Goal: Task Accomplishment & Management: Manage account settings

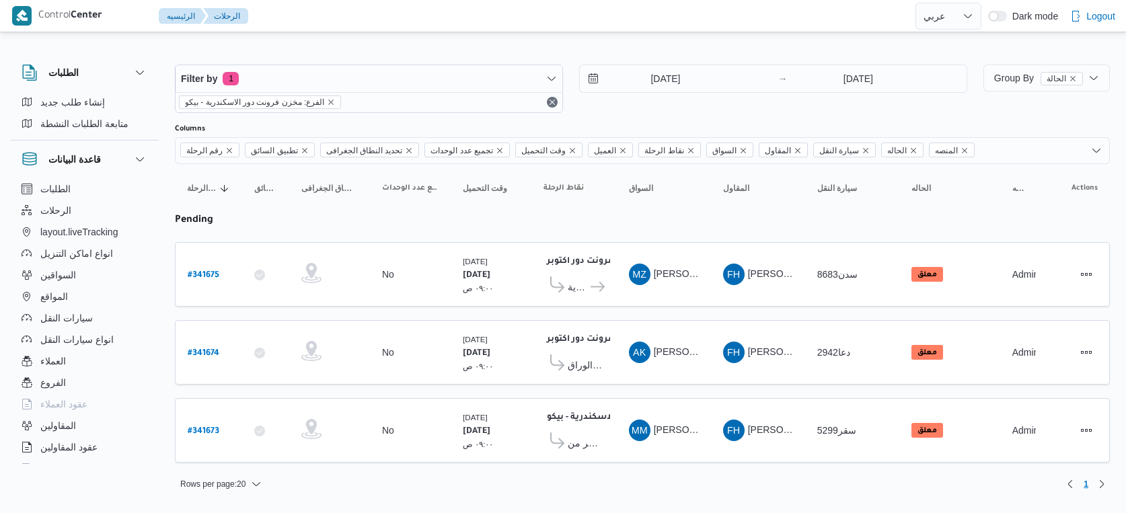
select select "ar"
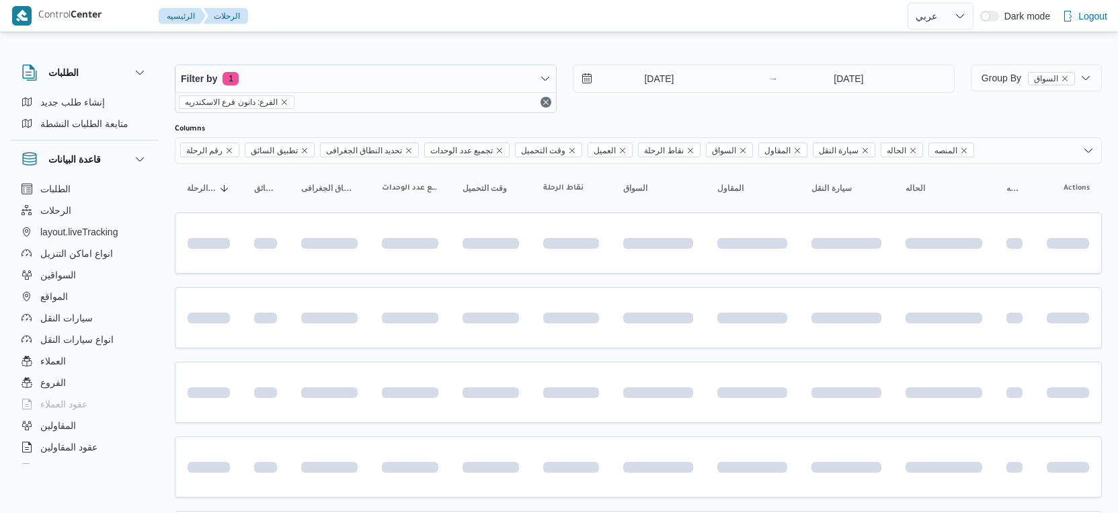
select select "ar"
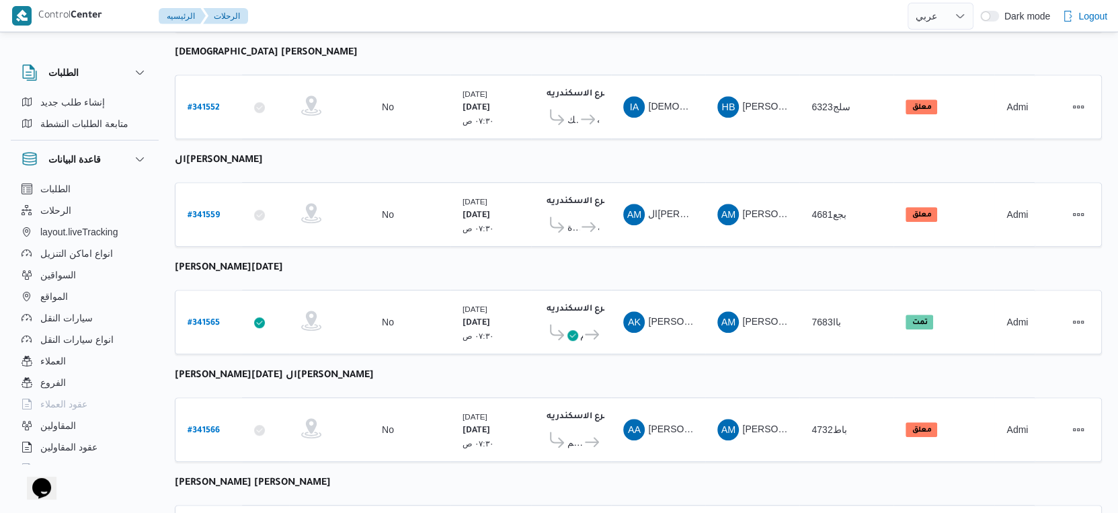
scroll to position [597, 0]
click at [206, 212] on b "# 341559" at bounding box center [204, 216] width 32 height 9
select select "ar"
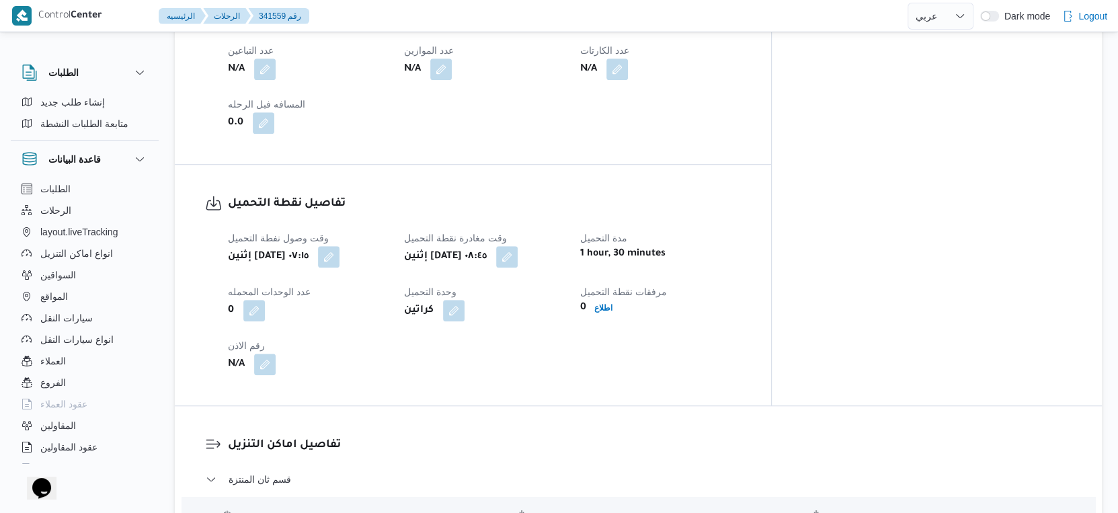
scroll to position [896, 0]
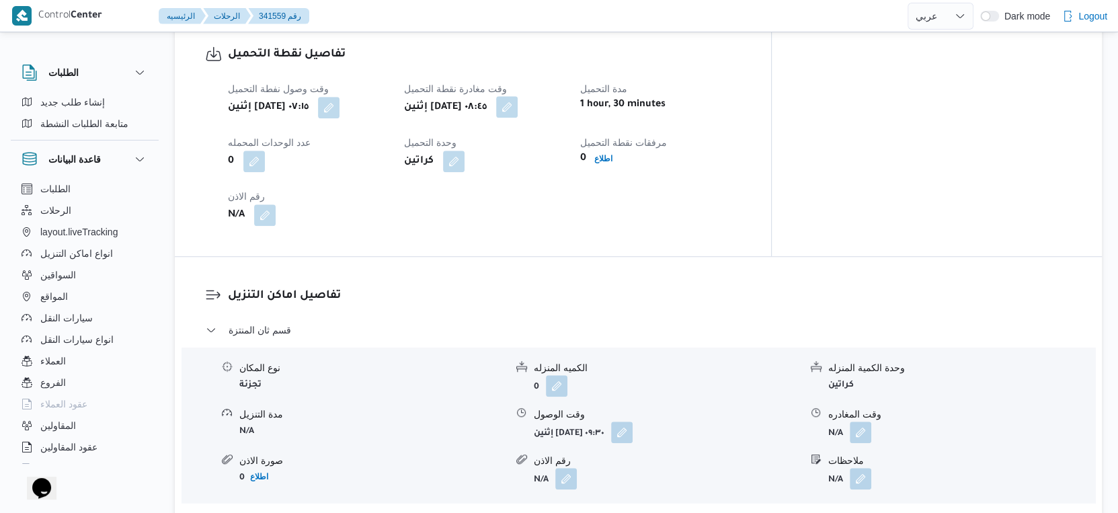
click at [518, 104] on button "button" at bounding box center [507, 107] width 22 height 22
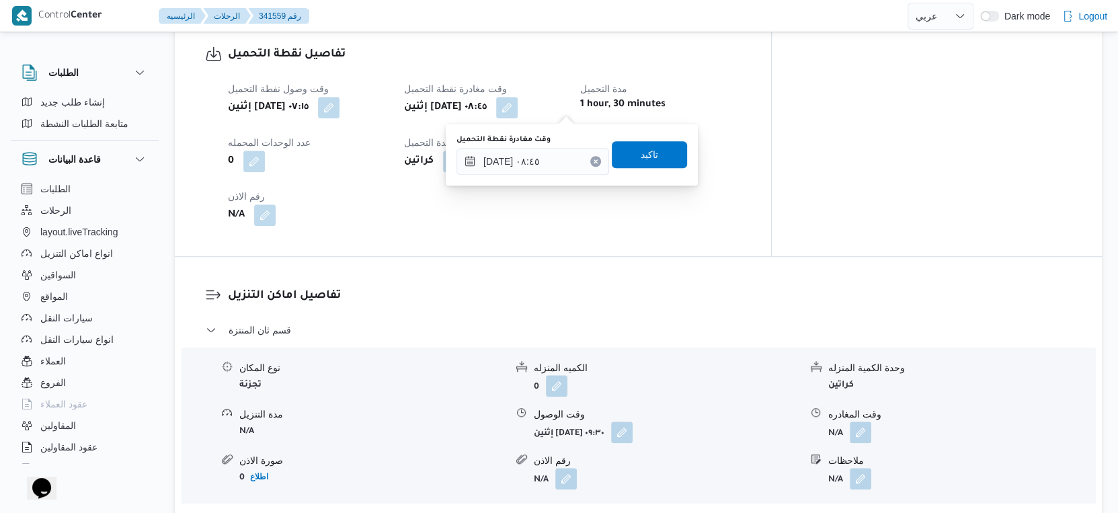
click at [547, 145] on div "وقت مغادرة نقطة التحميل ٠٦/١٠/٢٠٢٥ ٠٨:٤٥" at bounding box center [533, 154] width 153 height 40
click at [550, 160] on input "٠٦/١٠/٢٠٢٥ ٠٨:٤٥" at bounding box center [533, 161] width 153 height 27
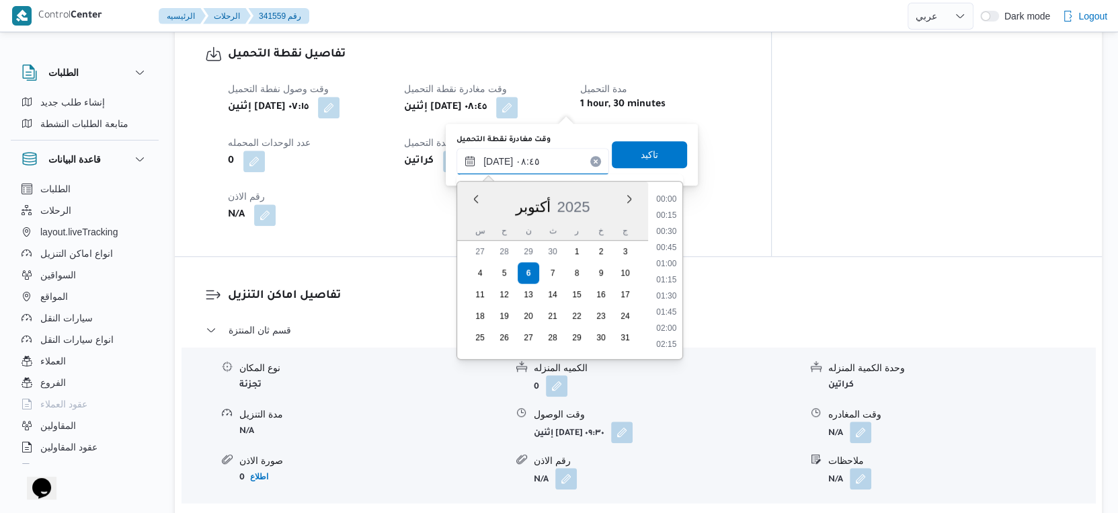
scroll to position [483, 0]
click at [672, 295] on li "09:00" at bounding box center [666, 296] width 31 height 13
type input "[DATE] ٠٩:٠٠"
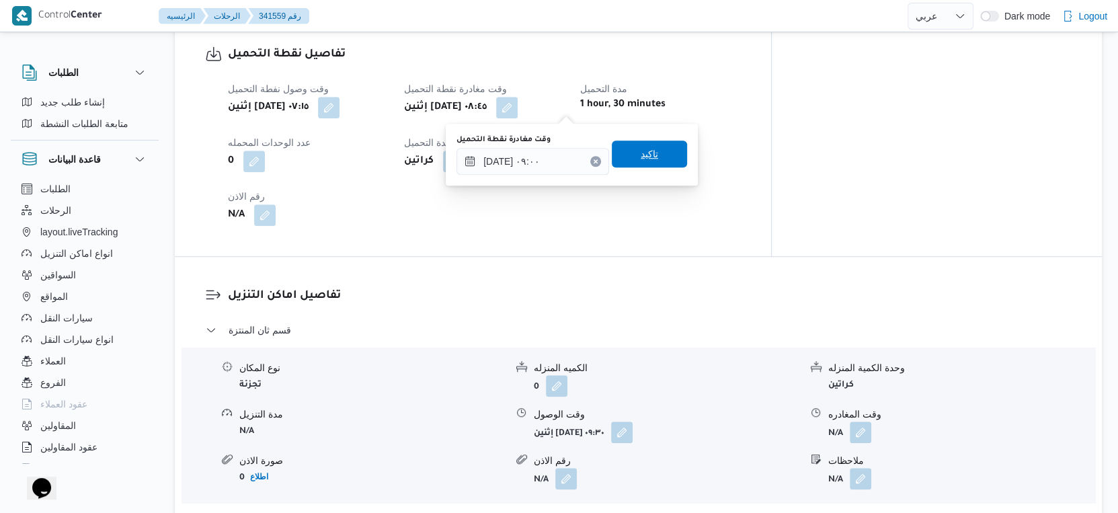
click at [654, 151] on span "تاكيد" at bounding box center [649, 154] width 75 height 27
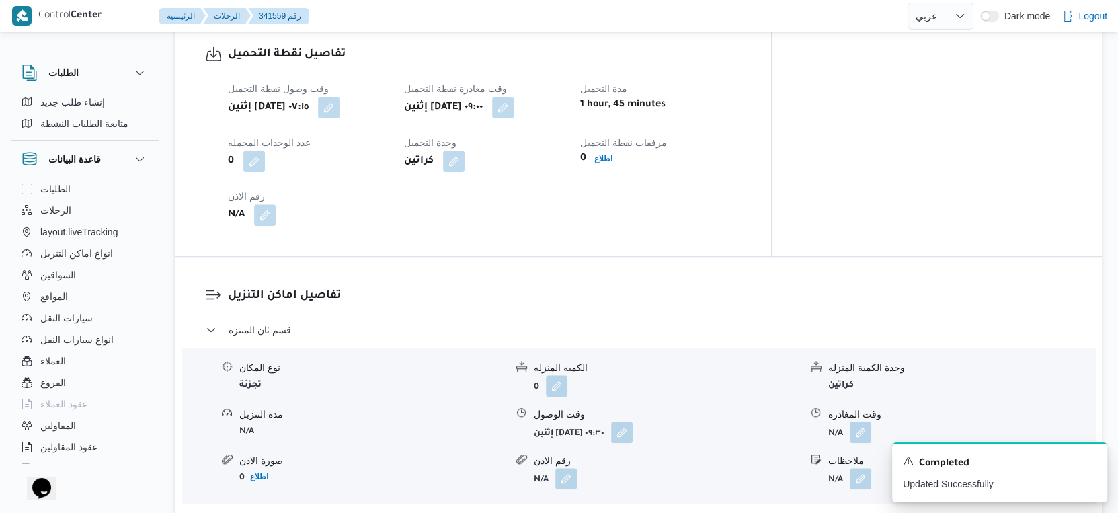
scroll to position [597, 0]
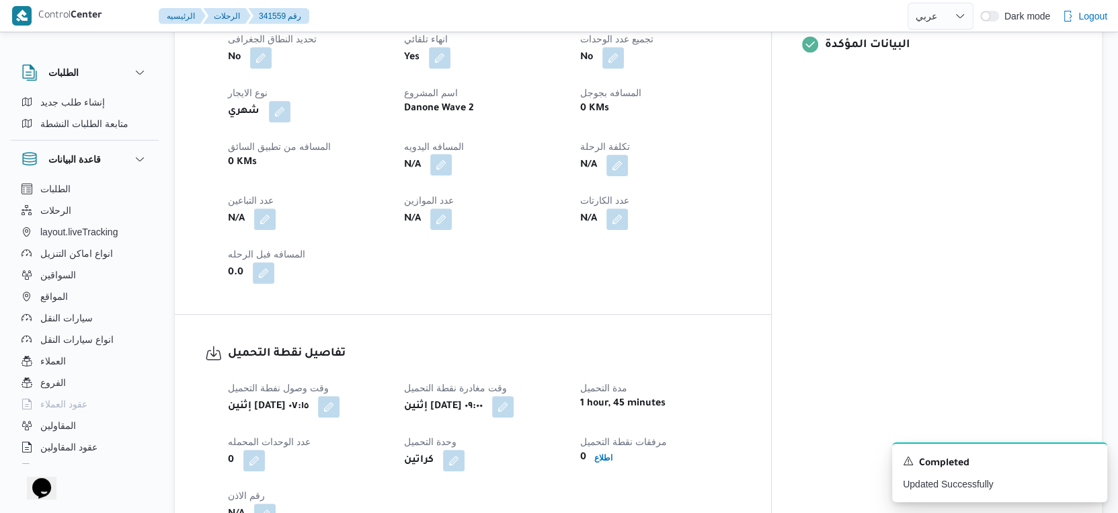
click at [452, 167] on button "button" at bounding box center [441, 165] width 22 height 22
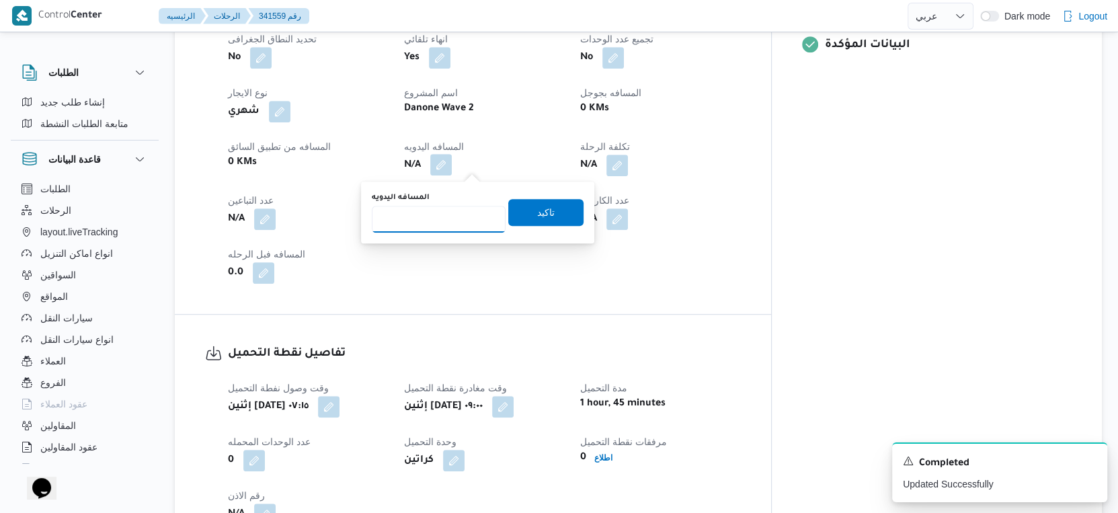
click at [455, 217] on input "المسافه اليدويه" at bounding box center [439, 219] width 134 height 27
type input "93"
click at [537, 208] on span "تاكيد" at bounding box center [545, 212] width 17 height 16
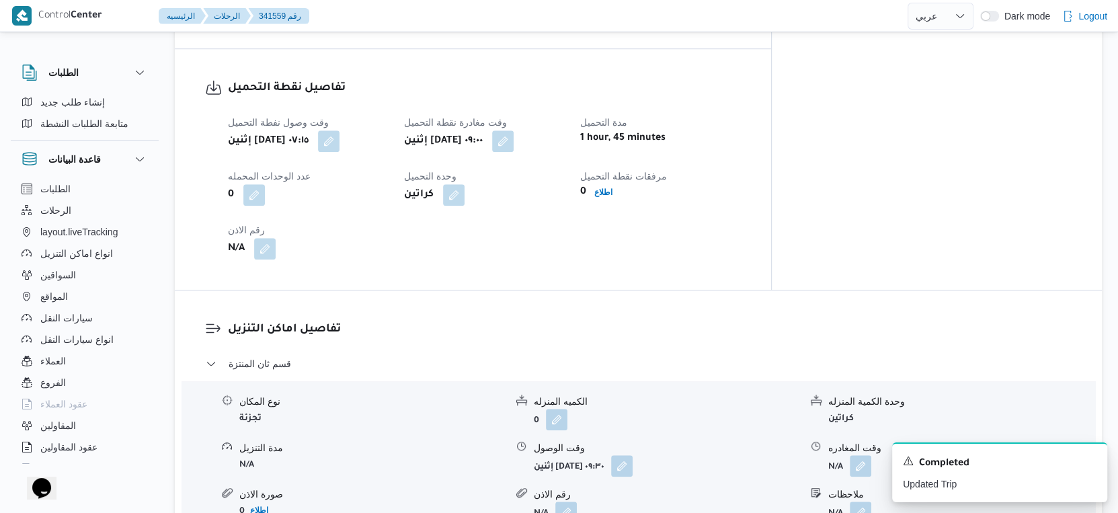
scroll to position [896, 0]
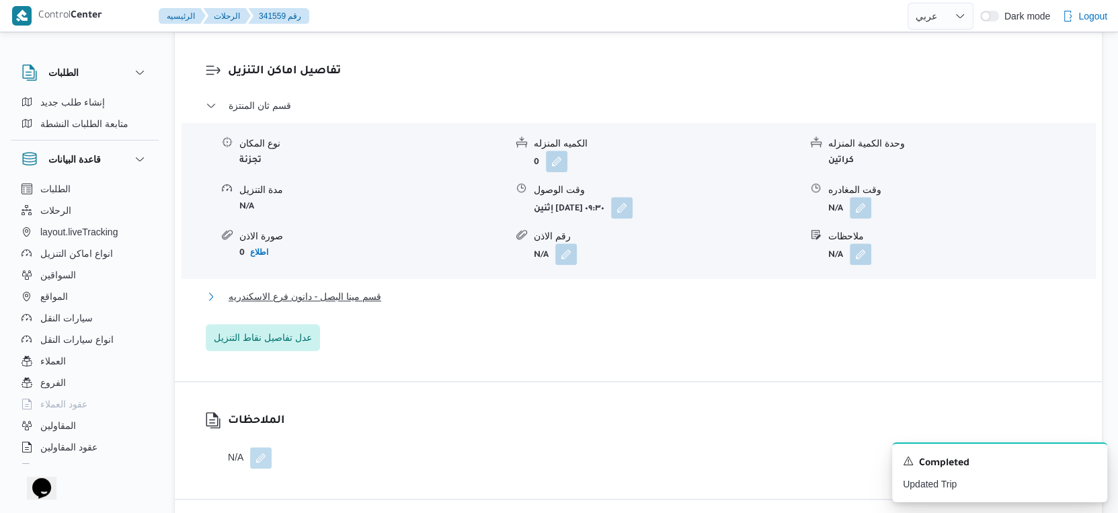
click at [381, 298] on button "قسم مينا البصل - دانون فرع الاسكندريه" at bounding box center [639, 296] width 866 height 16
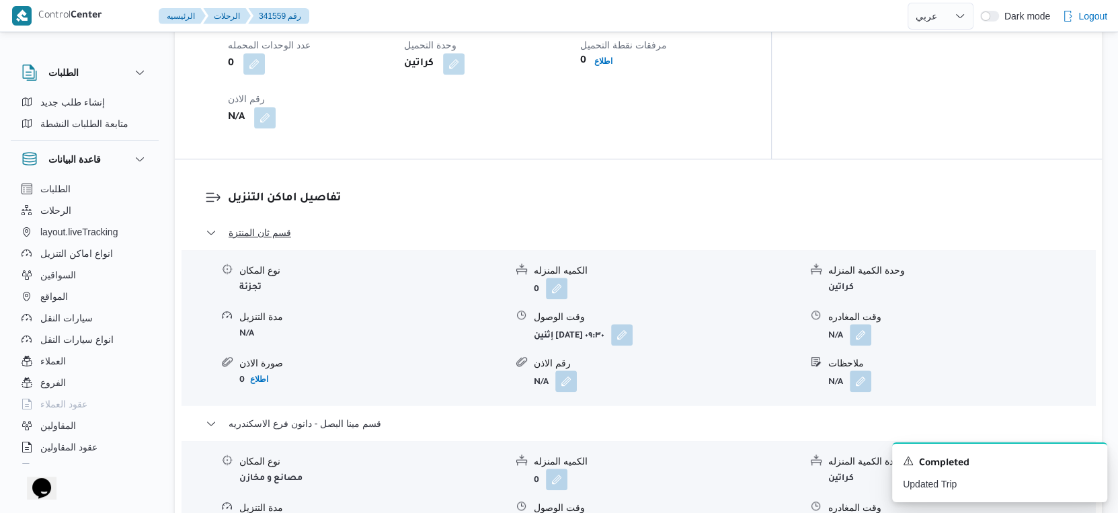
scroll to position [1195, 0]
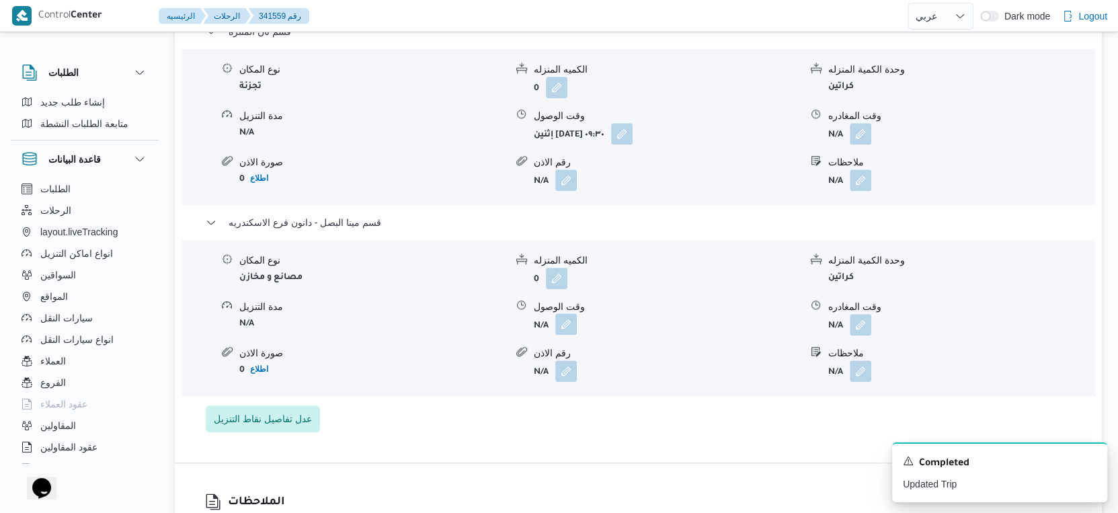
click at [568, 317] on button "button" at bounding box center [566, 324] width 22 height 22
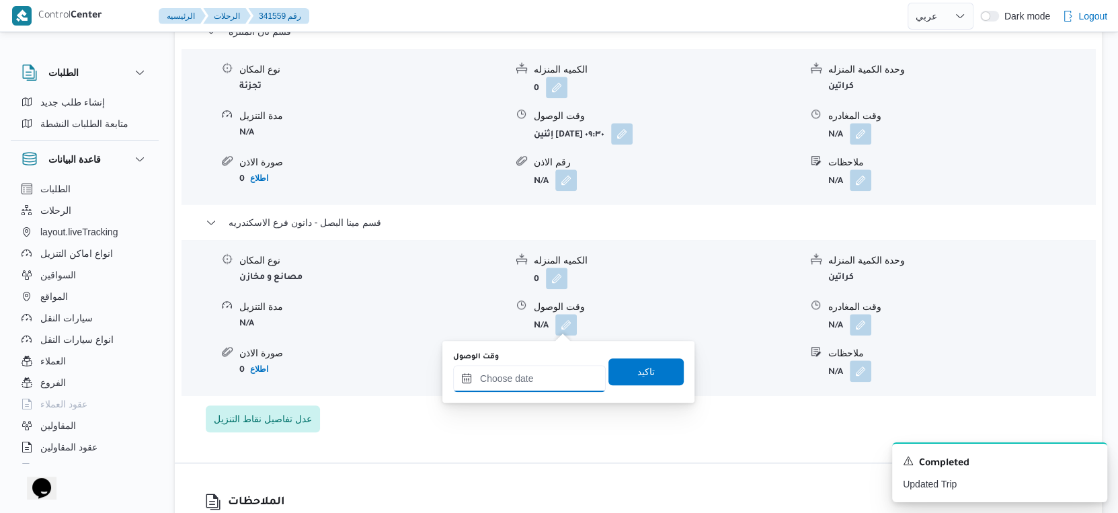
click at [553, 377] on input "وقت الوصول" at bounding box center [529, 378] width 153 height 27
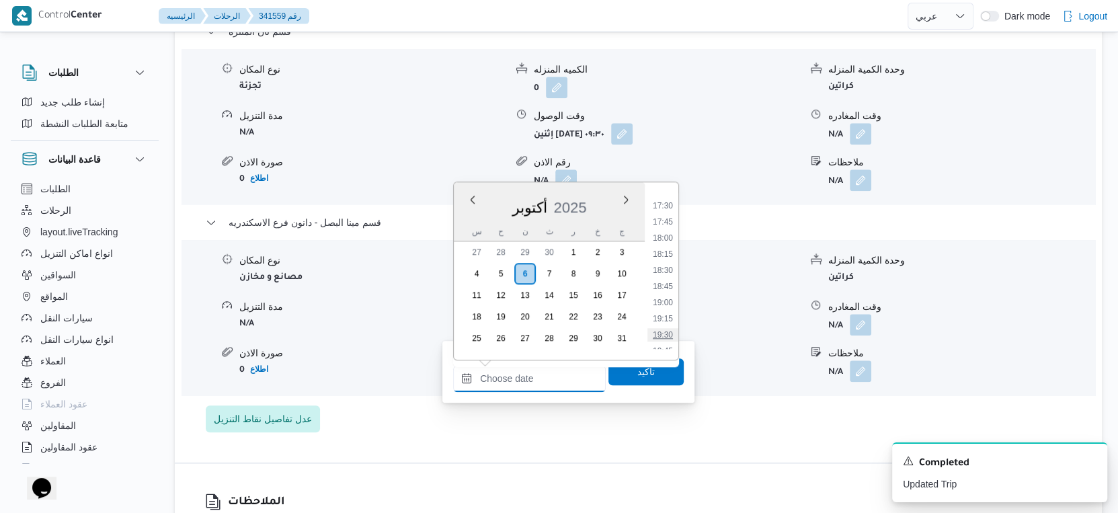
scroll to position [1025, 0]
click at [670, 305] on li "17:30" at bounding box center [663, 303] width 31 height 13
type input "٠٦/١٠/٢٠٢٥ ١٧:٣٠"
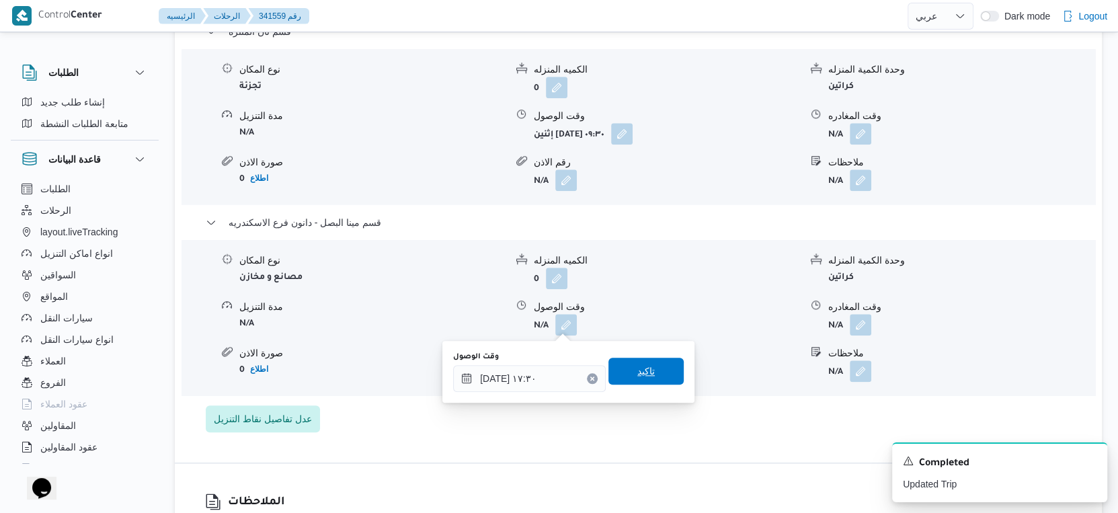
click at [664, 361] on span "تاكيد" at bounding box center [646, 371] width 75 height 27
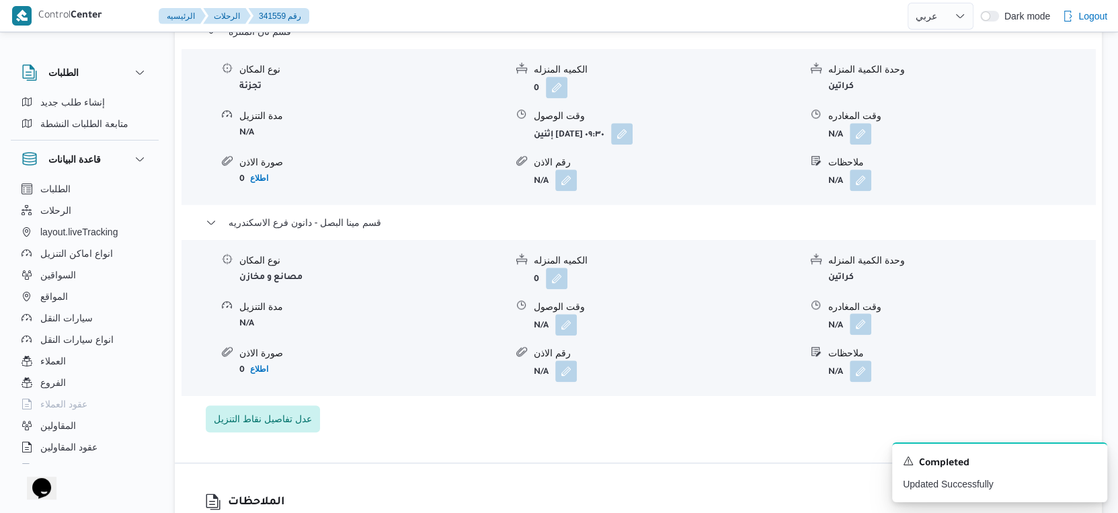
click at [860, 321] on button "button" at bounding box center [861, 324] width 22 height 22
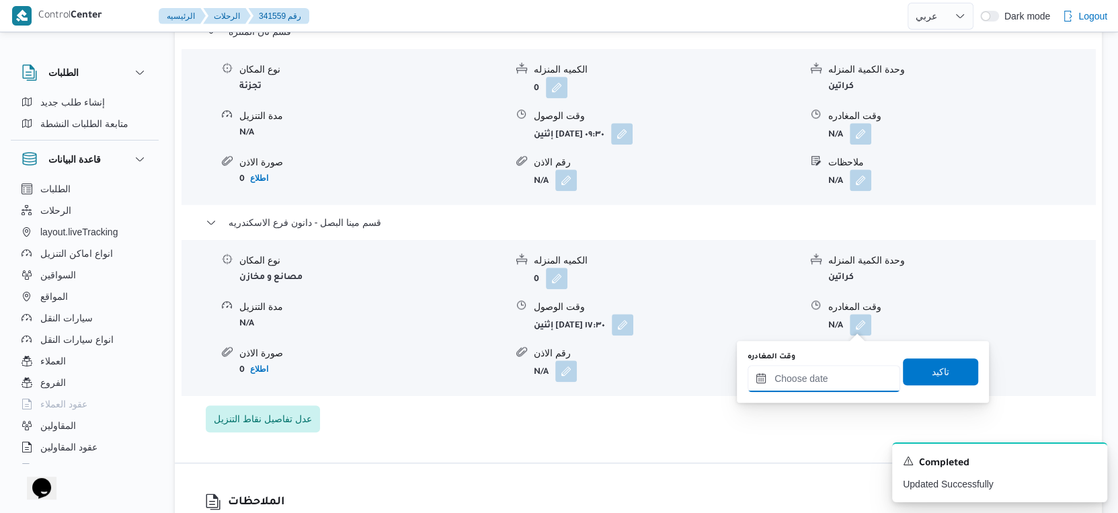
click at [853, 371] on input "وقت المغادره" at bounding box center [824, 378] width 153 height 27
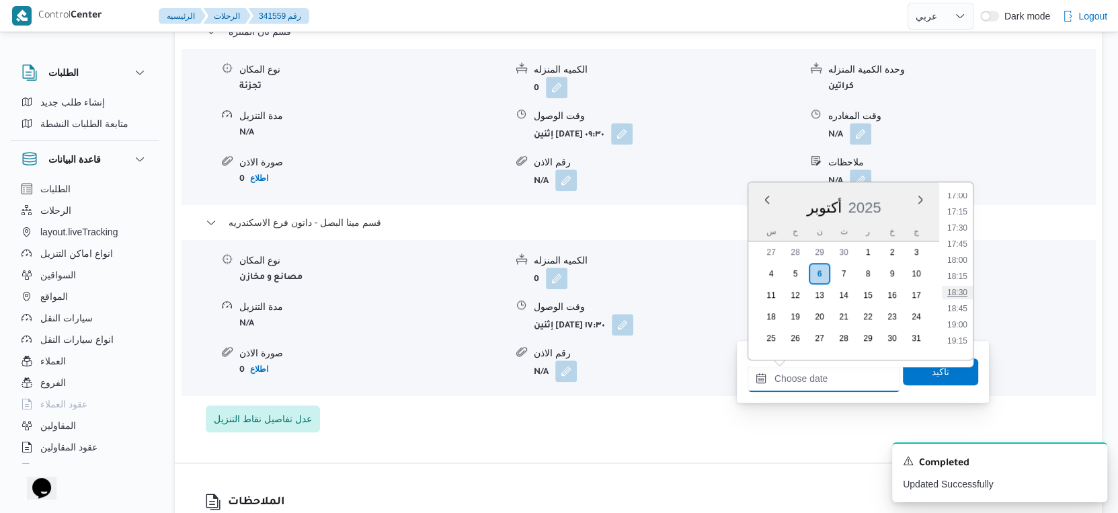
scroll to position [1101, 0]
drag, startPoint x: 959, startPoint y: 260, endPoint x: 949, endPoint y: 291, distance: 33.0
click at [959, 260] on li "18:00" at bounding box center [957, 260] width 31 height 13
type input "٠٦/١٠/٢٠٢٥ ١٨:٠٠"
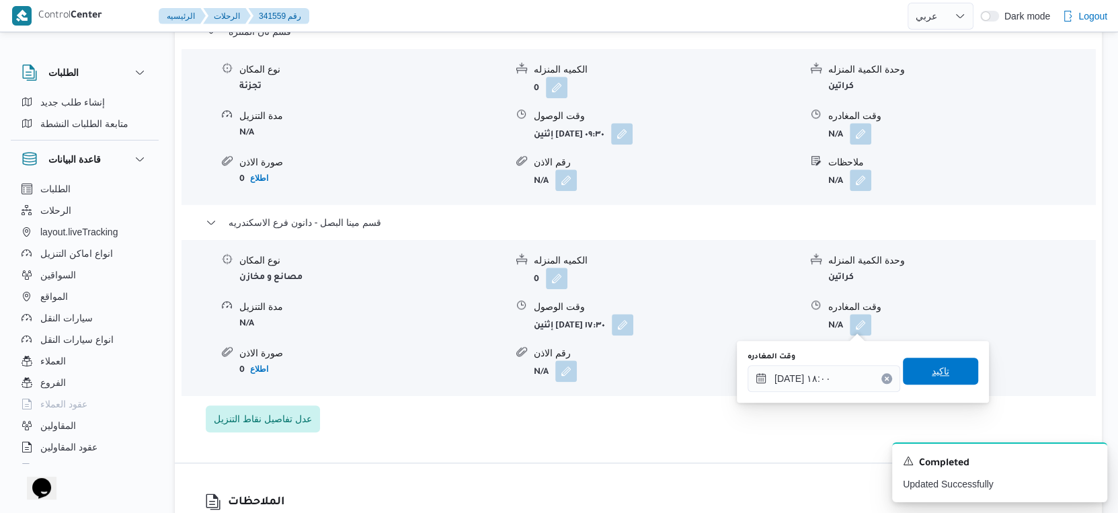
click at [935, 365] on span "تاكيد" at bounding box center [940, 371] width 17 height 16
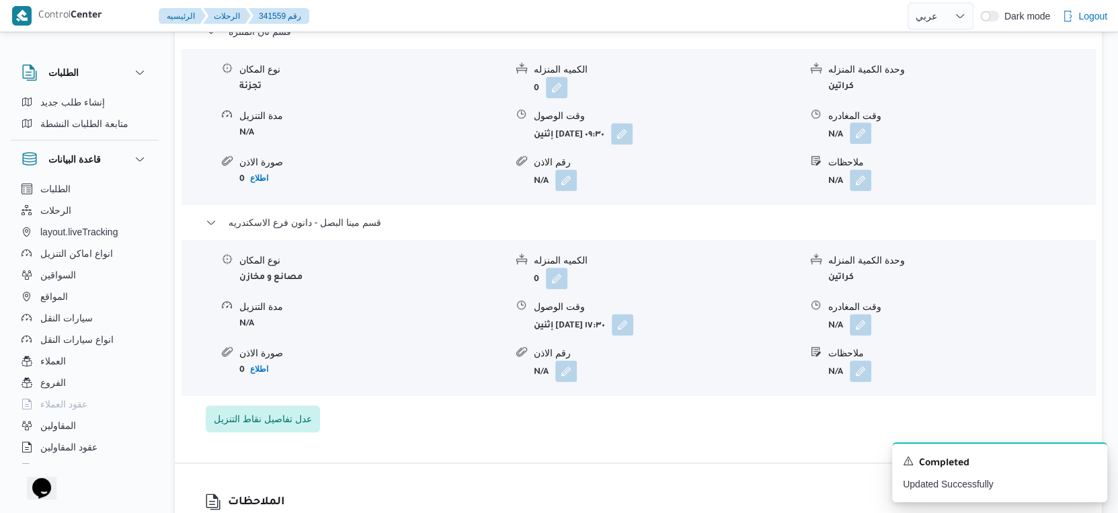
click at [861, 125] on button "button" at bounding box center [861, 133] width 22 height 22
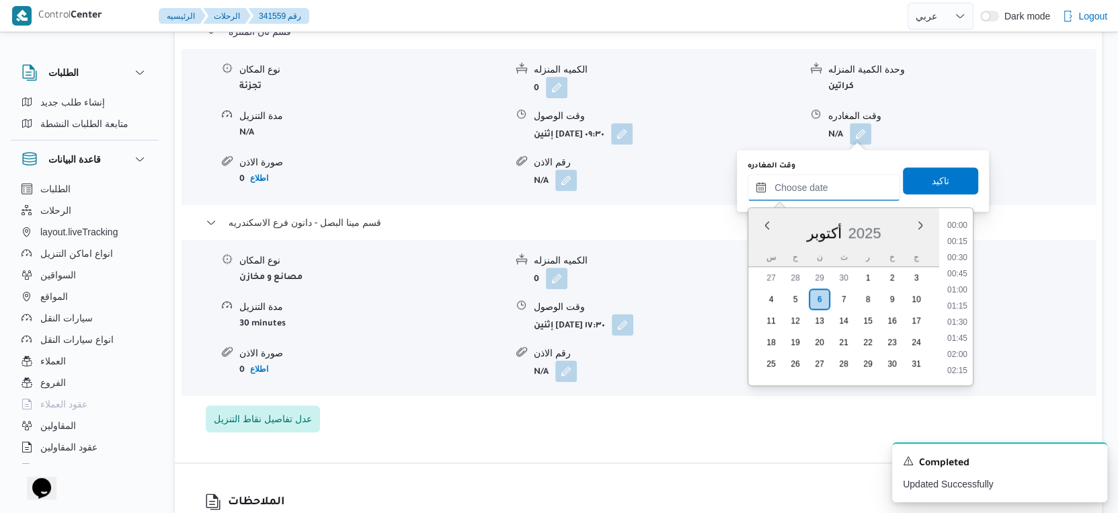
click at [845, 189] on input "وقت المغادره" at bounding box center [824, 187] width 153 height 27
click at [959, 297] on li "17:00" at bounding box center [957, 296] width 31 height 13
type input "٠٦/١٠/٢٠٢٥ ١٧:٠٠"
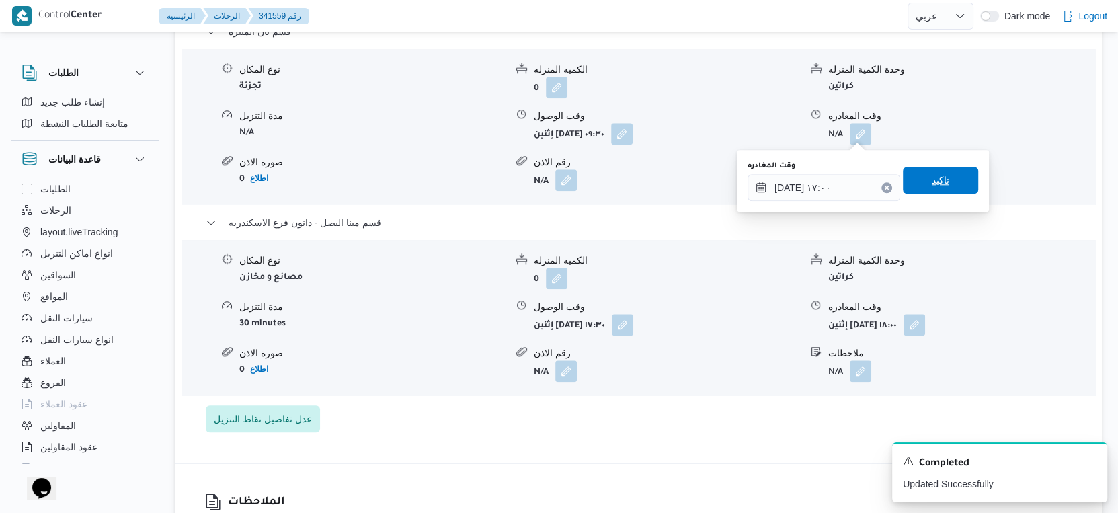
click at [939, 168] on span "تاكيد" at bounding box center [940, 180] width 75 height 27
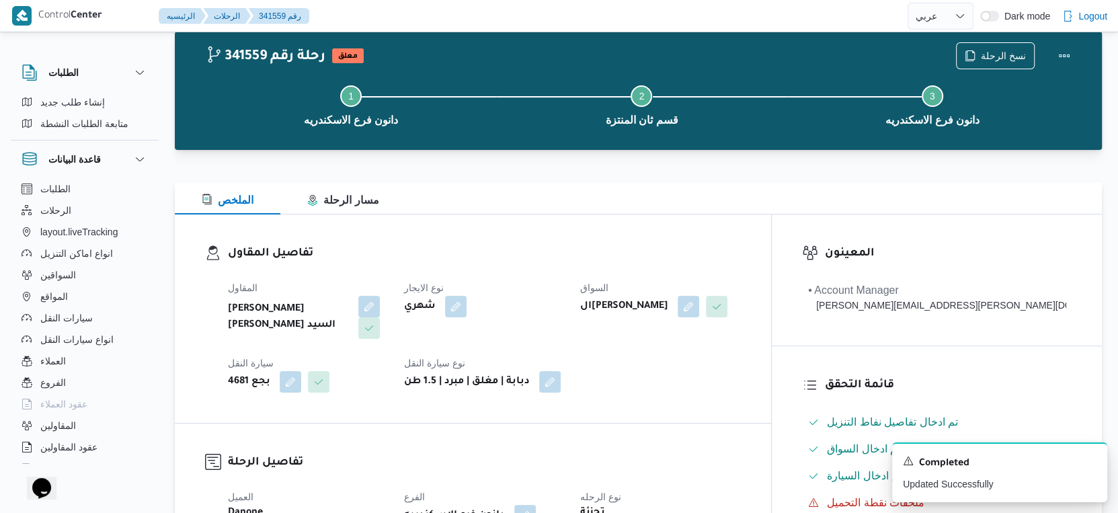
scroll to position [0, 0]
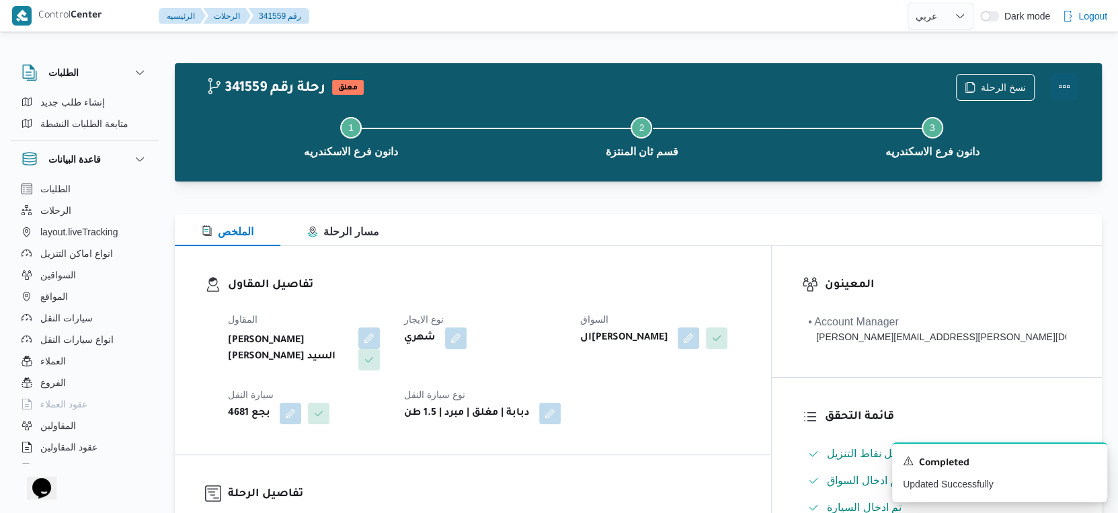
click at [1068, 87] on button "Actions" at bounding box center [1064, 86] width 27 height 27
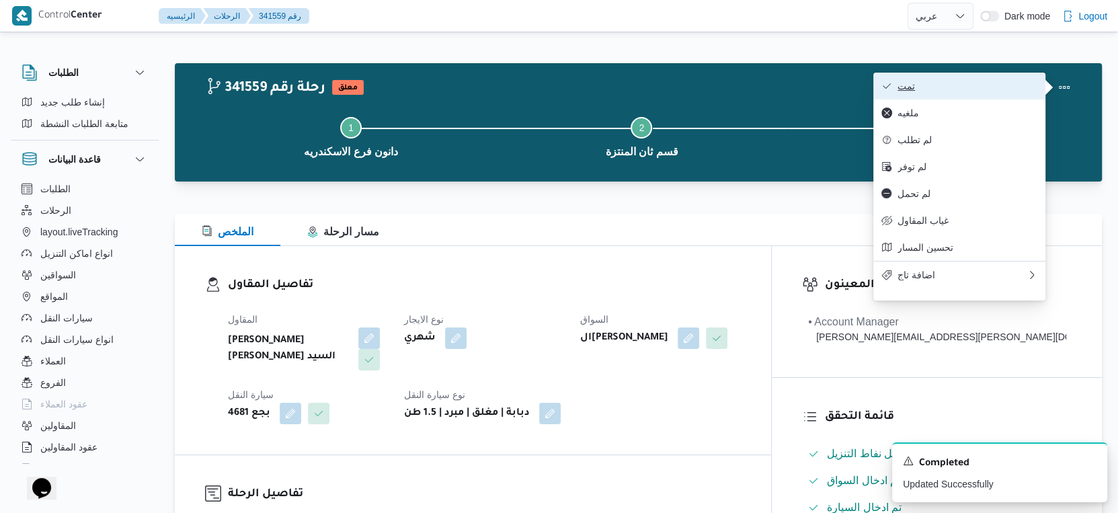
click at [994, 83] on span "تمت" at bounding box center [968, 86] width 140 height 11
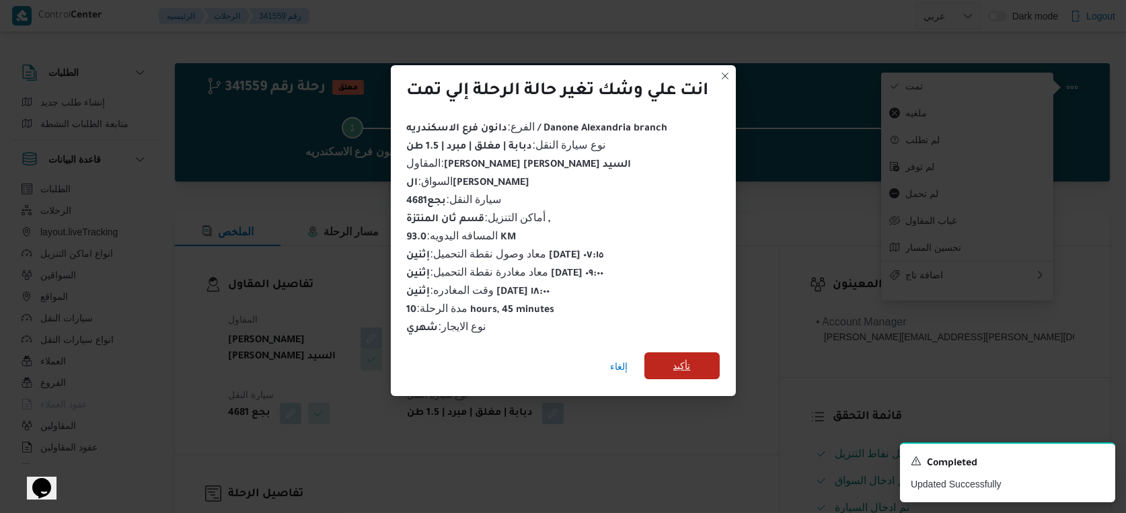
click at [678, 370] on span "تأكيد" at bounding box center [681, 365] width 75 height 27
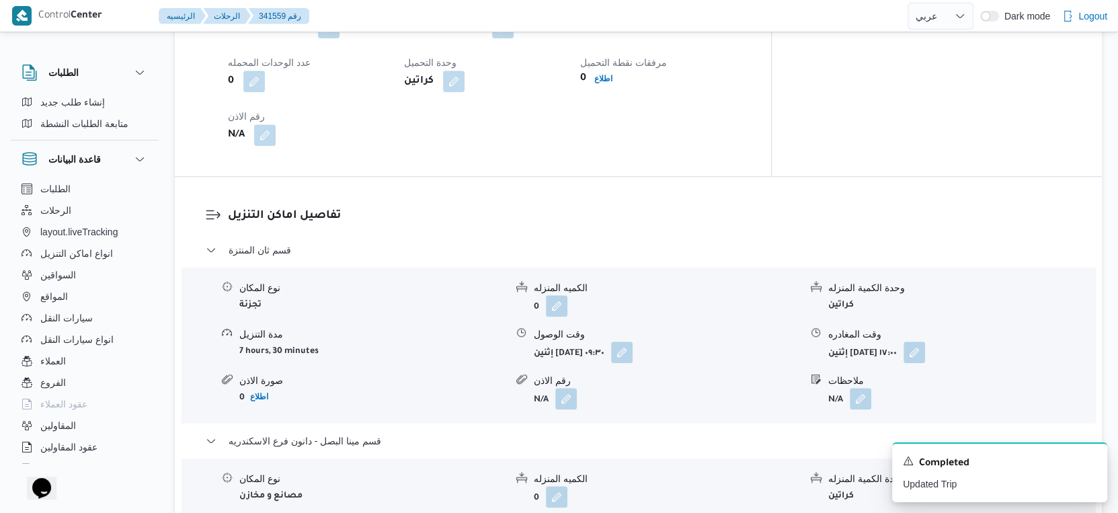
scroll to position [1195, 0]
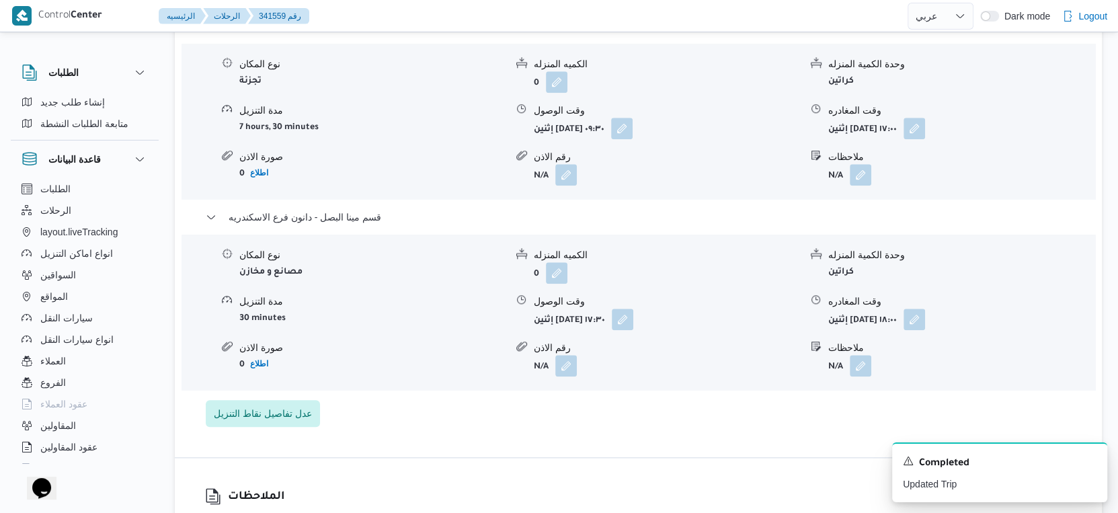
select select "ar"
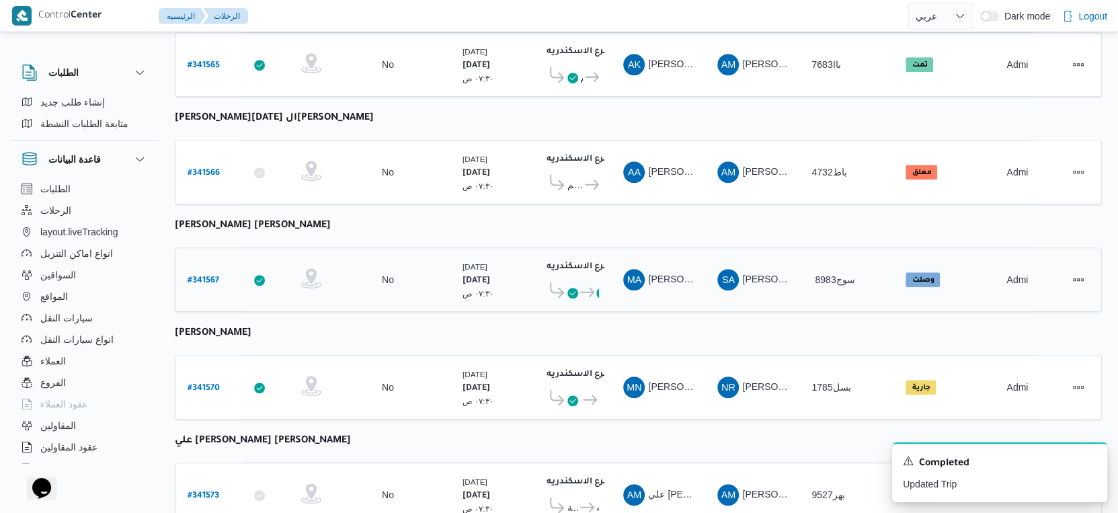
scroll to position [856, 0]
click at [196, 276] on b "# 341567" at bounding box center [204, 280] width 32 height 9
select select "ar"
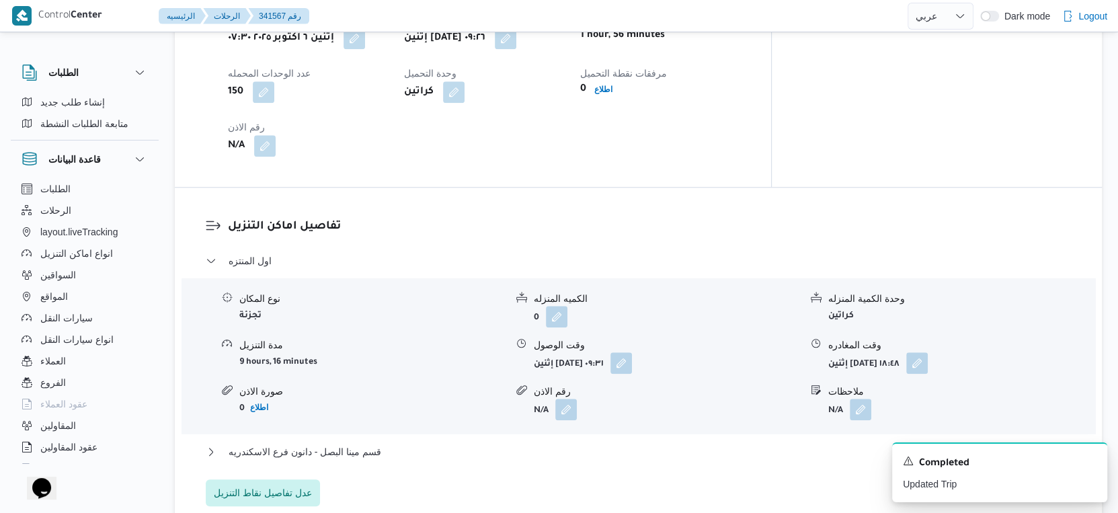
scroll to position [1195, 0]
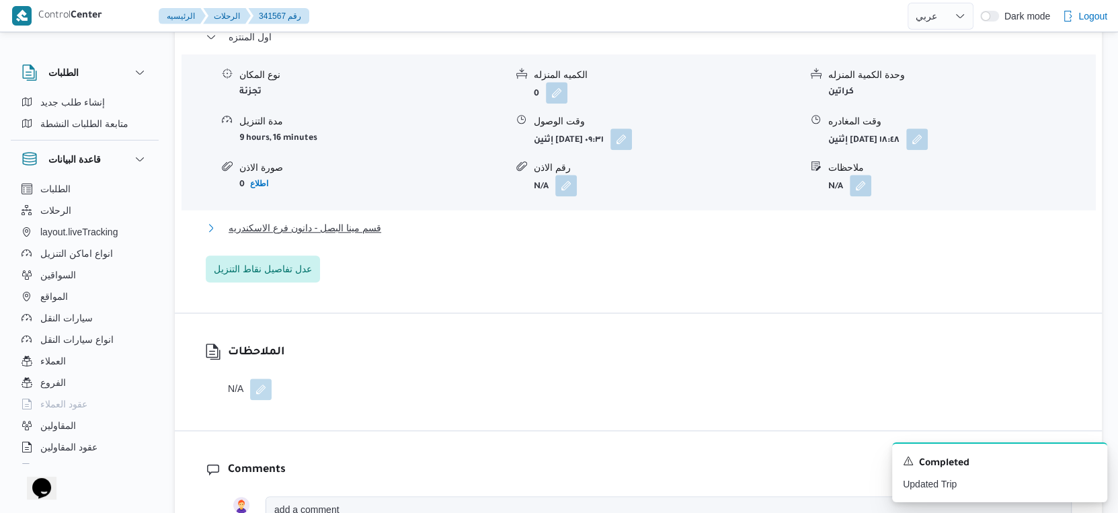
click at [395, 220] on button "قسم مينا البصل - دانون فرع الاسكندريه" at bounding box center [639, 228] width 866 height 16
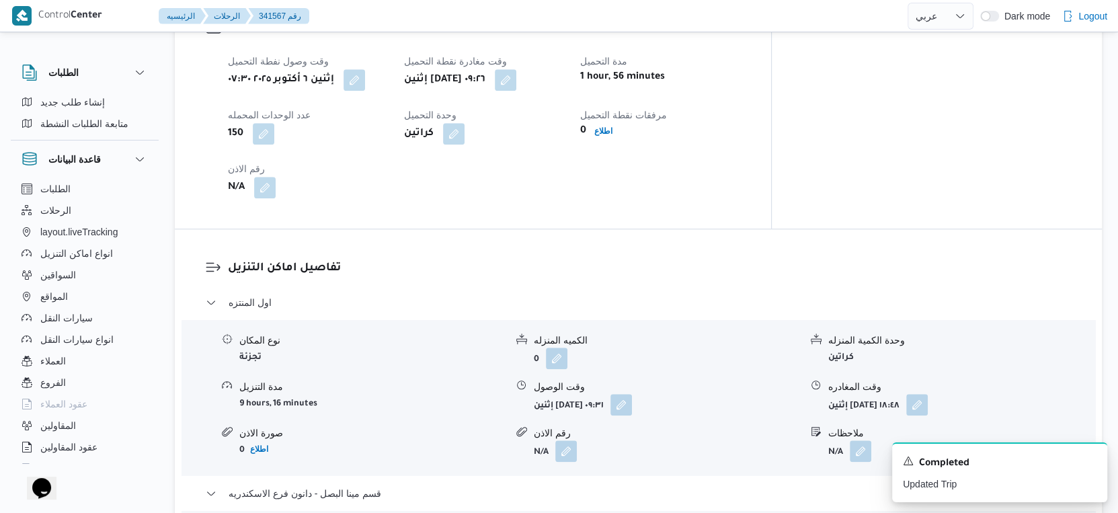
scroll to position [896, 0]
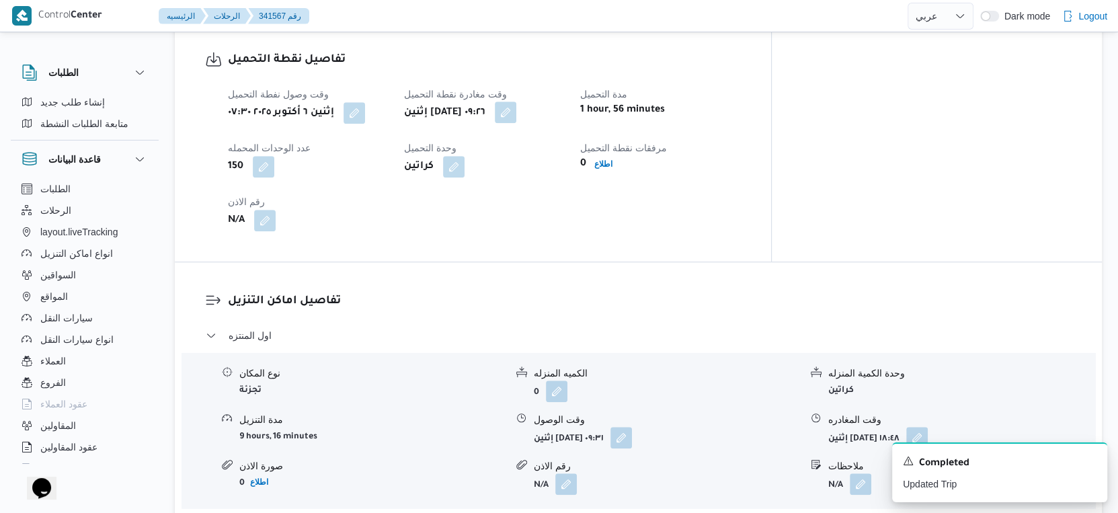
click at [516, 102] on button "button" at bounding box center [506, 113] width 22 height 22
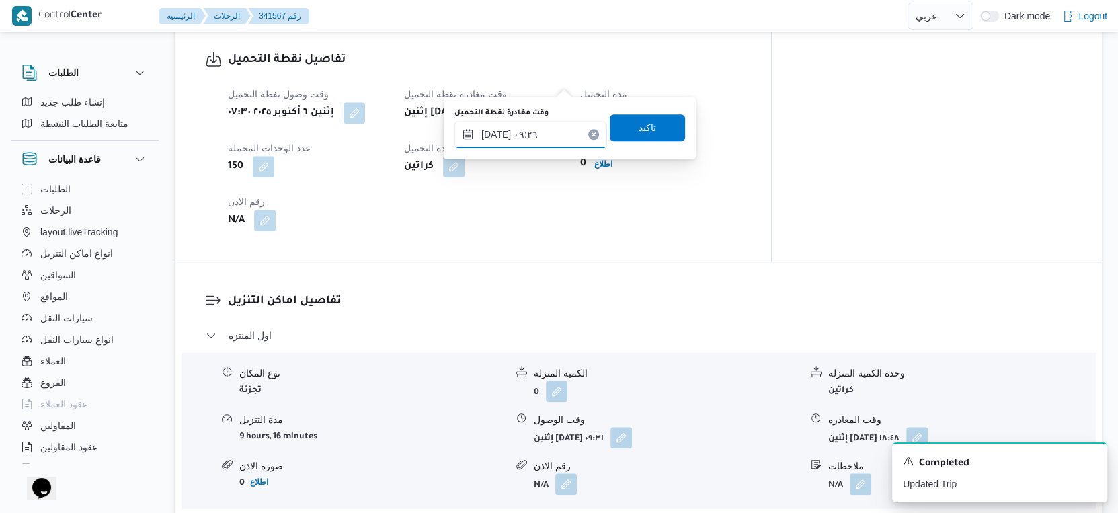
click at [533, 134] on input "٠٦/١٠/٢٠٢٥ ٠٩:٢٦" at bounding box center [531, 134] width 153 height 27
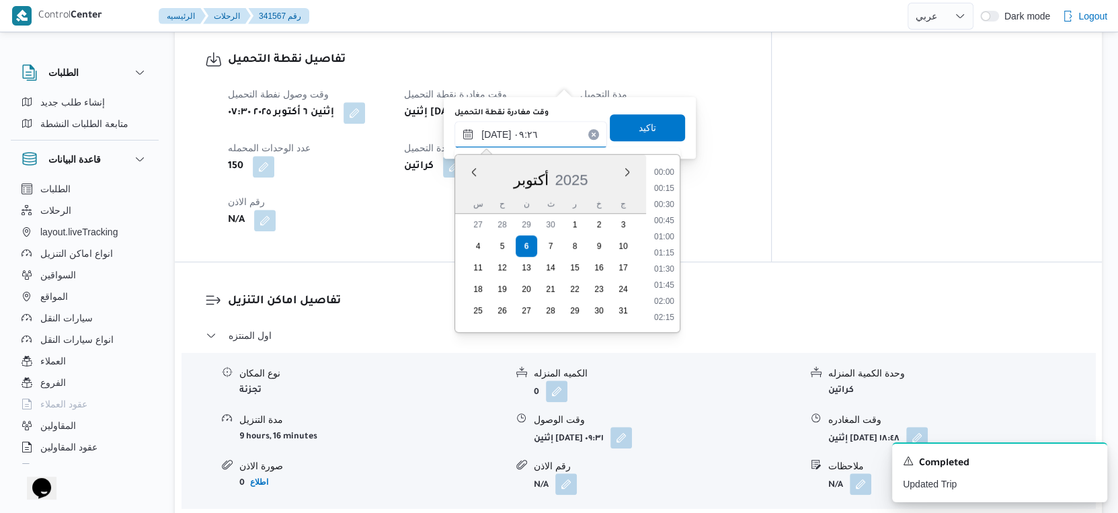
scroll to position [515, 0]
click at [668, 239] on li "09:00" at bounding box center [664, 237] width 31 height 13
type input "٠٦/١٠/٢٠٢٥ ٠٩:٠٠"
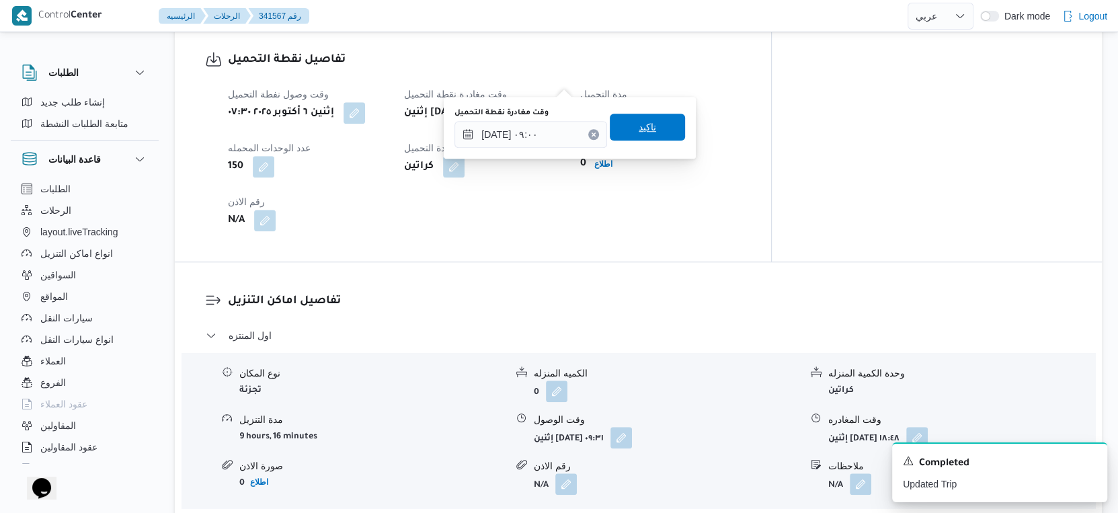
click at [640, 130] on span "تاكيد" at bounding box center [647, 127] width 17 height 16
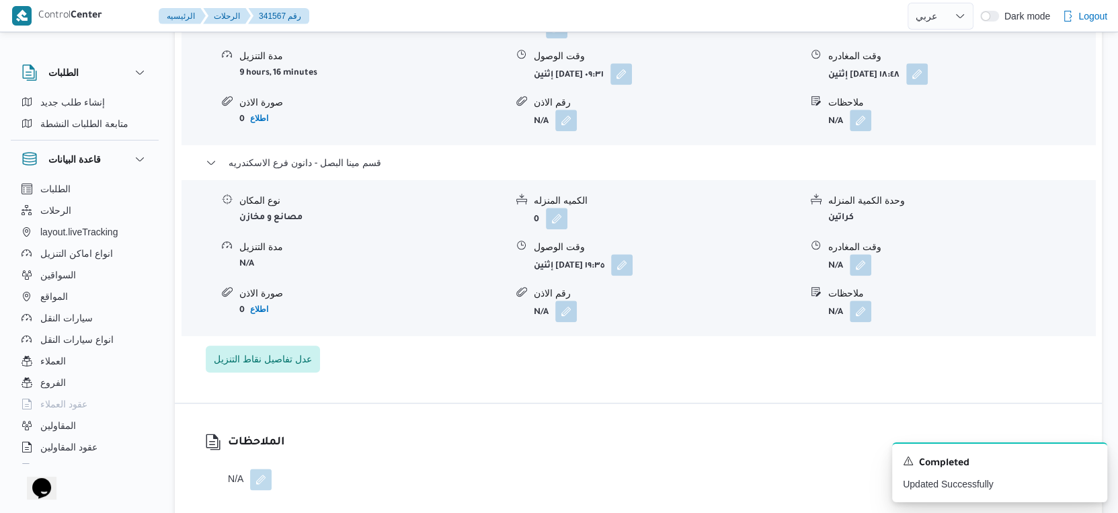
scroll to position [1270, 0]
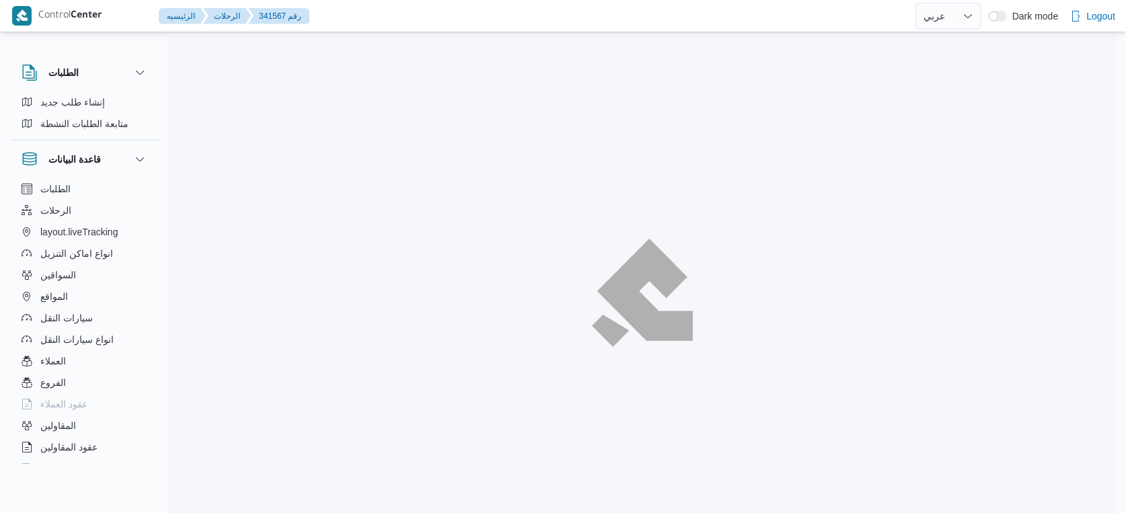
select select "ar"
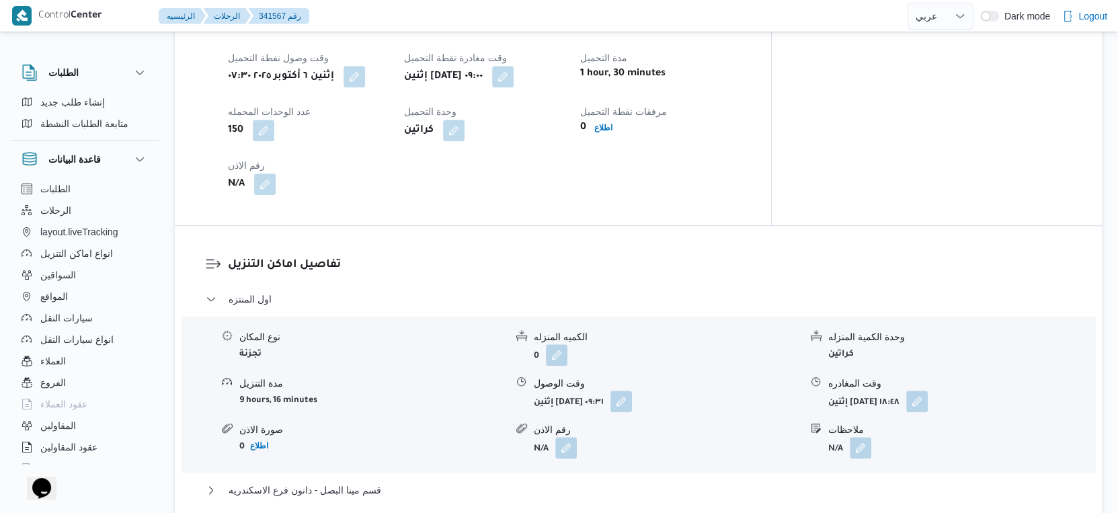
scroll to position [1157, 0]
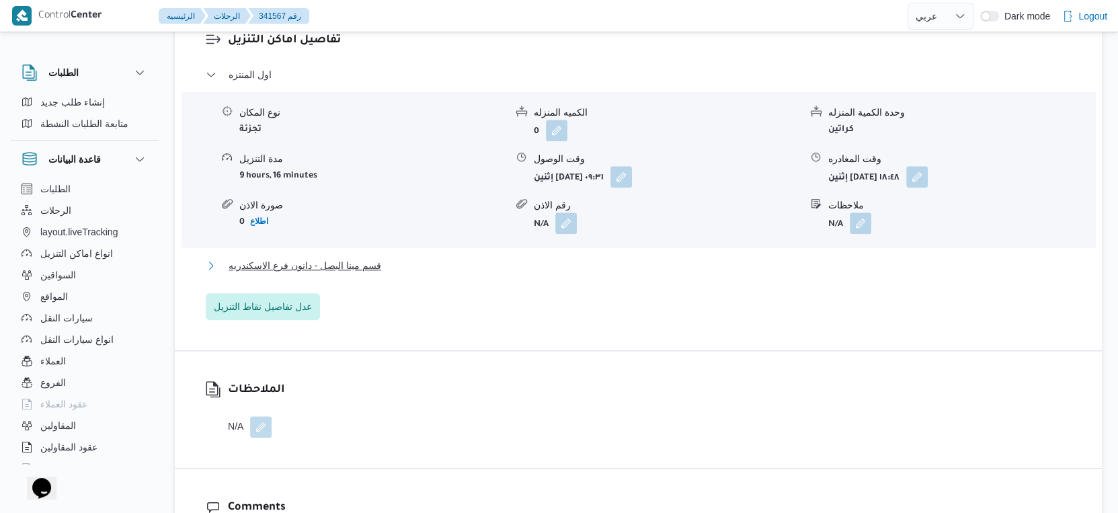
click at [376, 258] on span "قسم مينا البصل - دانون فرع الاسكندريه" at bounding box center [305, 266] width 153 height 16
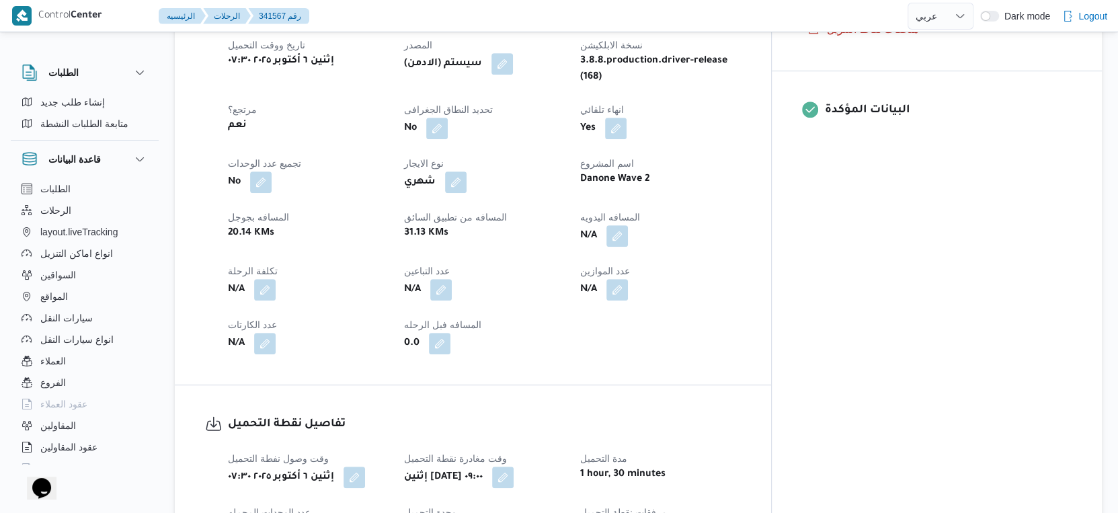
scroll to position [335, 0]
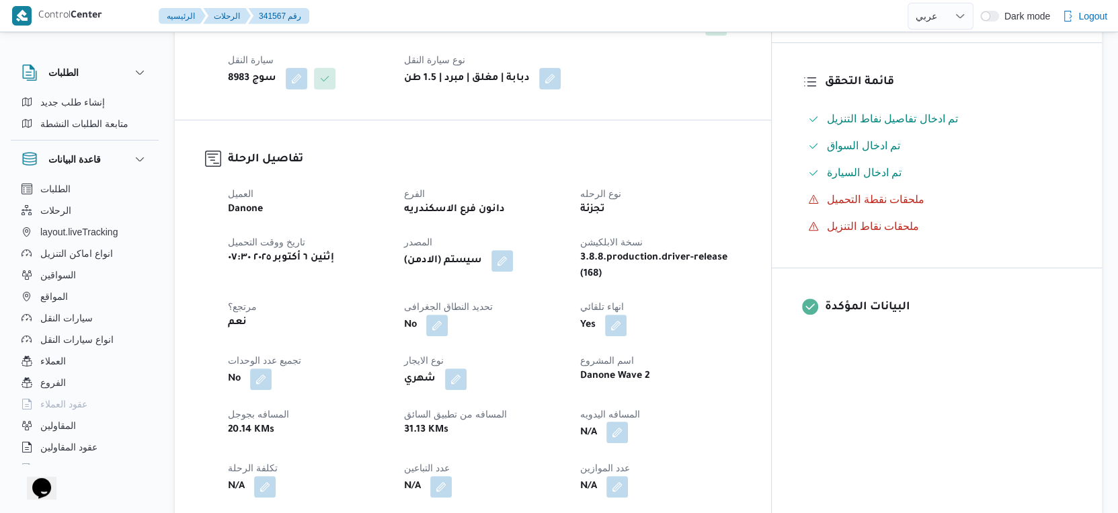
click at [628, 422] on button "button" at bounding box center [618, 433] width 22 height 22
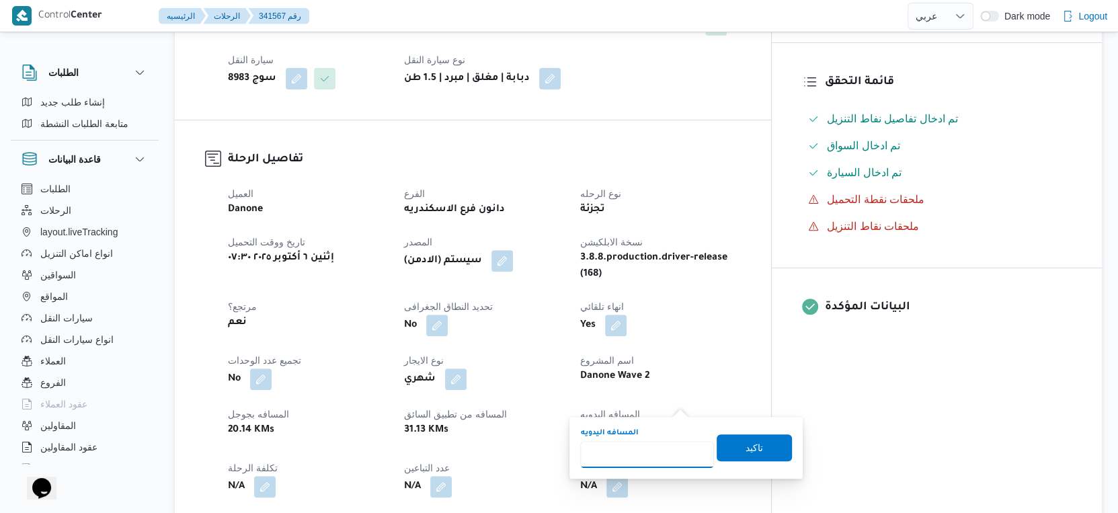
click at [639, 445] on input "المسافه اليدويه" at bounding box center [647, 454] width 134 height 27
type input "48"
click at [752, 448] on span "تاكيد" at bounding box center [754, 447] width 75 height 27
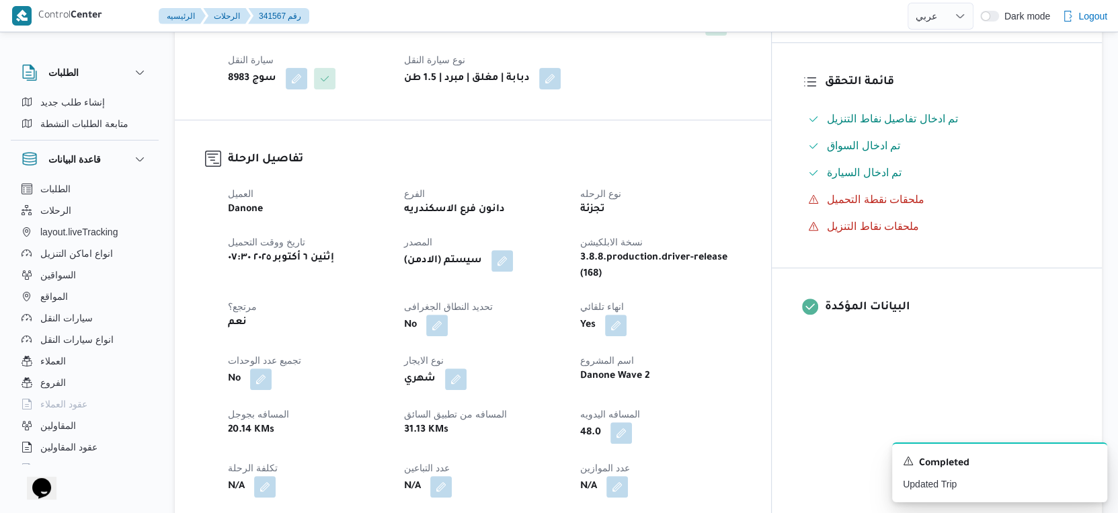
scroll to position [0, 0]
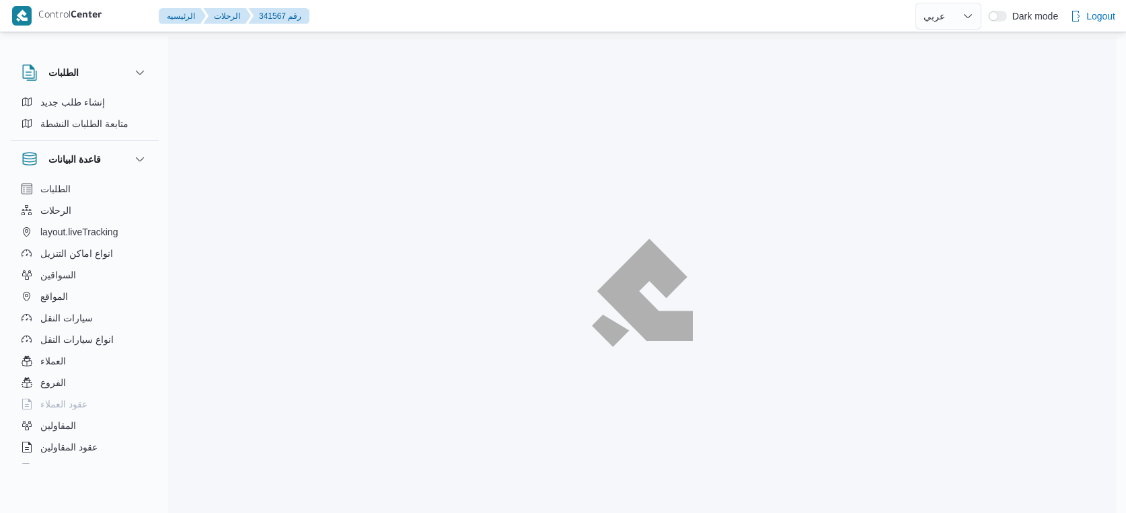
select select "ar"
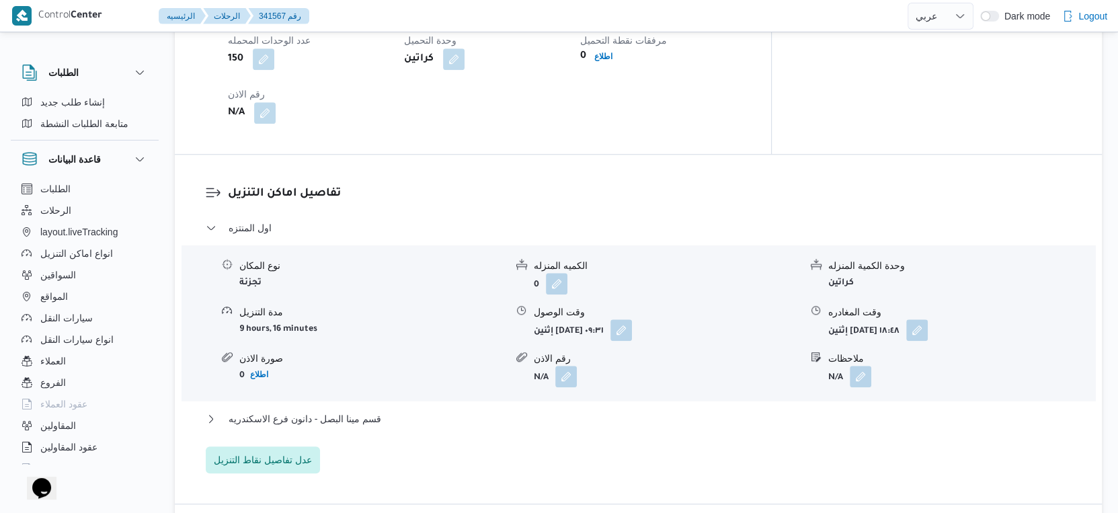
scroll to position [1195, 0]
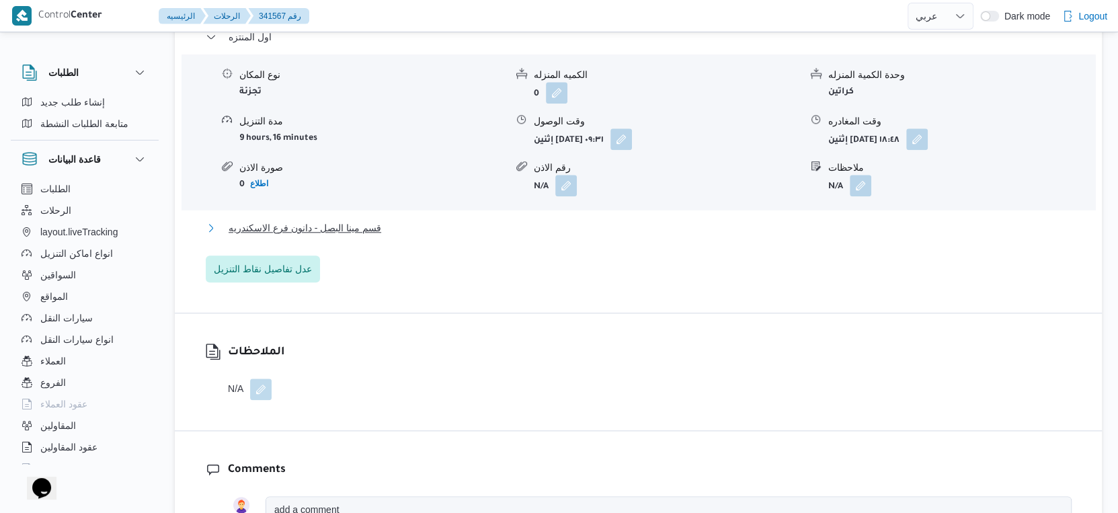
click at [363, 220] on span "قسم مينا البصل - دانون فرع الاسكندريه" at bounding box center [305, 228] width 153 height 16
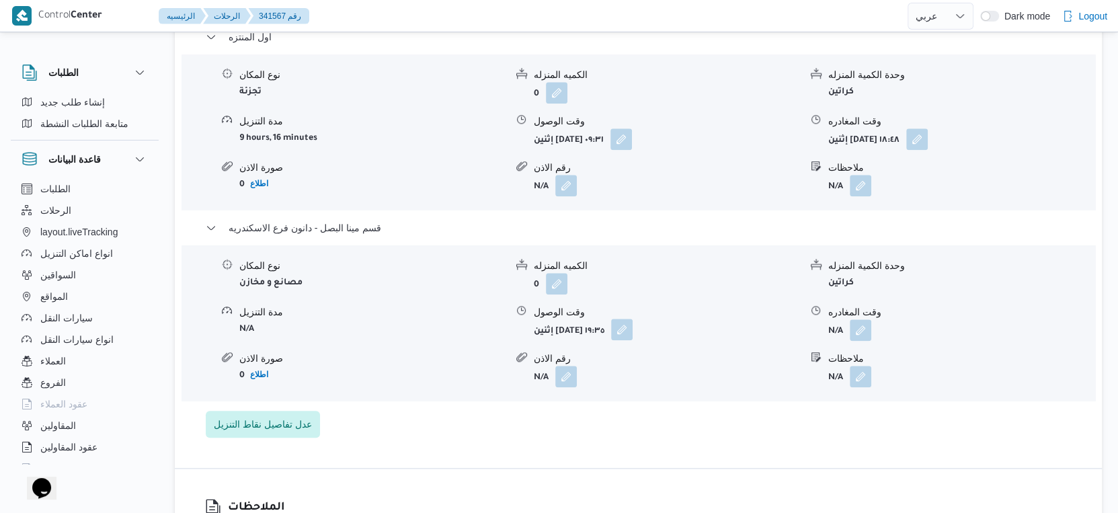
click at [633, 319] on button "button" at bounding box center [622, 330] width 22 height 22
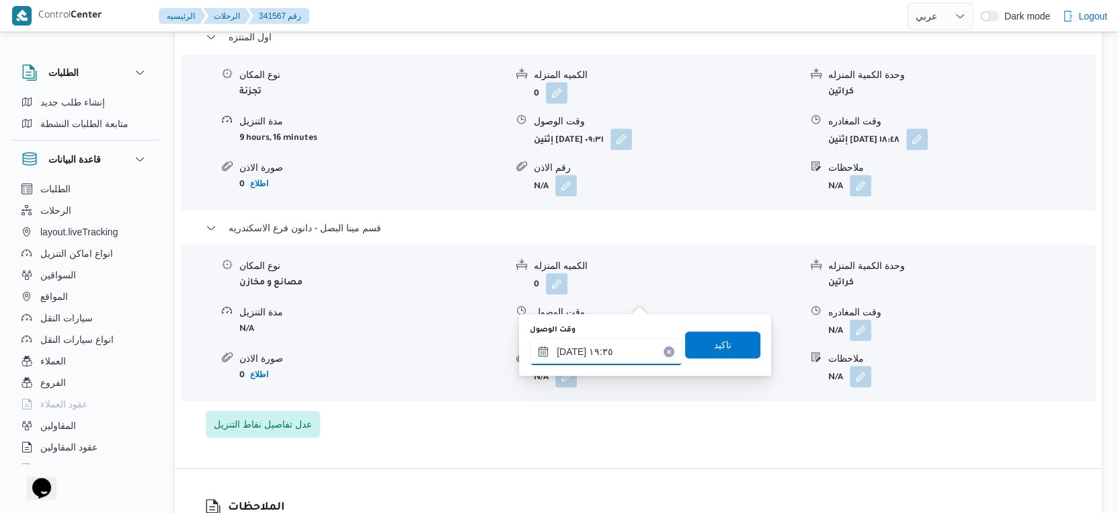
click at [616, 346] on input "٠٦/١٠/٢٠٢٥ ١٩:٣٥" at bounding box center [606, 351] width 153 height 27
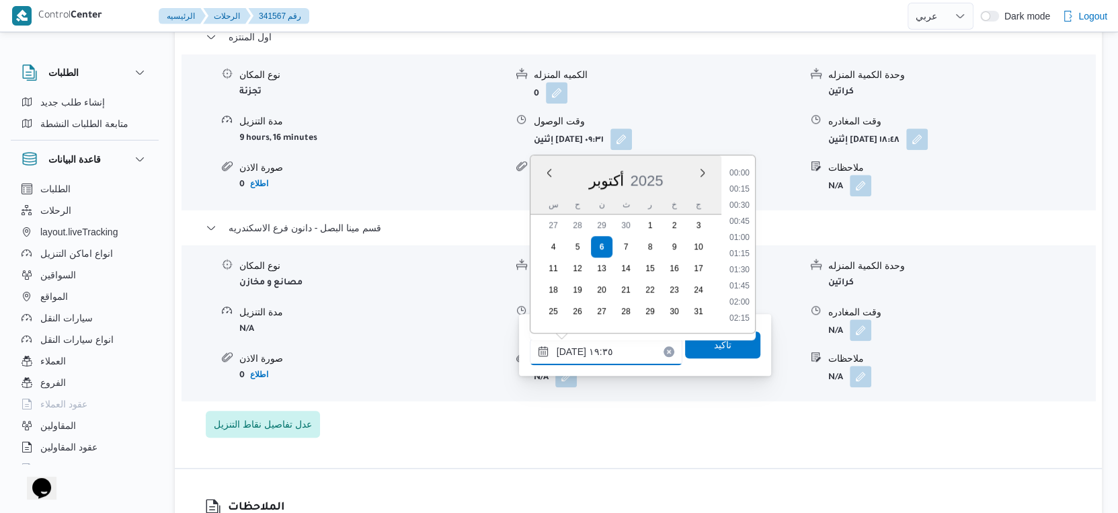
scroll to position [1175, 0]
click at [742, 240] on li "19:15" at bounding box center [739, 239] width 31 height 13
type input "٠٦/١٠/٢٠٢٥ ١٩:١٥"
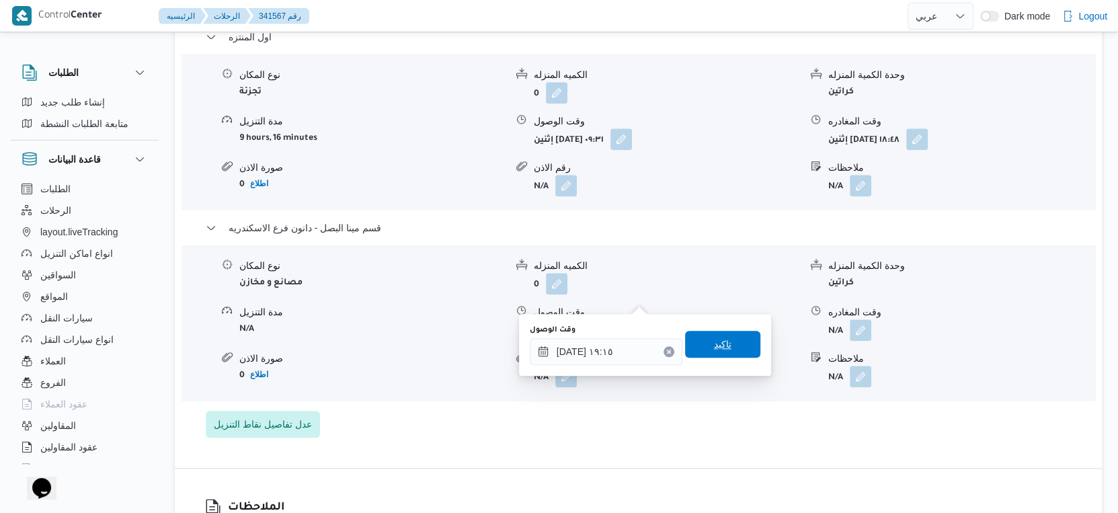
click at [732, 343] on span "تاكيد" at bounding box center [722, 344] width 75 height 27
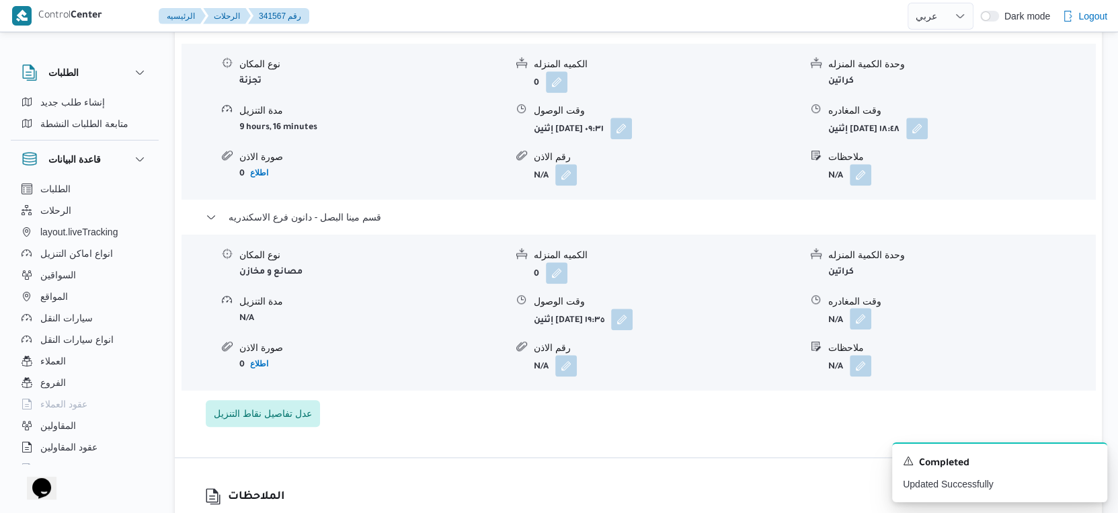
click at [862, 308] on button "button" at bounding box center [861, 319] width 22 height 22
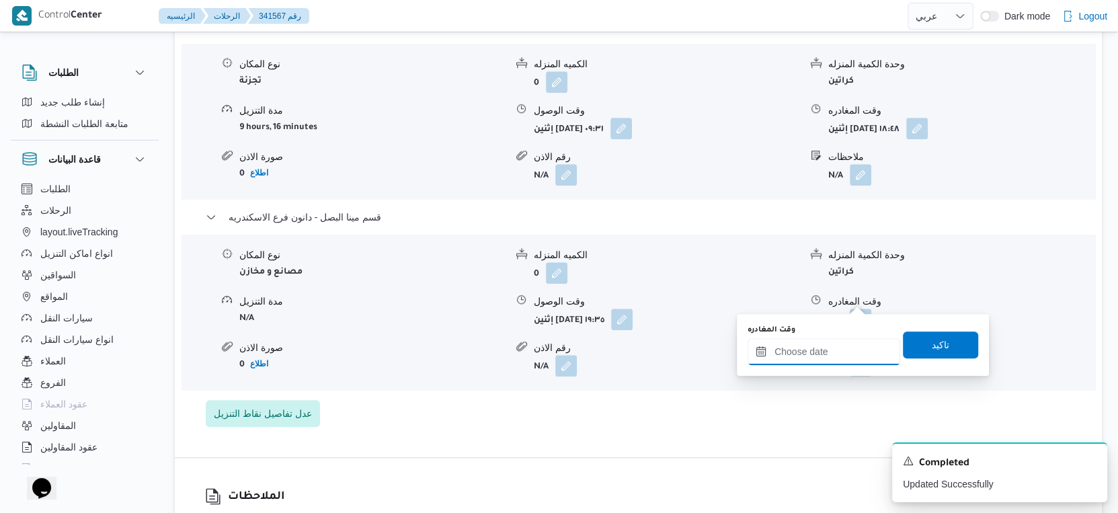
click at [849, 352] on input "وقت المغادره" at bounding box center [824, 351] width 153 height 27
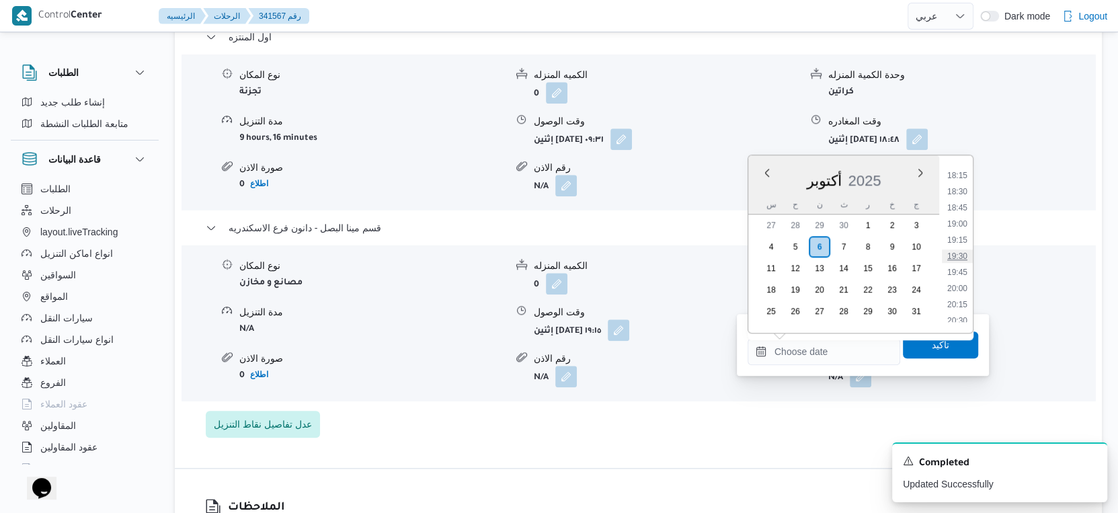
click at [962, 253] on li "19:30" at bounding box center [957, 255] width 31 height 13
type input "٠٦/١٠/٢٠٢٥ ١٩:٣٠"
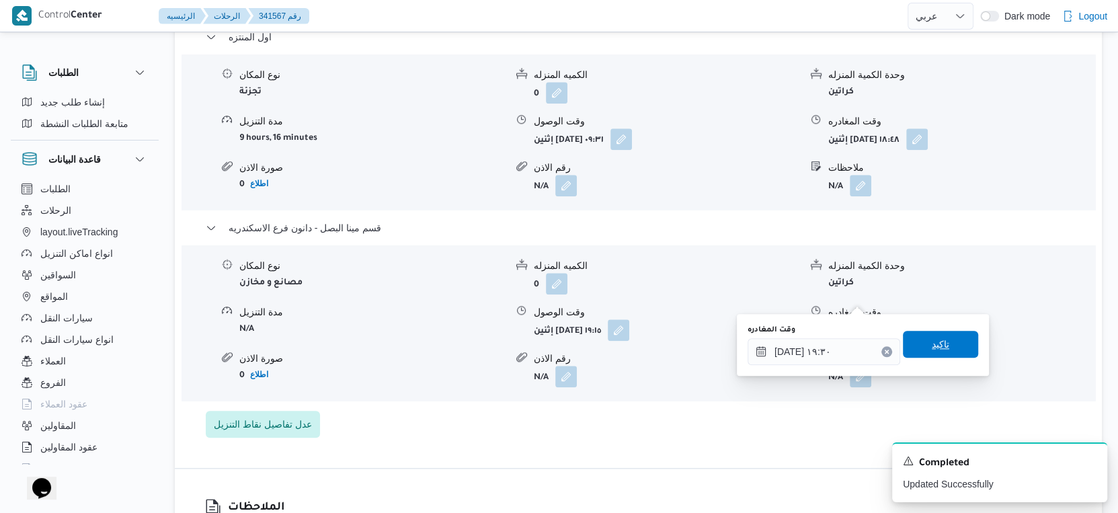
click at [939, 356] on span "تاكيد" at bounding box center [940, 344] width 75 height 27
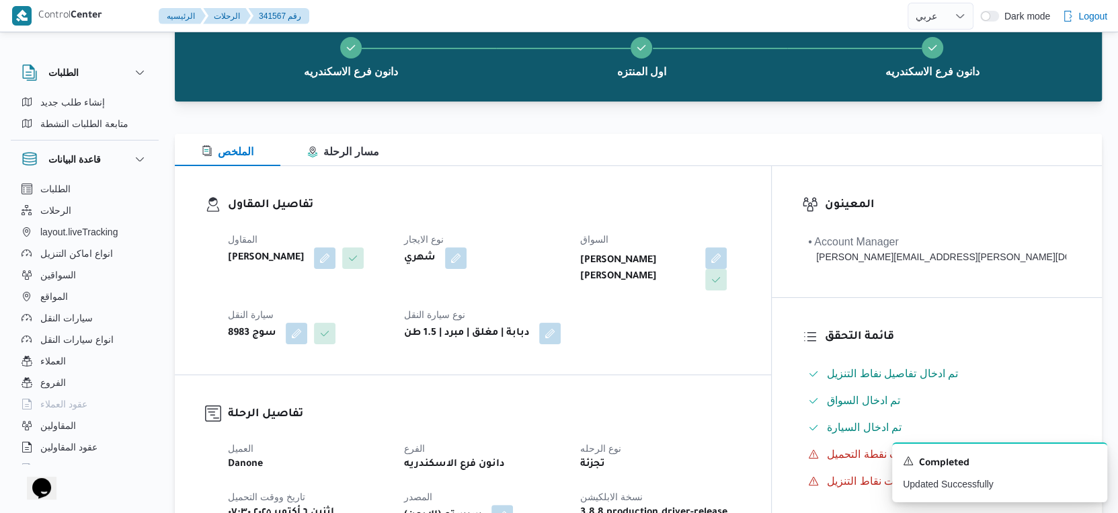
scroll to position [0, 0]
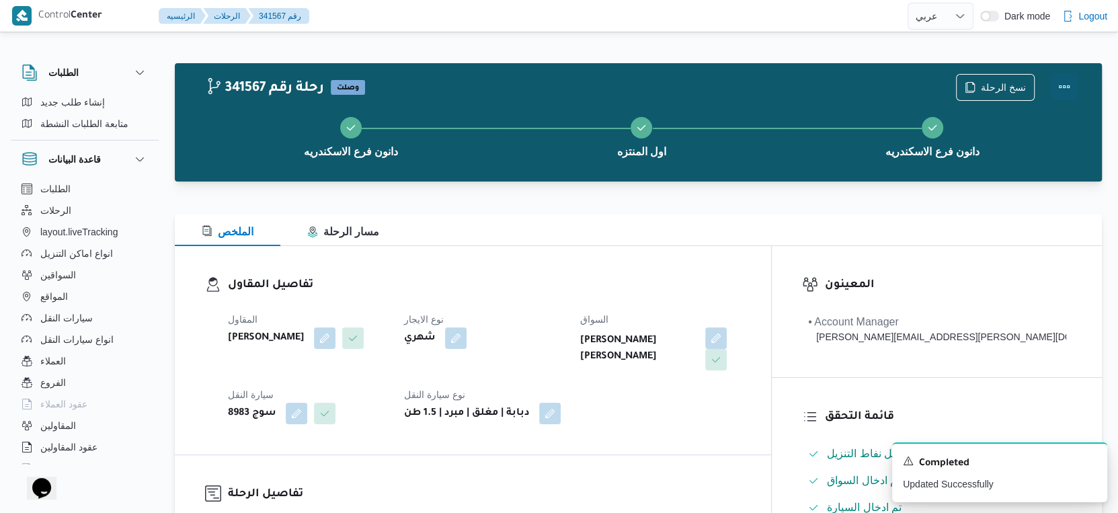
click at [1066, 82] on button "Actions" at bounding box center [1064, 86] width 27 height 27
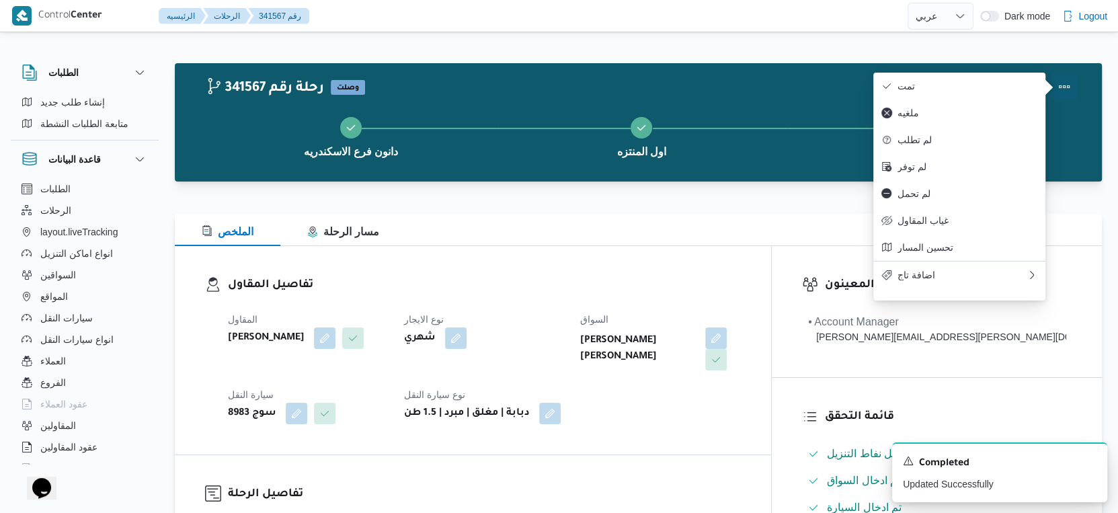
click at [988, 77] on button "تمت" at bounding box center [959, 86] width 172 height 27
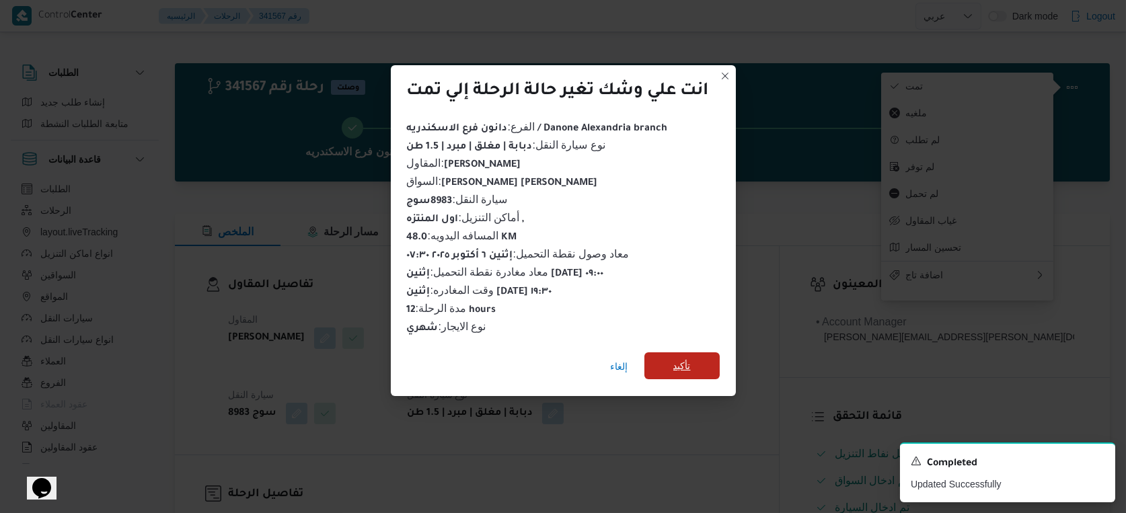
click at [670, 355] on span "تأكيد" at bounding box center [681, 365] width 75 height 27
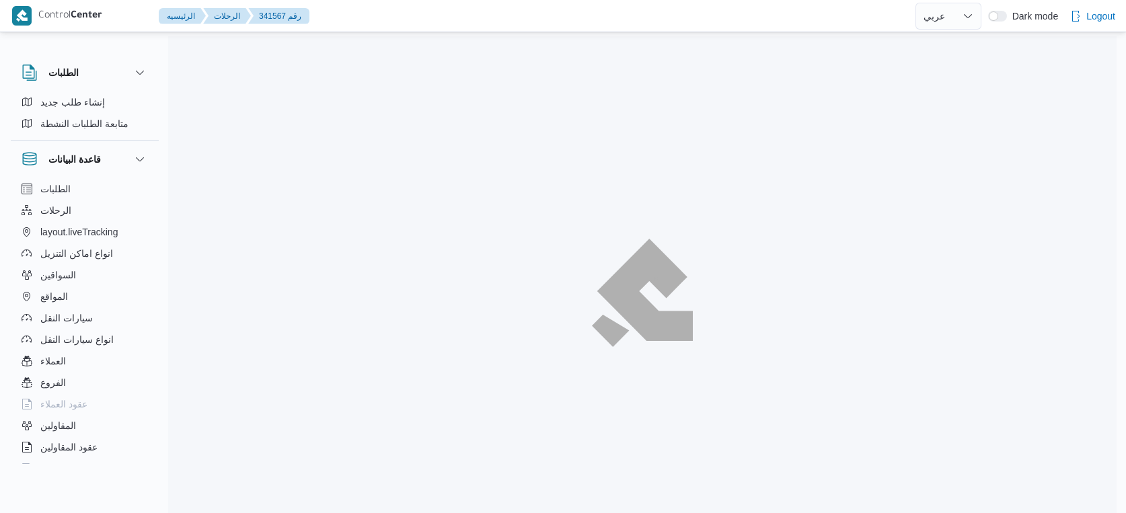
select select "ar"
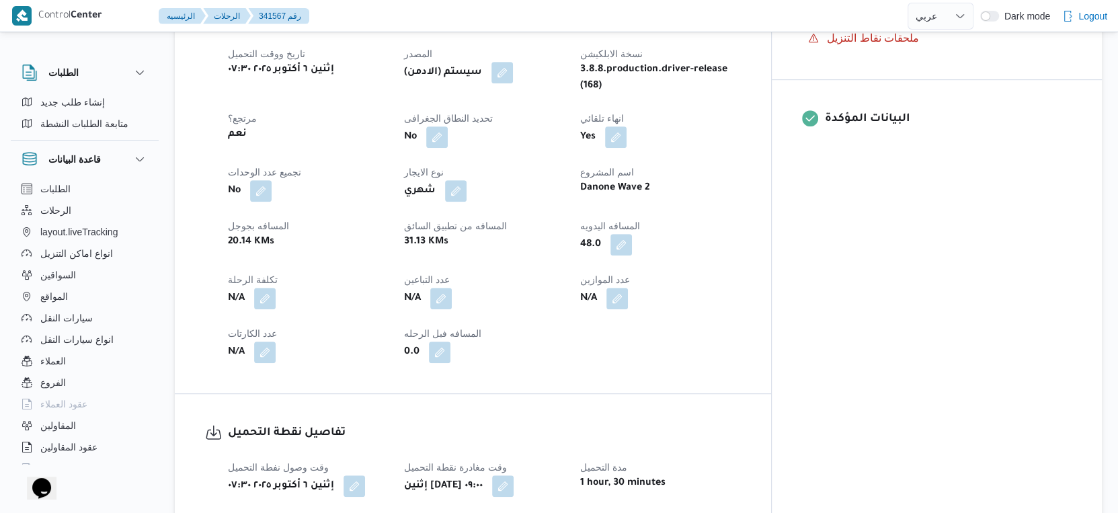
scroll to position [1046, 0]
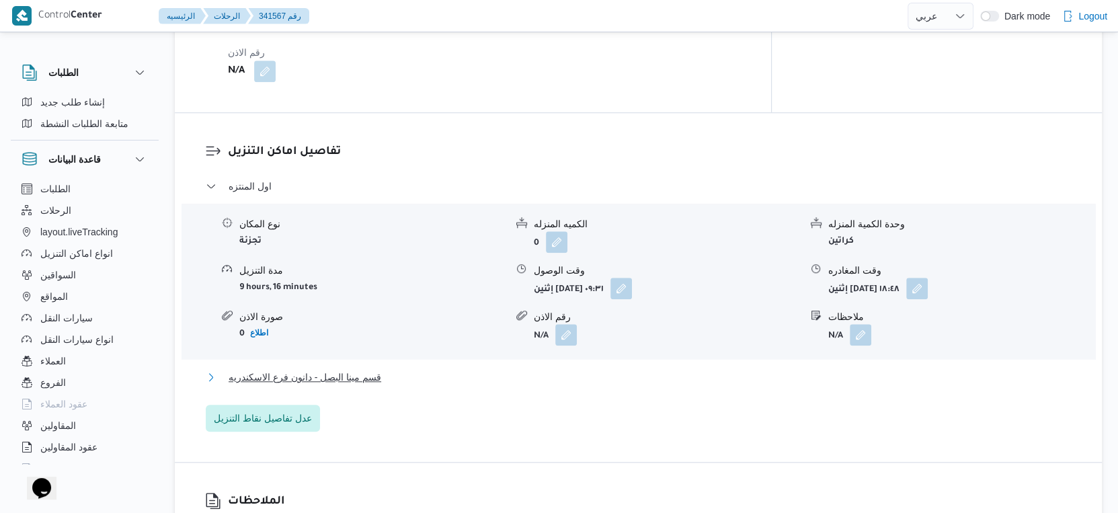
click at [396, 369] on button "قسم مينا البصل - دانون فرع الاسكندريه" at bounding box center [639, 377] width 866 height 16
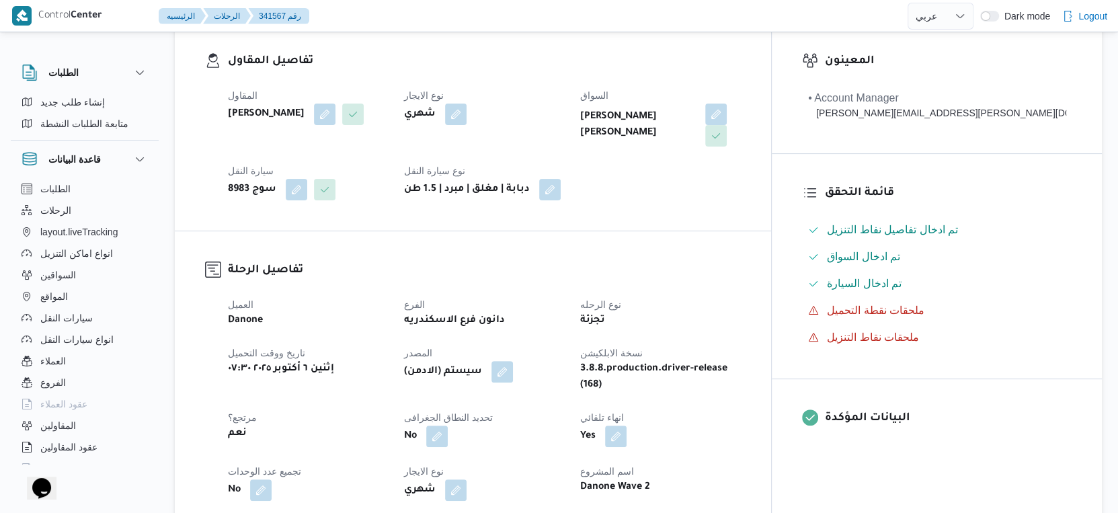
scroll to position [373, 0]
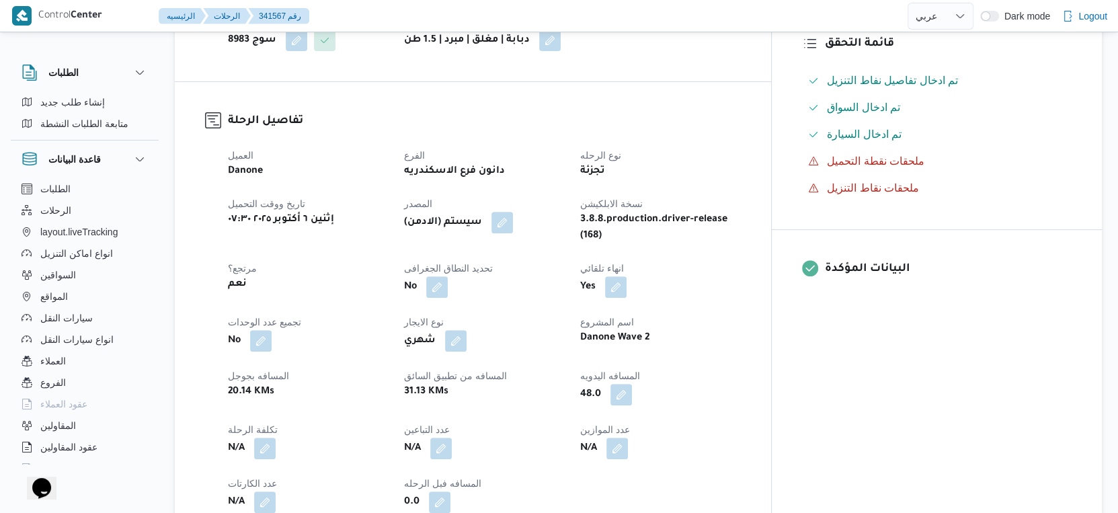
select select "ar"
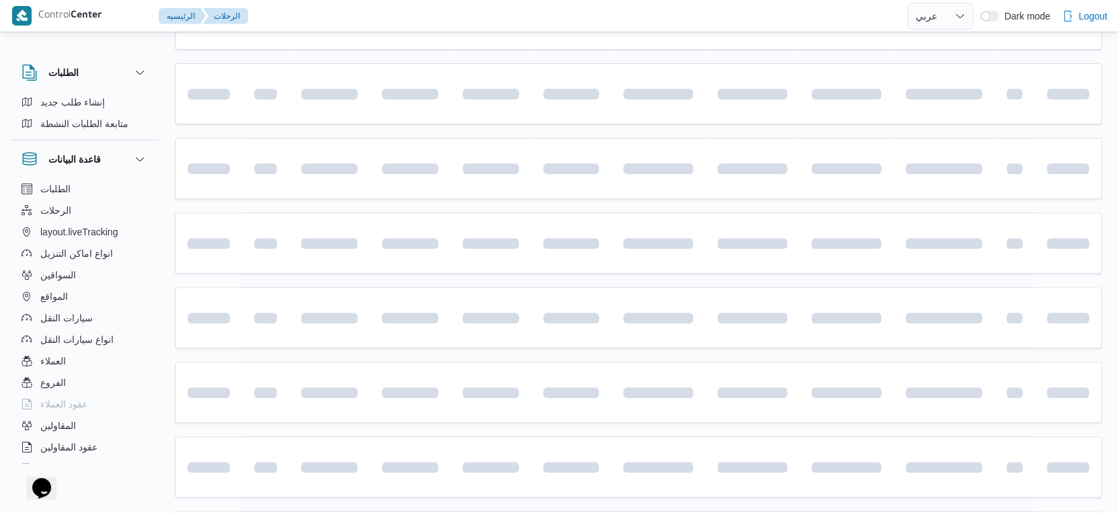
scroll to position [856, 0]
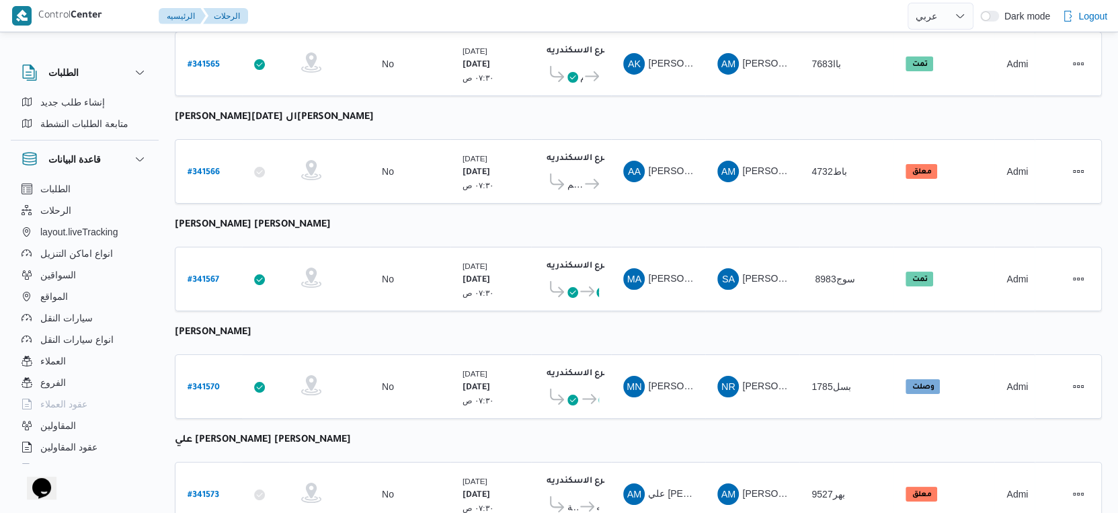
select select "ar"
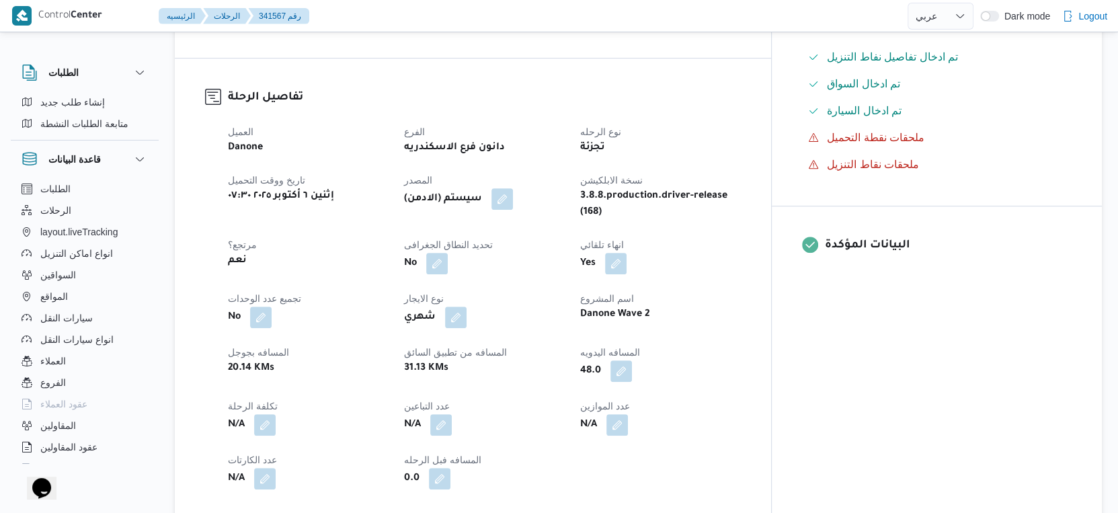
scroll to position [332, 0]
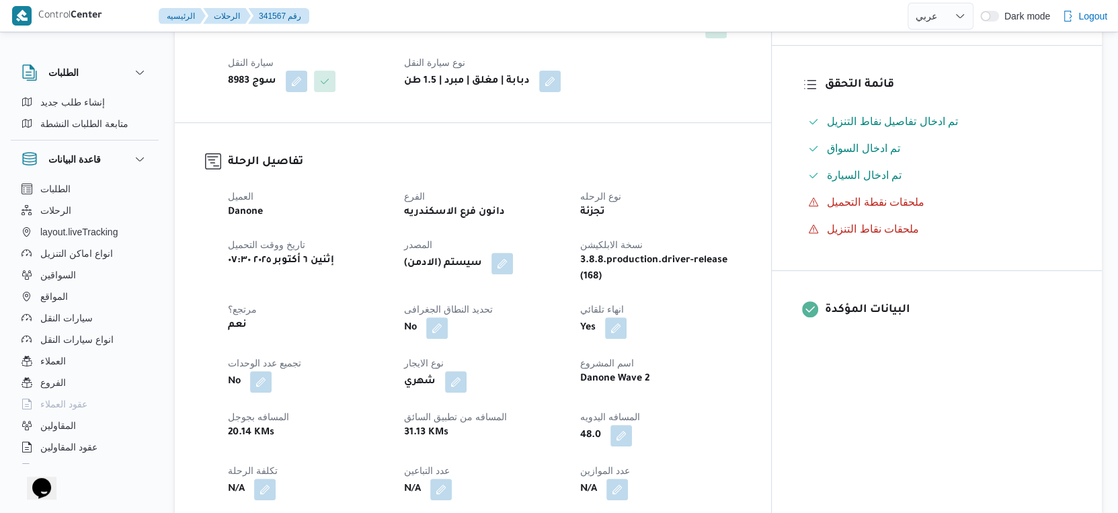
select select "ar"
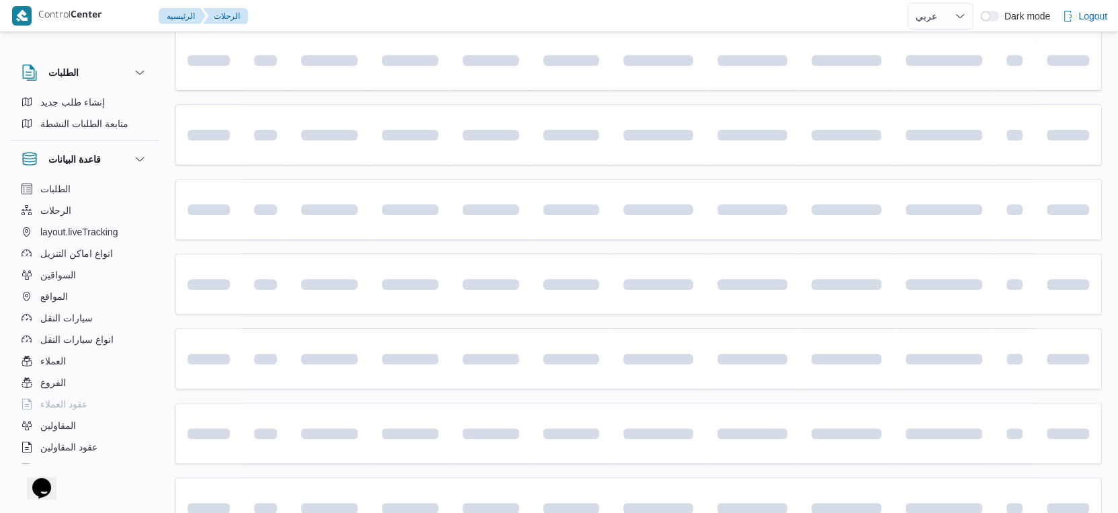
scroll to position [691, 0]
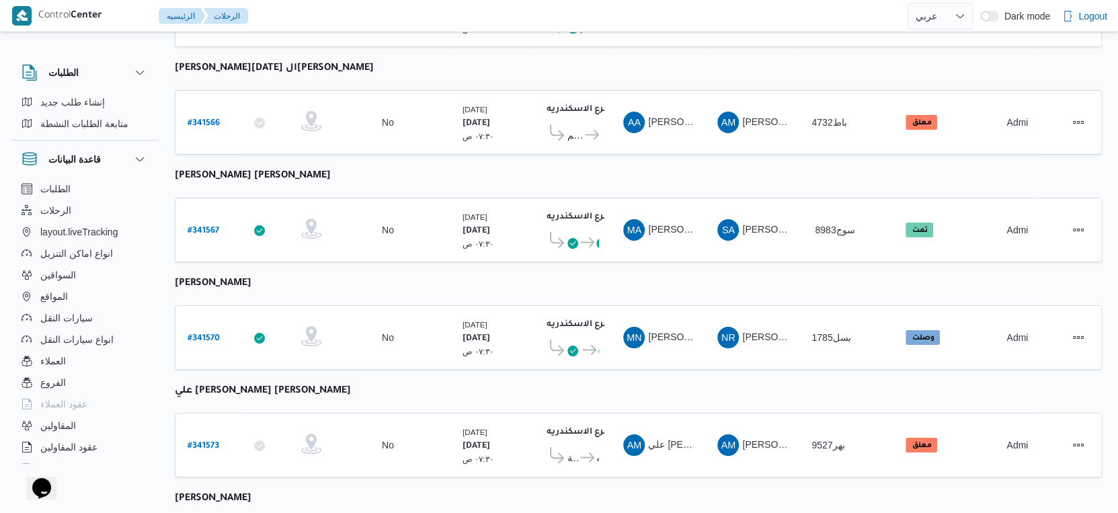
select select "ar"
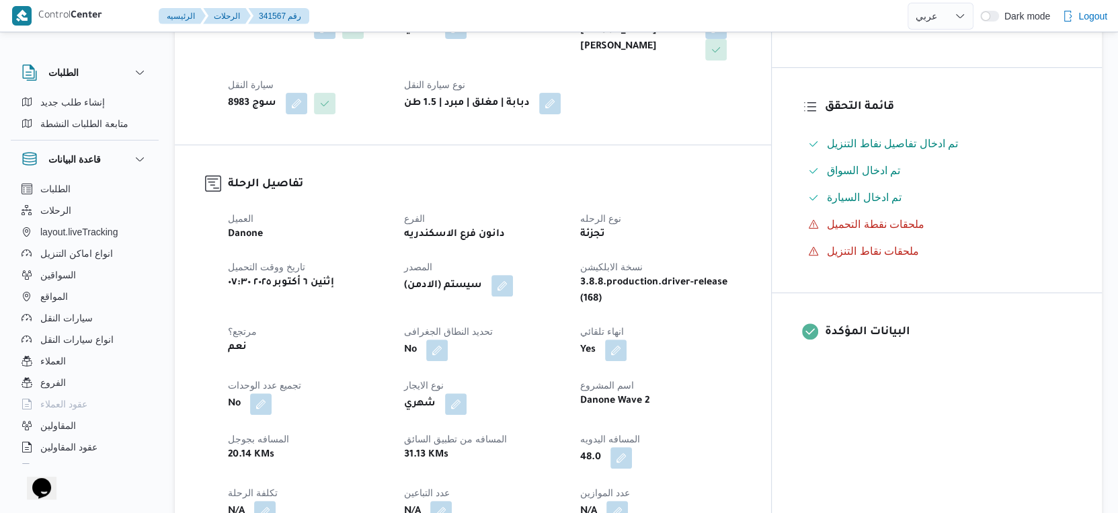
scroll to position [307, 0]
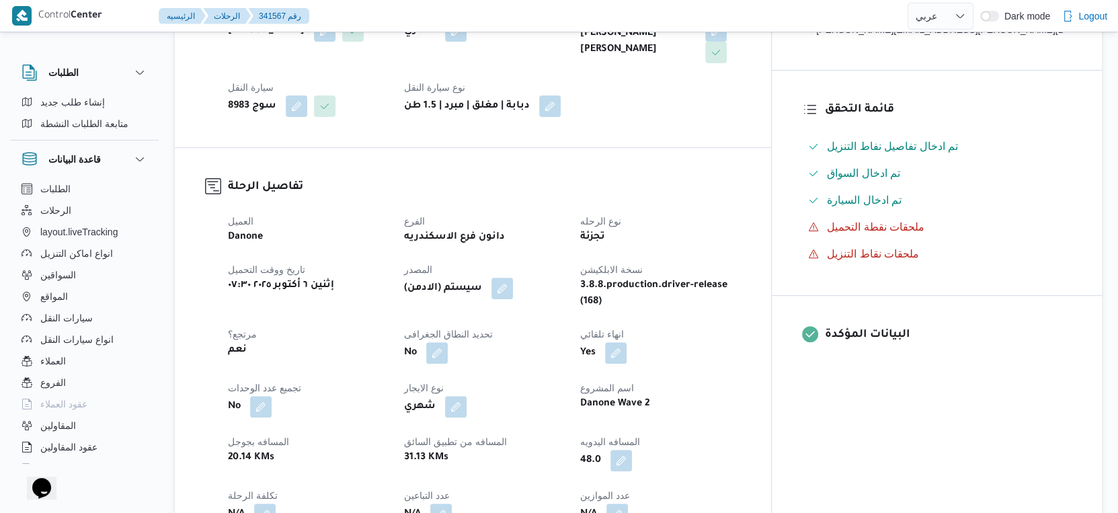
select select "ar"
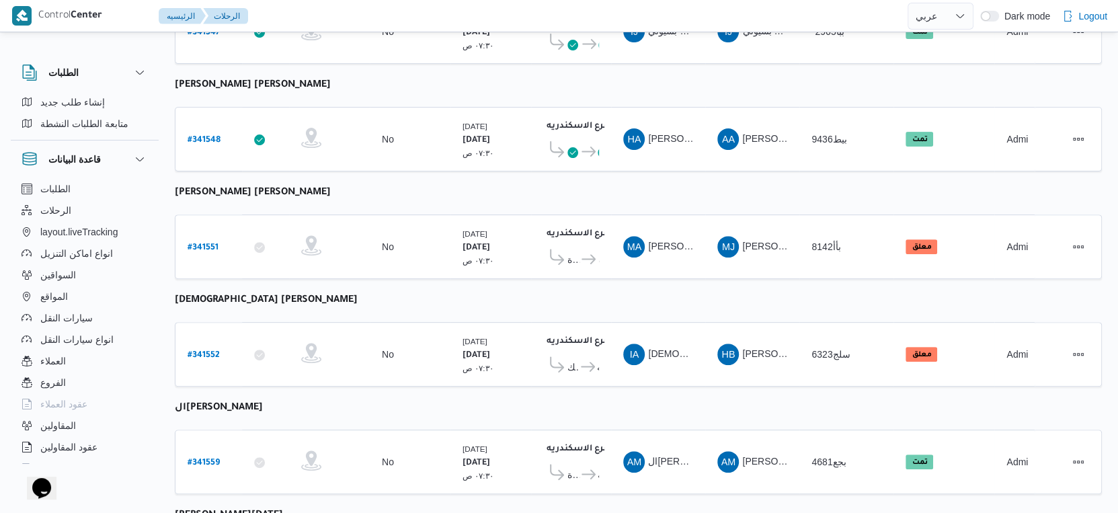
scroll to position [276, 0]
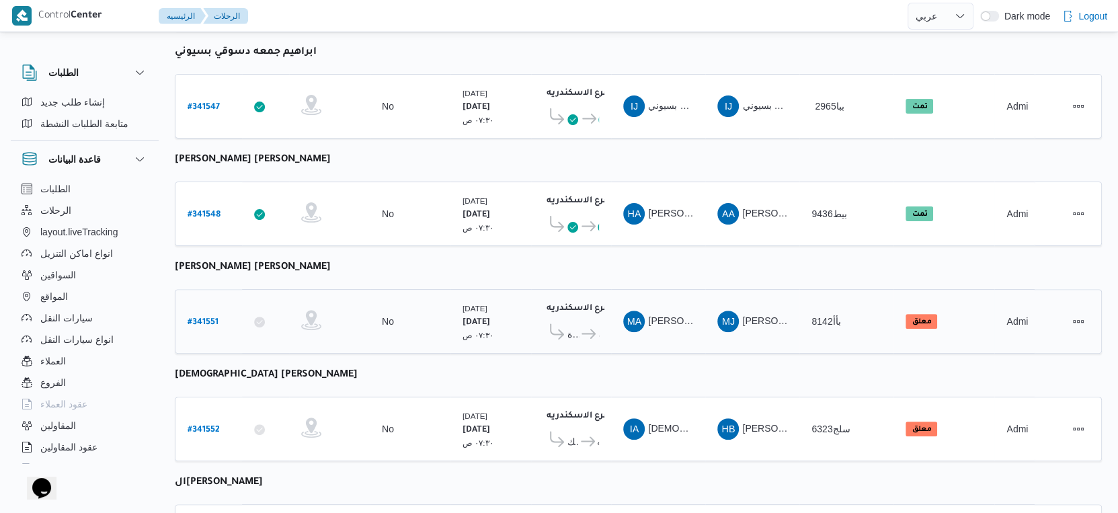
click at [206, 318] on b "# 341551" at bounding box center [203, 322] width 31 height 9
select select "ar"
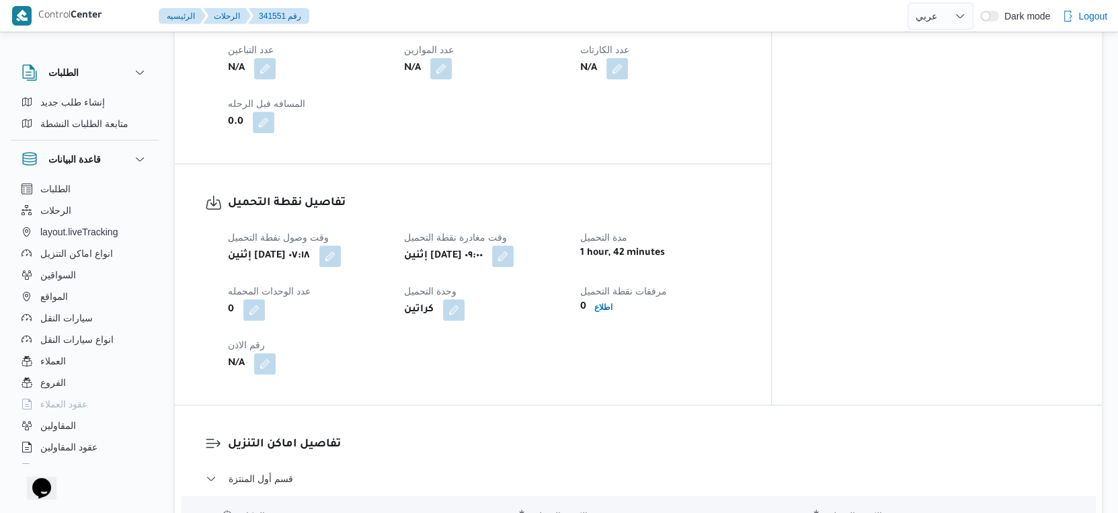
scroll to position [896, 0]
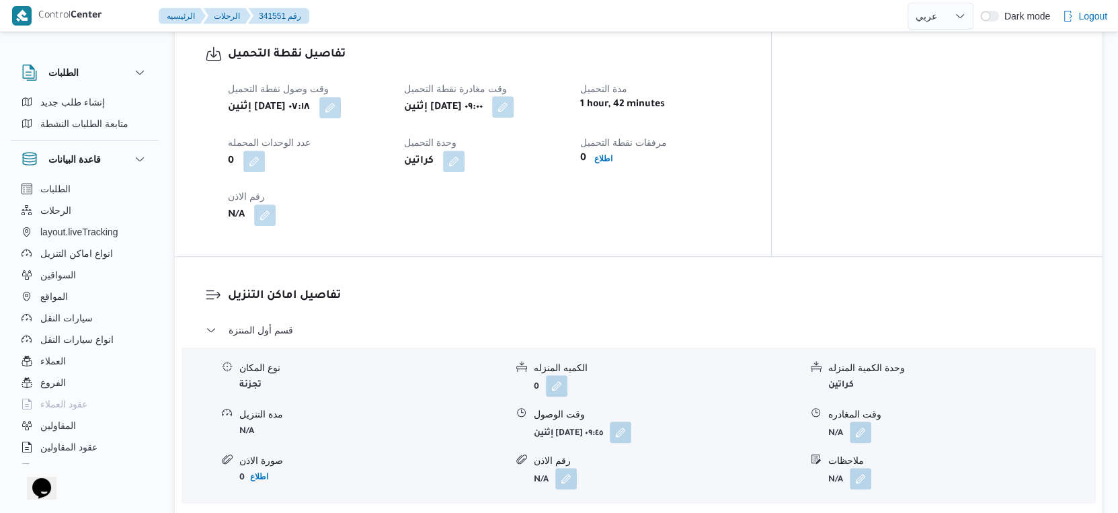
click at [514, 104] on button "button" at bounding box center [503, 107] width 22 height 22
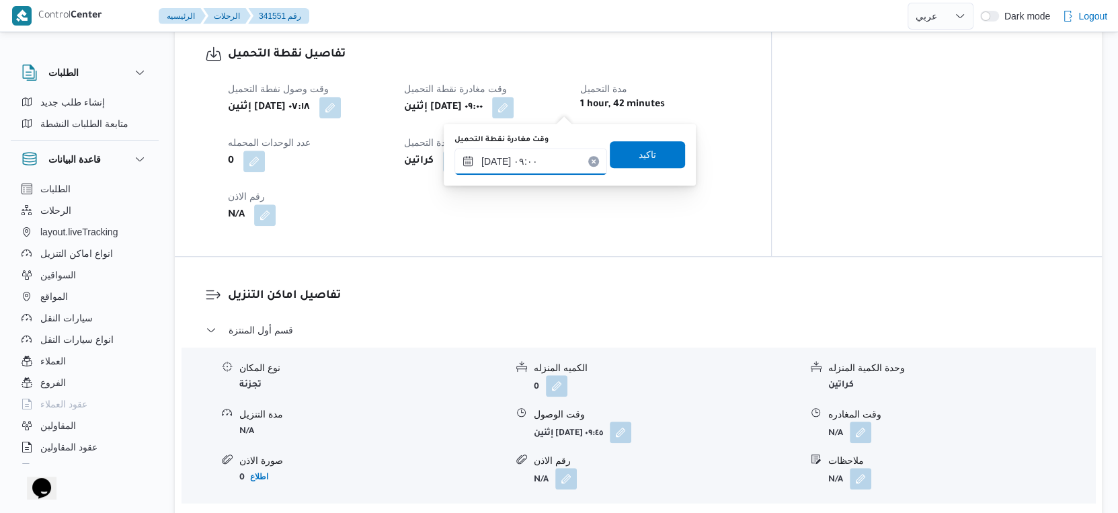
click at [539, 171] on input "[DATE] ٠٩:٠٠" at bounding box center [531, 161] width 153 height 27
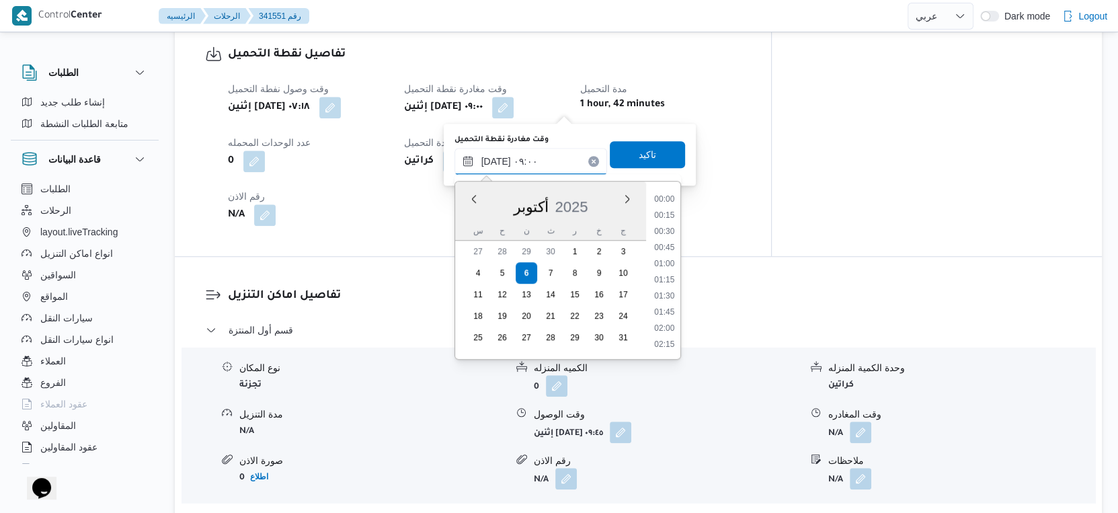
scroll to position [498, 0]
click at [665, 262] on li "08:45" at bounding box center [664, 265] width 31 height 13
type input "٠٦/١٠/٢٠٢٥ ٠٨:٤٥"
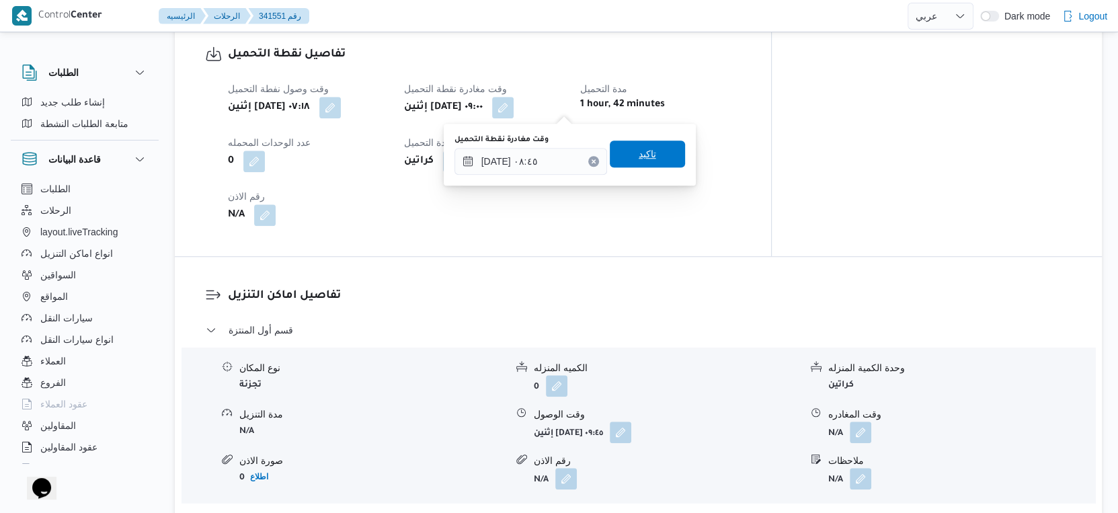
click at [648, 153] on span "تاكيد" at bounding box center [647, 154] width 75 height 27
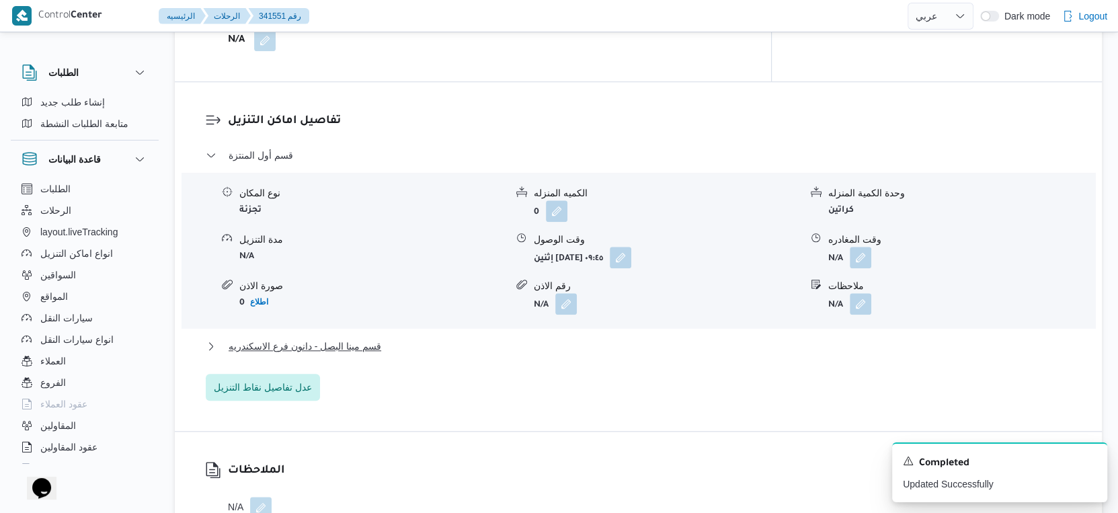
scroll to position [1121, 0]
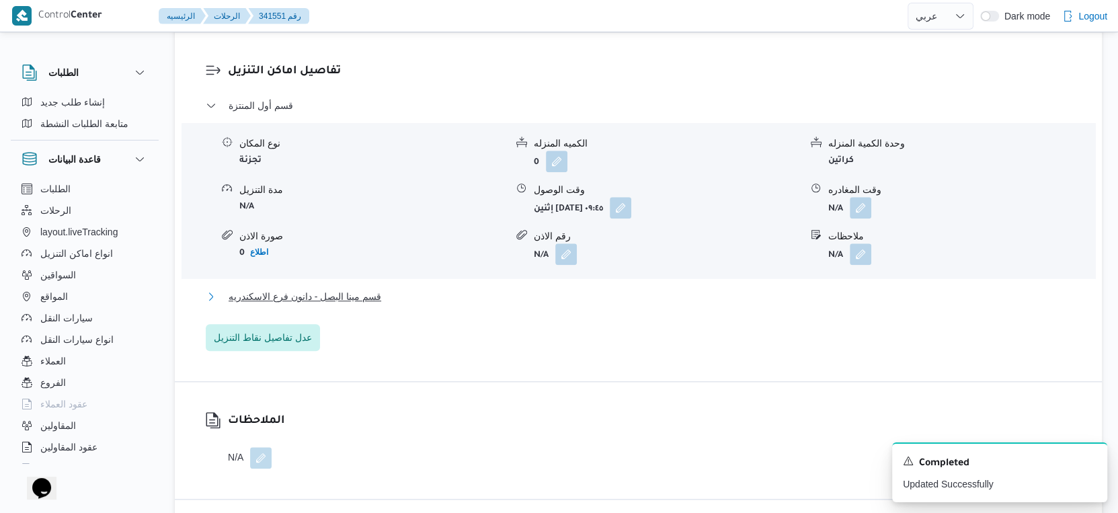
click at [409, 299] on button "قسم مينا البصل - دانون فرع الاسكندريه" at bounding box center [639, 296] width 866 height 16
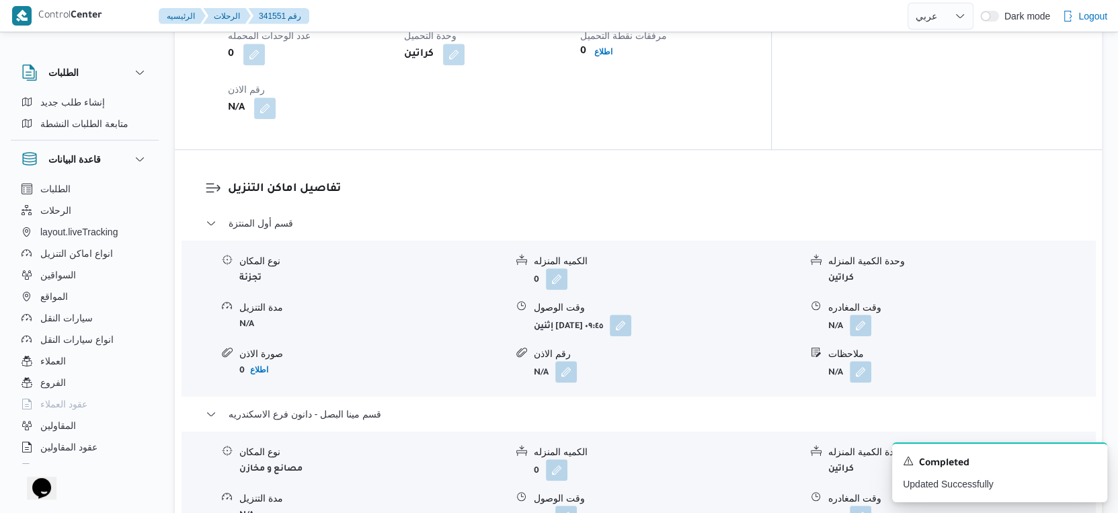
scroll to position [971, 0]
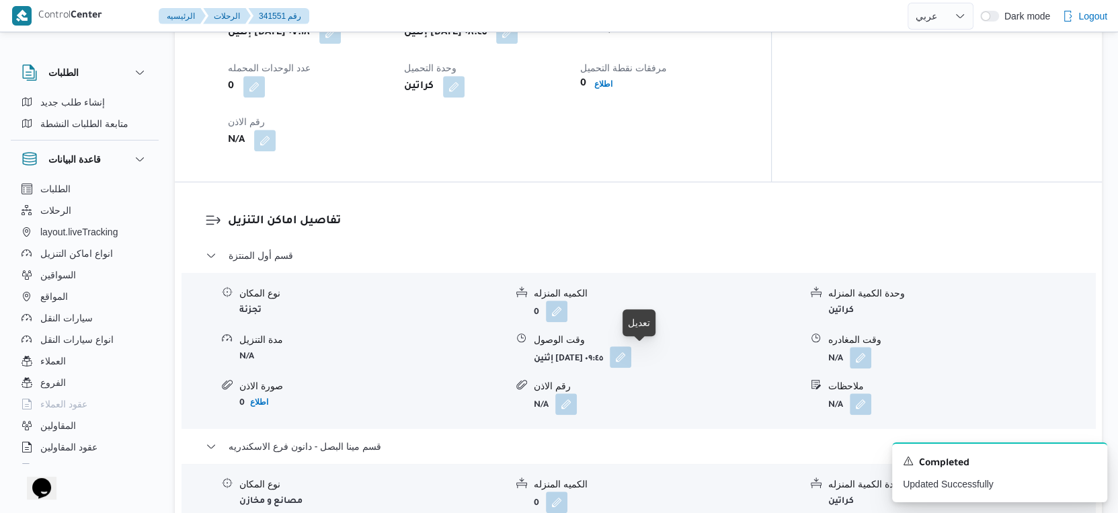
click at [631, 352] on button "button" at bounding box center [621, 357] width 22 height 22
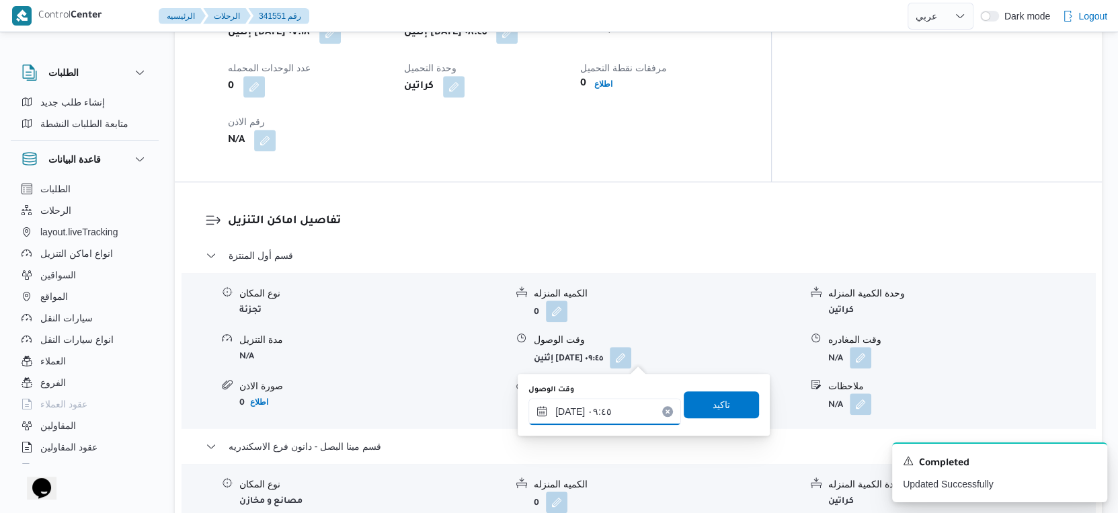
click at [615, 403] on input "٠٦/١٠/٢٠٢٥ ٠٩:٤٥" at bounding box center [605, 411] width 153 height 27
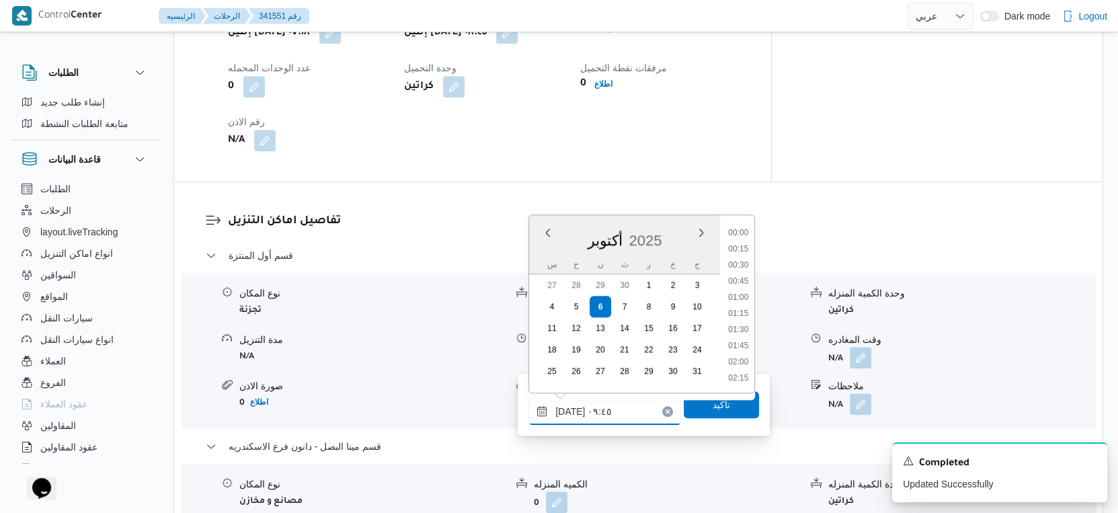
scroll to position [547, 0]
click at [736, 295] on li "09:30" at bounding box center [739, 298] width 31 height 13
type input "٠٦/١٠/٢٠٢٥ ٠٩:٣٠"
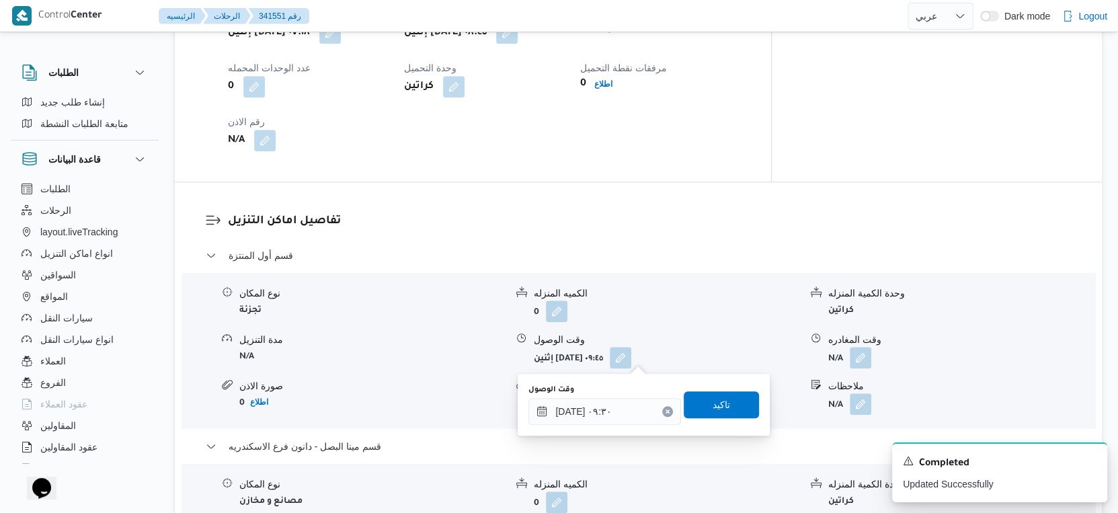
click at [724, 387] on div "وقت الوصول ٠٦/١٠/٢٠٢٥ ٠٩:٣٠ تاكيد" at bounding box center [643, 404] width 233 height 43
click at [724, 399] on span "تاكيد" at bounding box center [721, 404] width 75 height 27
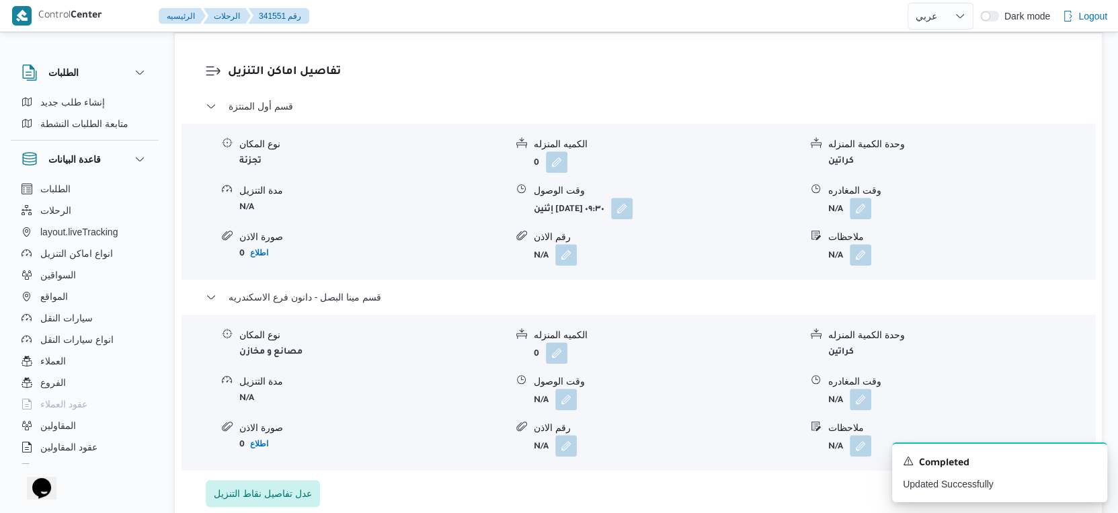
scroll to position [1121, 0]
click at [565, 401] on button "button" at bounding box center [566, 398] width 22 height 22
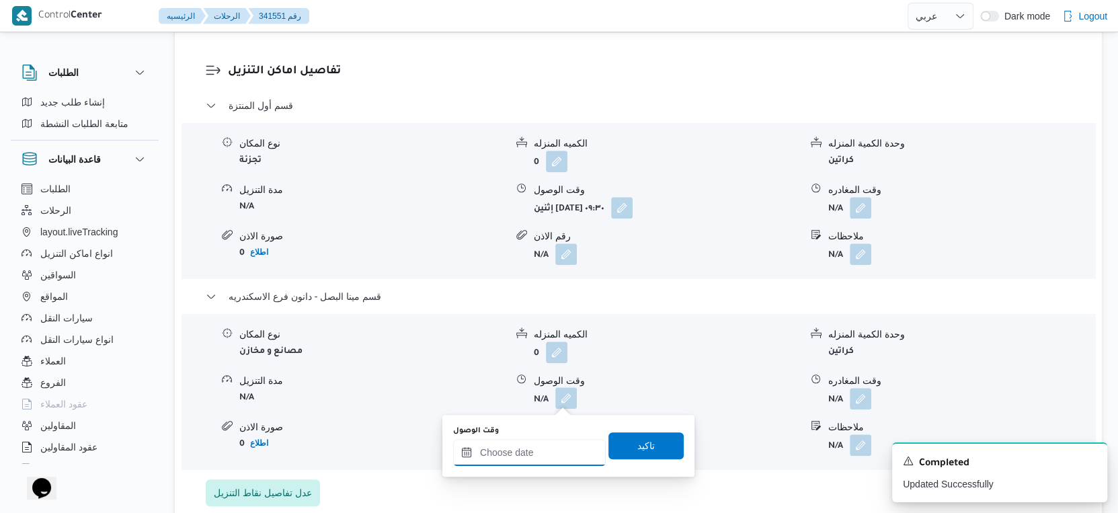
drag, startPoint x: 560, startPoint y: 407, endPoint x: 569, endPoint y: 439, distance: 32.8
click at [549, 447] on input "وقت الوصول" at bounding box center [529, 452] width 153 height 27
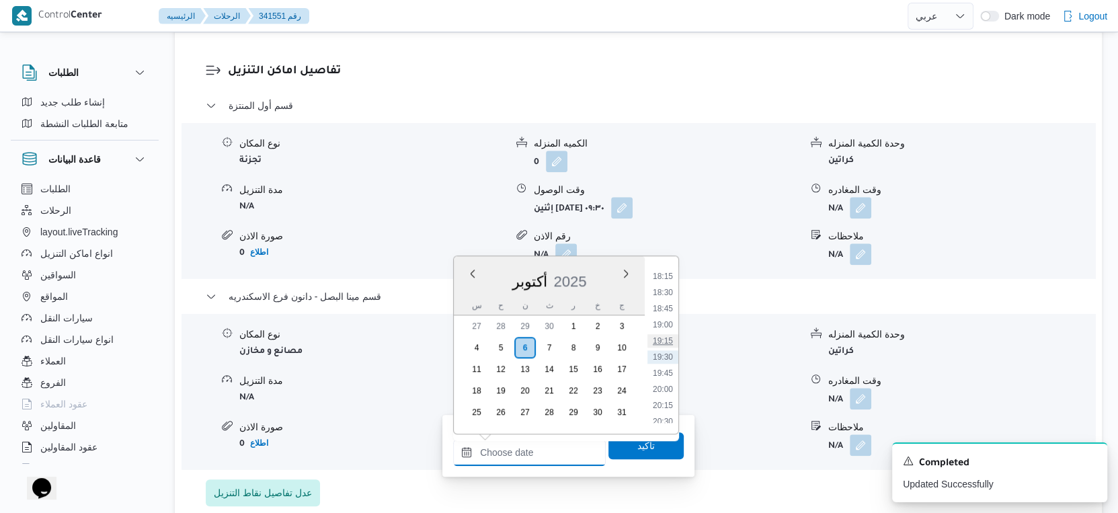
scroll to position [1101, 0]
click at [664, 284] on li "17:15" at bounding box center [663, 286] width 31 height 13
type input "٠٦/١٠/٢٠٢٥ ١٧:١٥"
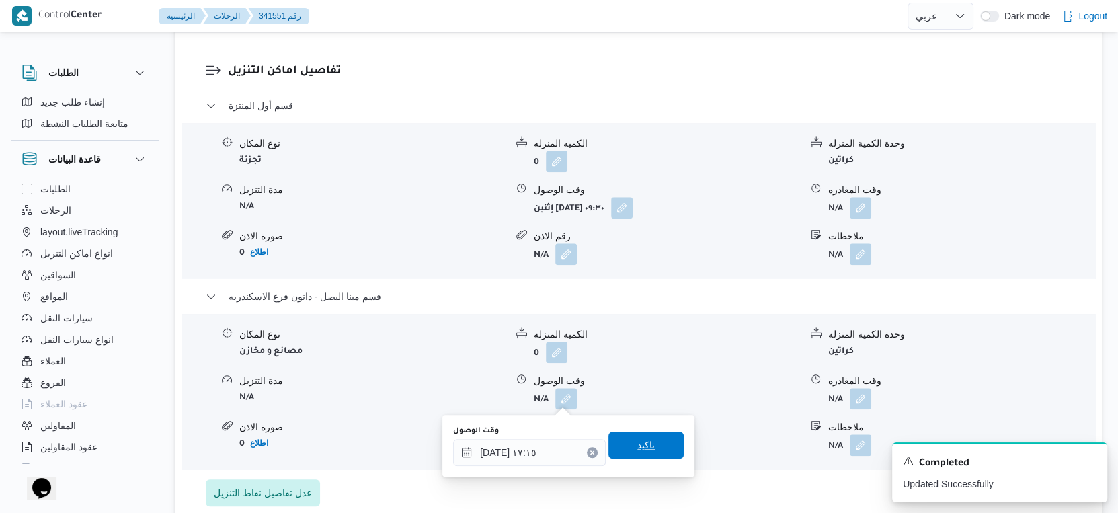
click at [643, 441] on span "تاكيد" at bounding box center [645, 445] width 17 height 16
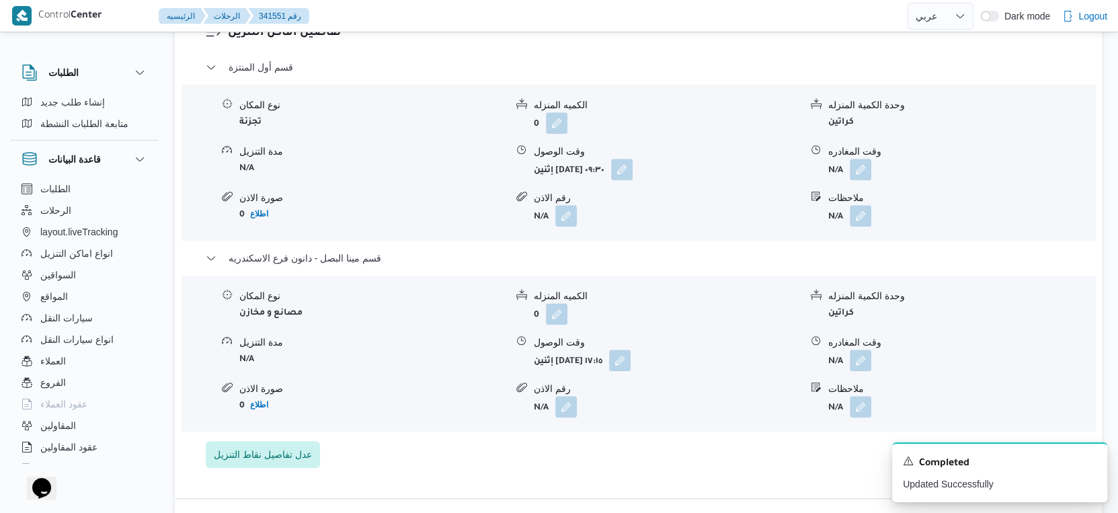
scroll to position [1195, 0]
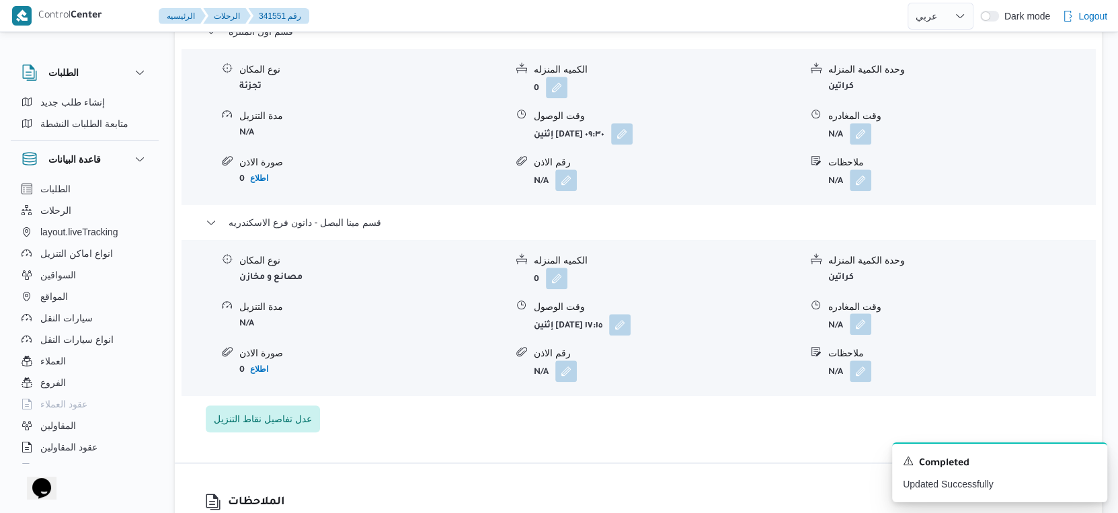
click at [859, 321] on button "button" at bounding box center [861, 324] width 22 height 22
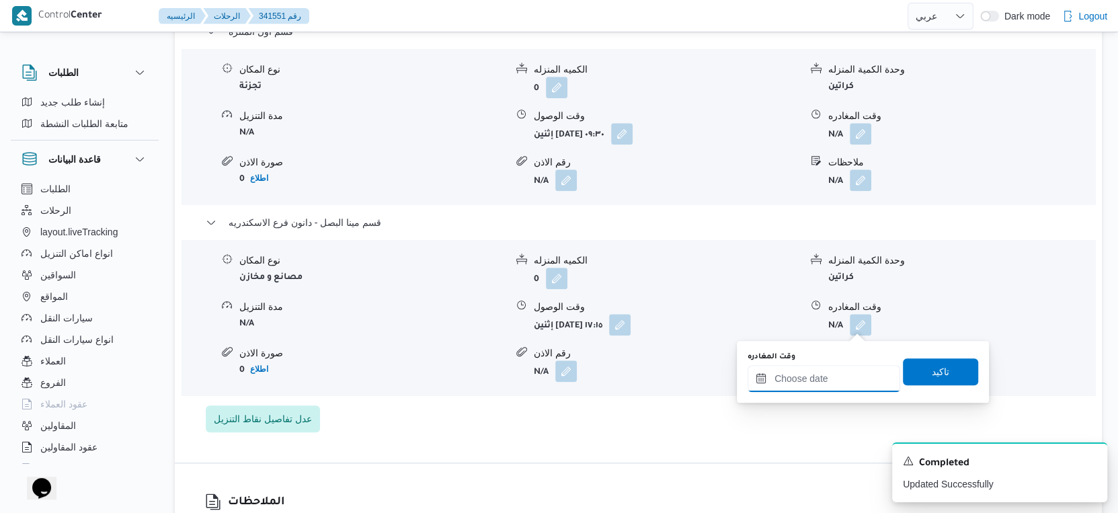
drag, startPoint x: 852, startPoint y: 335, endPoint x: 861, endPoint y: 364, distance: 30.9
click at [843, 379] on input "وقت المغادره" at bounding box center [824, 378] width 153 height 27
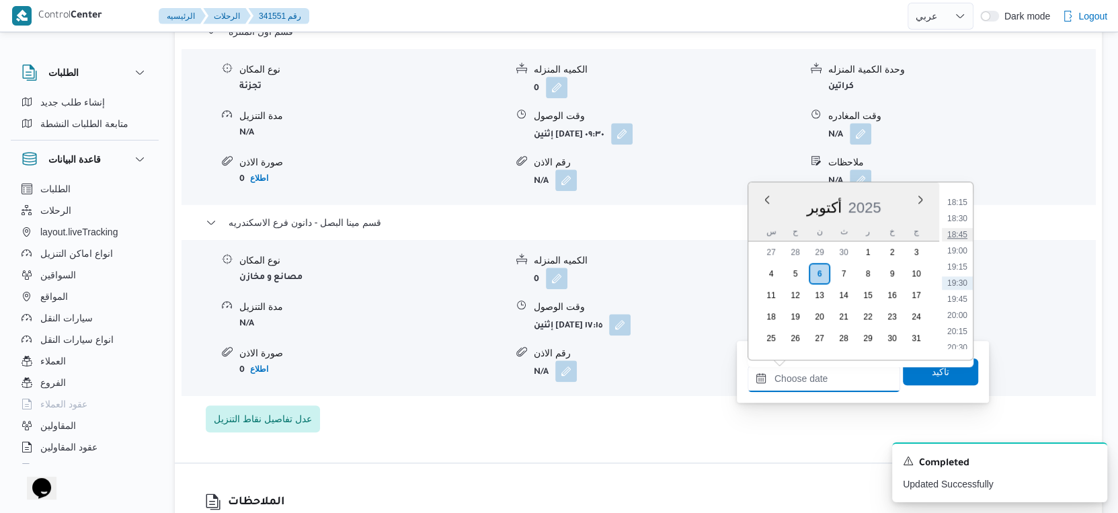
scroll to position [1101, 0]
drag, startPoint x: 956, startPoint y: 229, endPoint x: 940, endPoint y: 240, distance: 19.8
click at [956, 229] on li "17:30" at bounding box center [957, 228] width 31 height 13
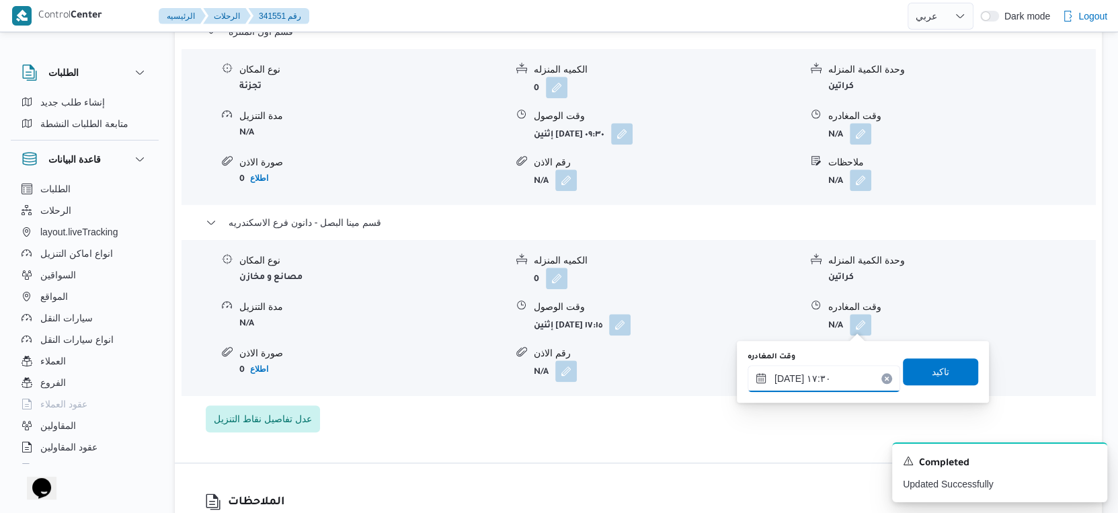
click at [789, 377] on input "٠٦/١٠/٢٠٢٥ ١٧:٣٠" at bounding box center [824, 378] width 153 height 27
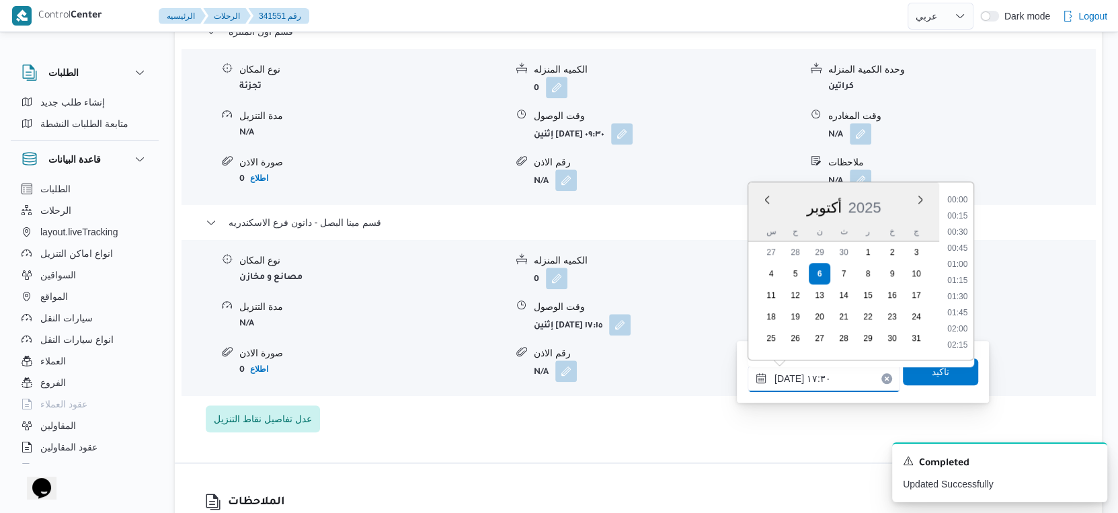
click at [789, 377] on input "٠٦/١٠/٢٠٢٥ ١٧:٣٠" at bounding box center [824, 378] width 153 height 27
type input "٠٦/١٠/٢٠٢٥ ١٧:٤٠"
click at [962, 371] on span "تاكيد" at bounding box center [940, 371] width 75 height 27
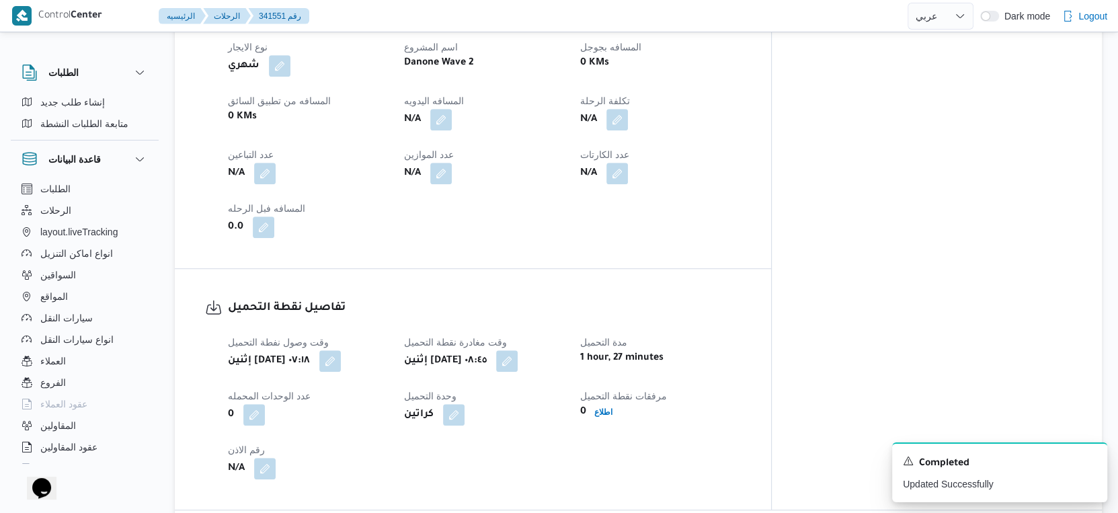
scroll to position [523, 0]
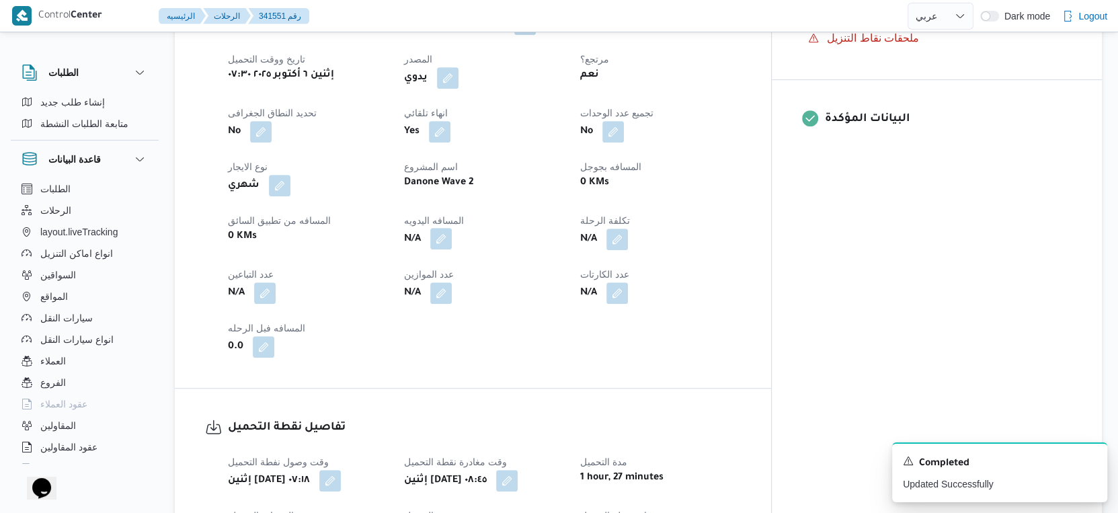
click at [452, 238] on button "button" at bounding box center [441, 239] width 22 height 22
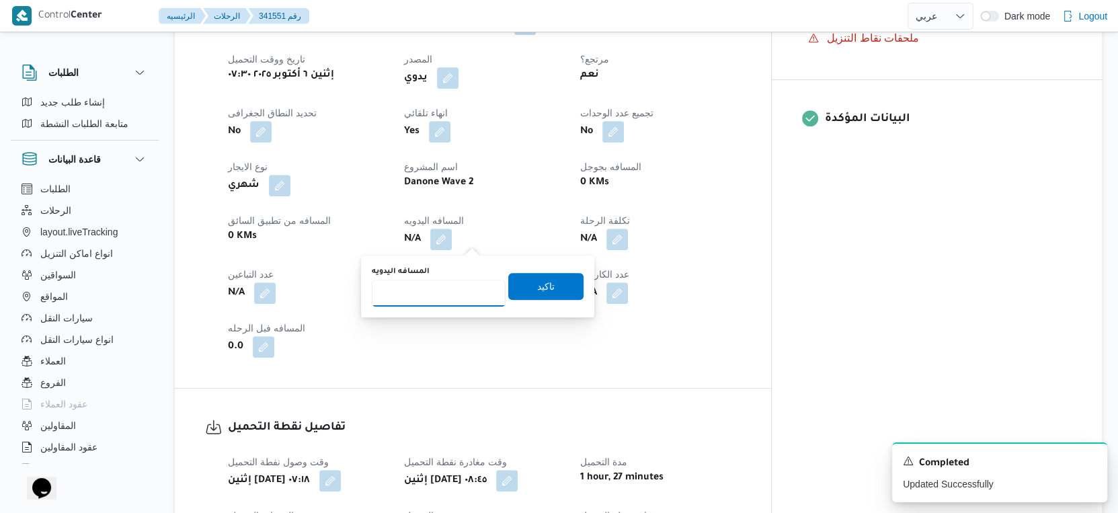
click at [432, 287] on input "المسافه اليدويه" at bounding box center [439, 293] width 134 height 27
type input "50"
click at [551, 281] on span "تاكيد" at bounding box center [545, 285] width 75 height 27
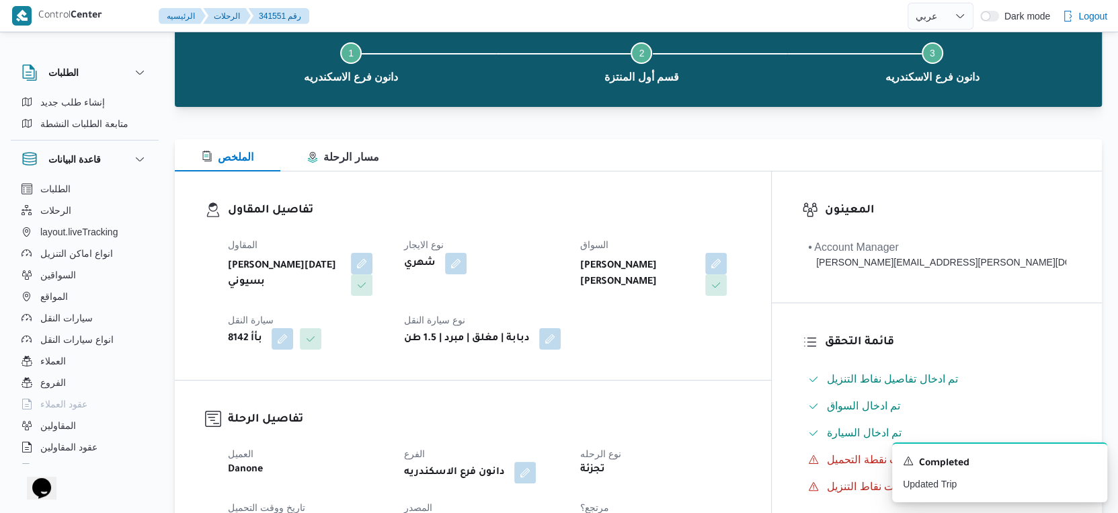
scroll to position [0, 0]
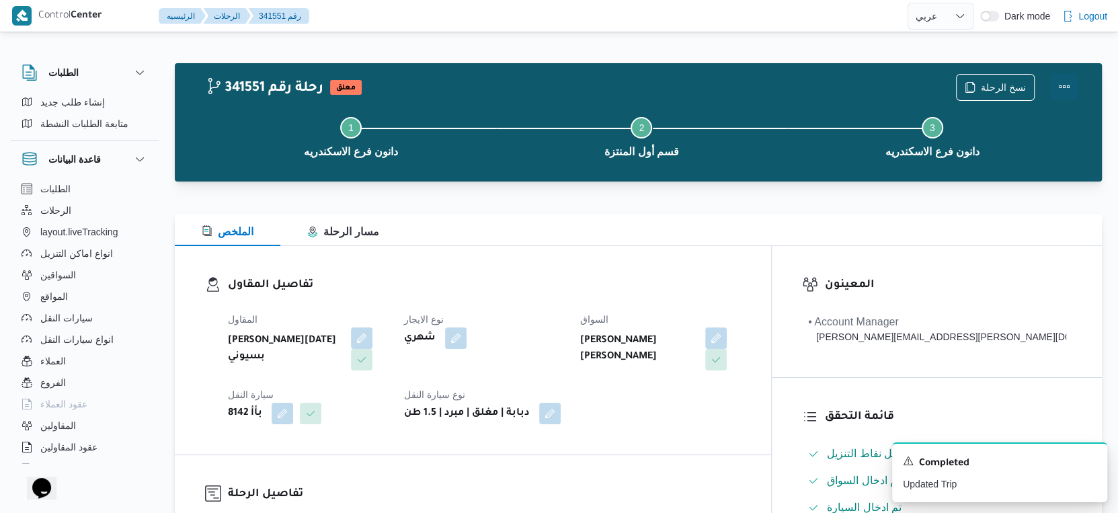
click at [1069, 85] on button "Actions" at bounding box center [1064, 86] width 27 height 27
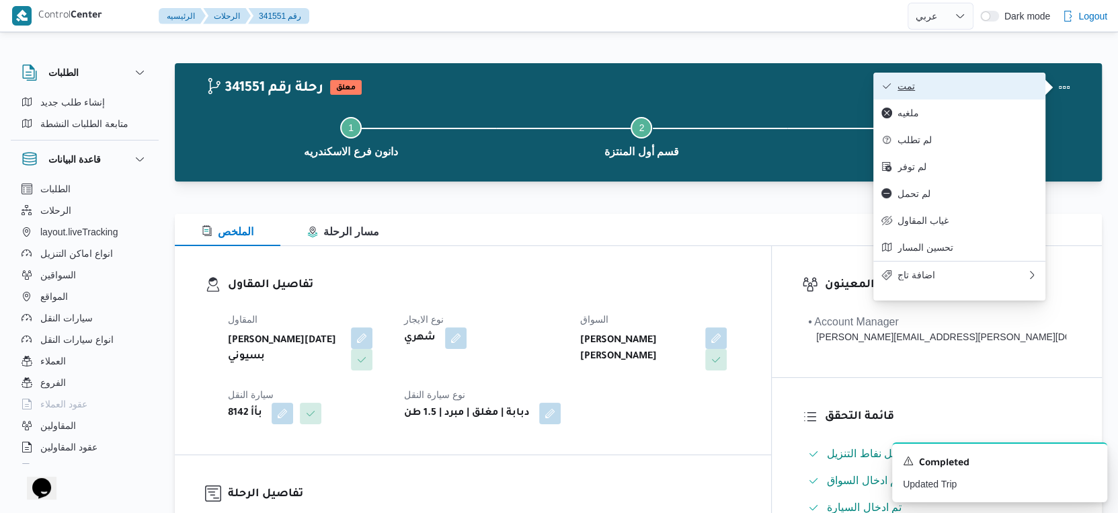
click at [972, 85] on span "تمت" at bounding box center [968, 86] width 140 height 11
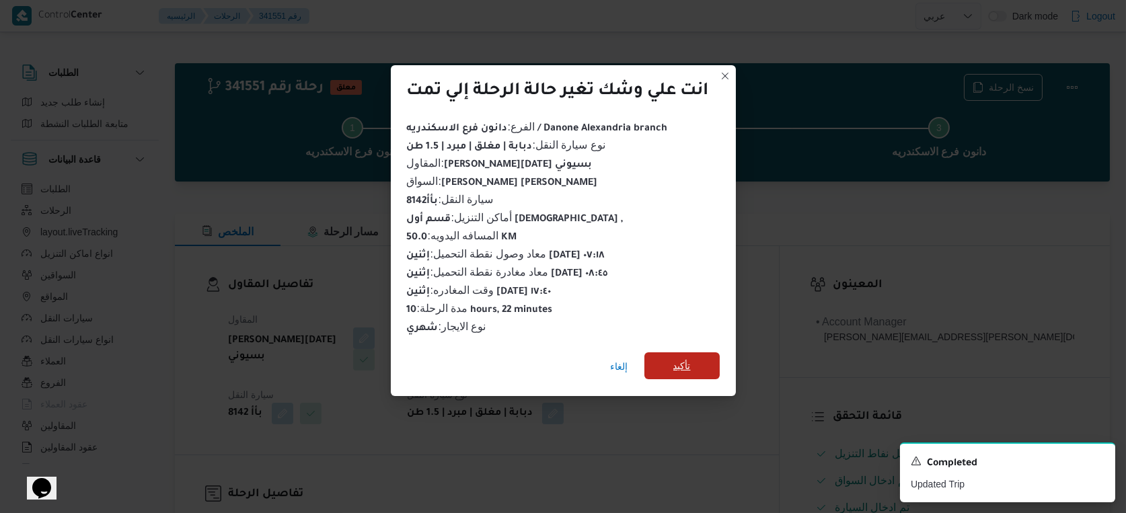
click at [700, 358] on span "تأكيد" at bounding box center [681, 365] width 75 height 27
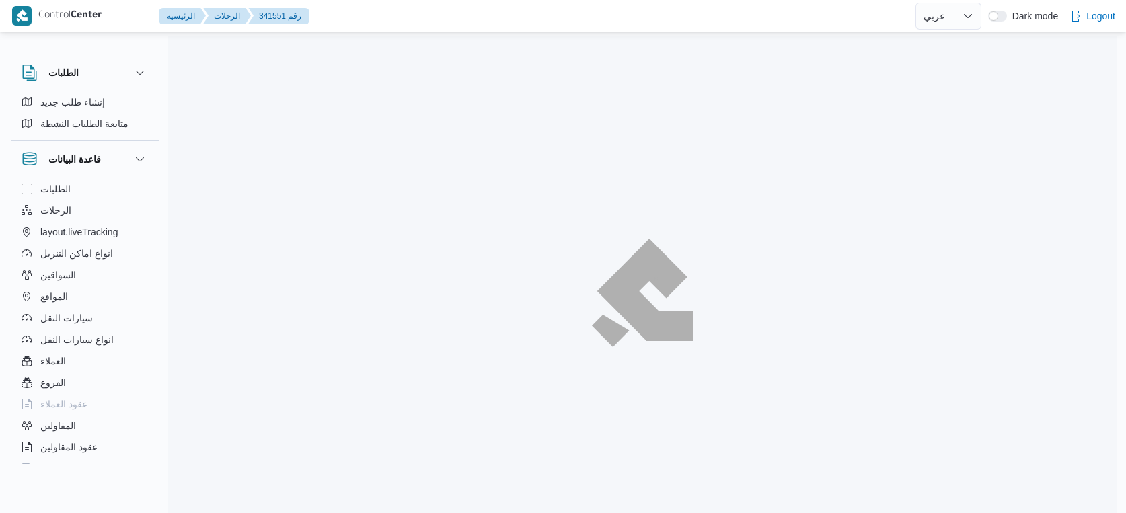
select select "ar"
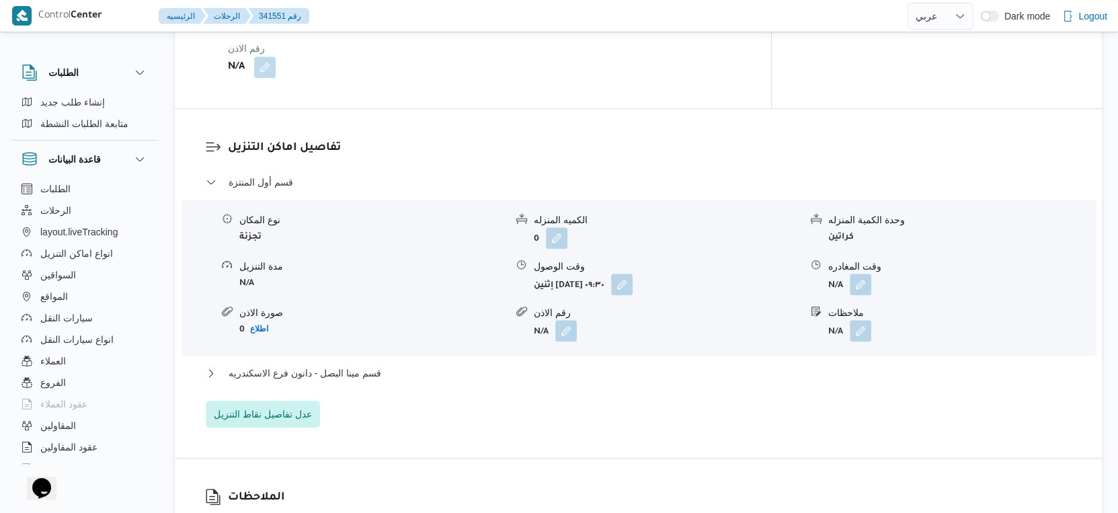
scroll to position [1195, 0]
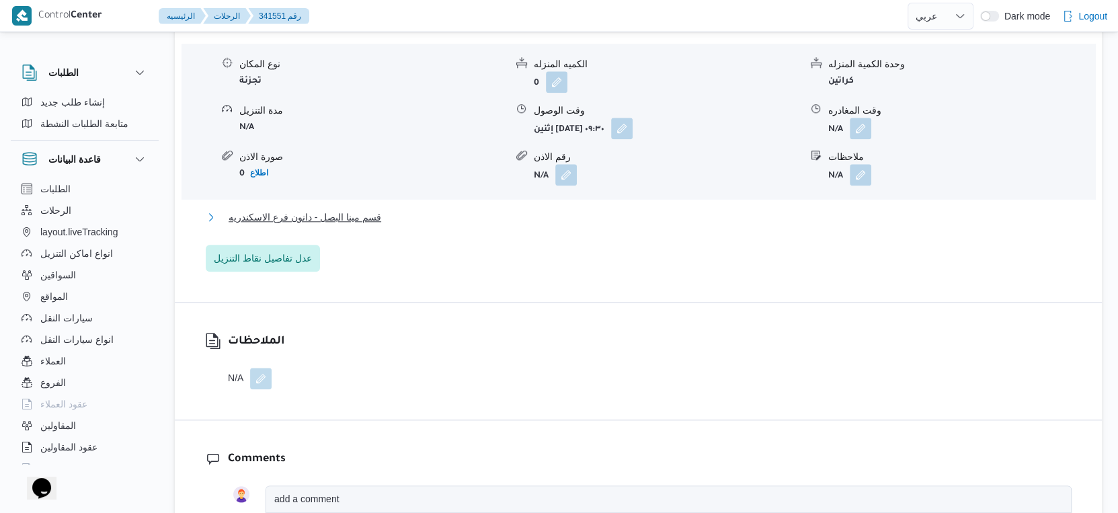
click at [377, 223] on span "قسم مينا البصل - دانون فرع الاسكندريه" at bounding box center [305, 217] width 153 height 16
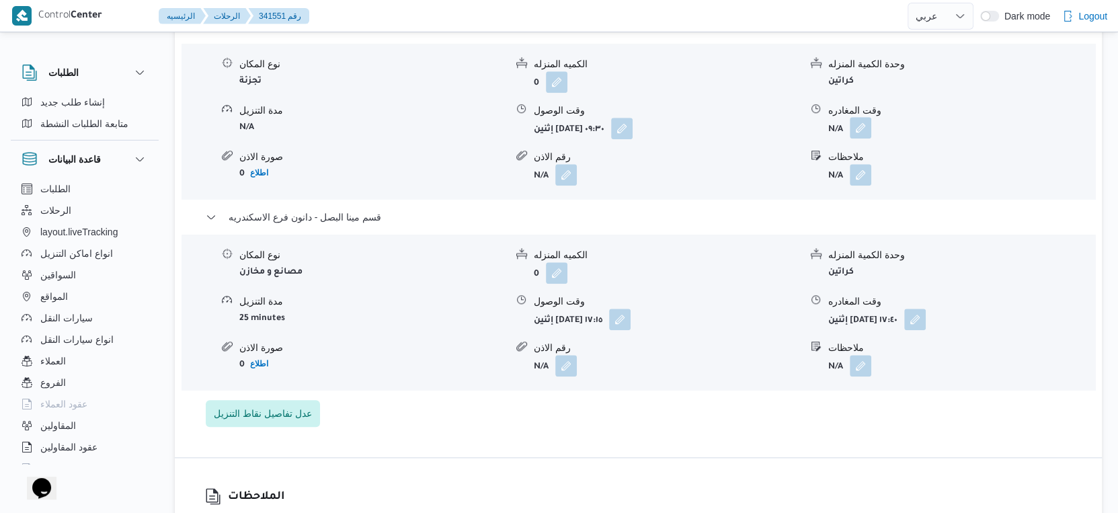
click at [867, 126] on button "button" at bounding box center [861, 128] width 22 height 22
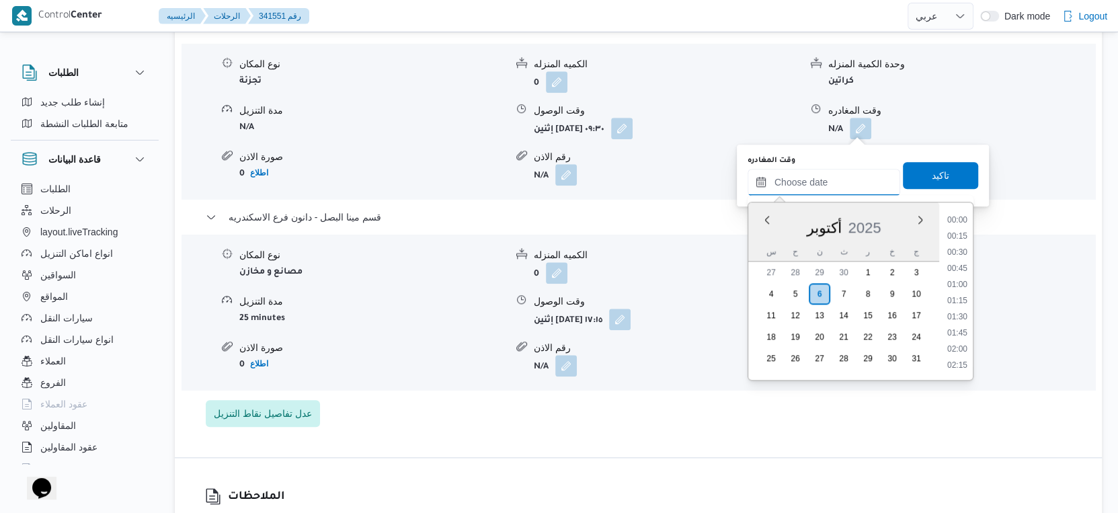
click at [833, 189] on input "وقت المغادره" at bounding box center [824, 182] width 153 height 27
click at [962, 272] on li "16:45" at bounding box center [957, 275] width 31 height 13
type input "[DATE] ١٦:٤٥"
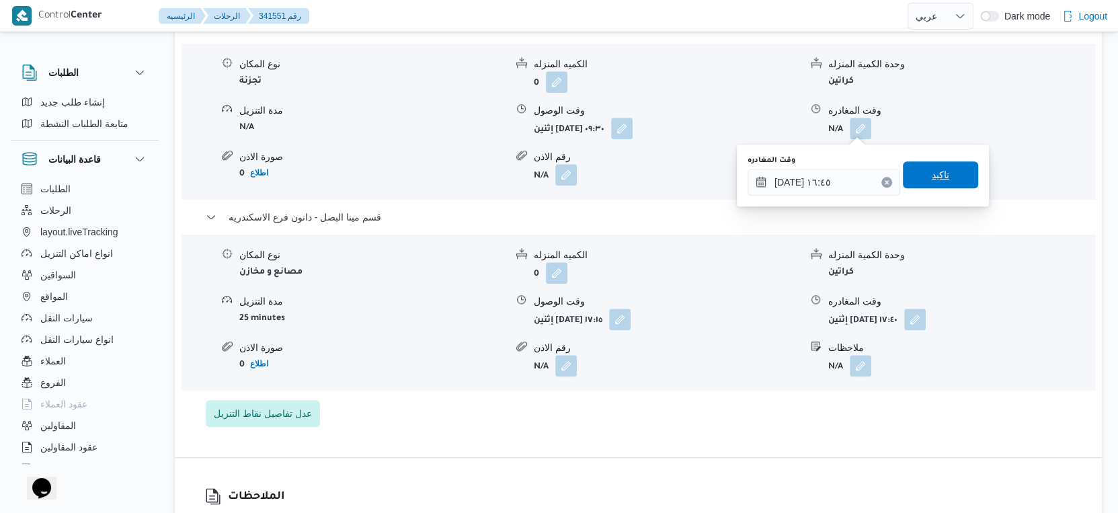
click at [945, 167] on span "تاكيد" at bounding box center [940, 174] width 75 height 27
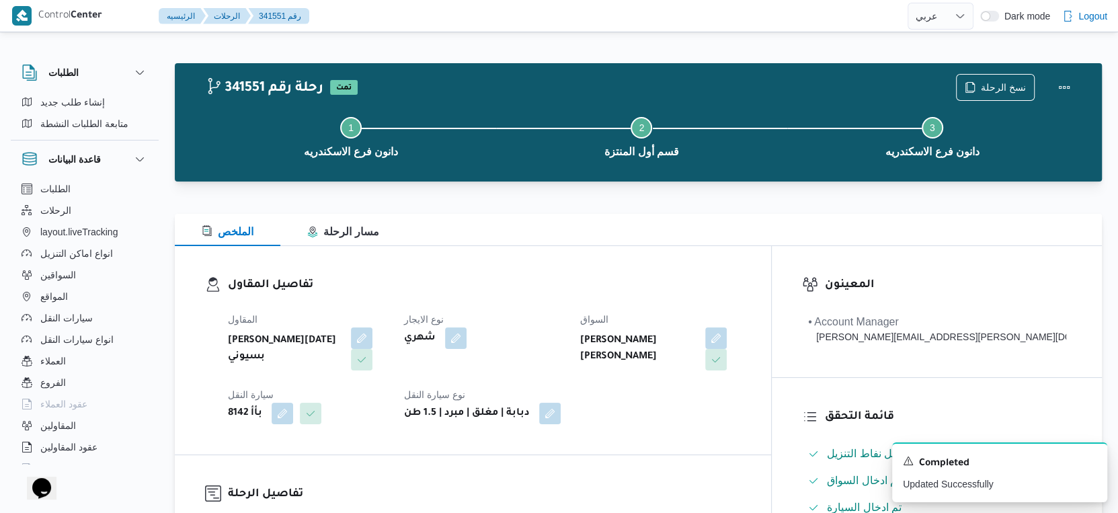
scroll to position [373, 0]
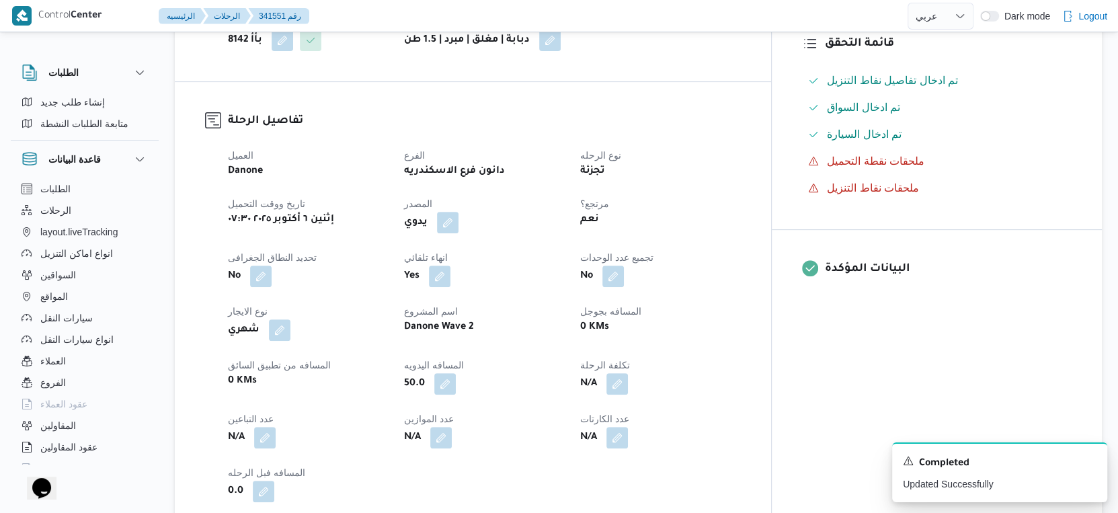
select select "ar"
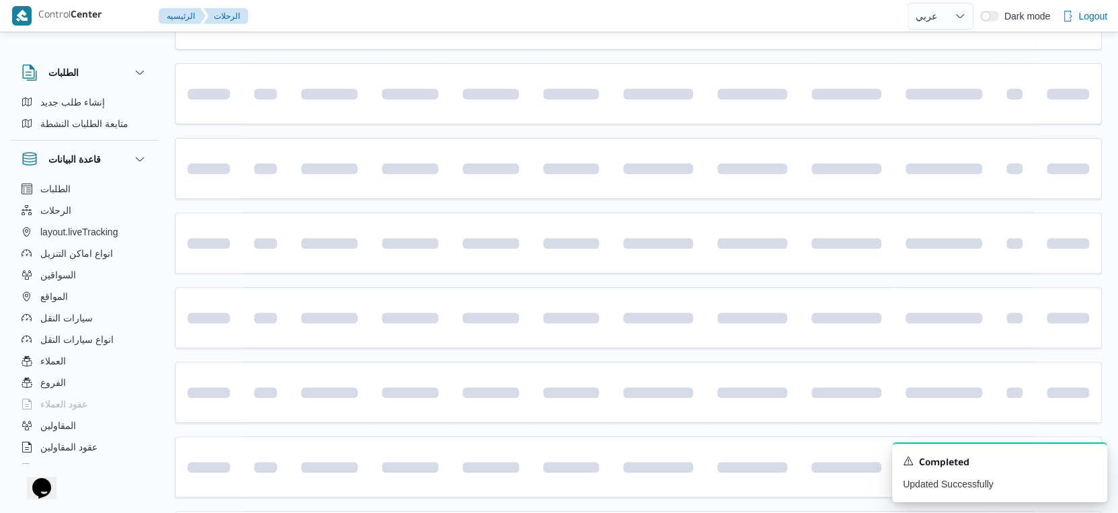
scroll to position [276, 0]
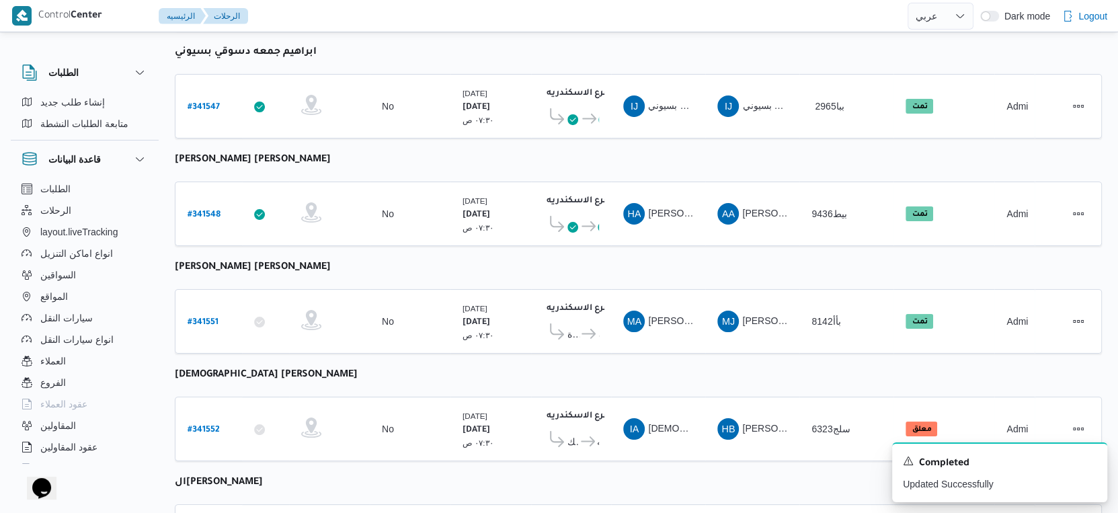
select select "ar"
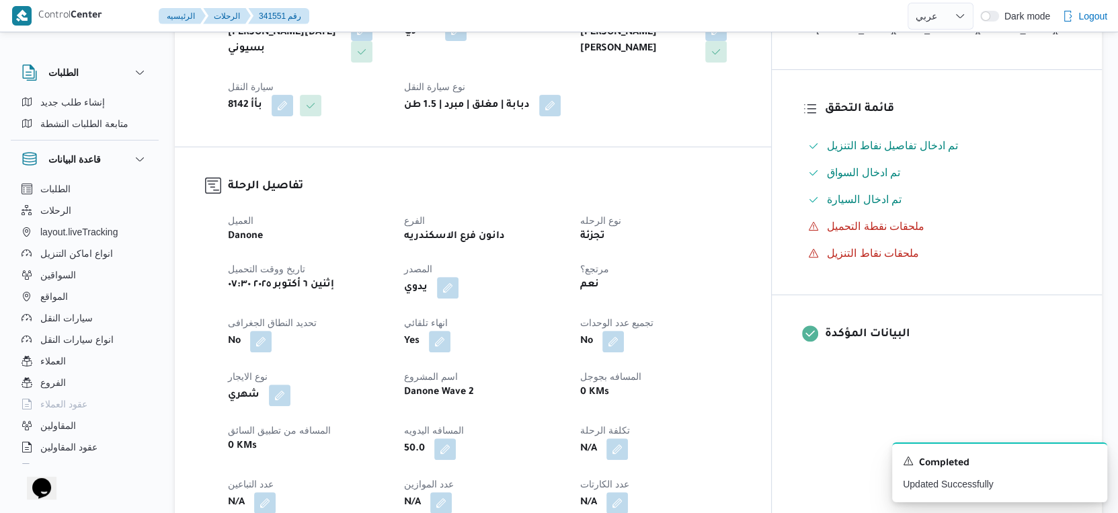
scroll to position [276, 0]
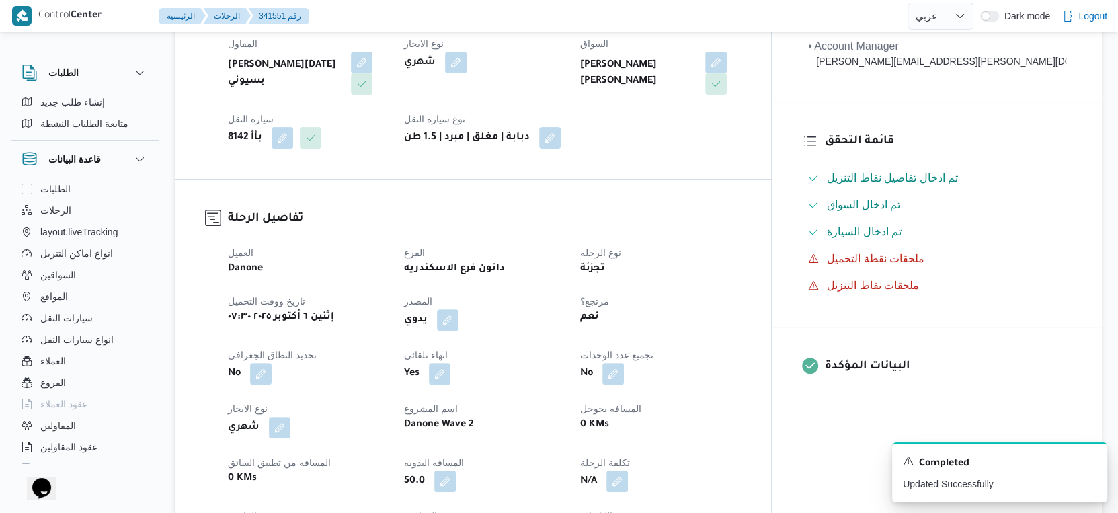
select select "ar"
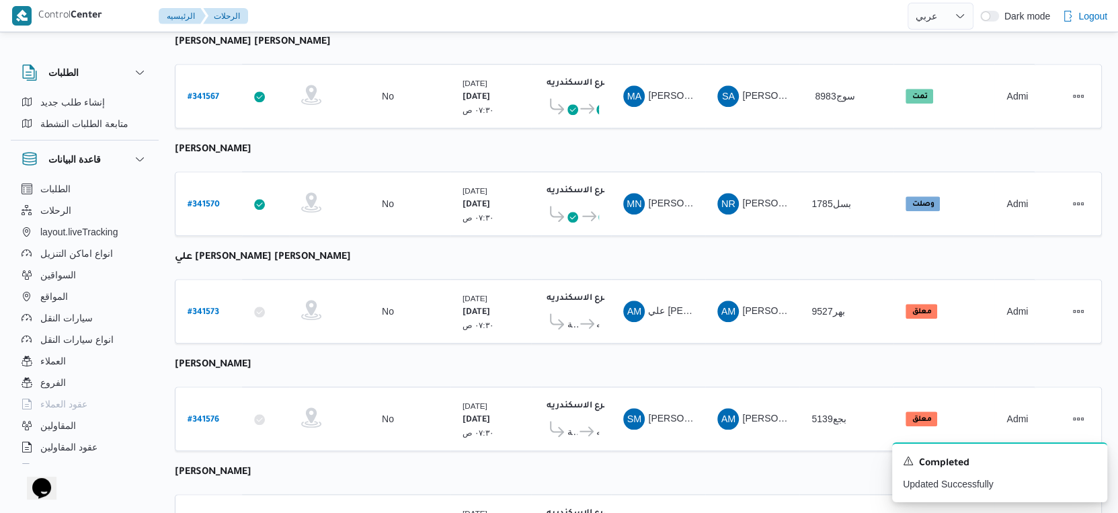
scroll to position [1097, 0]
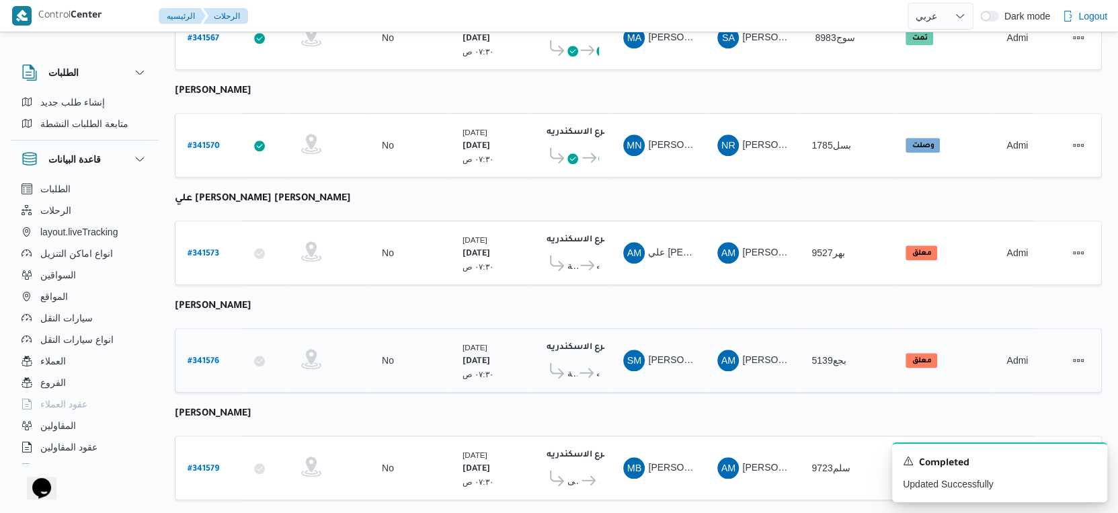
click at [205, 357] on b "# 341576" at bounding box center [204, 361] width 32 height 9
select select "ar"
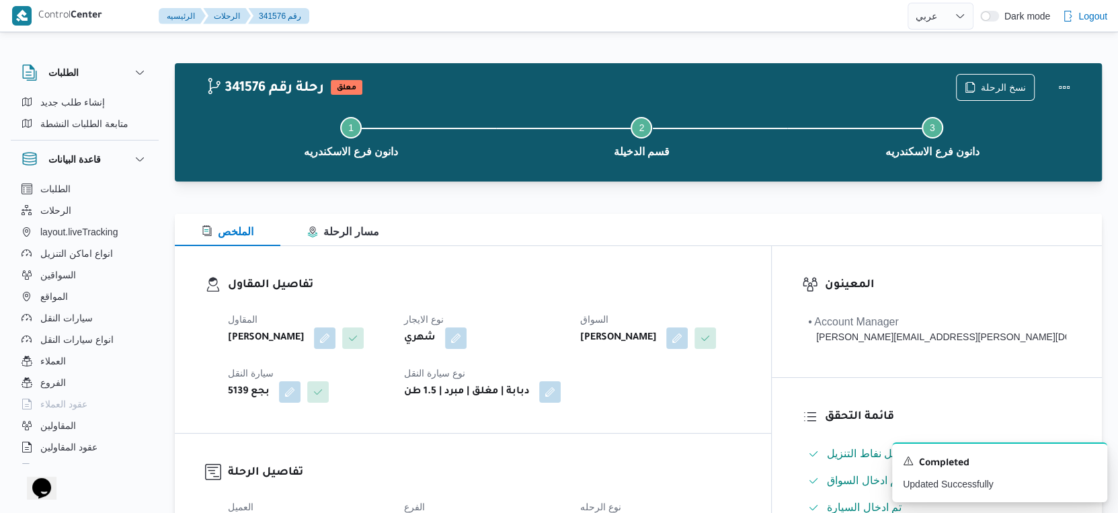
click at [657, 339] on b "[PERSON_NAME]" at bounding box center [618, 338] width 77 height 16
copy div "[PERSON_NAME]"
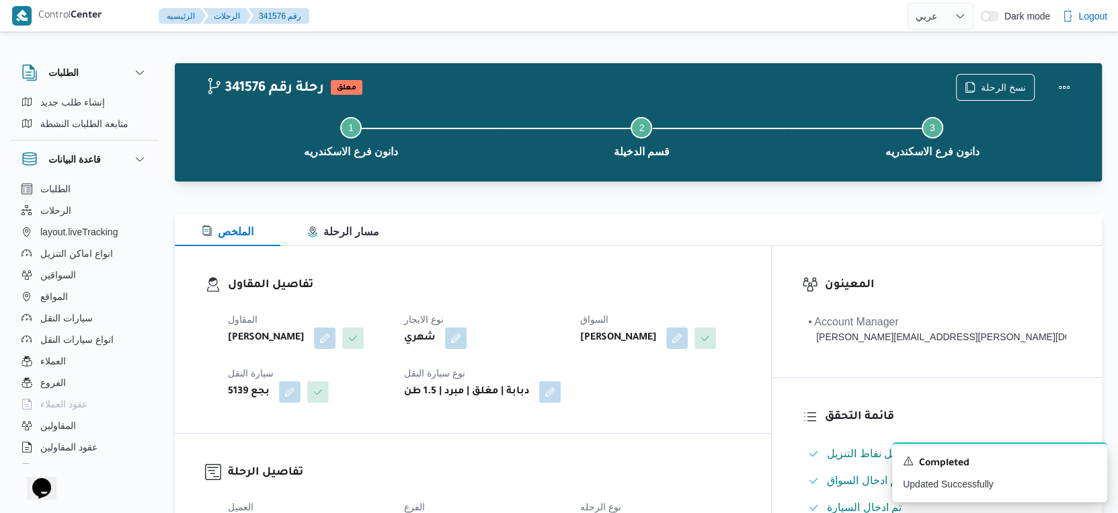
click at [685, 410] on div "المقاول [PERSON_NAME] نوع الايجار شهري السواق [PERSON_NAME] سيارة النقل بجع 513…" at bounding box center [484, 357] width 529 height 108
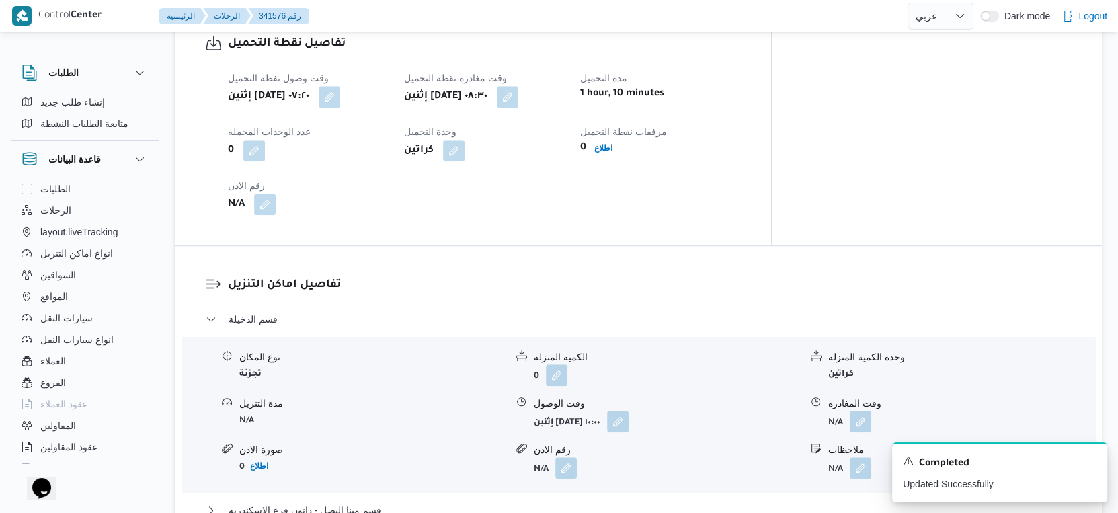
scroll to position [971, 0]
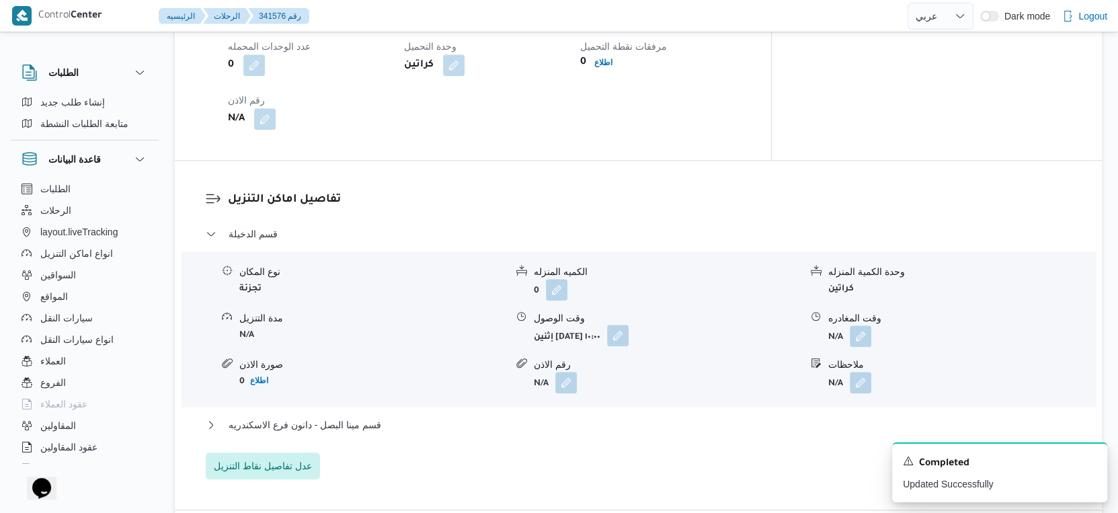
click at [629, 339] on button "button" at bounding box center [618, 336] width 22 height 22
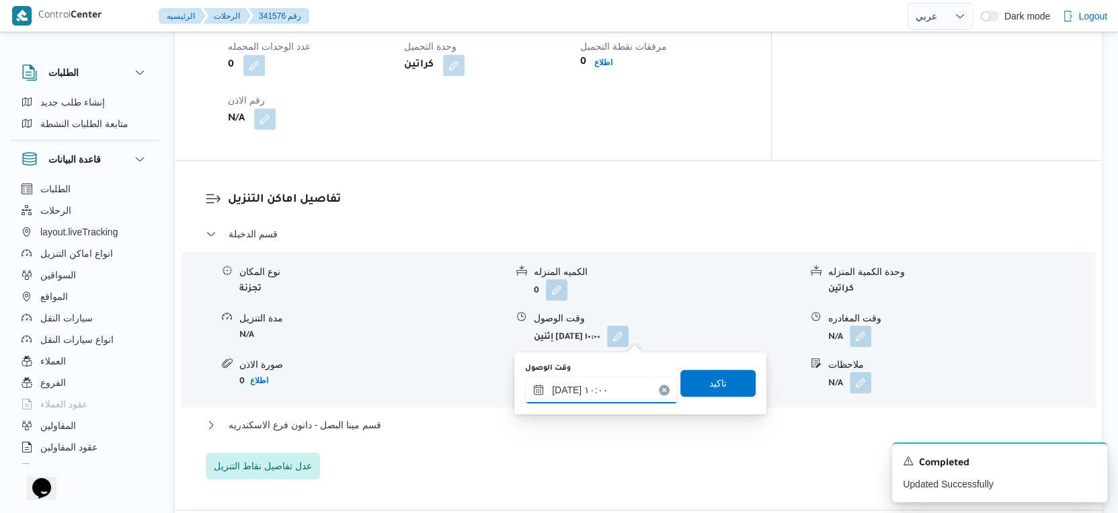
click at [613, 388] on input "[DATE] ١٠:٠٠" at bounding box center [601, 390] width 153 height 27
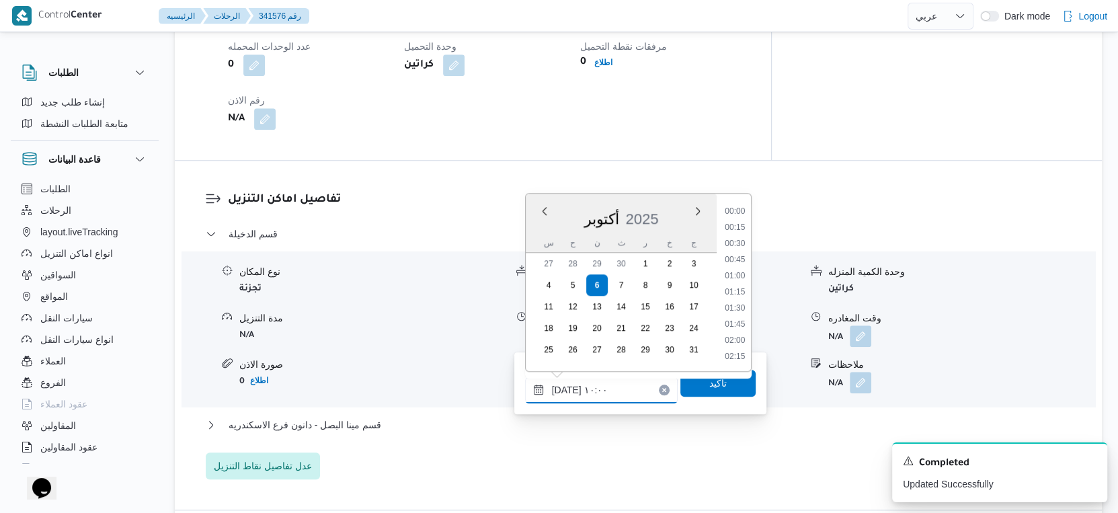
scroll to position [563, 0]
click at [738, 226] on li "09:00" at bounding box center [734, 228] width 31 height 13
type input "[DATE] ٠٩:٠٠"
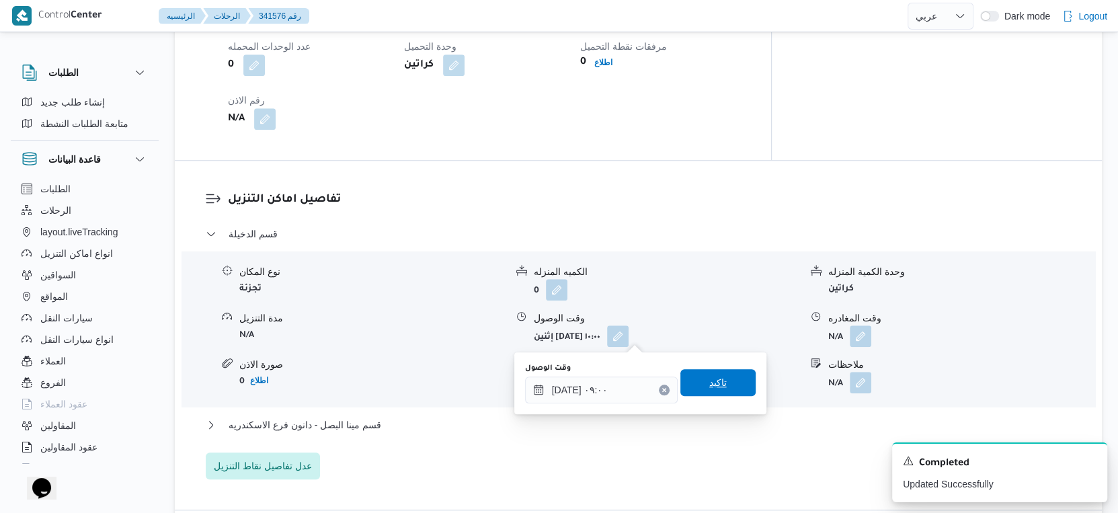
click at [725, 382] on span "تاكيد" at bounding box center [717, 382] width 75 height 27
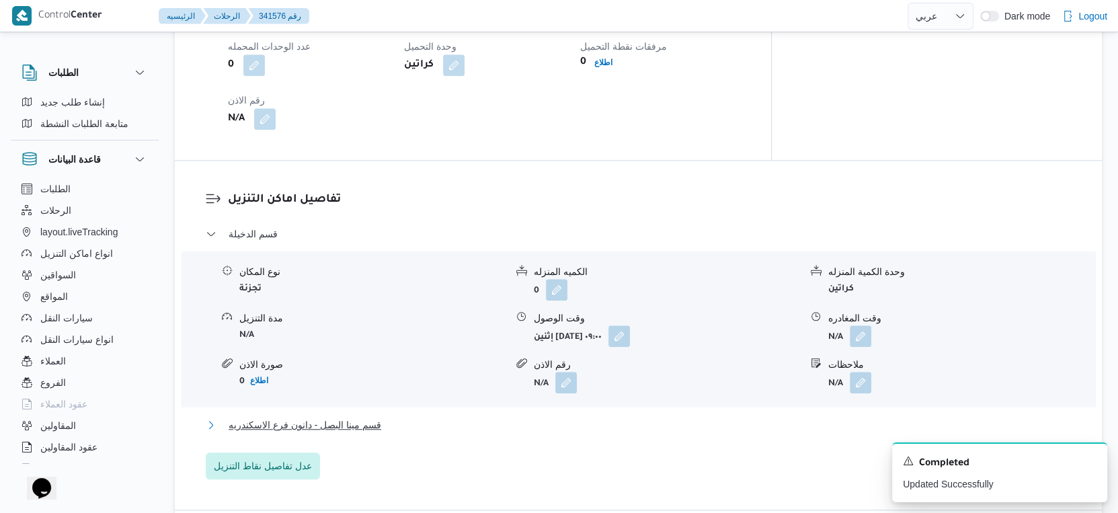
click at [437, 418] on button "قسم مينا البصل - دانون فرع الاسكندريه" at bounding box center [639, 425] width 866 height 16
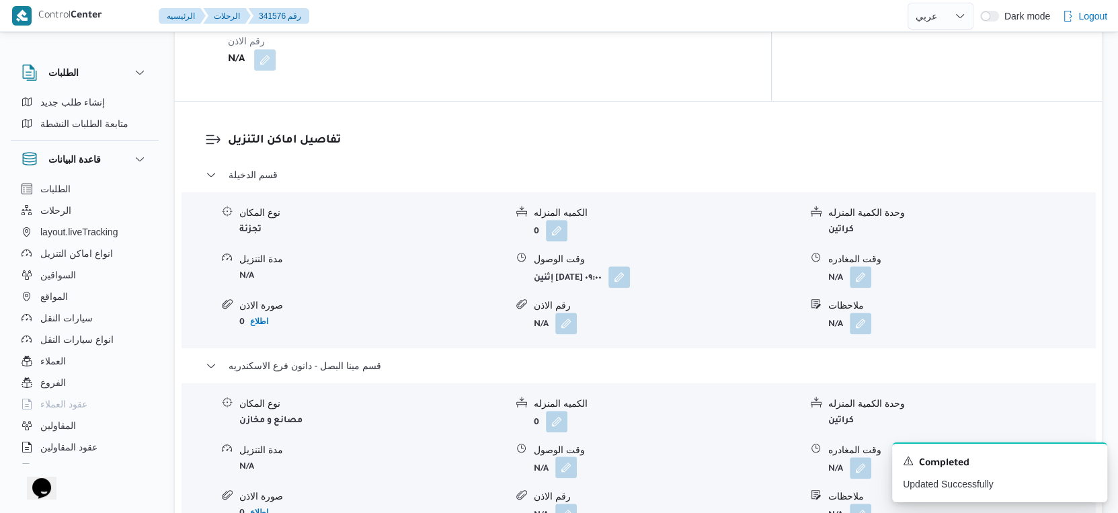
scroll to position [1121, 0]
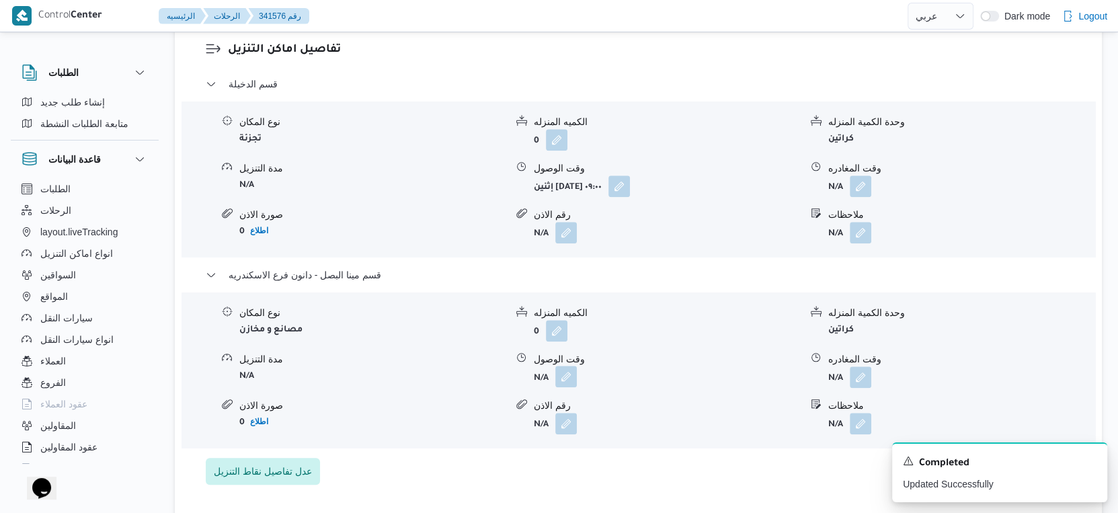
click at [568, 371] on button "button" at bounding box center [566, 377] width 22 height 22
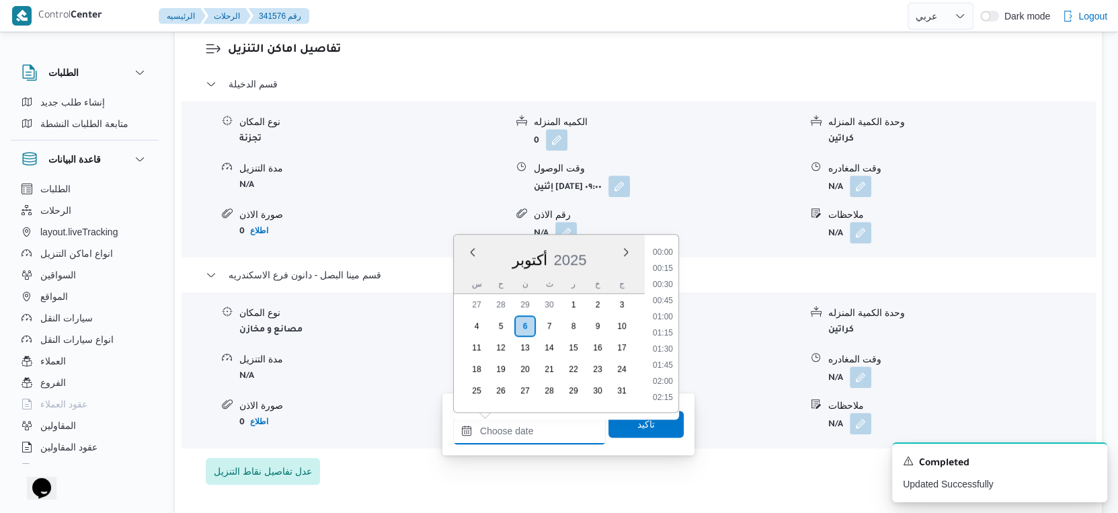
click at [553, 430] on input "وقت الوصول" at bounding box center [529, 431] width 153 height 27
click at [672, 286] on li "19:00" at bounding box center [663, 286] width 31 height 13
type input "[DATE] ١٩:٠٠"
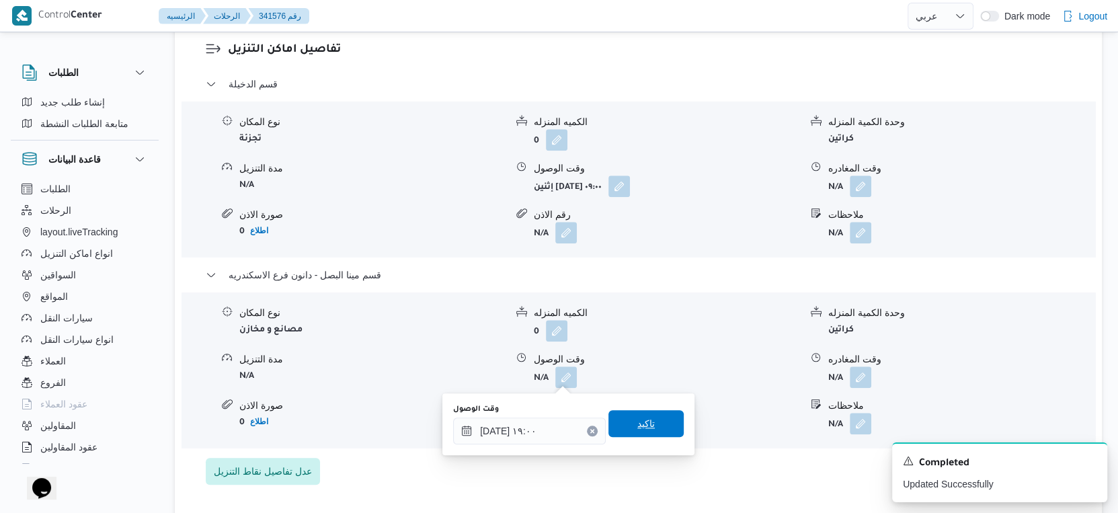
click at [656, 419] on span "تاكيد" at bounding box center [646, 423] width 75 height 27
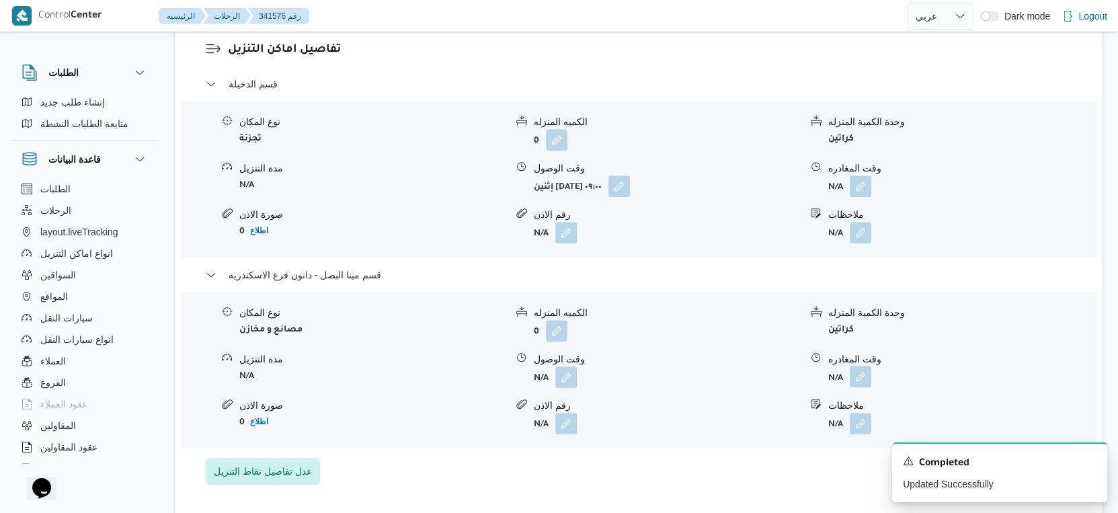
click at [866, 378] on button "button" at bounding box center [861, 377] width 22 height 22
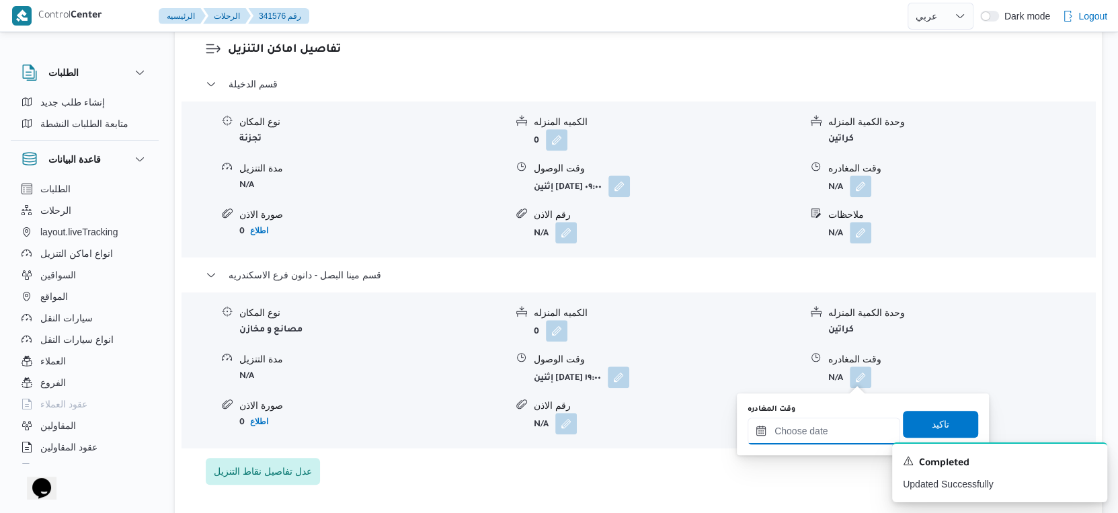
drag, startPoint x: 848, startPoint y: 434, endPoint x: 861, endPoint y: 425, distance: 16.0
click at [848, 434] on input "وقت المغادره" at bounding box center [824, 431] width 153 height 27
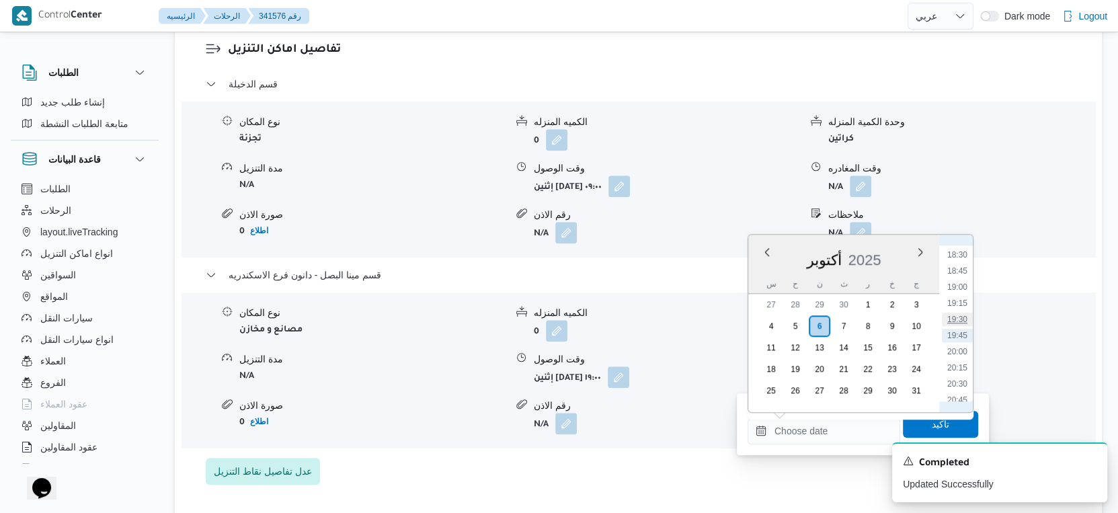
click at [965, 317] on li "19:30" at bounding box center [957, 319] width 31 height 13
type input "[DATE] ١٩:٣٠"
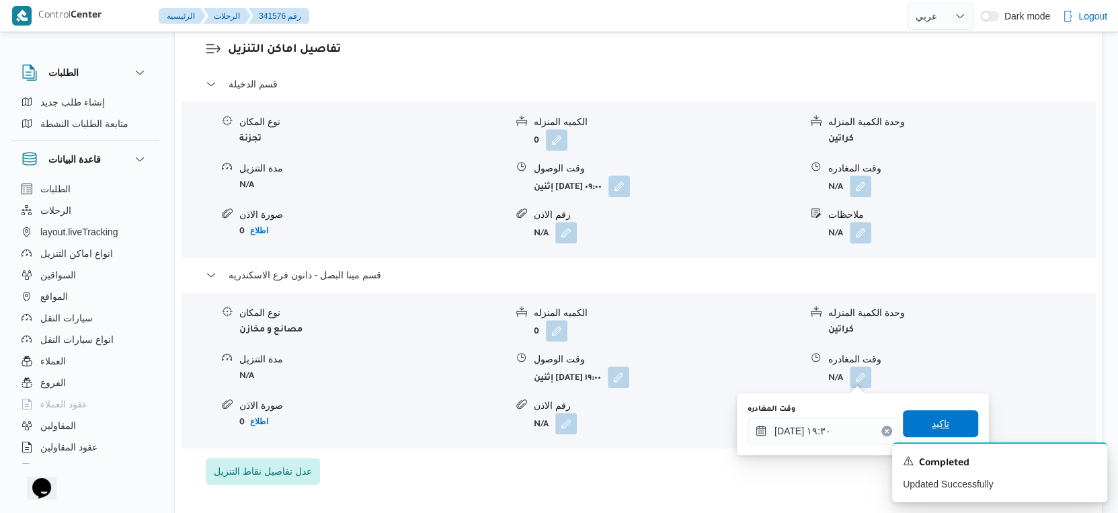
click at [952, 421] on span "تاكيد" at bounding box center [940, 423] width 75 height 27
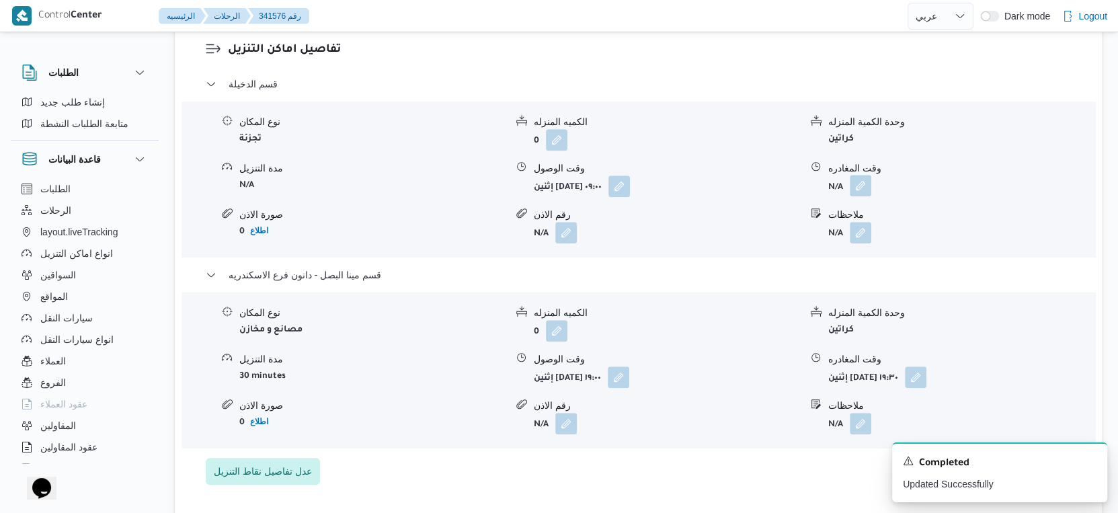
click at [865, 188] on button "button" at bounding box center [861, 186] width 22 height 22
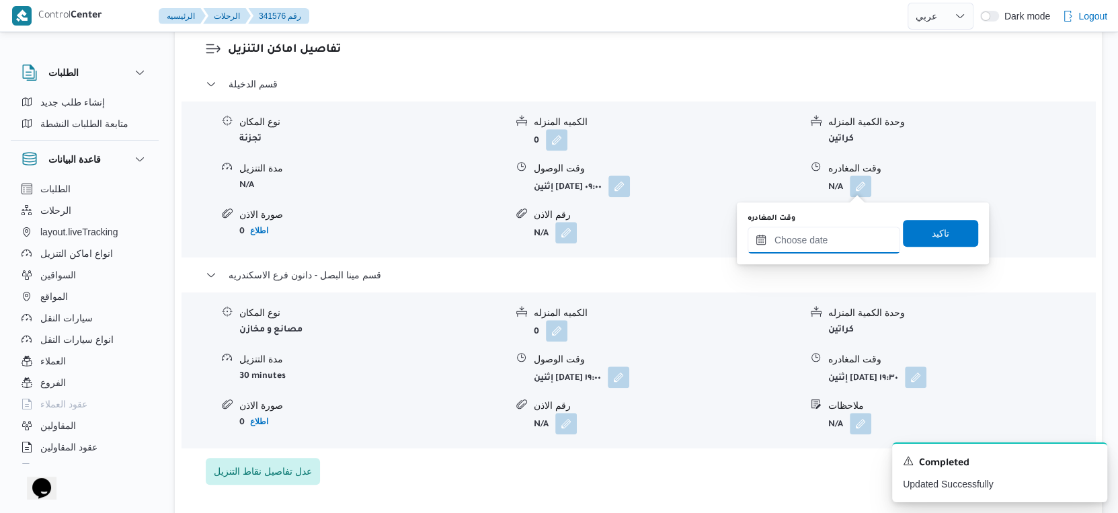
drag, startPoint x: 861, startPoint y: 227, endPoint x: 865, endPoint y: 249, distance: 23.2
click at [861, 227] on input "وقت المغادره" at bounding box center [824, 240] width 153 height 27
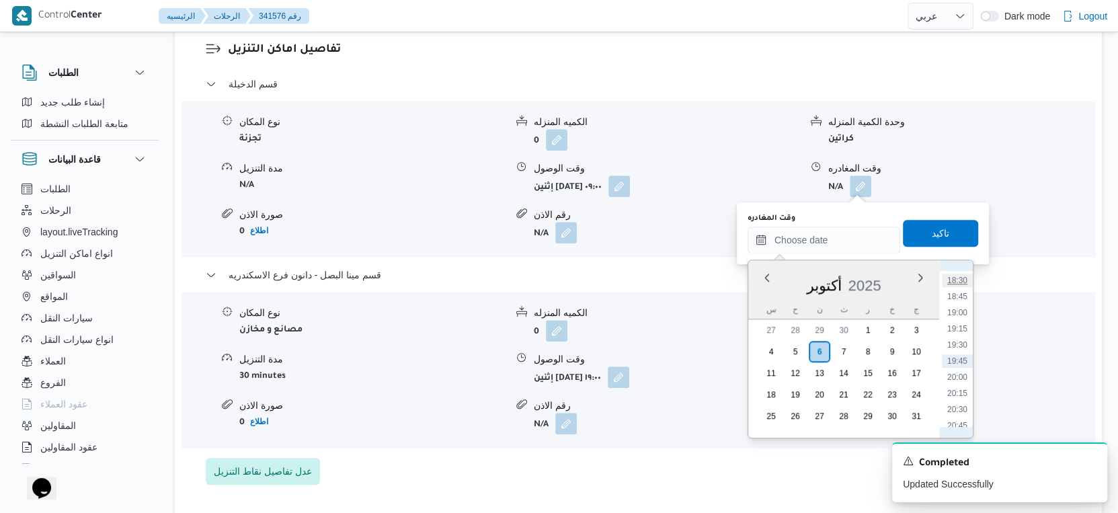
click at [965, 274] on li "18:30" at bounding box center [957, 280] width 31 height 13
type input "[DATE] ١٨:٣٠"
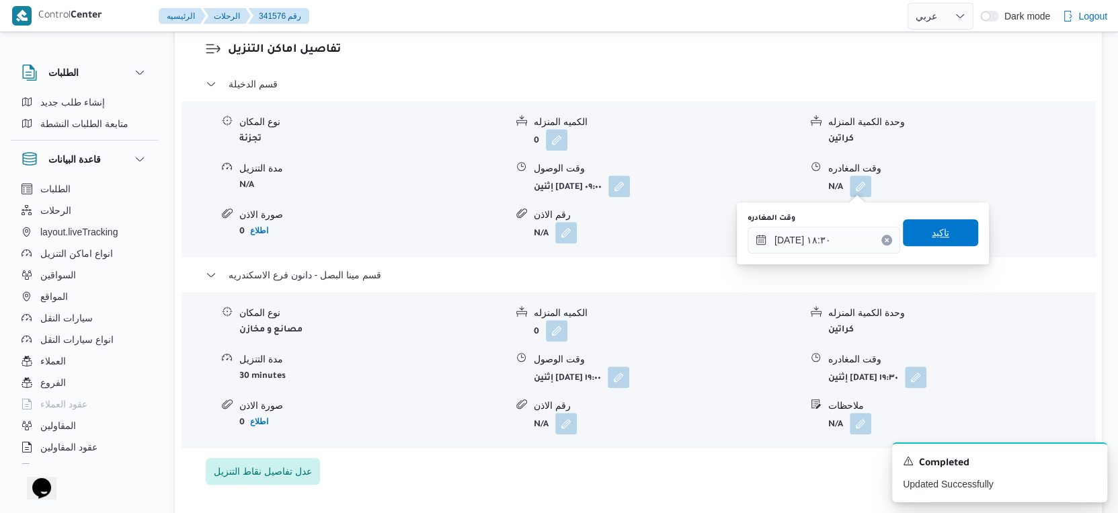
click at [944, 223] on span "تاكيد" at bounding box center [940, 232] width 75 height 27
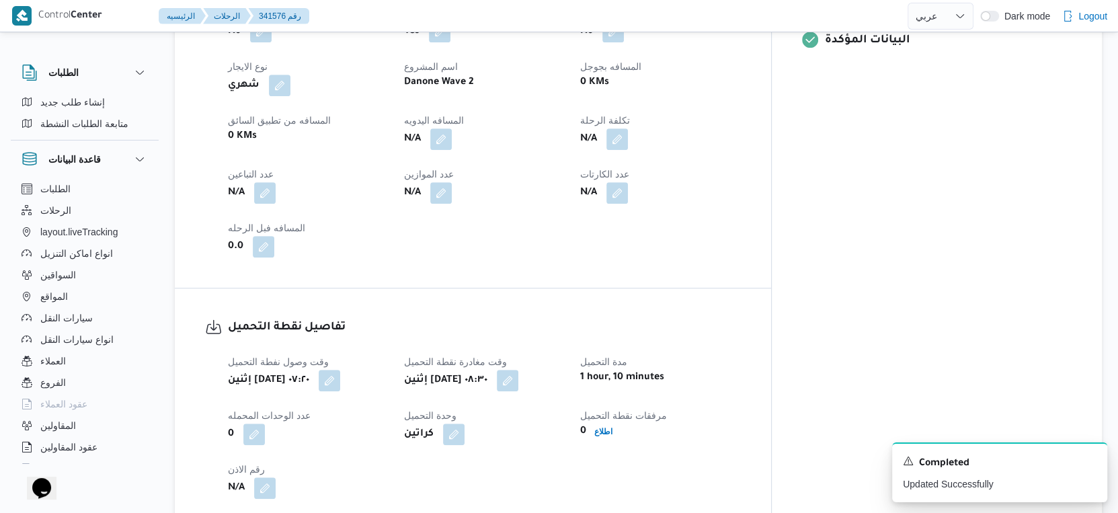
scroll to position [523, 0]
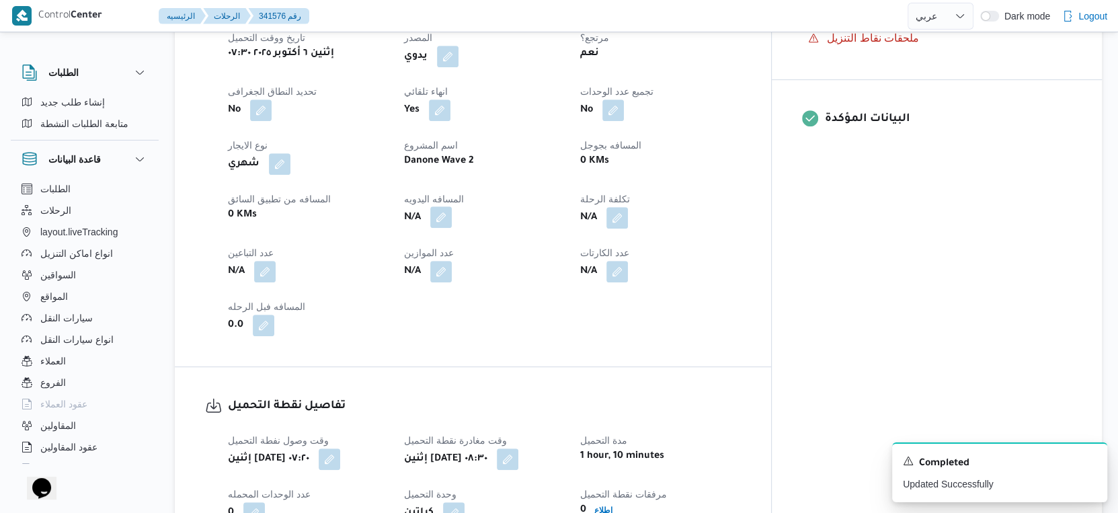
click at [452, 221] on button "button" at bounding box center [441, 217] width 22 height 22
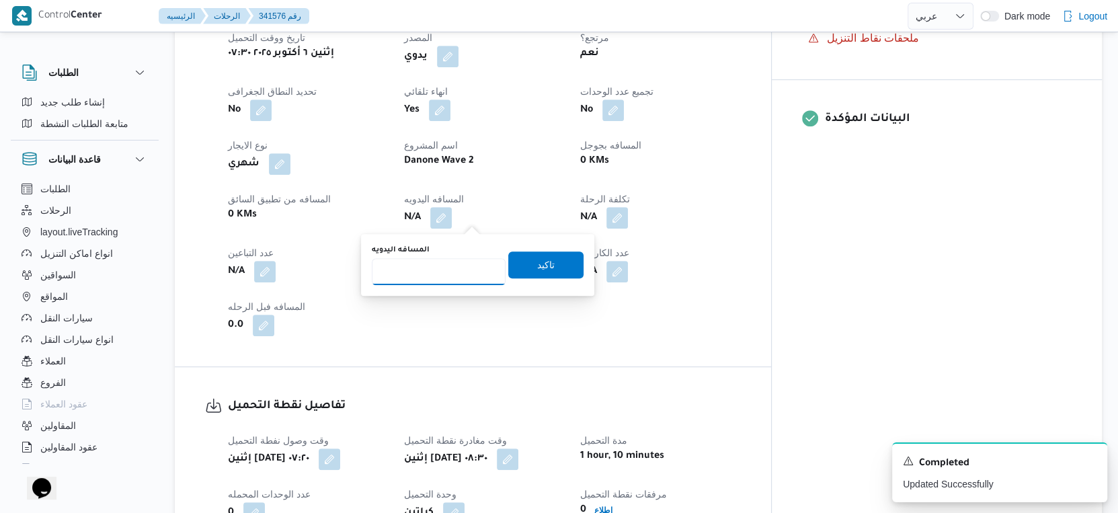
click at [436, 281] on input "المسافه اليدويه" at bounding box center [439, 271] width 134 height 27
type input "45"
click at [554, 269] on span "تاكيد" at bounding box center [545, 264] width 75 height 27
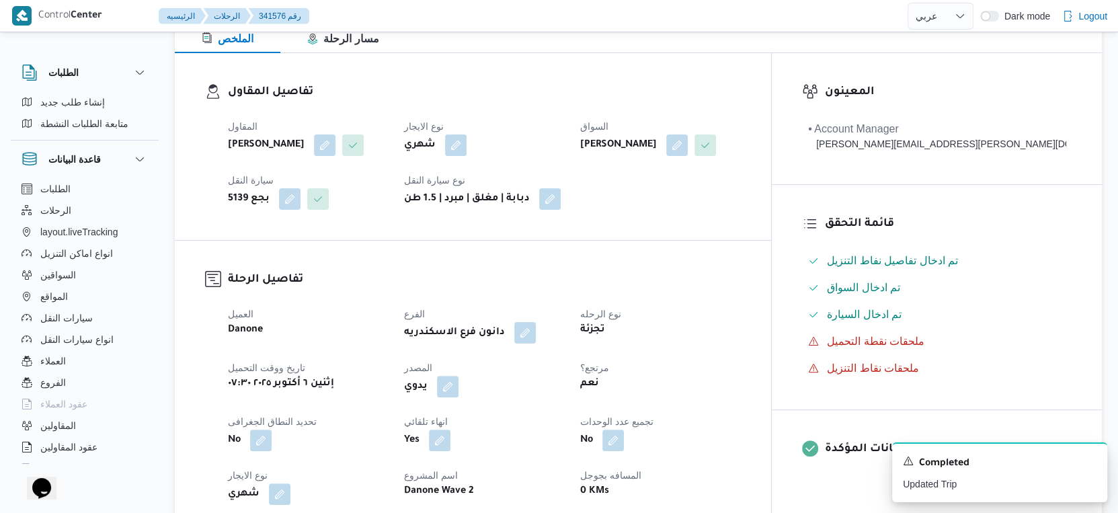
scroll to position [0, 0]
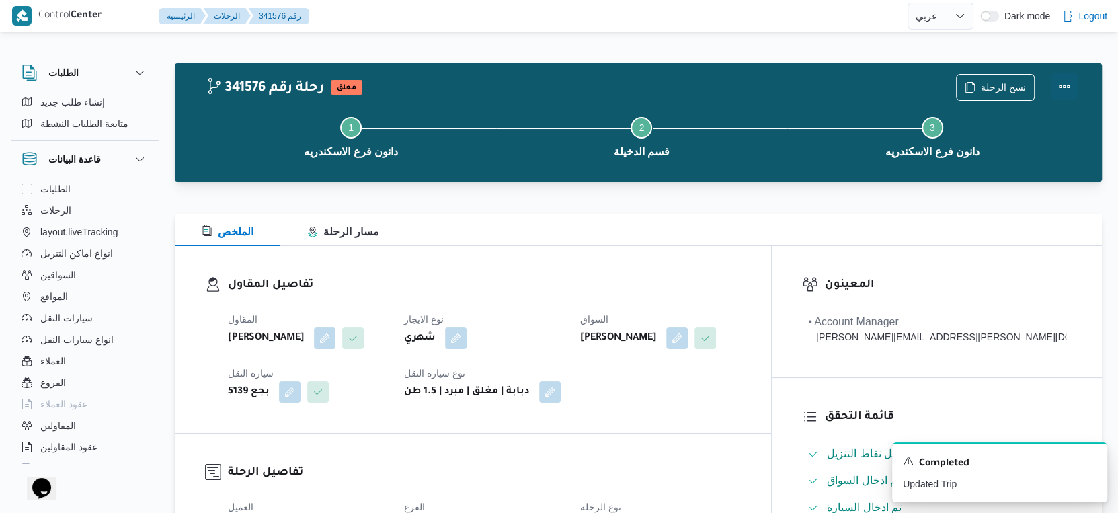
click at [1070, 85] on button "Actions" at bounding box center [1064, 86] width 27 height 27
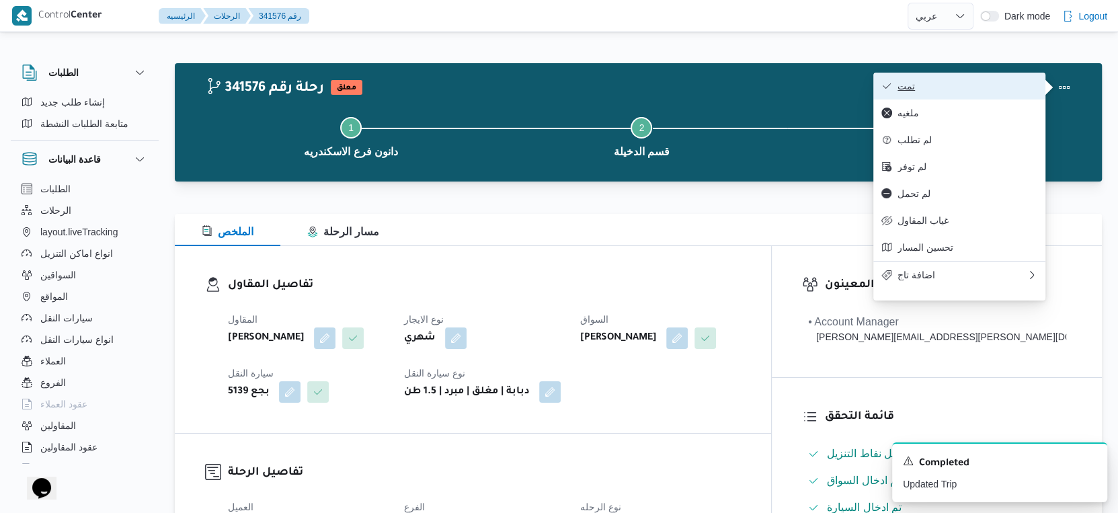
click at [974, 89] on span "تمت" at bounding box center [968, 86] width 140 height 11
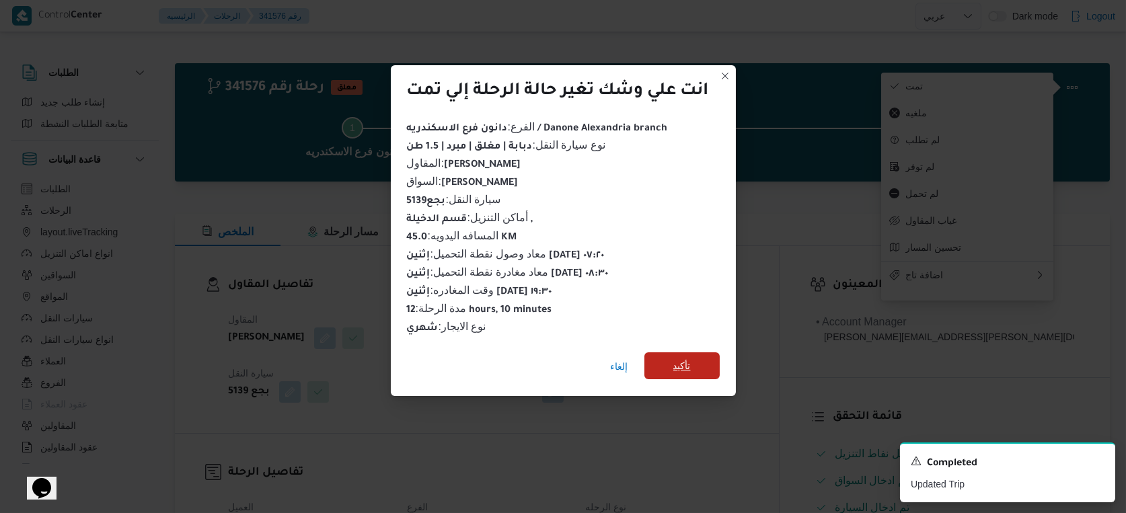
click at [684, 358] on span "تأكيد" at bounding box center [681, 366] width 17 height 16
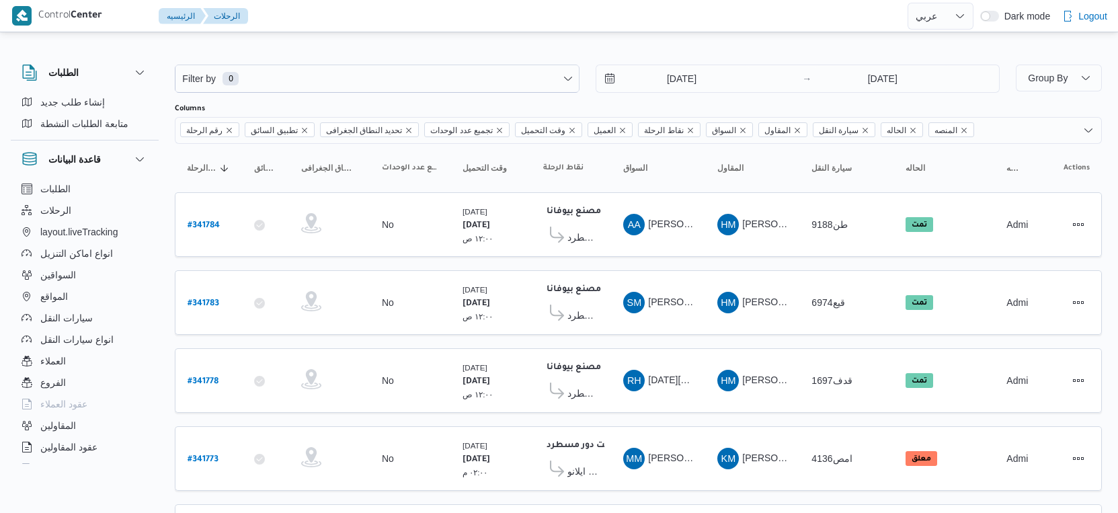
select select "ar"
click at [79, 280] on button "السواقين" at bounding box center [84, 275] width 137 height 22
select select "ar"
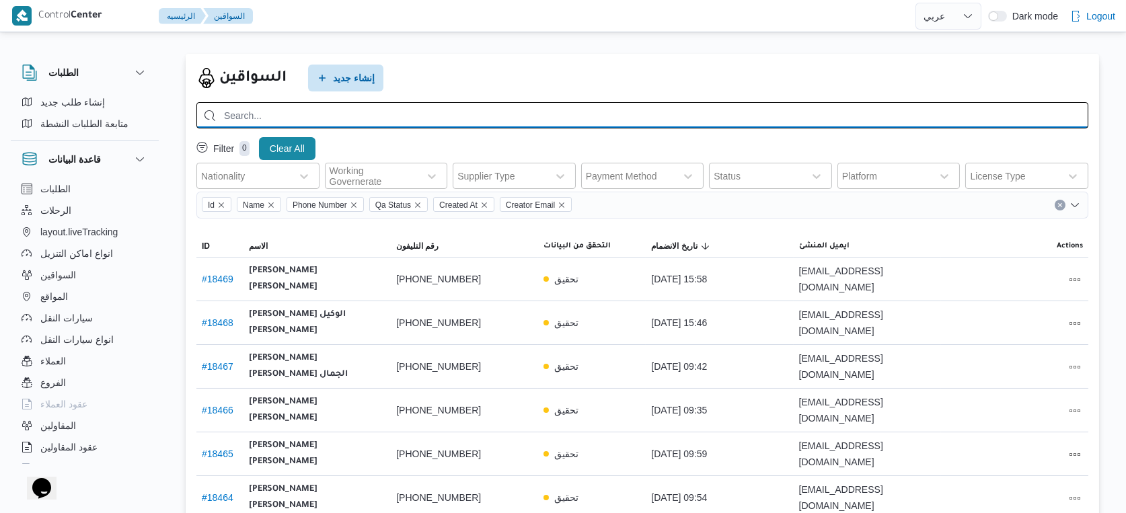
click at [319, 118] on input "search" at bounding box center [642, 115] width 892 height 26
paste input "[PERSON_NAME]"
type input "[PERSON_NAME]"
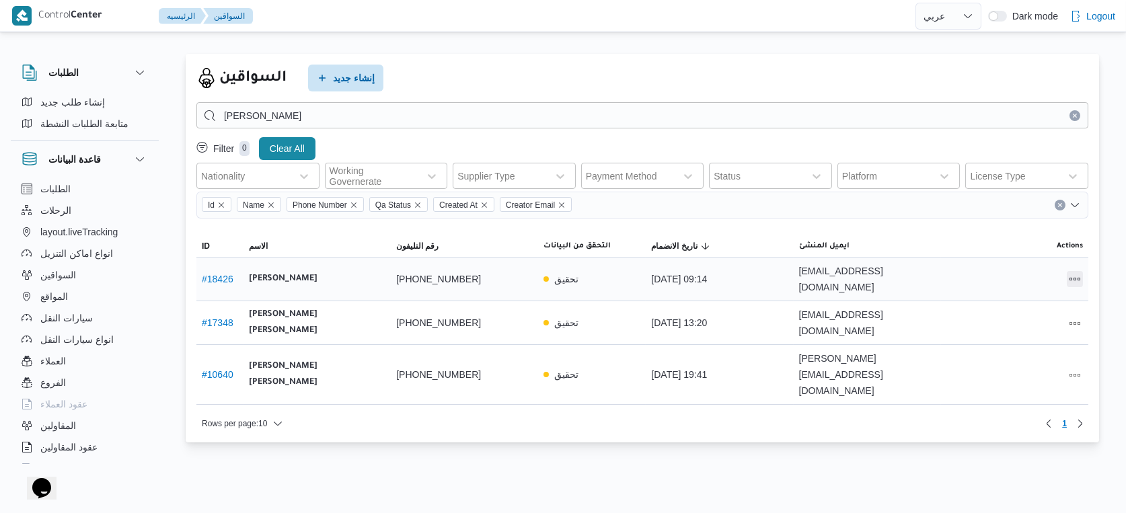
click at [1071, 272] on button "All actions" at bounding box center [1074, 279] width 16 height 16
click at [1029, 245] on span "Preview" at bounding box center [1031, 244] width 43 height 11
select select "ar"
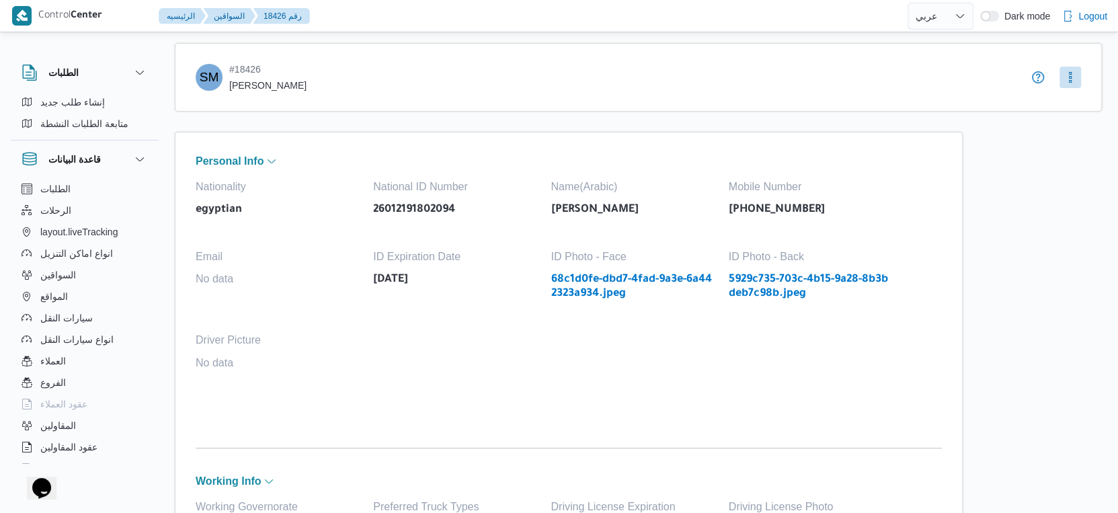
click at [809, 280] on link "5929c735-703c-4b15-9a28-8b3bdeb7c98b.jpeg" at bounding box center [811, 287] width 164 height 28
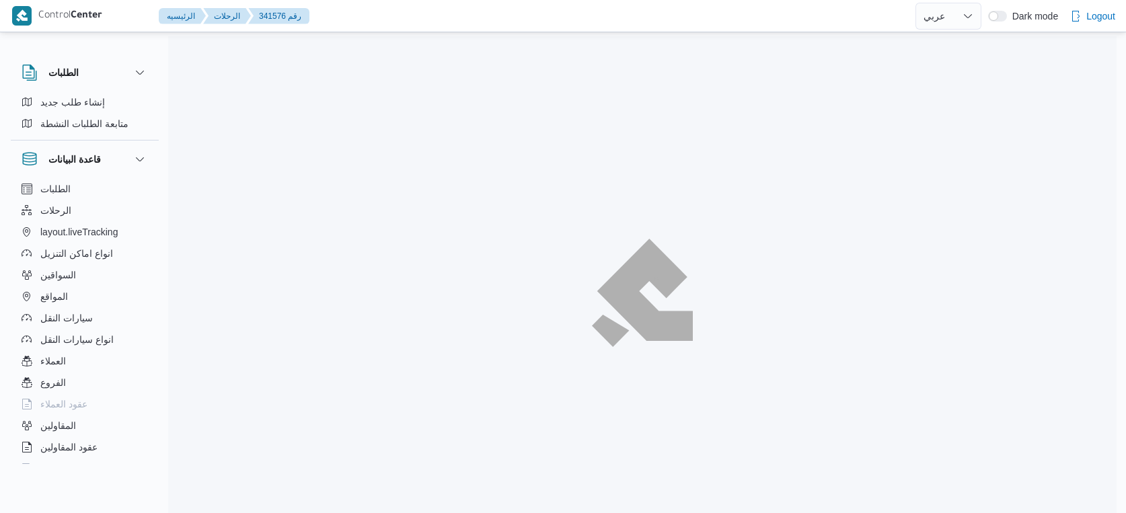
select select "ar"
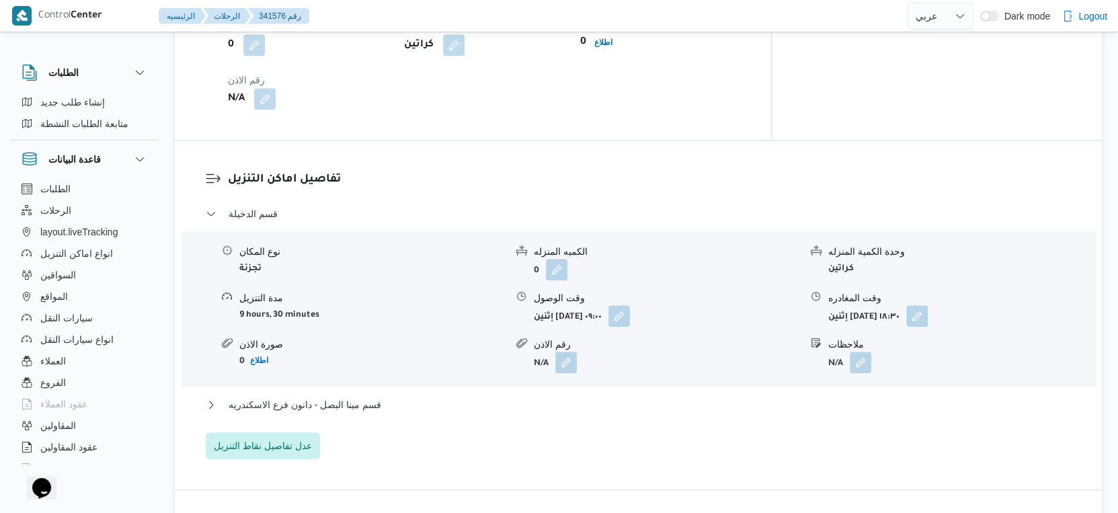
scroll to position [1121, 0]
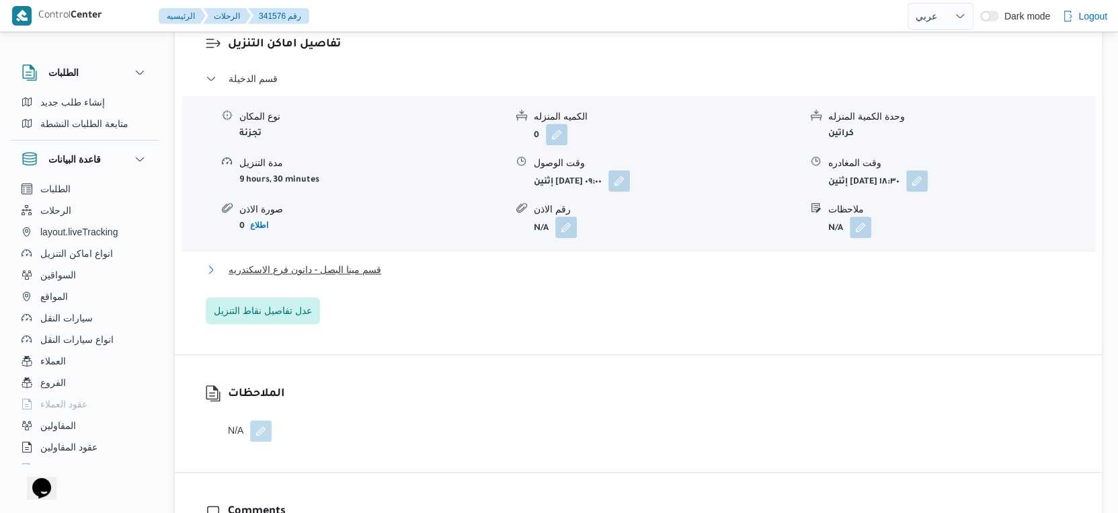
click at [391, 269] on button "قسم مينا البصل - دانون فرع الاسكندريه" at bounding box center [639, 270] width 866 height 16
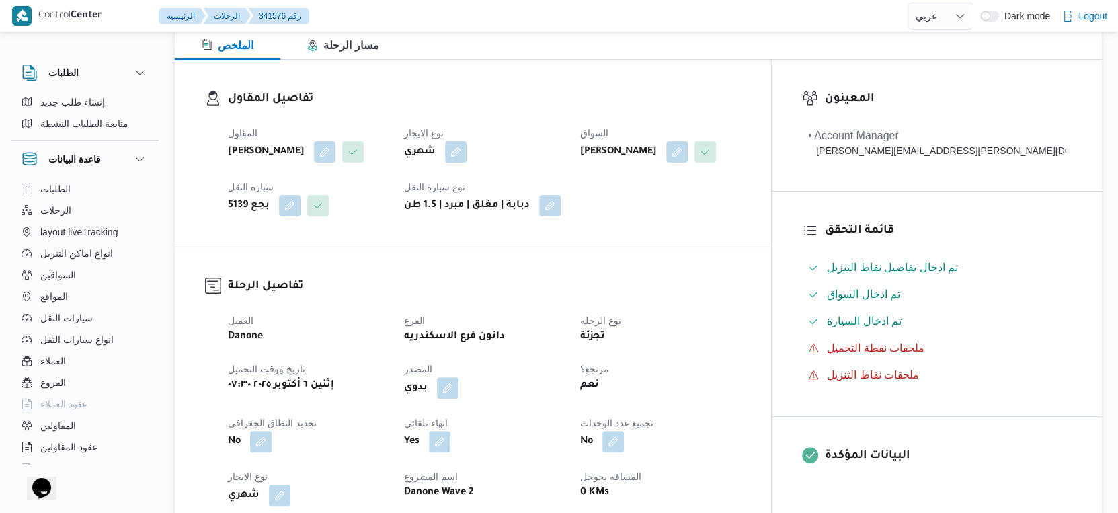
scroll to position [373, 0]
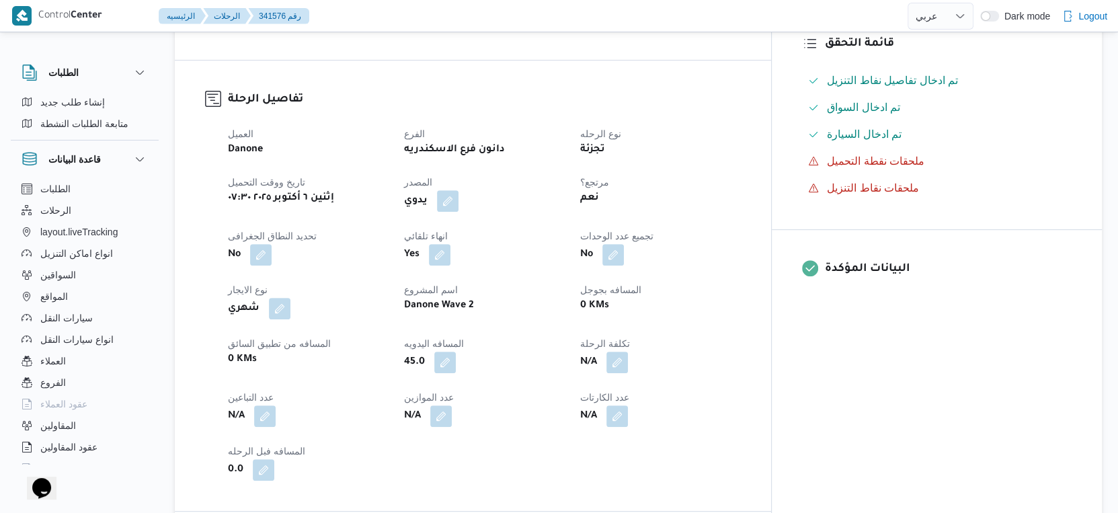
select select "ar"
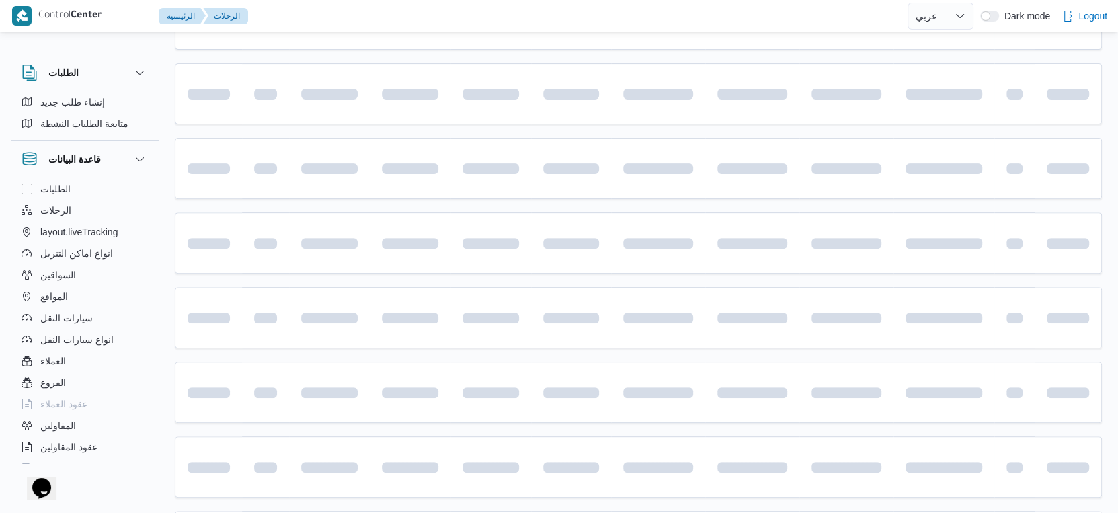
scroll to position [1097, 0]
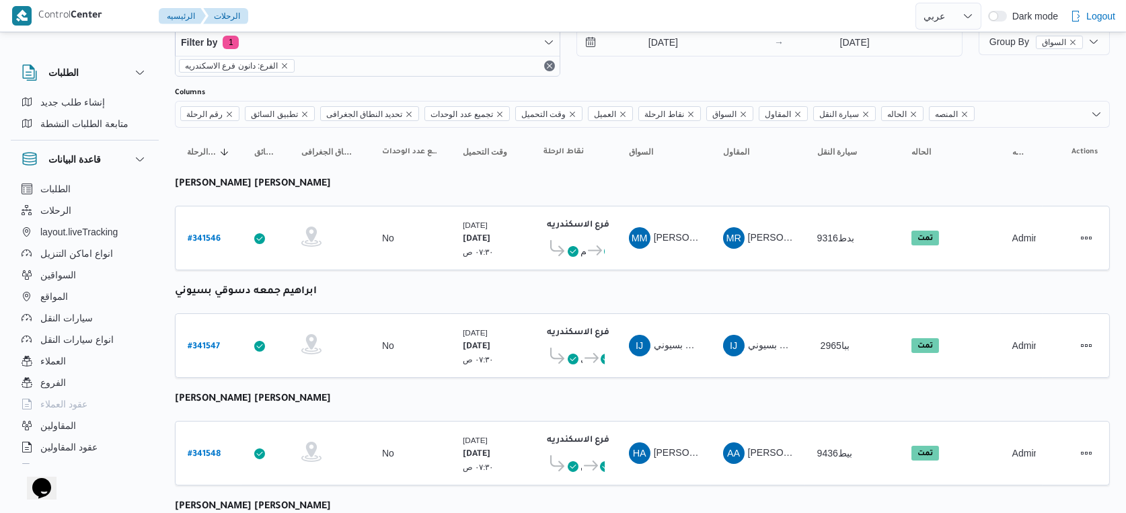
select select "ar"
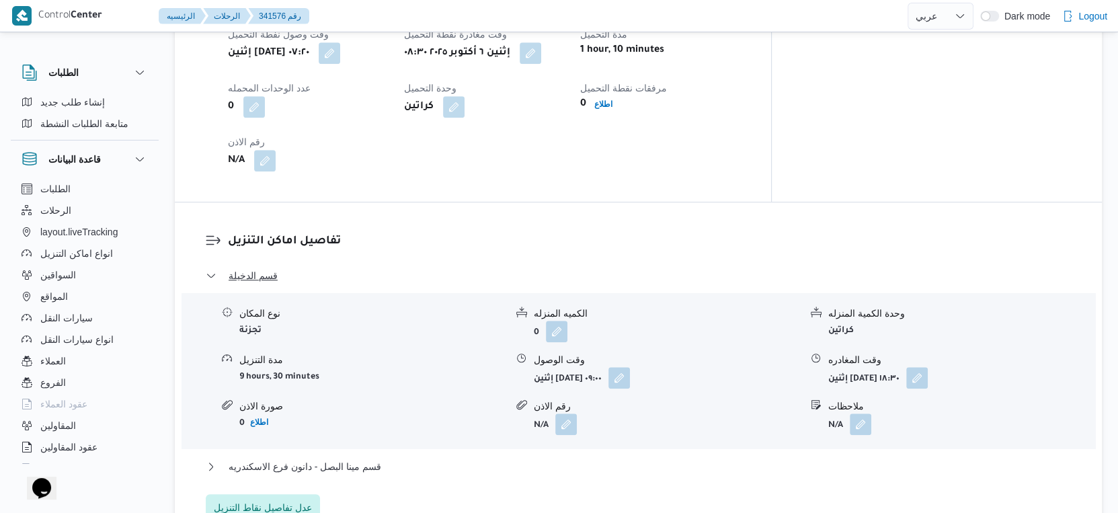
scroll to position [1097, 0]
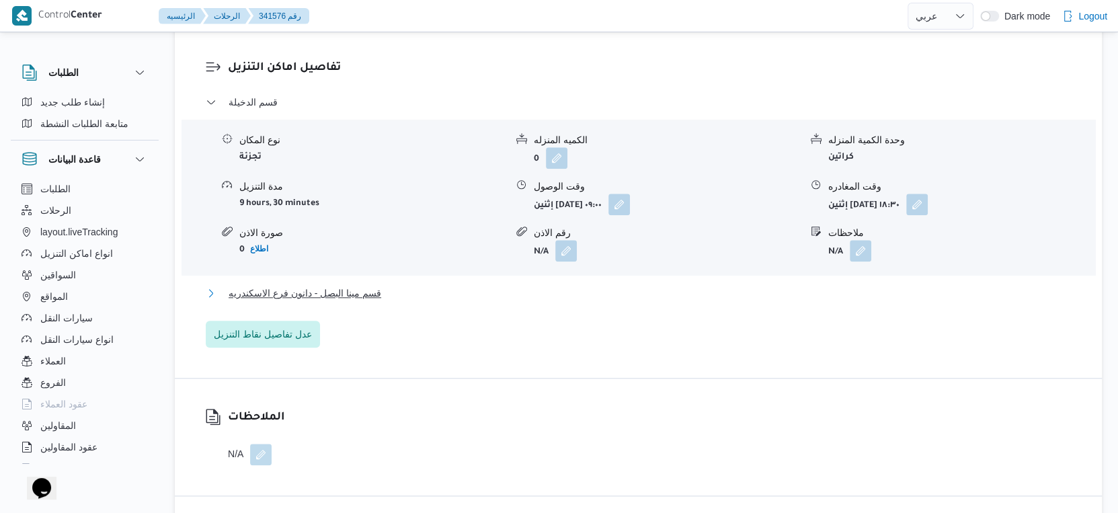
click at [378, 288] on span "قسم مينا البصل - دانون فرع الاسكندريه" at bounding box center [305, 293] width 153 height 16
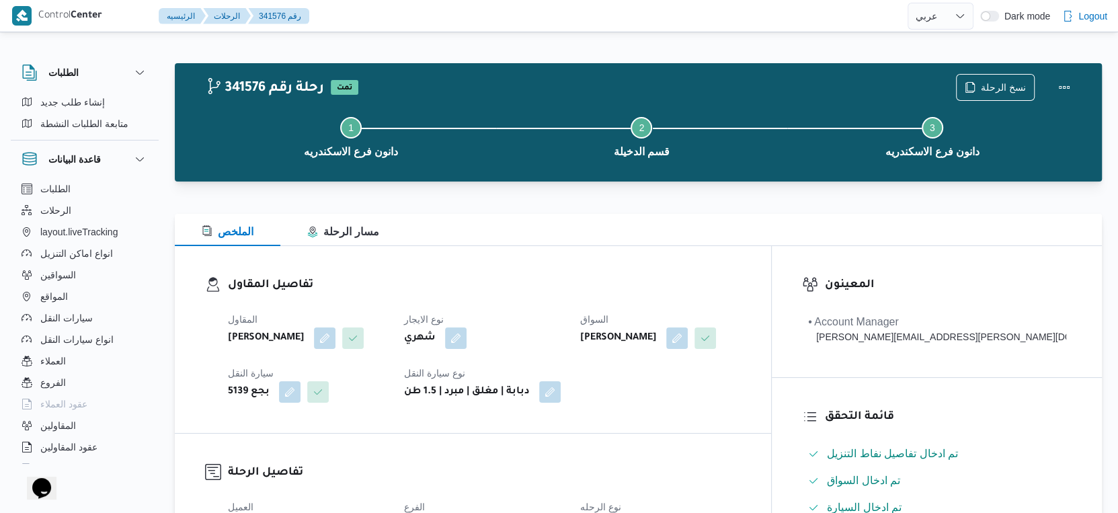
scroll to position [373, 0]
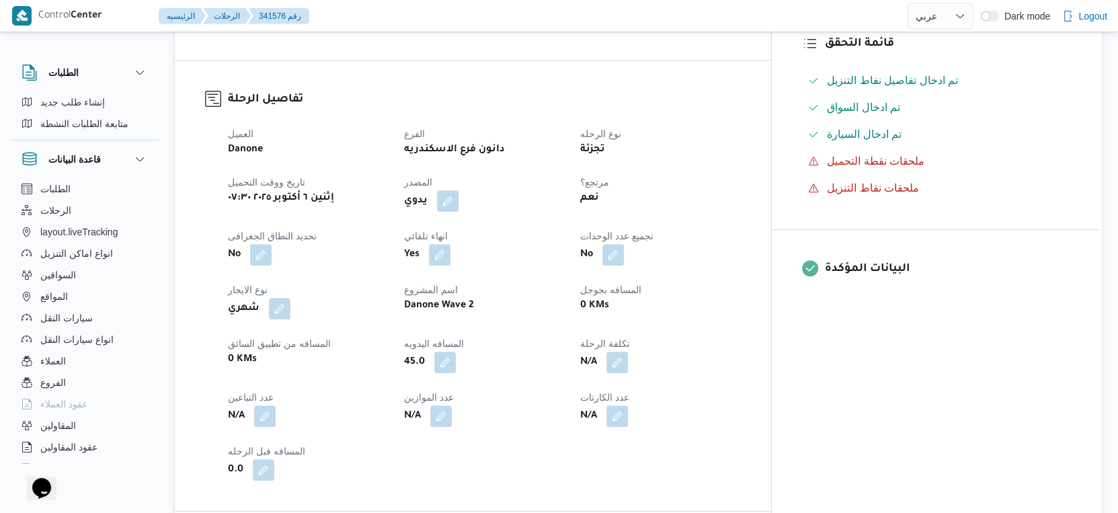
select select "ar"
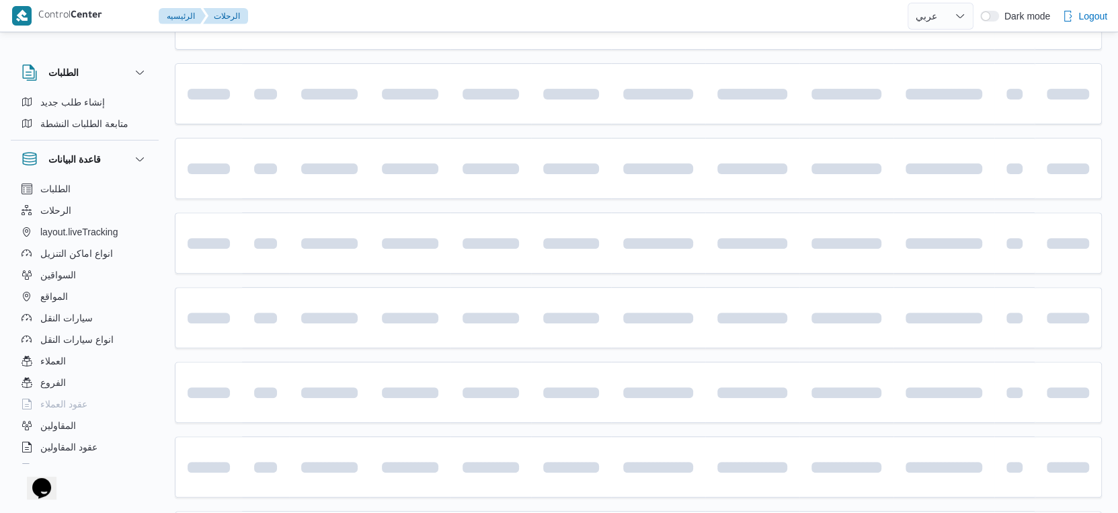
scroll to position [691, 0]
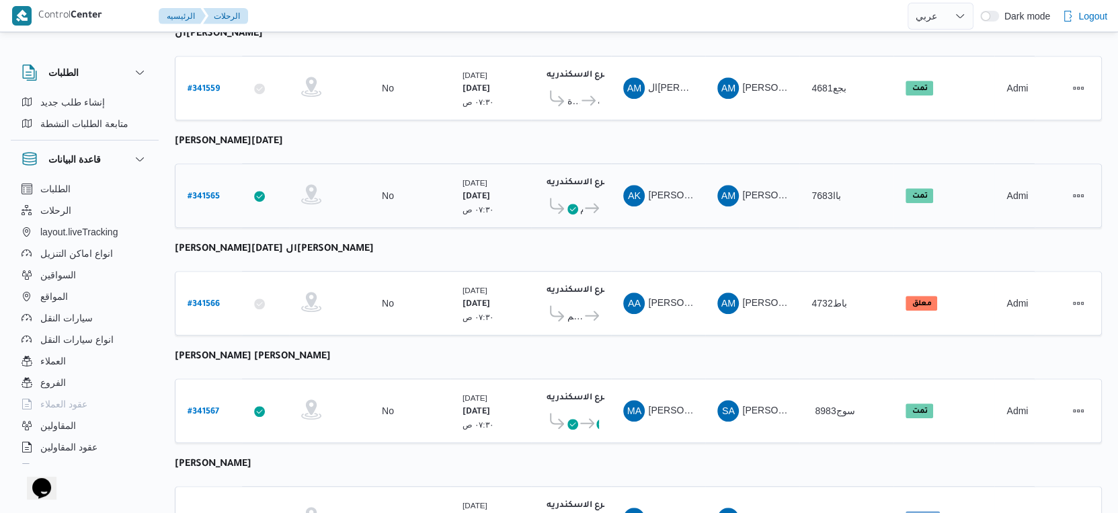
click at [202, 192] on b "# 341565" at bounding box center [204, 196] width 32 height 9
select select "ar"
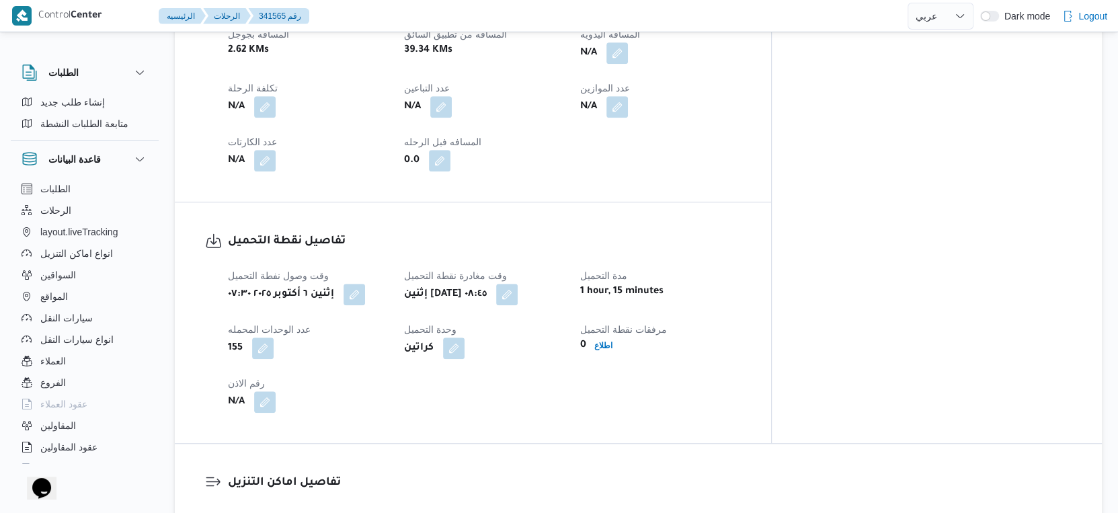
scroll to position [523, 0]
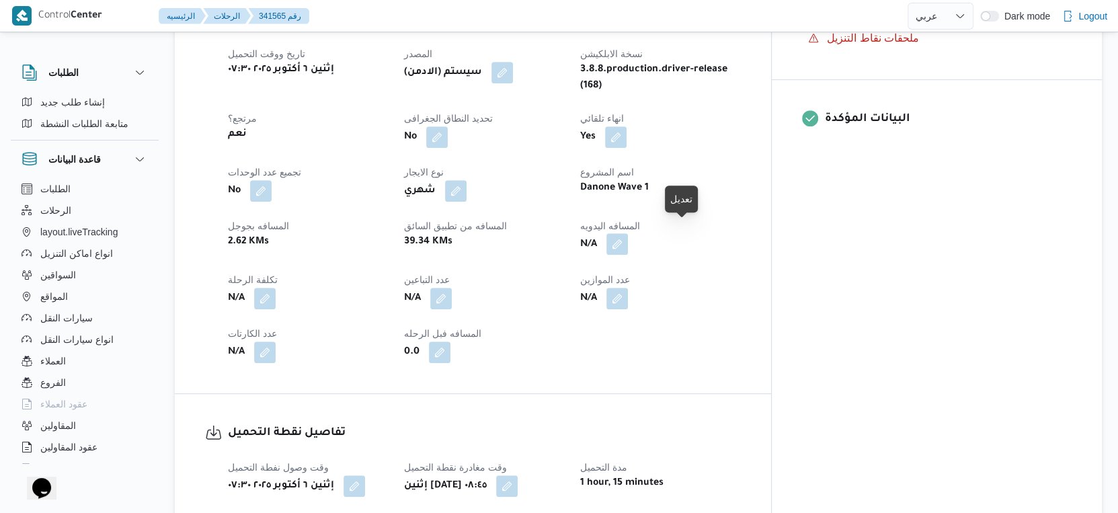
click at [628, 234] on button "button" at bounding box center [618, 244] width 22 height 22
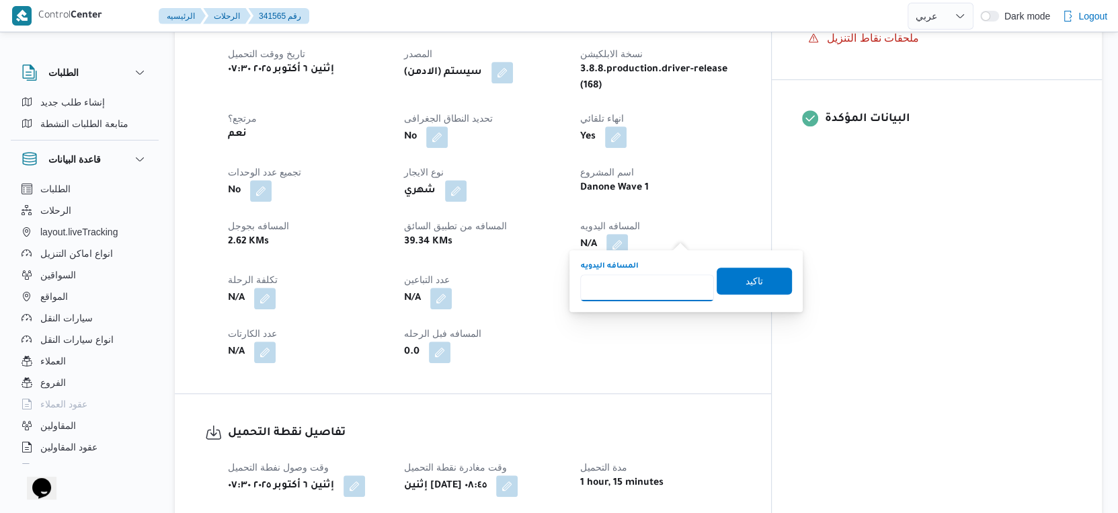
click at [643, 287] on input "المسافه اليدويه" at bounding box center [647, 287] width 134 height 27
type input "35"
click at [756, 282] on span "تاكيد" at bounding box center [754, 280] width 75 height 27
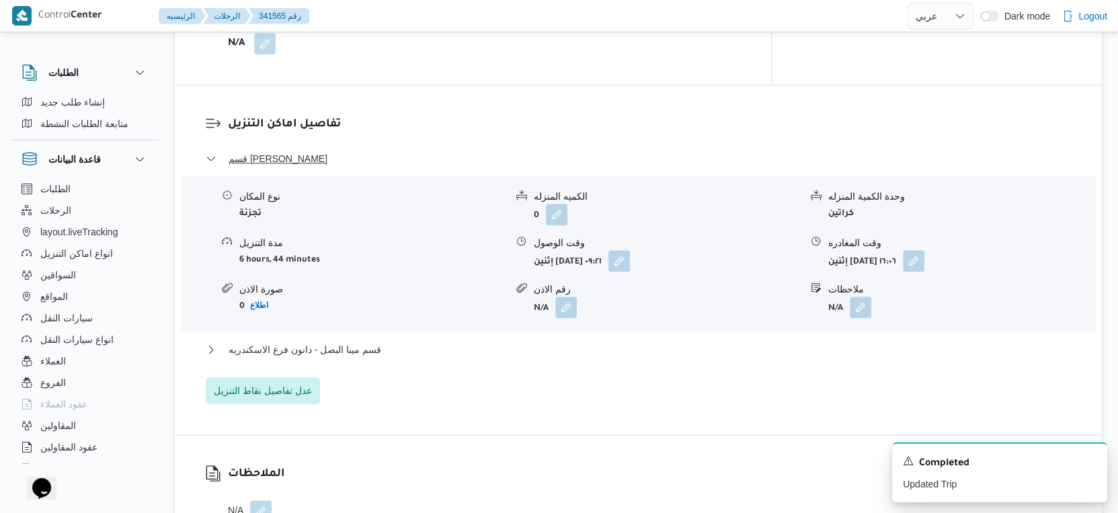
scroll to position [1121, 0]
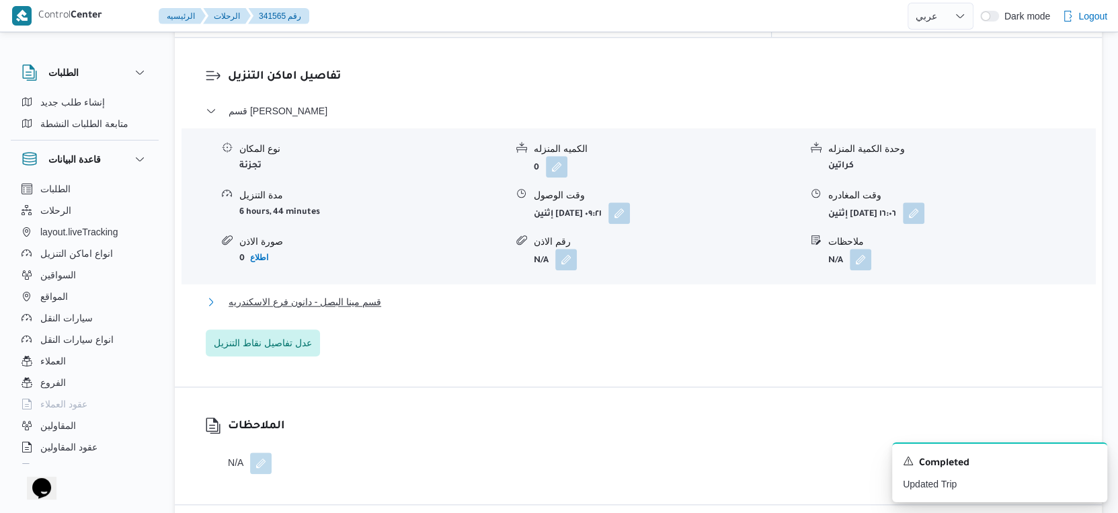
click at [409, 294] on button "قسم مينا البصل - دانون فرع الاسكندريه" at bounding box center [639, 302] width 866 height 16
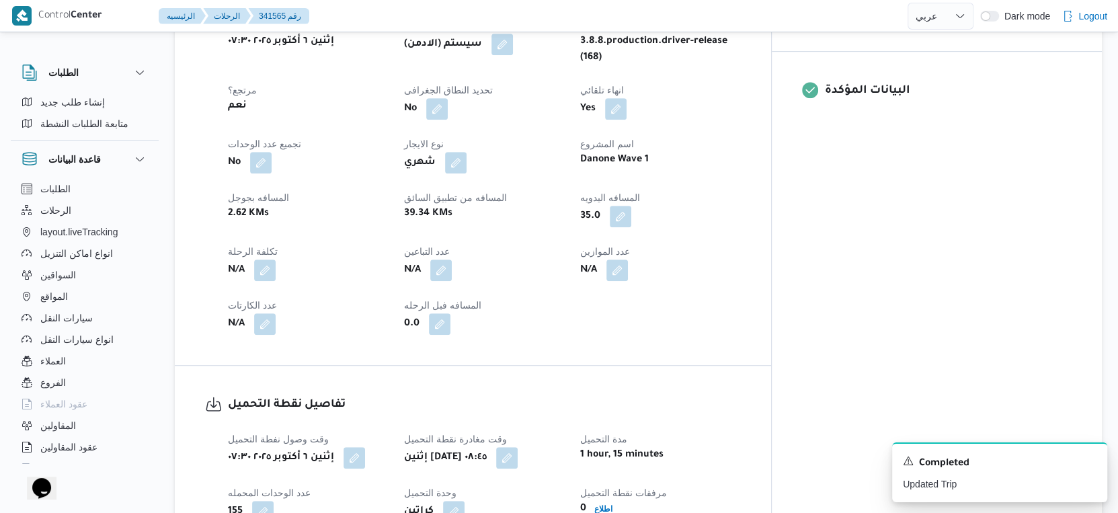
scroll to position [299, 0]
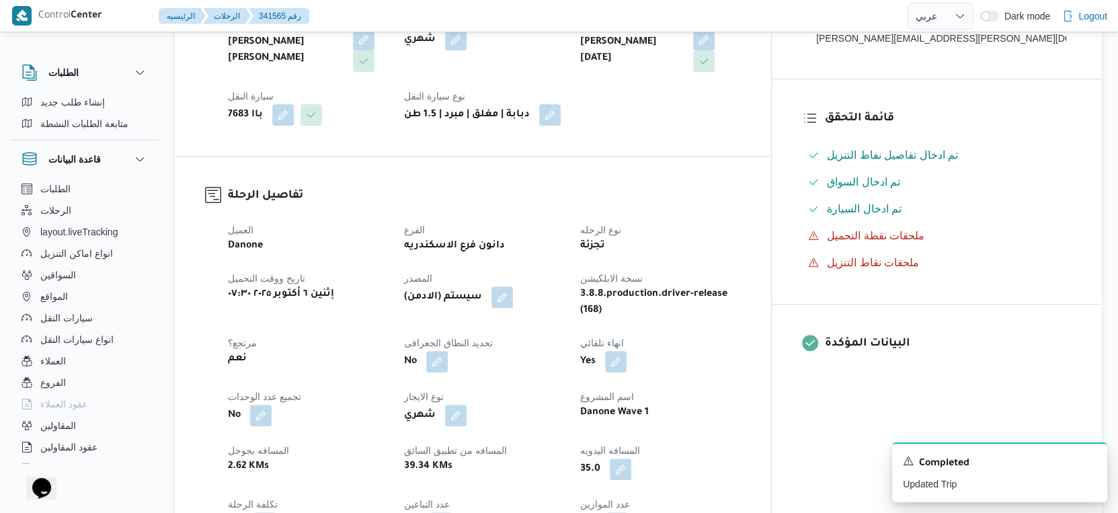
select select "ar"
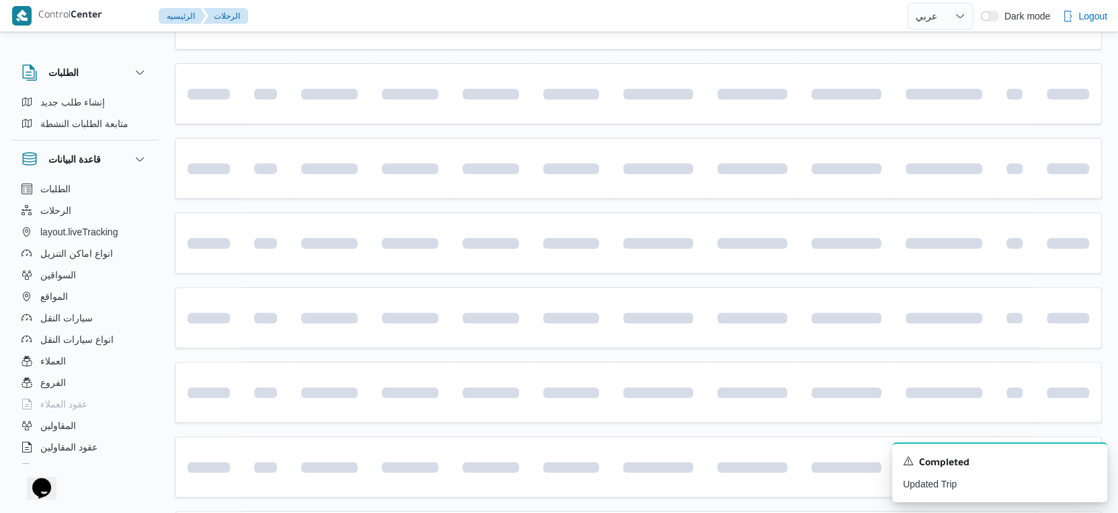
scroll to position [691, 0]
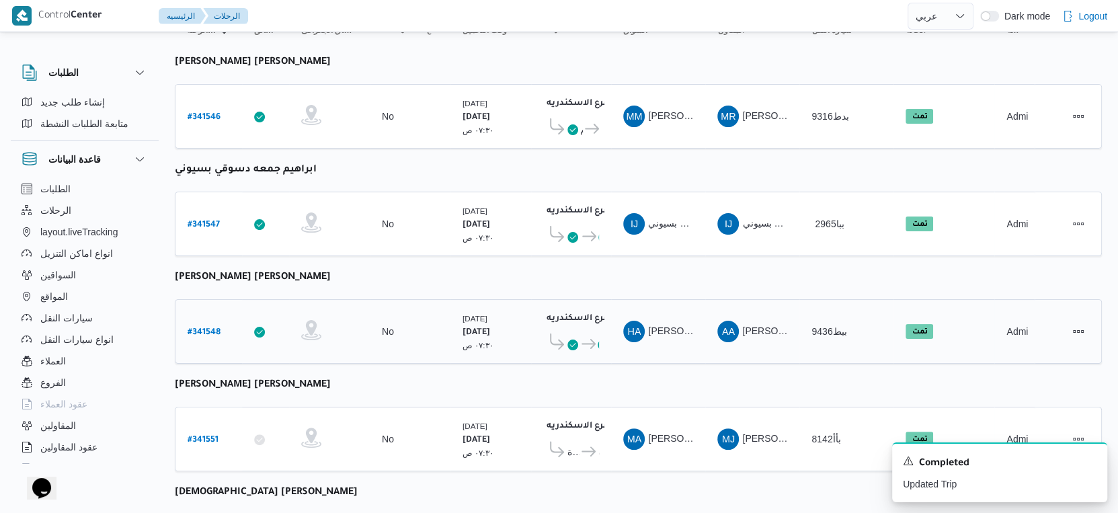
click at [198, 328] on b "# 341548" at bounding box center [204, 332] width 33 height 9
select select "ar"
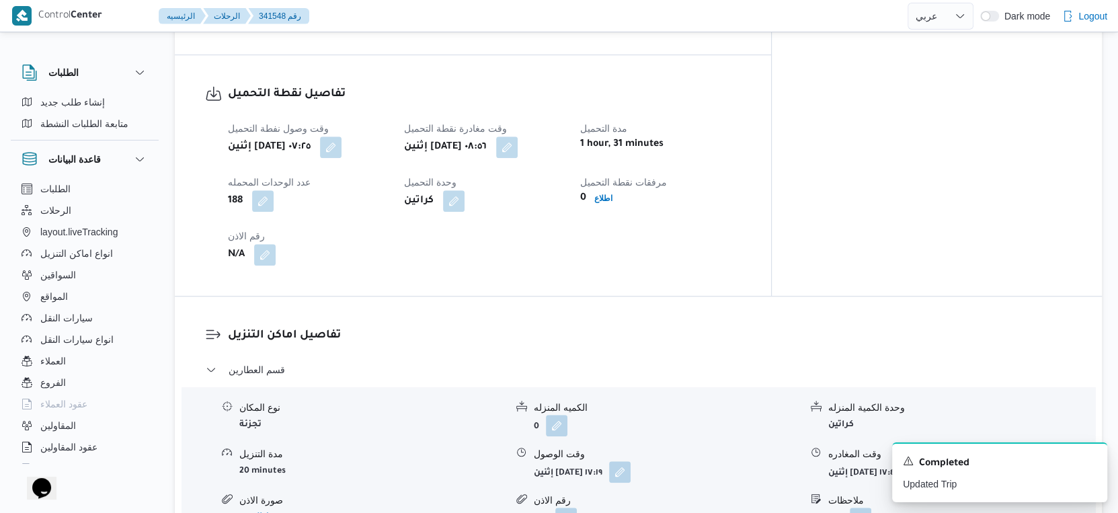
scroll to position [896, 0]
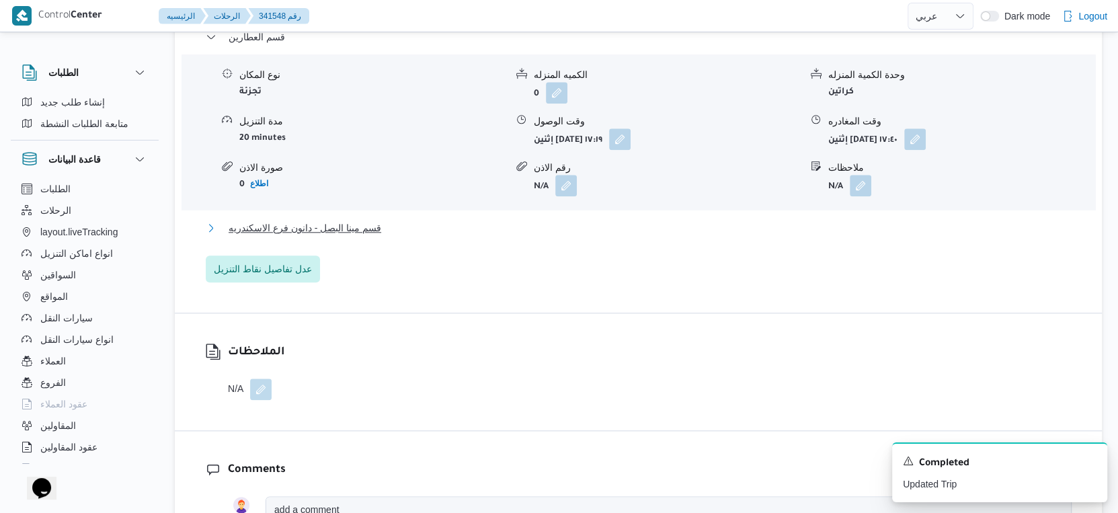
click at [396, 220] on button "قسم مينا البصل - دانون فرع الاسكندريه" at bounding box center [639, 228] width 866 height 16
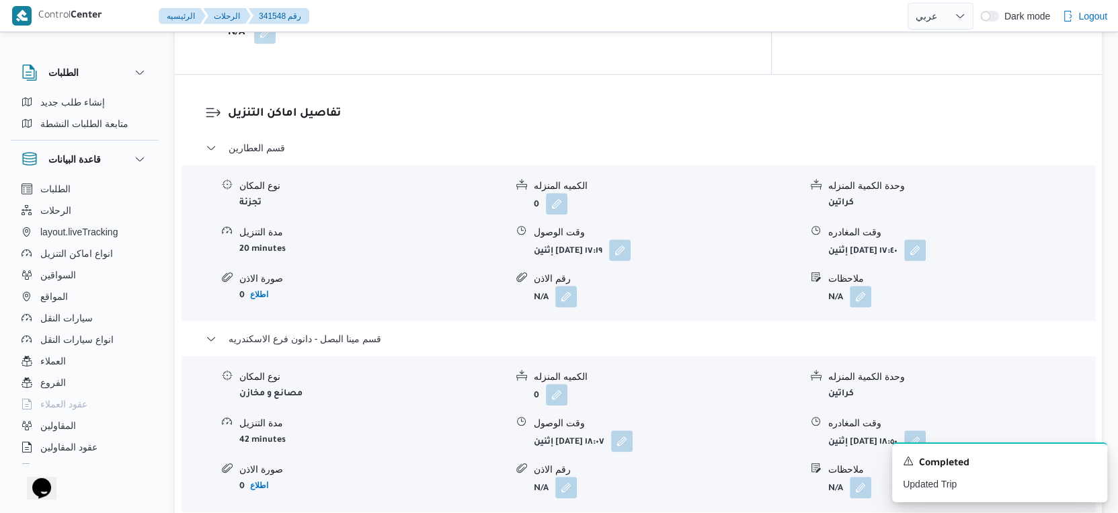
scroll to position [971, 0]
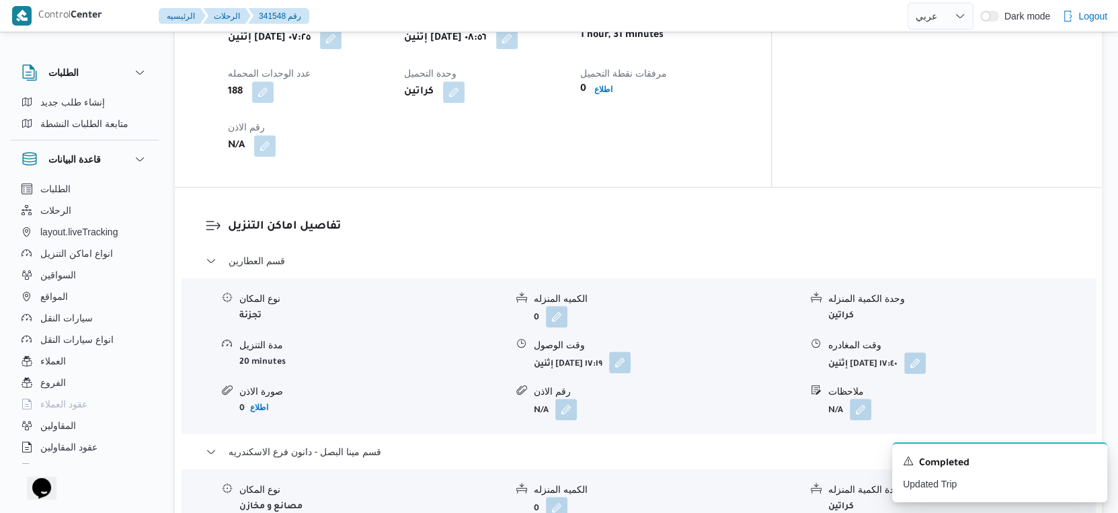
click at [631, 354] on button "button" at bounding box center [620, 363] width 22 height 22
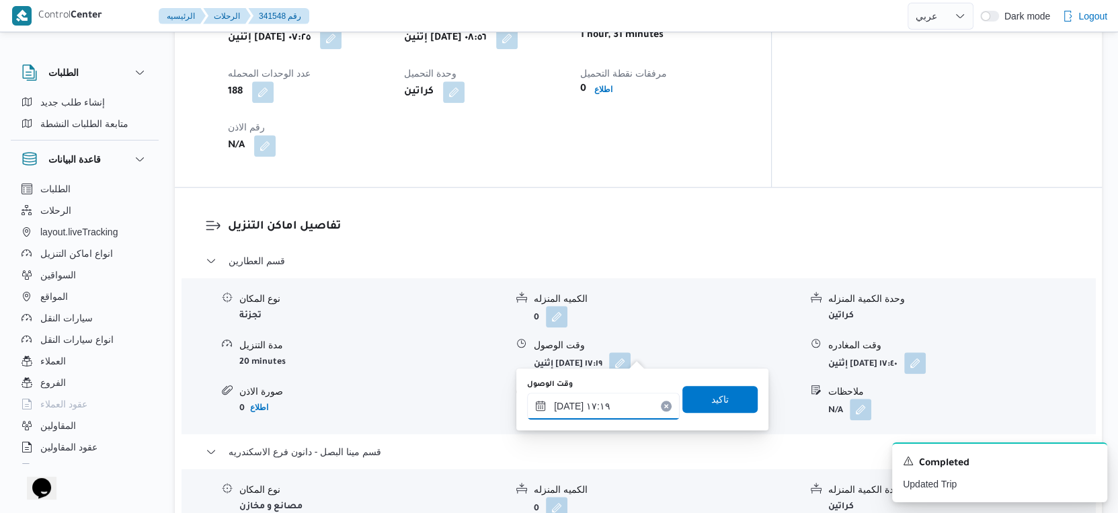
click at [626, 393] on input "٠٦/١٠/٢٠٢٥ ١٧:١٩" at bounding box center [603, 406] width 153 height 27
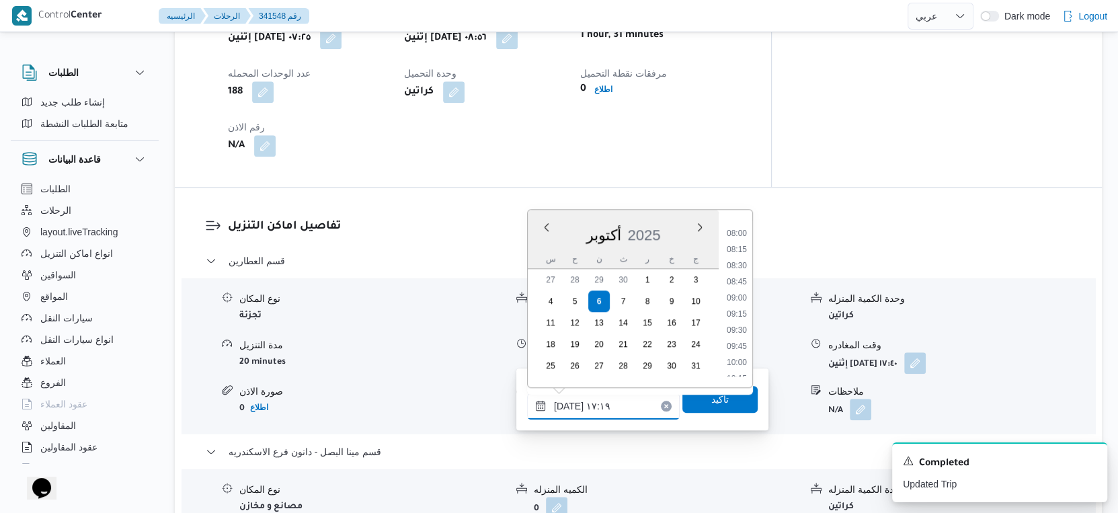
scroll to position [508, 0]
click at [742, 331] on li "09:30" at bounding box center [736, 332] width 31 height 13
type input "٠٦/١٠/٢٠٢٥ ٠٩:٣٠"
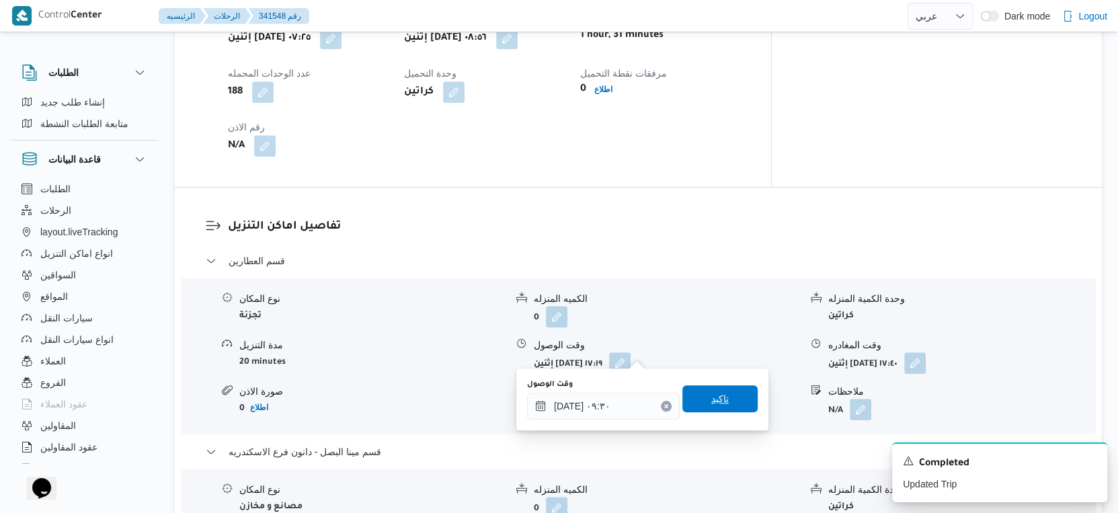
click at [724, 408] on span "تاكيد" at bounding box center [719, 398] width 75 height 27
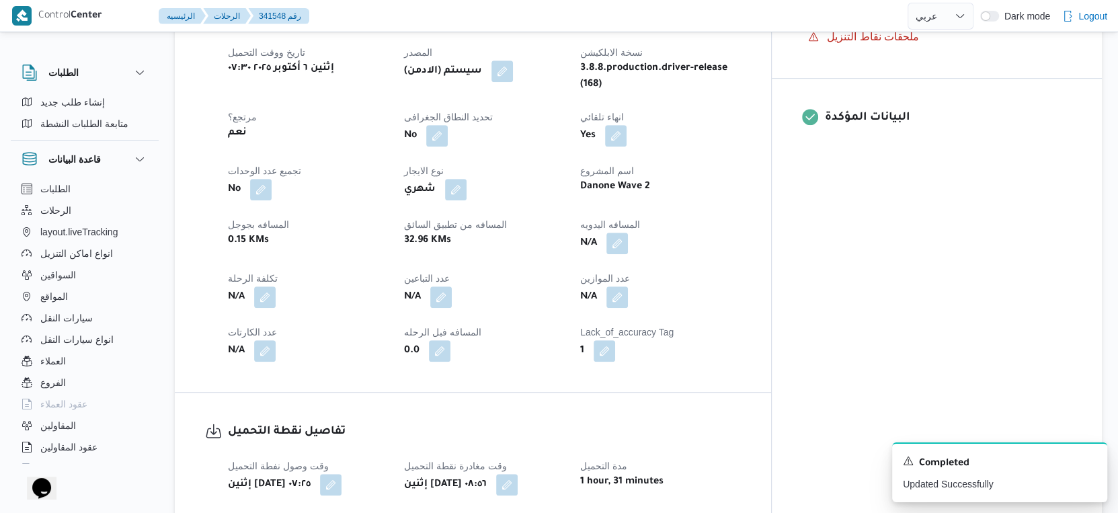
scroll to position [523, 0]
click at [628, 233] on button "button" at bounding box center [618, 244] width 22 height 22
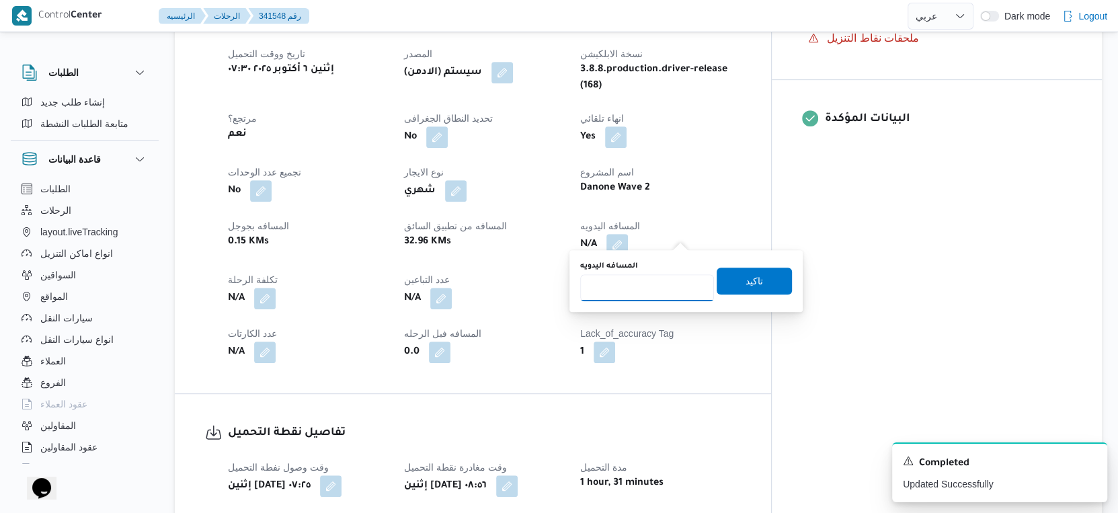
click at [633, 288] on input "المسافه اليدويه" at bounding box center [647, 287] width 134 height 27
type input "33"
click at [746, 278] on span "تاكيد" at bounding box center [754, 280] width 17 height 16
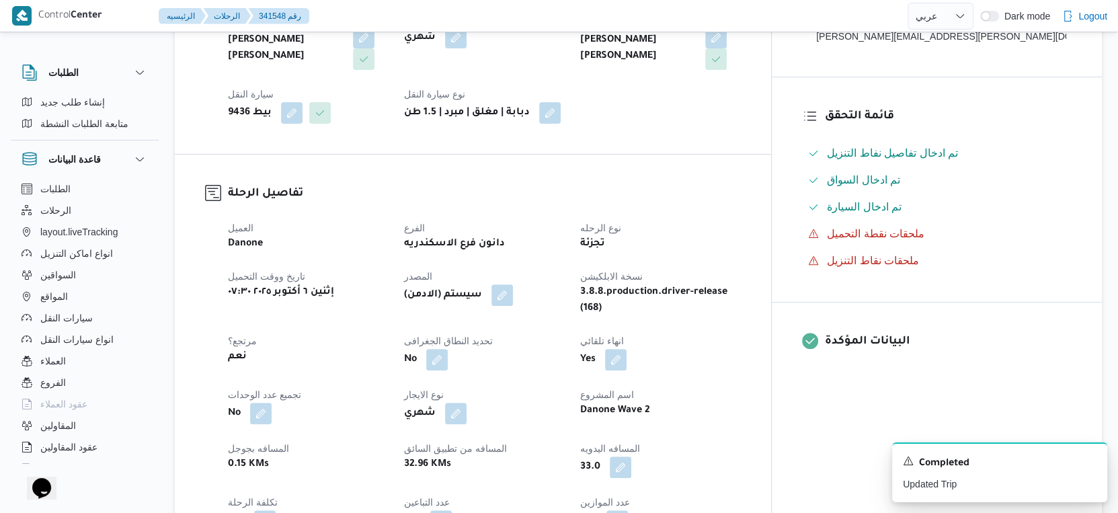
scroll to position [299, 0]
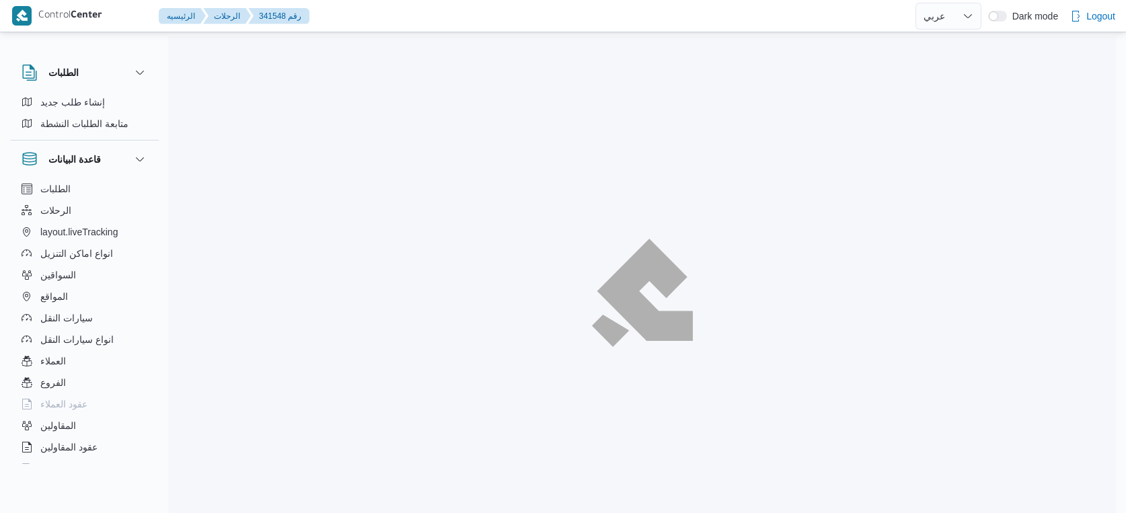
select select "ar"
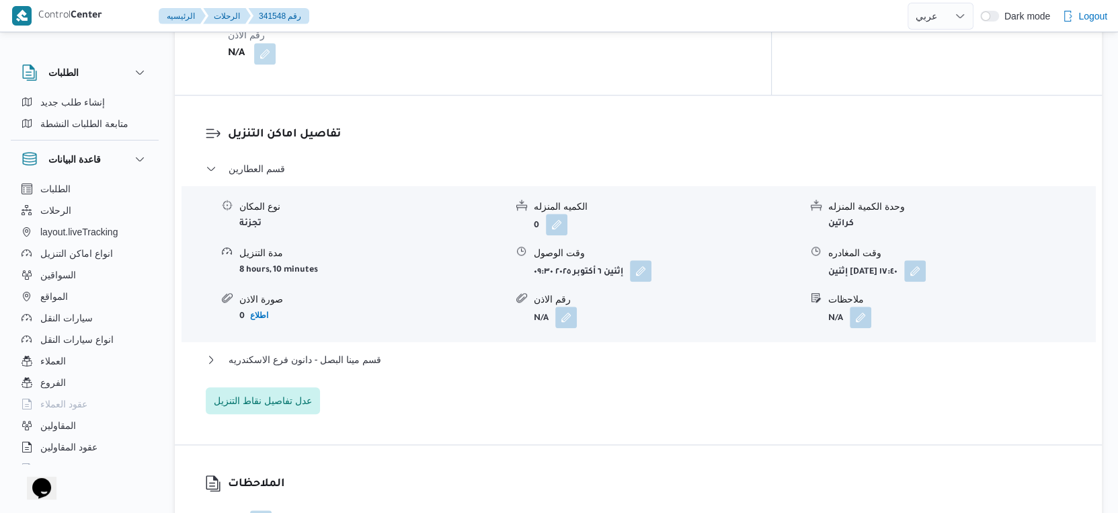
scroll to position [1082, 0]
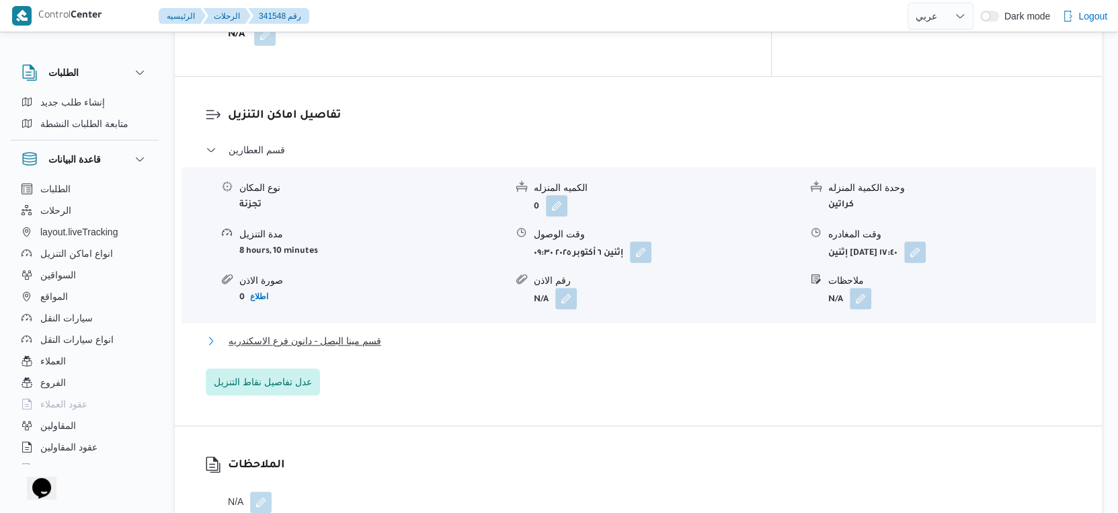
click at [423, 333] on button "قسم مينا البصل - دانون فرع الاسكندريه" at bounding box center [639, 341] width 866 height 16
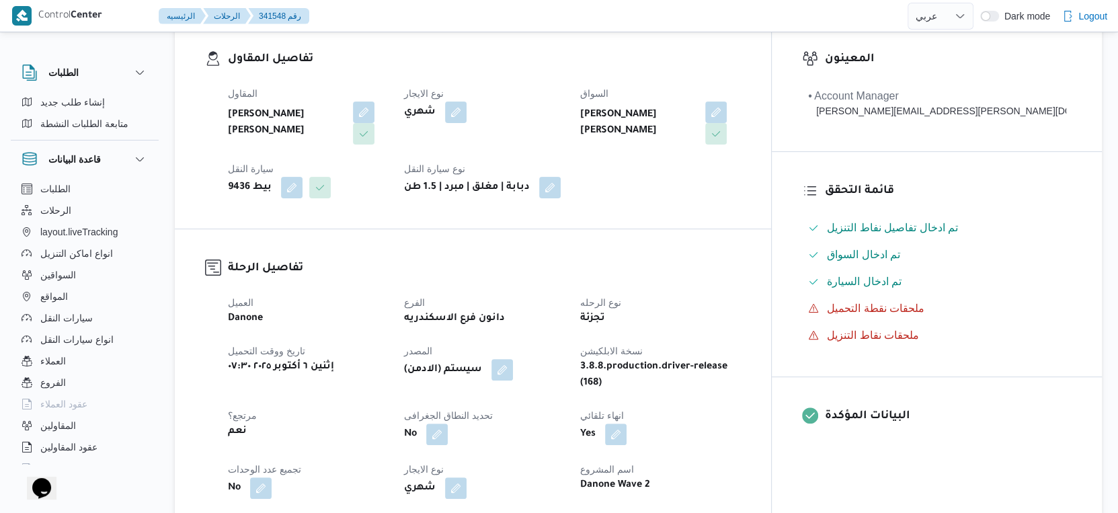
scroll to position [373, 0]
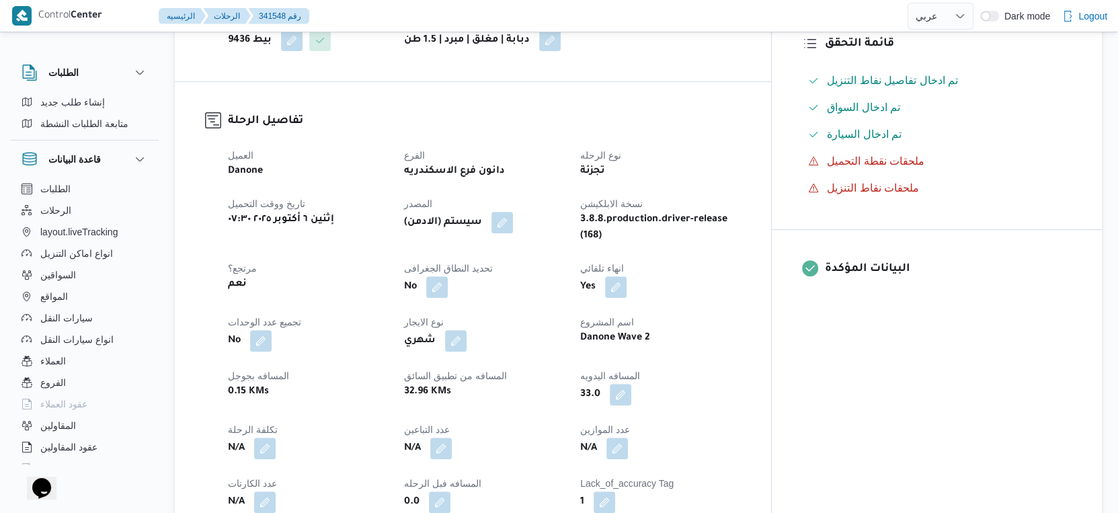
select select "ar"
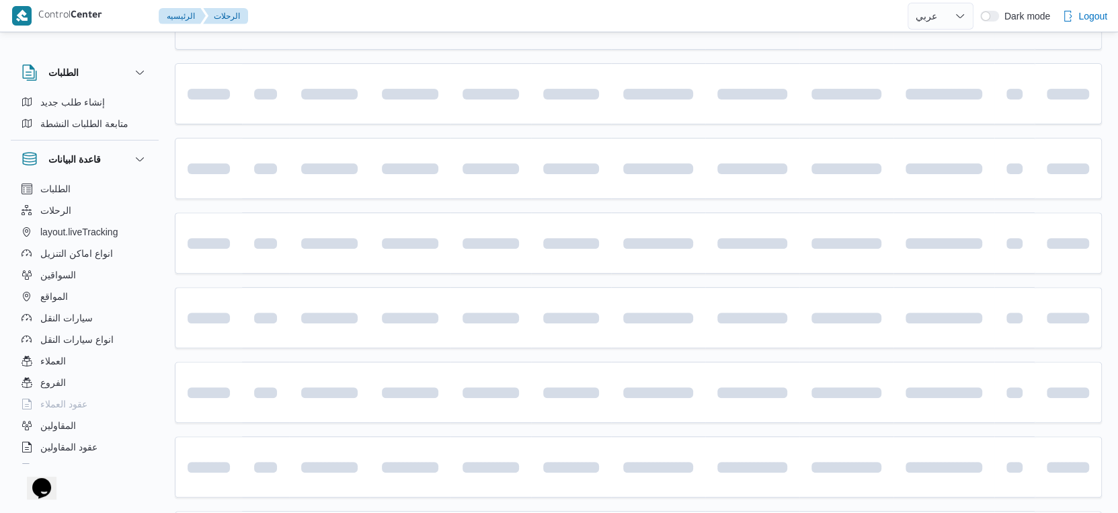
scroll to position [158, 0]
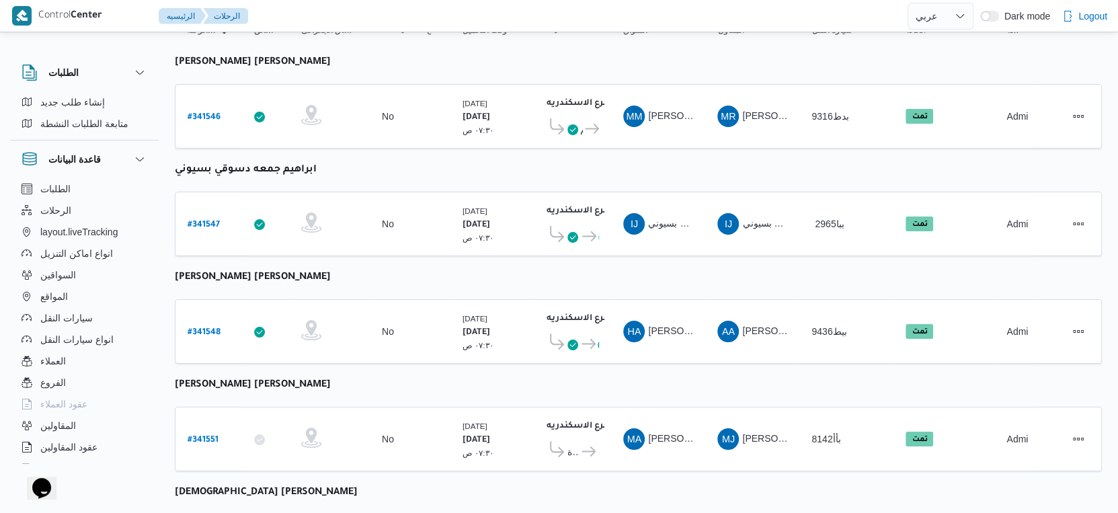
select select "ar"
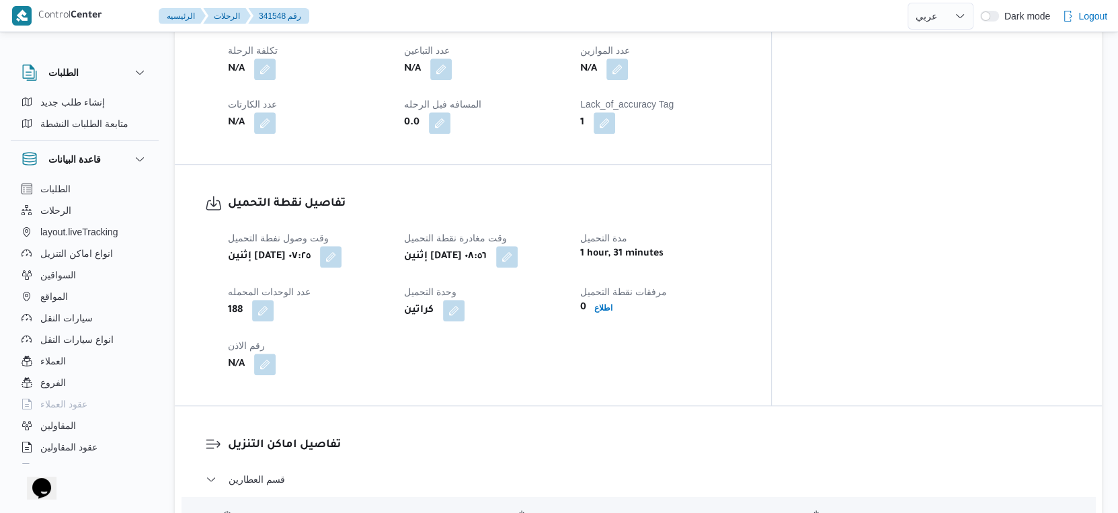
scroll to position [756, 0]
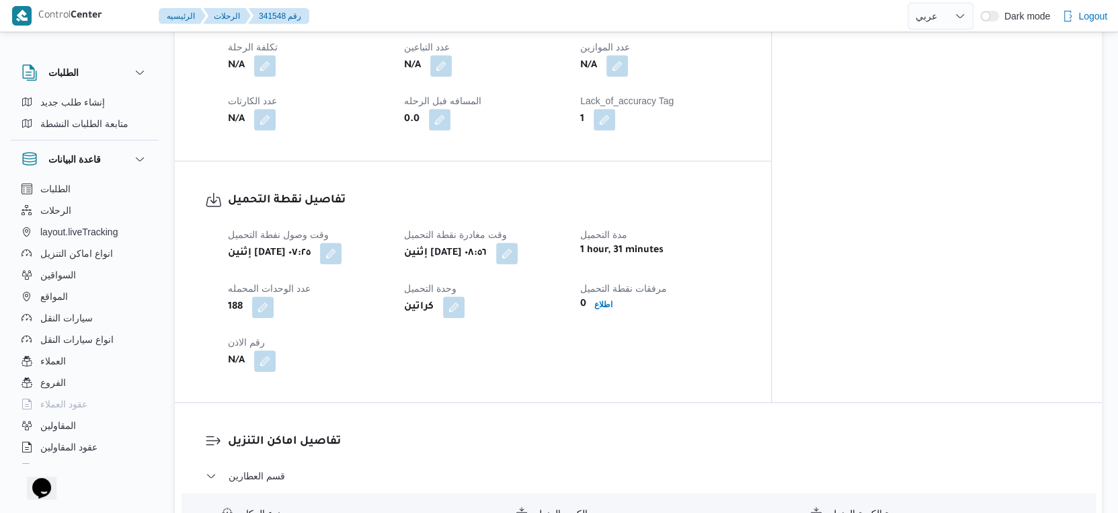
select select "ar"
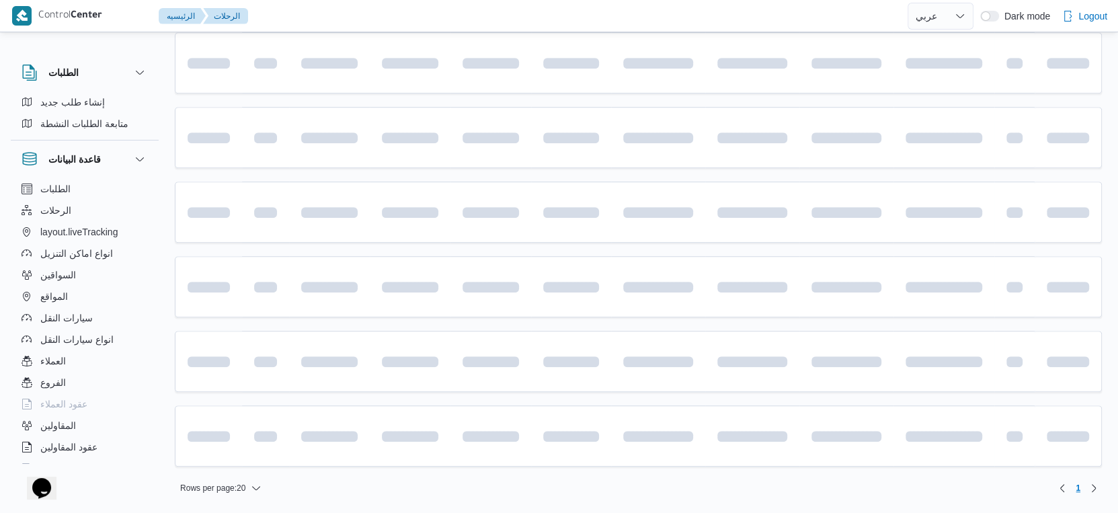
scroll to position [158, 0]
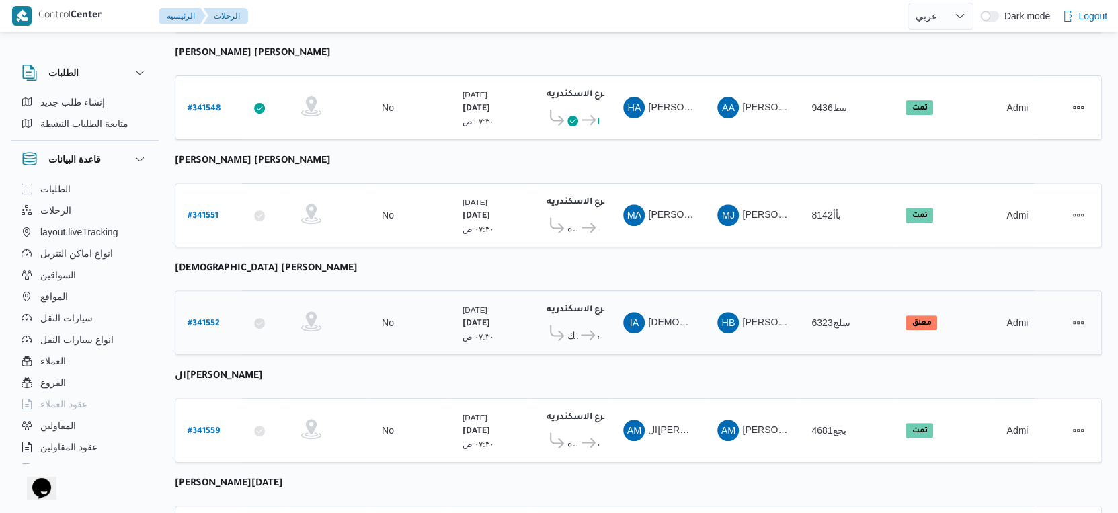
click at [205, 319] on b "# 341552" at bounding box center [204, 323] width 32 height 9
select select "ar"
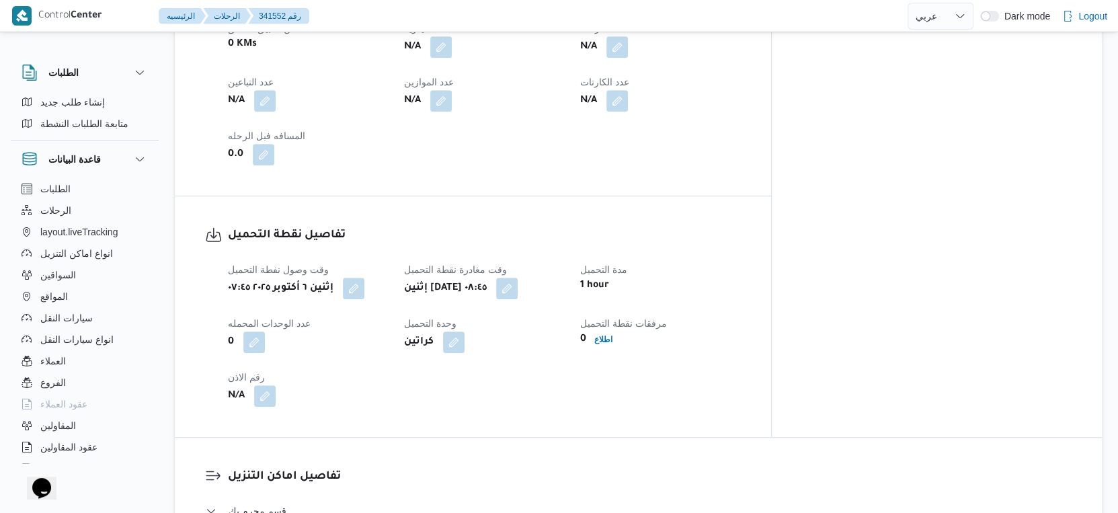
scroll to position [830, 0]
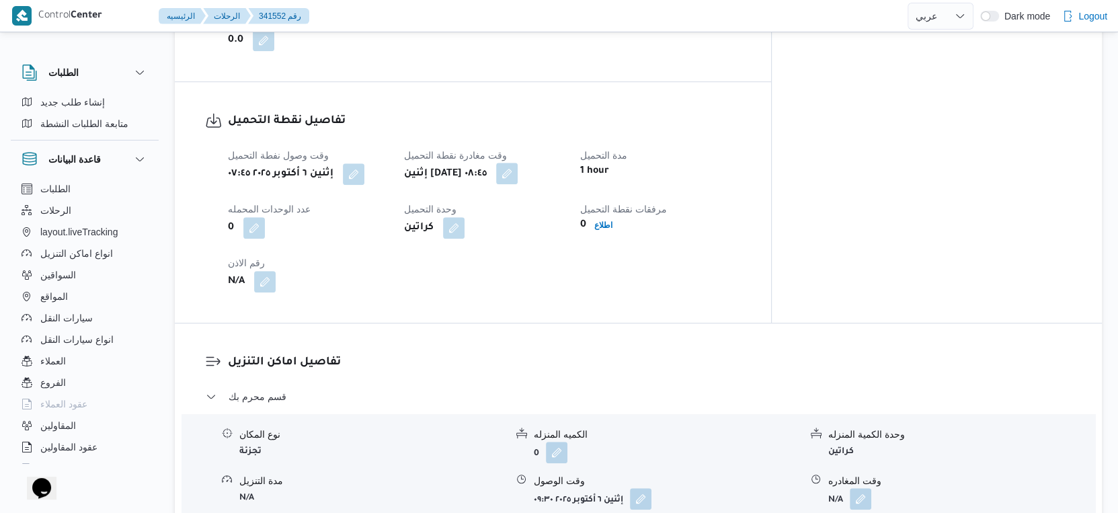
click at [518, 167] on button "button" at bounding box center [507, 174] width 22 height 22
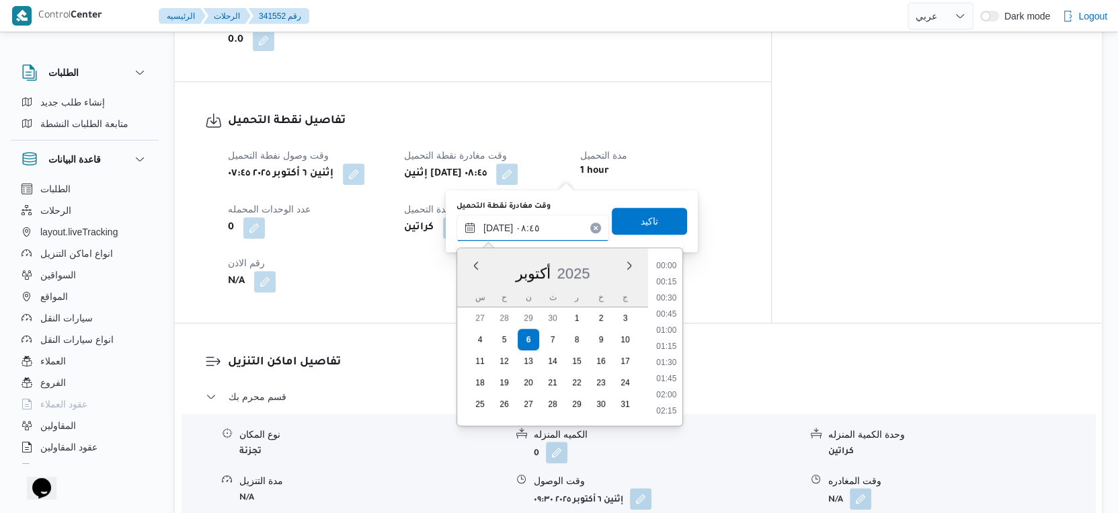
click at [543, 221] on input "٠٦/١٠/٢٠٢٥ ٠٨:٤٥" at bounding box center [533, 227] width 153 height 27
click at [674, 367] on li "09:00" at bounding box center [666, 363] width 31 height 13
type input "٠٦/١٠/٢٠٢٥ ٠٩:٠٠"
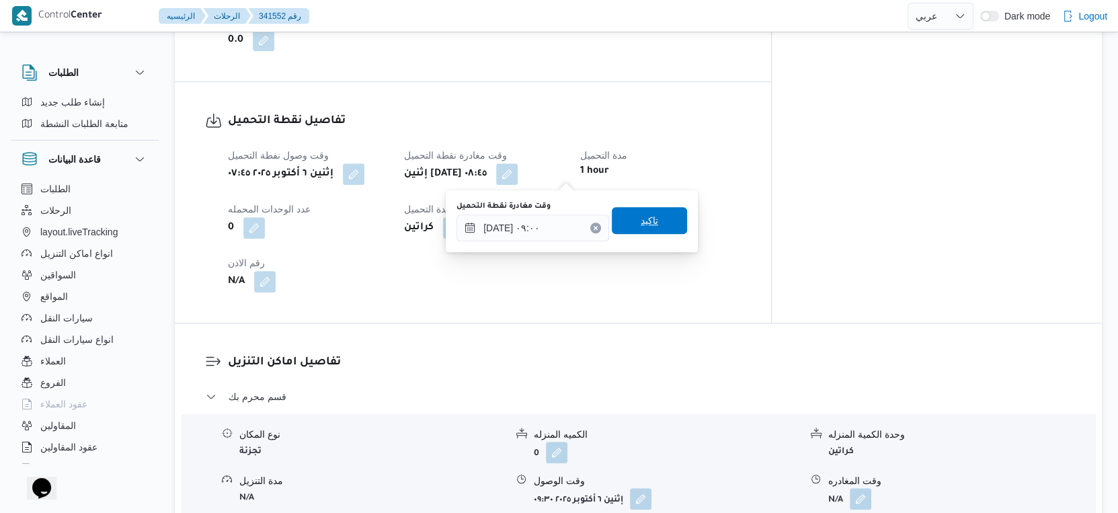
click at [654, 225] on span "تاكيد" at bounding box center [649, 220] width 75 height 27
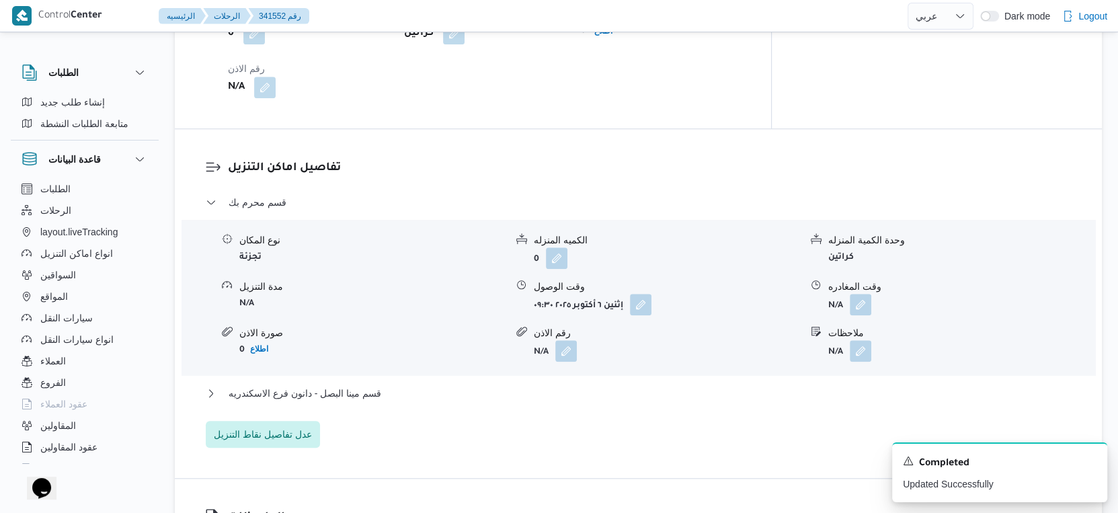
scroll to position [1054, 0]
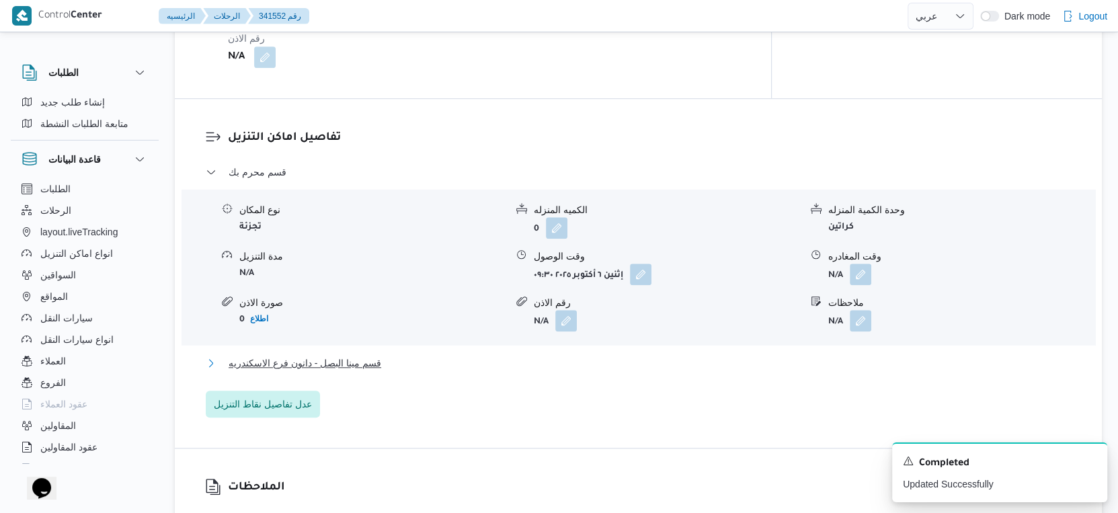
click at [413, 360] on button "قسم مينا البصل - دانون فرع الاسكندريه" at bounding box center [639, 363] width 866 height 16
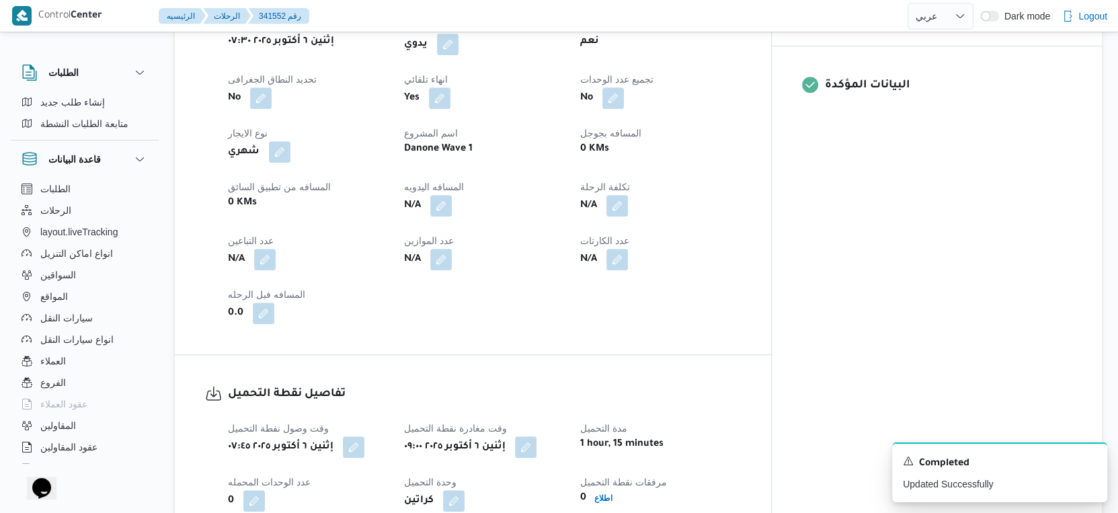
scroll to position [531, 0]
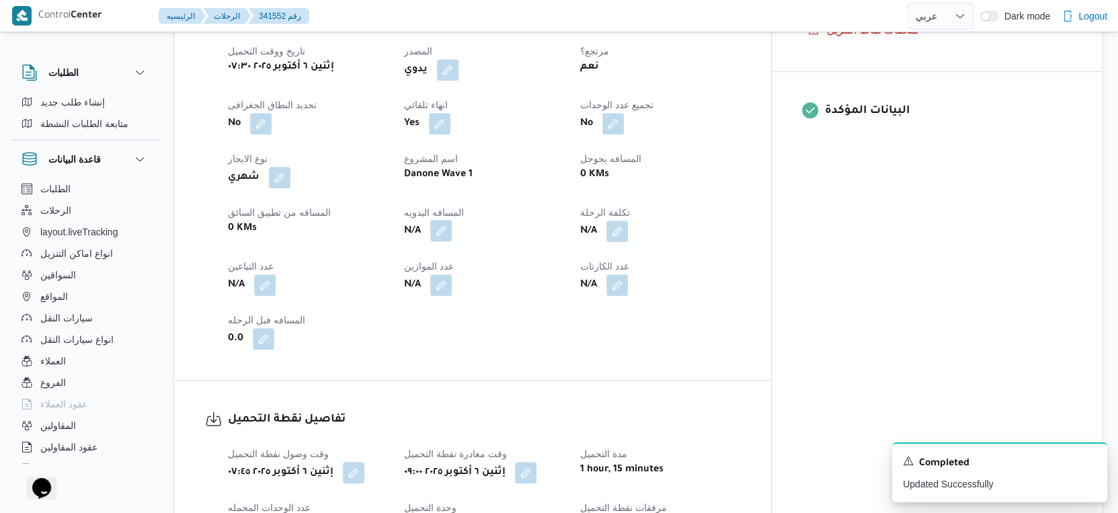
click at [452, 227] on button "button" at bounding box center [441, 231] width 22 height 22
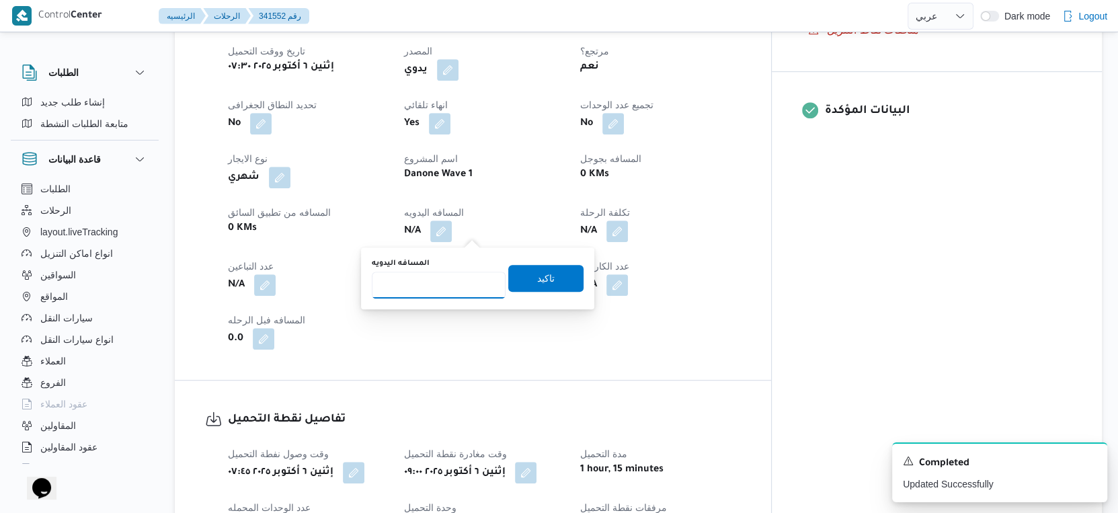
click at [442, 272] on input "المسافه اليدويه" at bounding box center [439, 285] width 134 height 27
type input "12"
click at [550, 282] on span "تاكيد" at bounding box center [545, 277] width 75 height 27
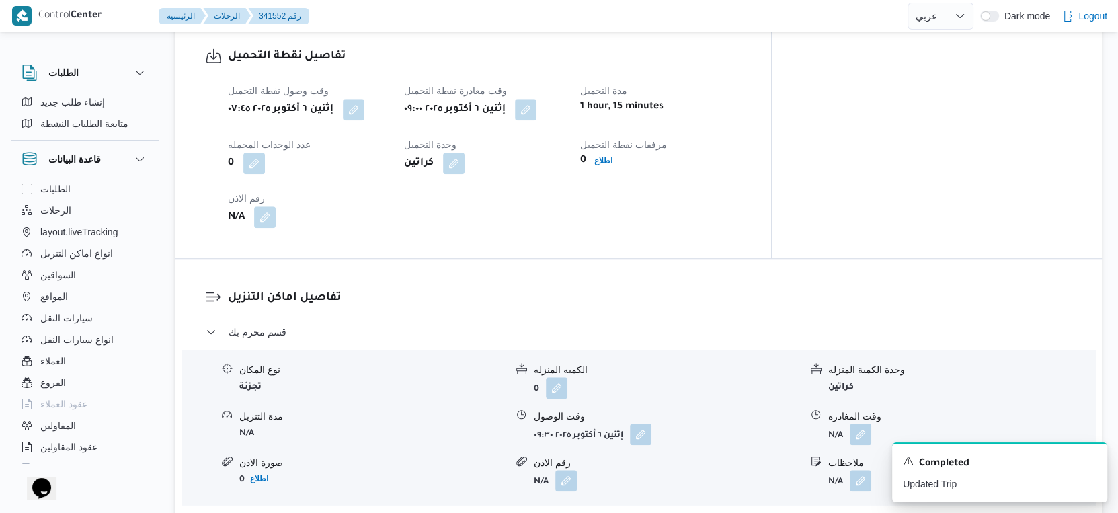
scroll to position [980, 0]
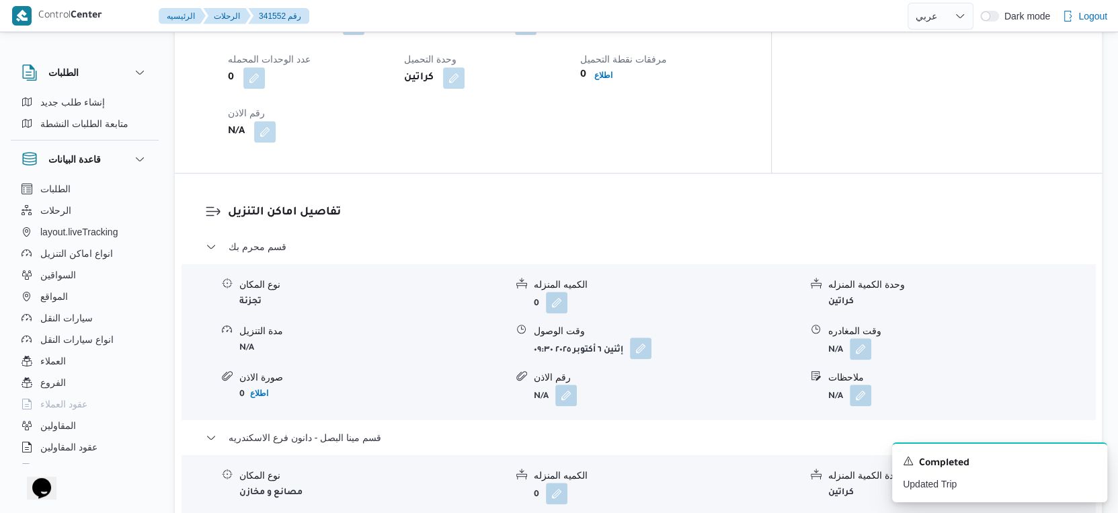
click at [648, 352] on button "button" at bounding box center [641, 349] width 22 height 22
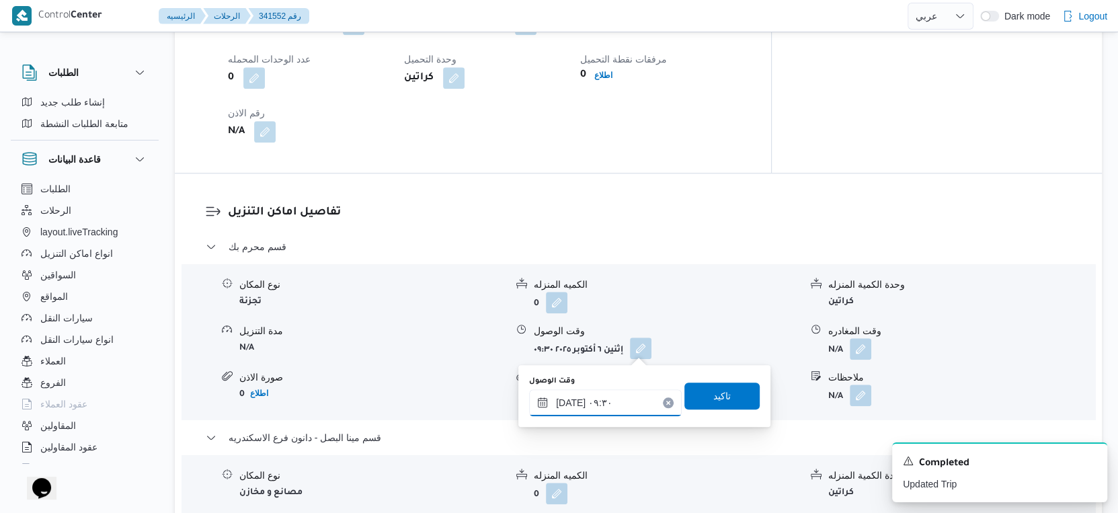
click at [617, 401] on input "٠٦/١٠/٢٠٢٥ ٠٩:٣٠" at bounding box center [605, 402] width 153 height 27
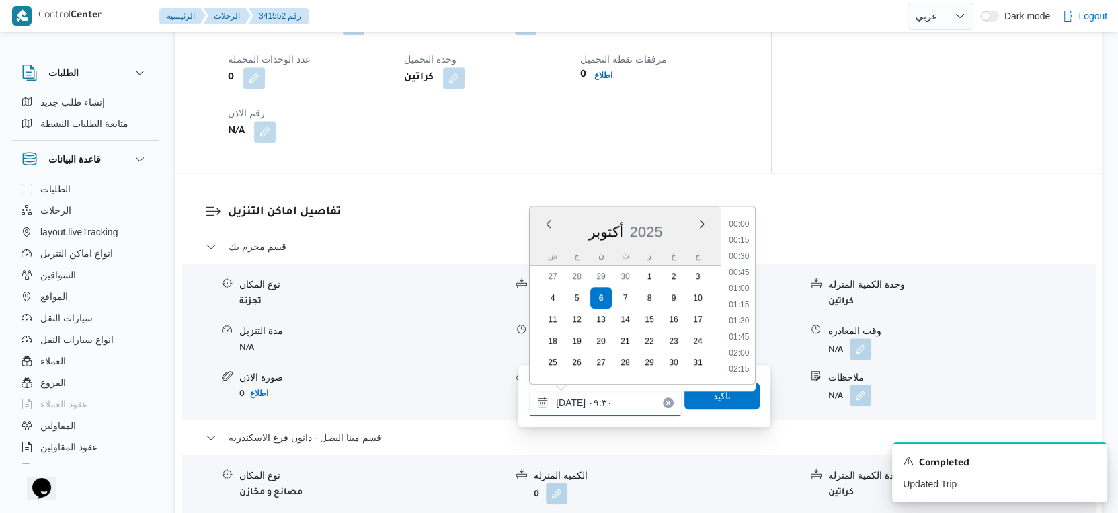
scroll to position [531, 0]
click at [738, 286] on li "09:15" at bounding box center [739, 289] width 31 height 13
type input "[DATE] ٠٩:١٥"
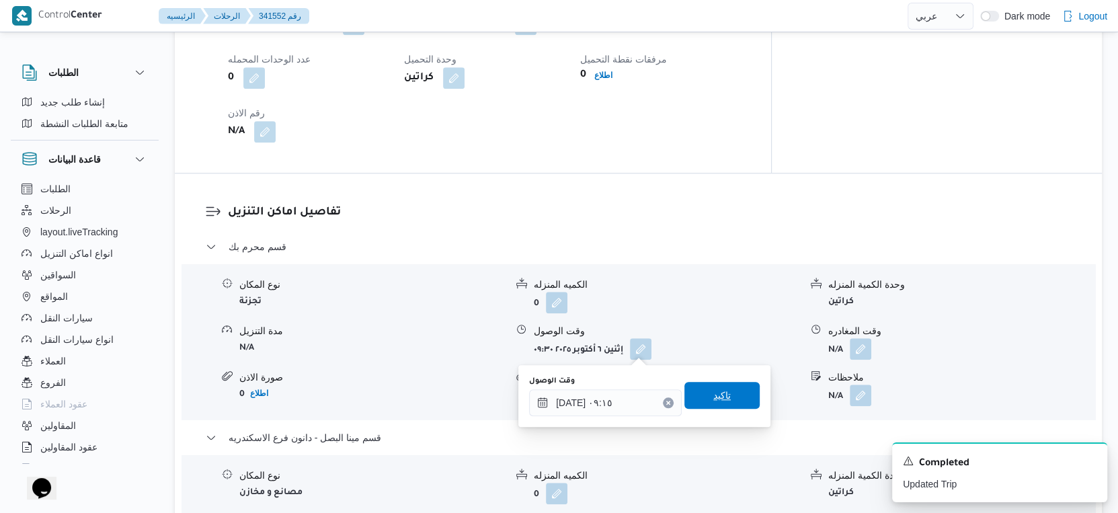
click at [724, 389] on span "تاكيد" at bounding box center [722, 395] width 75 height 27
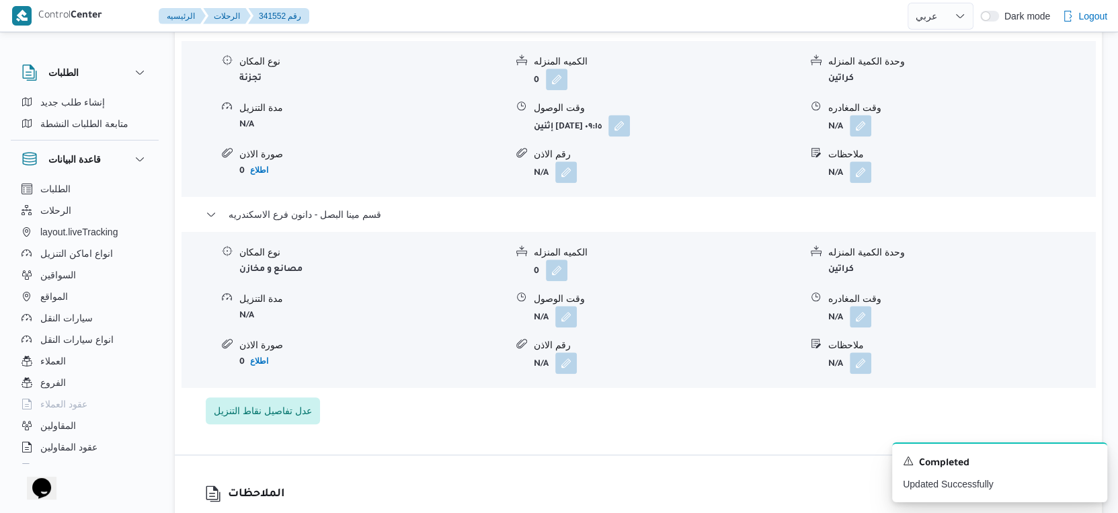
scroll to position [1204, 0]
click at [567, 312] on button "button" at bounding box center [566, 316] width 22 height 22
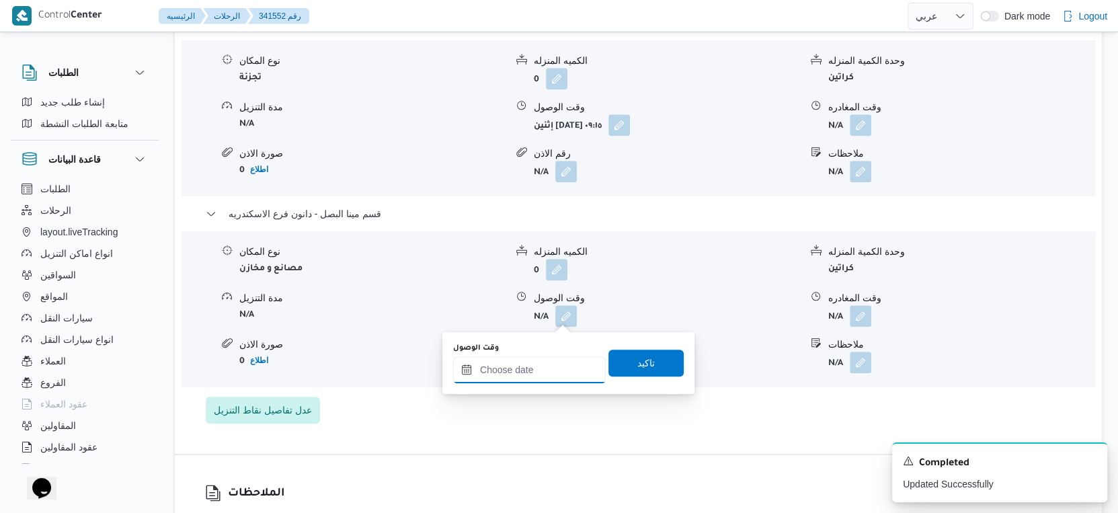
drag, startPoint x: 564, startPoint y: 327, endPoint x: 568, endPoint y: 358, distance: 31.9
click at [544, 371] on input "وقت الوصول" at bounding box center [529, 369] width 153 height 27
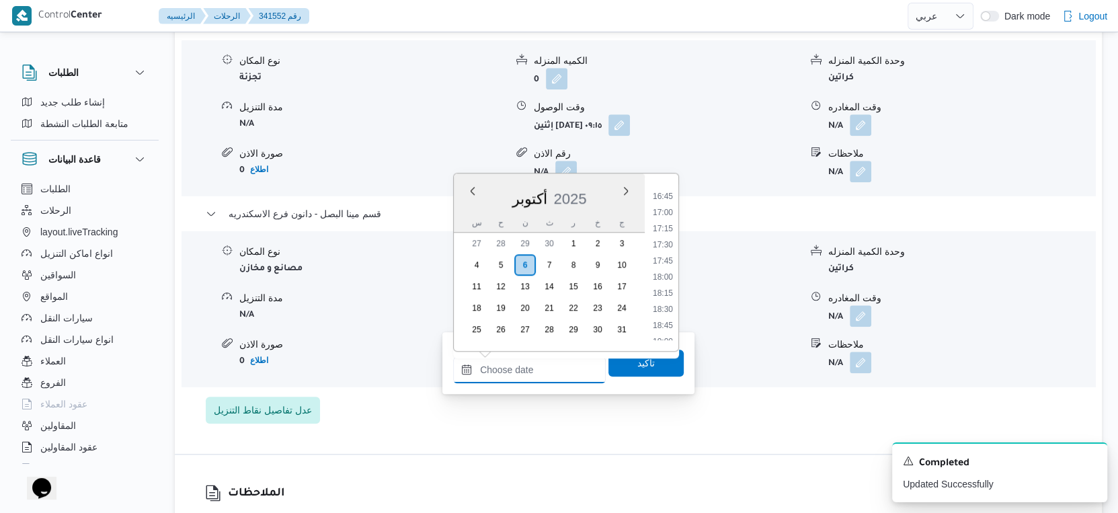
scroll to position [968, 0]
click at [667, 272] on li "16:15" at bounding box center [663, 272] width 31 height 13
type input "٠٦/١٠/٢٠٢٥ ١٦:١٥"
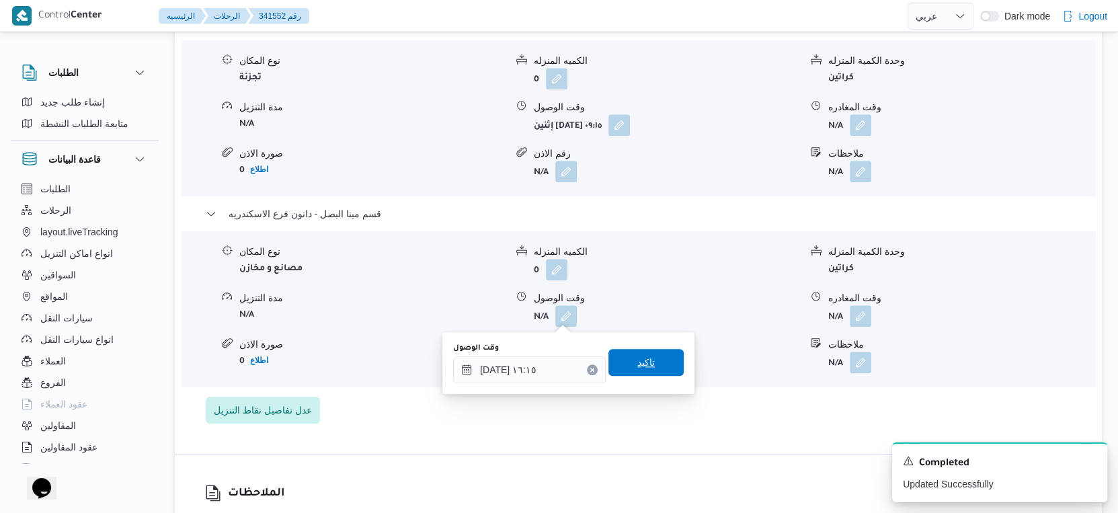
click at [654, 358] on span "تاكيد" at bounding box center [646, 362] width 75 height 27
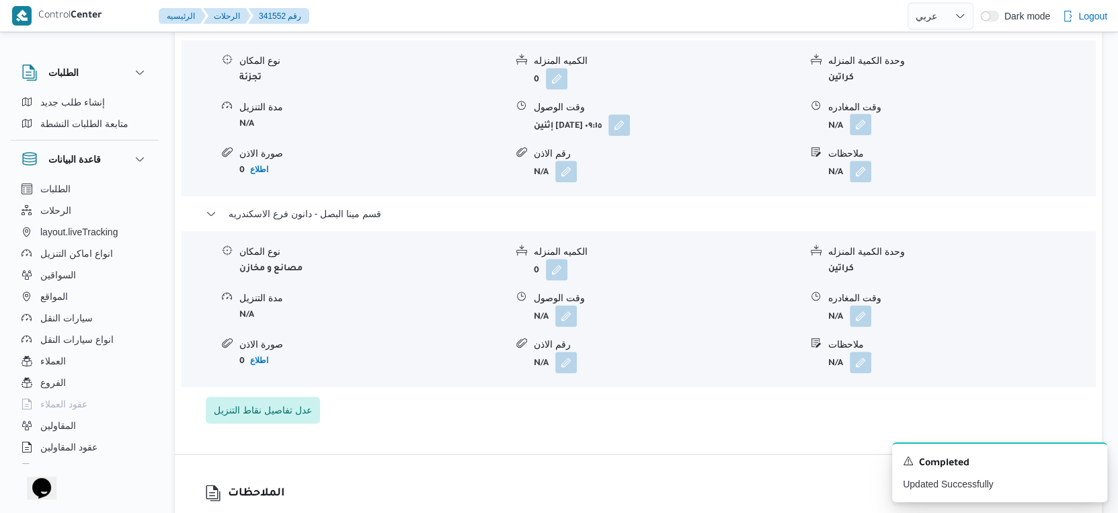
click at [861, 120] on button "button" at bounding box center [861, 125] width 22 height 22
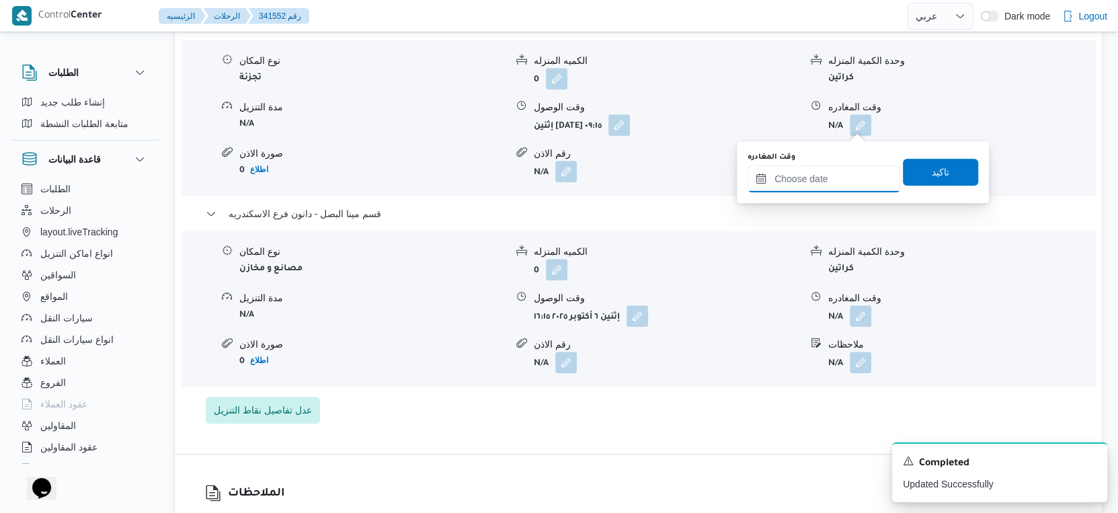
click at [838, 183] on input "وقت المغادره" at bounding box center [824, 178] width 153 height 27
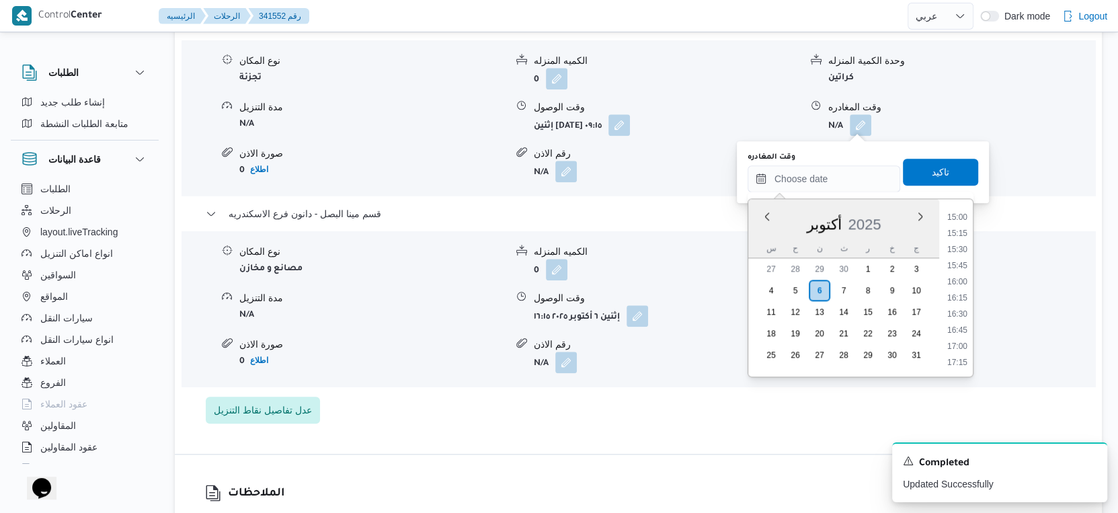
drag, startPoint x: 961, startPoint y: 277, endPoint x: 957, endPoint y: 245, distance: 31.9
click at [961, 277] on li "16:00" at bounding box center [957, 281] width 31 height 13
type input "٠٦/١٠/٢٠٢٥ ١٦:٠٠"
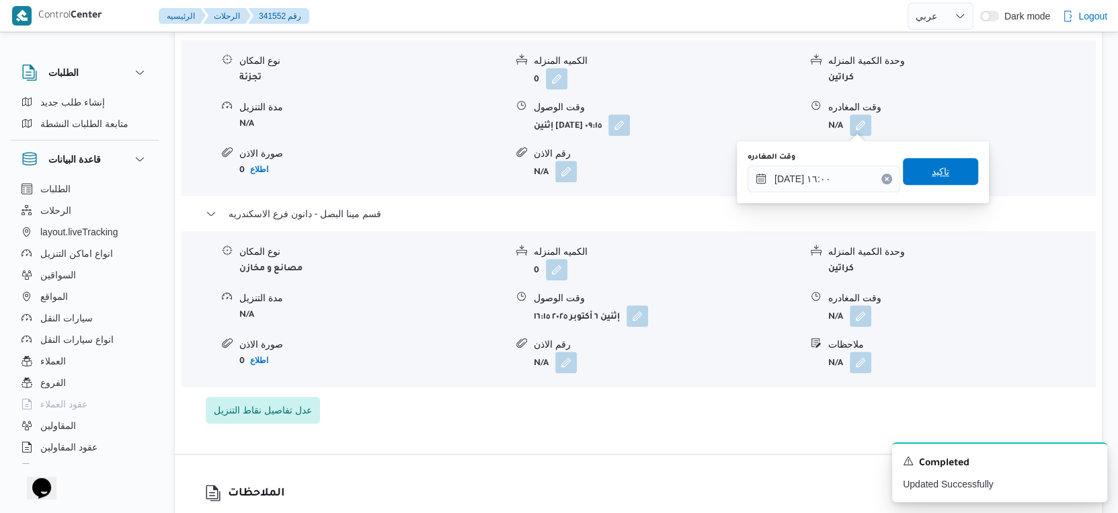
click at [943, 167] on span "تاكيد" at bounding box center [940, 171] width 75 height 27
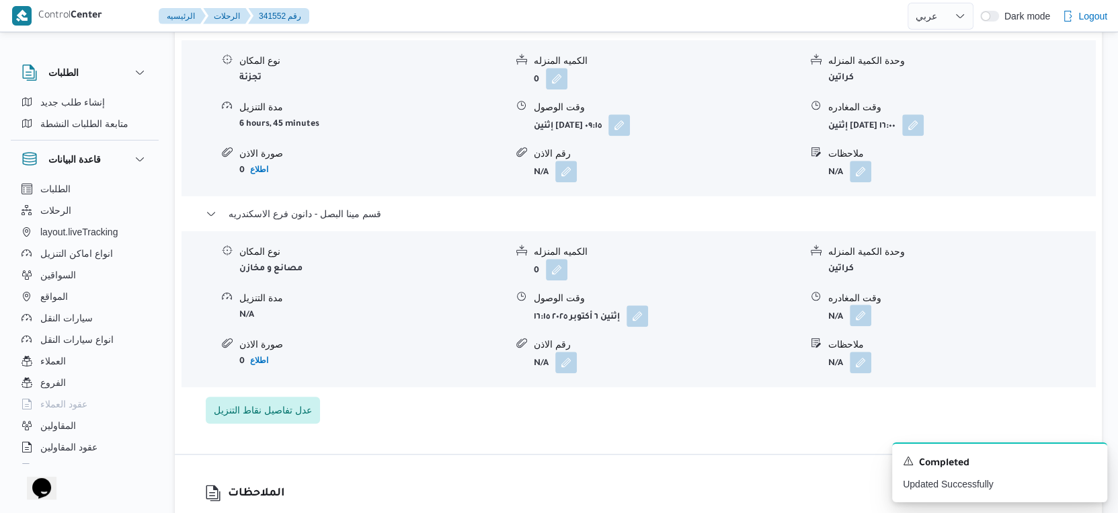
click at [861, 322] on button "button" at bounding box center [861, 316] width 22 height 22
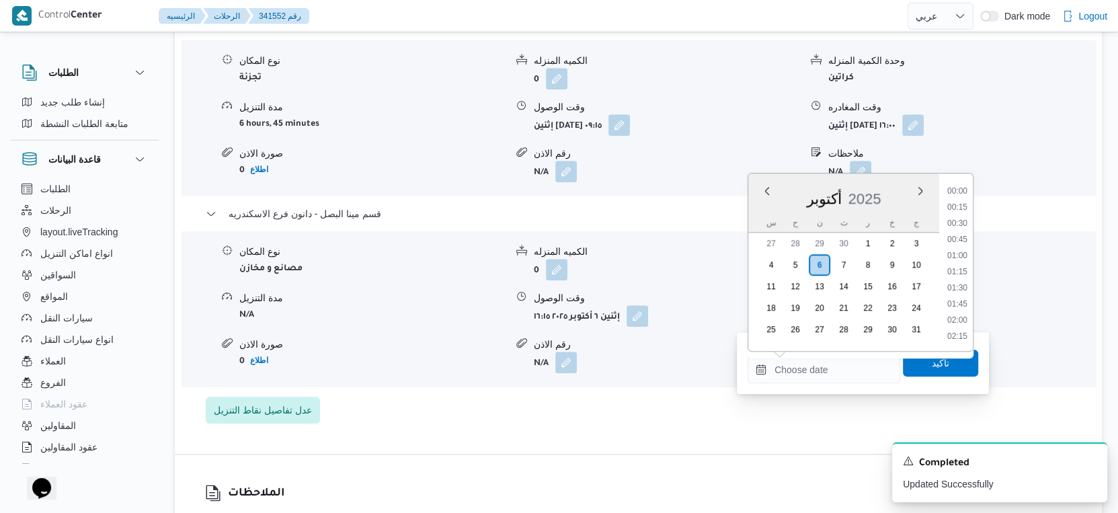
click at [838, 370] on input "وقت المغادره" at bounding box center [824, 369] width 153 height 27
click at [960, 286] on li "16:30" at bounding box center [957, 288] width 31 height 13
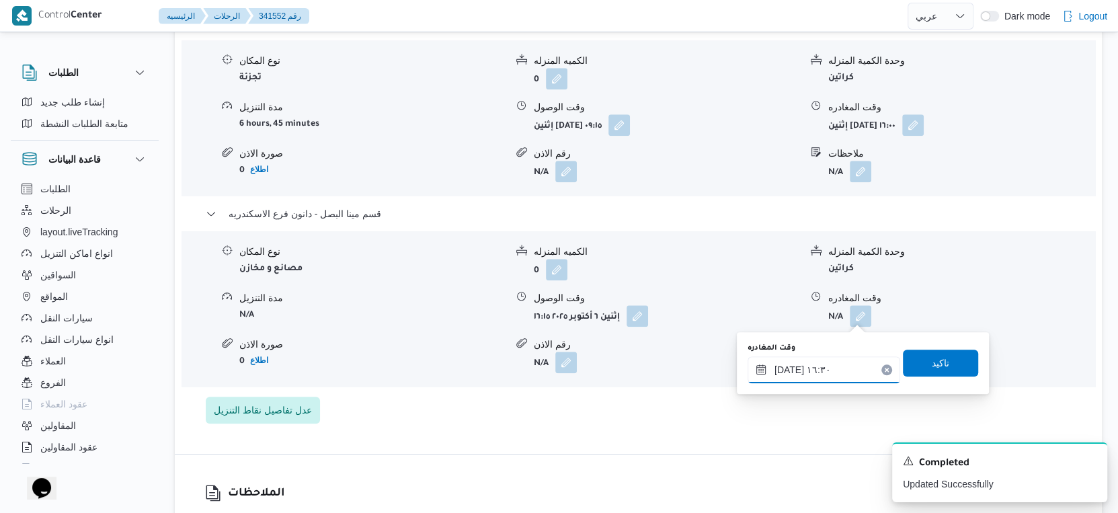
click at [788, 368] on input "[DATE] ١٦:٣٠" at bounding box center [824, 369] width 153 height 27
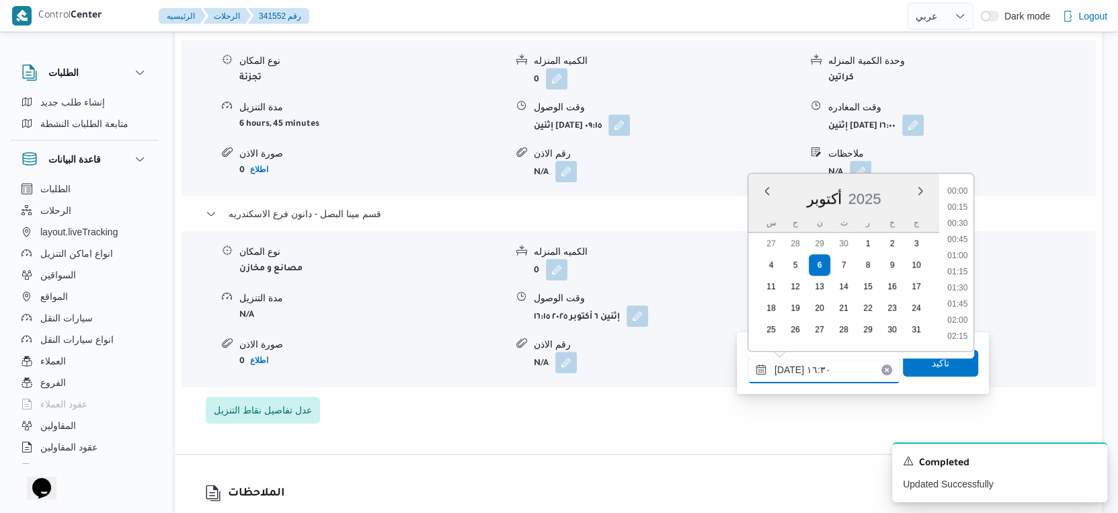
click at [788, 368] on input "[DATE] ١٦:٣٠" at bounding box center [824, 369] width 153 height 27
type input "٠٦/١٠/٢٠٢٥ ١٦:٥٠"
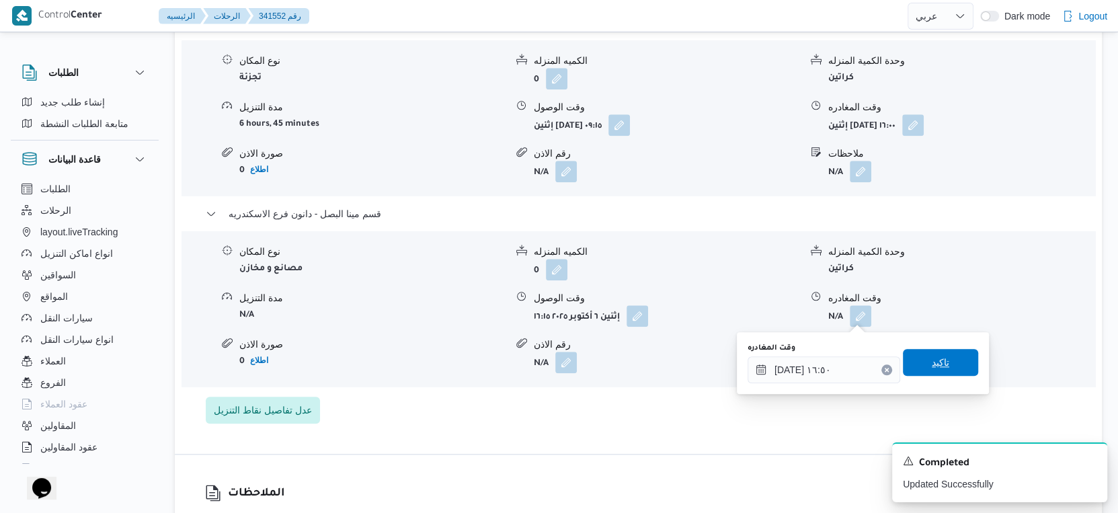
click at [935, 366] on span "تاكيد" at bounding box center [940, 362] width 17 height 16
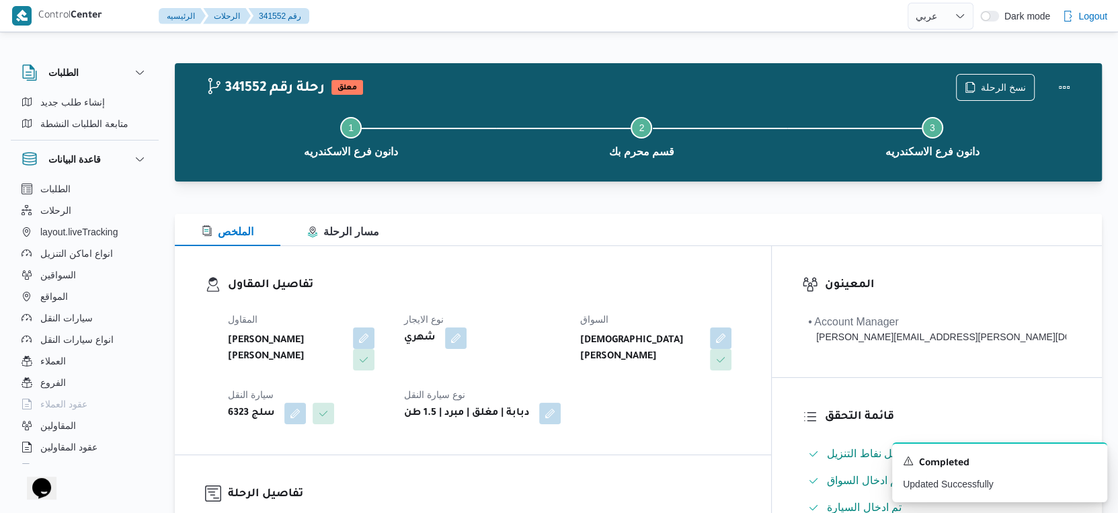
scroll to position [0, 0]
click at [1064, 89] on button "Actions" at bounding box center [1064, 86] width 27 height 27
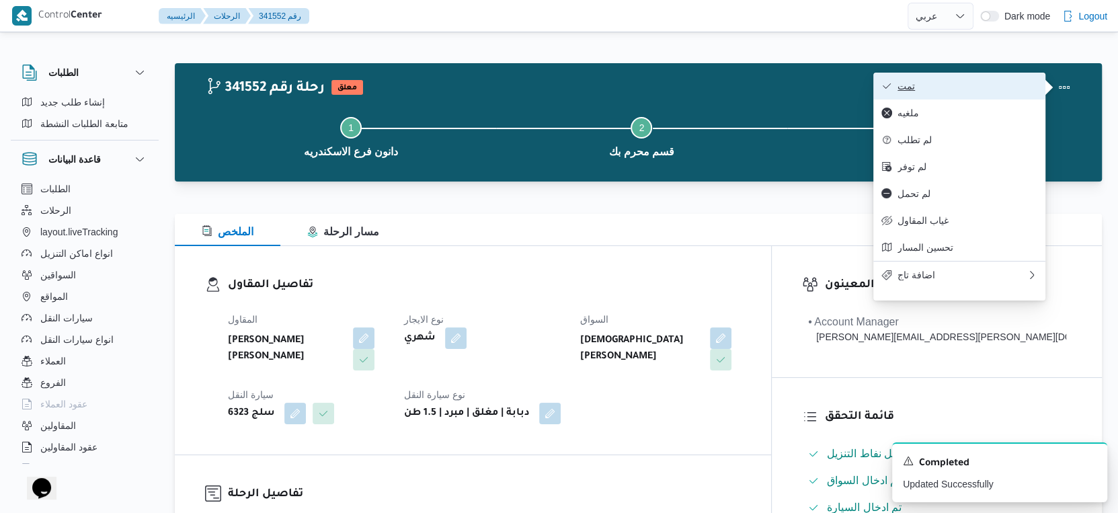
click at [973, 81] on span "تمت" at bounding box center [968, 86] width 140 height 11
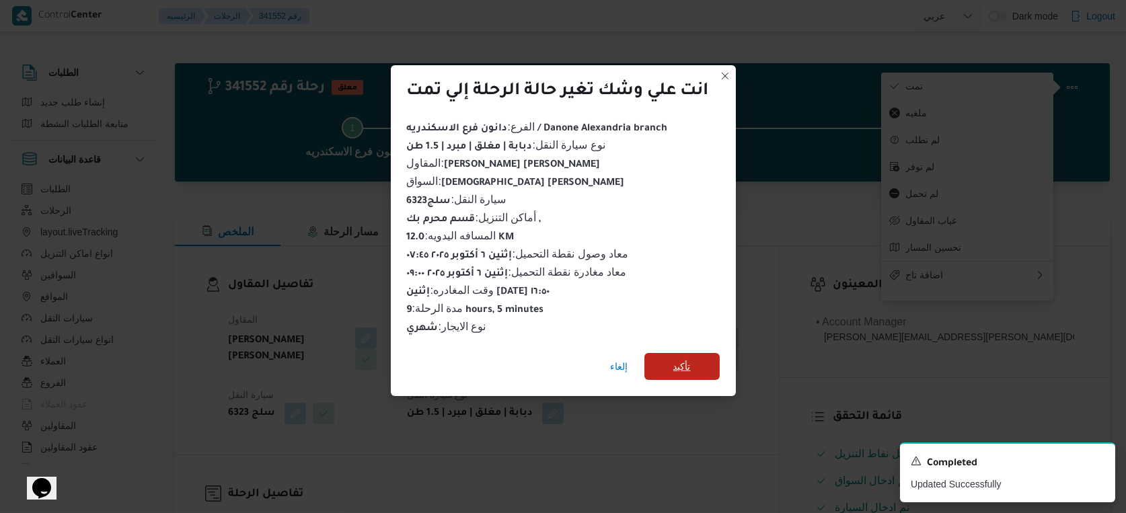
click at [673, 368] on span "تأكيد" at bounding box center [681, 366] width 75 height 27
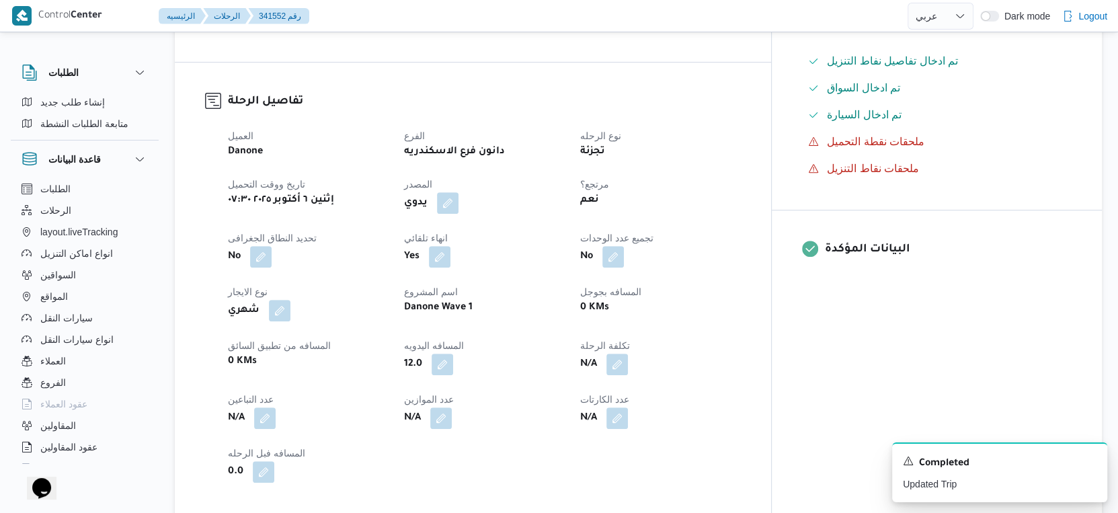
scroll to position [448, 0]
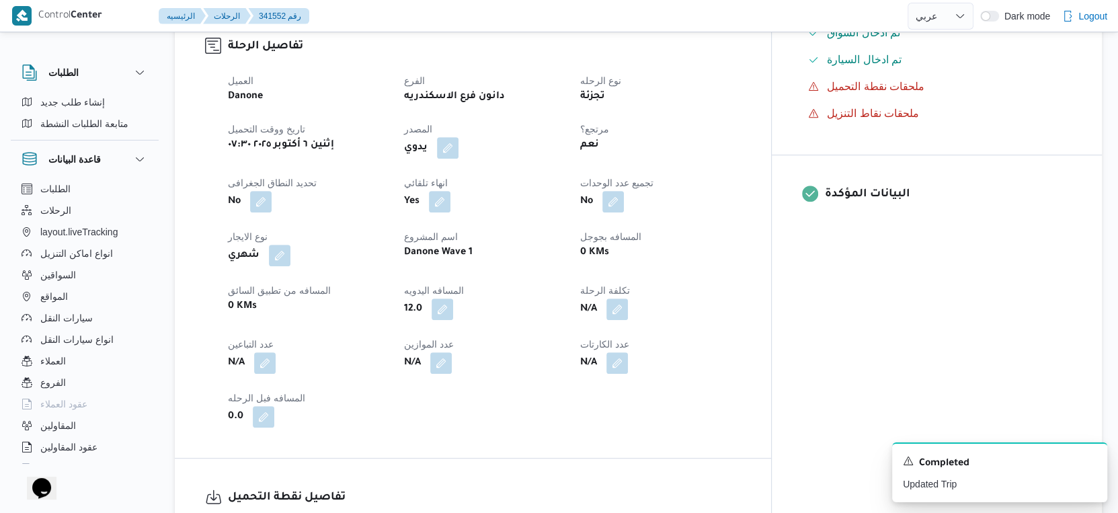
select select "ar"
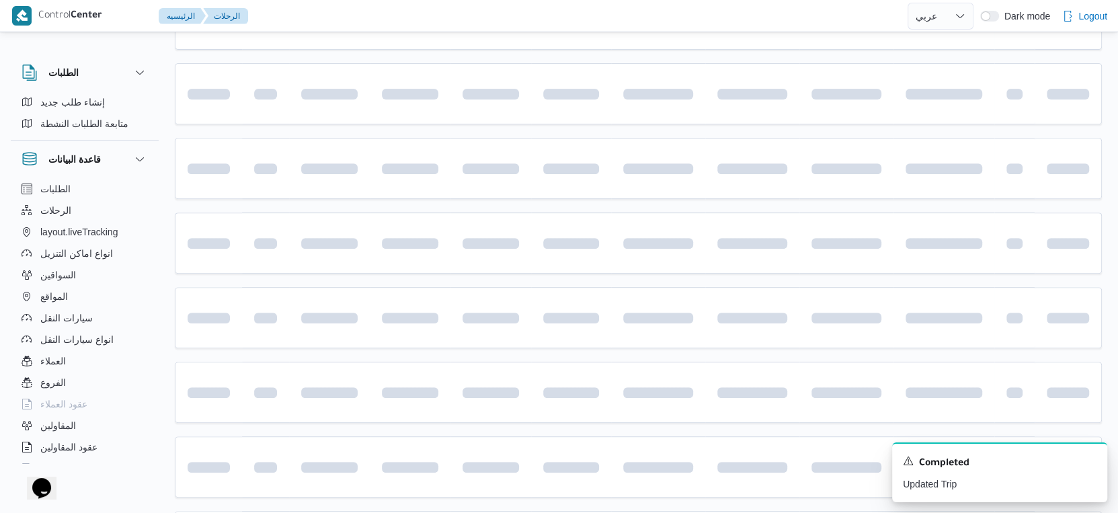
scroll to position [382, 0]
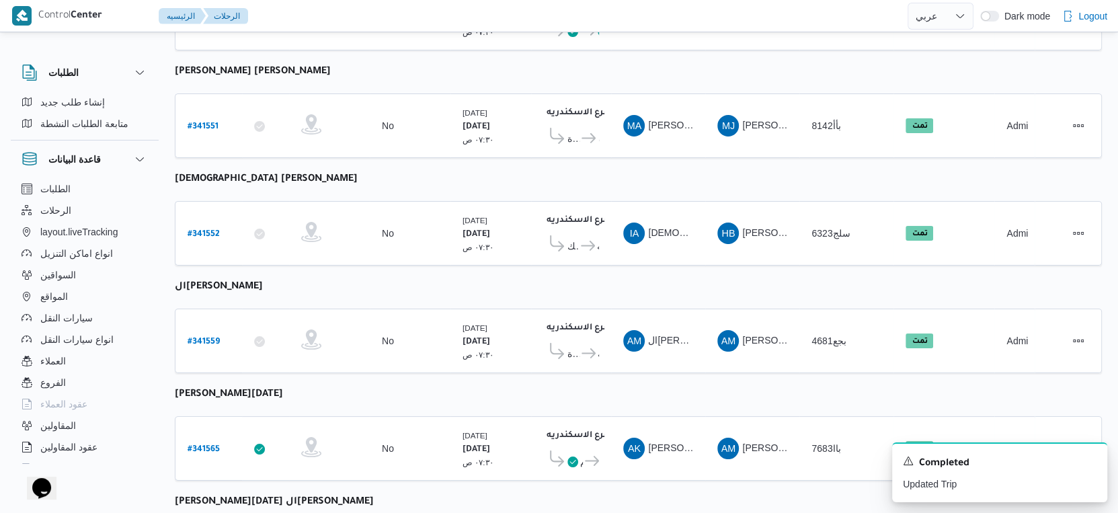
select select "ar"
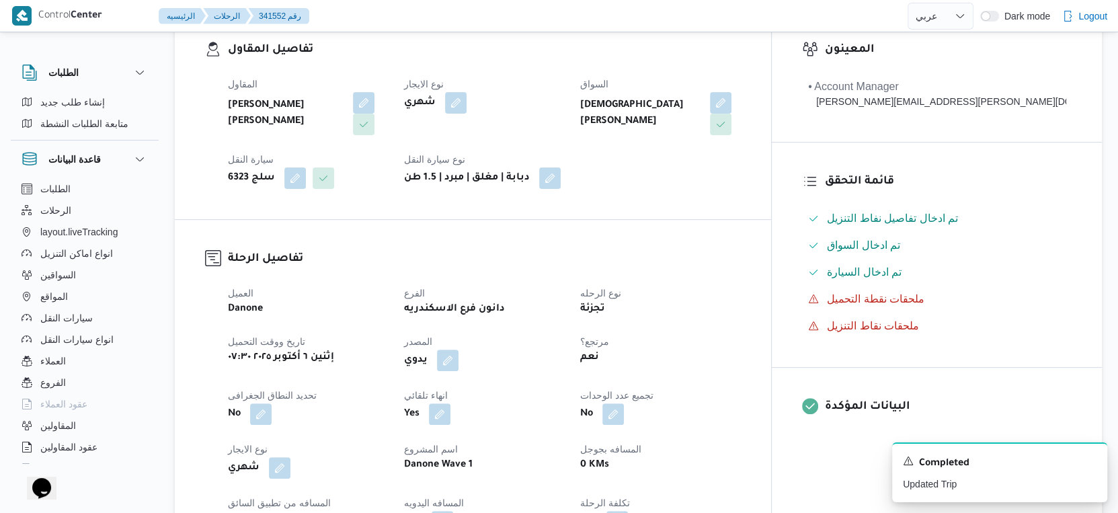
scroll to position [373, 0]
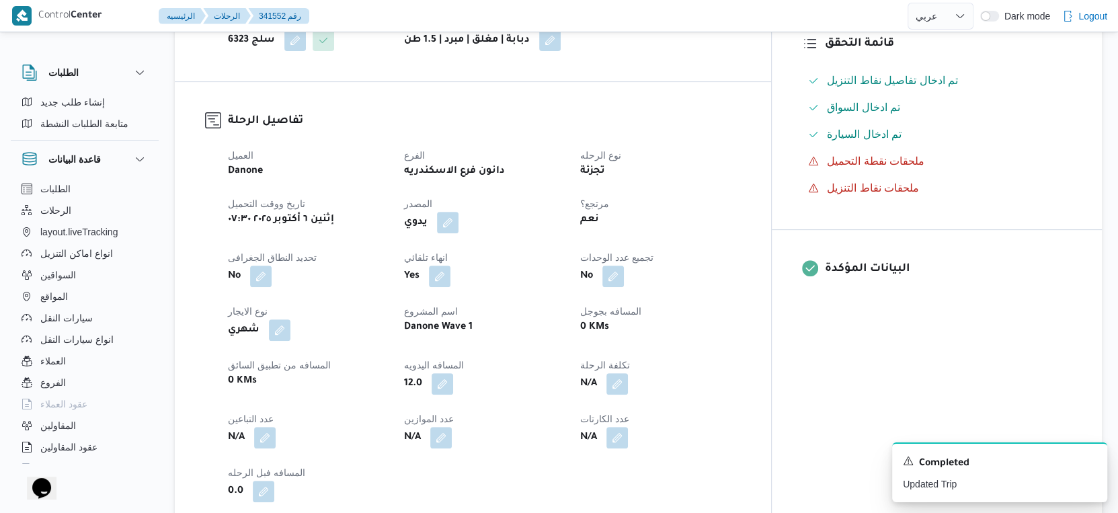
select select "ar"
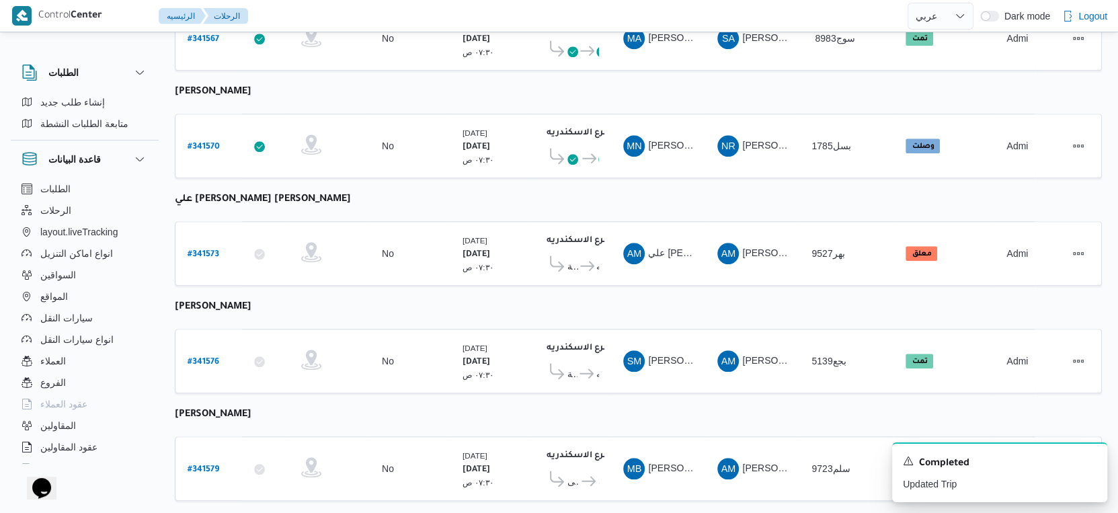
scroll to position [1097, 0]
click at [208, 465] on b "# 341579" at bounding box center [204, 469] width 32 height 9
select select "ar"
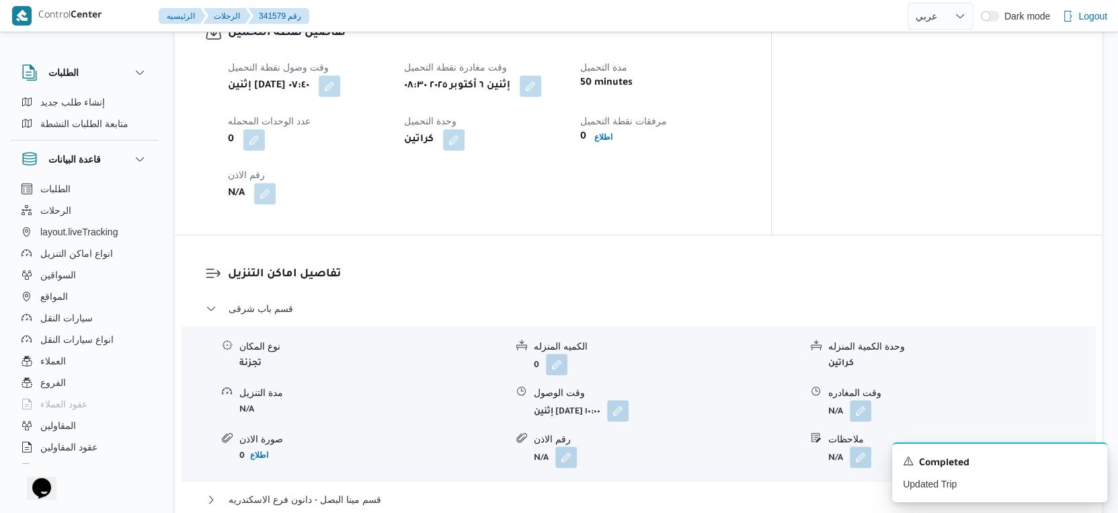
scroll to position [523, 0]
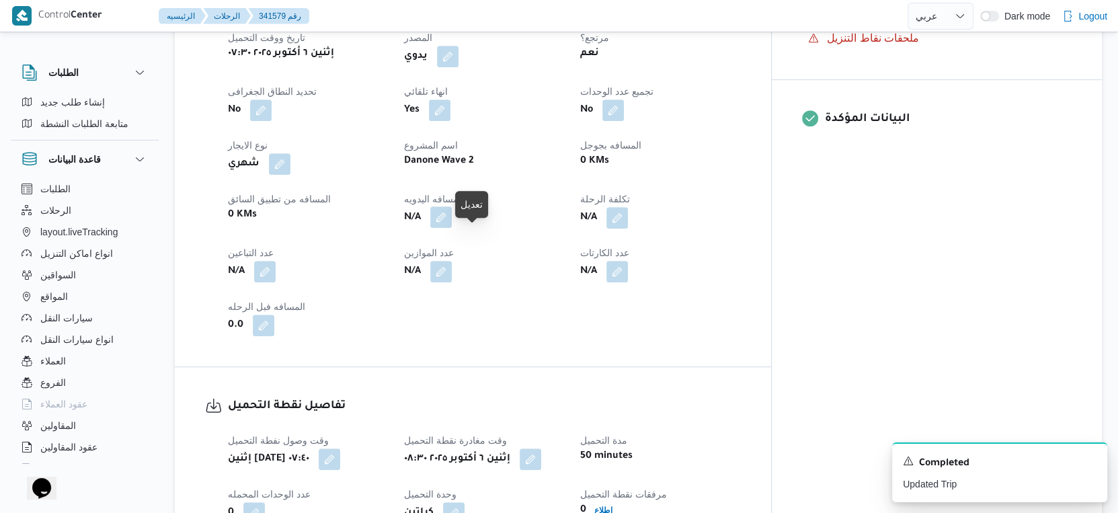
click at [452, 228] on button "button" at bounding box center [441, 217] width 22 height 22
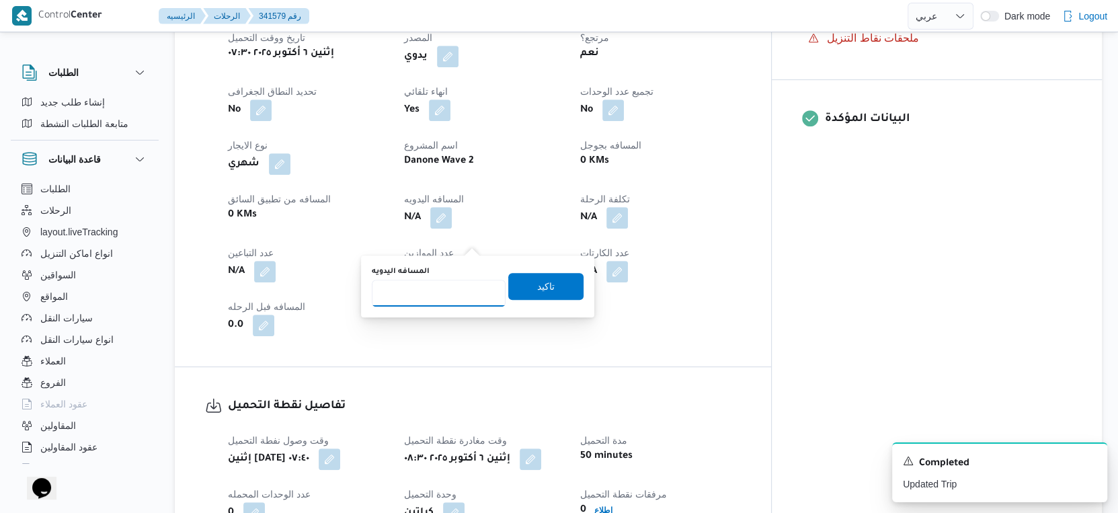
click at [444, 286] on input "المسافه اليدويه" at bounding box center [439, 293] width 134 height 27
type input "54"
click at [559, 289] on span "تاكيد" at bounding box center [545, 285] width 75 height 27
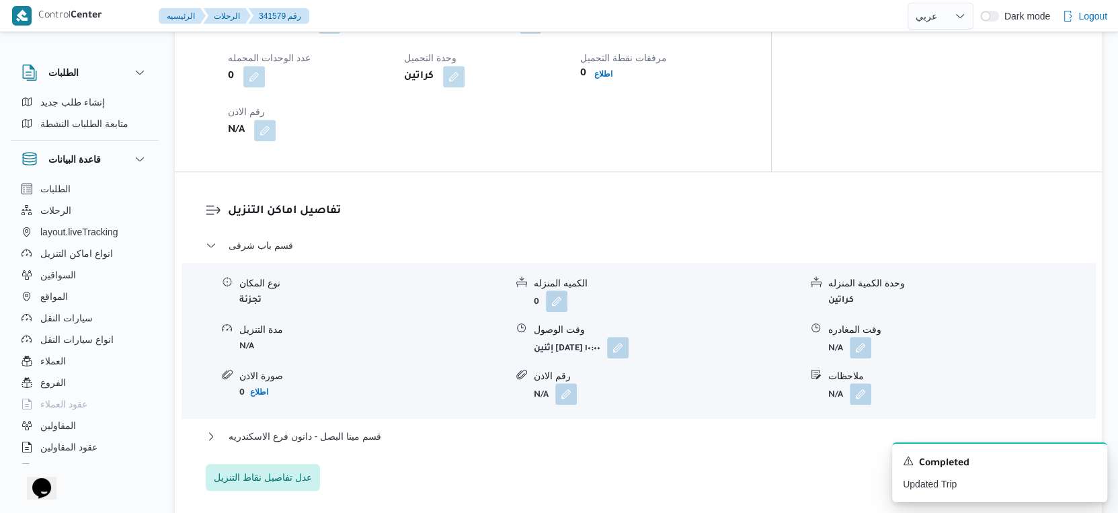
scroll to position [971, 0]
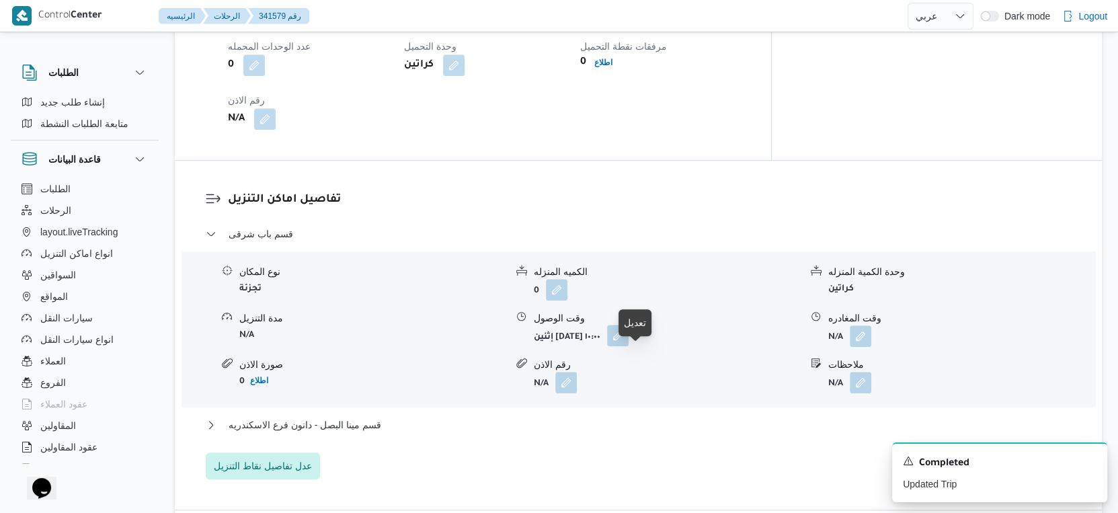
click at [629, 346] on button "button" at bounding box center [618, 336] width 22 height 22
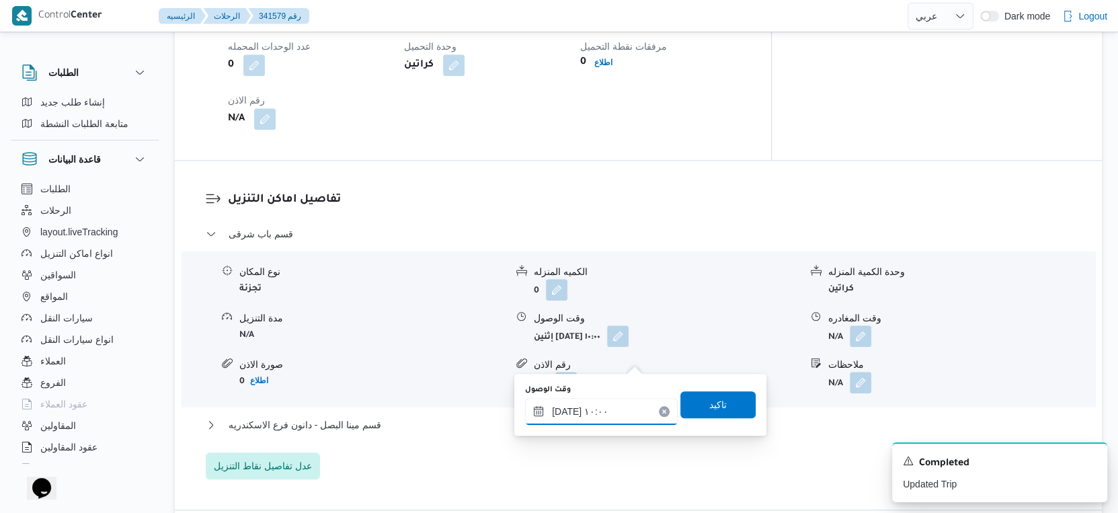
click at [613, 403] on input "٠٦/١٠/٢٠٢٥ ١٠:٠٠" at bounding box center [601, 411] width 153 height 27
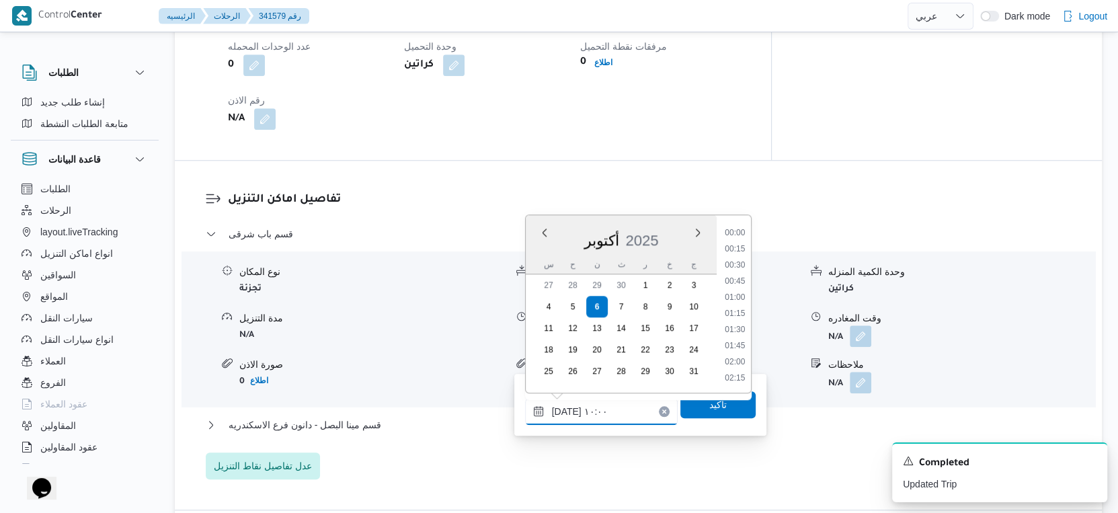
scroll to position [563, 0]
click at [737, 251] on li "09:00" at bounding box center [734, 249] width 31 height 13
type input "٠٦/١٠/٢٠٢٥ ٠٩:٠٠"
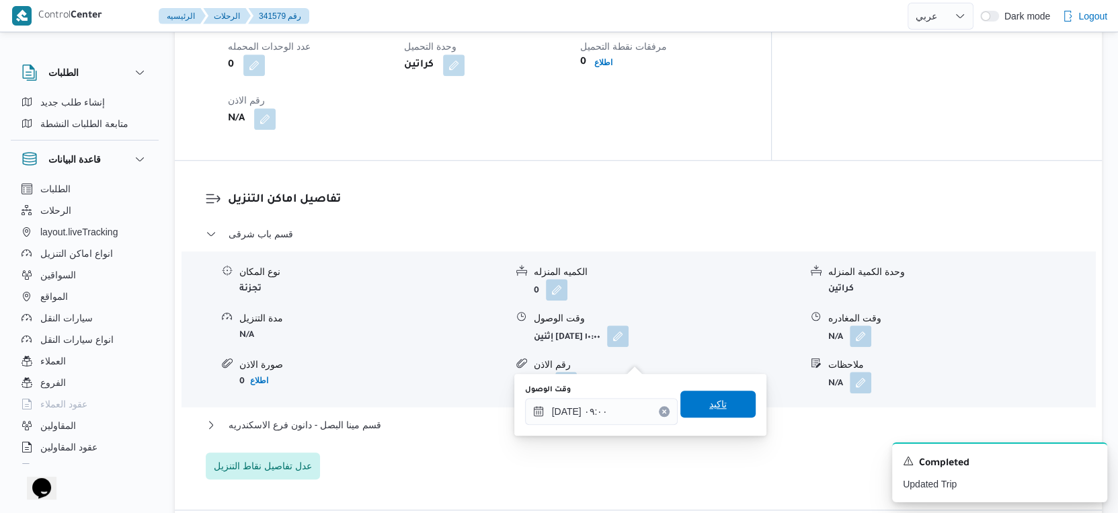
click at [714, 414] on span "تاكيد" at bounding box center [717, 404] width 75 height 27
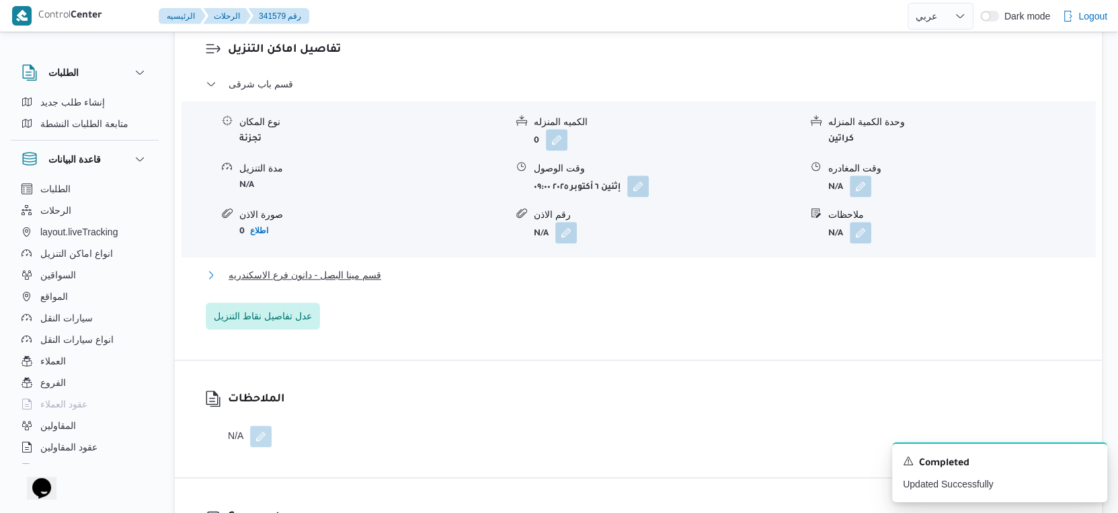
click at [395, 283] on button "قسم مينا البصل - دانون فرع الاسكندريه" at bounding box center [639, 275] width 866 height 16
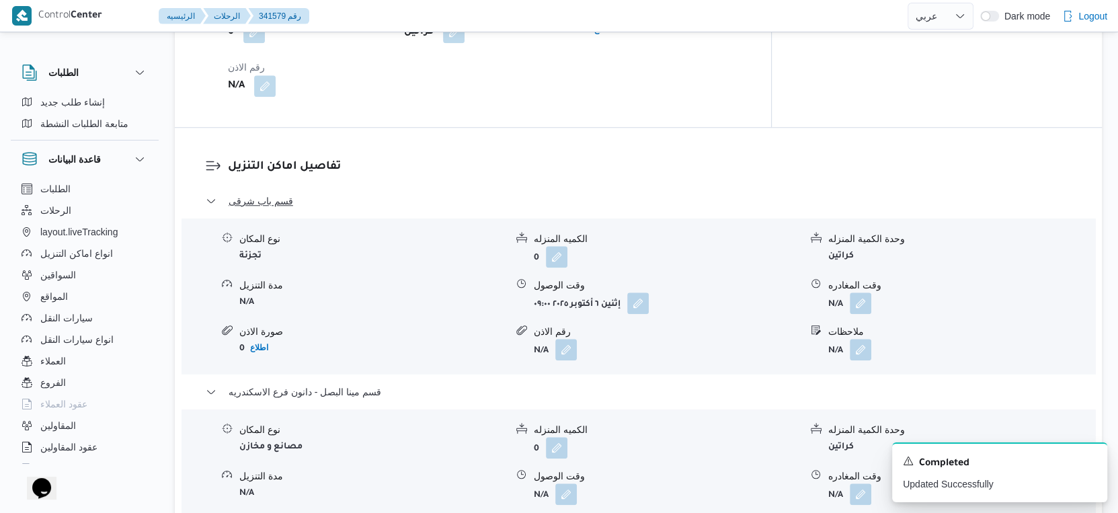
scroll to position [1195, 0]
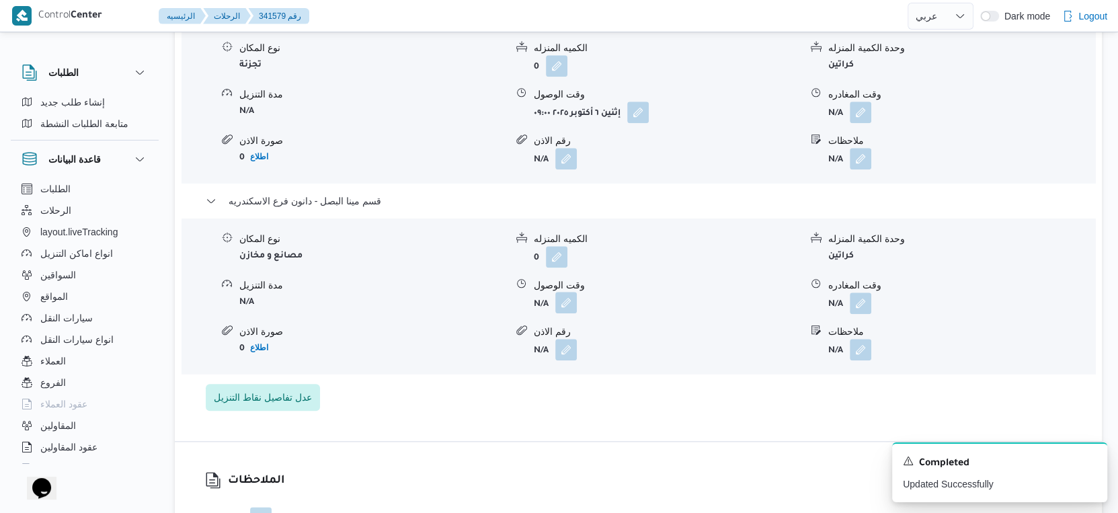
click at [566, 313] on button "button" at bounding box center [566, 303] width 22 height 22
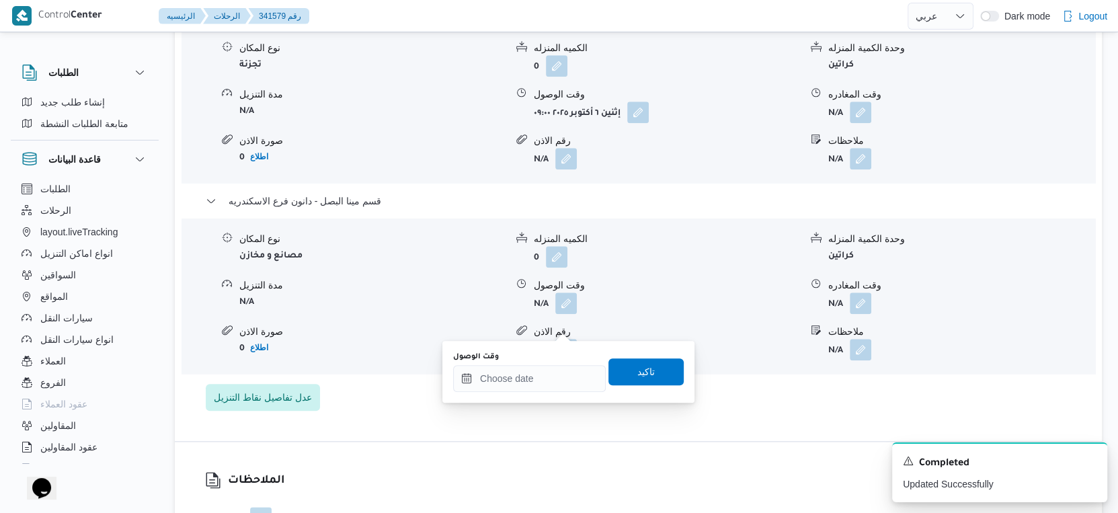
click at [531, 395] on div "You are in a dialog. To close this dialog, hit escape. وقت الوصول تاكيد" at bounding box center [568, 372] width 252 height 62
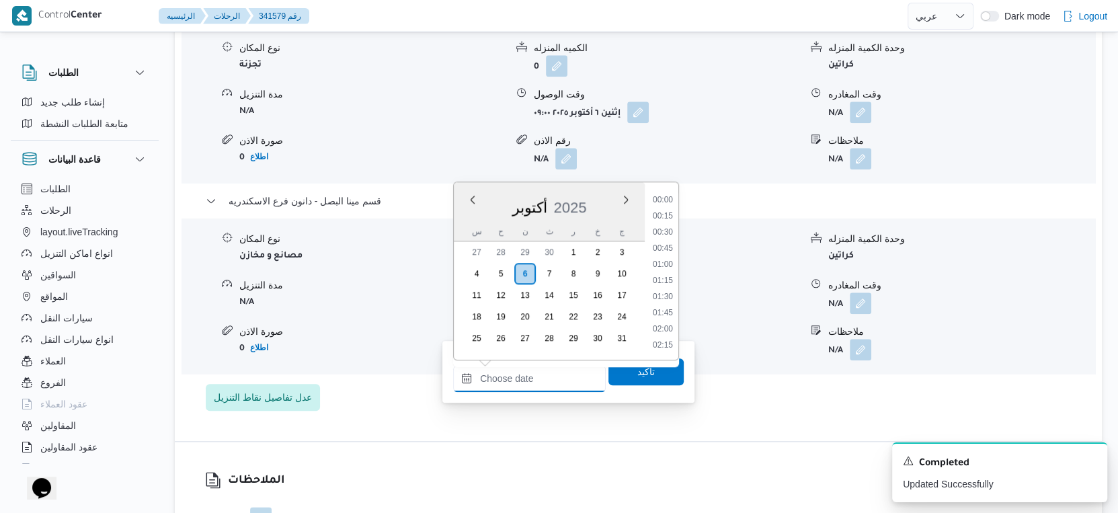
click at [543, 370] on input "وقت الوصول" at bounding box center [529, 378] width 153 height 27
click at [664, 342] on li "17:15" at bounding box center [663, 345] width 31 height 13
type input "[DATE] ١٧:١٥"
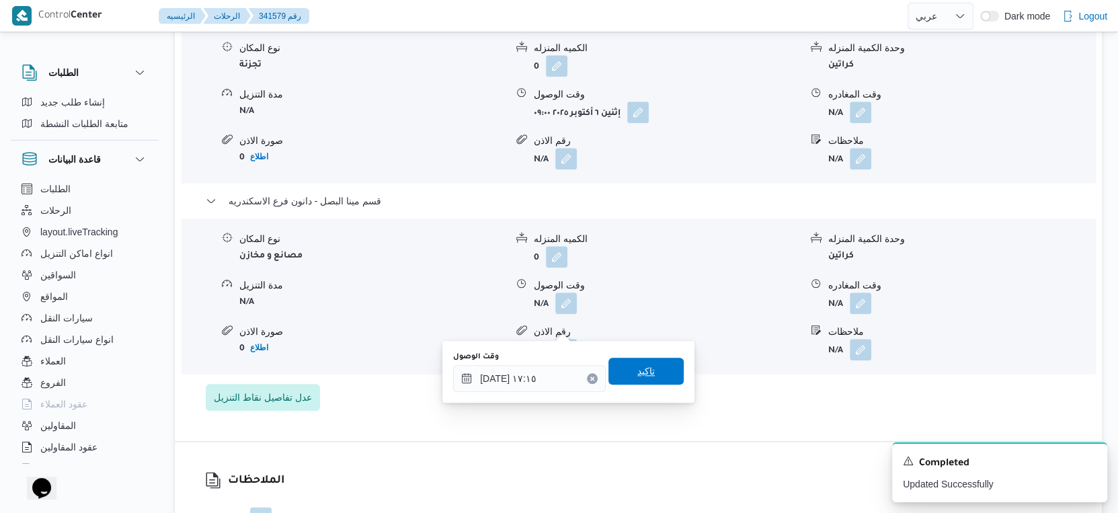
click at [654, 366] on span "تاكيد" at bounding box center [646, 371] width 75 height 27
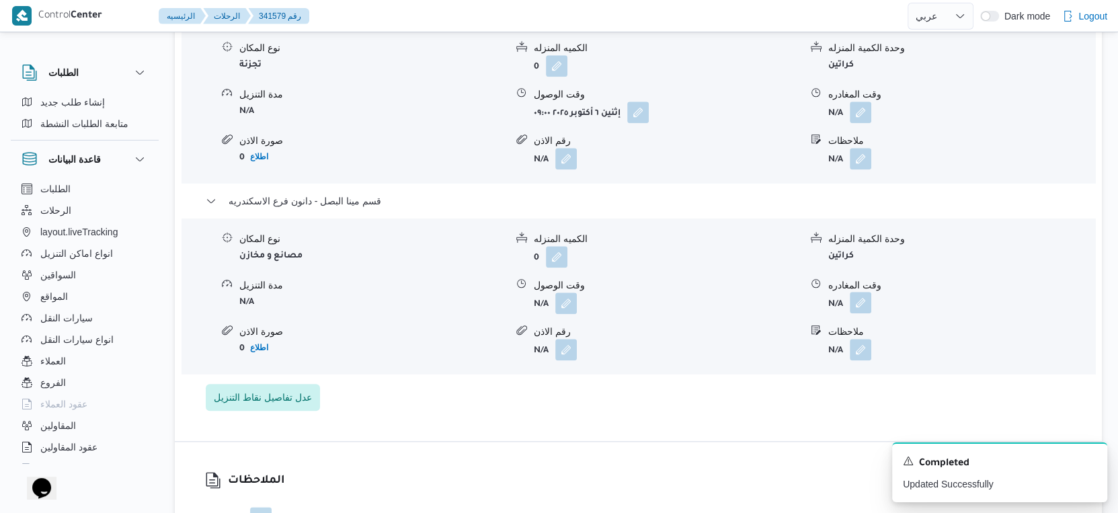
click at [852, 313] on button "button" at bounding box center [861, 303] width 22 height 22
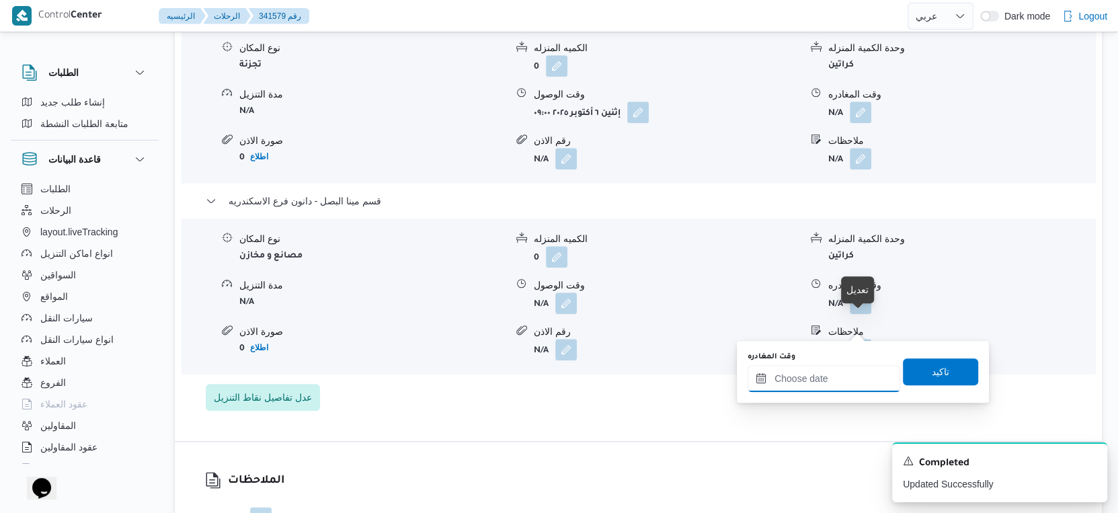
click at [853, 377] on input "وقت المغادره" at bounding box center [824, 378] width 153 height 27
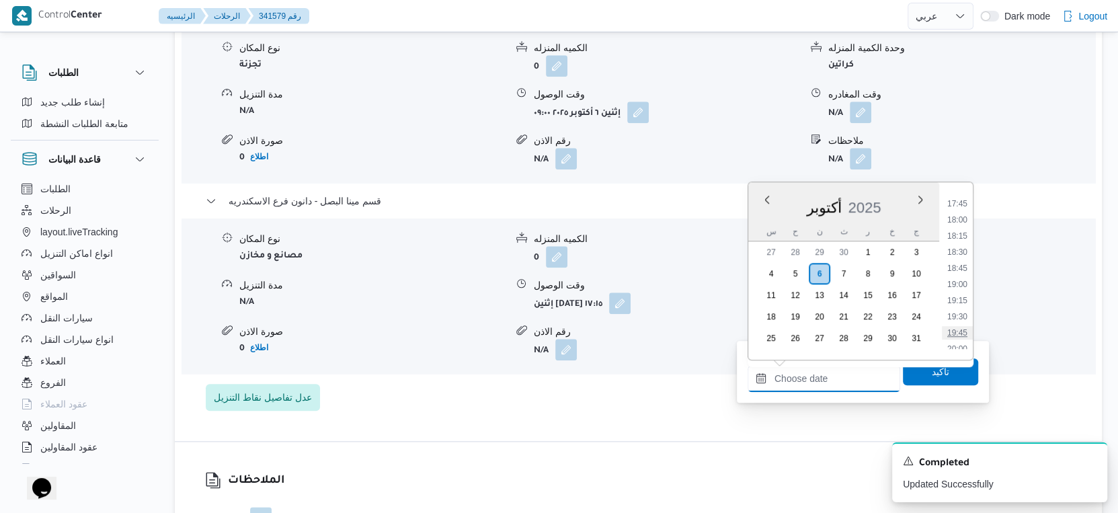
scroll to position [1117, 0]
click at [963, 210] on li "17:30" at bounding box center [957, 212] width 31 height 13
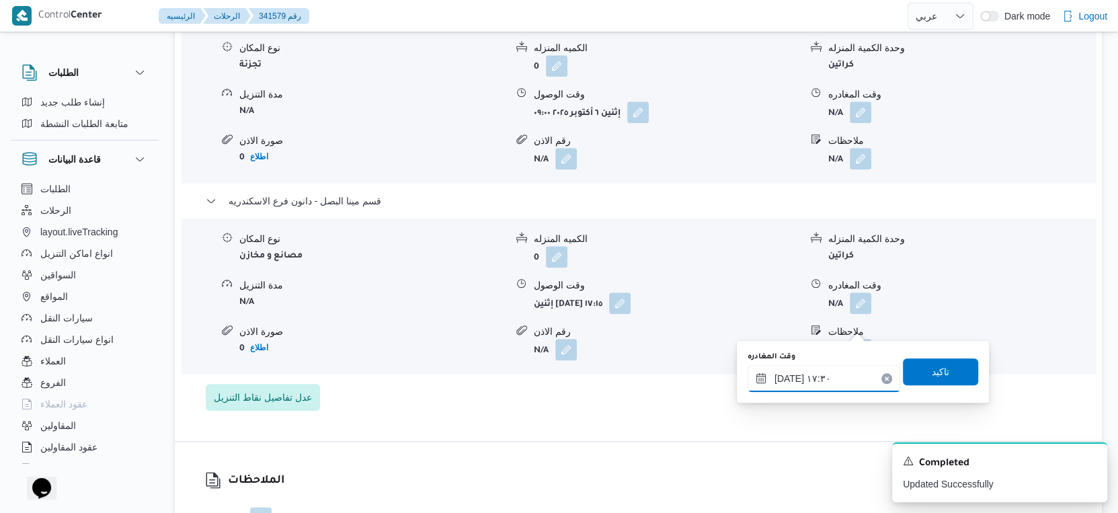
click at [786, 378] on input "٠٦/١٠/٢٠٢٥ ١٧:٣٠" at bounding box center [824, 378] width 153 height 27
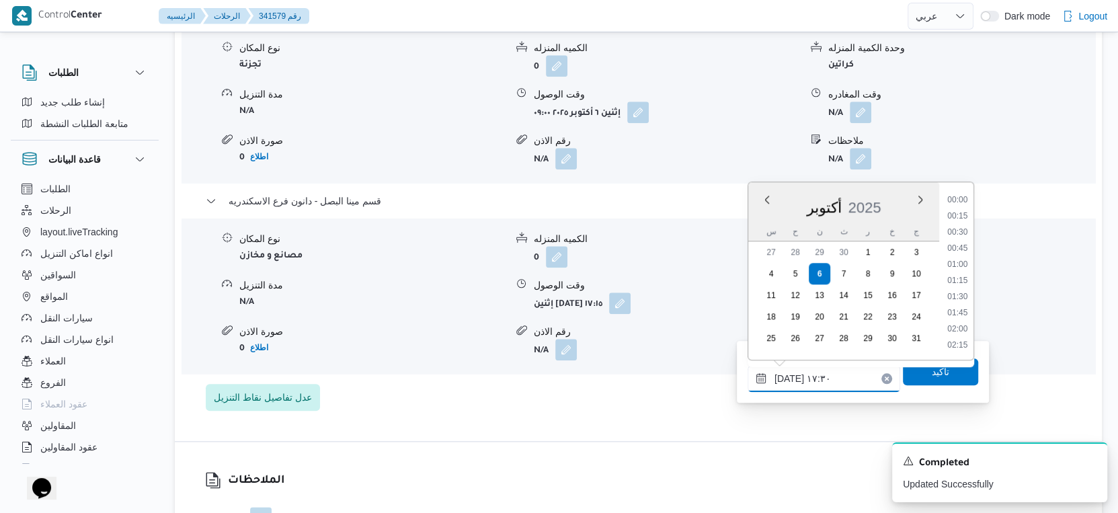
click at [786, 378] on input "٠٦/١٠/٢٠٢٥ ١٧:٣٠" at bounding box center [824, 378] width 153 height 27
type input "٠٦/١٠/٢٠٢٥ ١٧:٤٠"
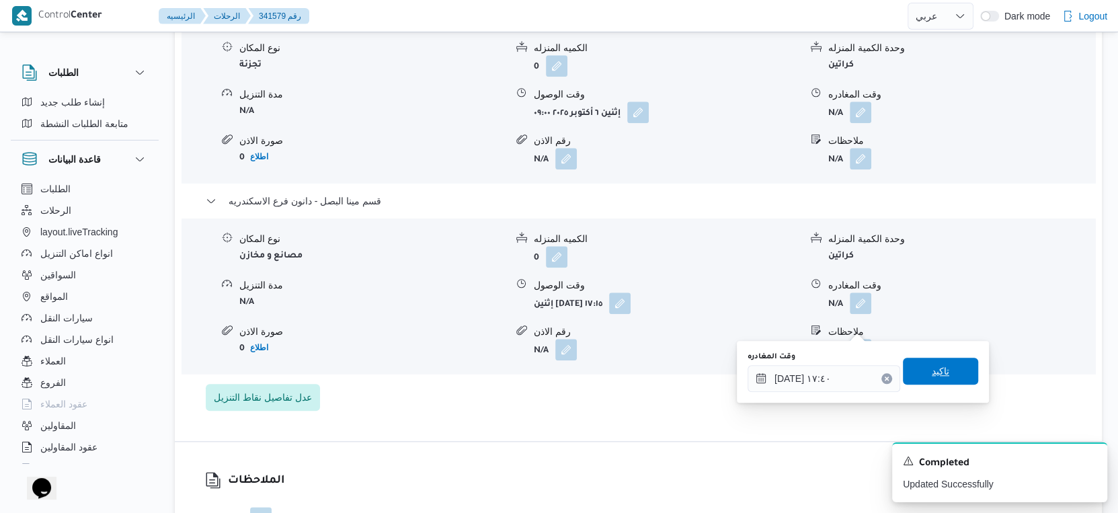
click at [932, 373] on span "تاكيد" at bounding box center [940, 371] width 17 height 16
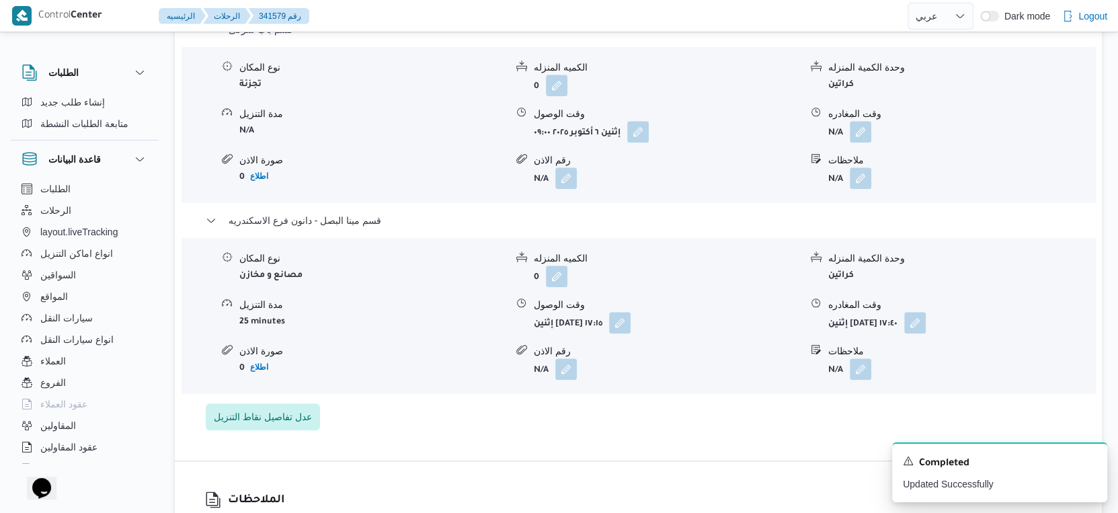
scroll to position [1195, 0]
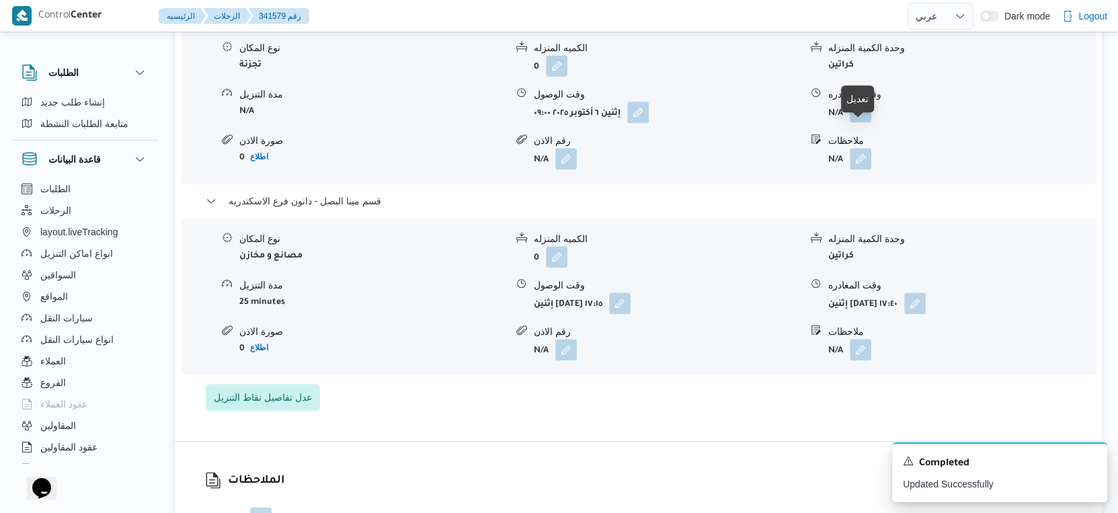
click at [858, 122] on button "button" at bounding box center [861, 112] width 22 height 22
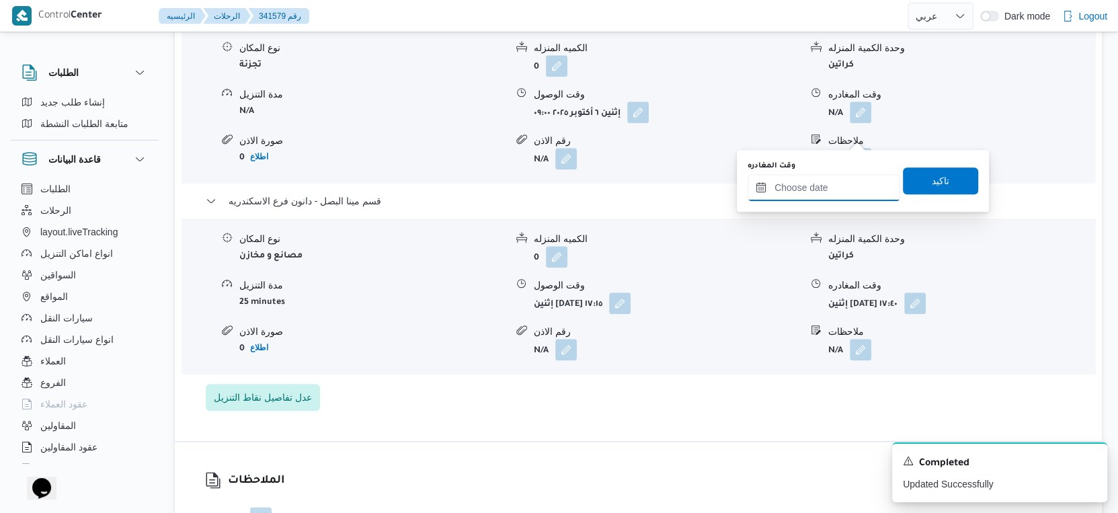
click at [837, 181] on input "وقت المغادره" at bounding box center [824, 187] width 153 height 27
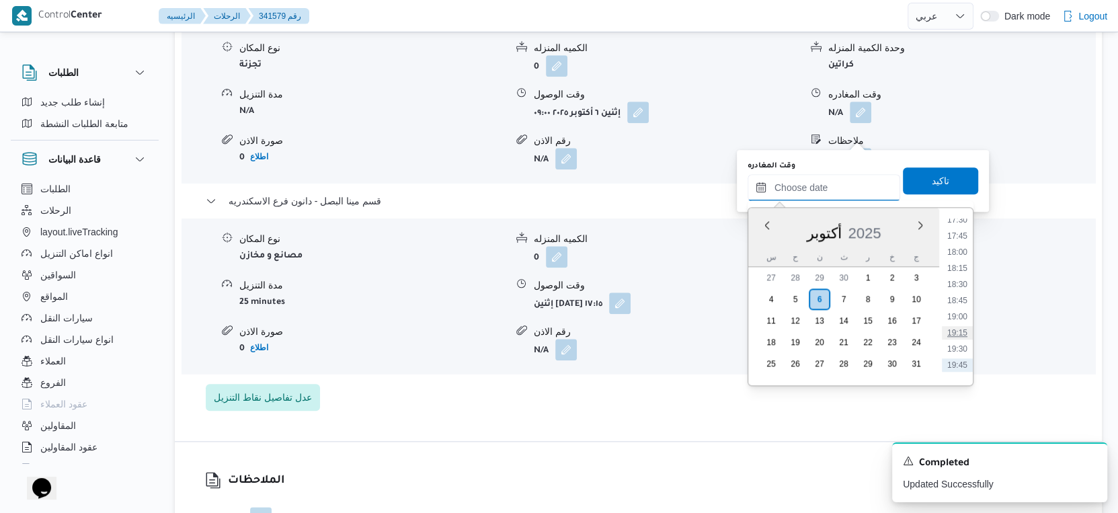
scroll to position [1042, 0]
click at [963, 266] on li "16:45" at bounding box center [957, 264] width 31 height 13
type input "٠٦/١٠/٢٠٢٥ ١٦:٤٥"
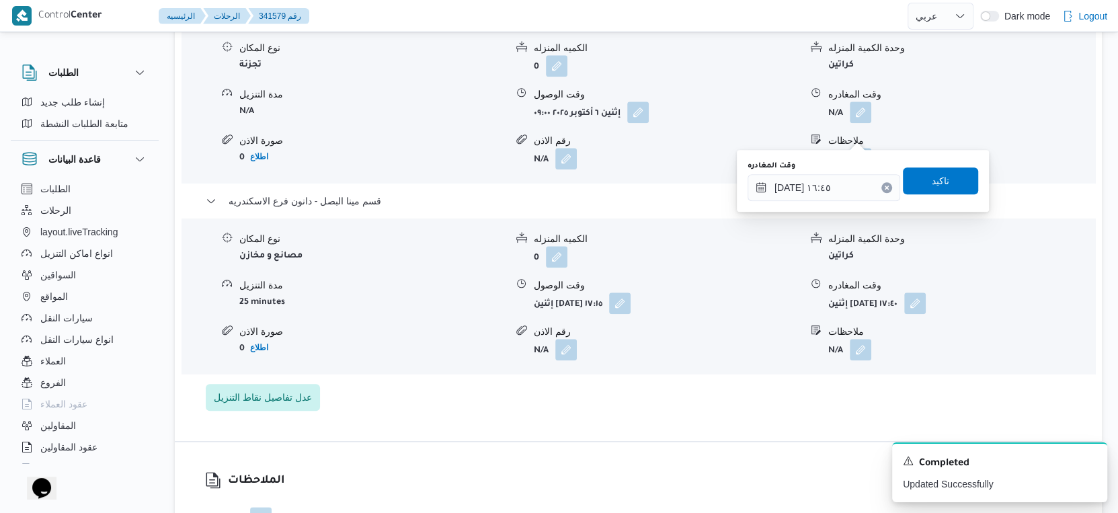
click at [953, 157] on div "You are in a dialog. To close this dialog, hit escape. وقت المغادره ٠٦/١٠/٢٠٢٥ …" at bounding box center [863, 181] width 252 height 62
click at [952, 181] on span "تاكيد" at bounding box center [940, 180] width 75 height 27
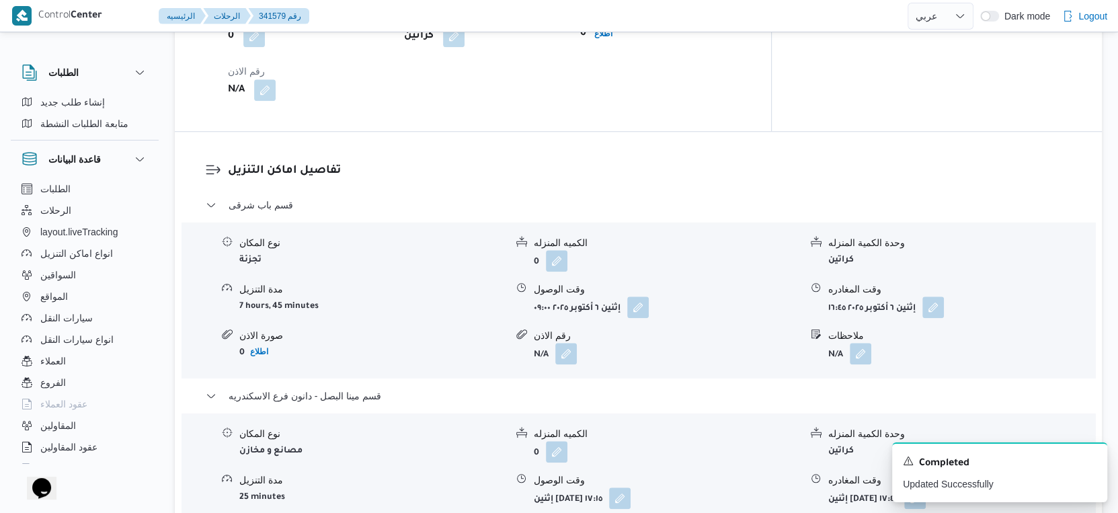
scroll to position [1121, 0]
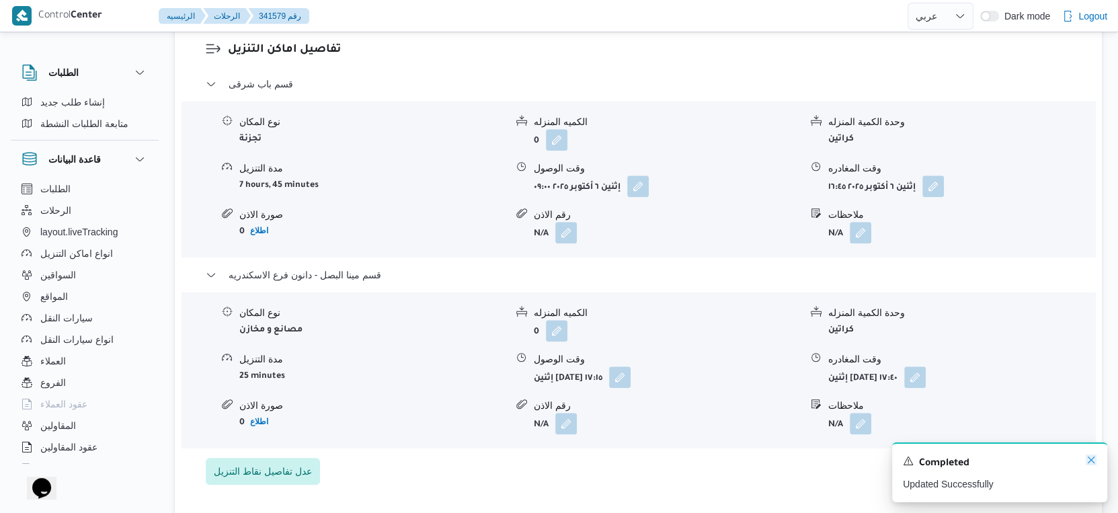
click at [1089, 461] on icon "Dismiss toast" at bounding box center [1091, 460] width 11 height 11
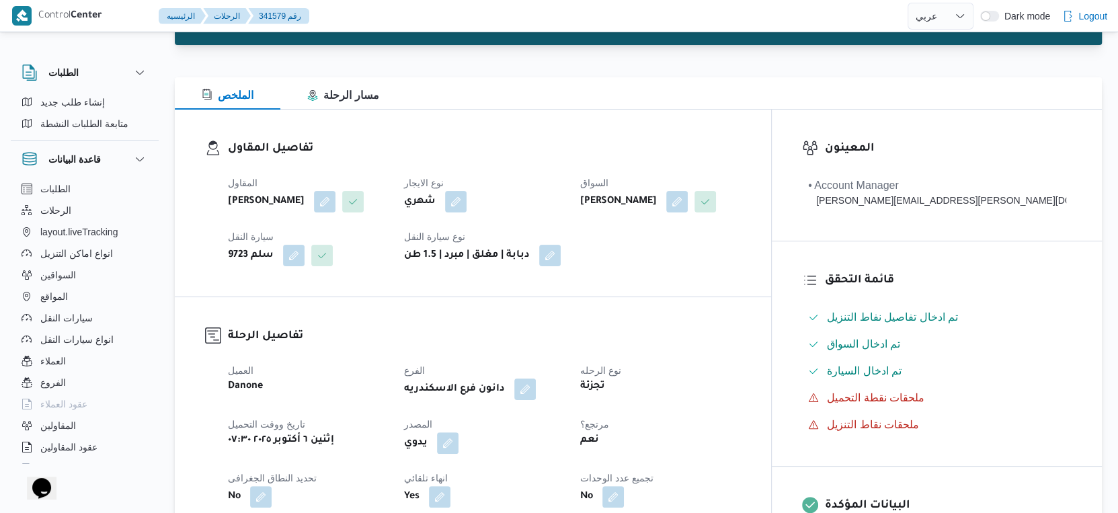
scroll to position [0, 0]
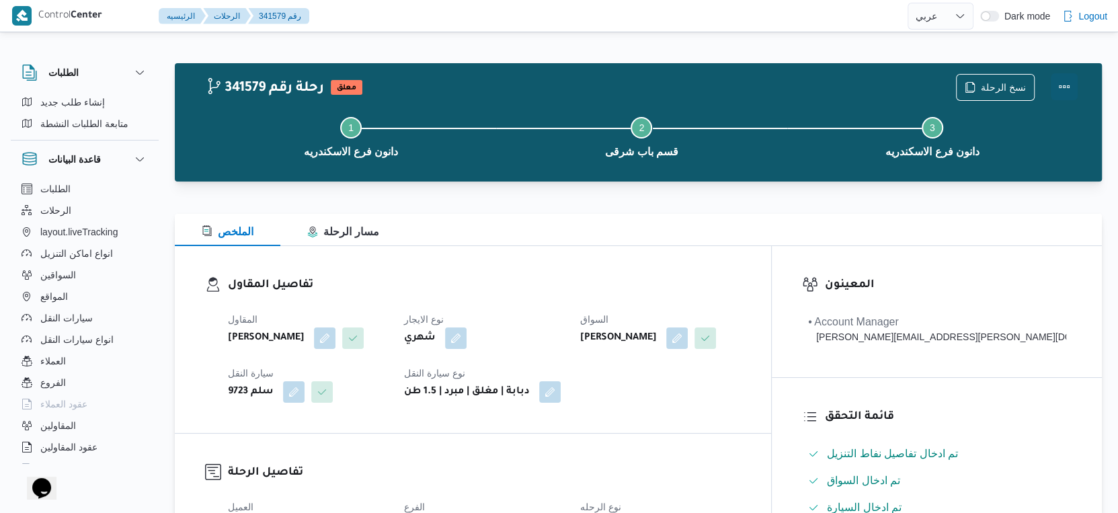
click at [1069, 87] on button "Actions" at bounding box center [1064, 86] width 27 height 27
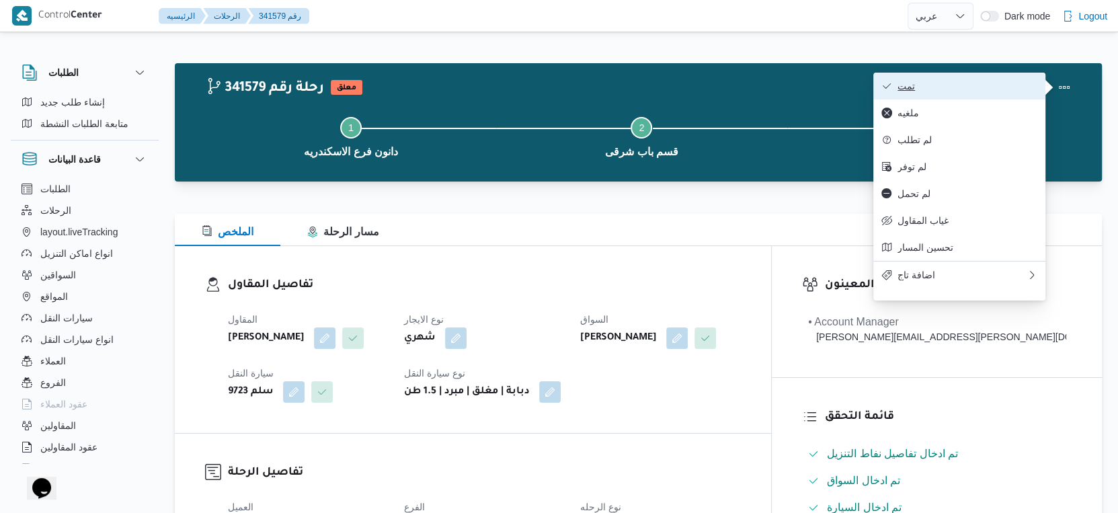
click at [992, 91] on span "تمت" at bounding box center [968, 86] width 140 height 11
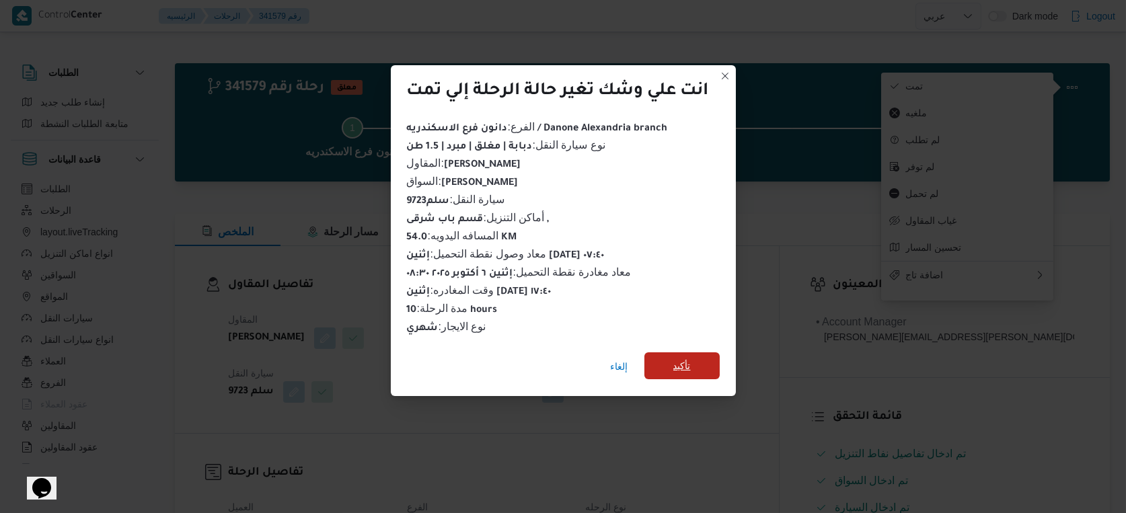
click at [694, 366] on span "تأكيد" at bounding box center [681, 365] width 75 height 27
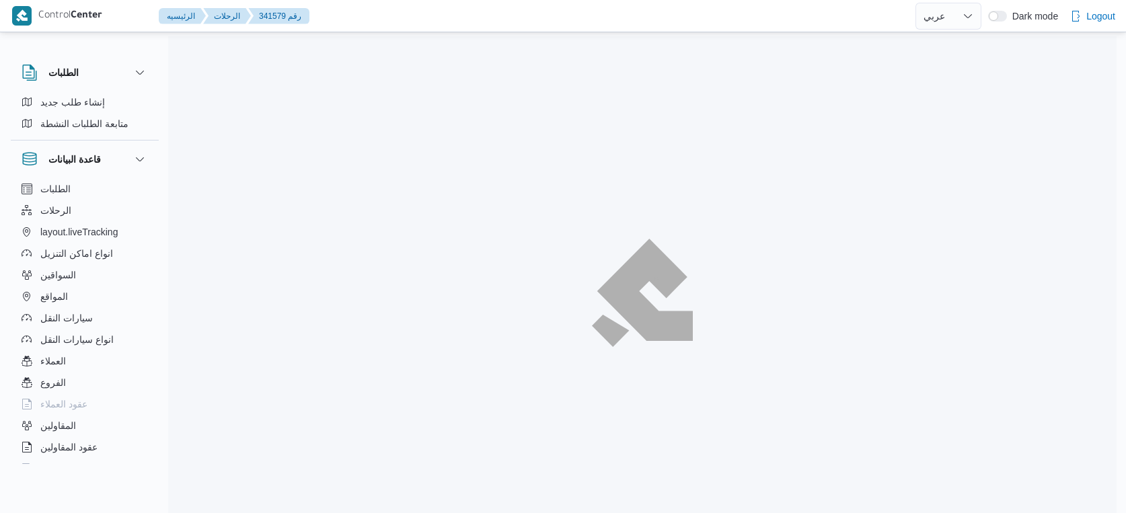
select select "ar"
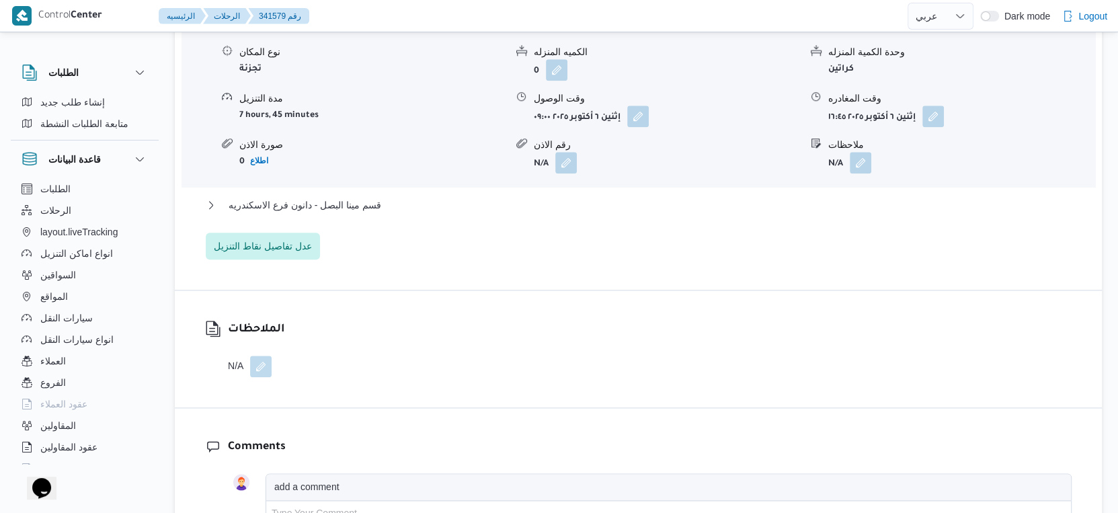
scroll to position [1195, 0]
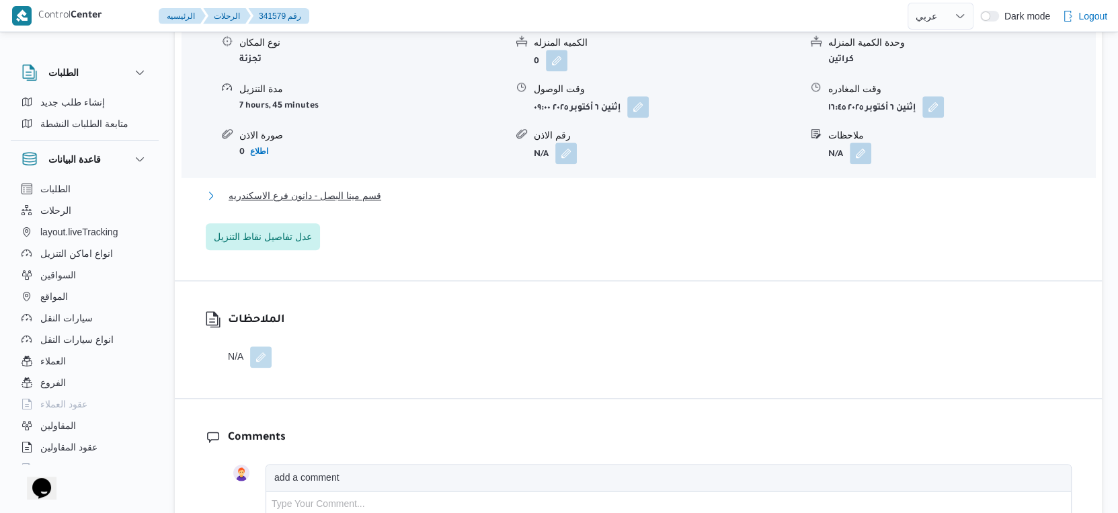
click at [389, 204] on button "قسم مينا البصل - دانون فرع الاسكندريه" at bounding box center [639, 196] width 866 height 16
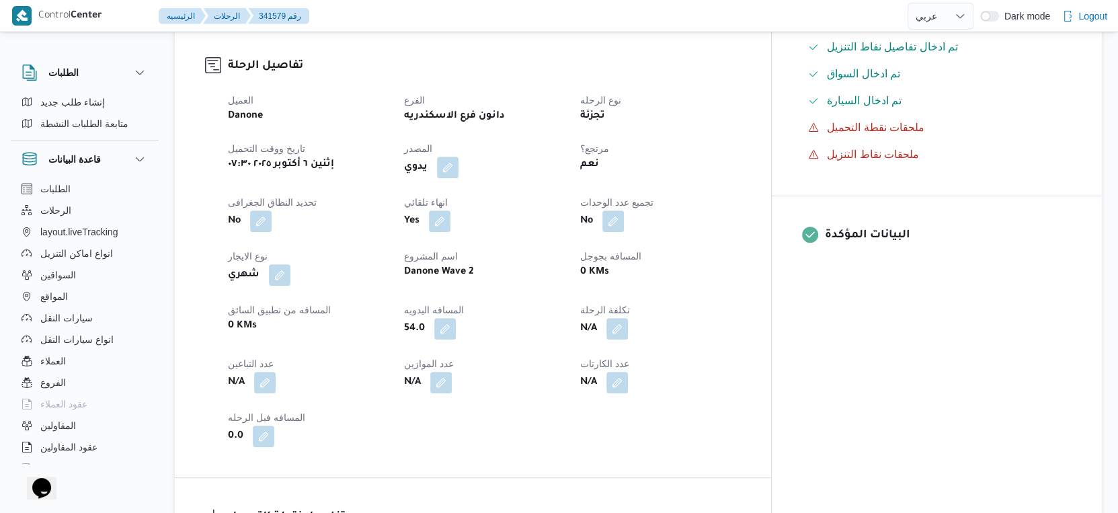
scroll to position [373, 0]
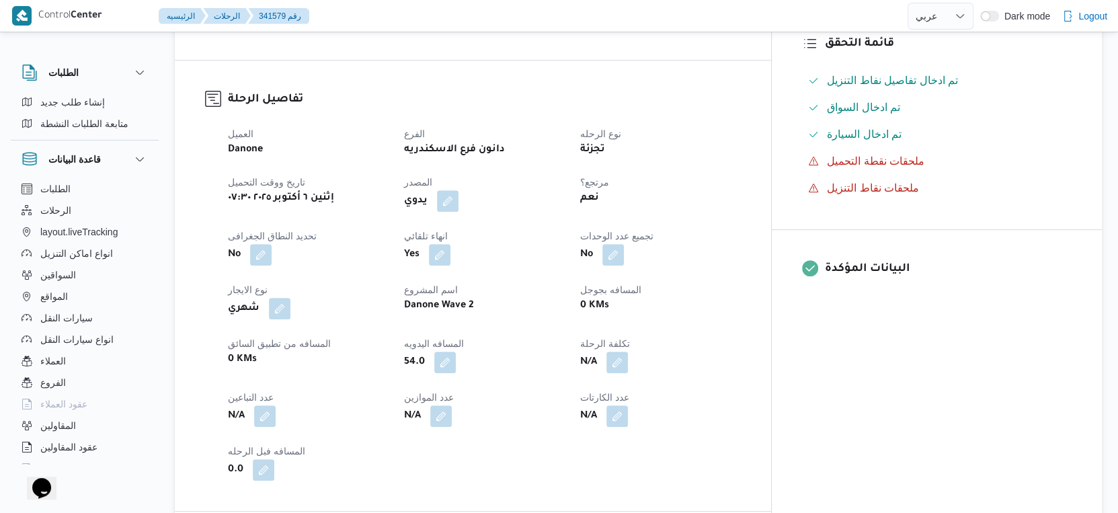
select select "ar"
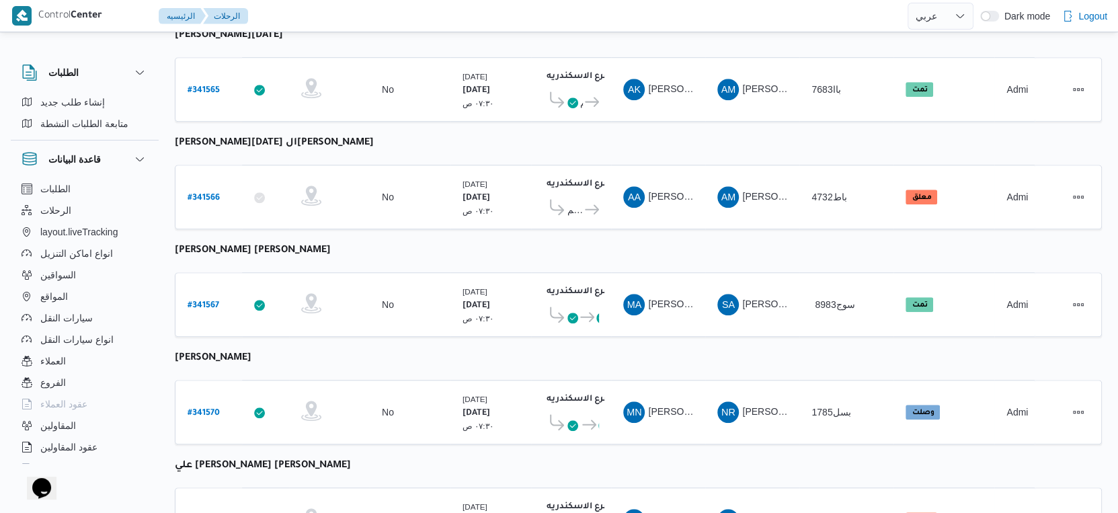
scroll to position [798, 0]
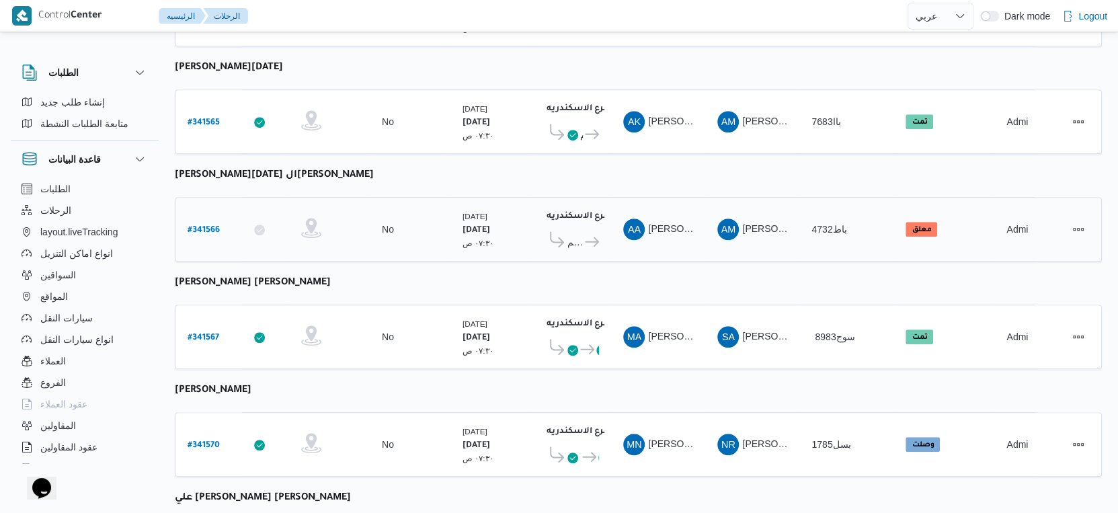
click at [204, 226] on b "# 341566" at bounding box center [204, 230] width 32 height 9
select select "ar"
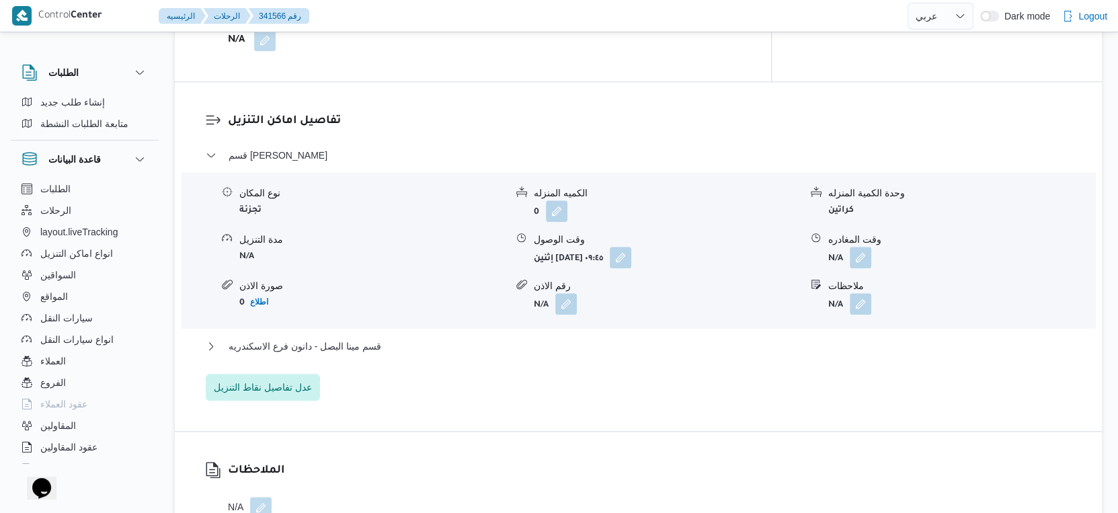
scroll to position [1097, 0]
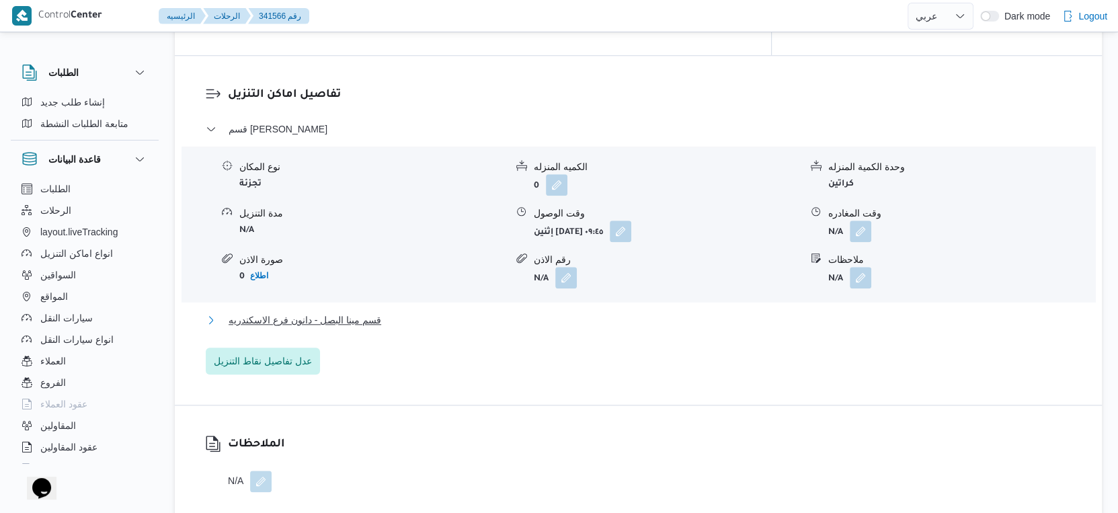
click at [329, 315] on span "قسم مينا البصل - دانون فرع الاسكندريه" at bounding box center [305, 320] width 153 height 16
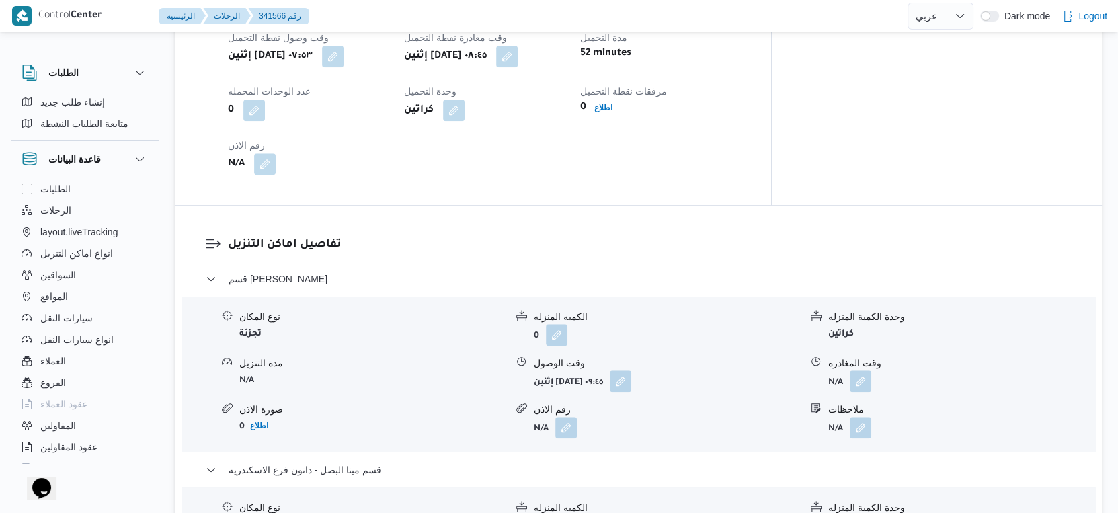
scroll to position [948, 0]
click at [631, 385] on button "button" at bounding box center [621, 380] width 22 height 22
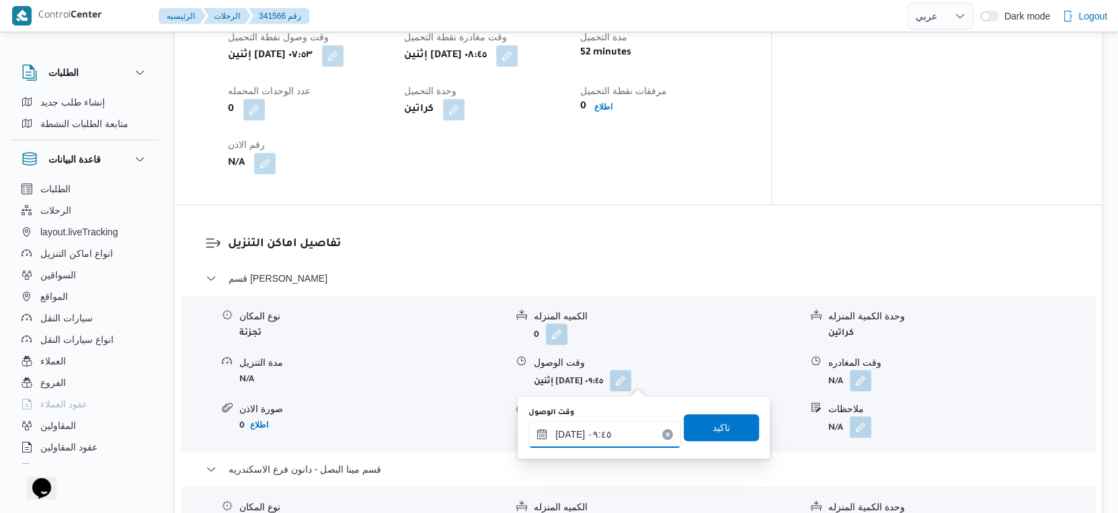
click at [611, 436] on input "٠٦/١٠/٢٠٢٥ ٠٩:٤٥" at bounding box center [605, 434] width 153 height 27
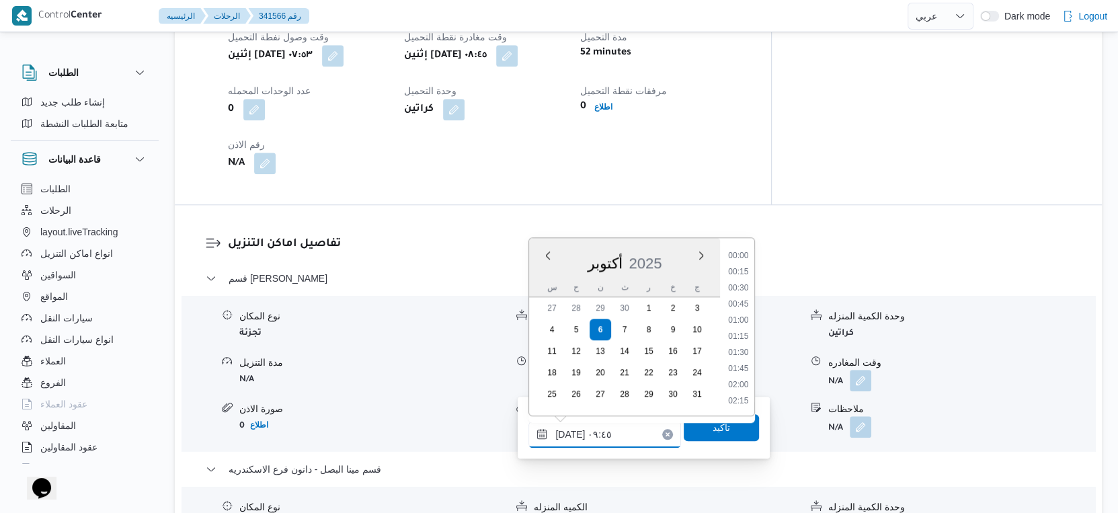
scroll to position [547, 0]
click at [740, 304] on li "09:15" at bounding box center [739, 305] width 31 height 13
type input "٠٦/١٠/٢٠٢٥ ٠٩:١٥"
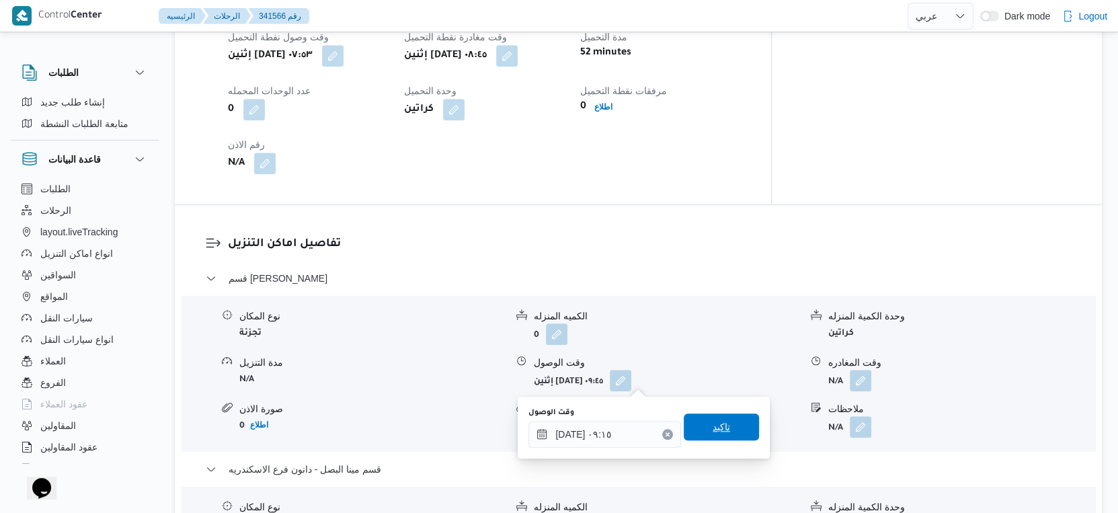
click at [727, 426] on span "تاكيد" at bounding box center [721, 427] width 75 height 27
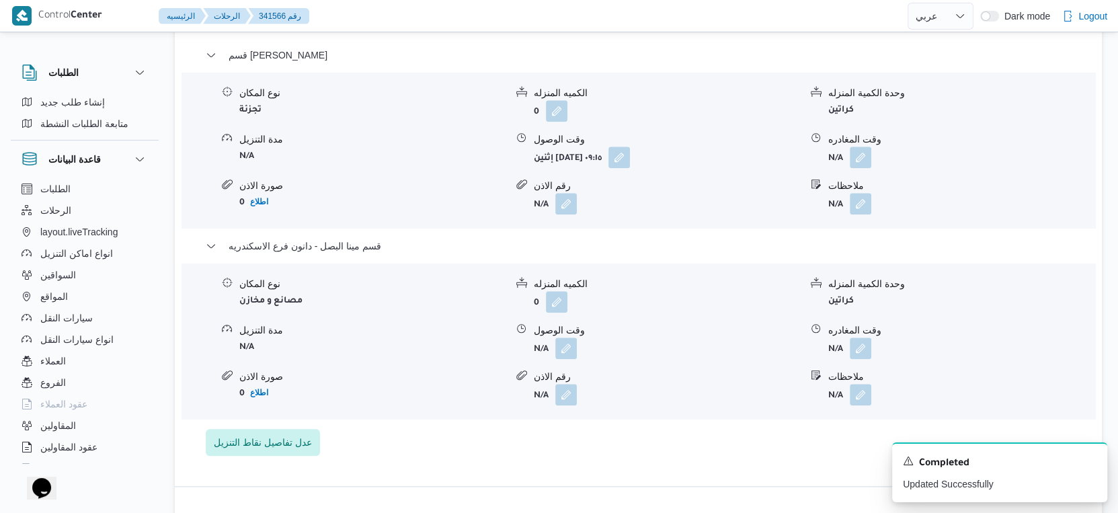
scroll to position [1171, 0]
click at [568, 347] on button "button" at bounding box center [566, 348] width 22 height 22
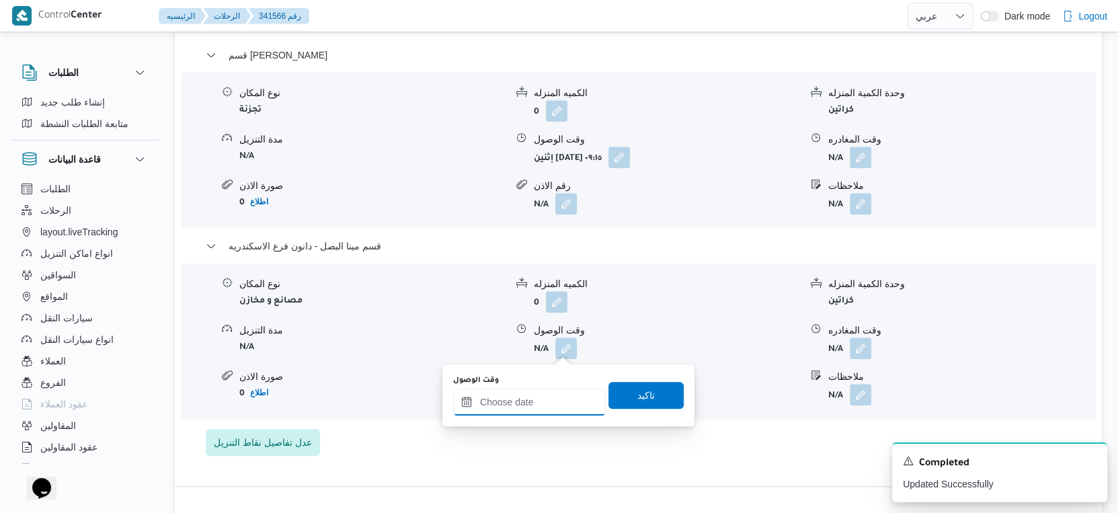
drag, startPoint x: 551, startPoint y: 393, endPoint x: 565, endPoint y: 387, distance: 16.0
click at [551, 393] on input "وقت الوصول" at bounding box center [529, 402] width 153 height 27
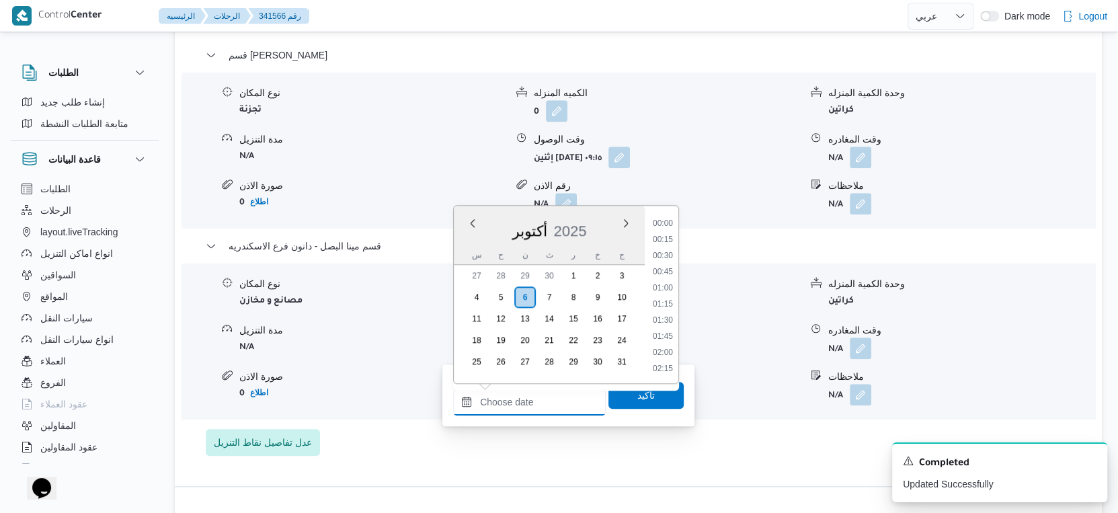
scroll to position [1192, 0]
click at [661, 256] on li "19:00" at bounding box center [663, 257] width 31 height 13
type input "٠٦/١٠/٢٠٢٥ ١٩:٠٠"
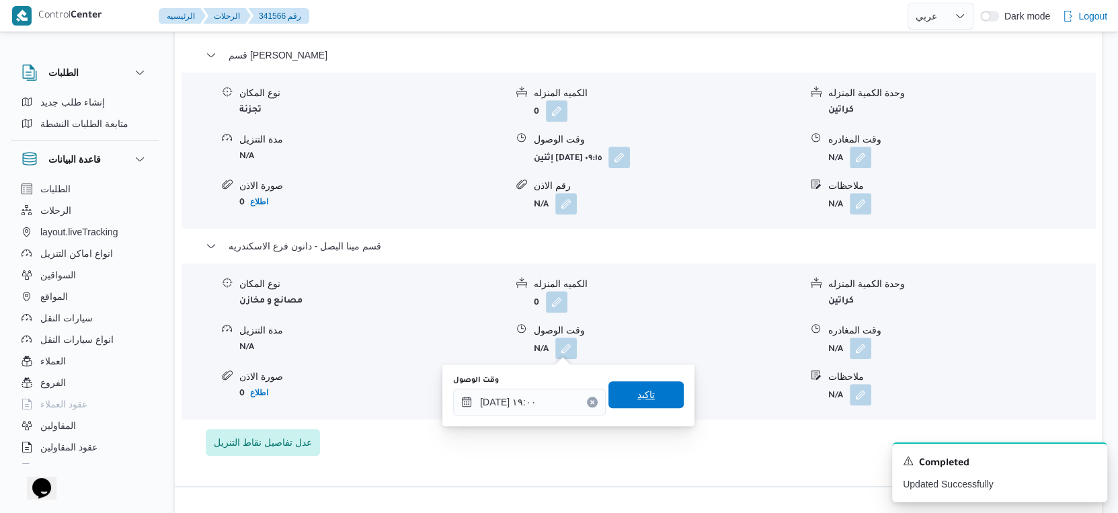
click at [662, 401] on span "تاكيد" at bounding box center [646, 394] width 75 height 27
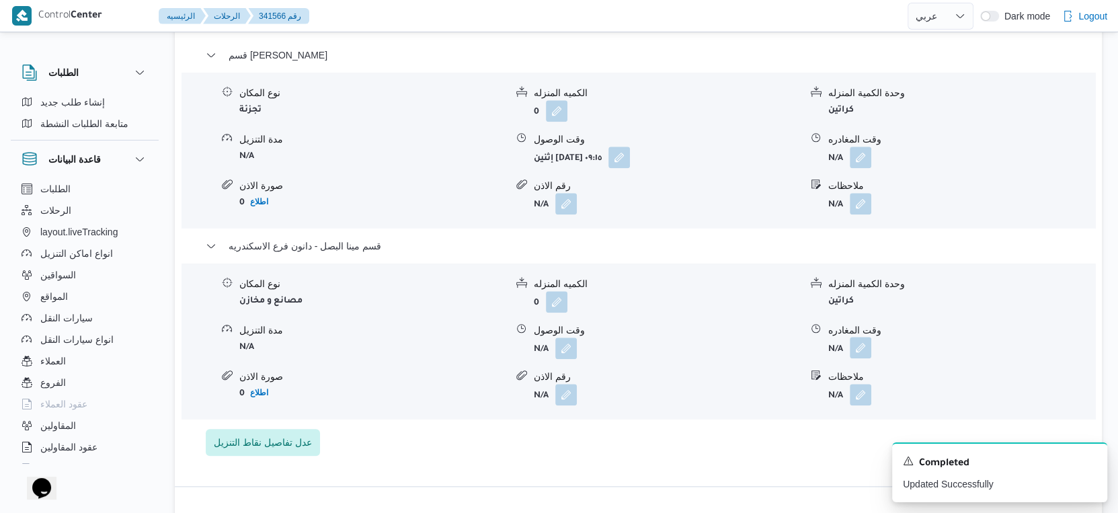
click at [850, 348] on button "button" at bounding box center [861, 348] width 22 height 22
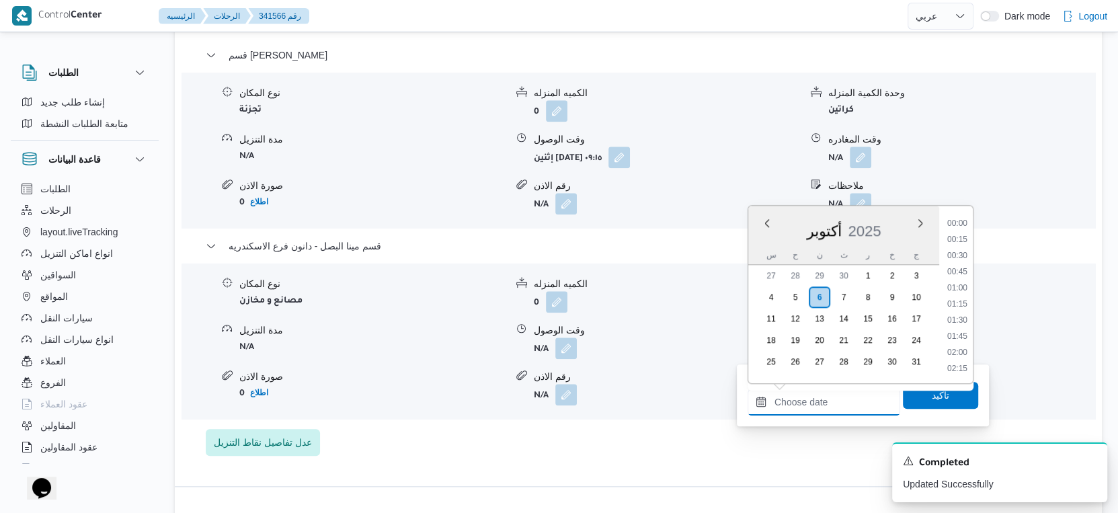
drag, startPoint x: 853, startPoint y: 387, endPoint x: 890, endPoint y: 390, distance: 37.1
click at [853, 389] on input "وقت المغادره" at bounding box center [824, 402] width 153 height 27
click at [956, 251] on li "19:00" at bounding box center [957, 257] width 31 height 13
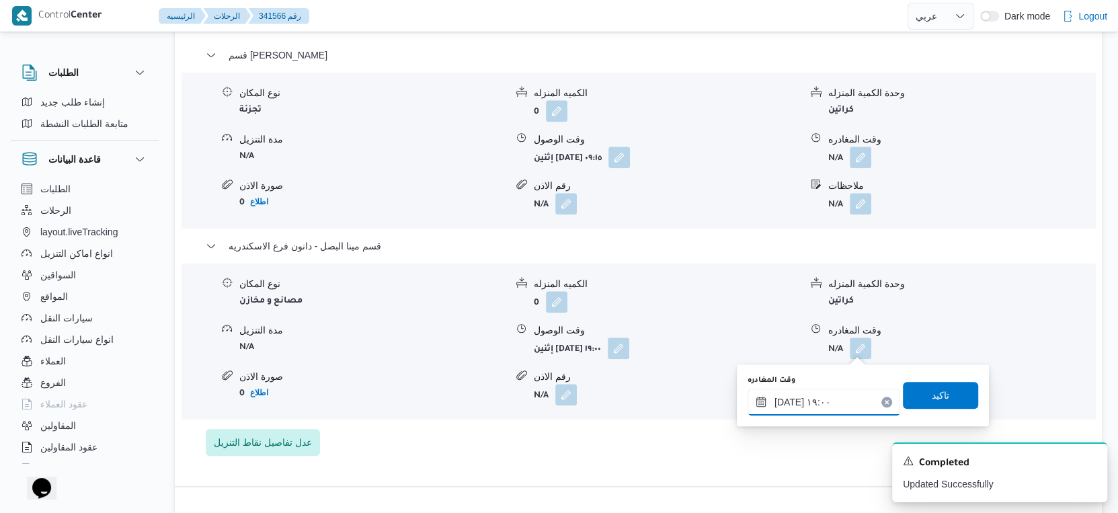
click at [786, 401] on input "٠٦/١٠/٢٠٢٥ ١٩:٠٠" at bounding box center [824, 402] width 153 height 27
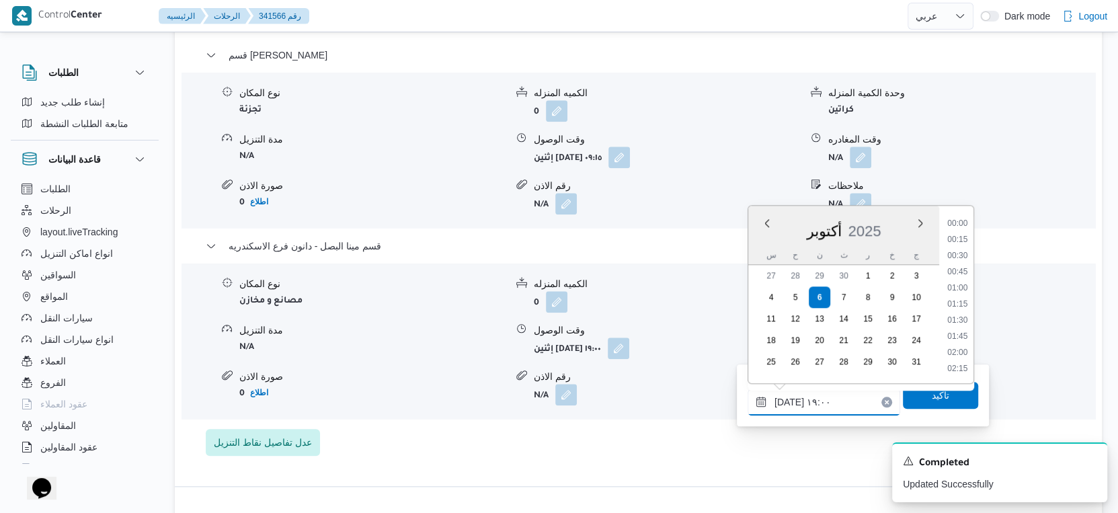
scroll to position [1143, 0]
type input "٠٦/١٠/٢٠٢٥ ١٩:٢٠"
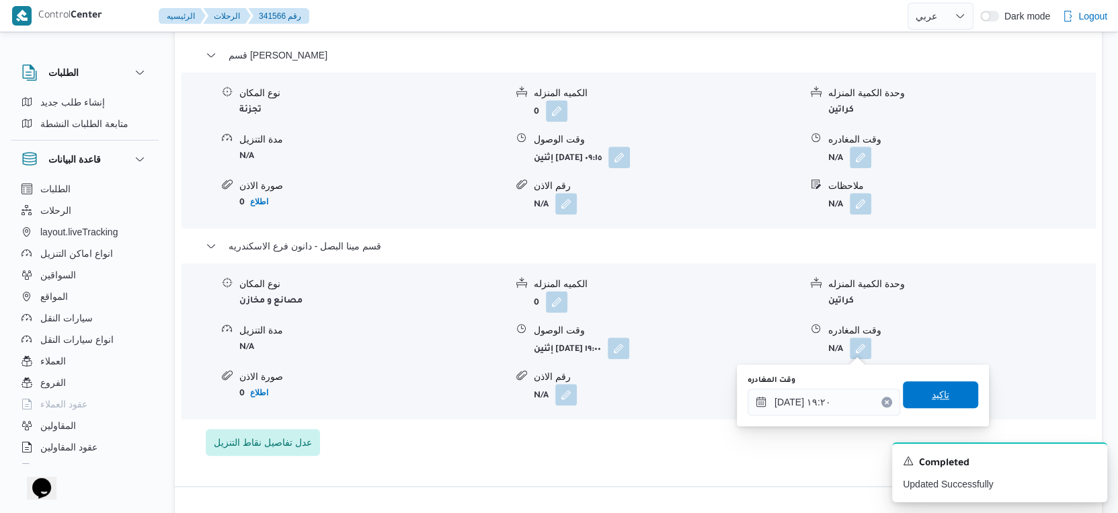
click at [932, 399] on span "تاكيد" at bounding box center [940, 395] width 17 height 16
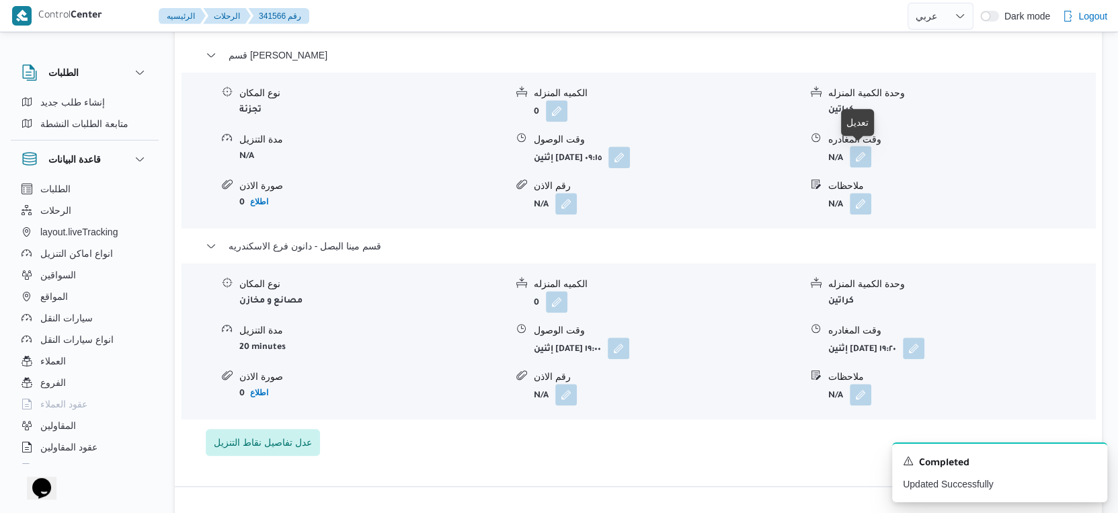
click at [857, 154] on button "button" at bounding box center [861, 157] width 22 height 22
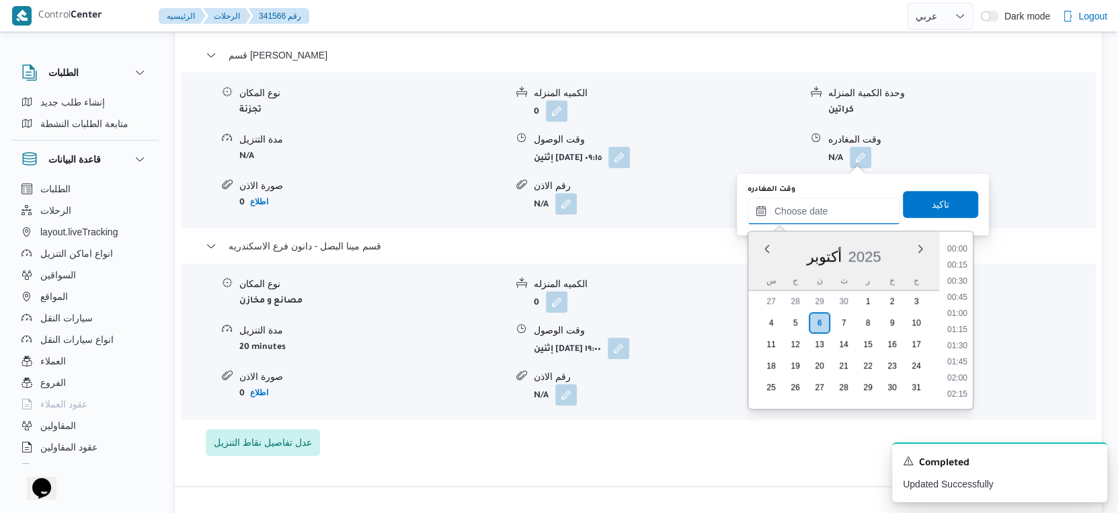
click at [857, 210] on input "وقت المغادره" at bounding box center [824, 211] width 153 height 27
click at [962, 249] on li "18:30" at bounding box center [957, 251] width 31 height 13
type input "٠٦/١٠/٢٠٢٥ ١٨:٣٠"
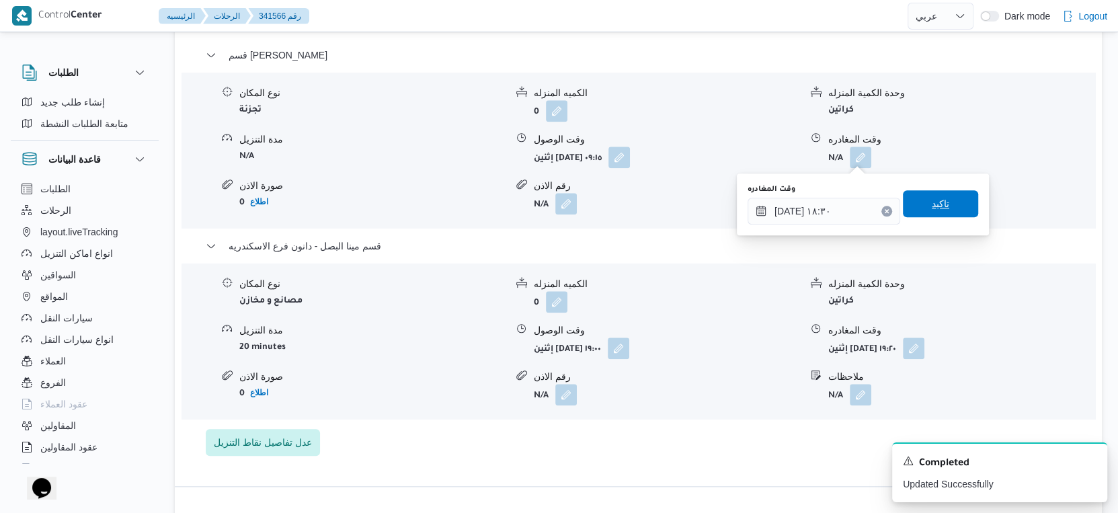
click at [953, 198] on span "تاكيد" at bounding box center [940, 203] width 75 height 27
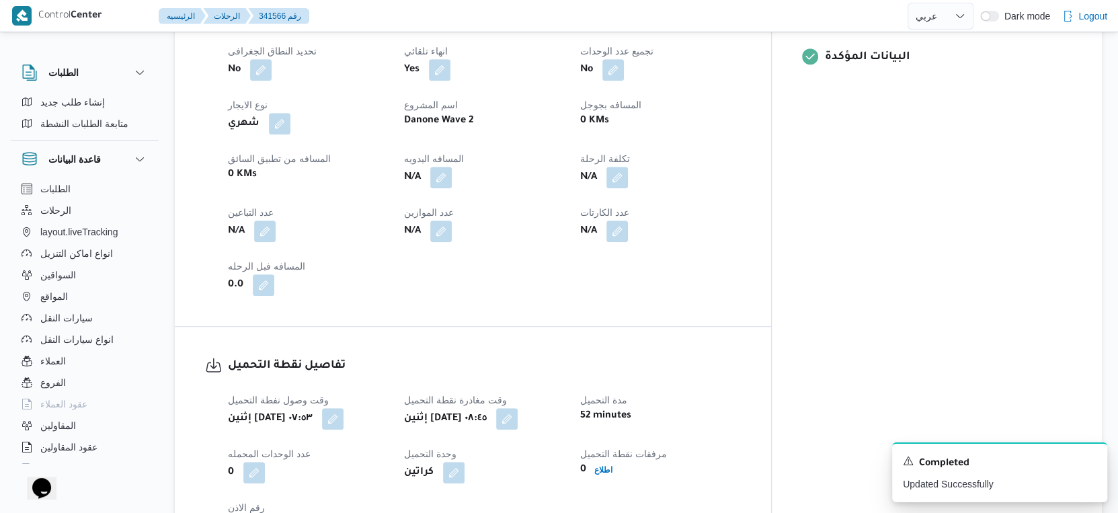
scroll to position [500, 0]
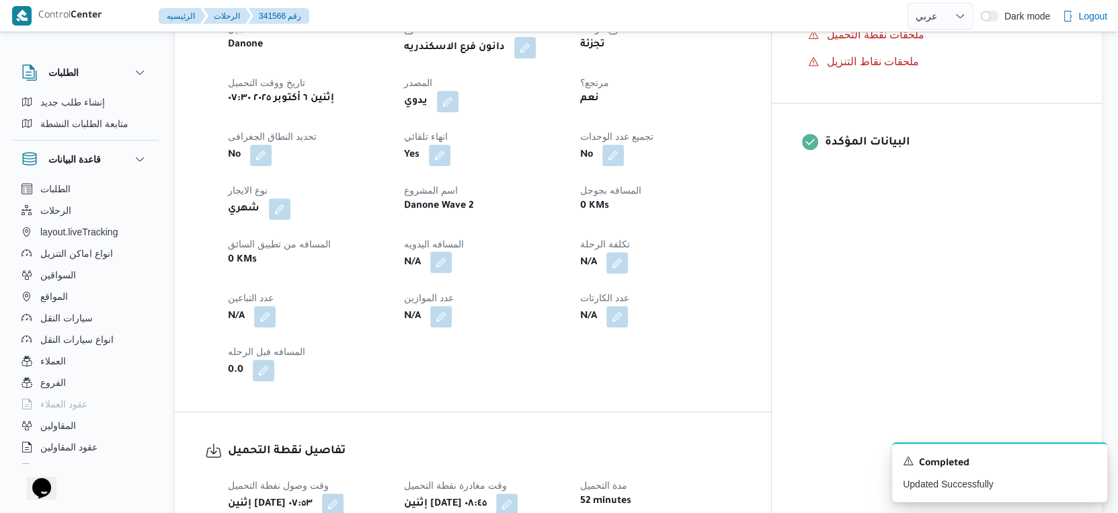
click at [452, 263] on button "button" at bounding box center [441, 262] width 22 height 22
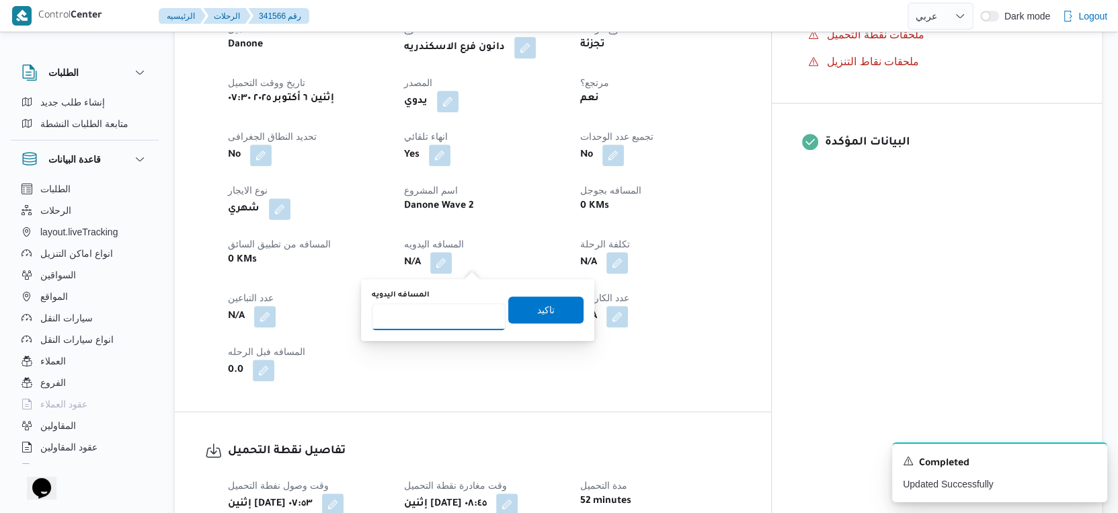
click at [439, 312] on input "المسافه اليدويه" at bounding box center [439, 316] width 134 height 27
type input "40"
click at [545, 311] on span "تاكيد" at bounding box center [545, 309] width 75 height 27
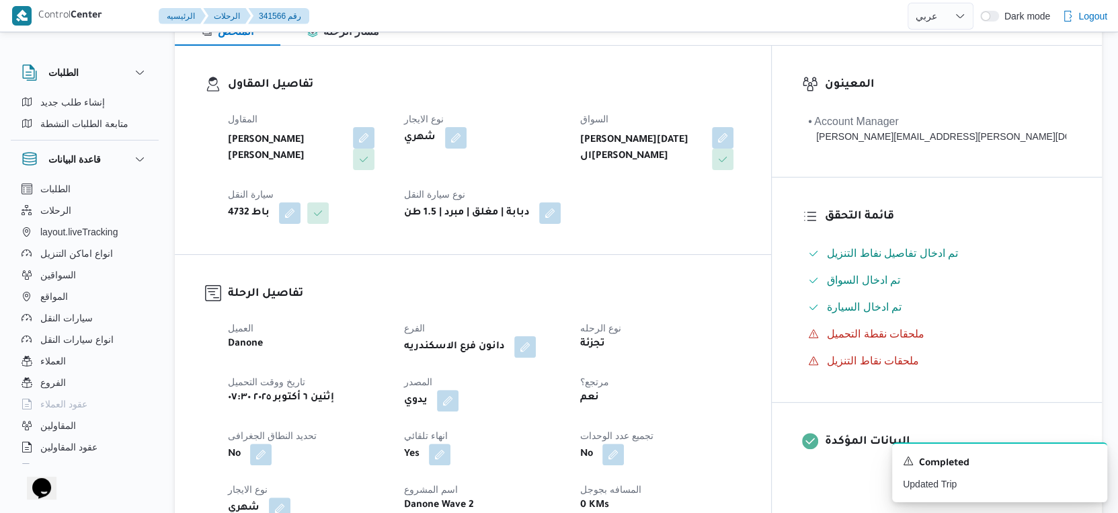
scroll to position [0, 0]
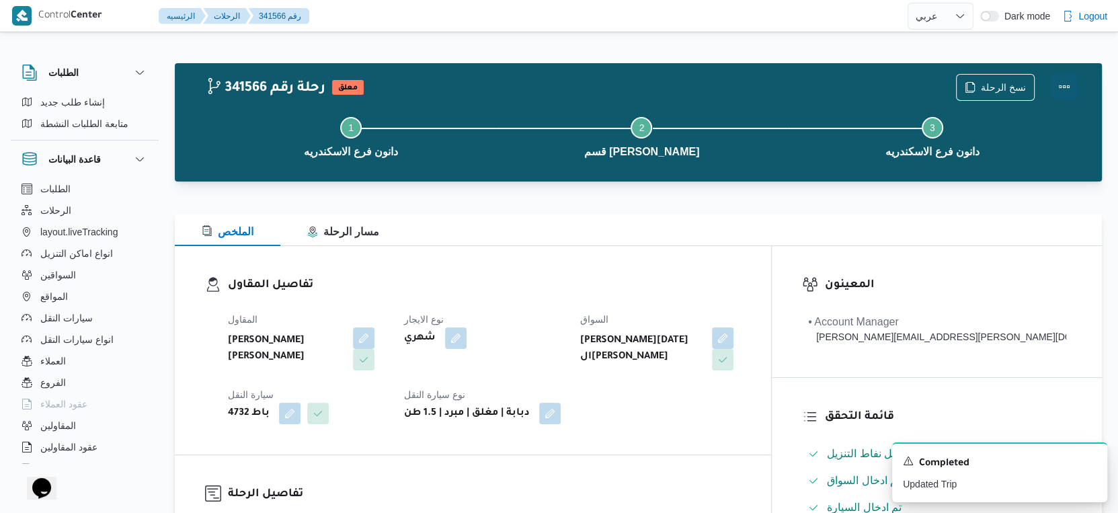
click at [1064, 85] on button "Actions" at bounding box center [1064, 86] width 27 height 27
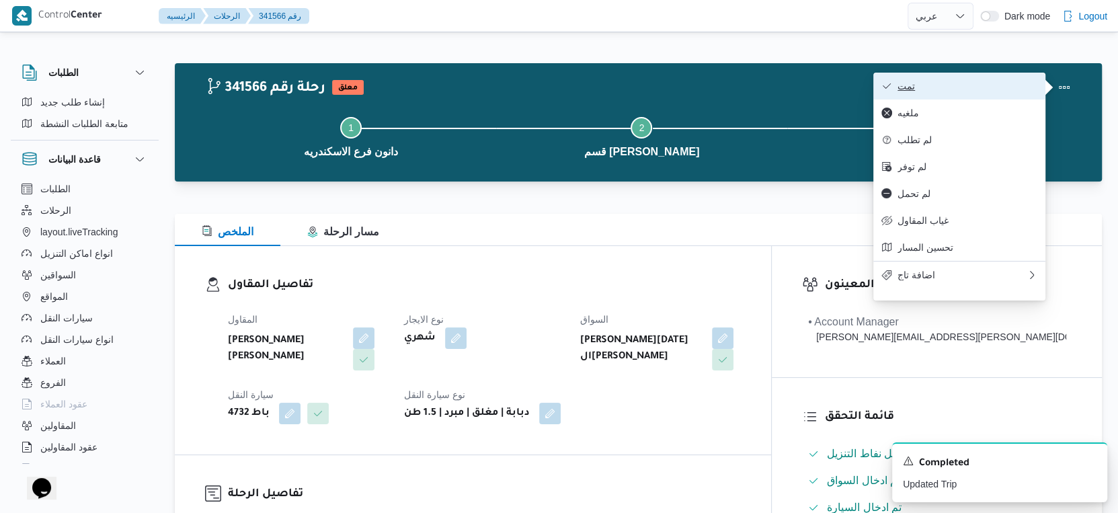
click at [971, 87] on span "تمت" at bounding box center [968, 86] width 140 height 11
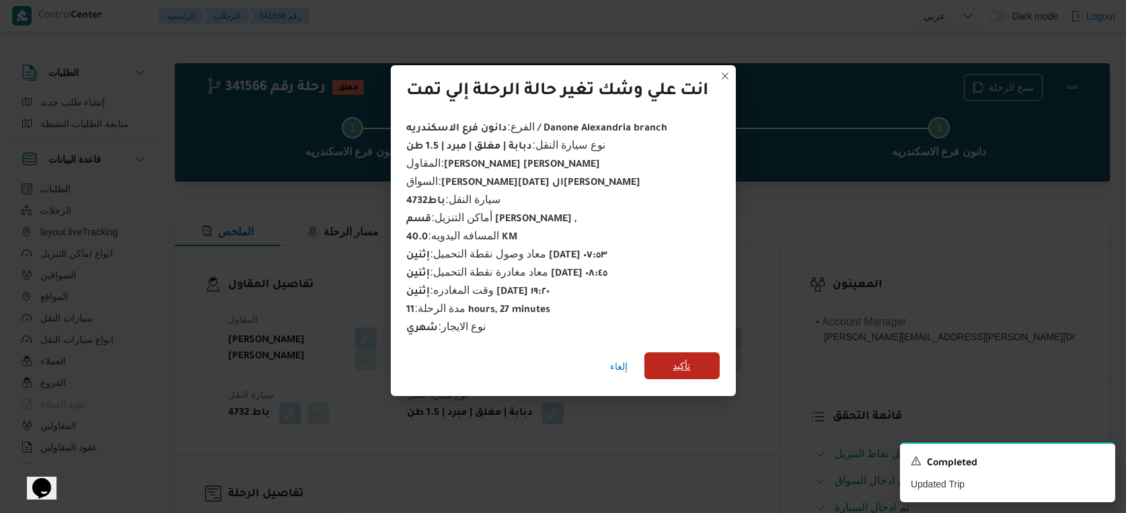
click at [691, 359] on span "تأكيد" at bounding box center [681, 366] width 17 height 16
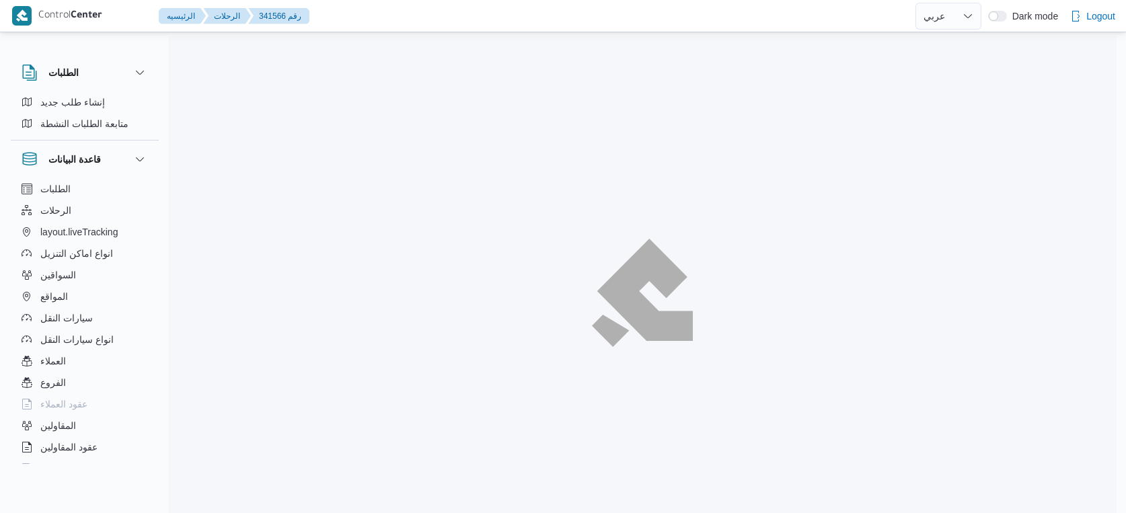
select select "ar"
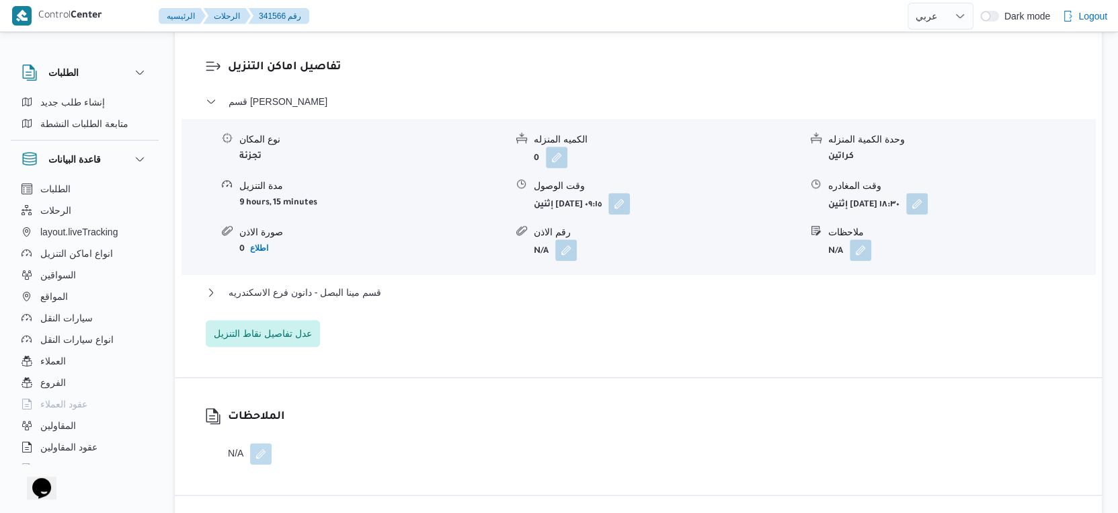
scroll to position [1121, 0]
click at [392, 288] on button "قسم مينا البصل - دانون فرع الاسكندريه" at bounding box center [639, 291] width 866 height 16
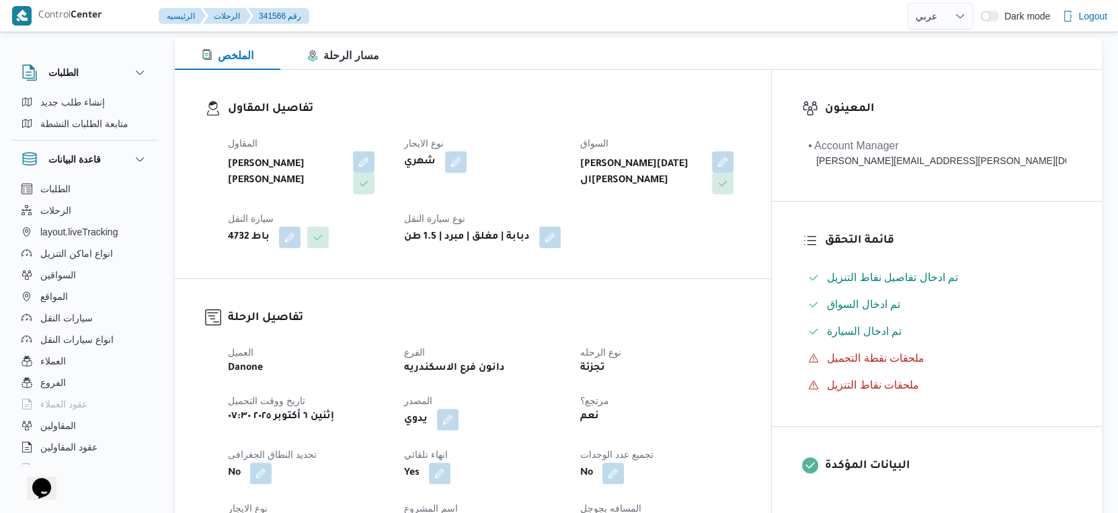
scroll to position [448, 0]
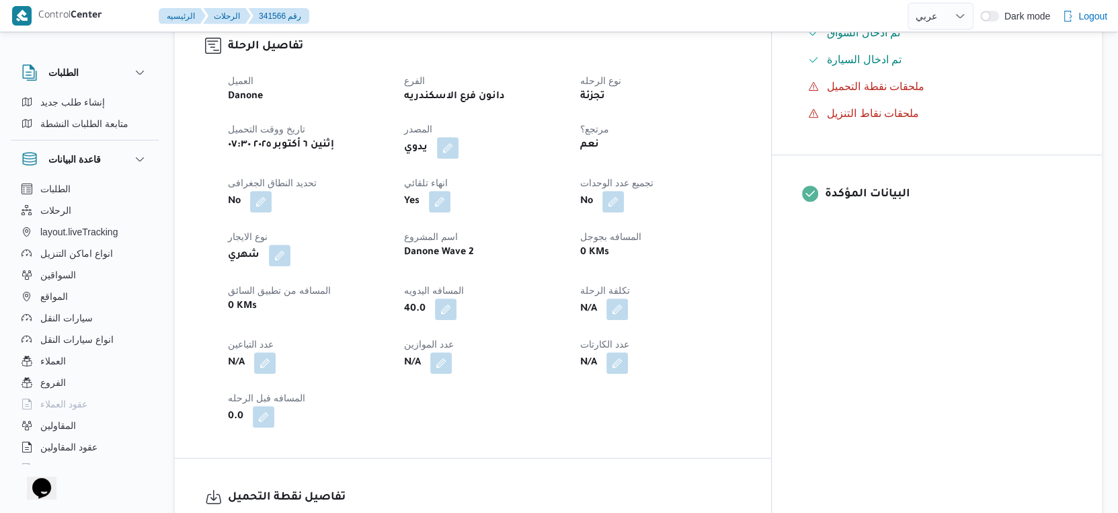
scroll to position [798, 0]
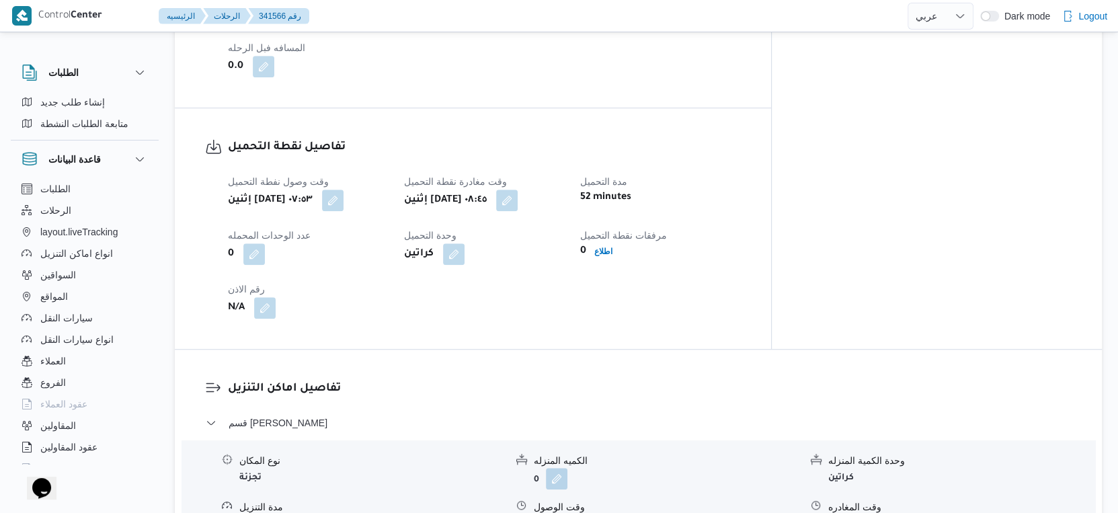
select select "ar"
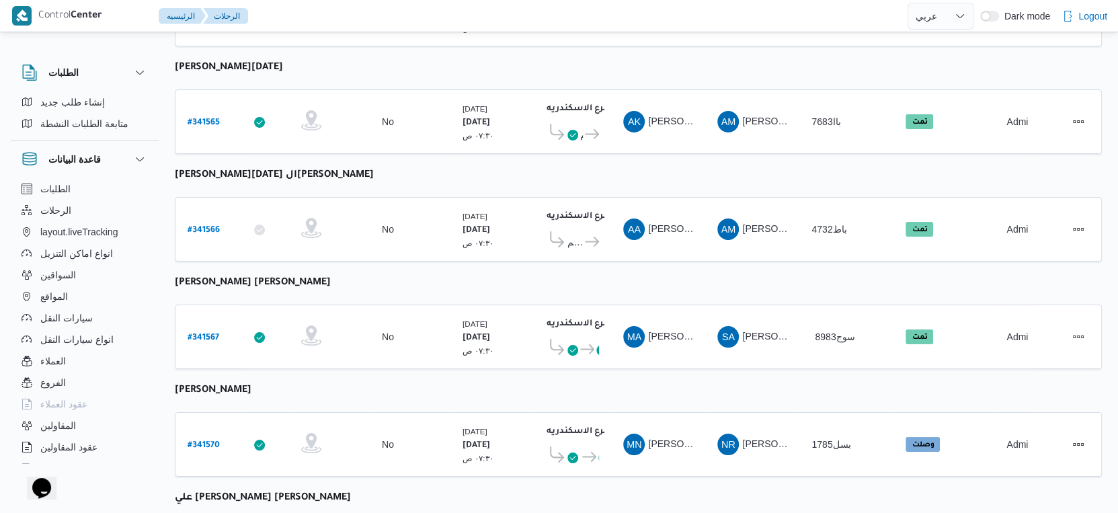
select select "ar"
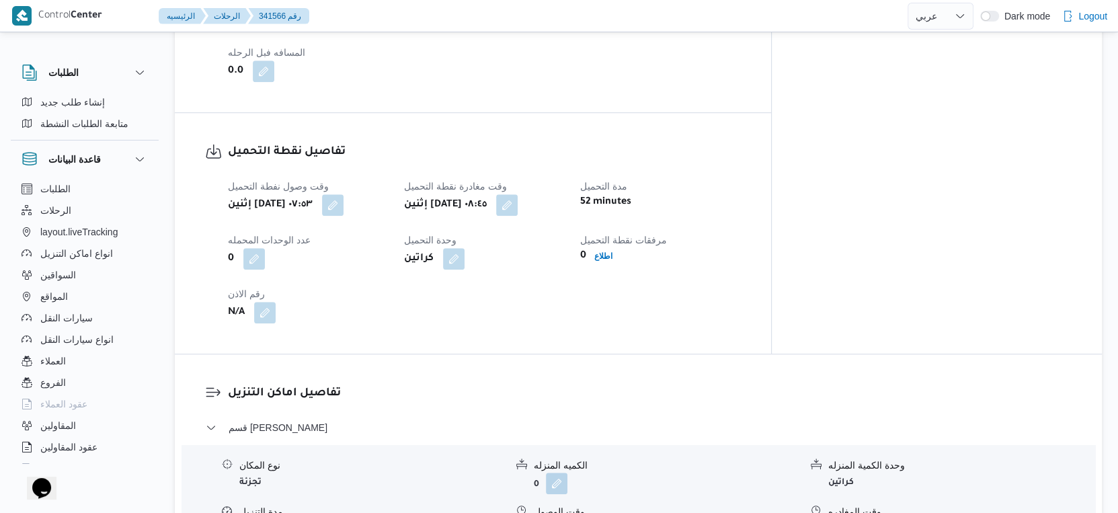
scroll to position [425, 0]
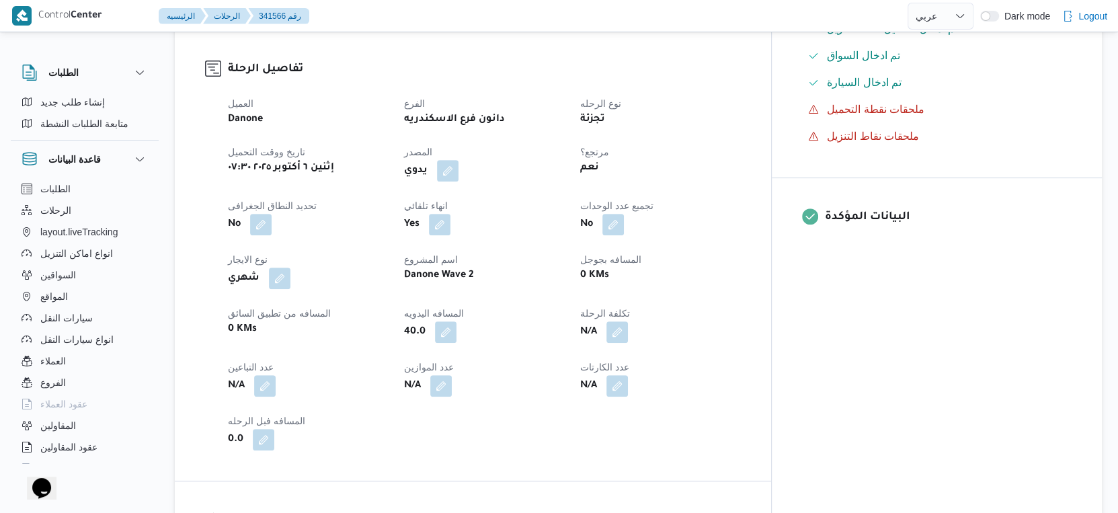
select select "ar"
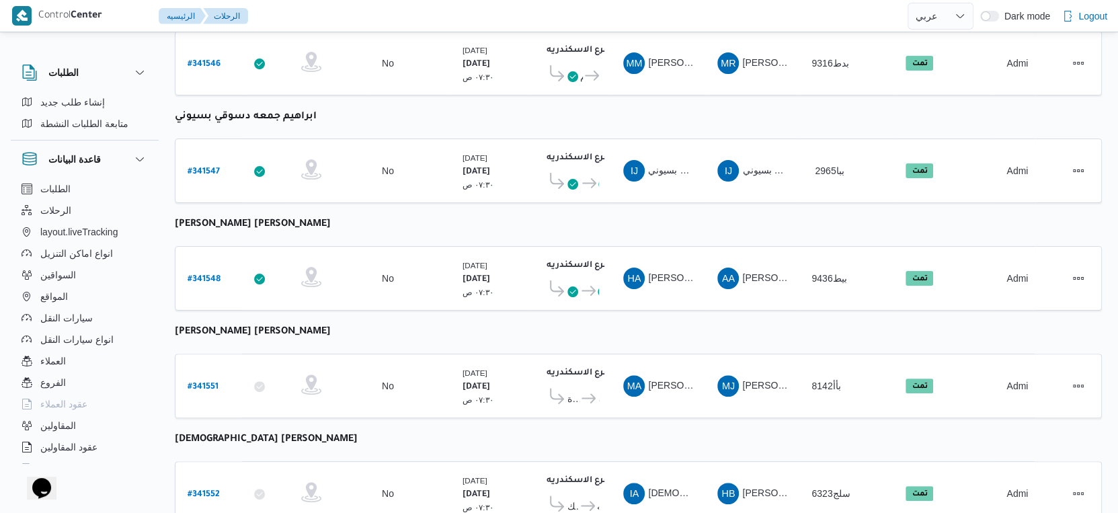
scroll to position [149, 0]
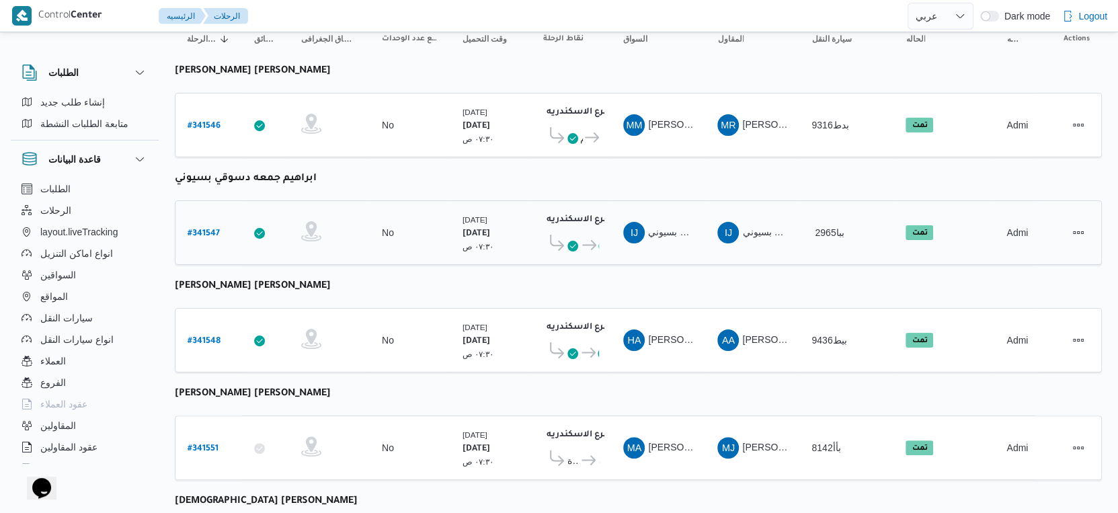
drag, startPoint x: 212, startPoint y: 214, endPoint x: 207, endPoint y: 222, distance: 8.8
click at [209, 219] on div "# 341547" at bounding box center [208, 233] width 53 height 29
click at [206, 229] on b "# 341547" at bounding box center [204, 233] width 32 height 9
select select "ar"
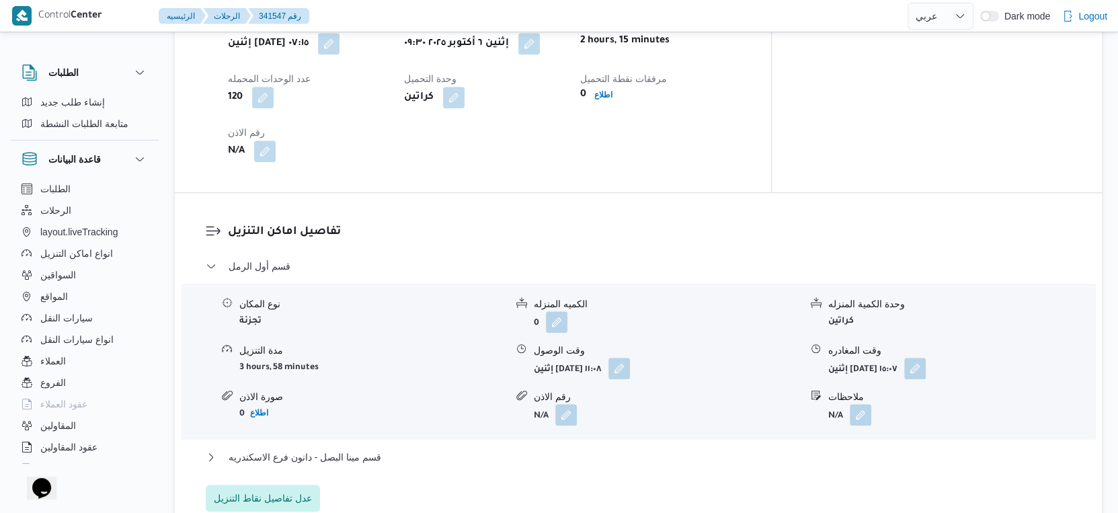
scroll to position [971, 0]
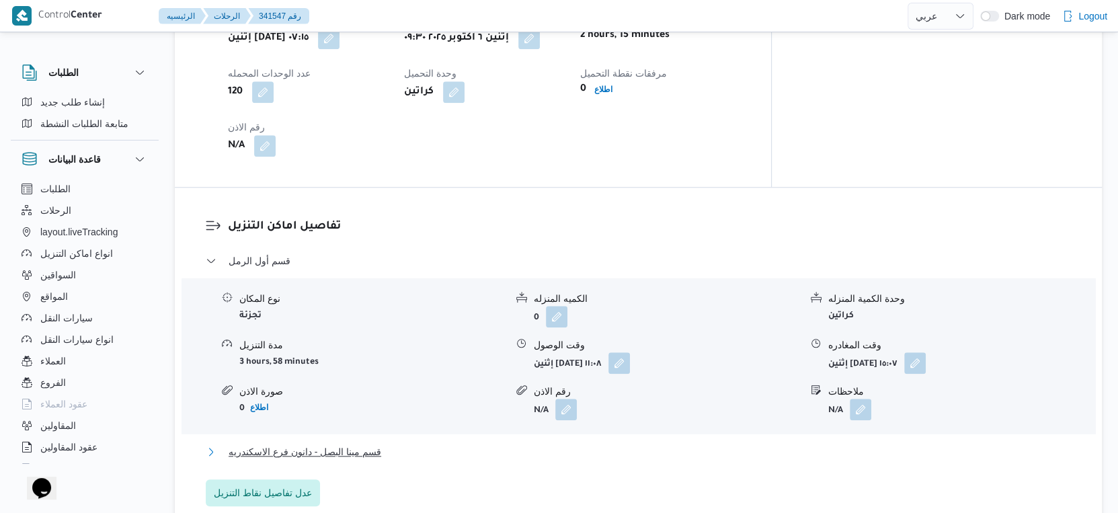
click at [376, 444] on span "قسم مينا البصل - دانون فرع الاسكندريه" at bounding box center [305, 452] width 153 height 16
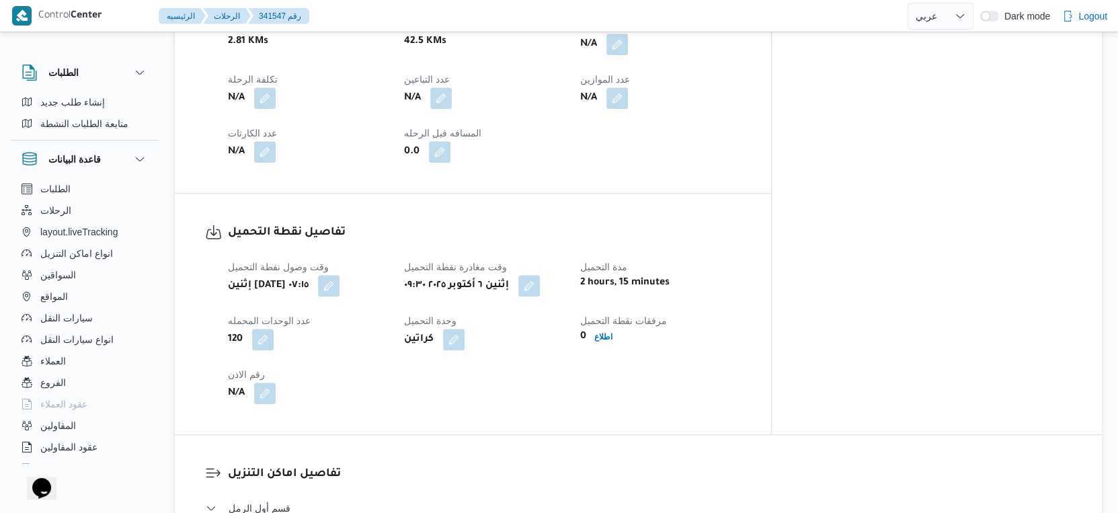
scroll to position [523, 0]
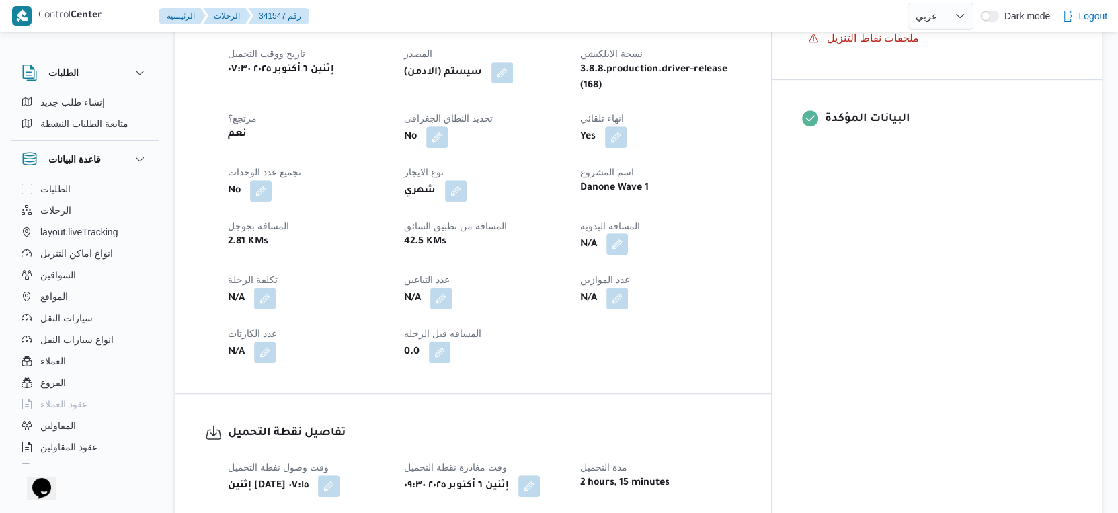
click at [628, 235] on button "button" at bounding box center [618, 244] width 22 height 22
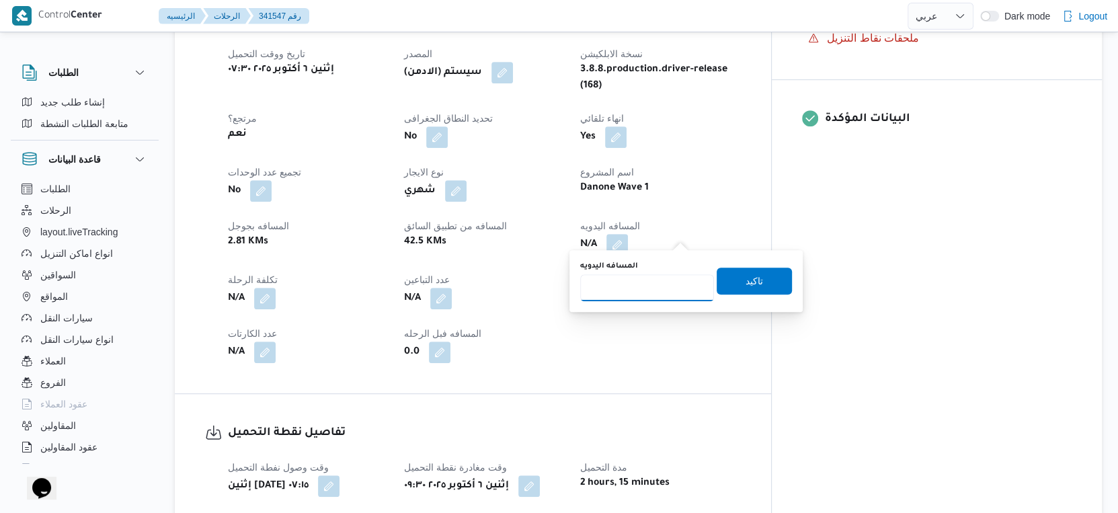
click at [639, 287] on input "المسافه اليدويه" at bounding box center [647, 287] width 134 height 27
type input "41"
click at [763, 278] on span "تاكيد" at bounding box center [754, 280] width 75 height 27
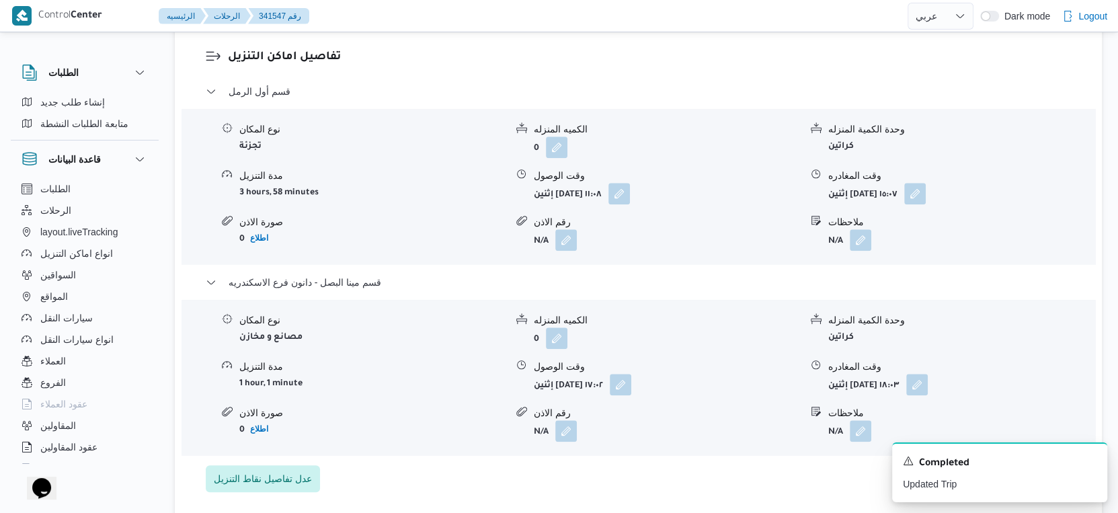
scroll to position [1195, 0]
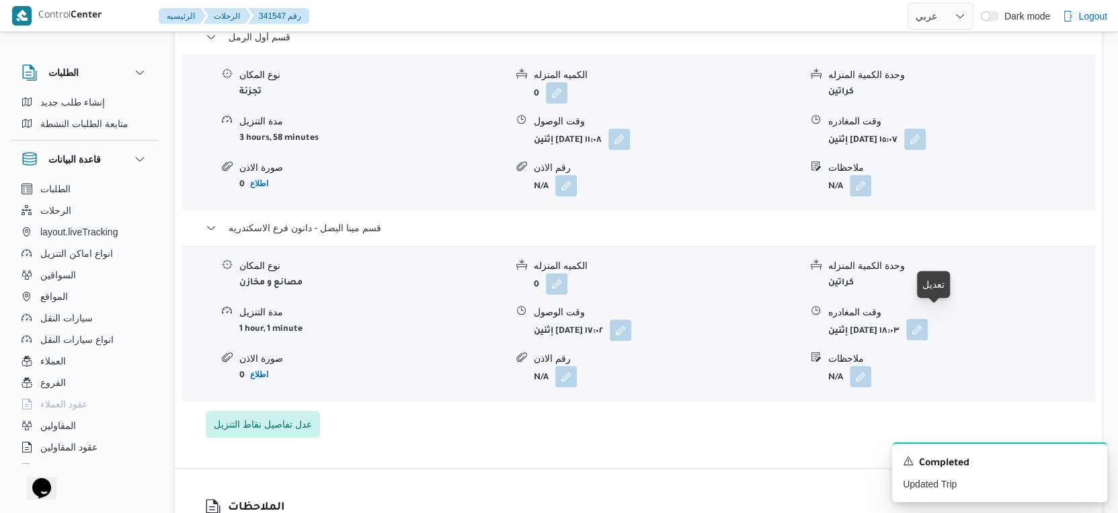
click at [928, 319] on button "button" at bounding box center [917, 330] width 22 height 22
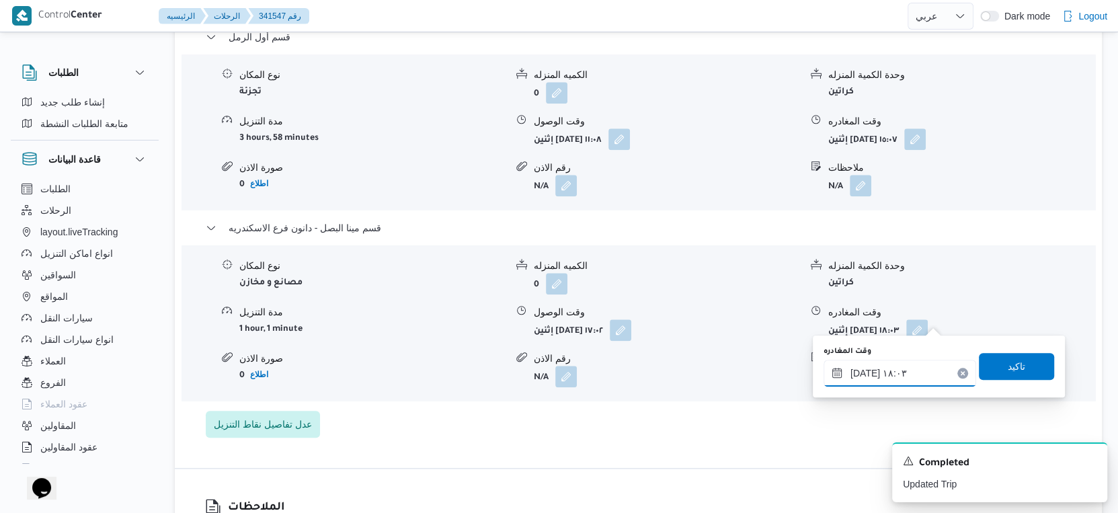
click at [863, 370] on input "[DATE] ١٨:٠٣" at bounding box center [900, 373] width 153 height 27
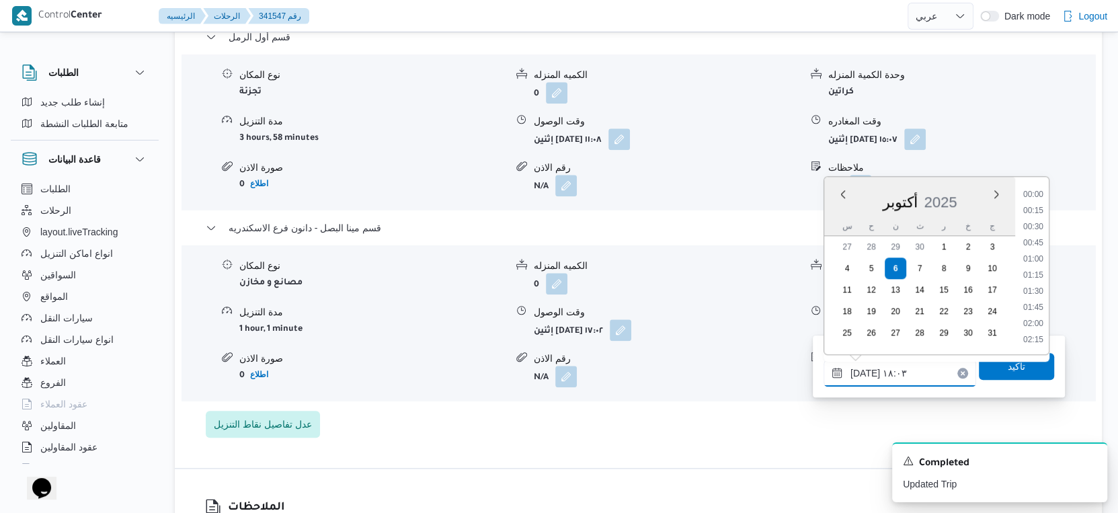
scroll to position [1079, 0]
click at [1041, 228] on li "17:15" at bounding box center [1033, 229] width 31 height 13
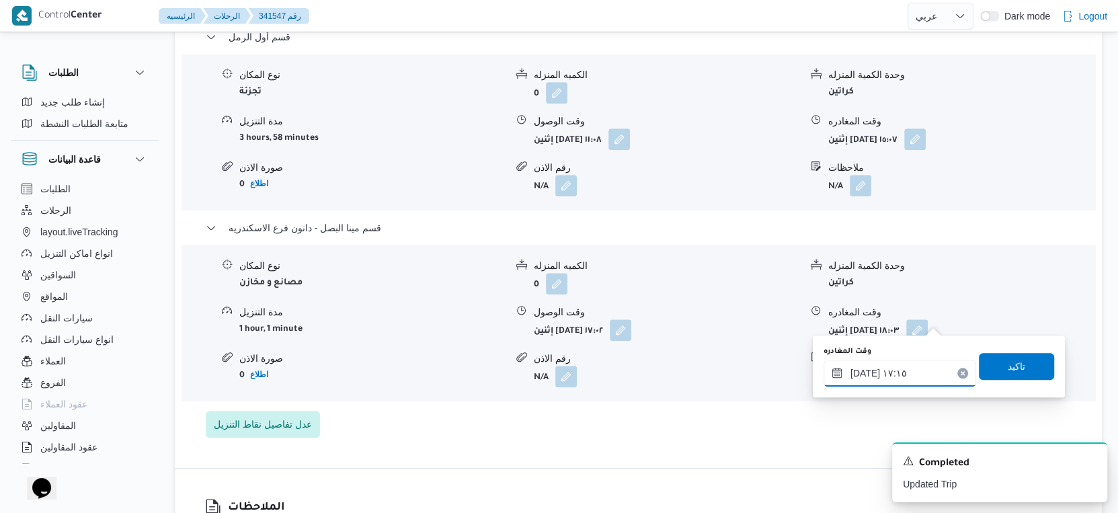
click at [861, 373] on input "[DATE] ١٧:١٥" at bounding box center [900, 373] width 153 height 27
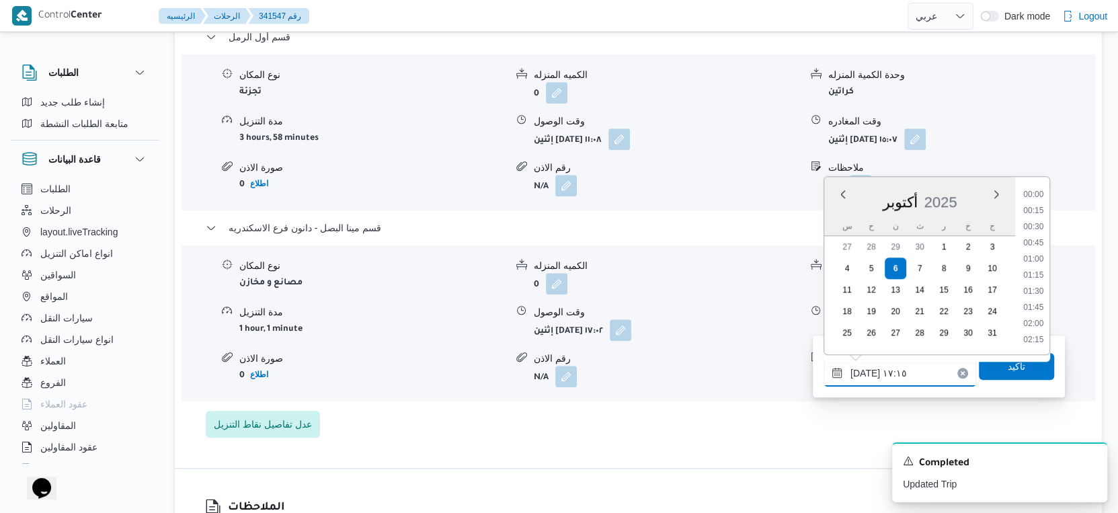
click at [861, 373] on input "[DATE] ١٧:١٥" at bounding box center [900, 373] width 153 height 27
type input "[DATE] ١٧:٢٥"
click at [1019, 370] on span "تاكيد" at bounding box center [1016, 365] width 75 height 27
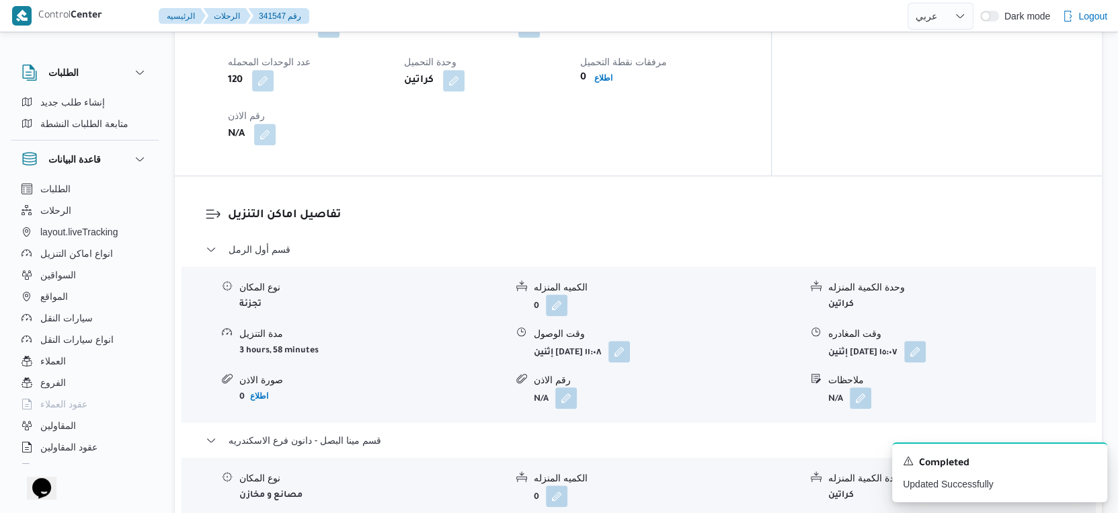
scroll to position [896, 0]
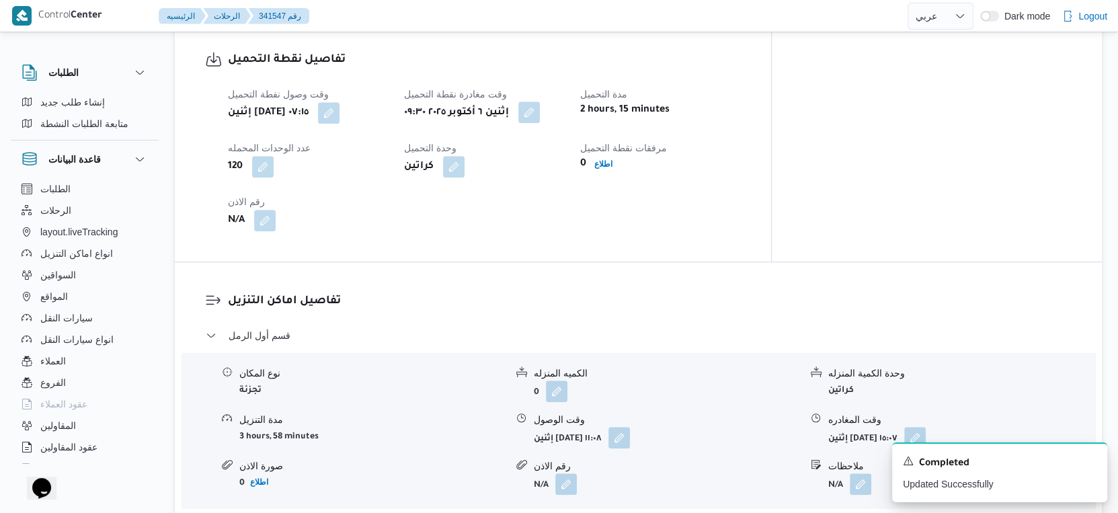
drag, startPoint x: 572, startPoint y: 95, endPoint x: 554, endPoint y: 131, distance: 39.7
click at [540, 102] on button "button" at bounding box center [529, 113] width 22 height 22
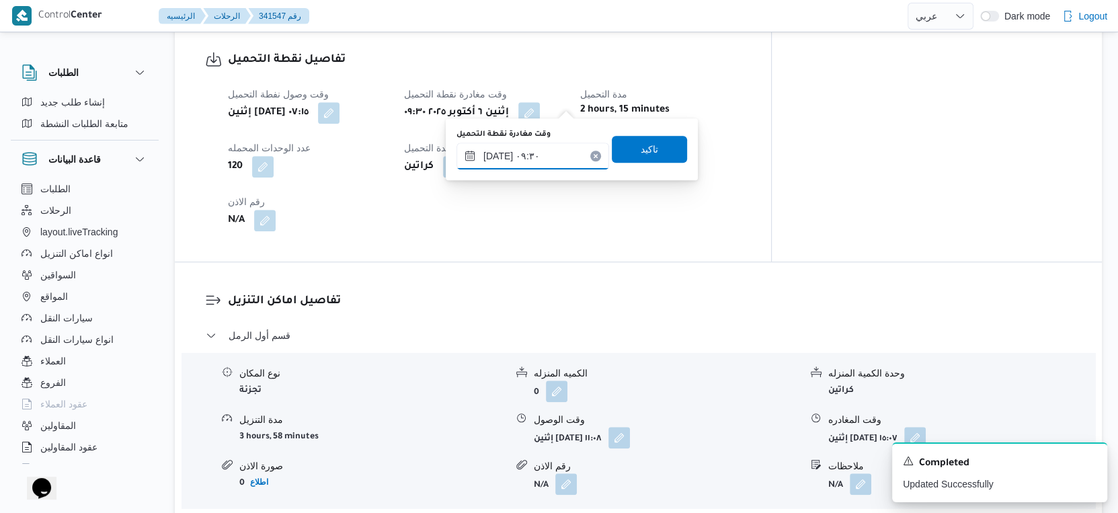
click at [543, 157] on input "[DATE] ٠٩:٣٠" at bounding box center [533, 156] width 153 height 27
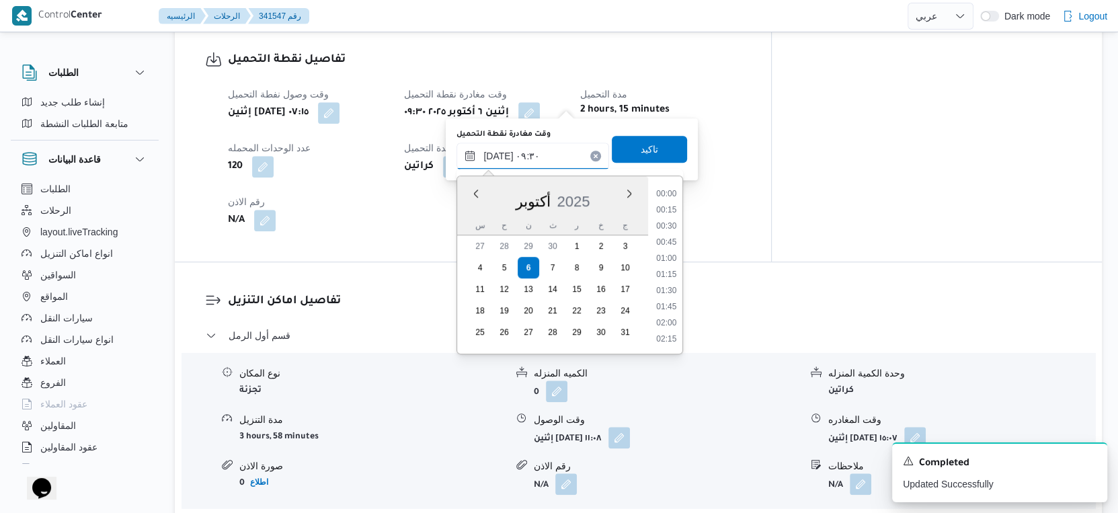
scroll to position [531, 0]
click at [670, 225] on li "08:45" at bounding box center [667, 227] width 31 height 13
type input "[DATE] ٠٨:٤٥"
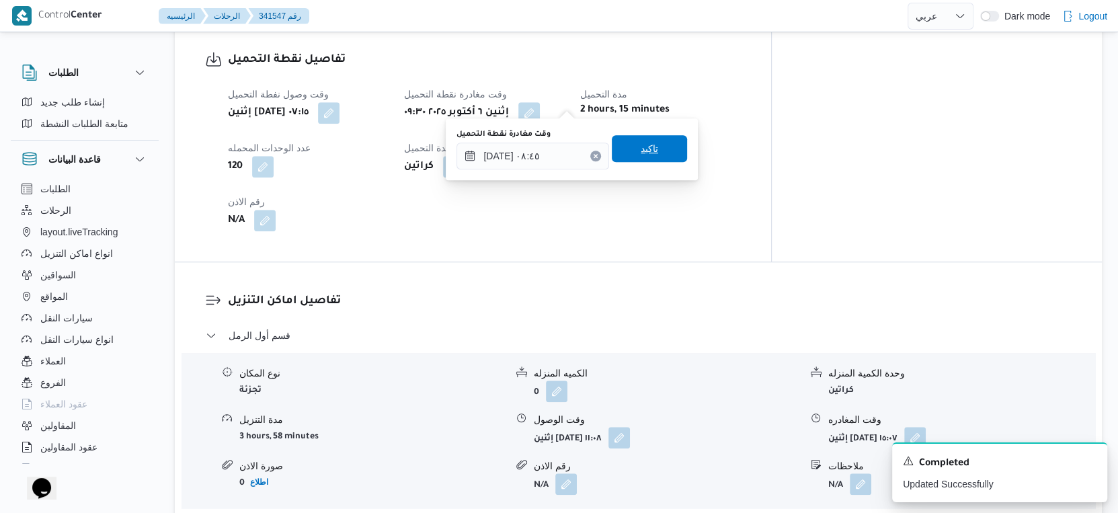
click at [656, 150] on span "تاكيد" at bounding box center [649, 148] width 75 height 27
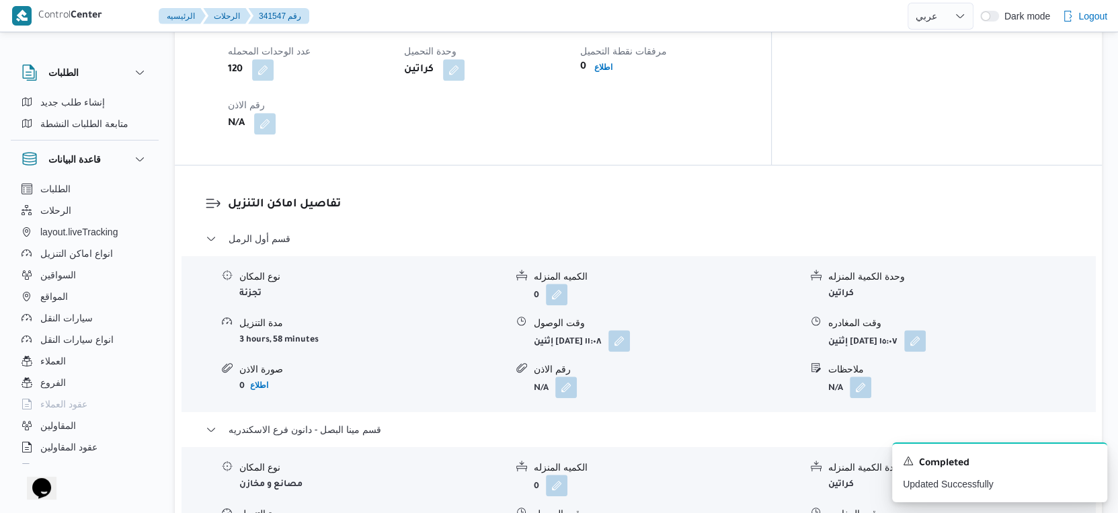
scroll to position [896, 0]
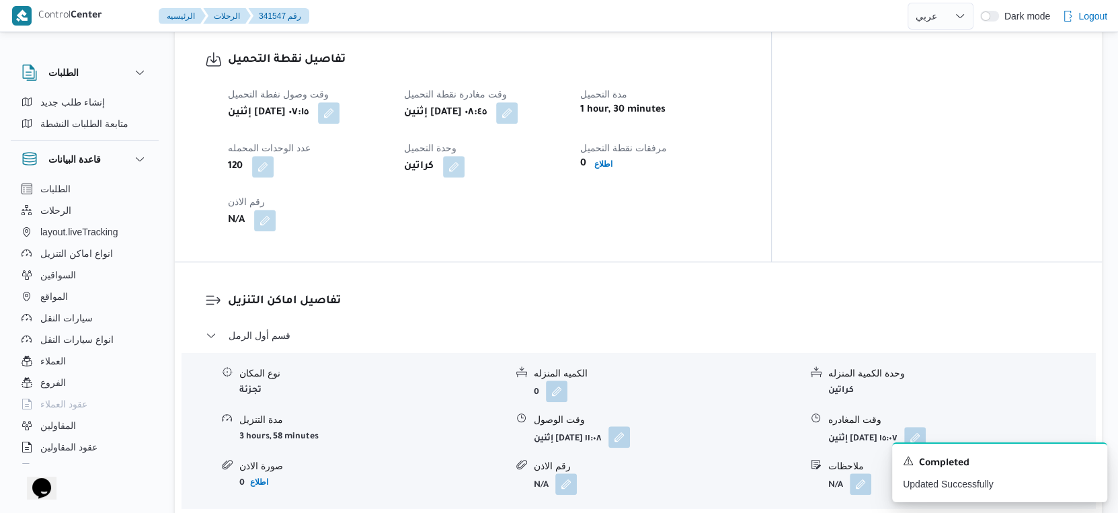
click at [630, 426] on button "button" at bounding box center [620, 437] width 22 height 22
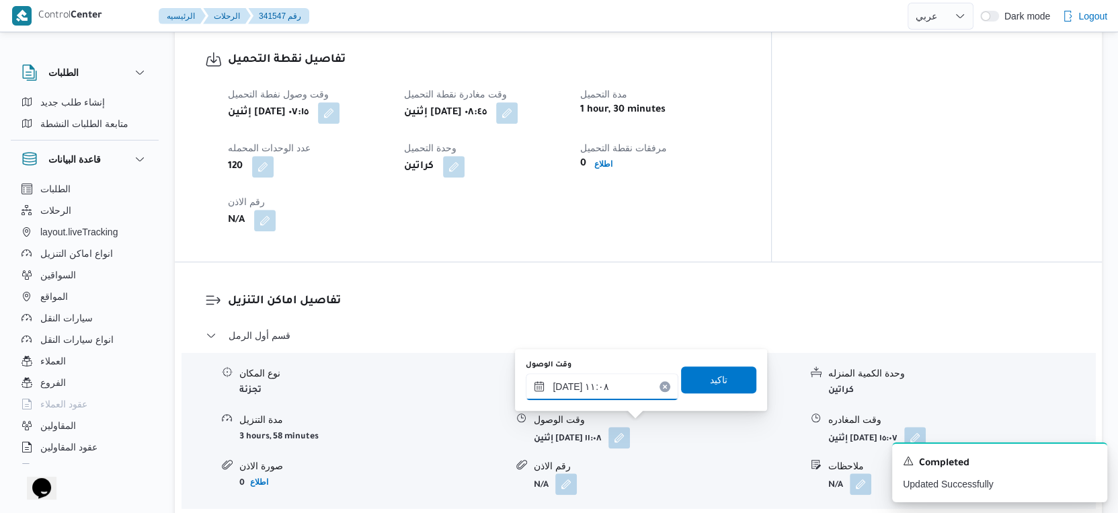
click at [618, 385] on input "٠٦/١٠/٢٠٢٥ ١١:٠٨" at bounding box center [602, 386] width 153 height 27
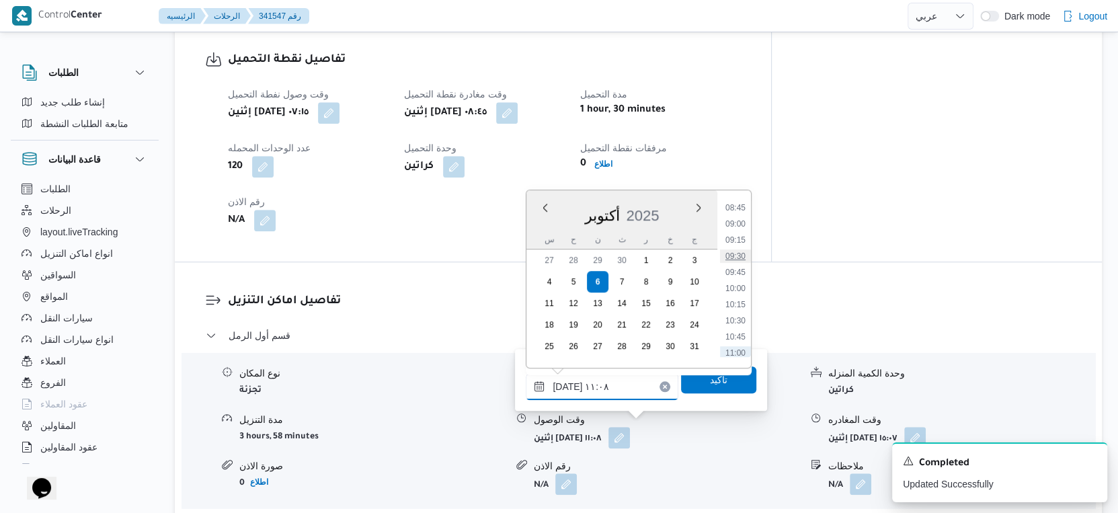
scroll to position [478, 0]
click at [736, 320] on li "09:15" at bounding box center [735, 326] width 31 height 13
type input "[DATE] ٠٩:١٥"
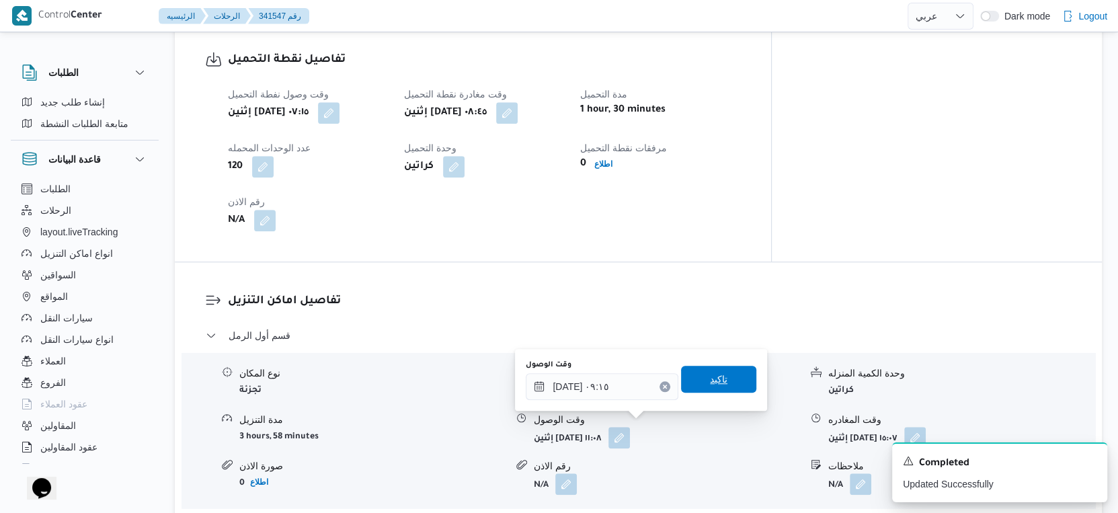
click at [724, 371] on span "تاكيد" at bounding box center [718, 379] width 75 height 27
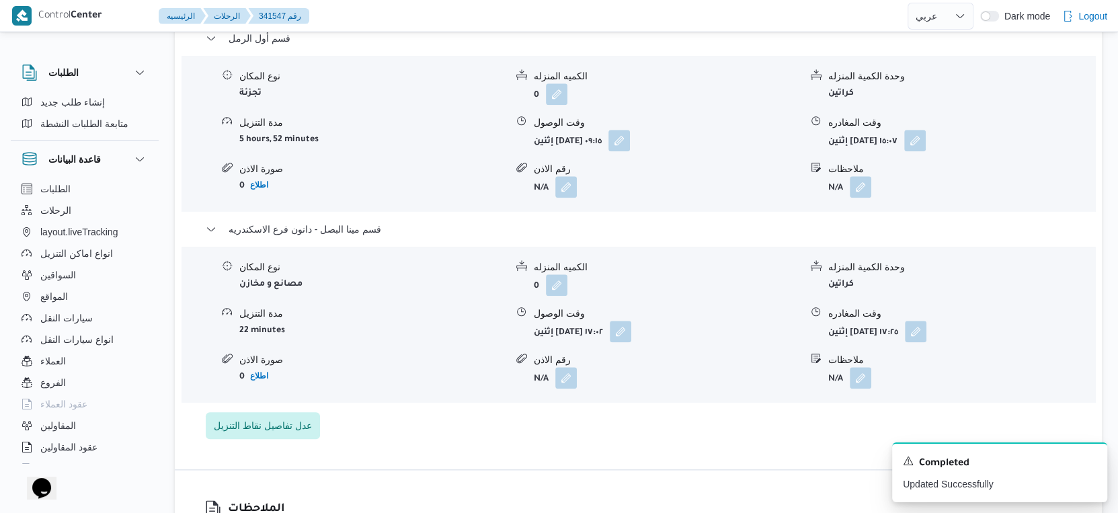
scroll to position [1195, 0]
click at [926, 128] on button "button" at bounding box center [915, 139] width 22 height 22
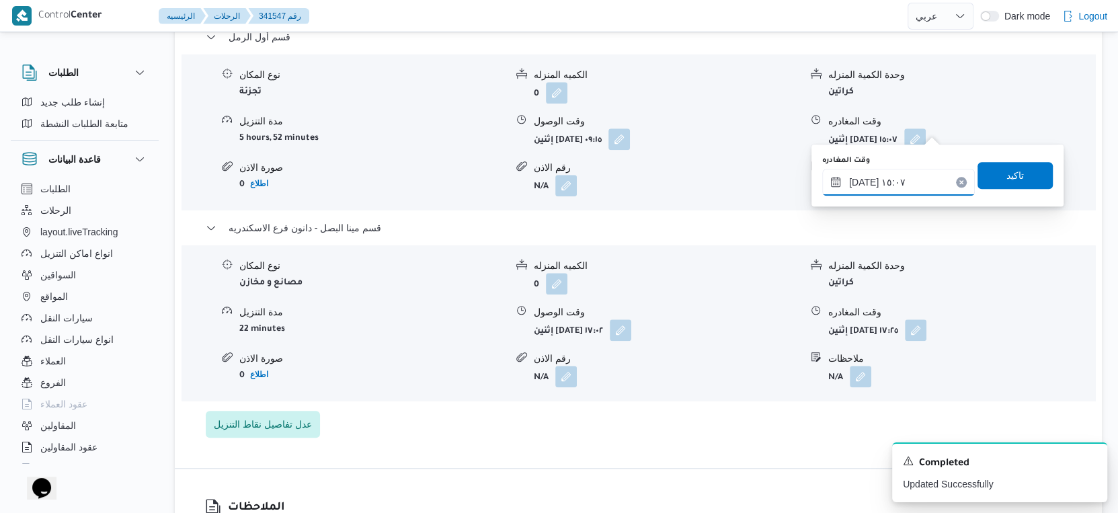
click at [903, 175] on input "٠٦/١٠/٢٠٢٥ ١٥:٠٧" at bounding box center [898, 182] width 153 height 27
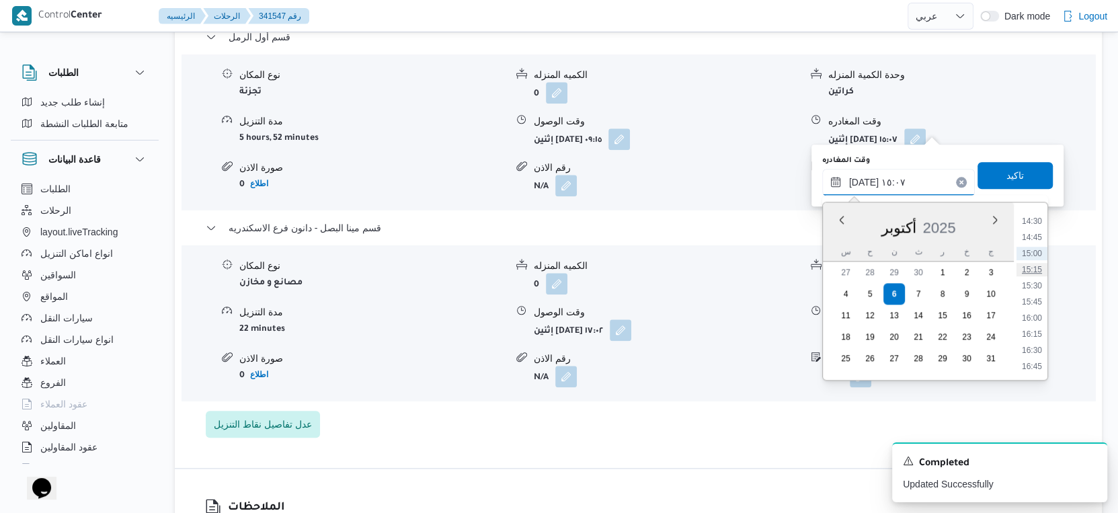
scroll to position [960, 0]
click at [1036, 322] on li "16:30" at bounding box center [1032, 324] width 31 height 13
type input "٠٦/١٠/٢٠٢٥ ١٦:٣٠"
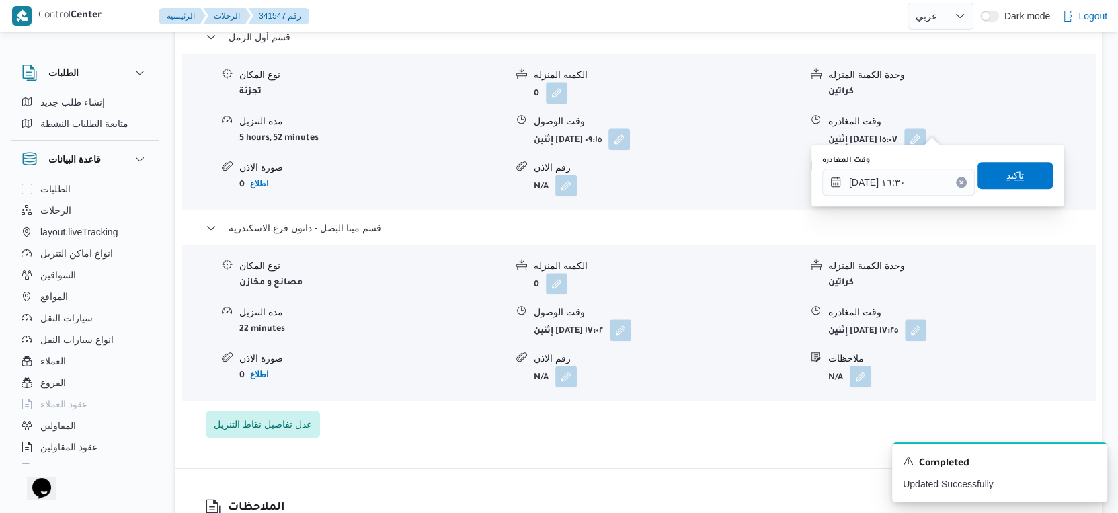
click at [1016, 175] on span "تاكيد" at bounding box center [1015, 175] width 75 height 27
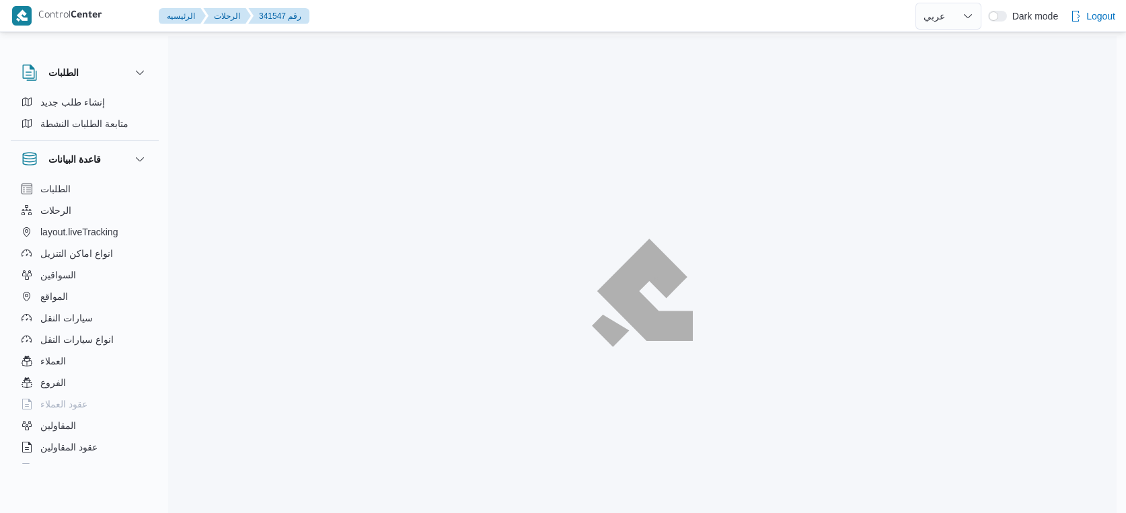
select select "ar"
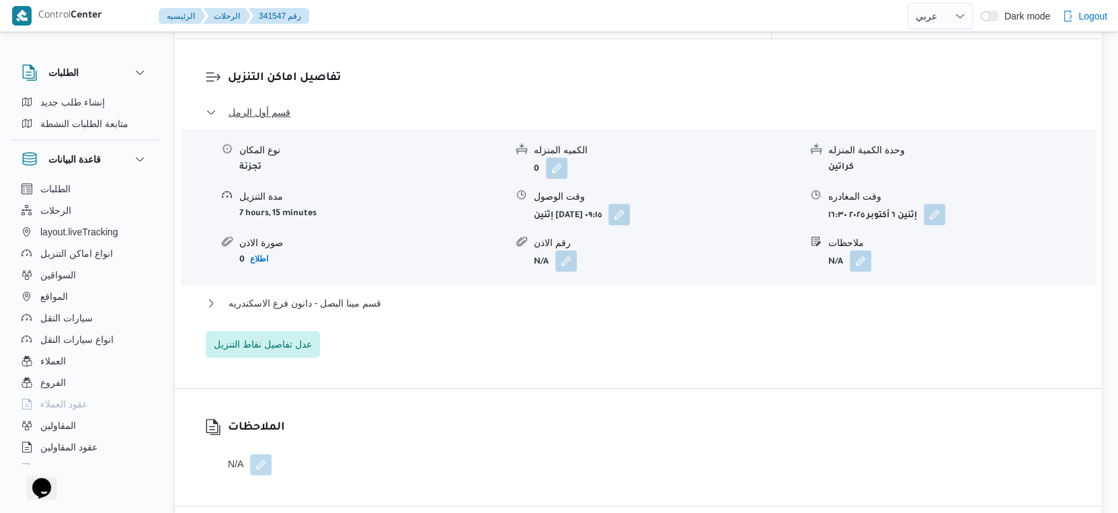
scroll to position [1121, 0]
click at [385, 294] on button "قسم مينا البصل - دانون فرع الاسكندريه" at bounding box center [639, 302] width 866 height 16
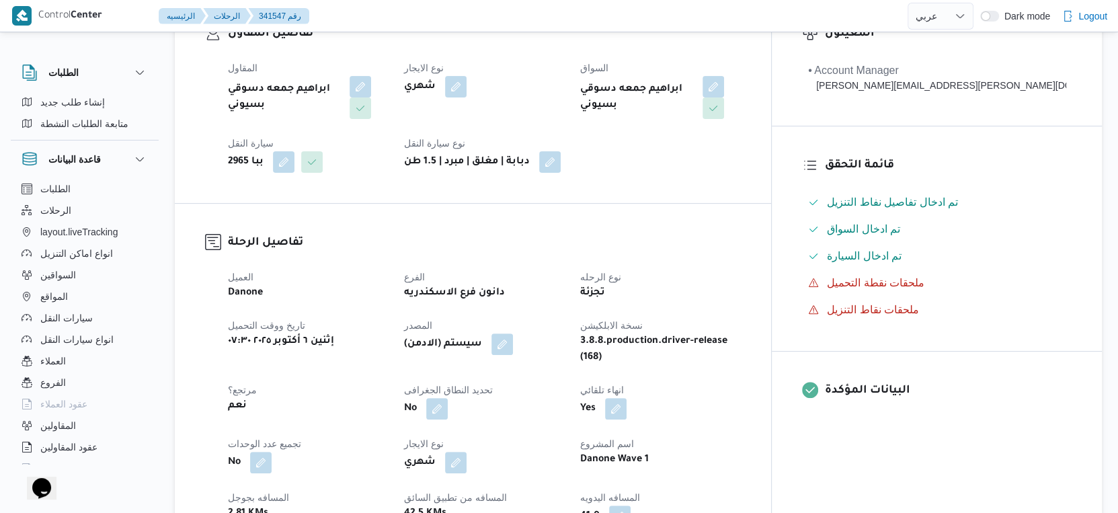
scroll to position [448, 0]
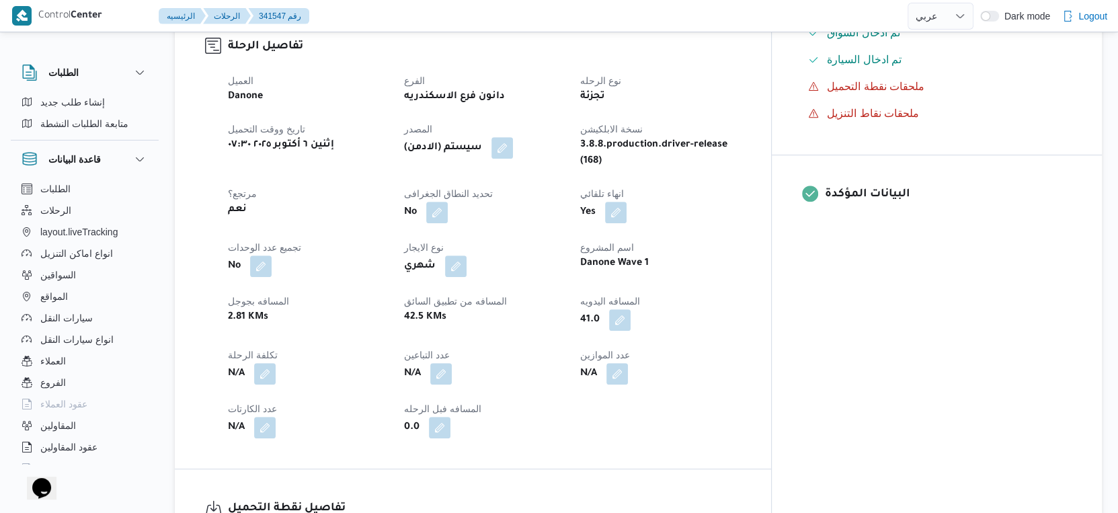
select select "ar"
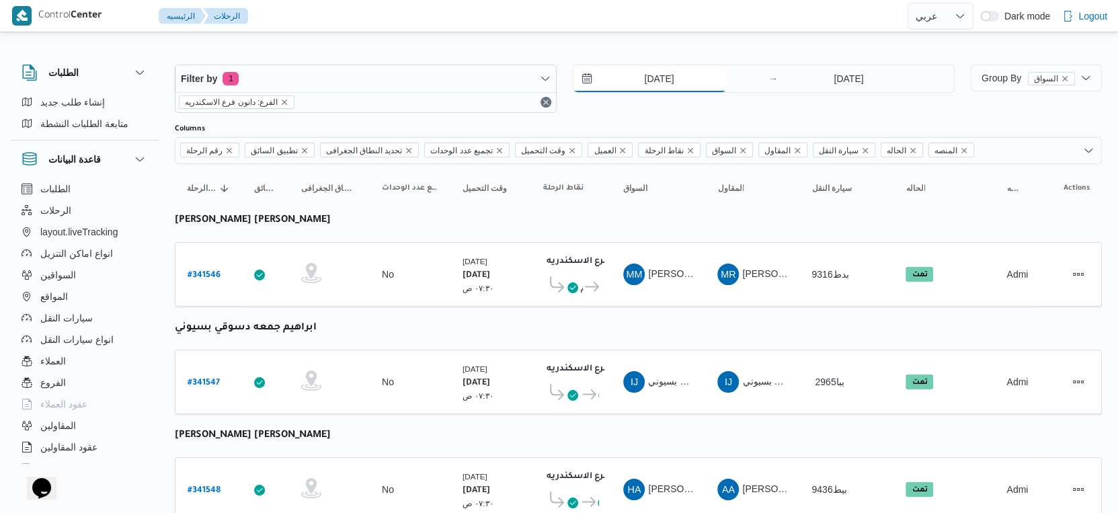
click at [679, 75] on input "6/10/2025" at bounding box center [650, 78] width 153 height 27
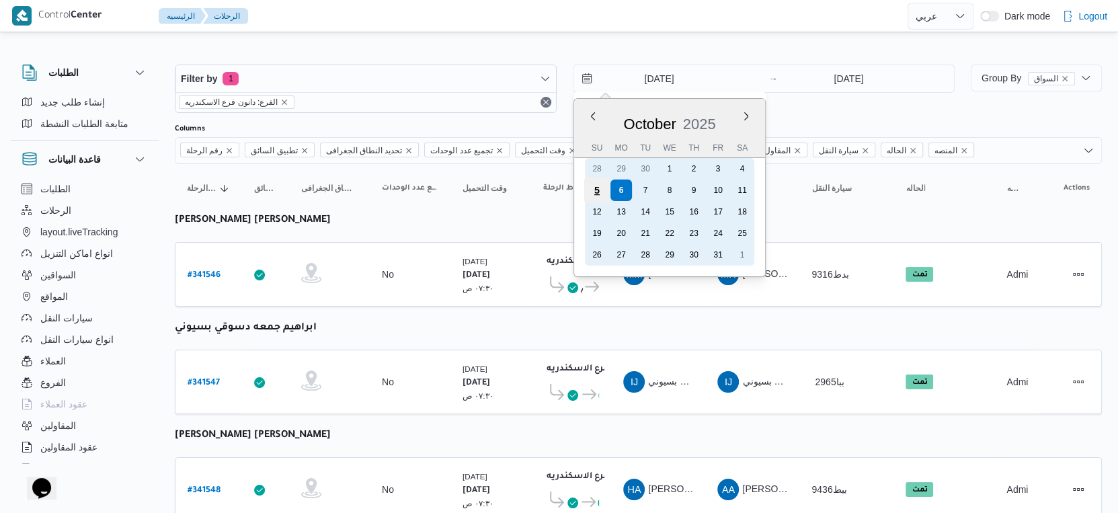
click at [597, 190] on div "5" at bounding box center [597, 191] width 26 height 26
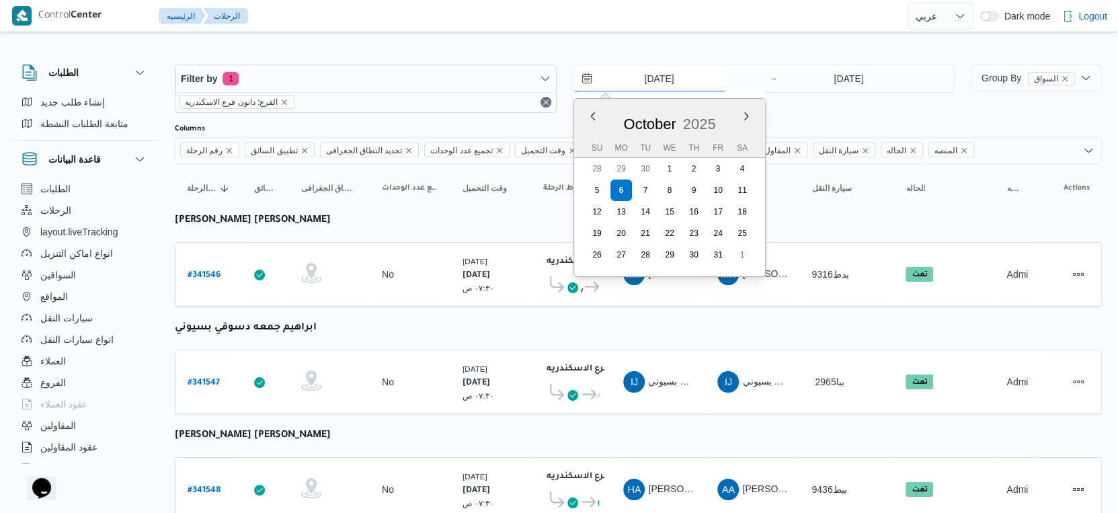
type input "5/10/2025"
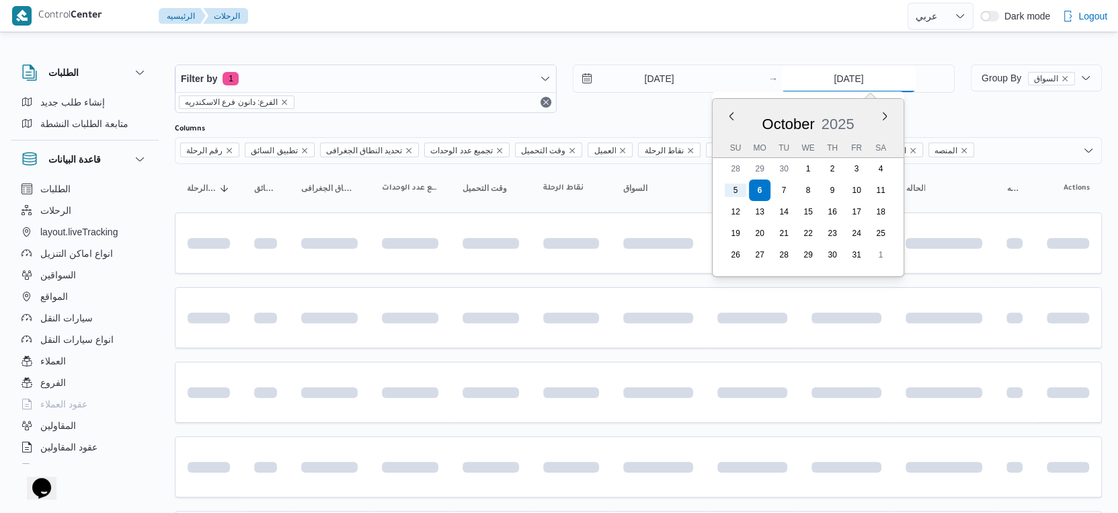
click at [840, 69] on input "6/10/2025" at bounding box center [849, 78] width 134 height 27
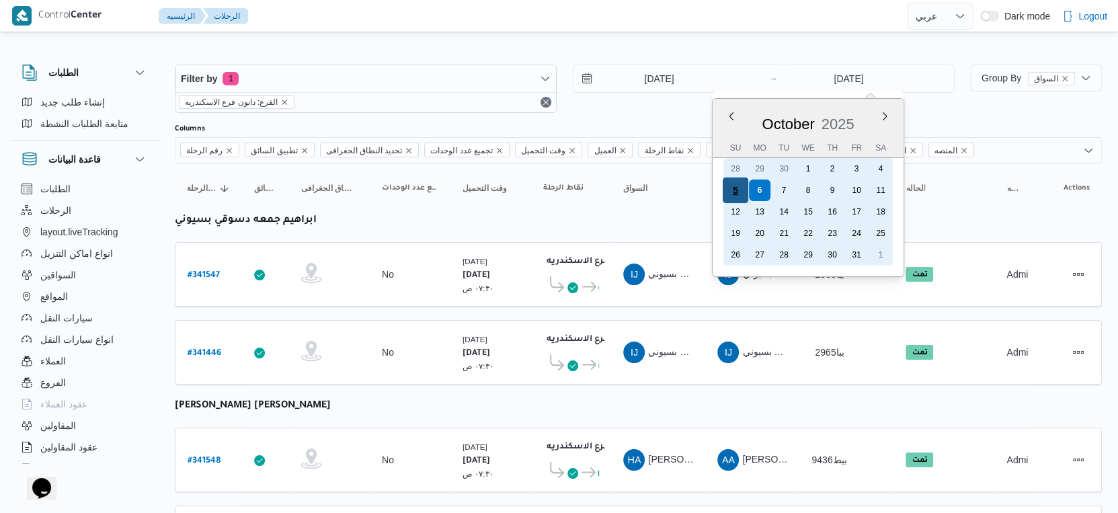
click at [733, 192] on div "5" at bounding box center [736, 191] width 26 height 26
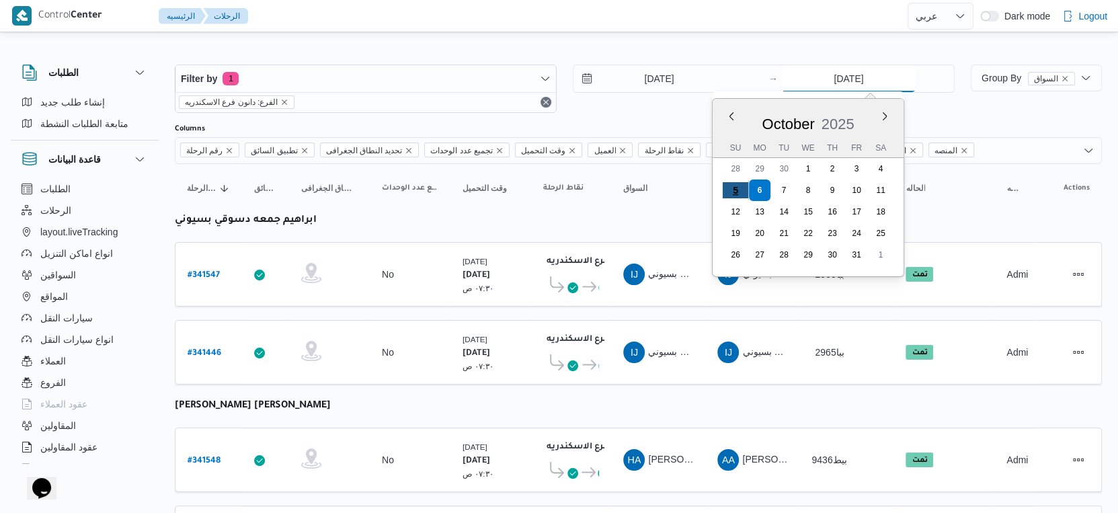
type input "5/10/2025"
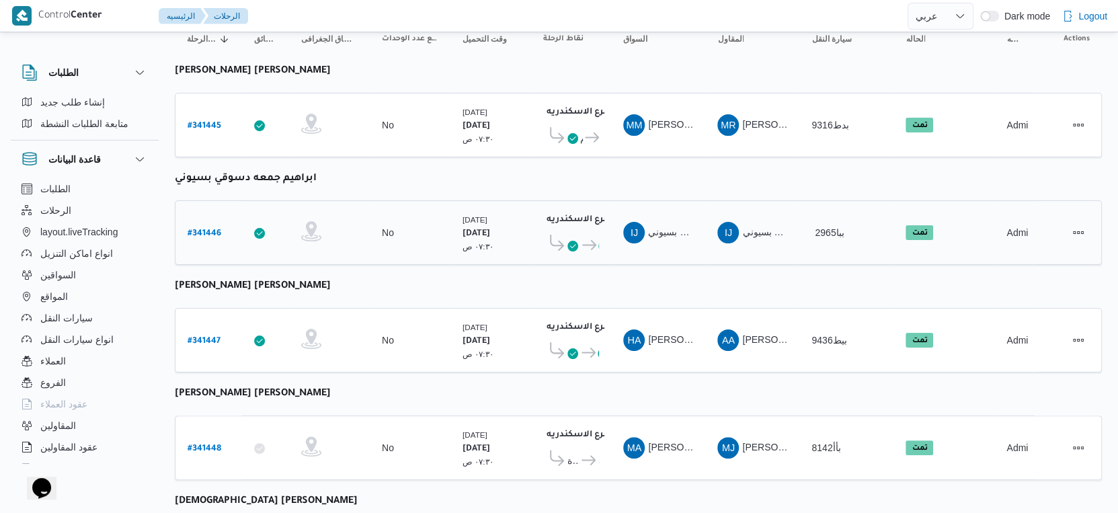
click at [202, 229] on b "# 341446" at bounding box center [205, 233] width 34 height 9
select select "ar"
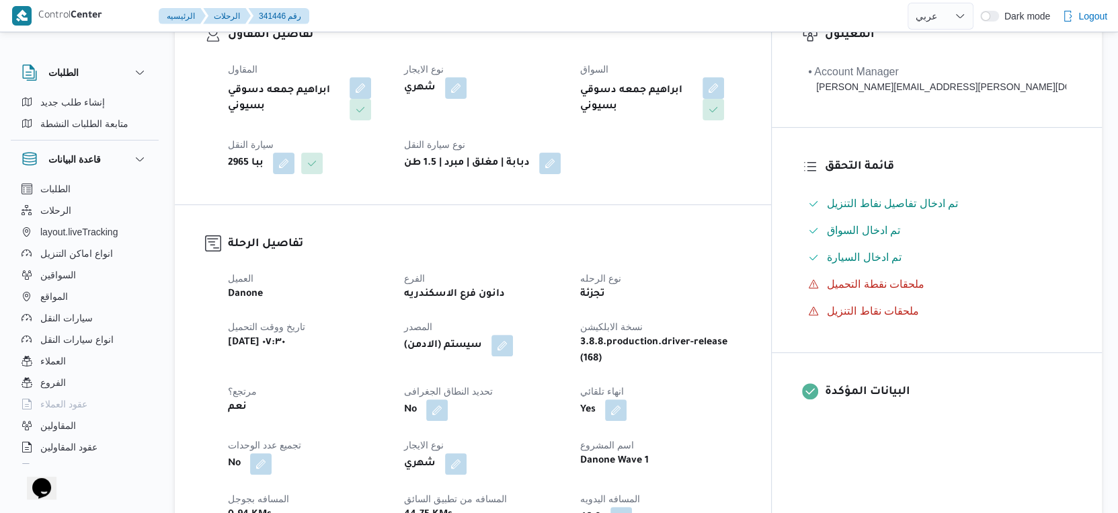
scroll to position [448, 0]
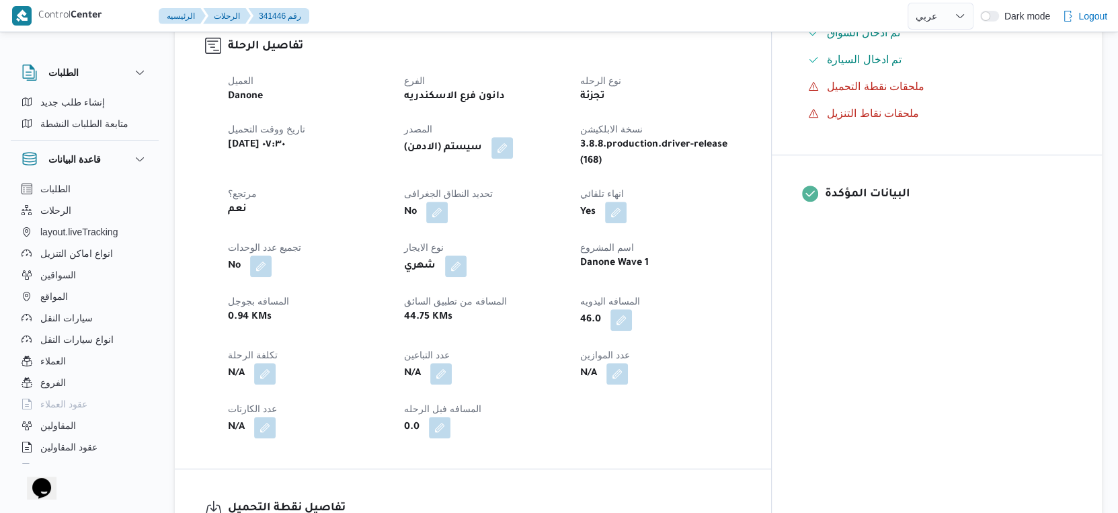
select select "ar"
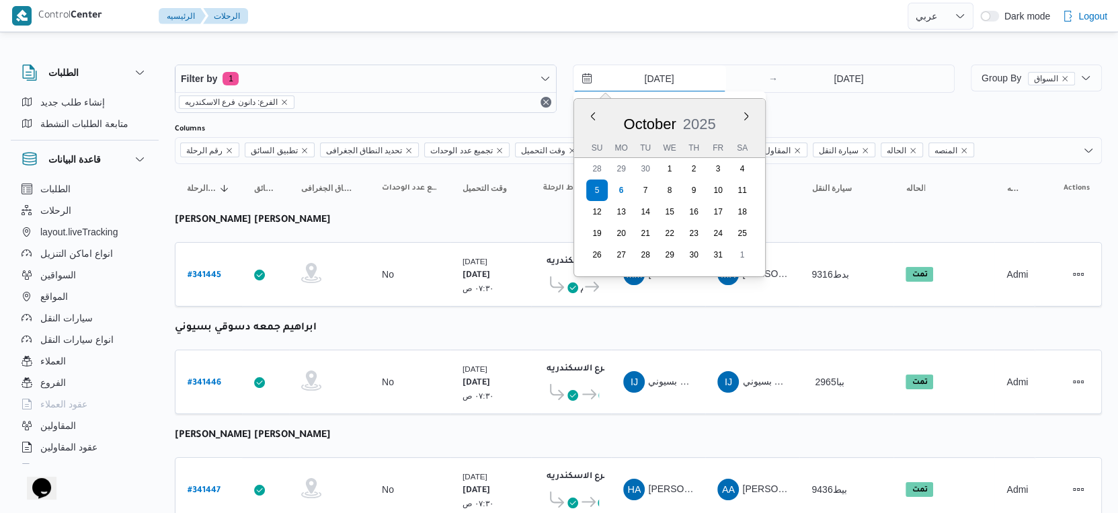
click at [658, 77] on input "5/10/2025" at bounding box center [650, 78] width 153 height 27
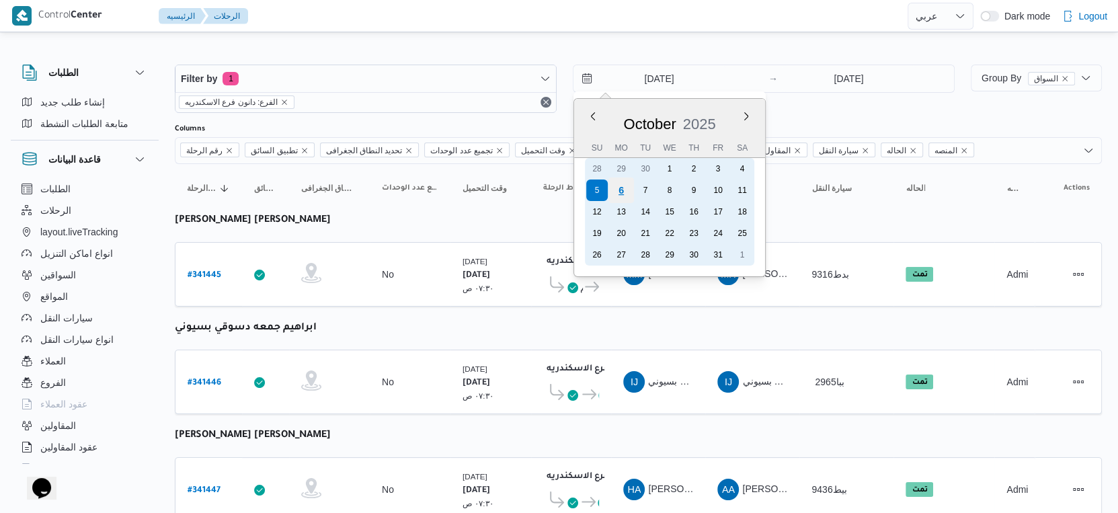
click at [617, 194] on div "6" at bounding box center [622, 191] width 26 height 26
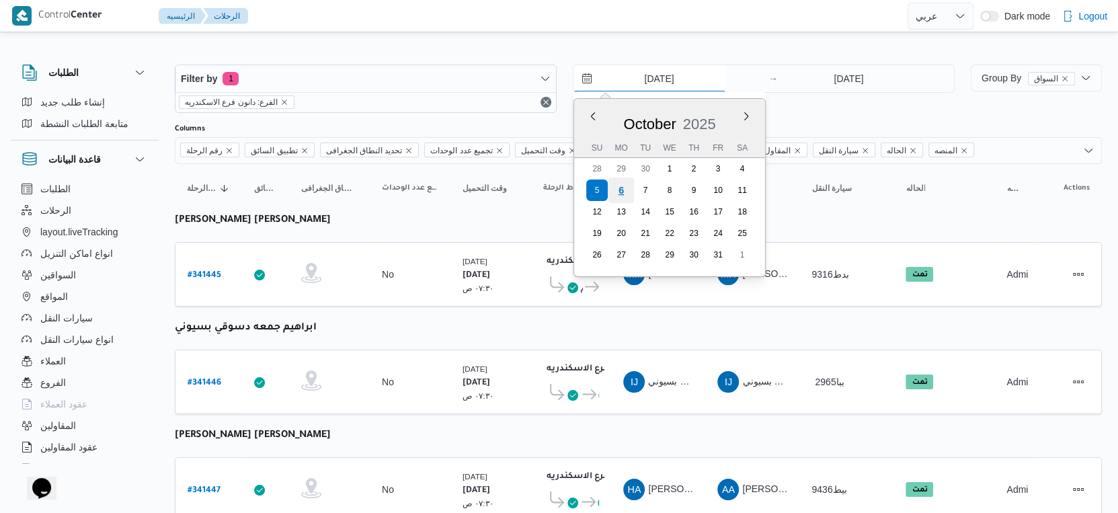
type input "[DATE]"
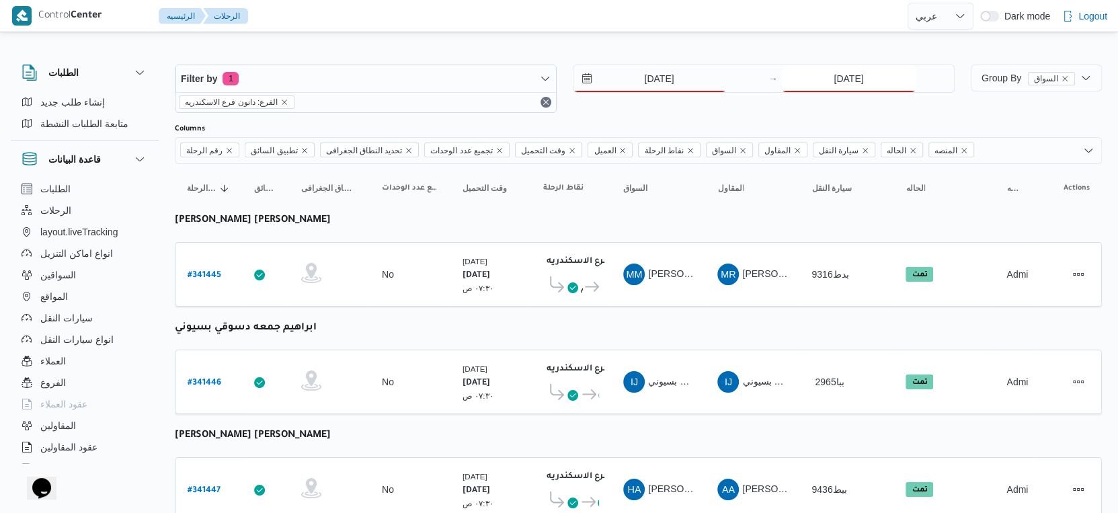
click at [850, 83] on input "5/10/2025" at bounding box center [849, 78] width 134 height 27
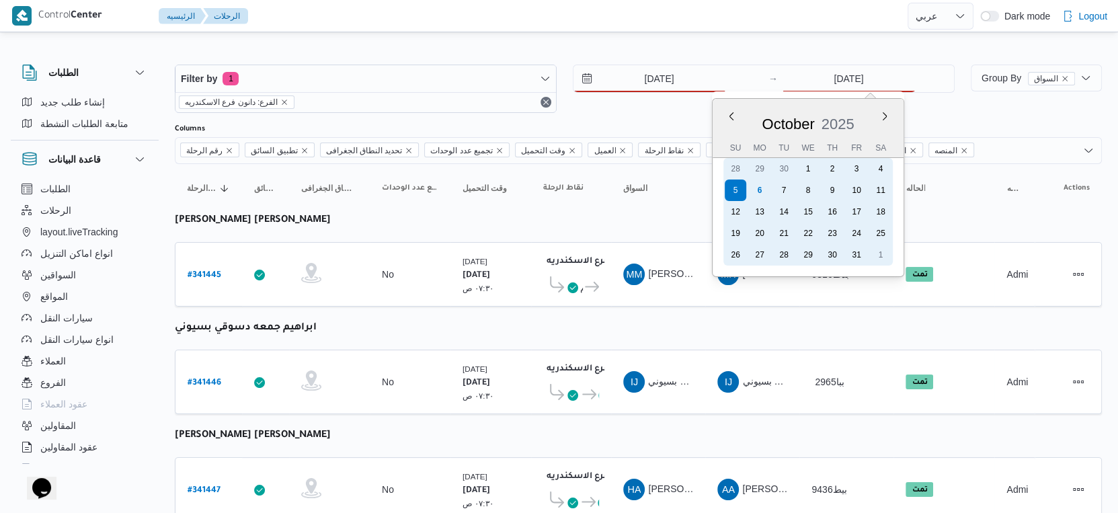
click at [764, 189] on div "6" at bounding box center [760, 191] width 22 height 22
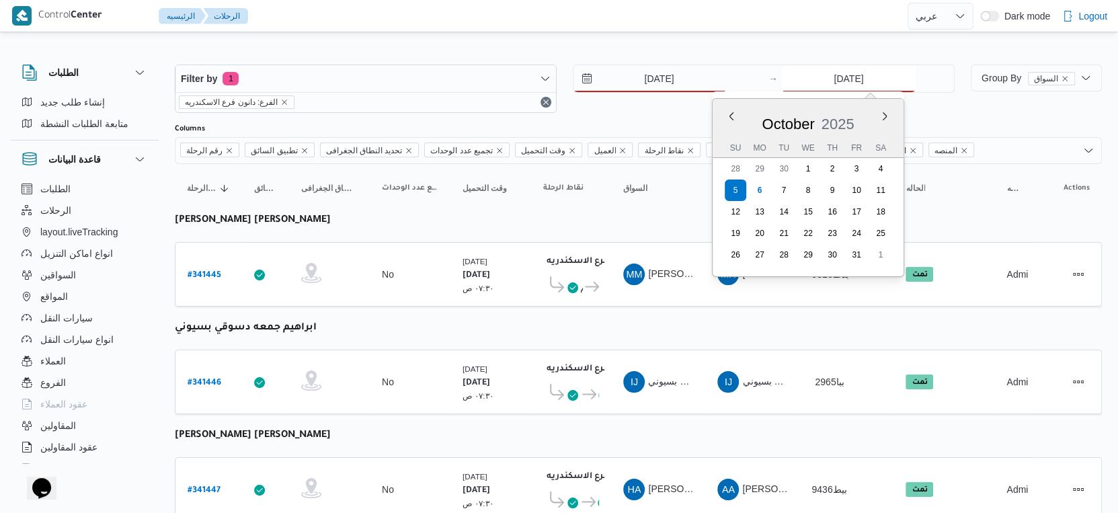
type input "6/10/2025"
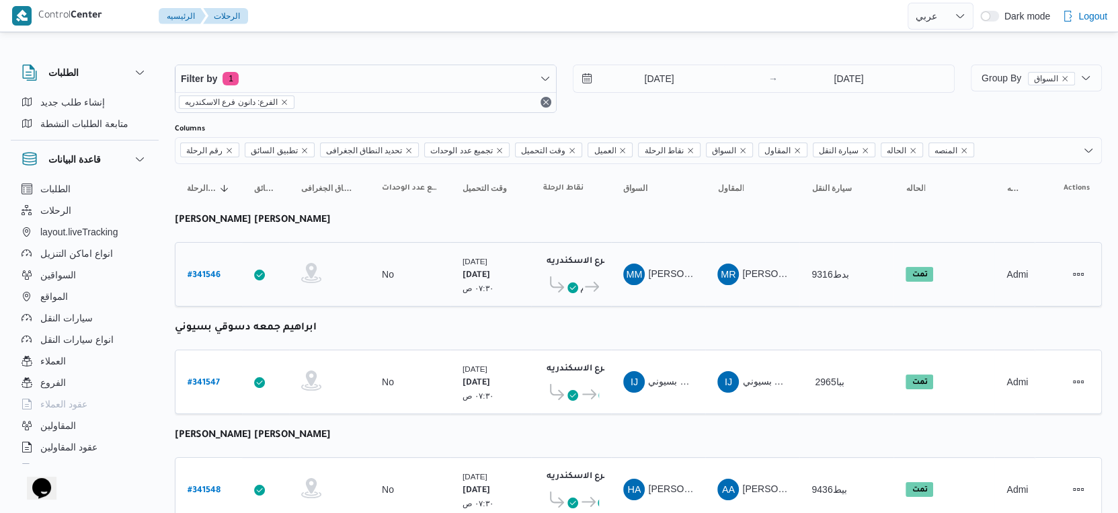
click at [662, 301] on td "السواق MM محمد مبروك محمد عبدالعاطي" at bounding box center [658, 274] width 94 height 65
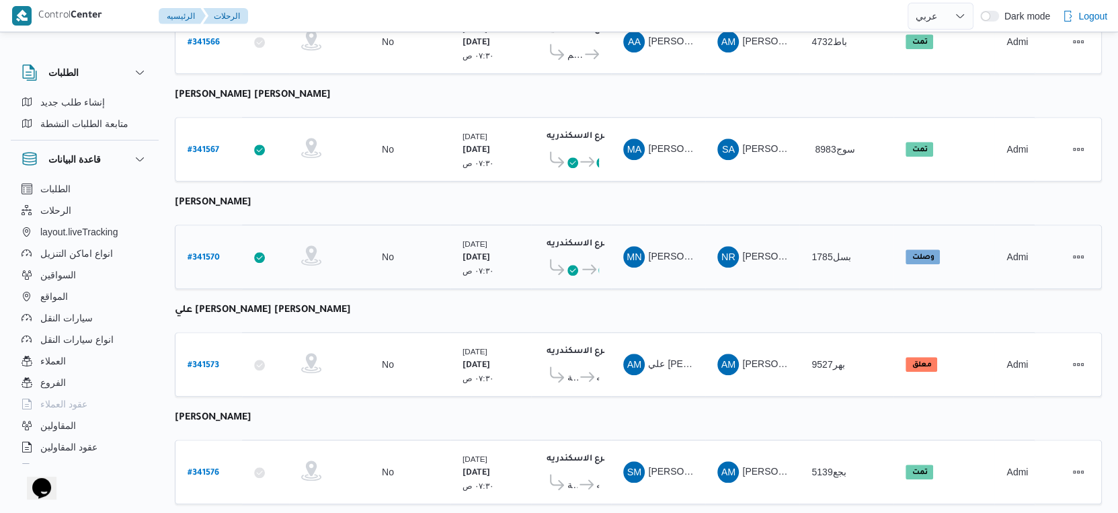
scroll to position [1097, 0]
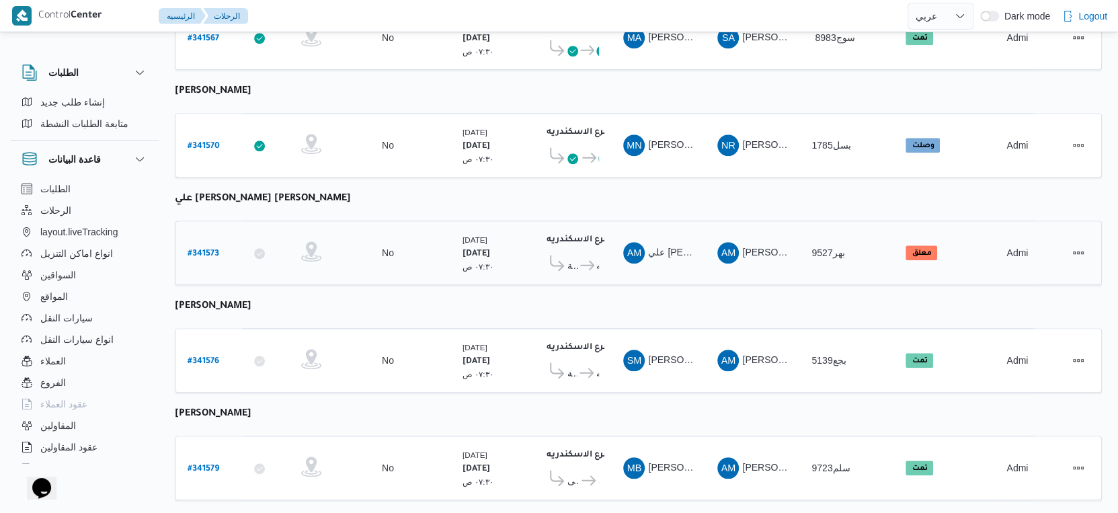
click at [209, 249] on b "# 341573" at bounding box center [204, 253] width 32 height 9
select select "ar"
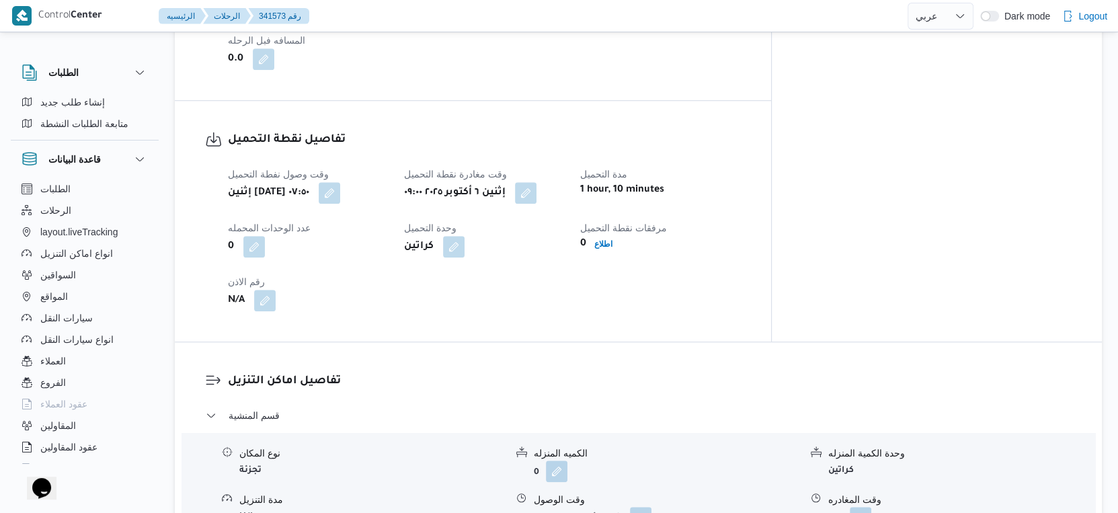
scroll to position [896, 0]
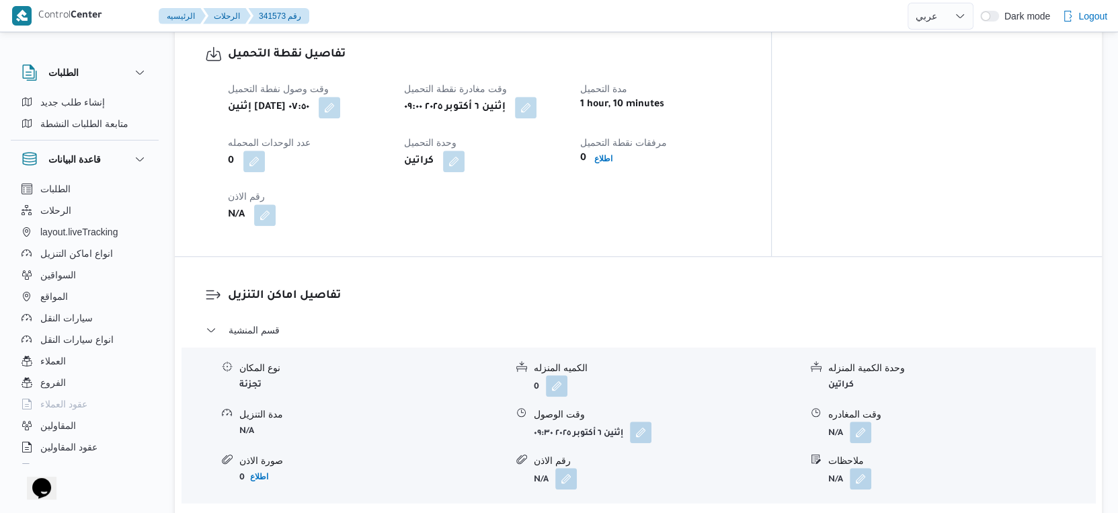
click at [537, 108] on button "button" at bounding box center [526, 108] width 22 height 22
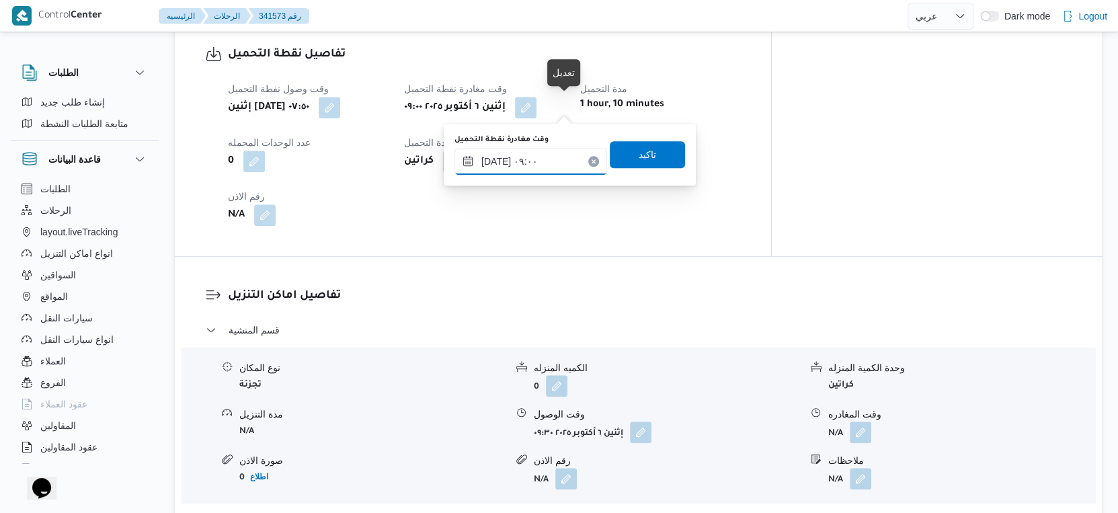
click at [547, 152] on input "٠٦/١٠/٢٠٢٥ ٠٩:٠٠" at bounding box center [531, 161] width 153 height 27
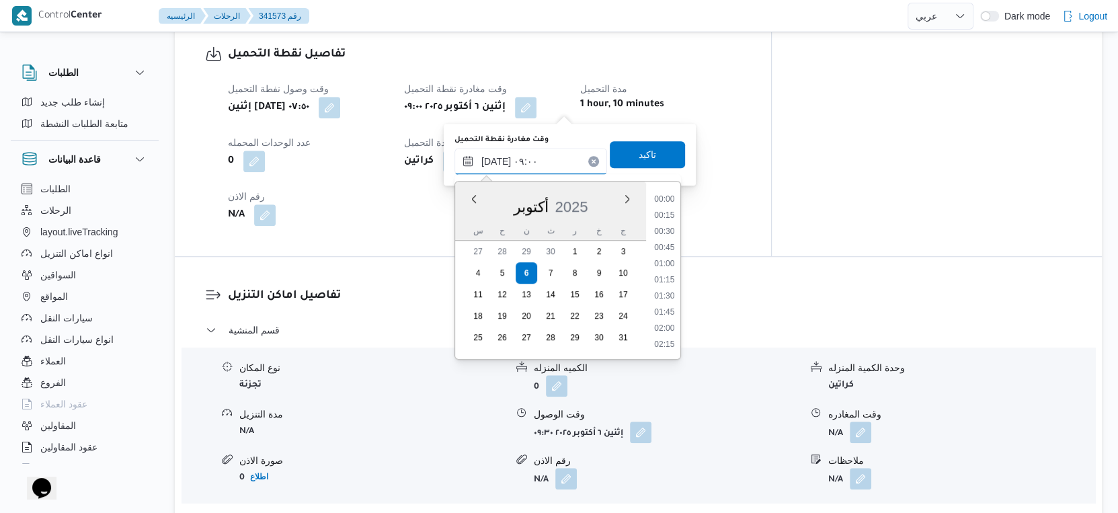
scroll to position [498, 0]
click at [655, 263] on li "08:45" at bounding box center [664, 265] width 31 height 13
type input "٠٦/١٠/٢٠٢٥ ٠٨:٤٥"
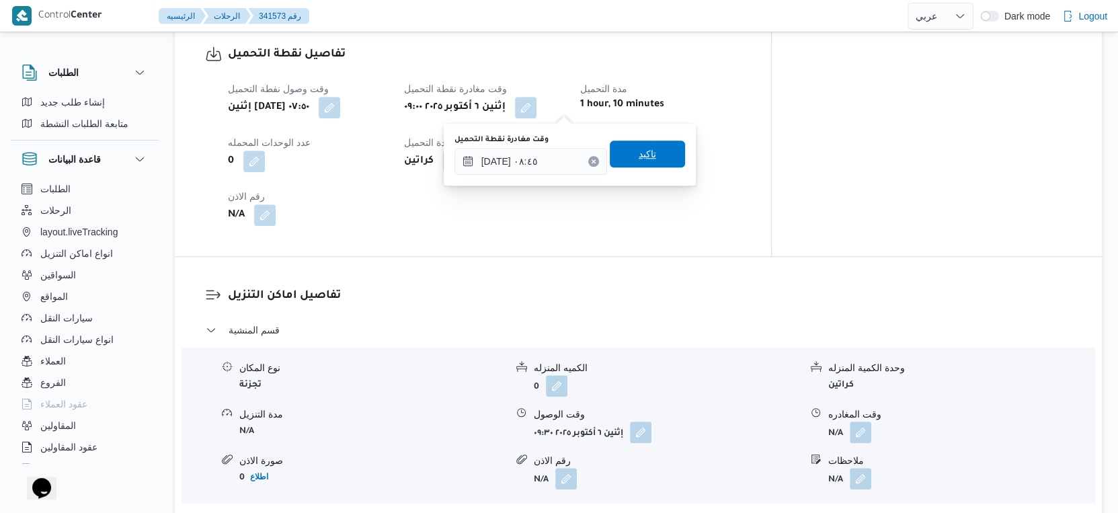
click at [656, 144] on span "تاكيد" at bounding box center [647, 154] width 75 height 27
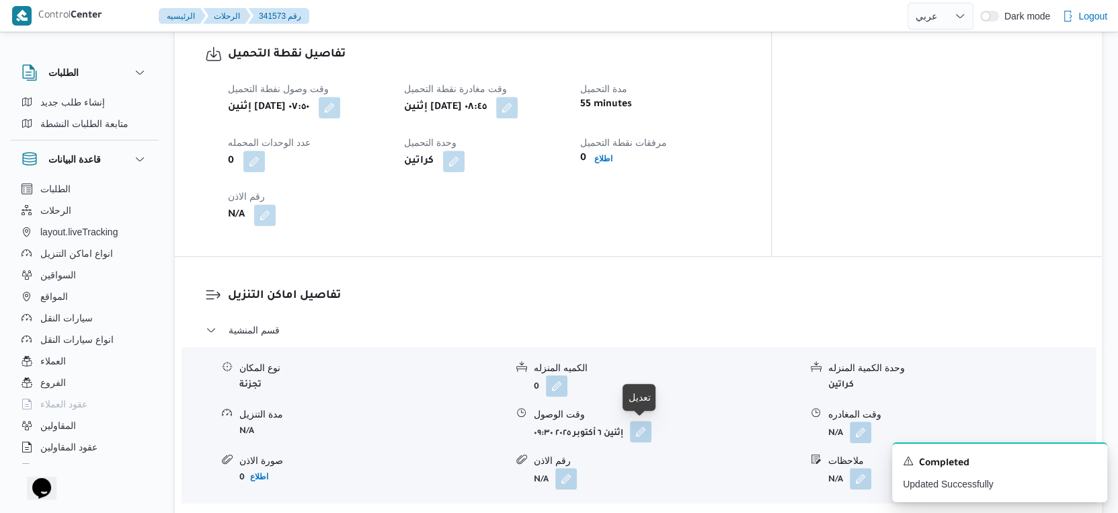
click at [643, 429] on button "button" at bounding box center [641, 432] width 22 height 22
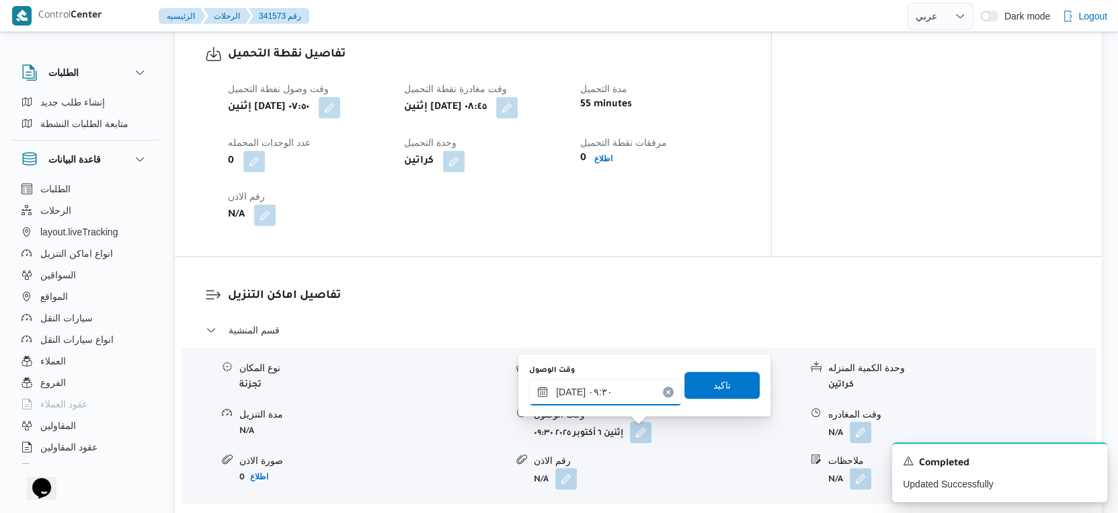
click at [623, 388] on input "٠٦/١٠/٢٠٢٥ ٠٩:٣٠" at bounding box center [605, 392] width 153 height 27
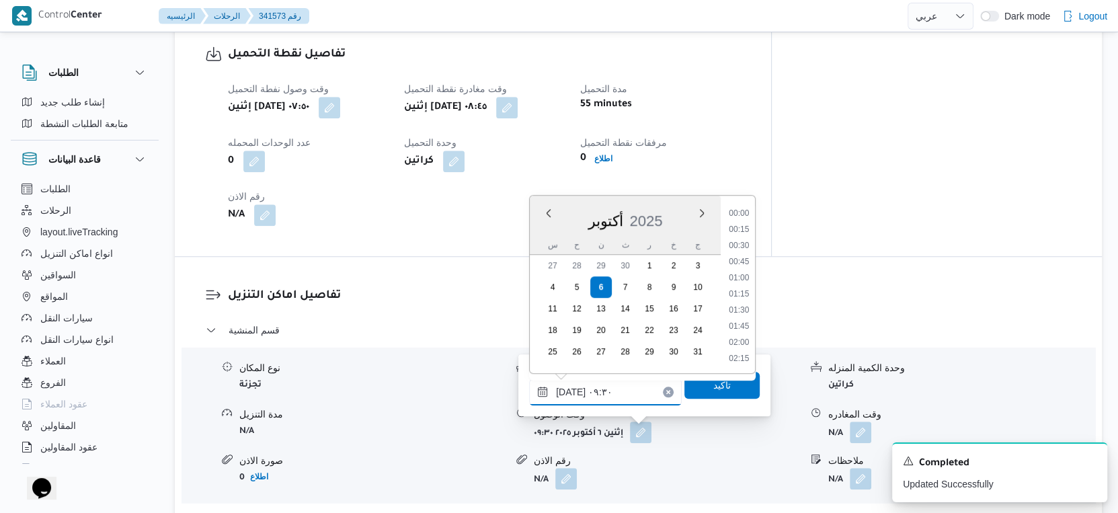
scroll to position [531, 0]
click at [733, 276] on li "09:15" at bounding box center [739, 278] width 31 height 13
type input "٠٦/١٠/٢٠٢٥ ٠٩:١٥"
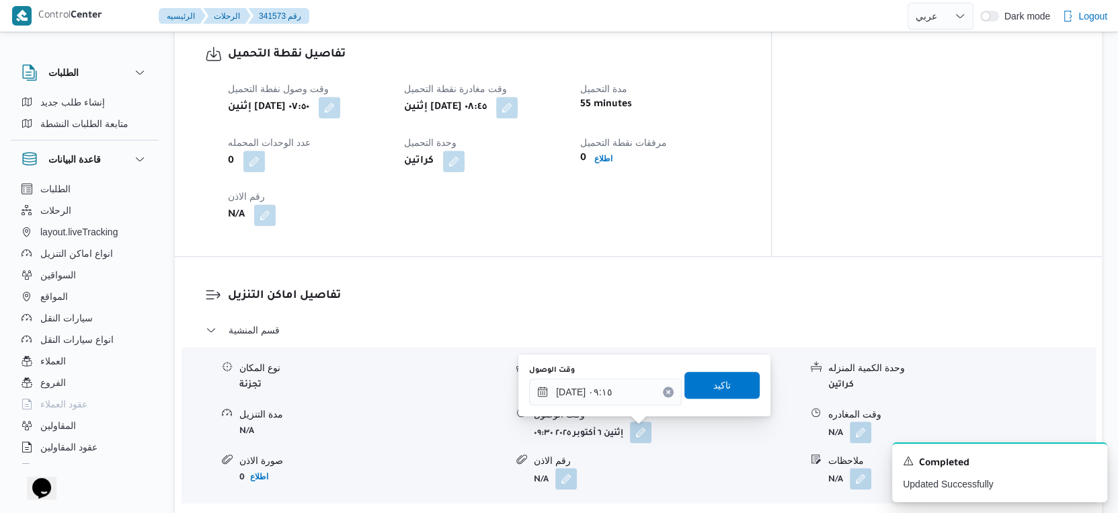
click at [717, 369] on div "وقت الوصول ٠٦/١٠/٢٠٢٥ ٠٩:١٥ تاكيد" at bounding box center [644, 385] width 233 height 43
click at [723, 381] on span "تاكيد" at bounding box center [722, 384] width 75 height 27
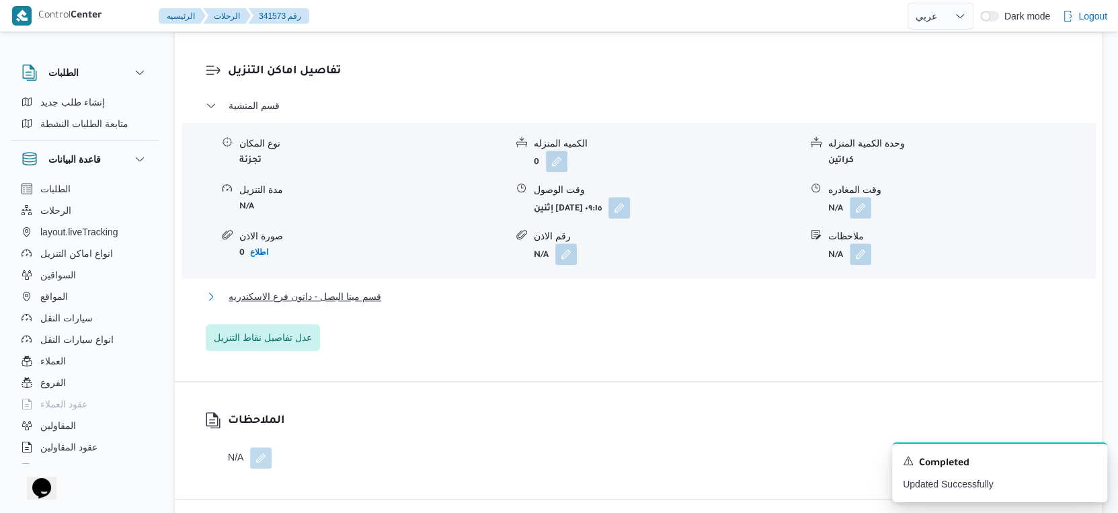
click at [407, 301] on button "قسم مينا البصل - دانون فرع الاسكندريه" at bounding box center [639, 296] width 866 height 16
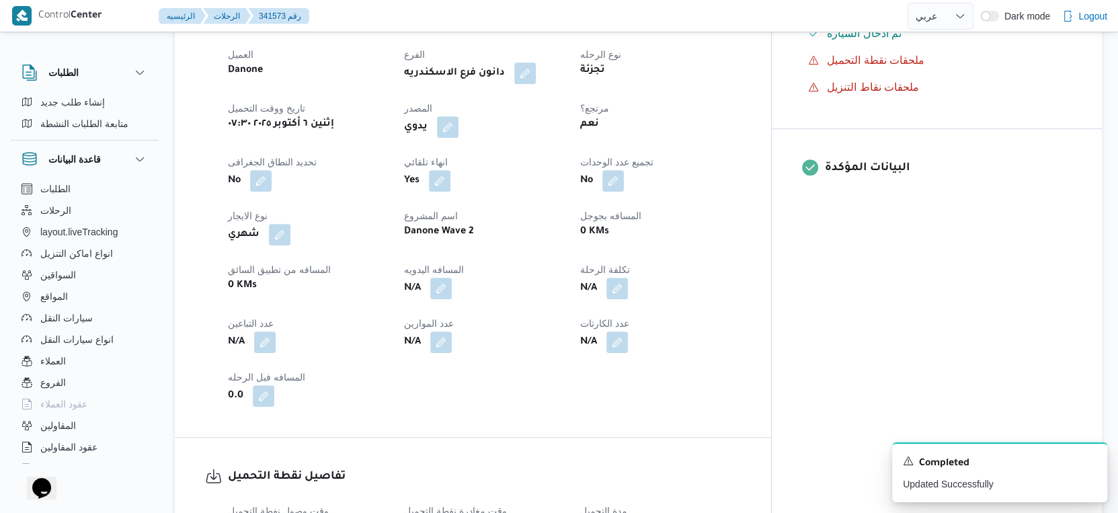
scroll to position [448, 0]
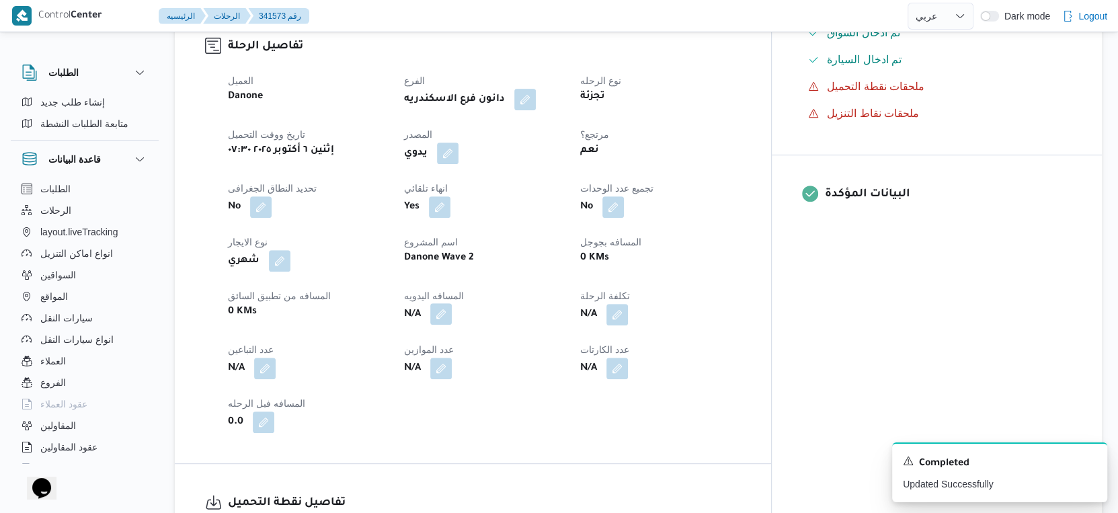
click at [452, 308] on button "button" at bounding box center [441, 314] width 22 height 22
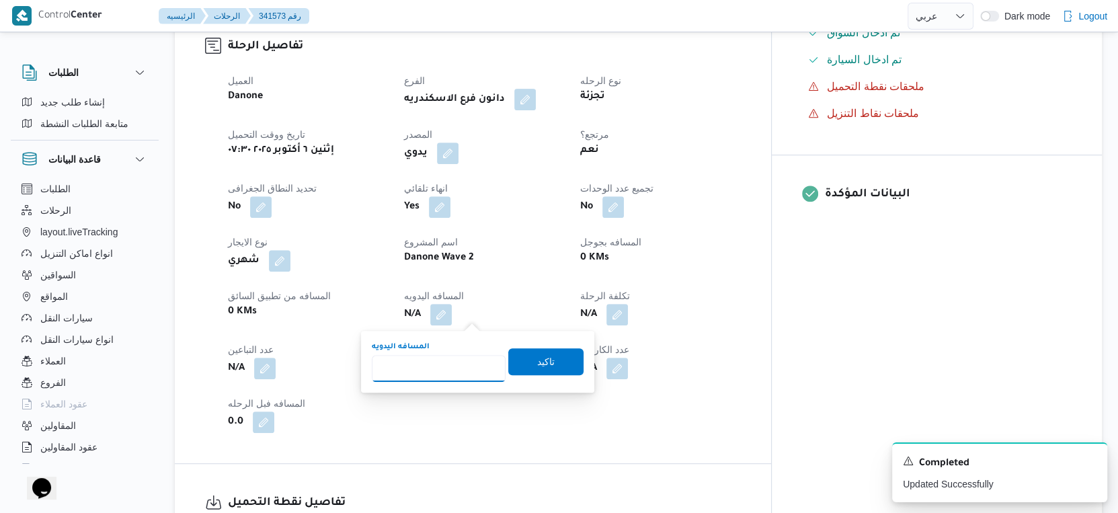
click at [425, 368] on input "المسافه اليدويه" at bounding box center [439, 368] width 134 height 27
type input "17"
click at [559, 368] on span "تاكيد" at bounding box center [545, 361] width 75 height 27
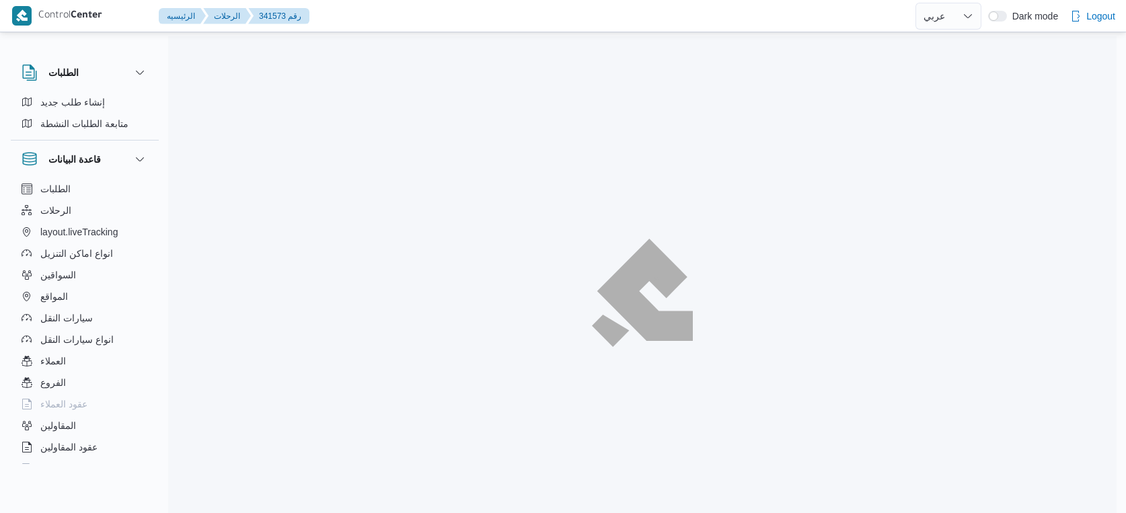
select select "ar"
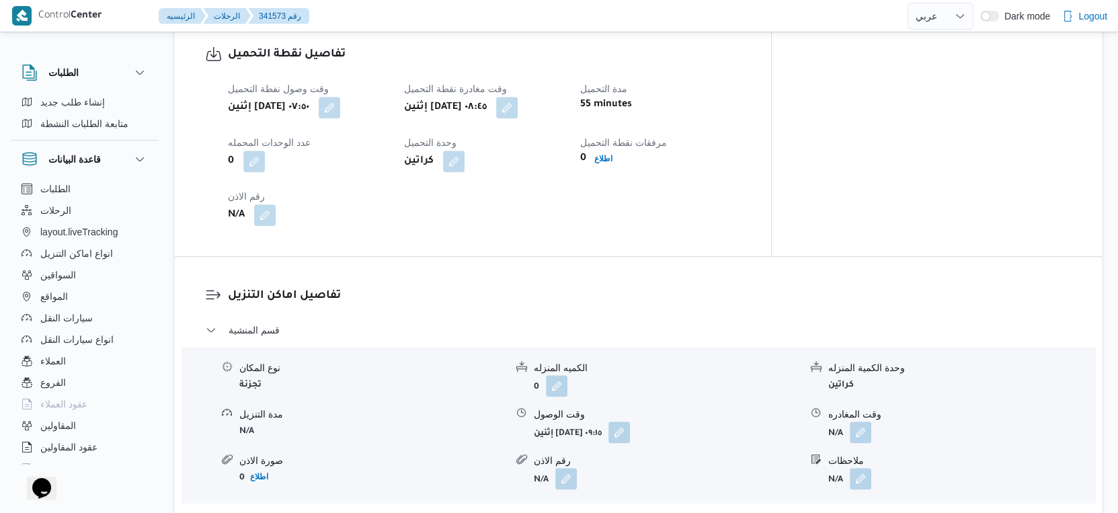
scroll to position [933, 0]
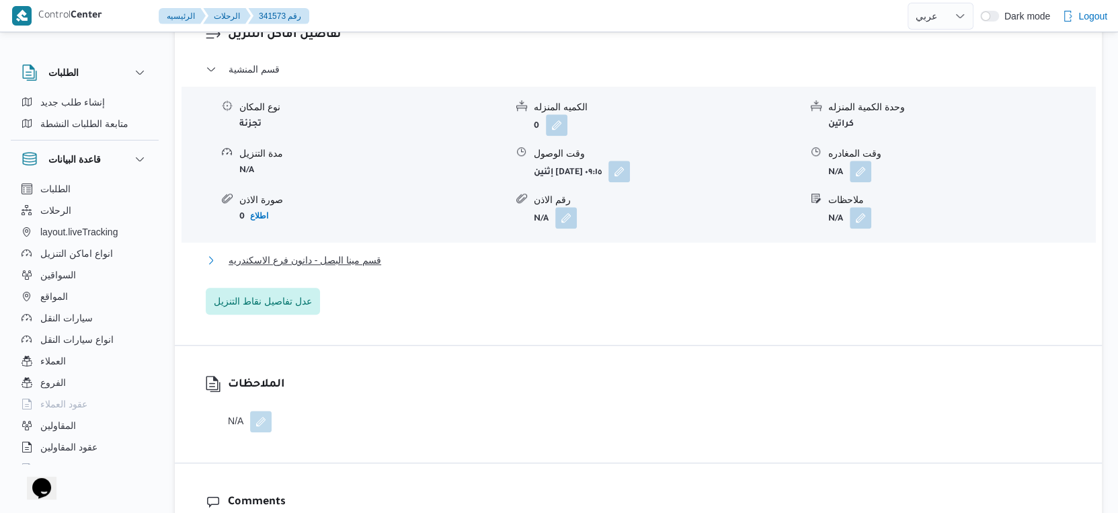
click at [384, 264] on button "قسم مينا البصل - دانون فرع الاسكندريه" at bounding box center [639, 260] width 866 height 16
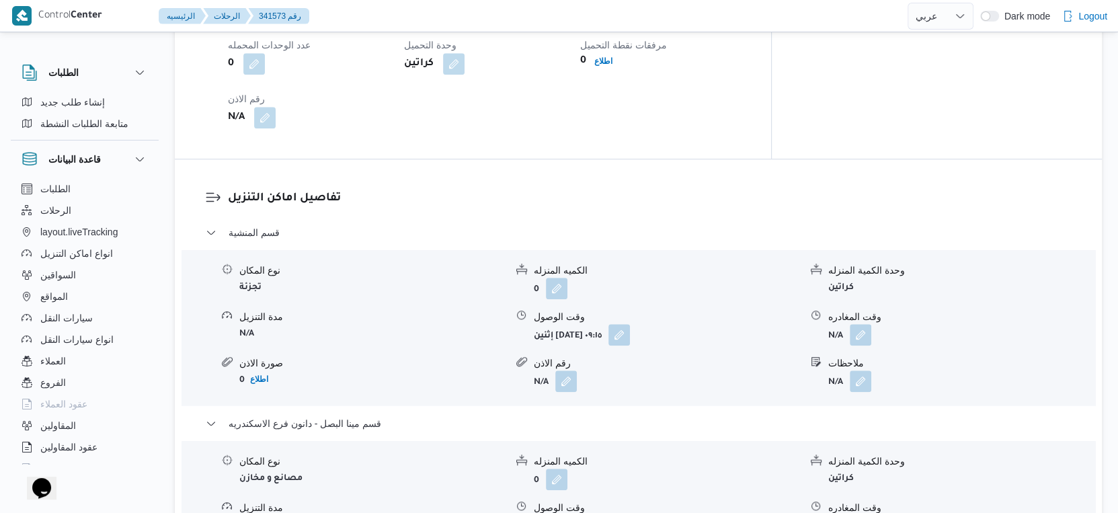
scroll to position [1157, 0]
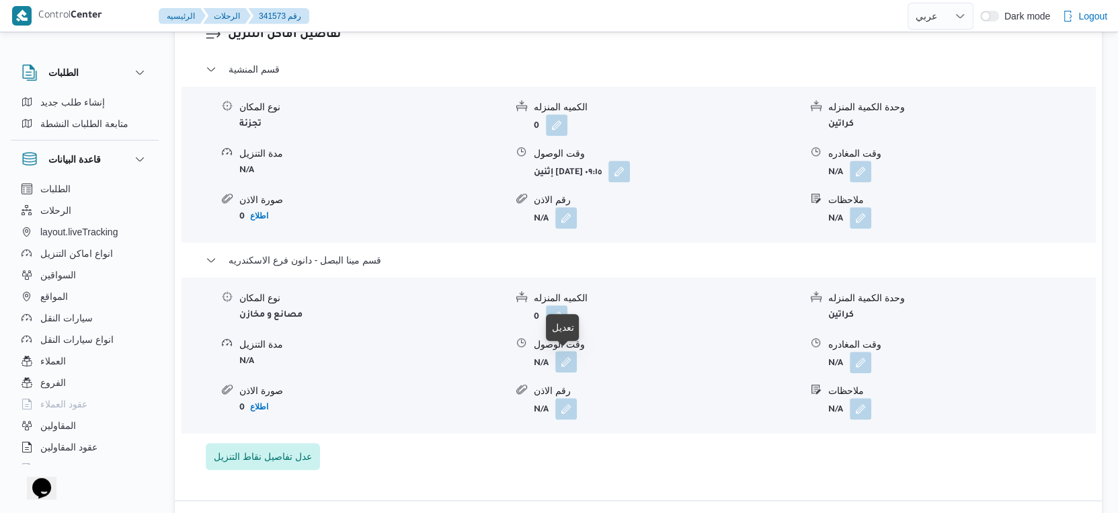
click at [571, 360] on button "button" at bounding box center [566, 362] width 22 height 22
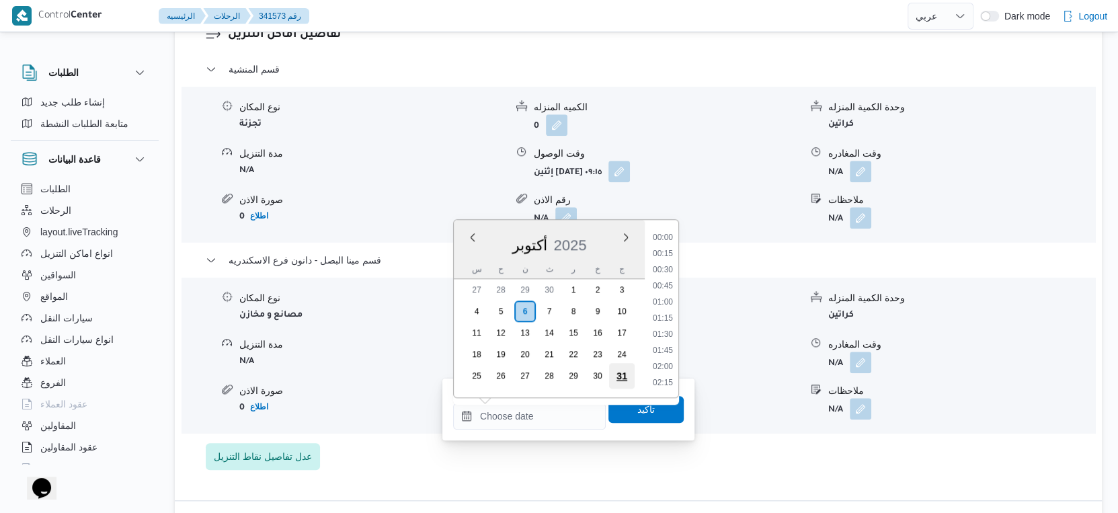
click at [510, 418] on input "وقت الوصول" at bounding box center [529, 416] width 153 height 27
drag, startPoint x: 670, startPoint y: 291, endPoint x: 648, endPoint y: 377, distance: 88.9
click at [670, 292] on li "17:15" at bounding box center [663, 292] width 31 height 13
type input "[DATE] ١٧:١٥"
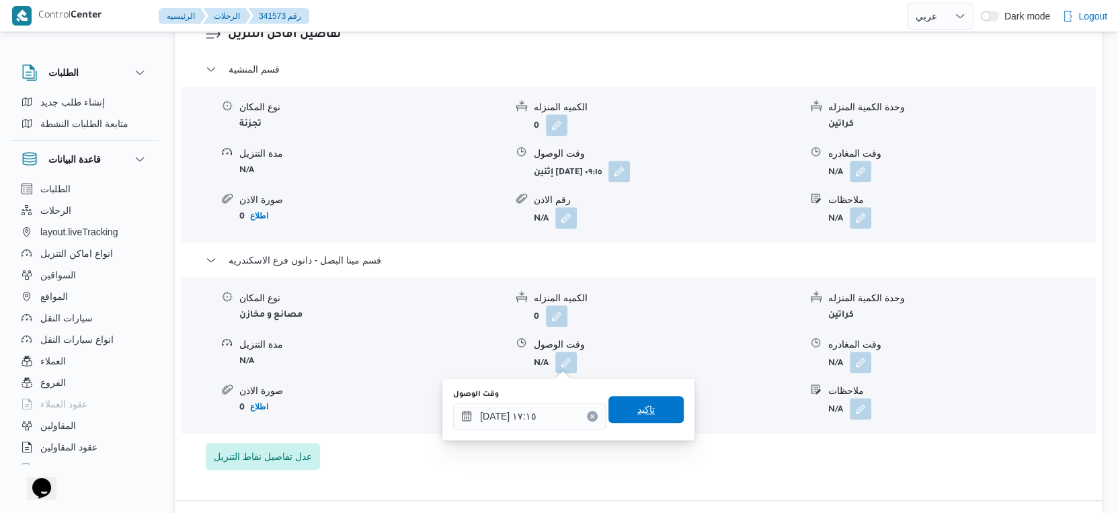
drag, startPoint x: 646, startPoint y: 407, endPoint x: 662, endPoint y: 402, distance: 17.0
click at [652, 407] on span "تاكيد" at bounding box center [646, 409] width 75 height 27
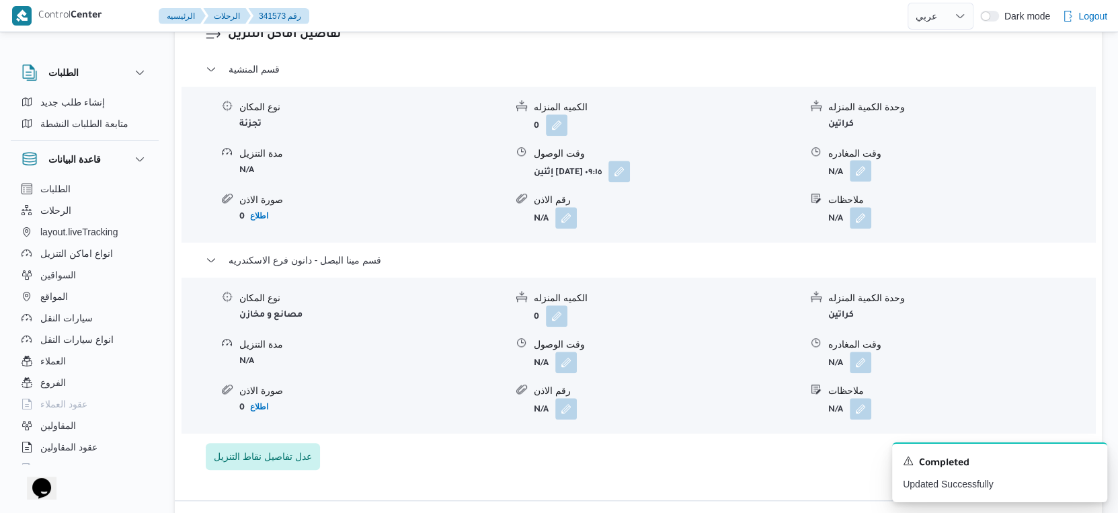
click at [862, 173] on button "button" at bounding box center [861, 171] width 22 height 22
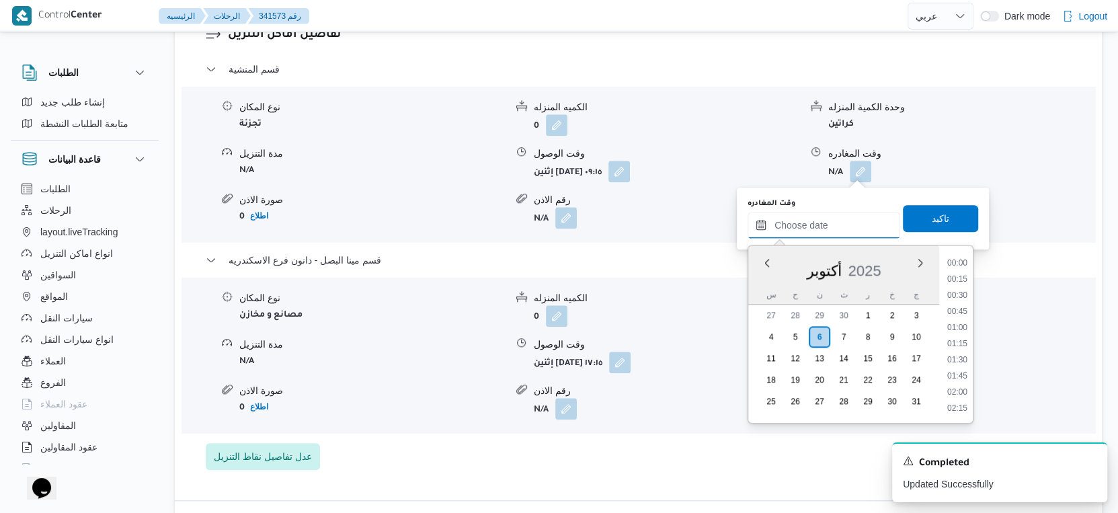
click at [835, 235] on input "وقت المغادره" at bounding box center [824, 225] width 153 height 27
click at [566, 428] on div "نوع المكان مصانع و مخازن الكميه المنزله 0 وحدة الكمية المنزله كراتين مدة التنزي…" at bounding box center [638, 355] width 925 height 153
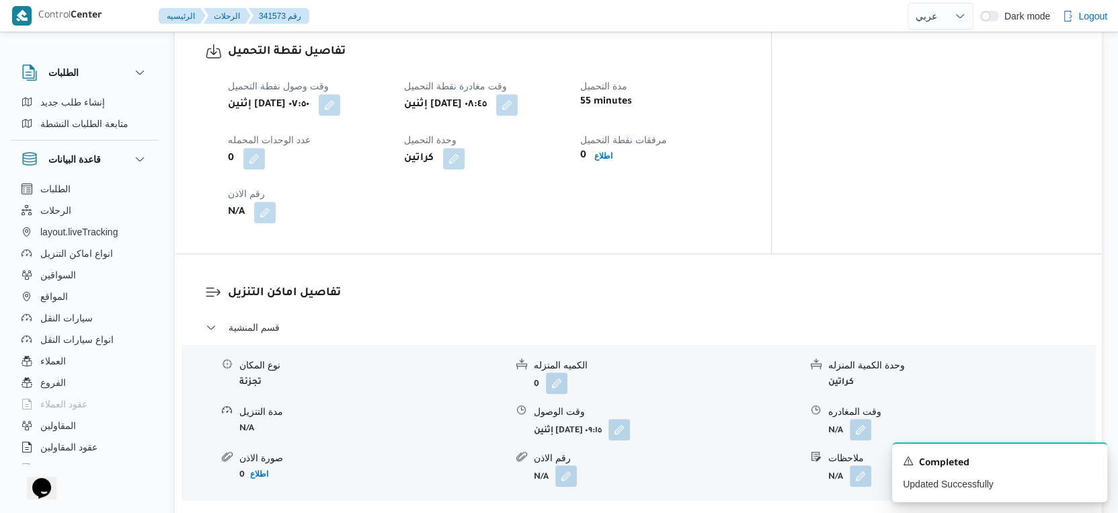
scroll to position [933, 0]
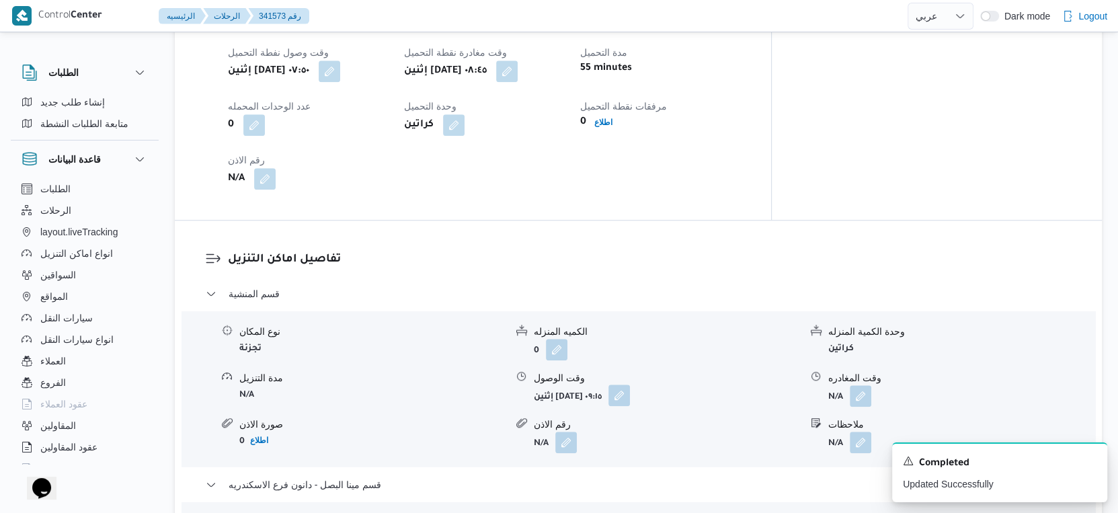
click at [630, 391] on button "button" at bounding box center [620, 396] width 22 height 22
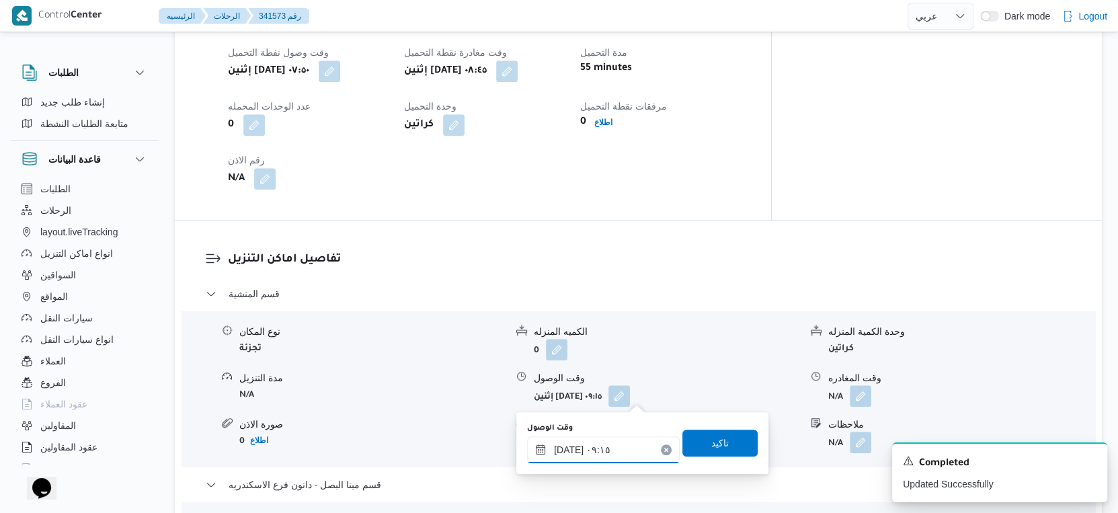
click at [604, 455] on input "[DATE] ٠٩:١٥" at bounding box center [603, 449] width 153 height 27
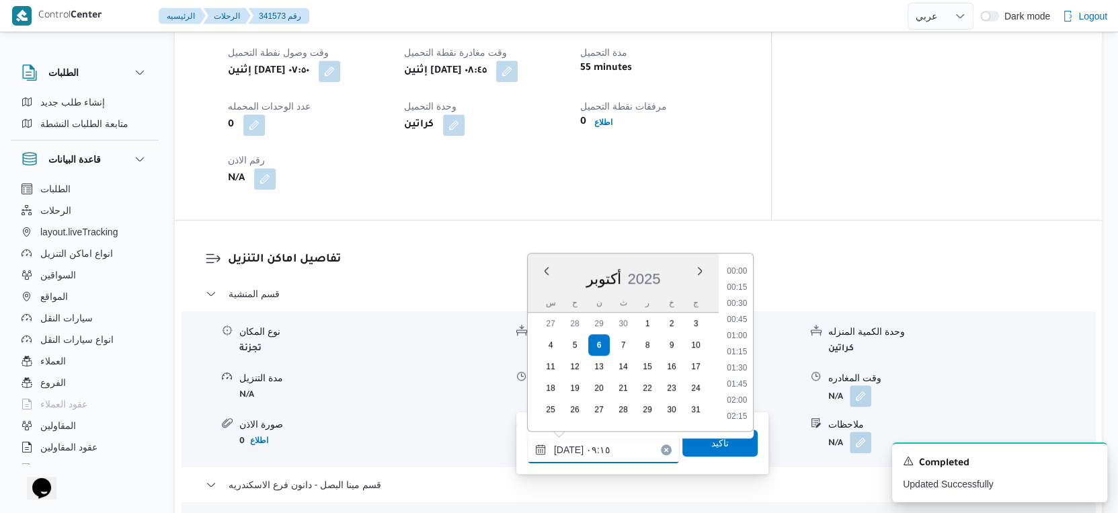
scroll to position [515, 0]
click at [738, 336] on li "09:00" at bounding box center [736, 336] width 31 height 13
type input "[DATE] ٠٩:٠٠"
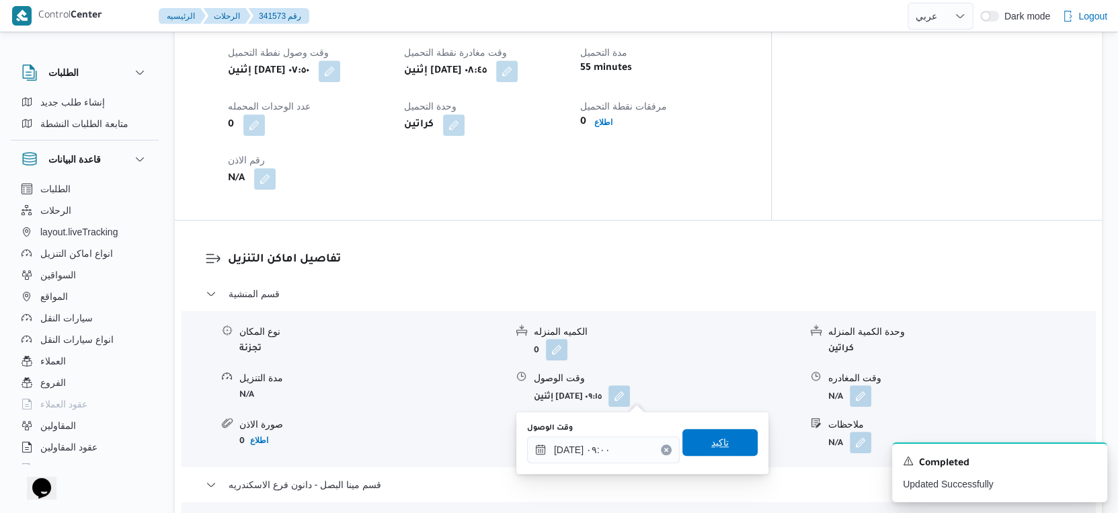
click at [711, 444] on span "تاكيد" at bounding box center [719, 442] width 17 height 16
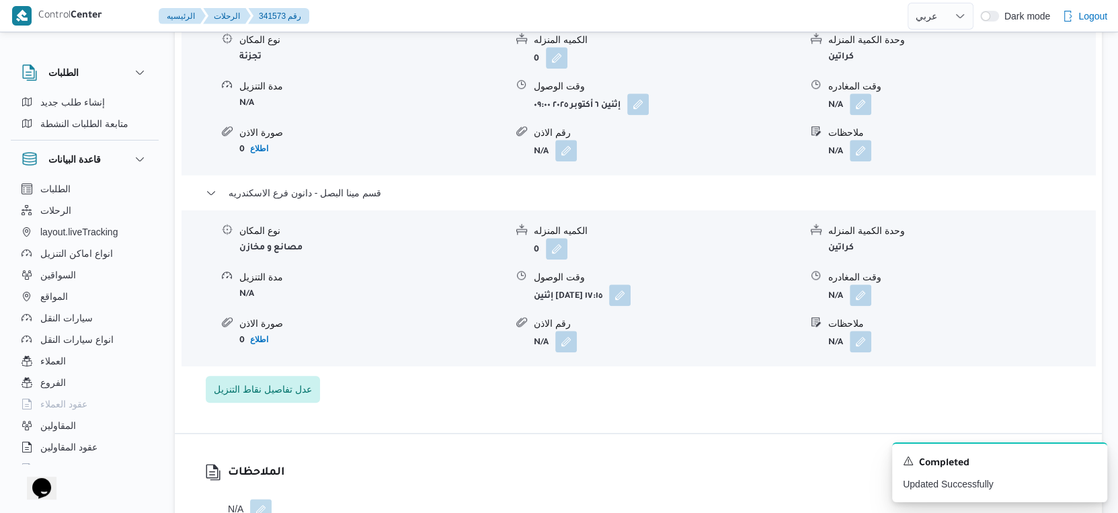
scroll to position [1231, 0]
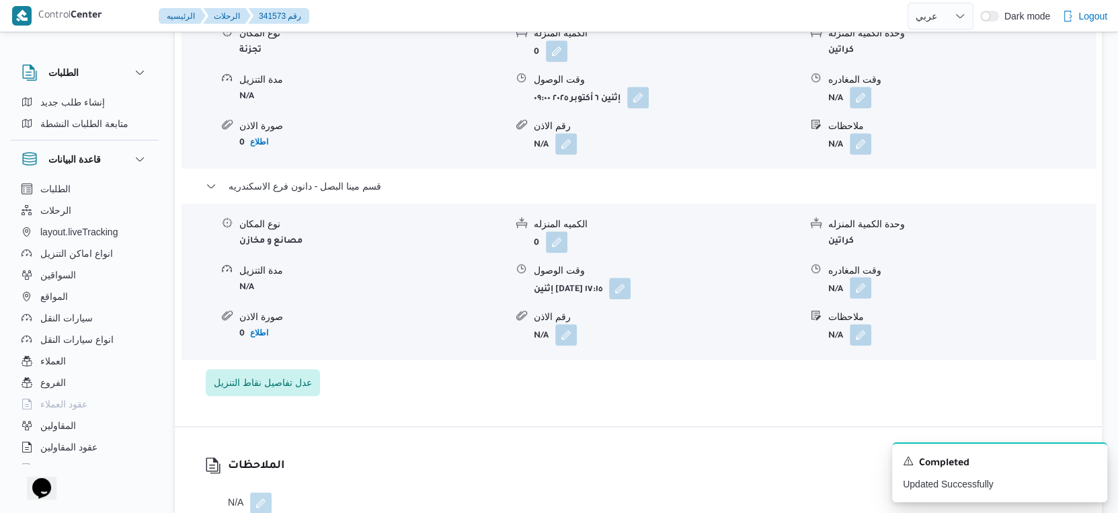
click at [864, 290] on button "button" at bounding box center [861, 288] width 22 height 22
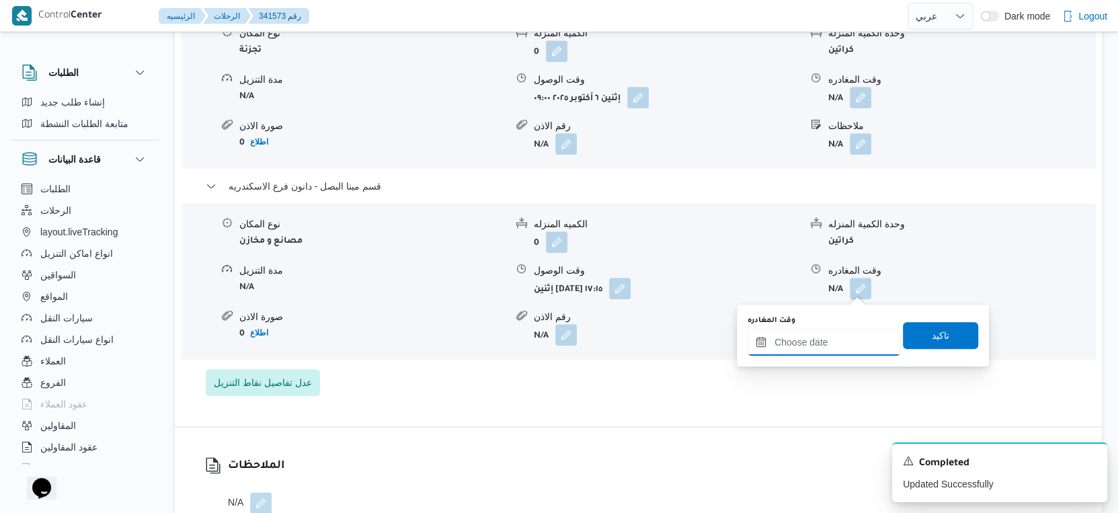
click at [836, 337] on input "وقت المغادره" at bounding box center [824, 342] width 153 height 27
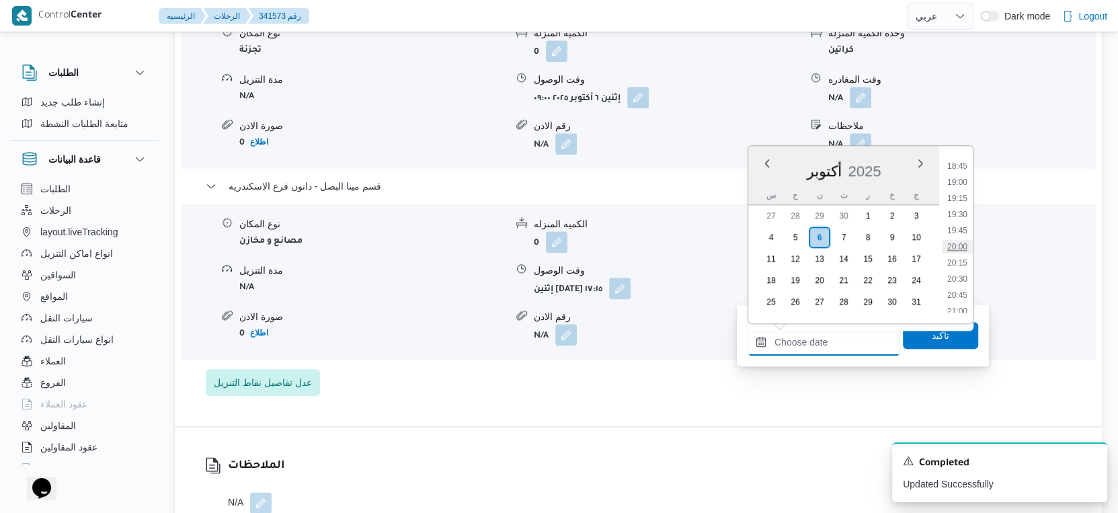
scroll to position [1133, 0]
click at [960, 171] on li "17:45" at bounding box center [957, 175] width 31 height 13
type input "[DATE] ١٧:٤٥"
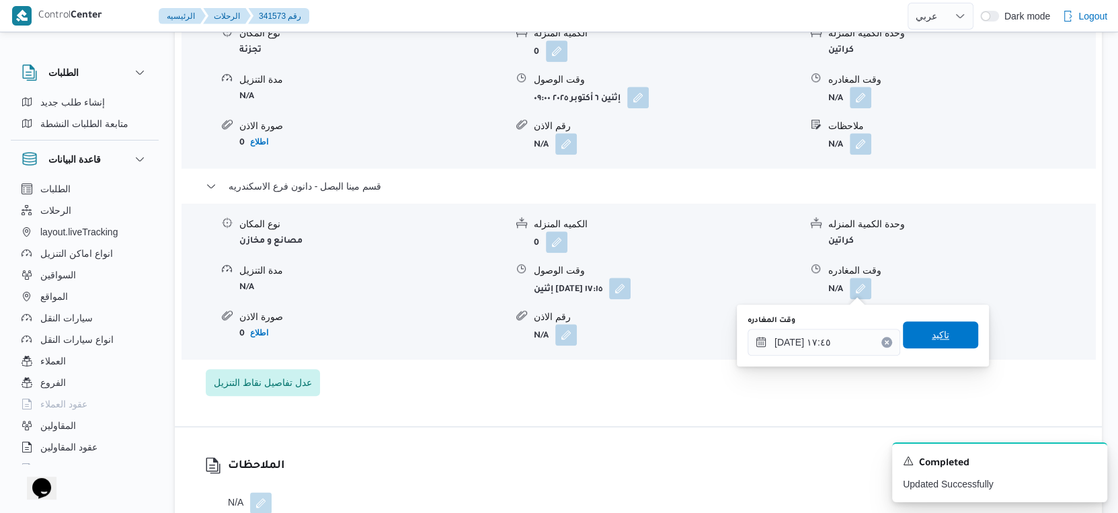
click at [941, 330] on span "تاكيد" at bounding box center [940, 334] width 75 height 27
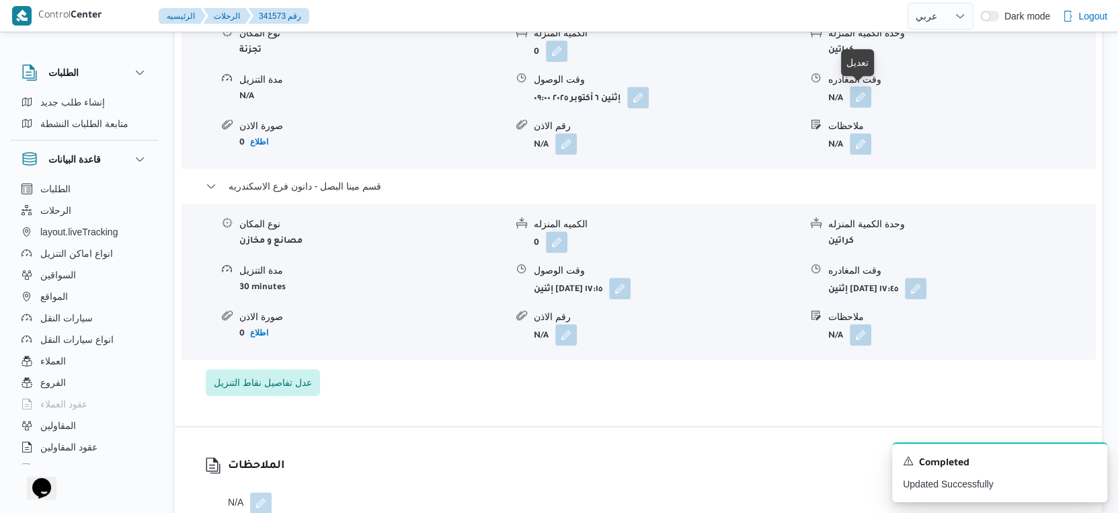
click at [863, 95] on button "button" at bounding box center [861, 97] width 22 height 22
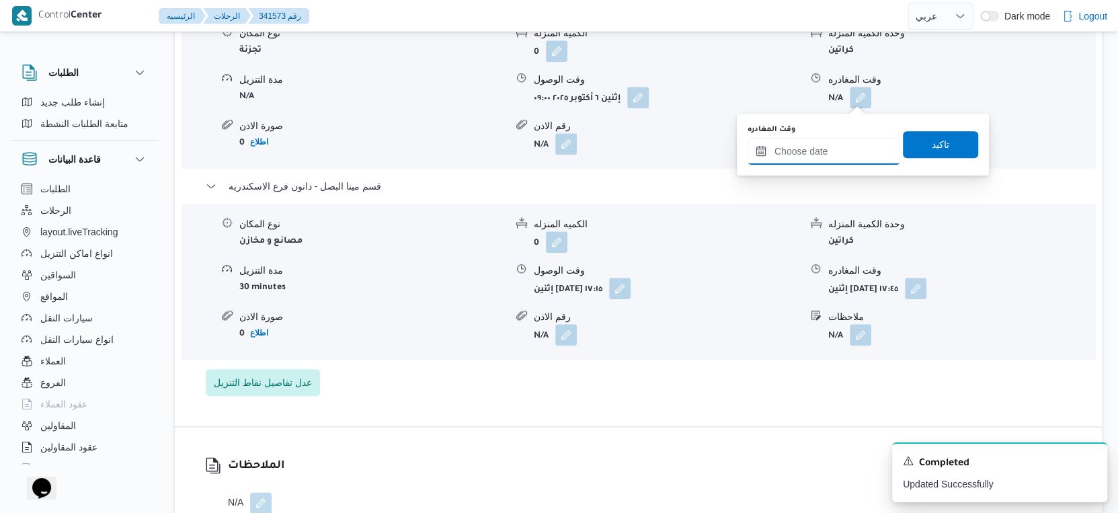
click at [829, 157] on input "وقت المغادره" at bounding box center [824, 151] width 153 height 27
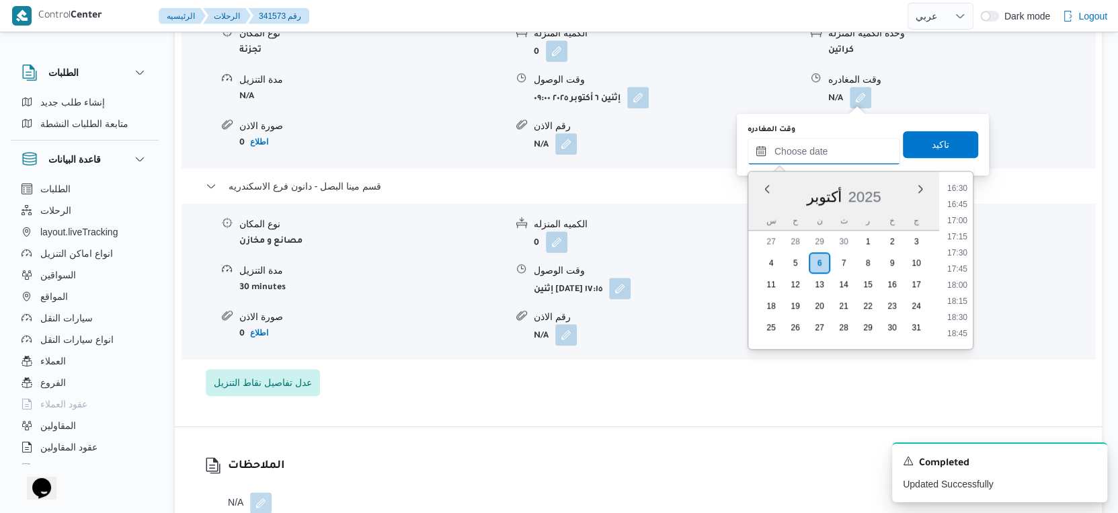
scroll to position [1058, 0]
click at [960, 227] on li "17:00" at bounding box center [957, 228] width 31 height 13
type input "٠٦/١٠/٢٠٢٥ ١٧:٠٠"
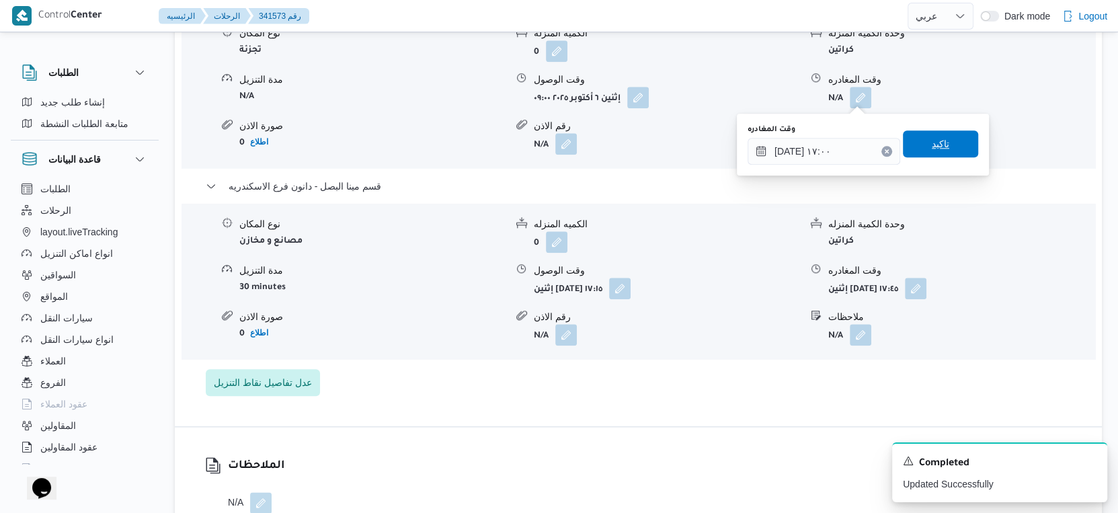
click at [939, 131] on div "تاكيد" at bounding box center [940, 144] width 75 height 27
click at [933, 134] on span "تاكيد" at bounding box center [940, 143] width 75 height 27
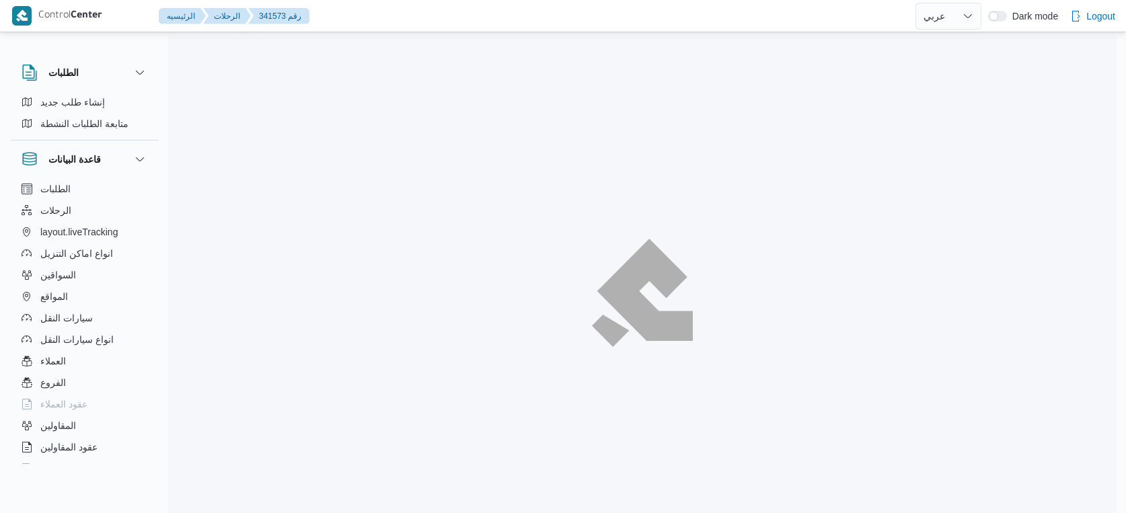
select select "ar"
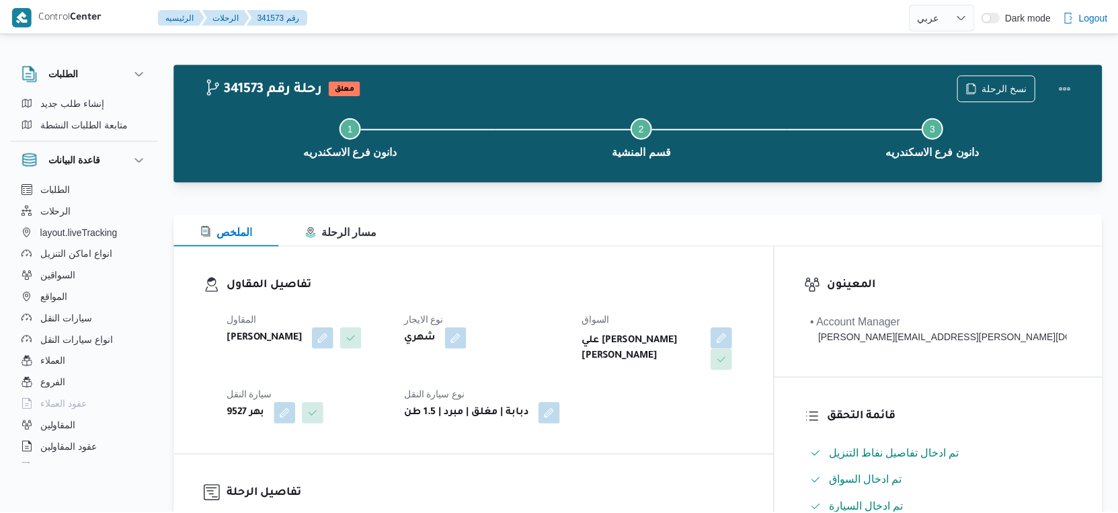
scroll to position [36, 0]
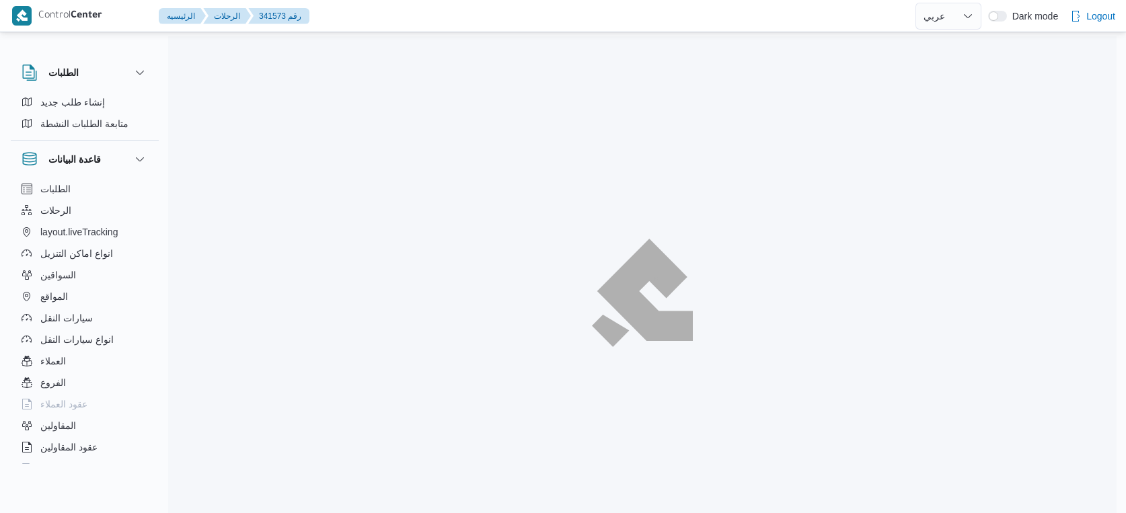
select select "ar"
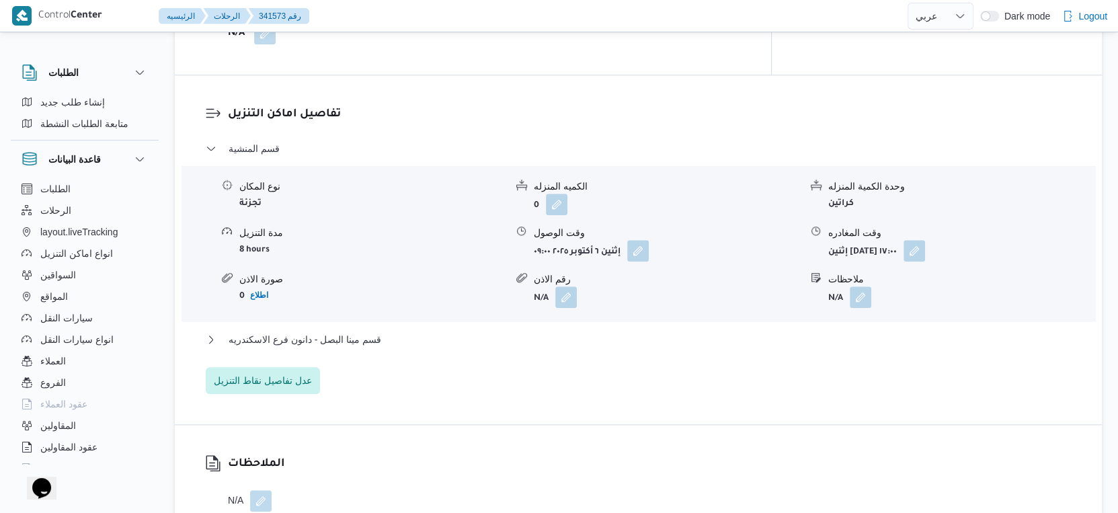
scroll to position [1157, 0]
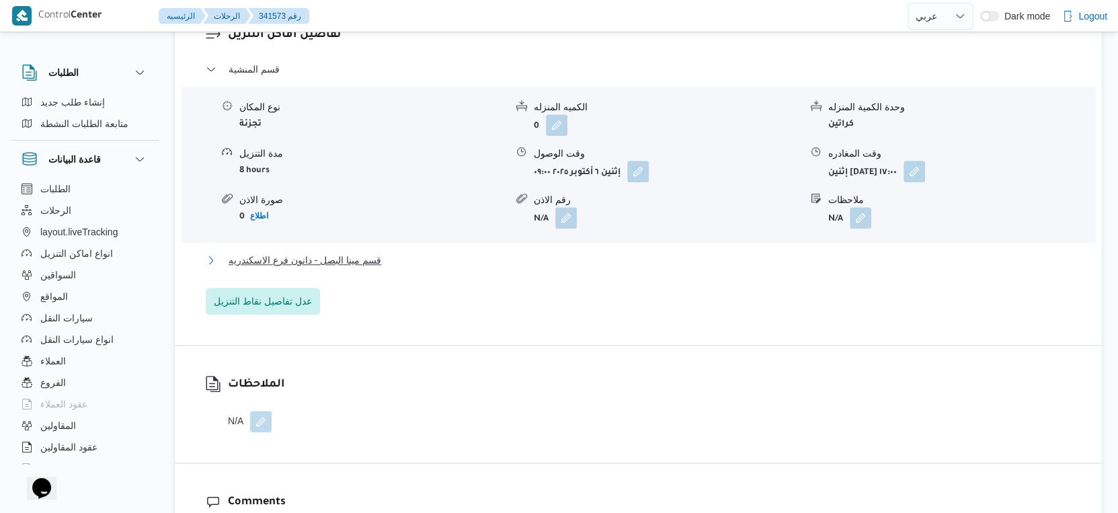
click at [375, 257] on span "قسم مينا البصل - دانون فرع الاسكندريه" at bounding box center [305, 260] width 153 height 16
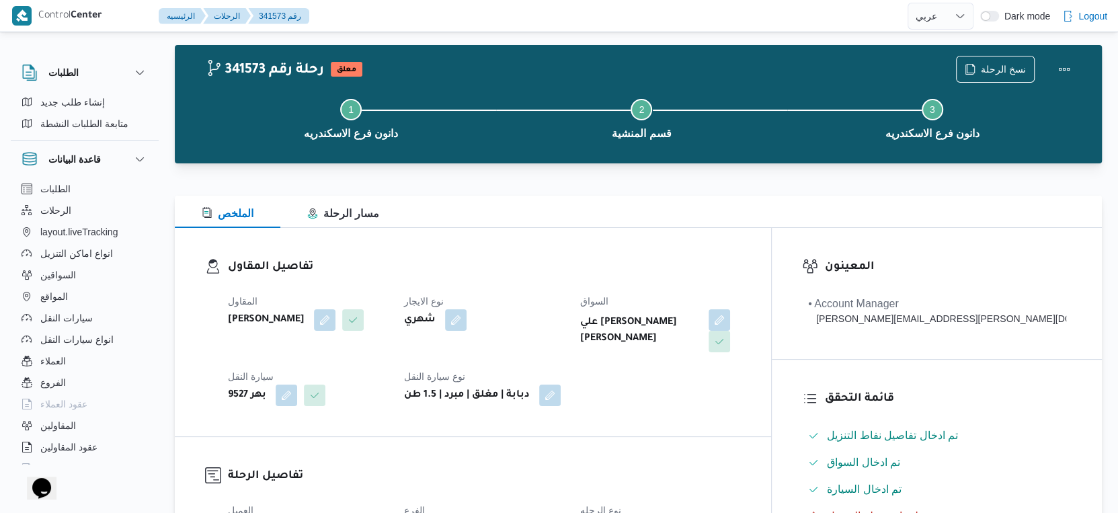
scroll to position [0, 0]
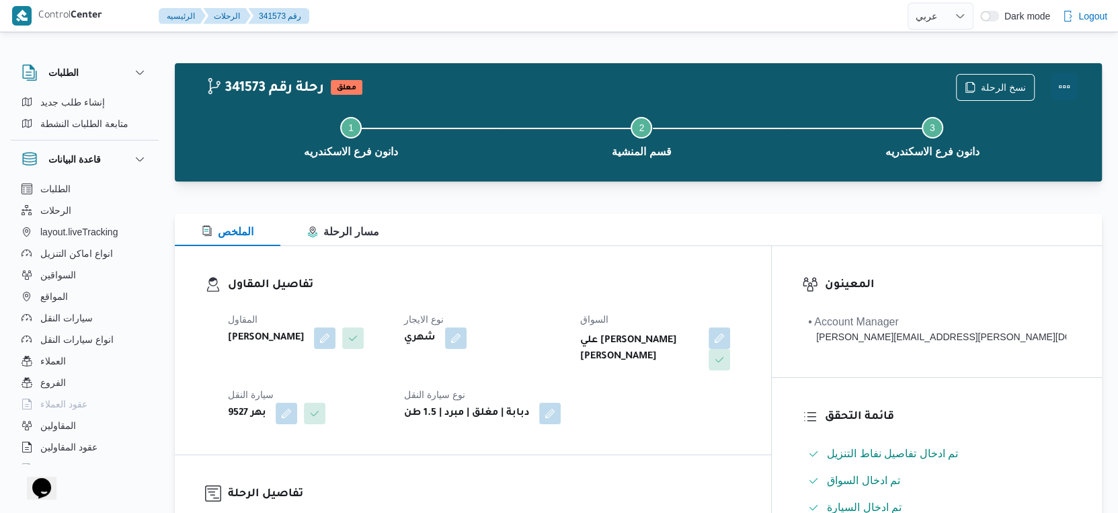
click at [1057, 79] on button "Actions" at bounding box center [1064, 86] width 27 height 27
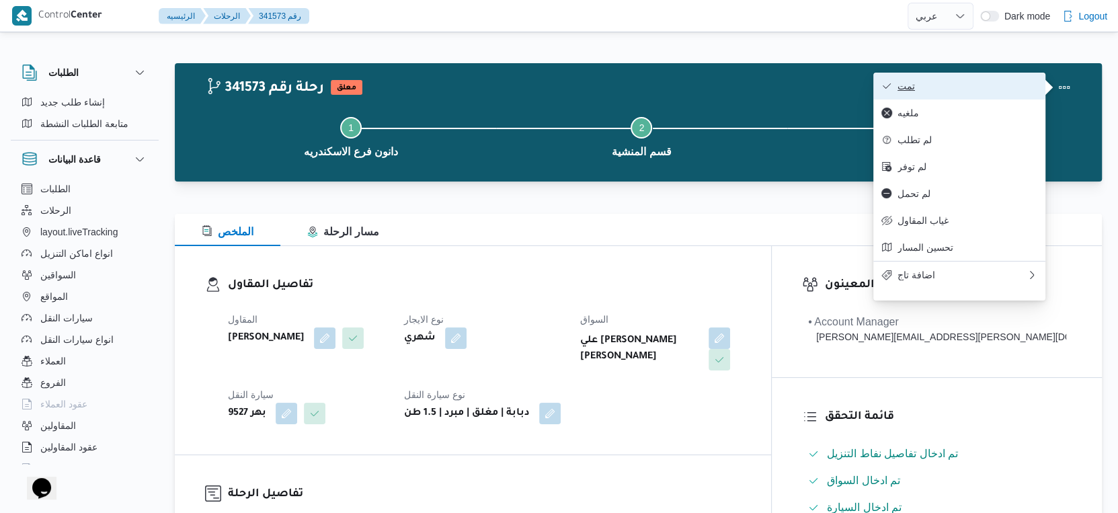
click at [937, 76] on button "تمت" at bounding box center [959, 86] width 172 height 27
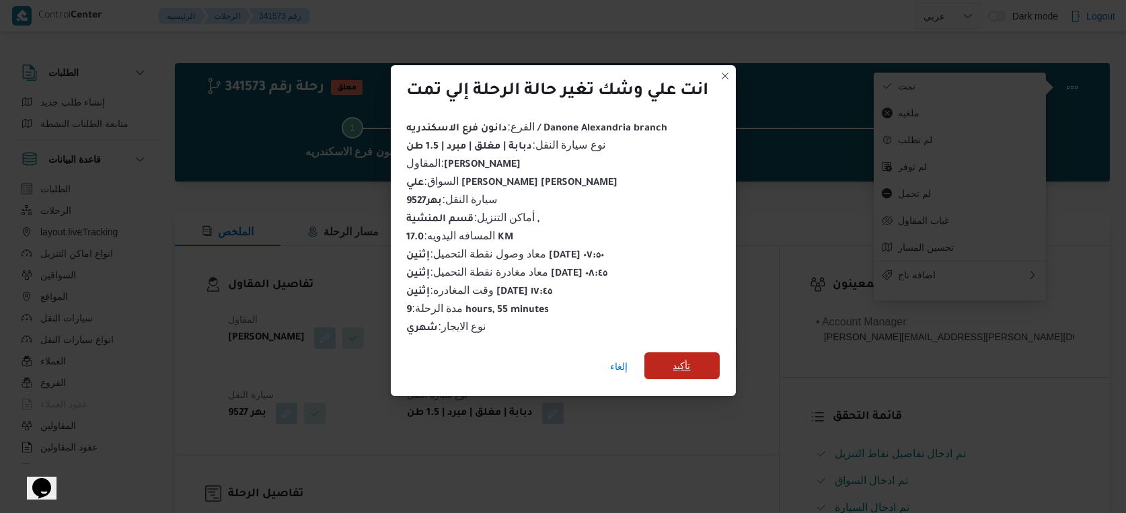
click at [678, 366] on span "تأكيد" at bounding box center [681, 366] width 17 height 16
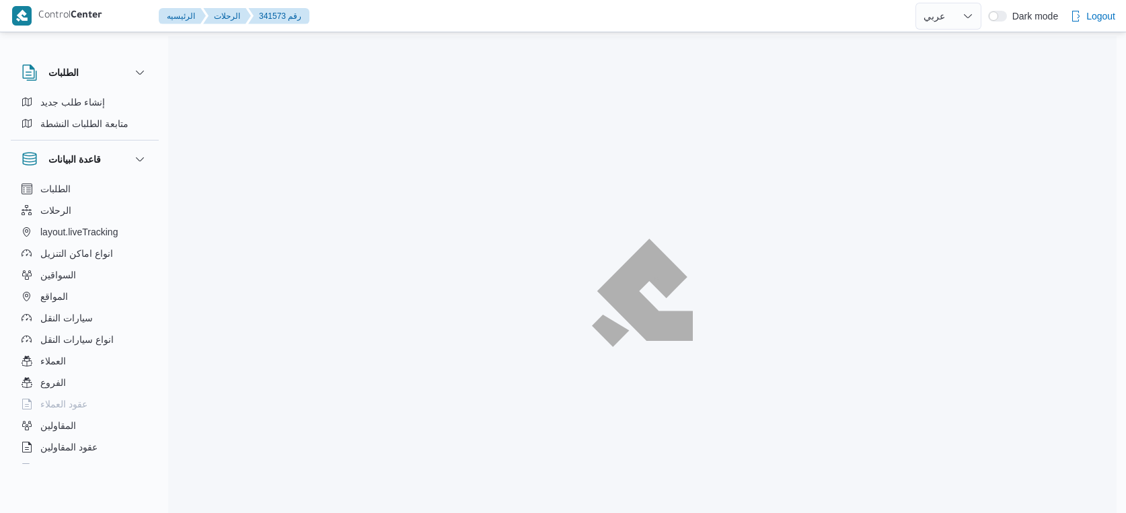
select select "ar"
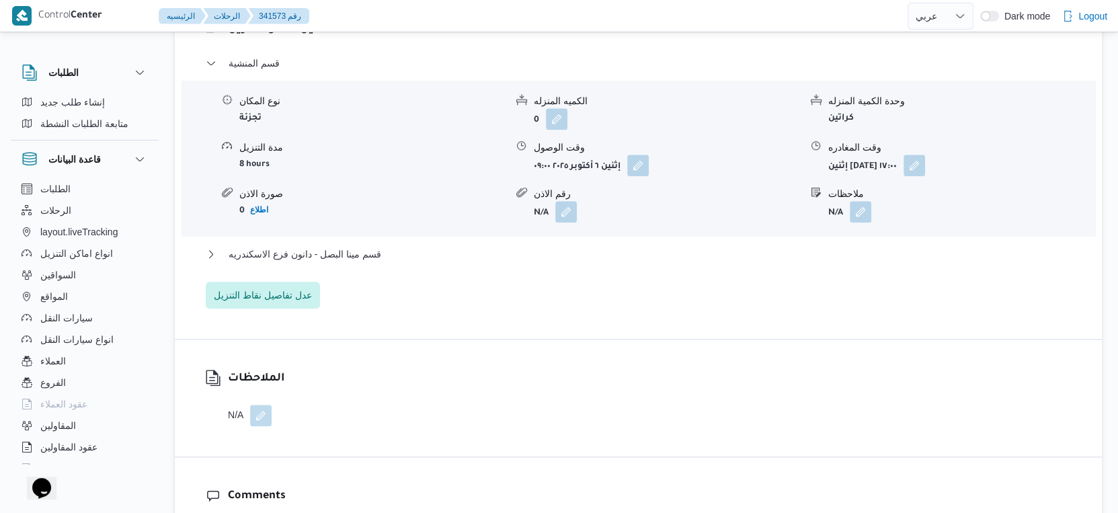
scroll to position [1195, 0]
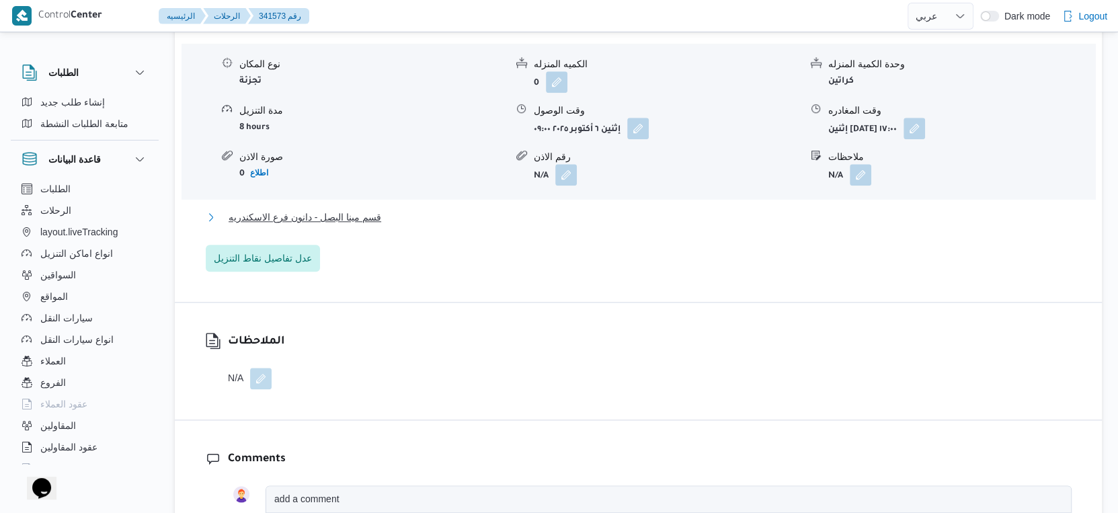
click at [360, 217] on span "قسم مينا البصل - دانون فرع الاسكندريه" at bounding box center [305, 217] width 153 height 16
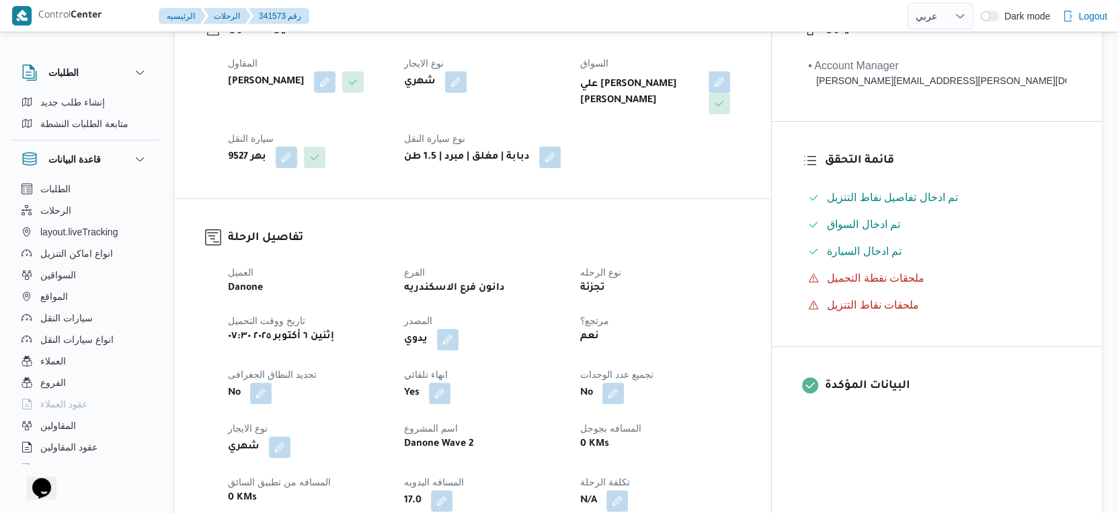
scroll to position [448, 0]
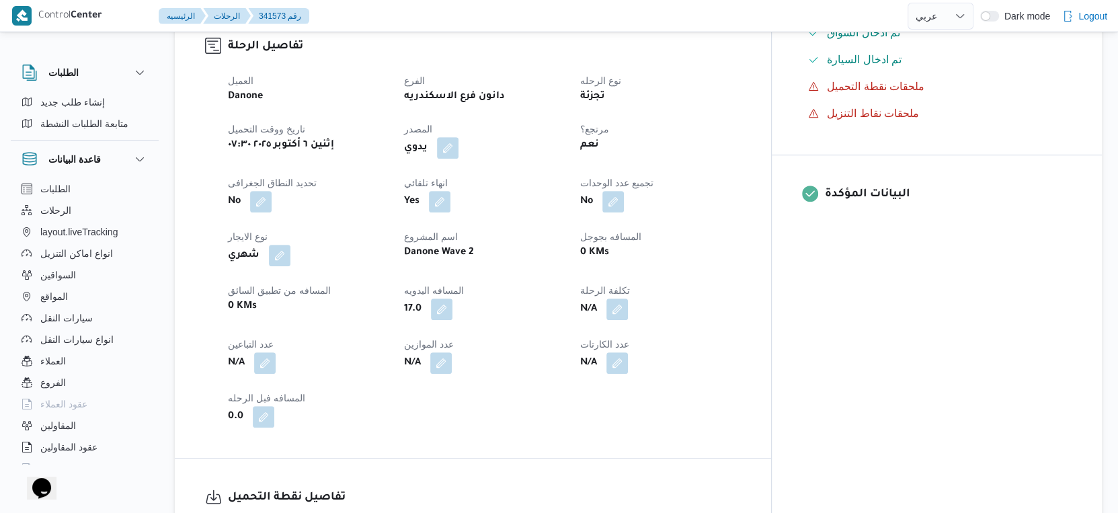
select select "ar"
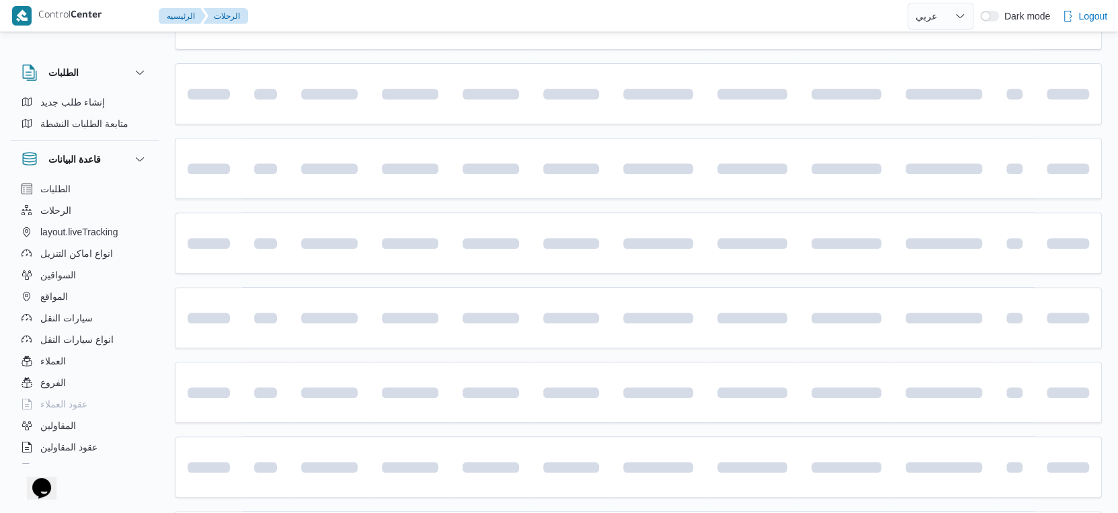
scroll to position [1097, 0]
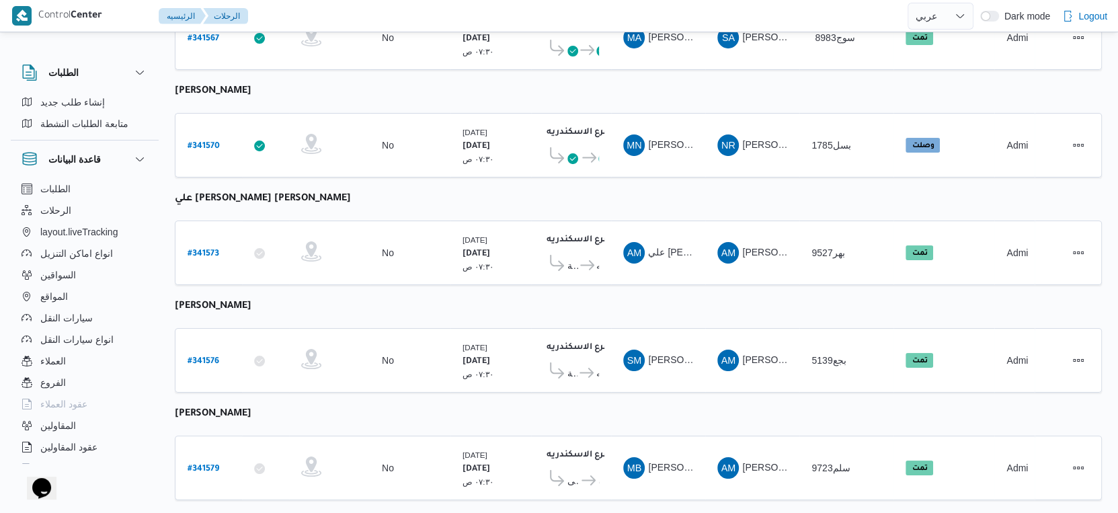
select select "ar"
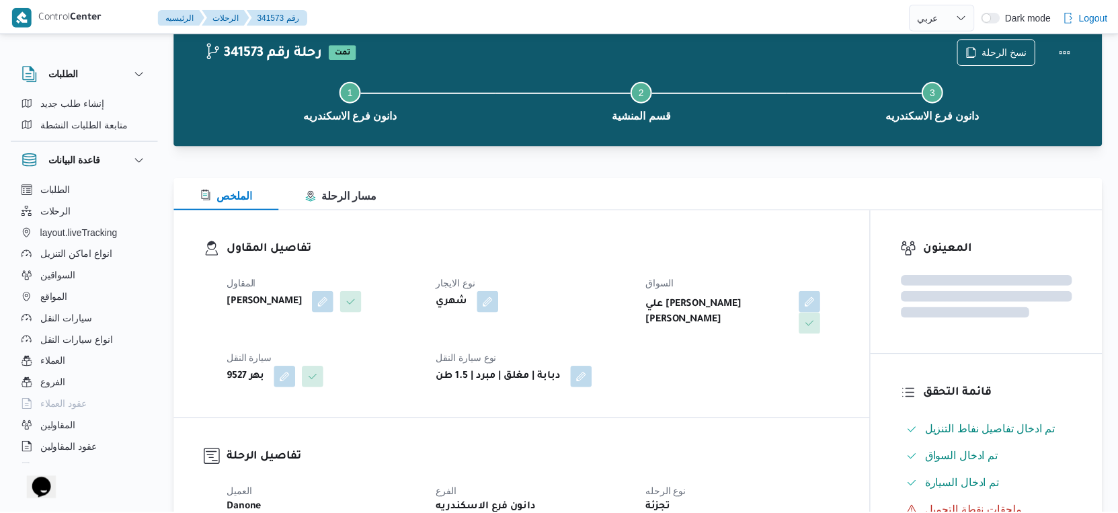
scroll to position [1097, 0]
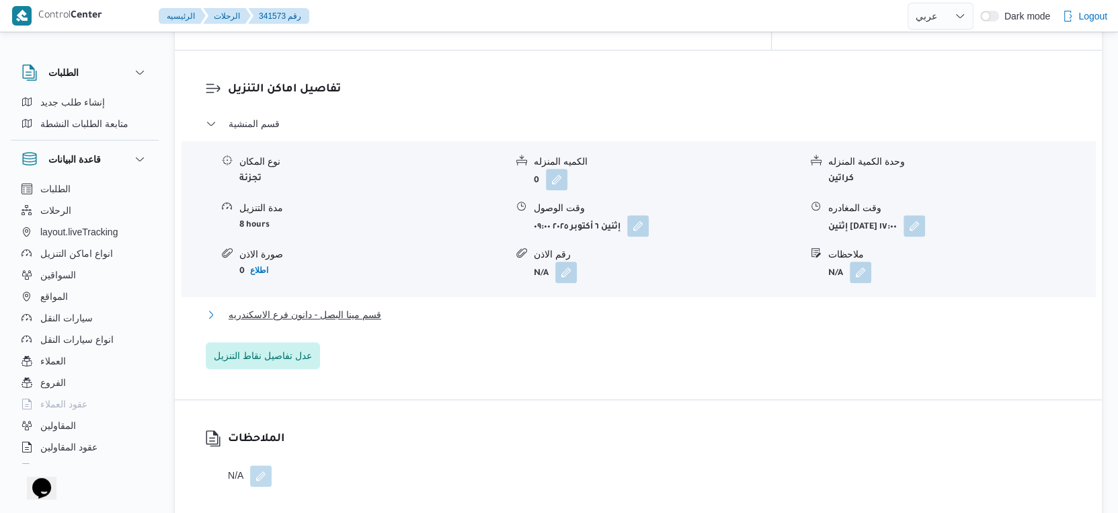
click at [397, 313] on button "قسم مينا البصل - دانون فرع الاسكندريه" at bounding box center [639, 315] width 866 height 16
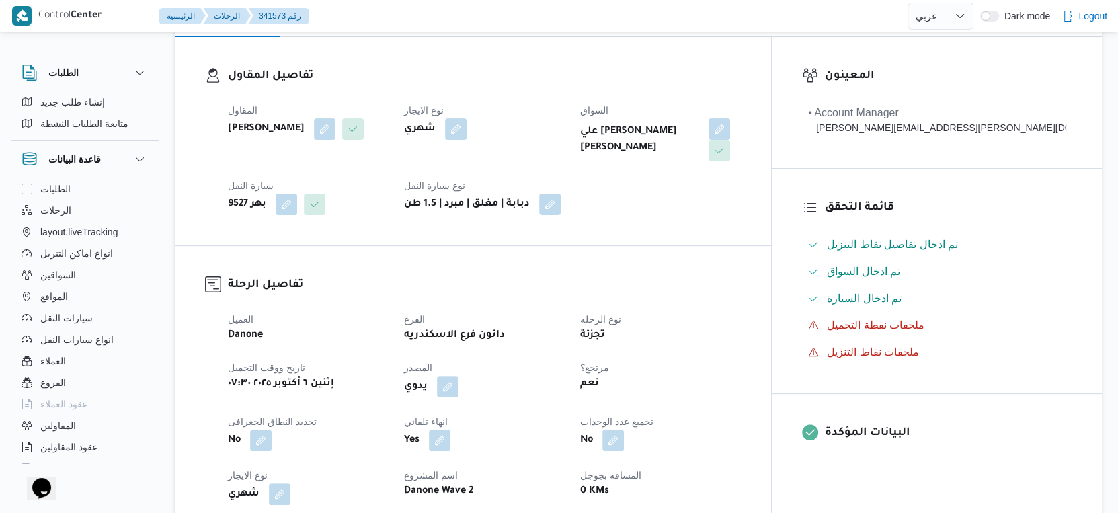
scroll to position [448, 0]
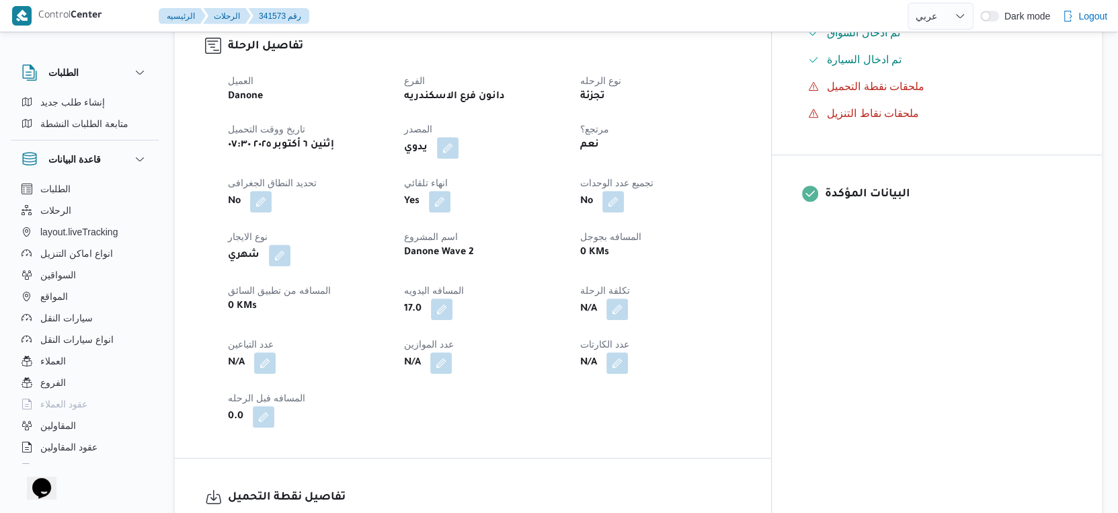
select select "ar"
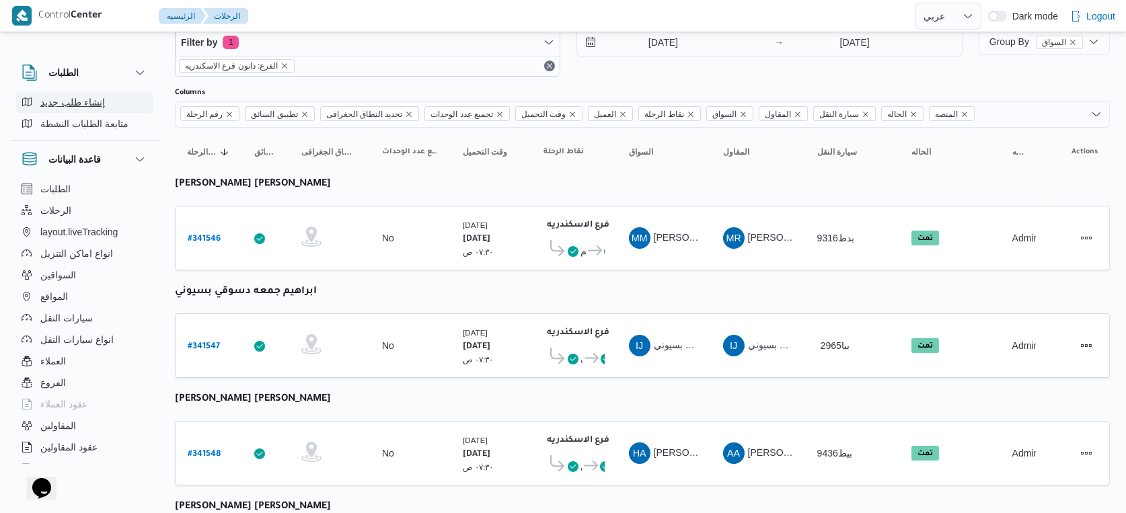
select select "ar"
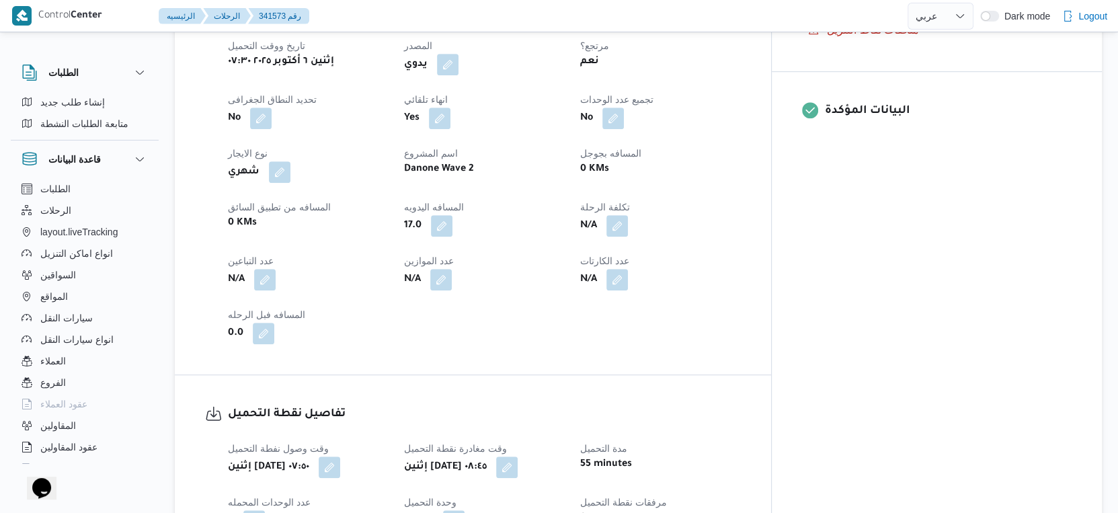
scroll to position [457, 0]
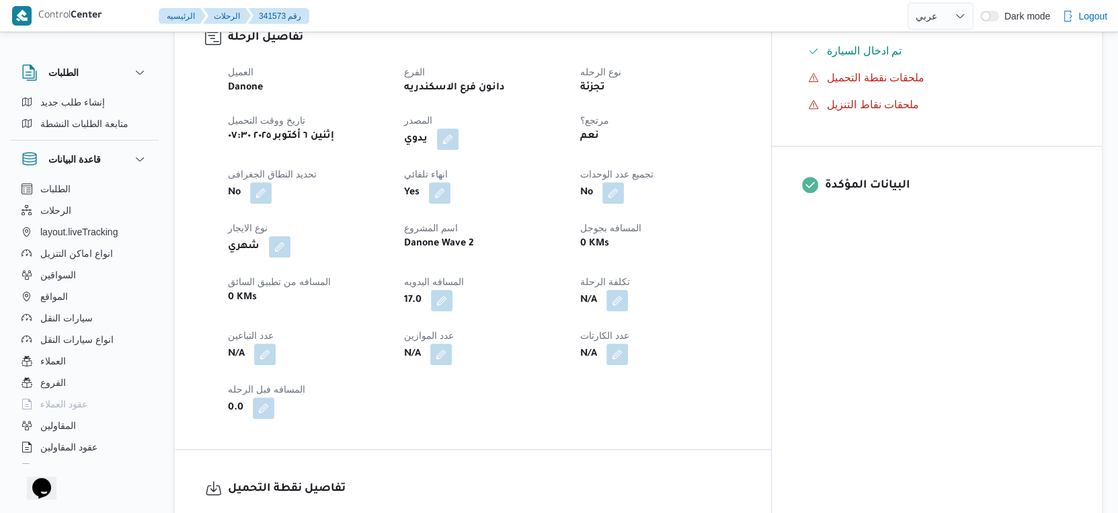
select select "ar"
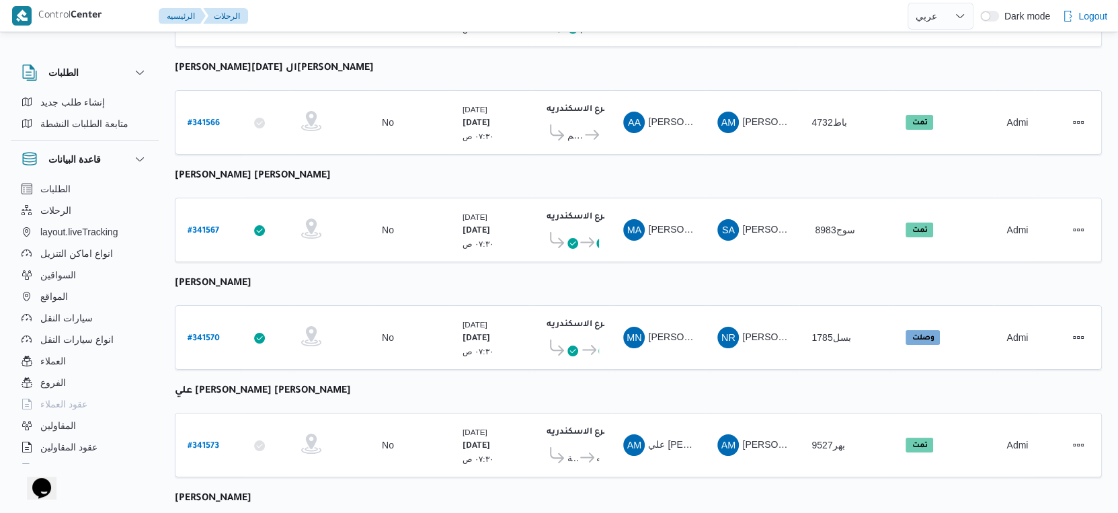
select select "ar"
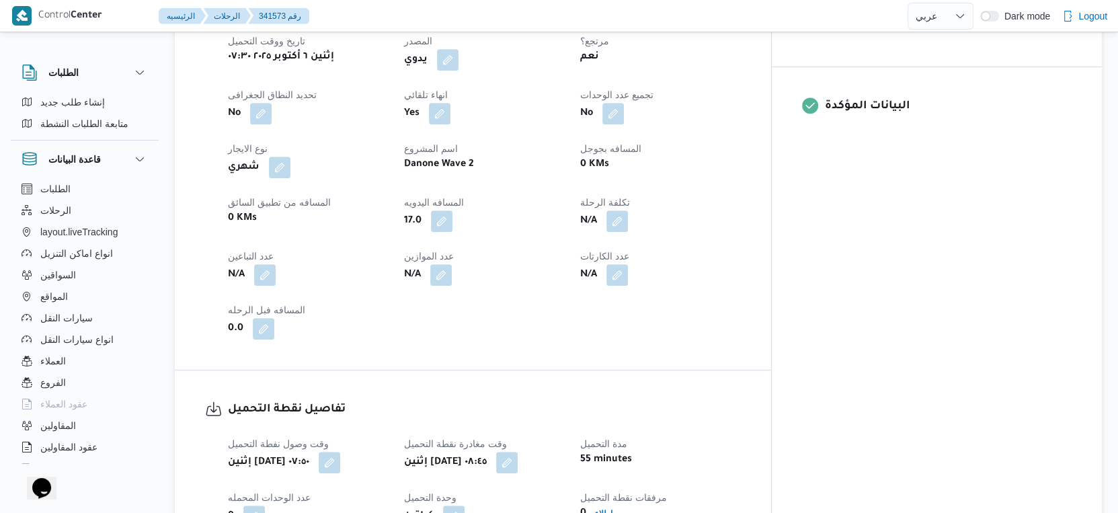
scroll to position [532, 0]
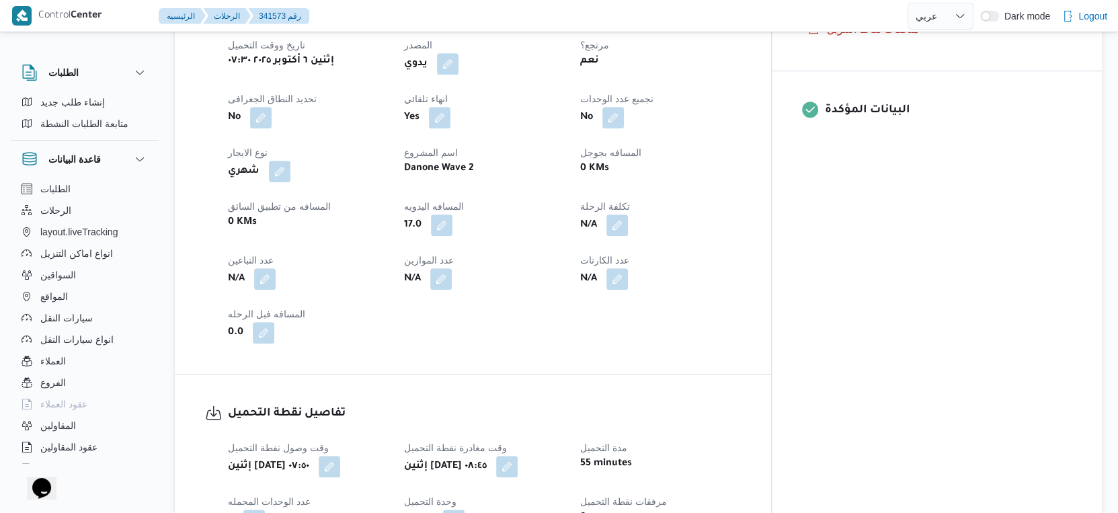
select select "ar"
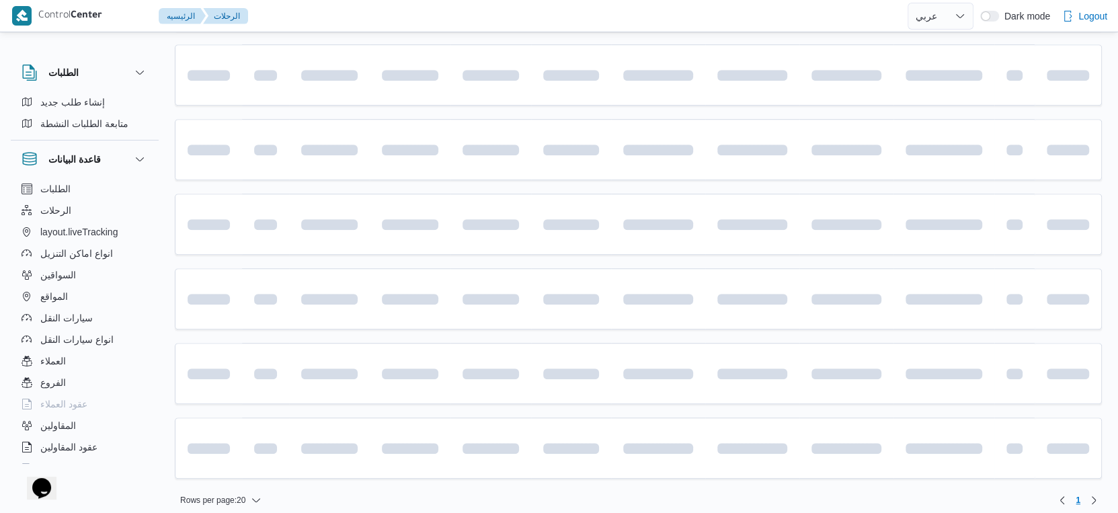
scroll to position [905, 0]
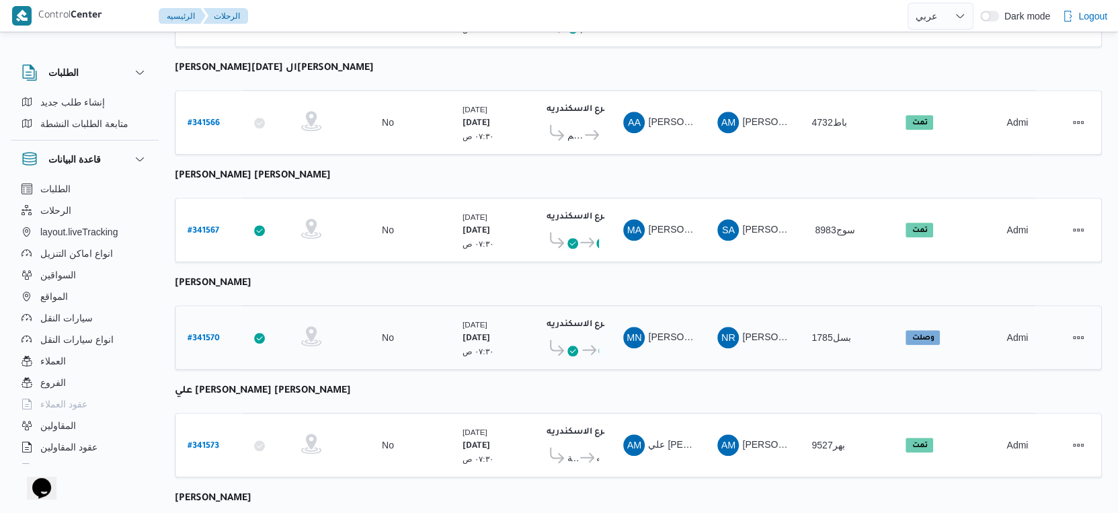
click at [210, 334] on b "# 341570" at bounding box center [204, 338] width 32 height 9
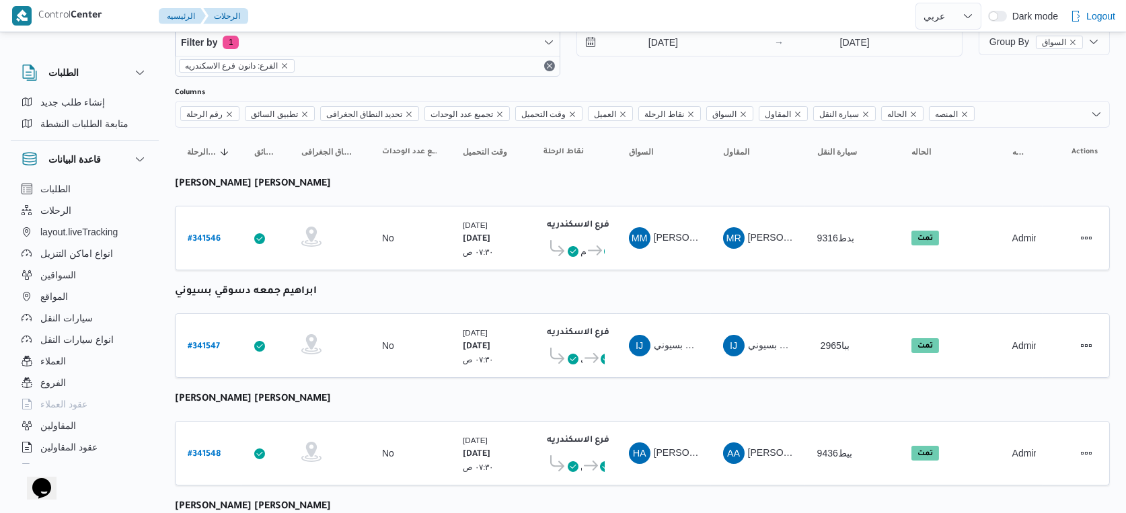
select select "ar"
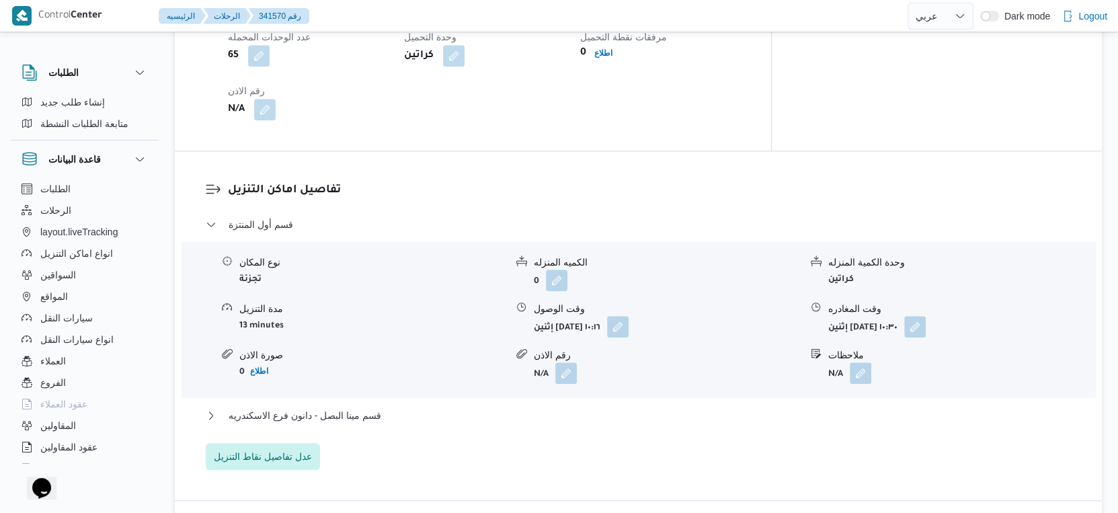
scroll to position [1129, 0]
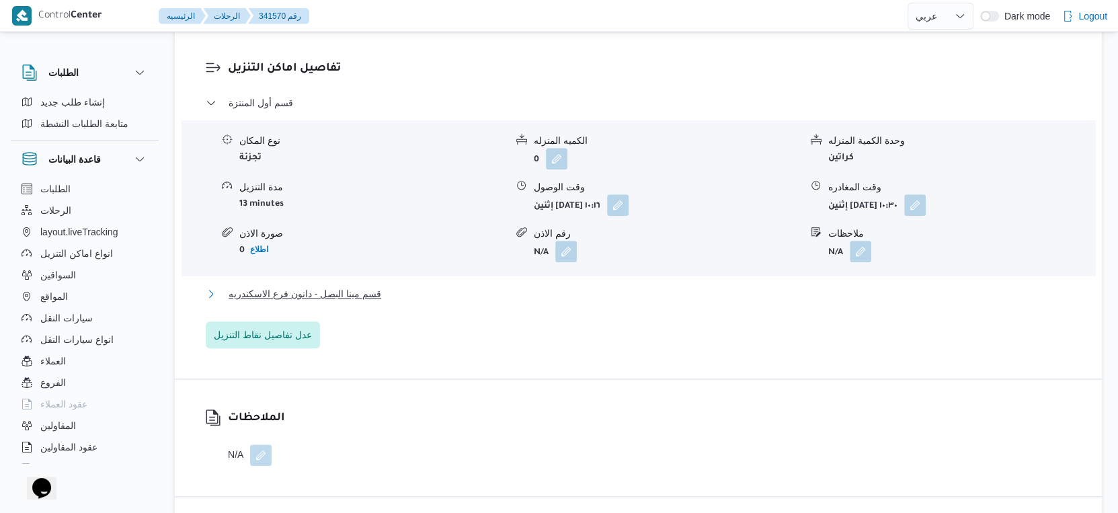
click at [377, 251] on div "قسم أول المنتزة نوع المكان تجزئة الكميه المنزله 0 وحدة الكمية المنزله كراتين مد…" at bounding box center [639, 221] width 866 height 253
click at [370, 286] on span "قسم مينا البصل - دانون فرع الاسكندريه" at bounding box center [305, 294] width 153 height 16
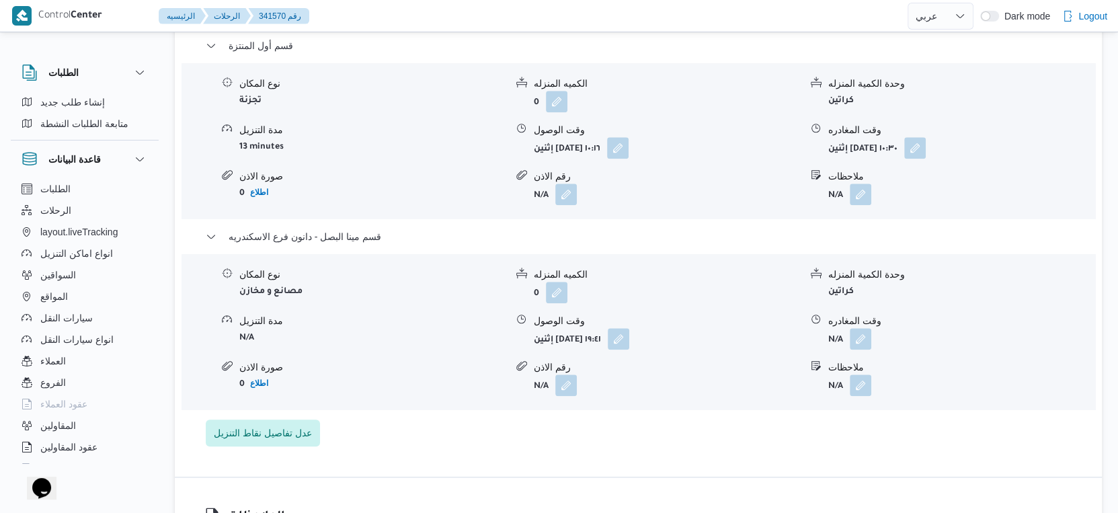
scroll to position [1195, 0]
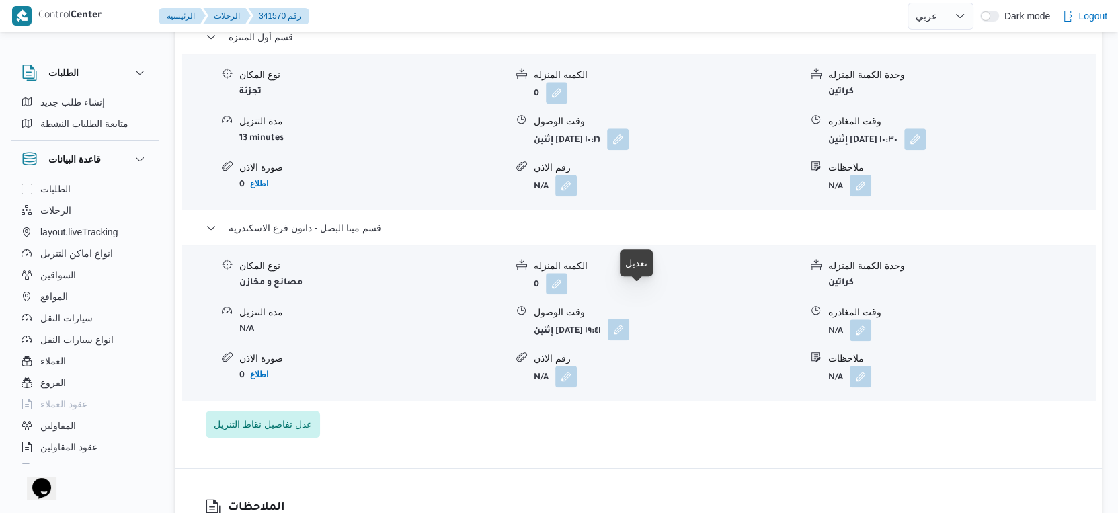
click at [629, 319] on button "button" at bounding box center [619, 330] width 22 height 22
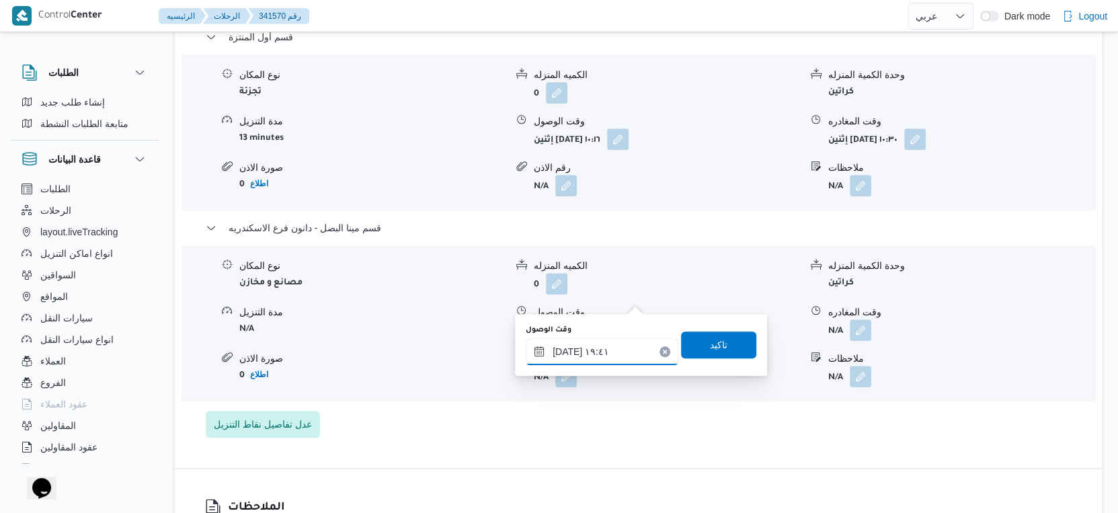
click at [610, 346] on input "٠٦/١٠/٢٠٢٥ ١٩:٤١" at bounding box center [602, 351] width 153 height 27
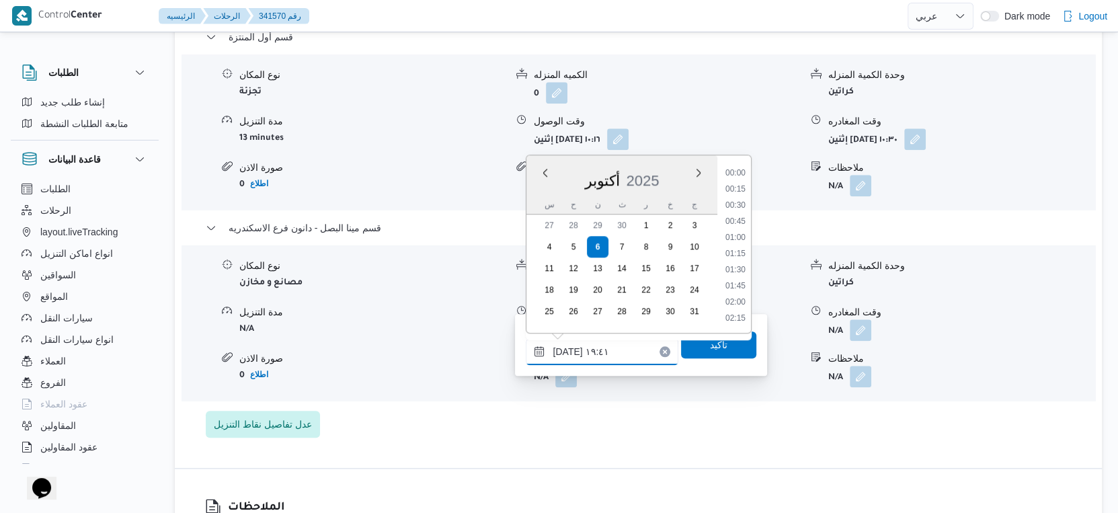
scroll to position [1175, 0]
click at [733, 239] on li "19:15" at bounding box center [735, 239] width 31 height 13
type input "٠٦/١٠/٢٠٢٥ ١٩:١٥"
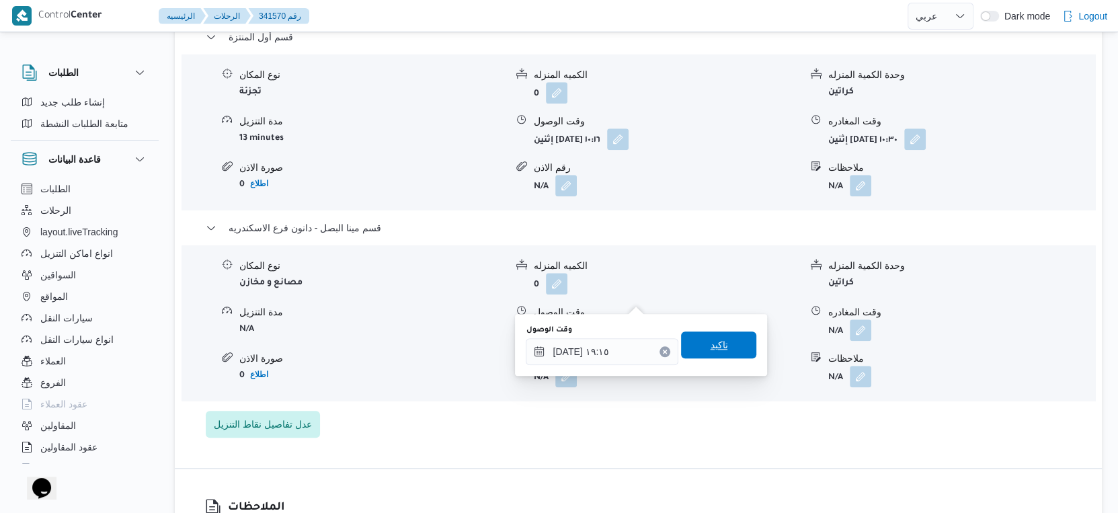
click at [719, 349] on span "تاكيد" at bounding box center [718, 344] width 75 height 27
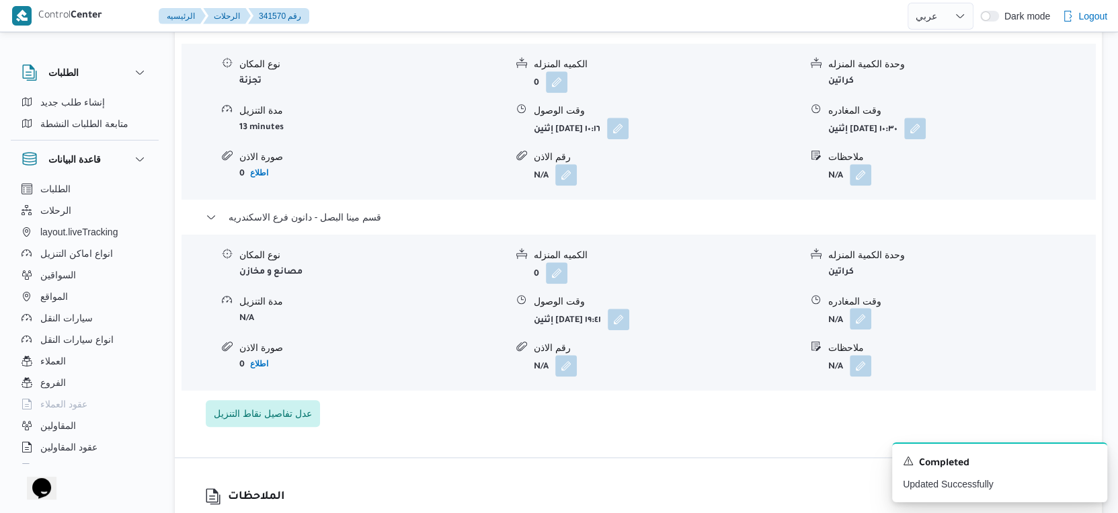
click at [865, 308] on button "button" at bounding box center [861, 319] width 22 height 22
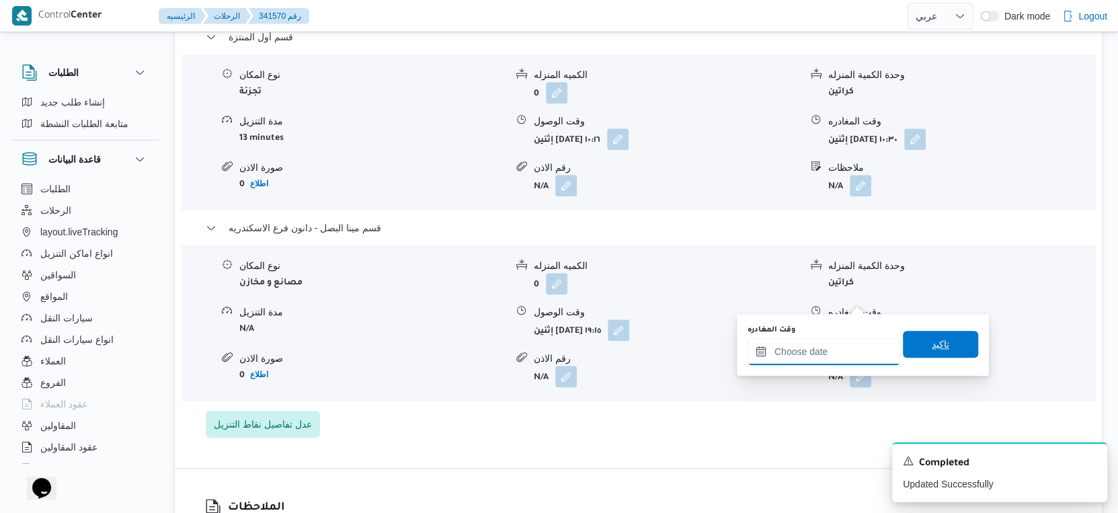
drag, startPoint x: 851, startPoint y: 341, endPoint x: 902, endPoint y: 337, distance: 51.9
click at [851, 342] on input "وقت المغادره" at bounding box center [824, 351] width 153 height 27
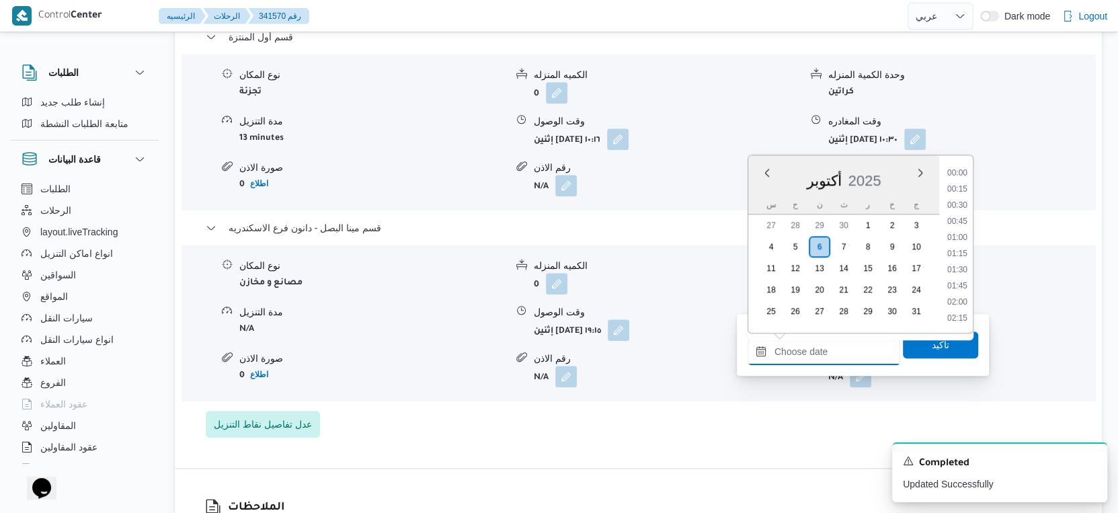
scroll to position [1208, 0]
drag, startPoint x: 960, startPoint y: 225, endPoint x: 951, endPoint y: 240, distance: 16.9
click at [960, 225] on li "19:30" at bounding box center [957, 223] width 31 height 13
type input "٠٦/١٠/٢٠٢٥ ١٩:٣٠"
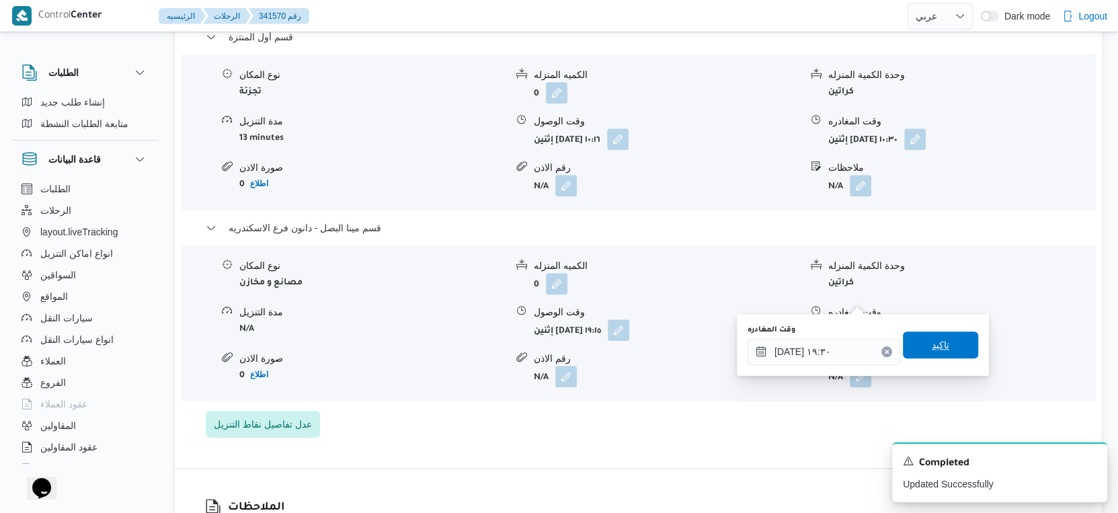
click at [932, 351] on span "تاكيد" at bounding box center [940, 345] width 17 height 16
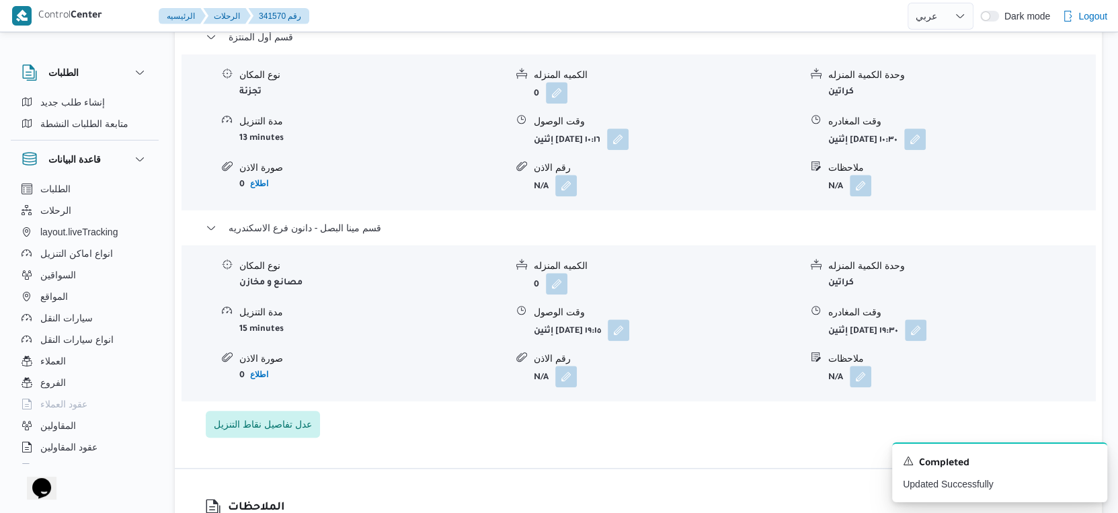
scroll to position [1121, 0]
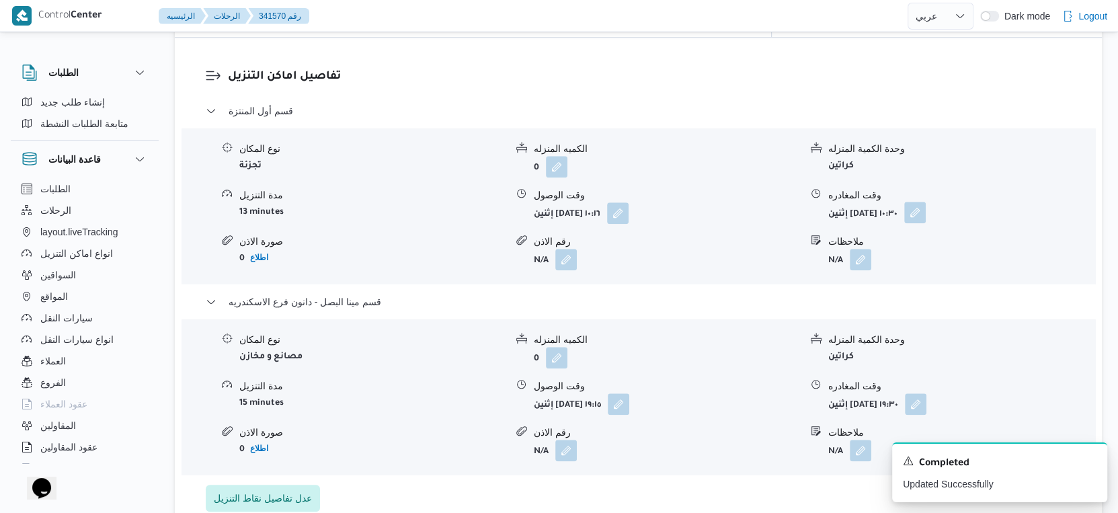
click at [926, 202] on button "button" at bounding box center [915, 213] width 22 height 22
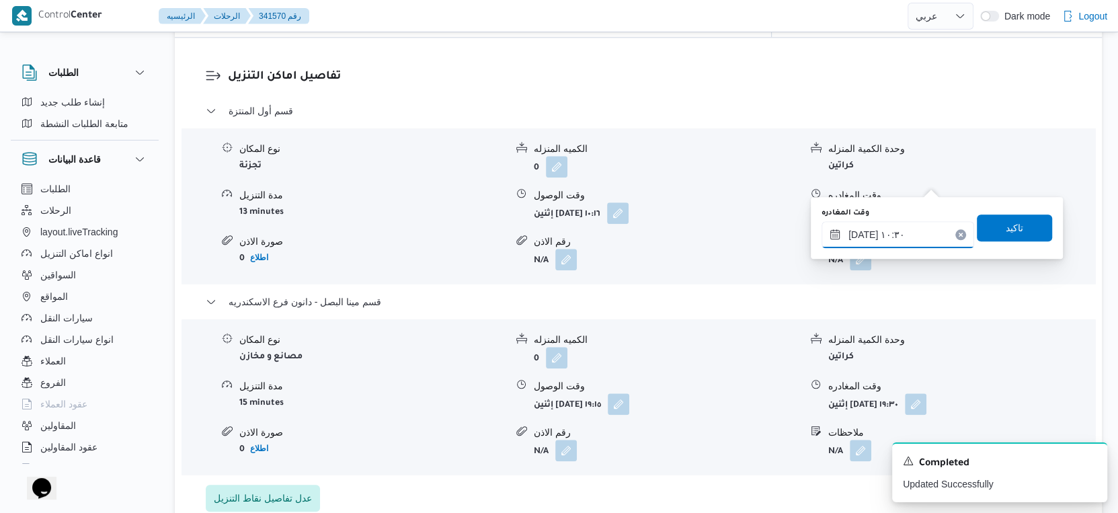
click at [906, 231] on input "٠٦/١٠/٢٠٢٥ ١٠:٣٠" at bounding box center [898, 234] width 153 height 27
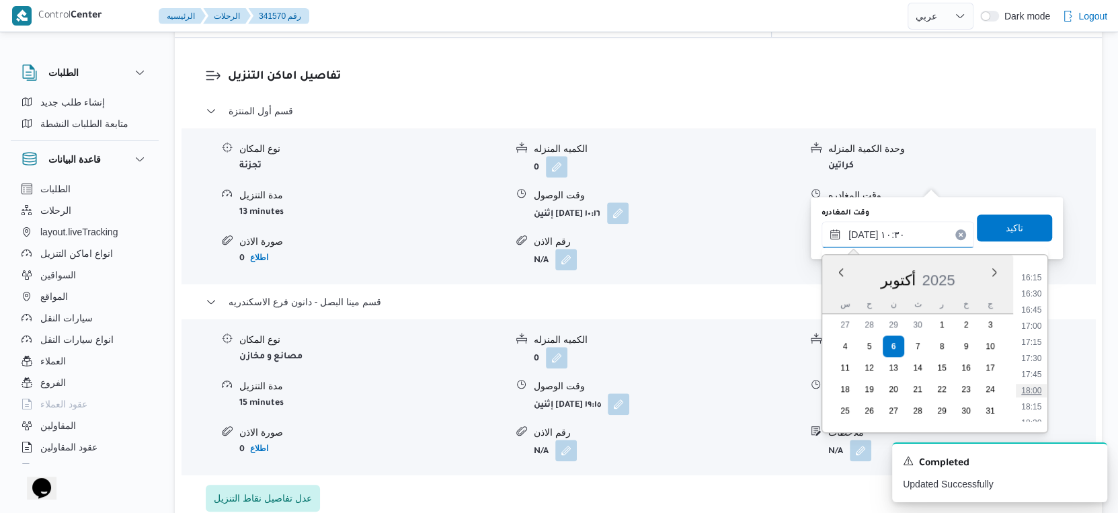
scroll to position [1119, 0]
click at [1034, 364] on li "18:45" at bounding box center [1031, 363] width 31 height 13
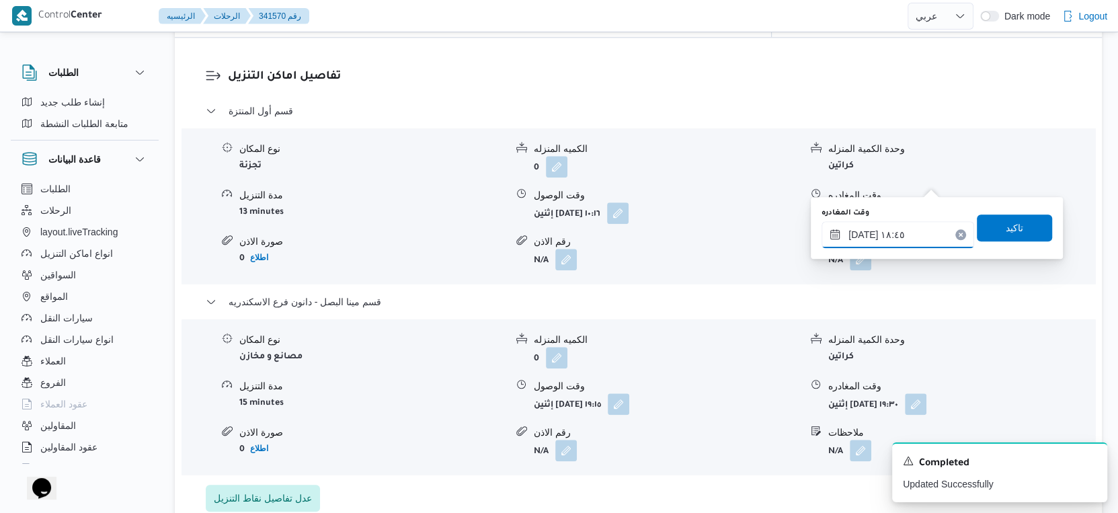
click at [905, 229] on input "٠٦/١٠/٢٠٢٥ ١٨:٤٥" at bounding box center [898, 234] width 153 height 27
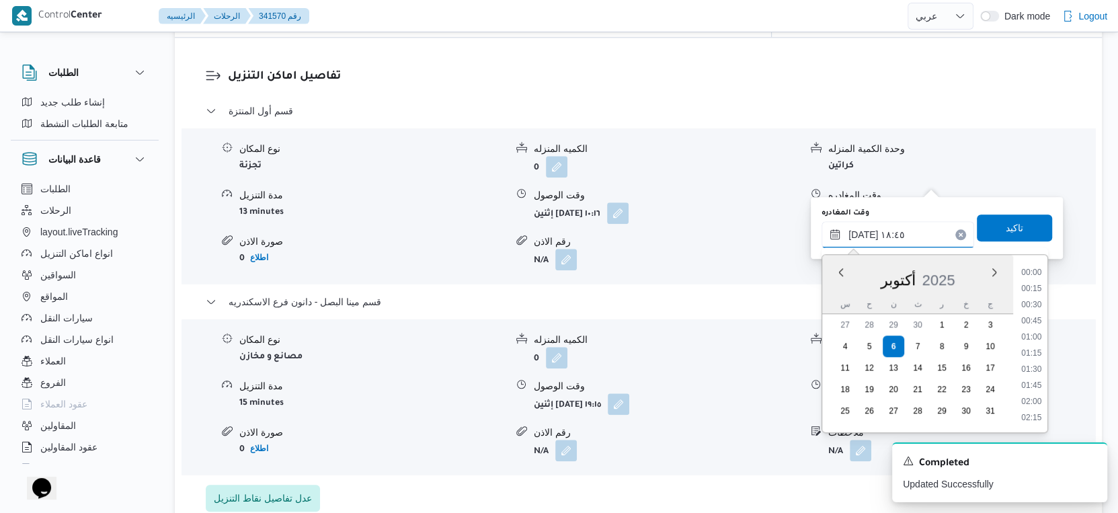
scroll to position [1126, 0]
click at [1034, 335] on li "18:30" at bounding box center [1031, 340] width 31 height 13
type input "٠٦/١٠/٢٠٢٥ ١٨:٣٠"
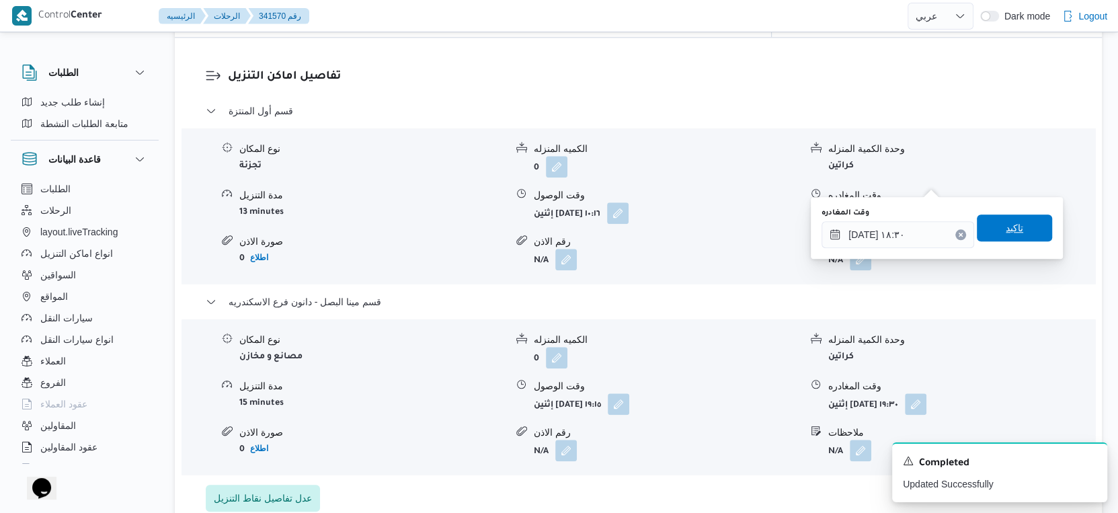
click at [1006, 229] on span "تاكيد" at bounding box center [1014, 228] width 17 height 16
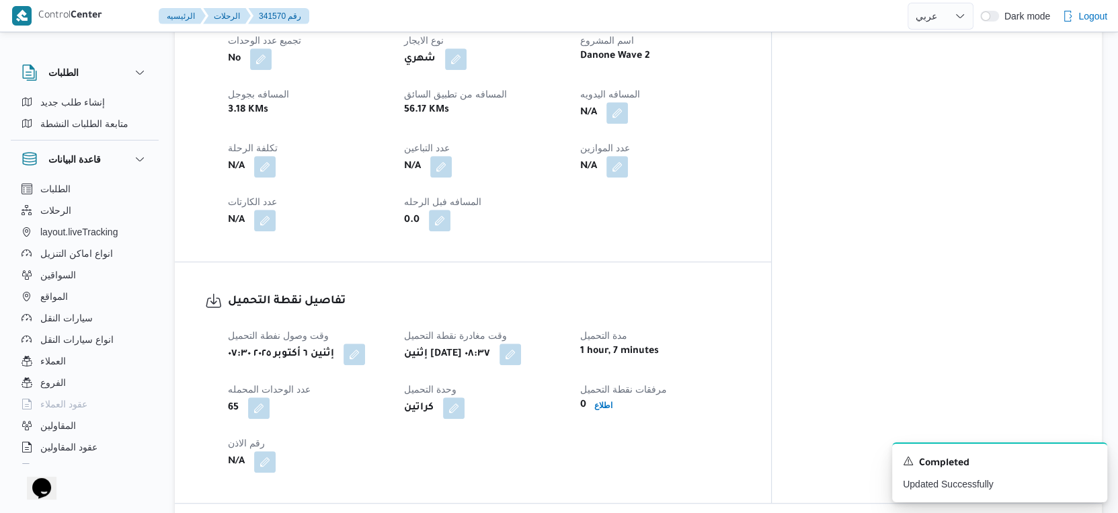
scroll to position [597, 0]
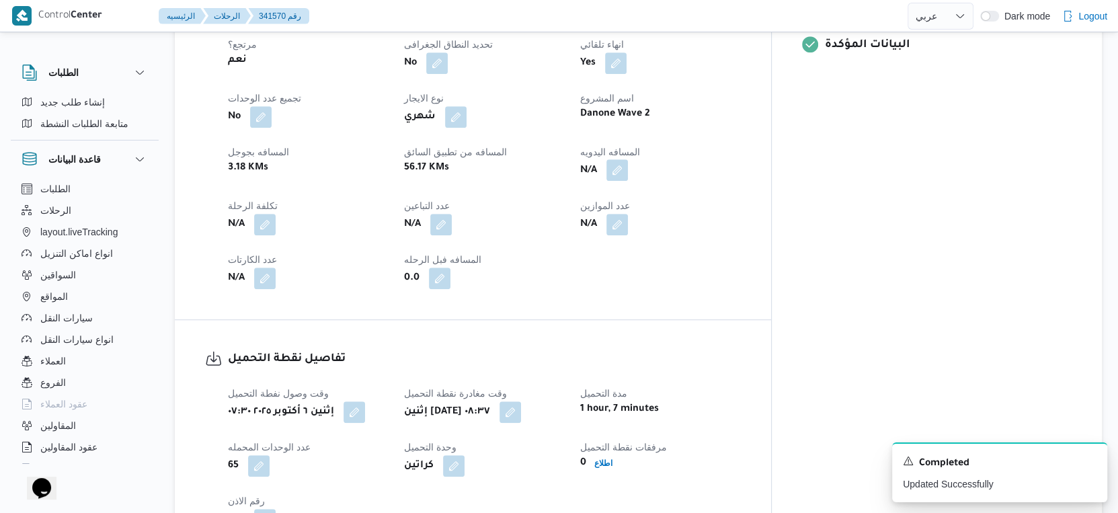
click at [628, 159] on button "button" at bounding box center [618, 170] width 22 height 22
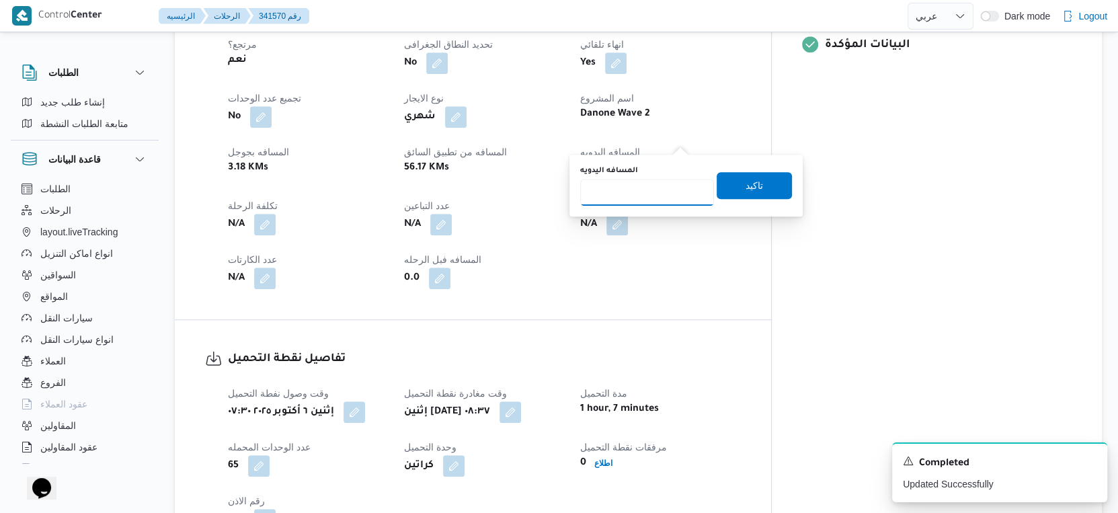
click at [634, 199] on input "المسافه اليدويه" at bounding box center [647, 192] width 134 height 27
click at [648, 192] on input "المسافه اليدويه" at bounding box center [647, 192] width 134 height 27
type input "45"
click at [754, 184] on span "تاكيد" at bounding box center [754, 184] width 75 height 27
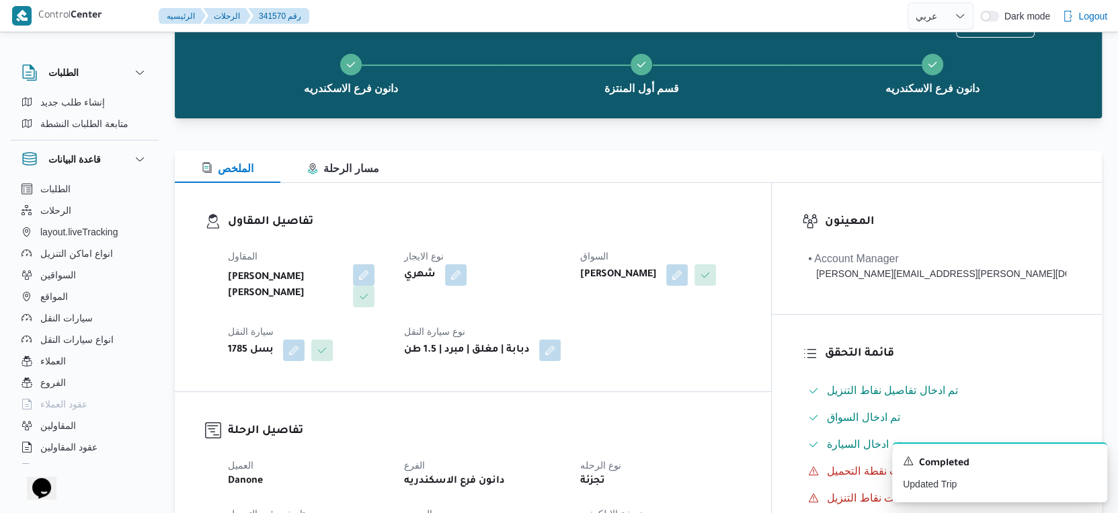
scroll to position [0, 0]
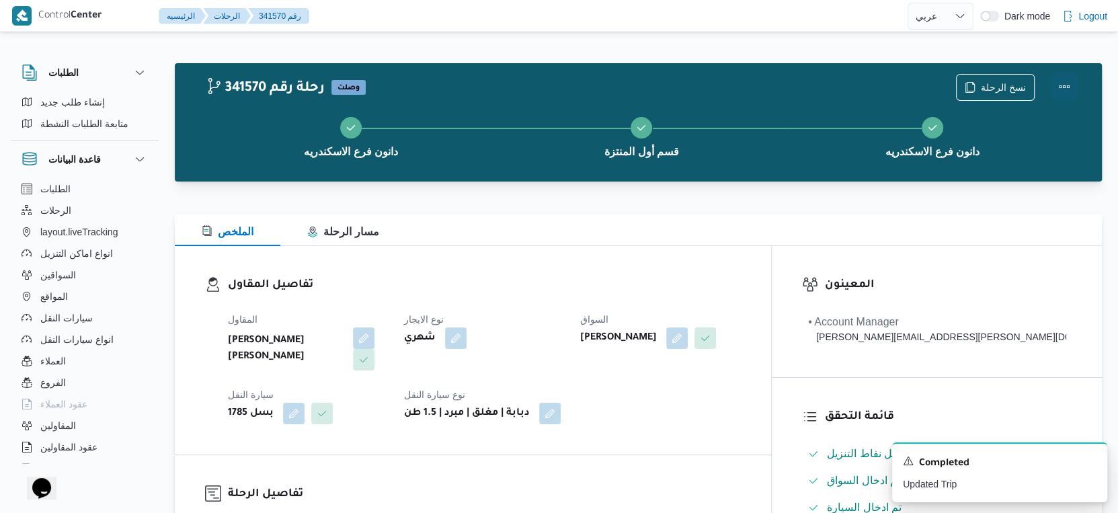
drag, startPoint x: 1075, startPoint y: 83, endPoint x: 1064, endPoint y: 86, distance: 11.9
click at [1075, 83] on button "Actions" at bounding box center [1064, 86] width 27 height 27
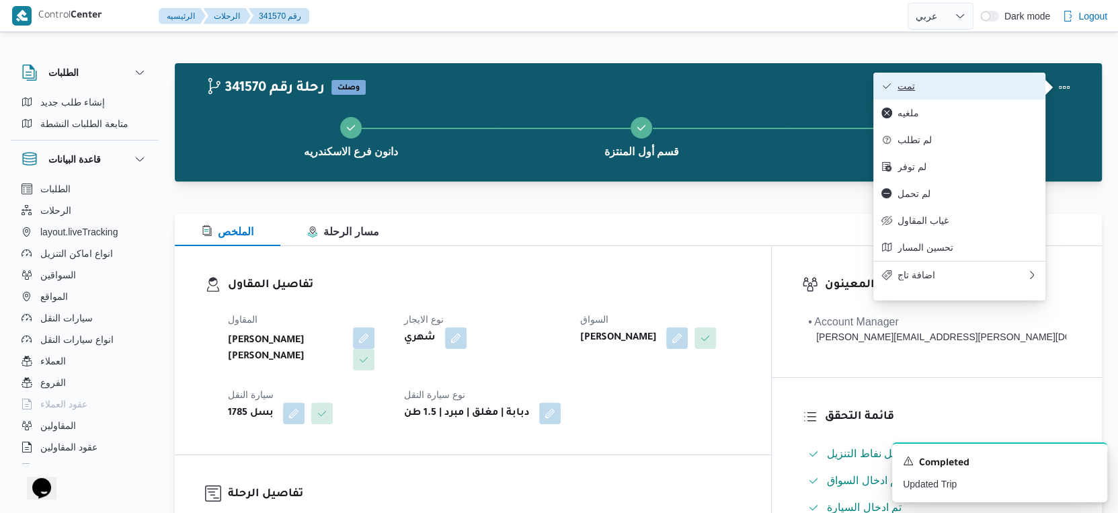
click at [968, 80] on button "تمت" at bounding box center [959, 86] width 172 height 27
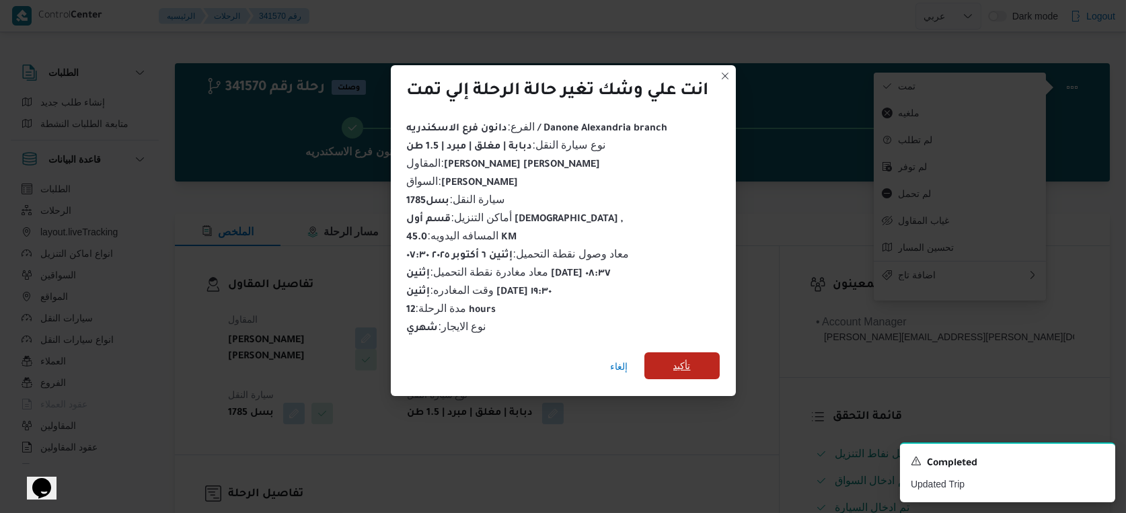
click at [705, 355] on span "تأكيد" at bounding box center [681, 365] width 75 height 27
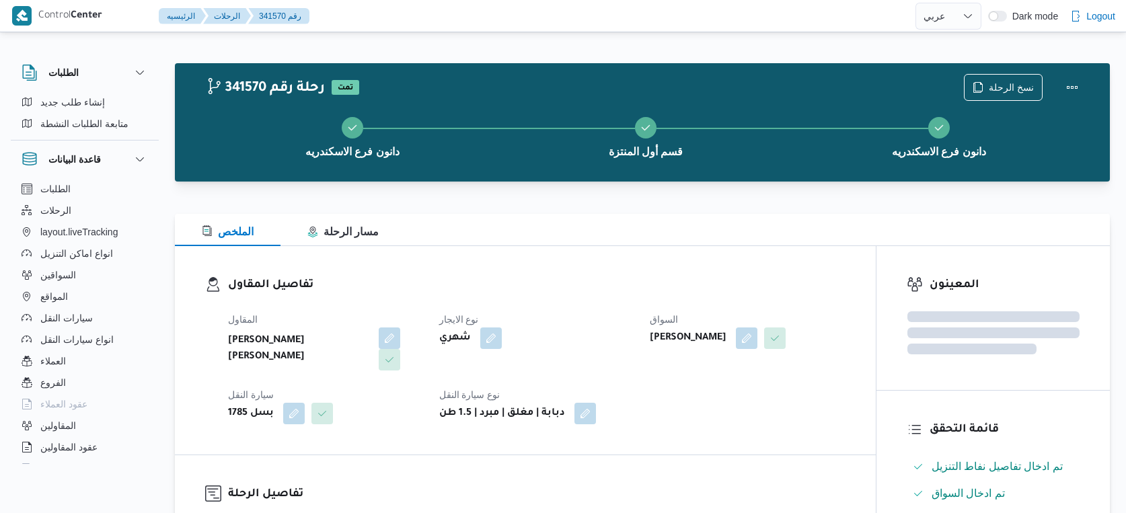
select select "ar"
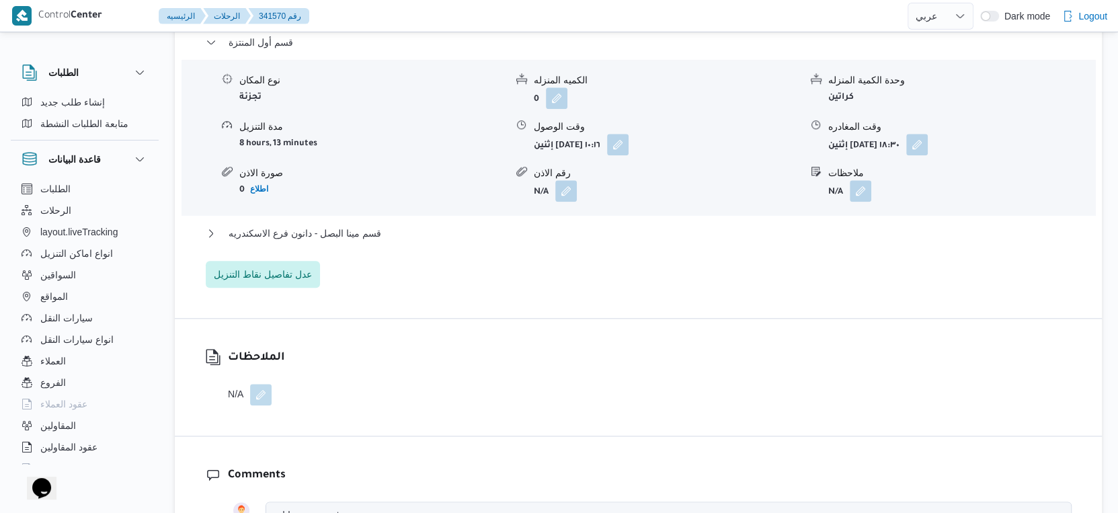
scroll to position [1195, 0]
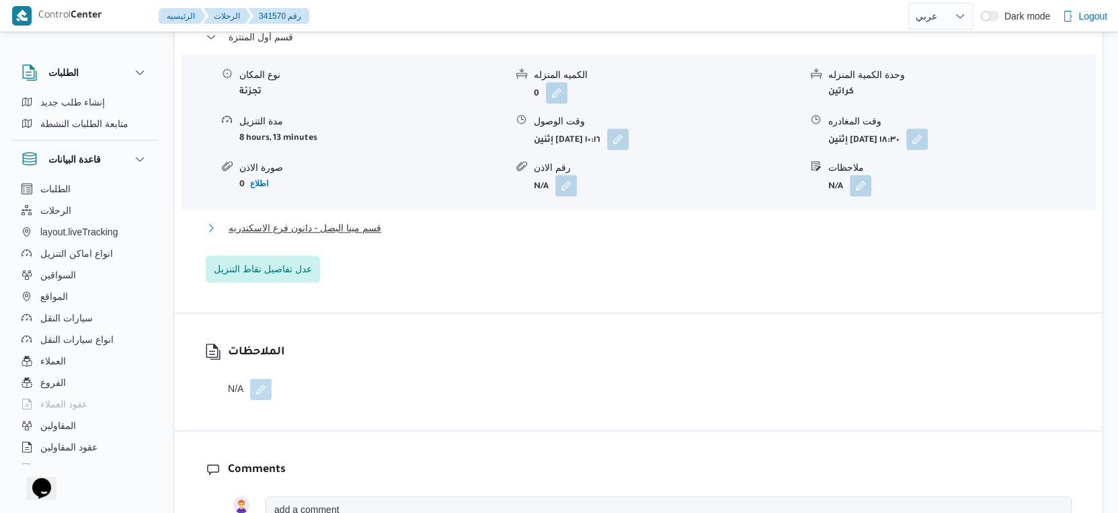
click at [355, 220] on span "قسم مينا البصل - دانون فرع الاسكندريه" at bounding box center [305, 228] width 153 height 16
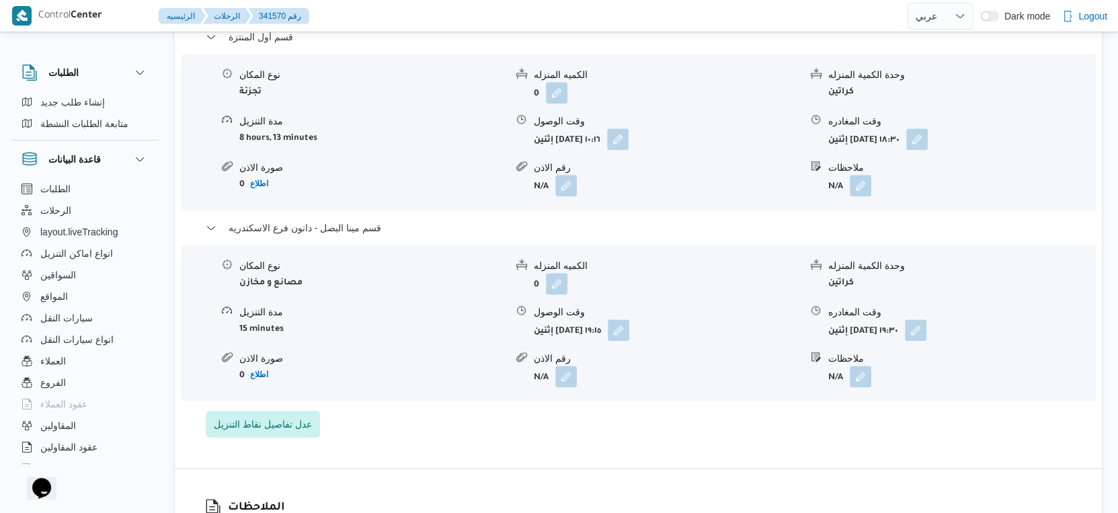
click at [392, 317] on div "نوع المكان مصانع و مخازن الكميه المنزله 0 وحدة الكمية المنزله كراتين مدة التنزي…" at bounding box center [638, 323] width 925 height 153
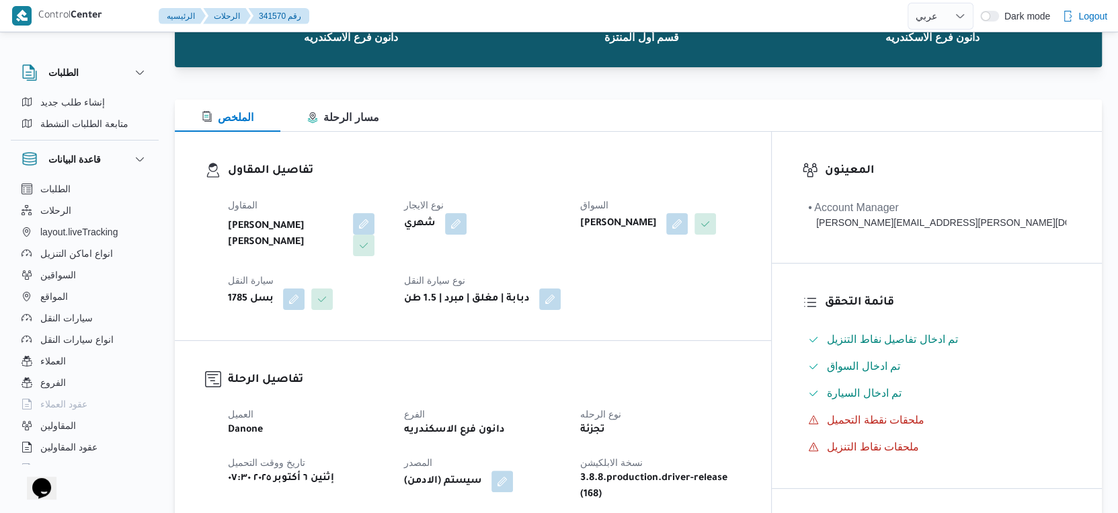
scroll to position [448, 0]
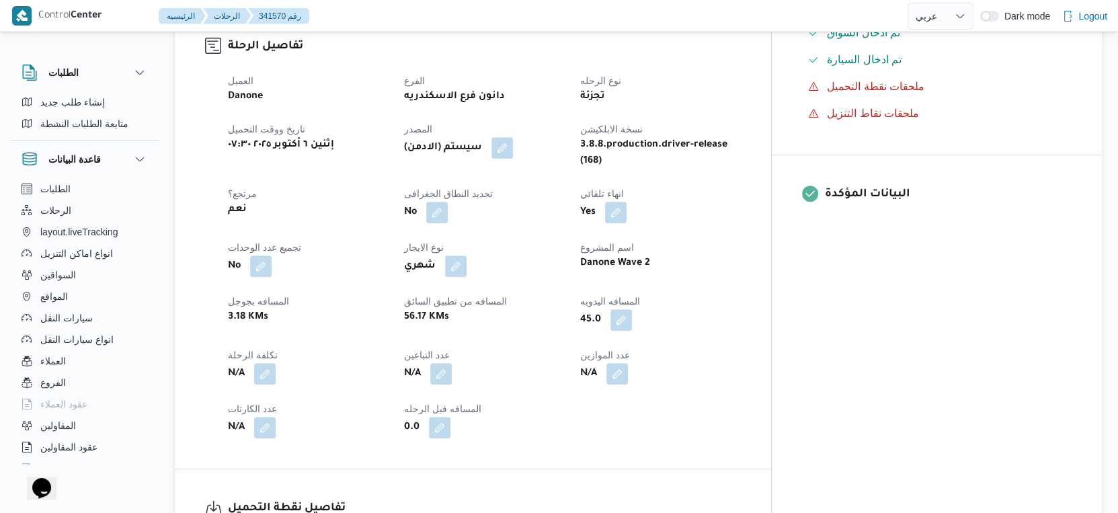
select select "ar"
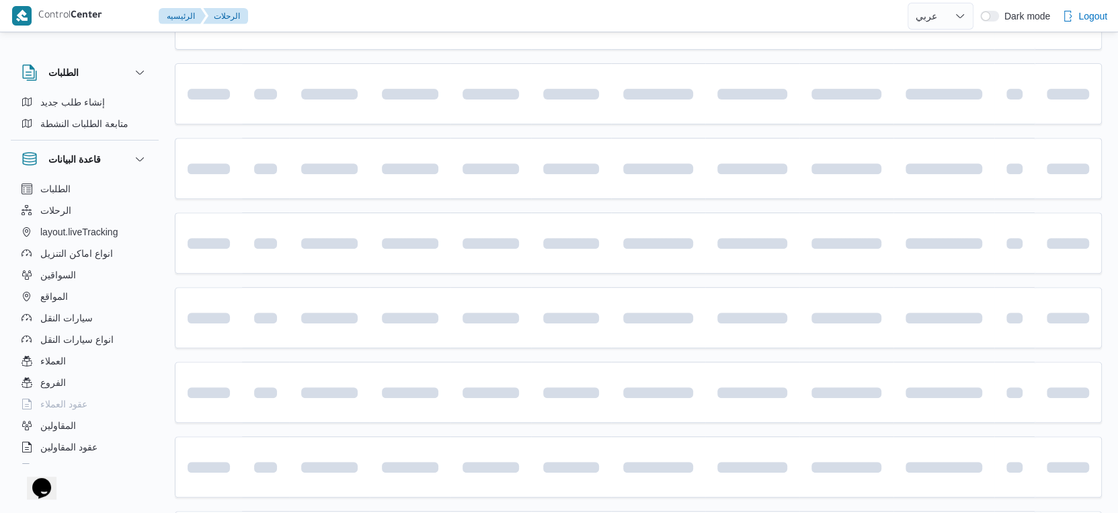
scroll to position [905, 0]
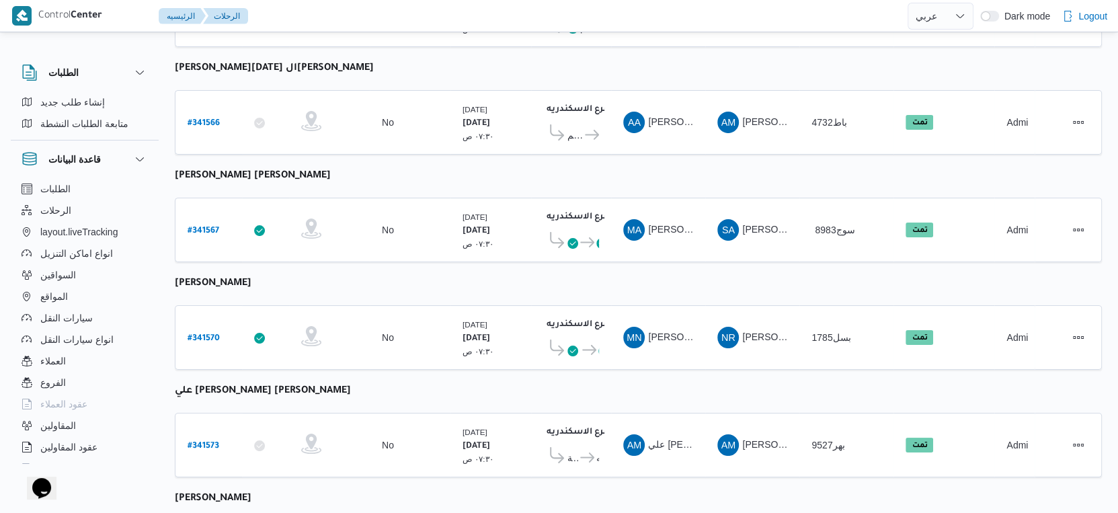
select select "ar"
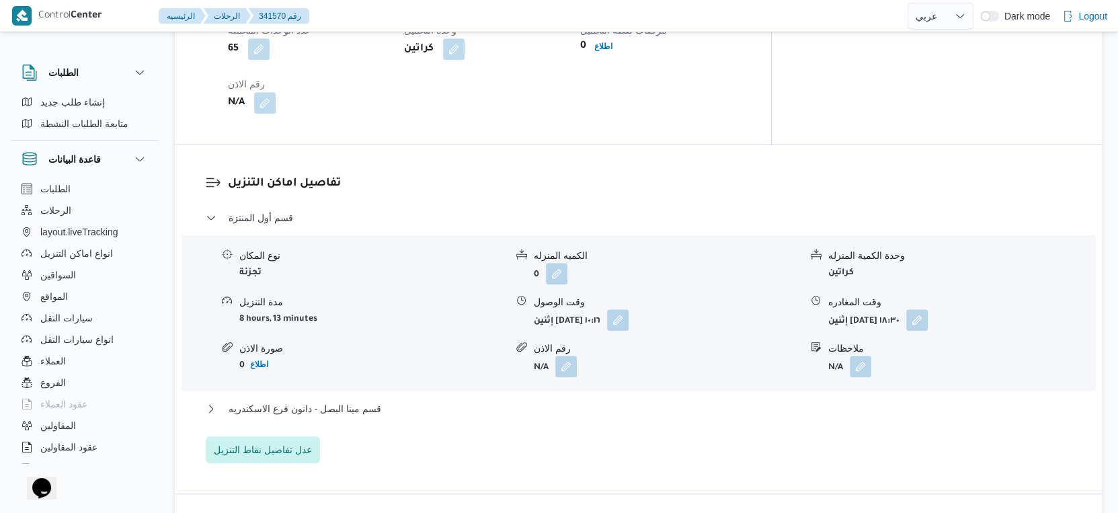
scroll to position [1130, 0]
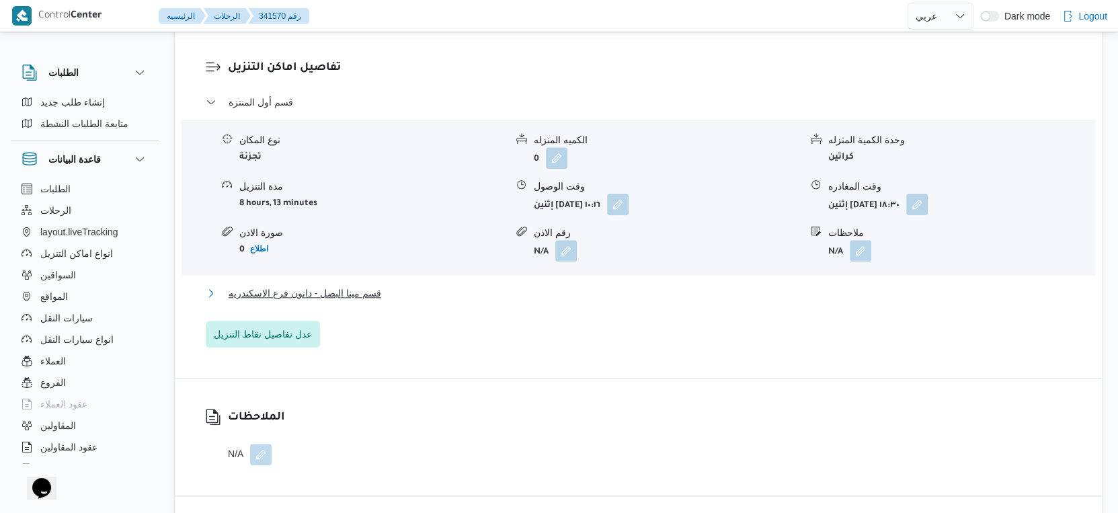
click at [357, 285] on span "قسم مينا البصل - دانون فرع الاسكندريه" at bounding box center [305, 293] width 153 height 16
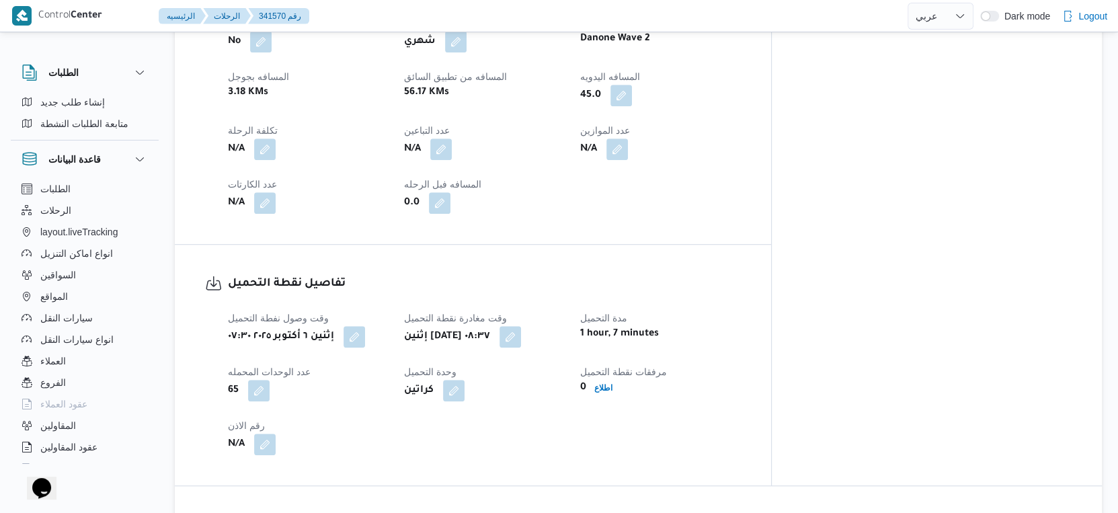
scroll to position [373, 0]
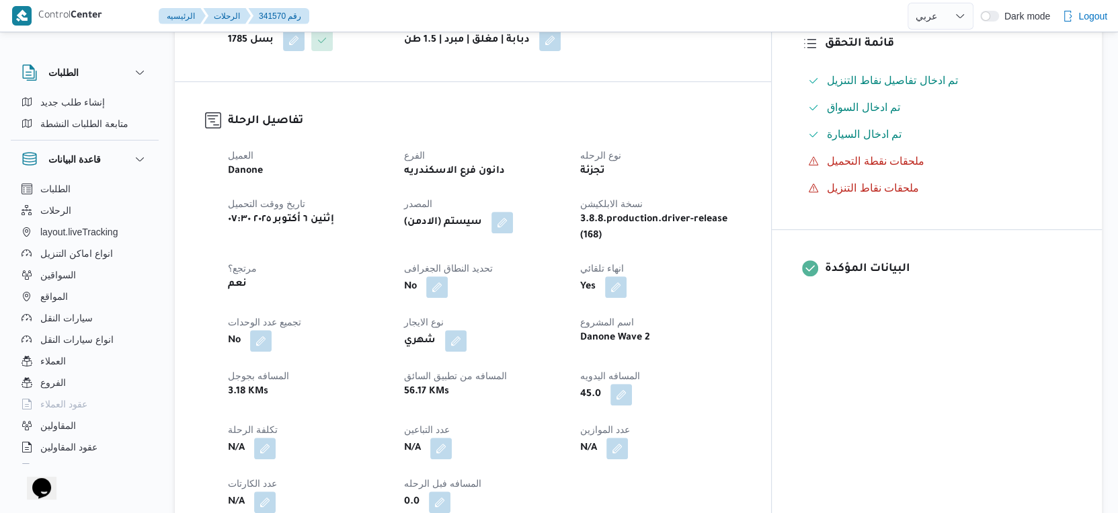
select select "ar"
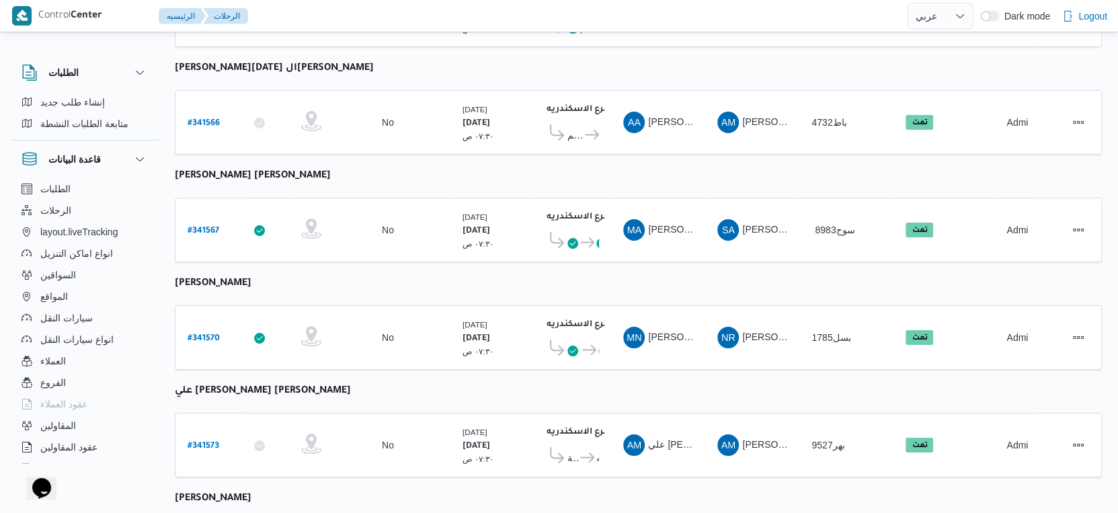
select select "ar"
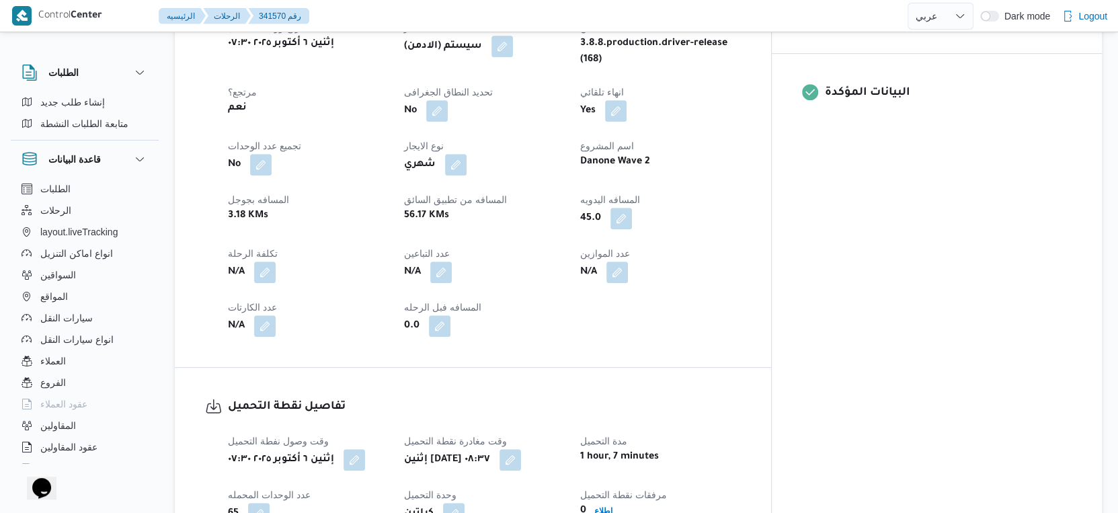
scroll to position [457, 0]
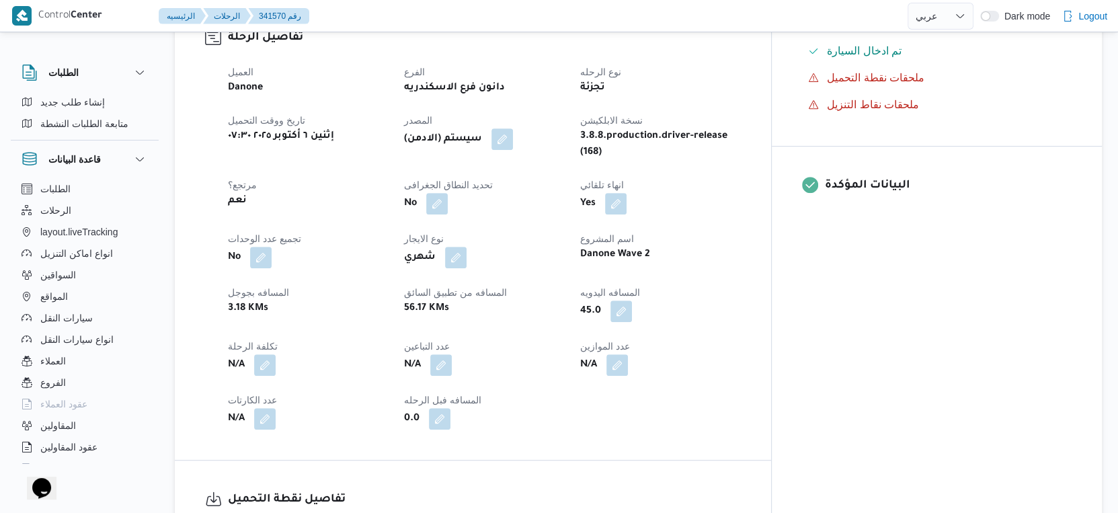
select select "ar"
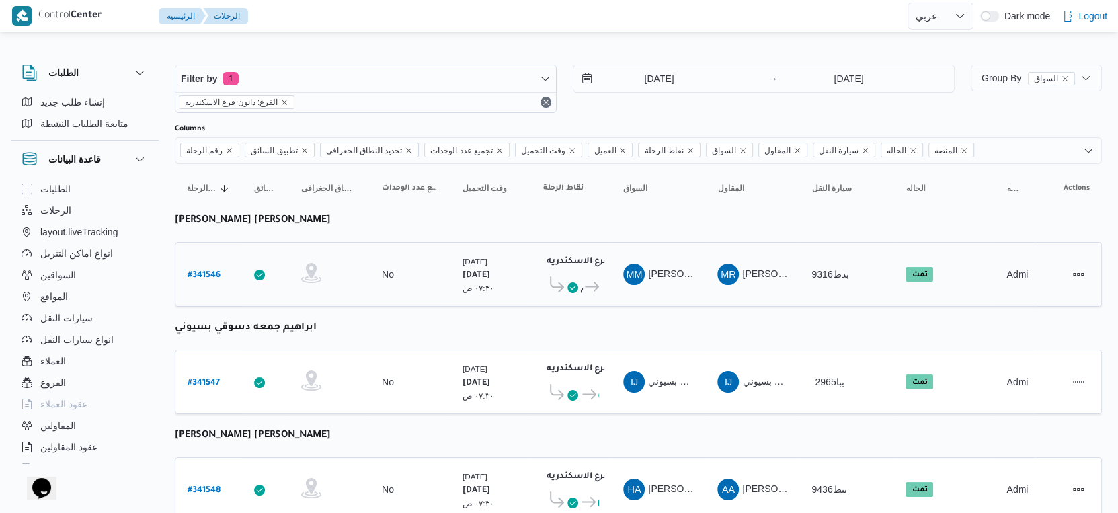
click at [206, 271] on b "# 341546" at bounding box center [204, 275] width 33 height 9
select select "ar"
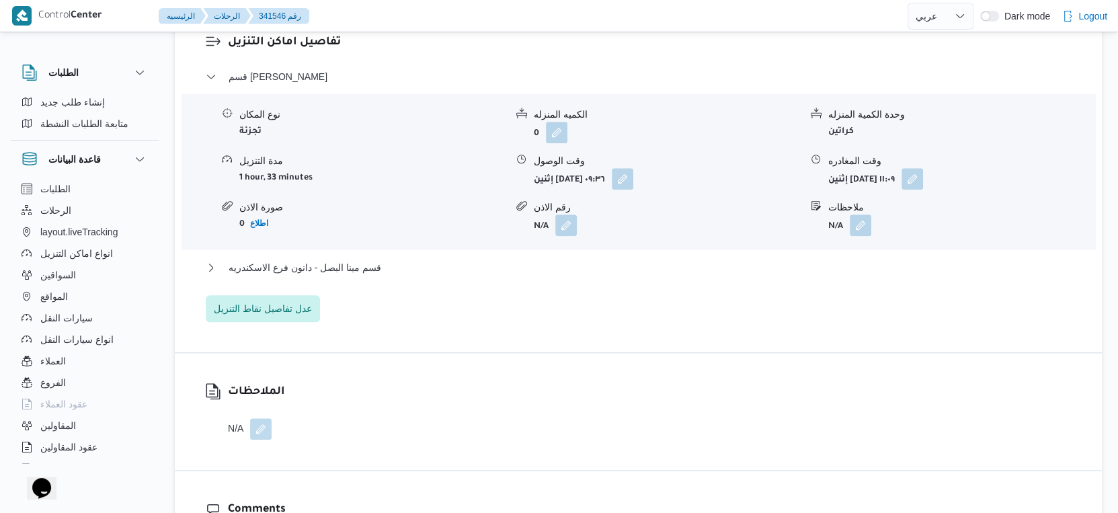
scroll to position [1195, 0]
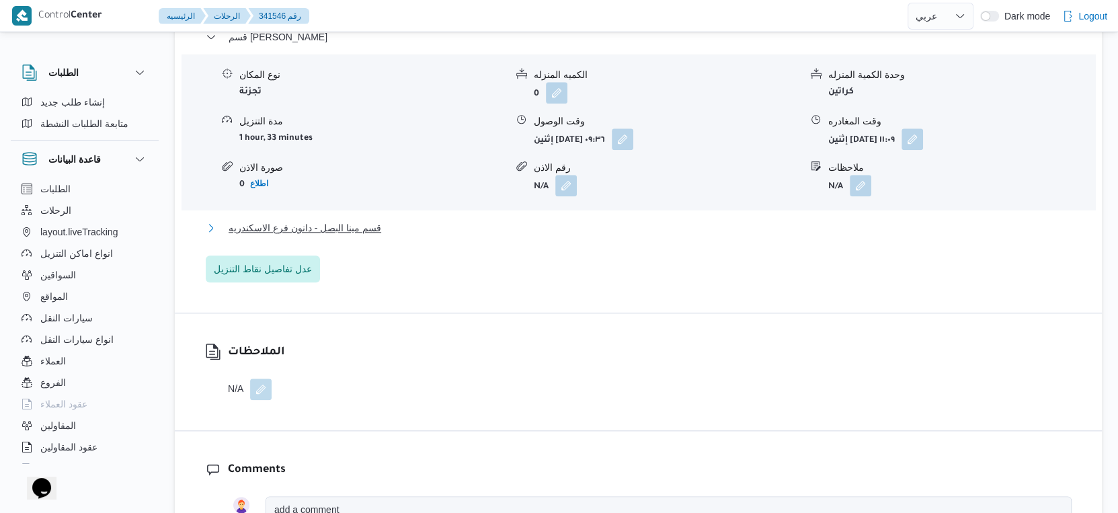
click at [365, 220] on span "قسم مينا البصل - دانون فرع الاسكندريه" at bounding box center [305, 228] width 153 height 16
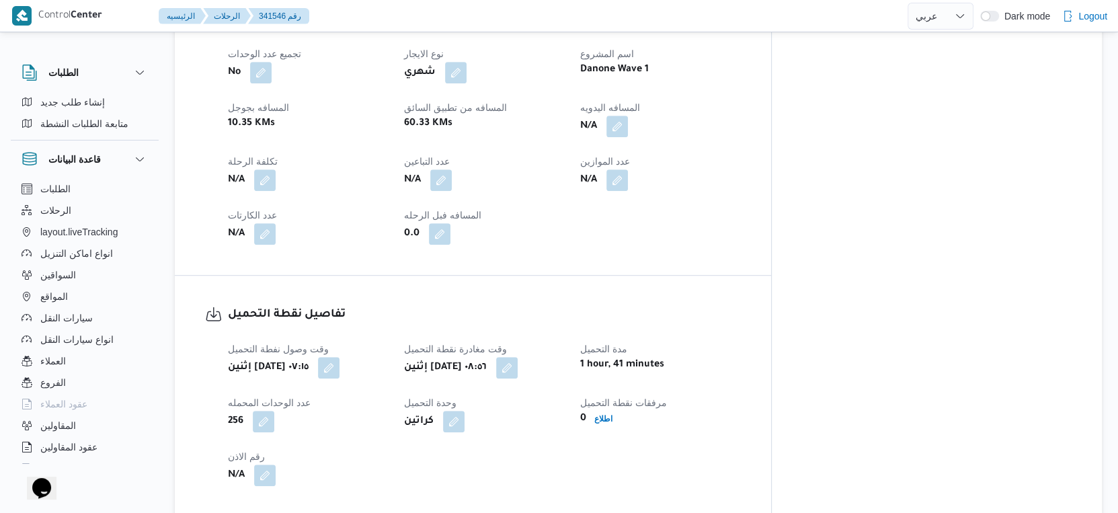
scroll to position [523, 0]
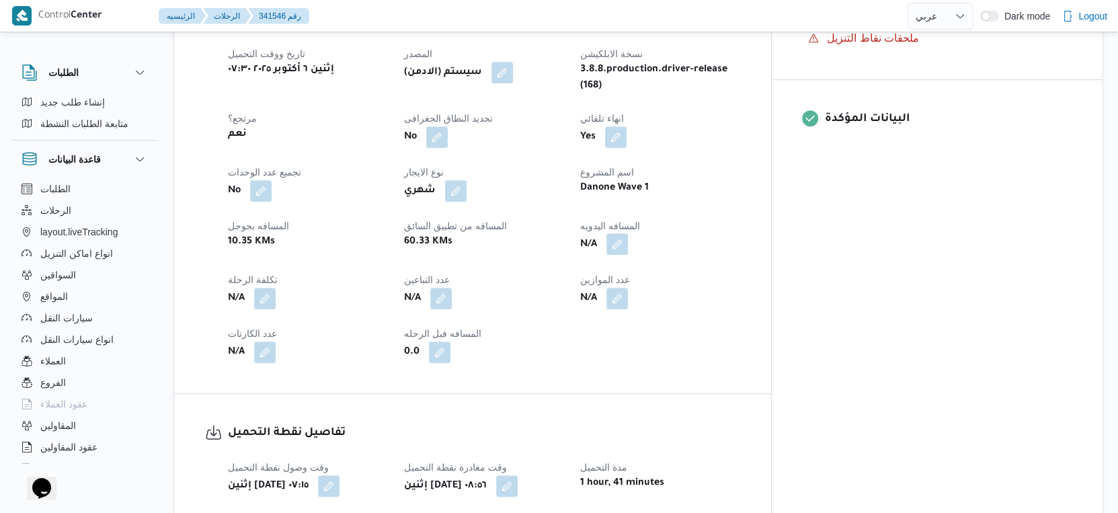
drag, startPoint x: 688, startPoint y: 231, endPoint x: 684, endPoint y: 239, distance: 9.0
click at [628, 233] on button "button" at bounding box center [618, 244] width 22 height 22
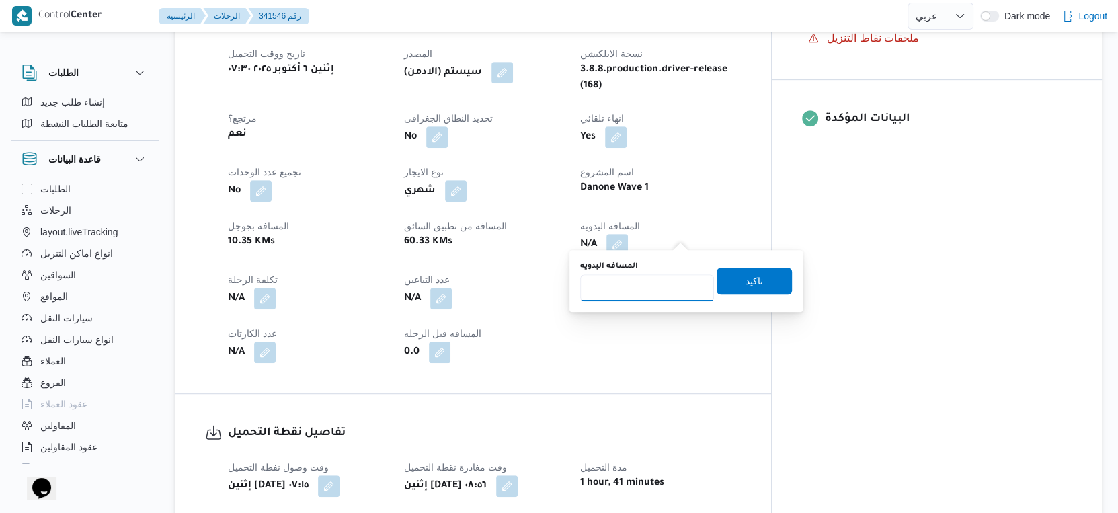
click at [651, 282] on input "المسافه اليدويه" at bounding box center [647, 287] width 134 height 27
type input "31"
click at [767, 284] on span "تاكيد" at bounding box center [754, 281] width 75 height 27
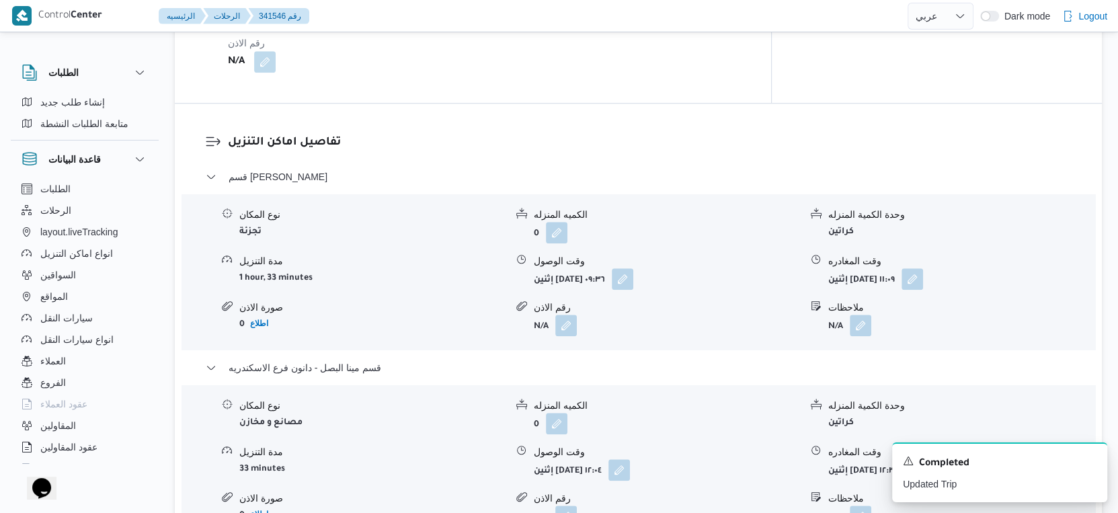
scroll to position [1195, 0]
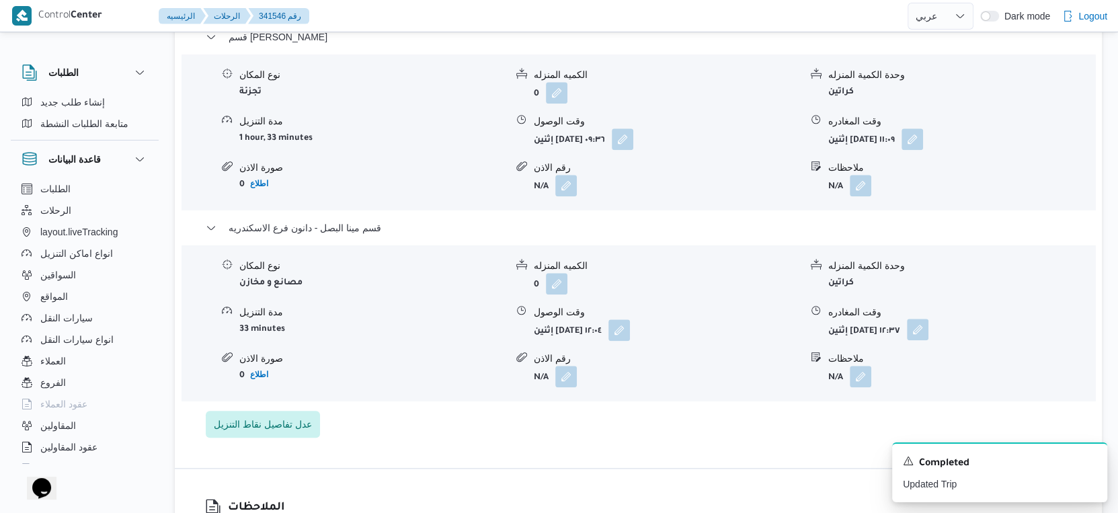
click at [929, 322] on button "button" at bounding box center [918, 330] width 22 height 22
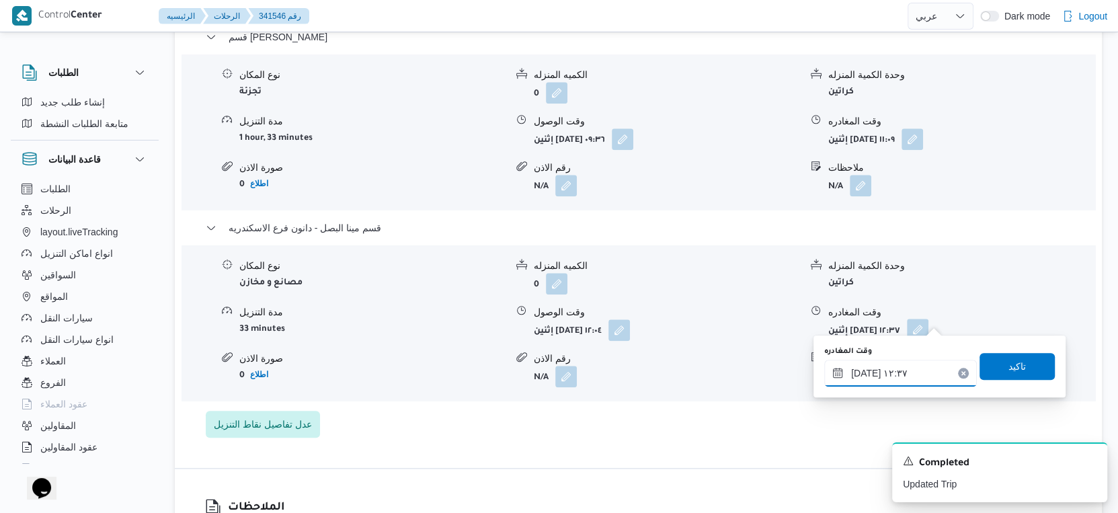
click at [916, 360] on input "٠٦/١٠/٢٠٢٥ ١٢:٣٧" at bounding box center [900, 373] width 153 height 27
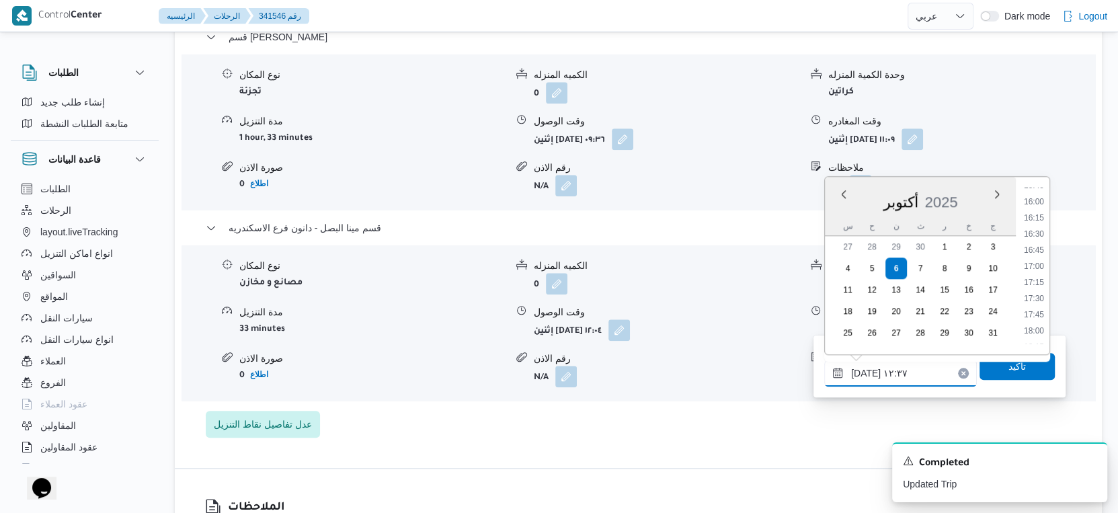
scroll to position [1023, 0]
click at [1041, 268] on li "17:00" at bounding box center [1034, 268] width 31 height 13
type input "٠٦/١٠/٢٠٢٥ ١٧:٠٠"
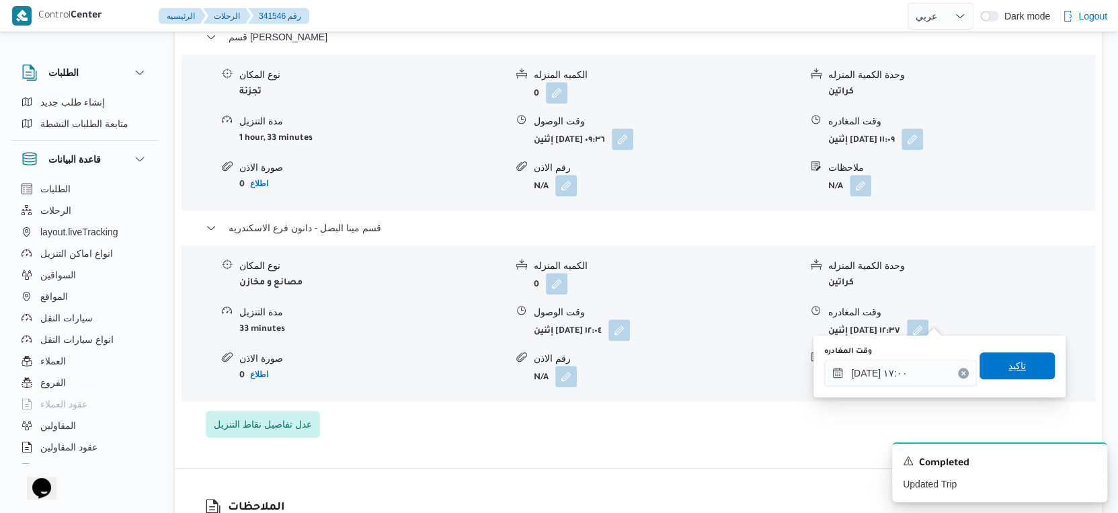
click at [1021, 366] on span "تاكيد" at bounding box center [1017, 365] width 75 height 27
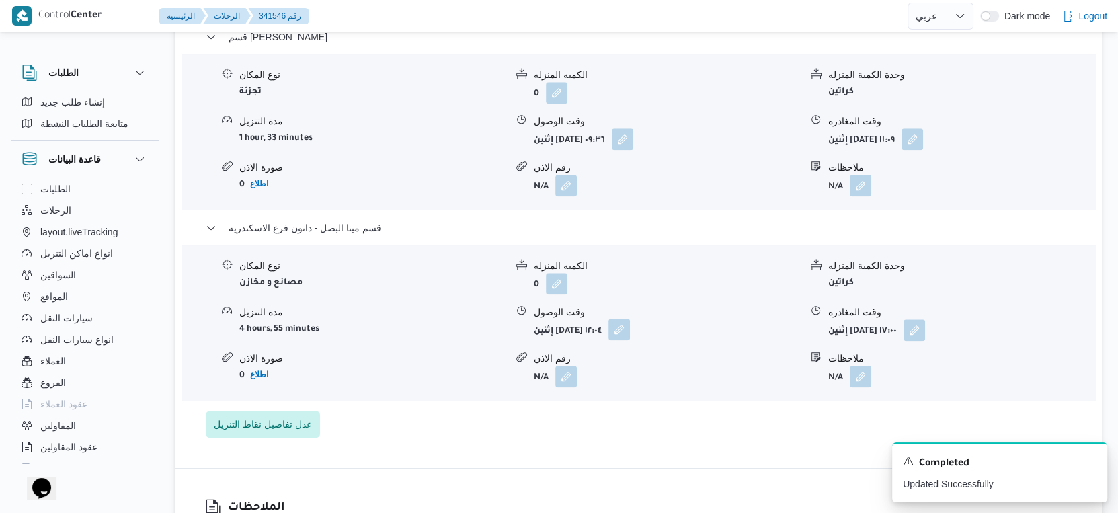
click at [630, 320] on button "button" at bounding box center [620, 330] width 22 height 22
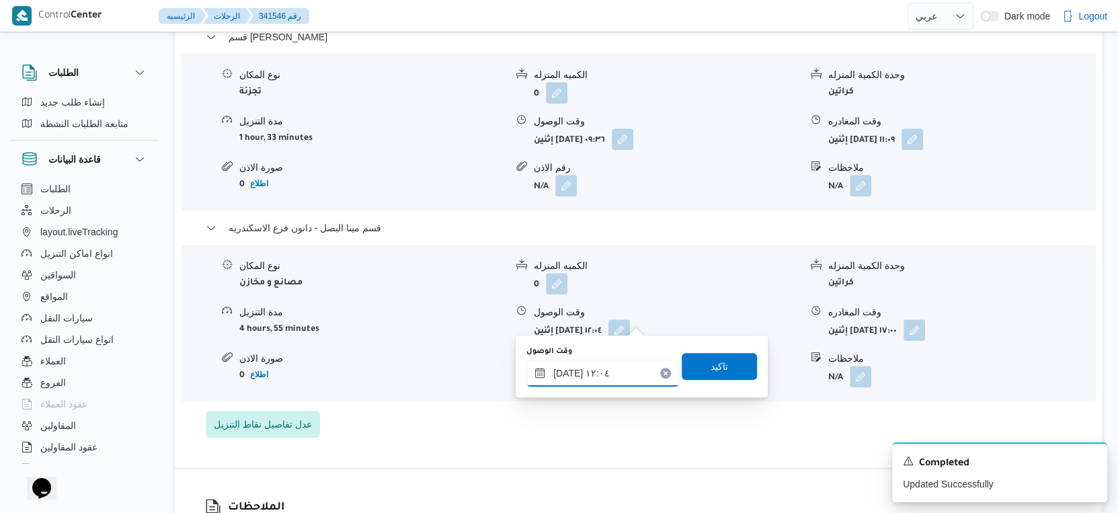
click at [627, 365] on input "٠٦/١٠/٢٠٢٥ ١٢:٠٤" at bounding box center [602, 373] width 153 height 27
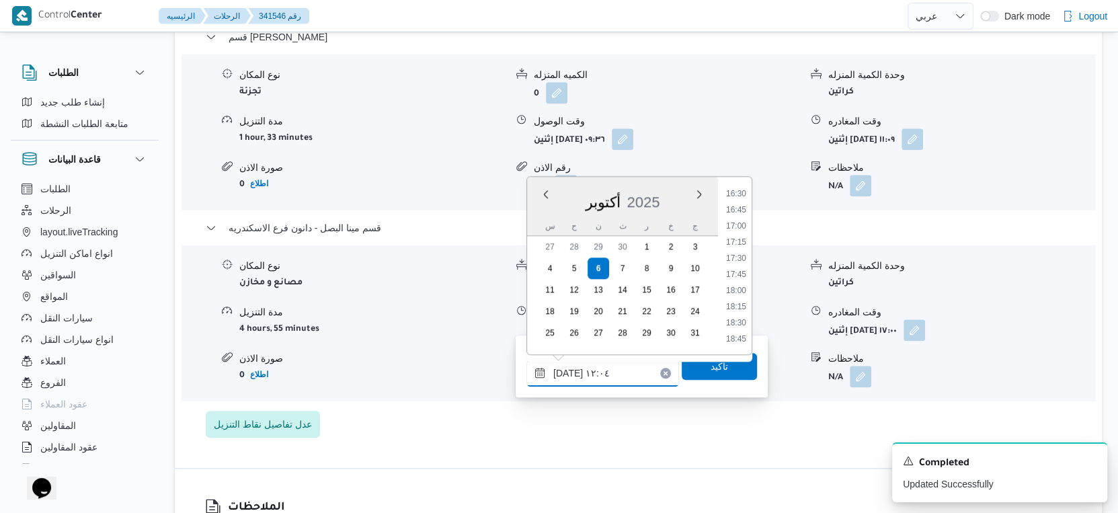
scroll to position [990, 0]
click at [740, 266] on li "16:30" at bounding box center [736, 268] width 31 height 13
type input "٠٦/١٠/٢٠٢٥ ١٦:٣٠"
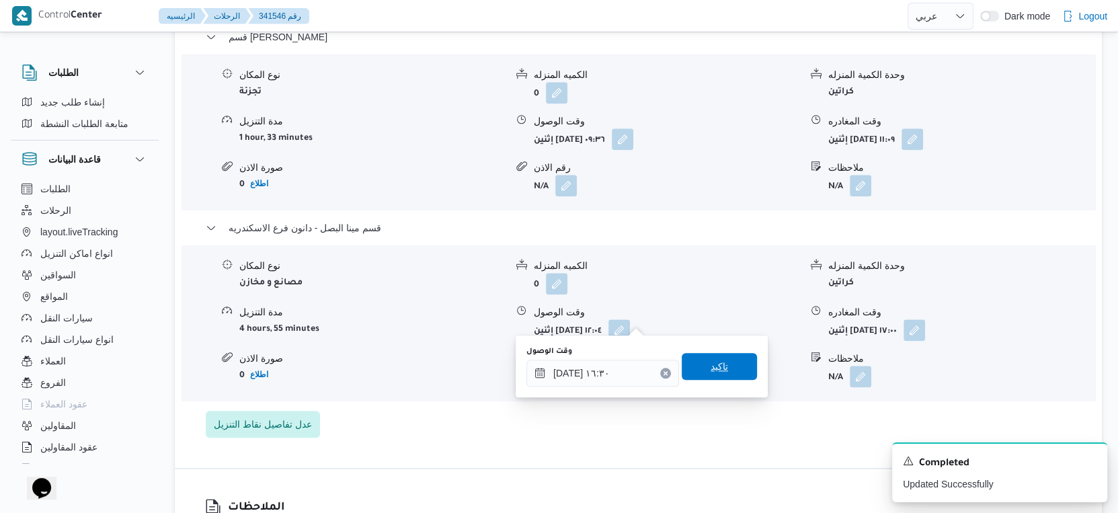
click at [709, 356] on span "تاكيد" at bounding box center [719, 366] width 75 height 27
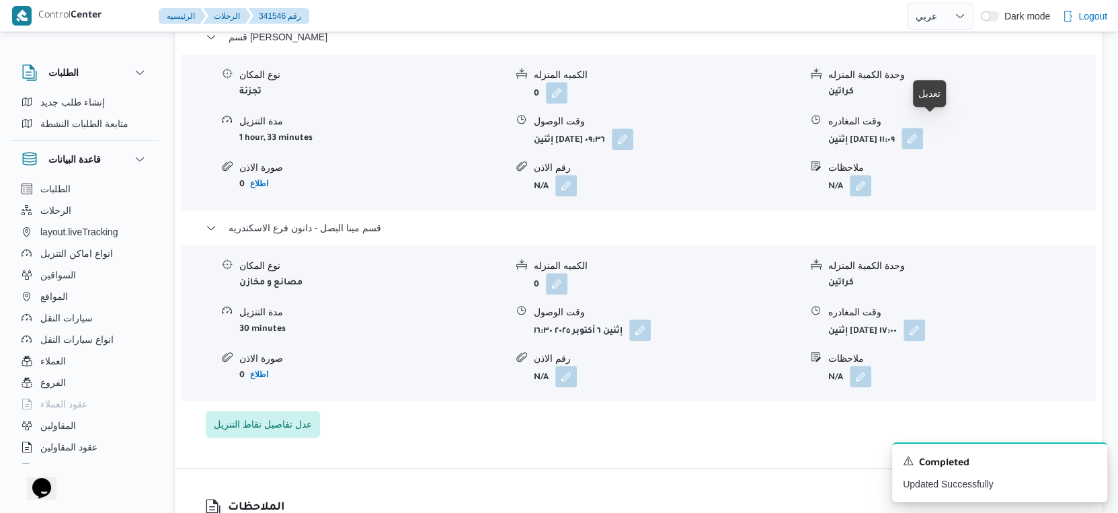
click at [923, 130] on button "button" at bounding box center [913, 139] width 22 height 22
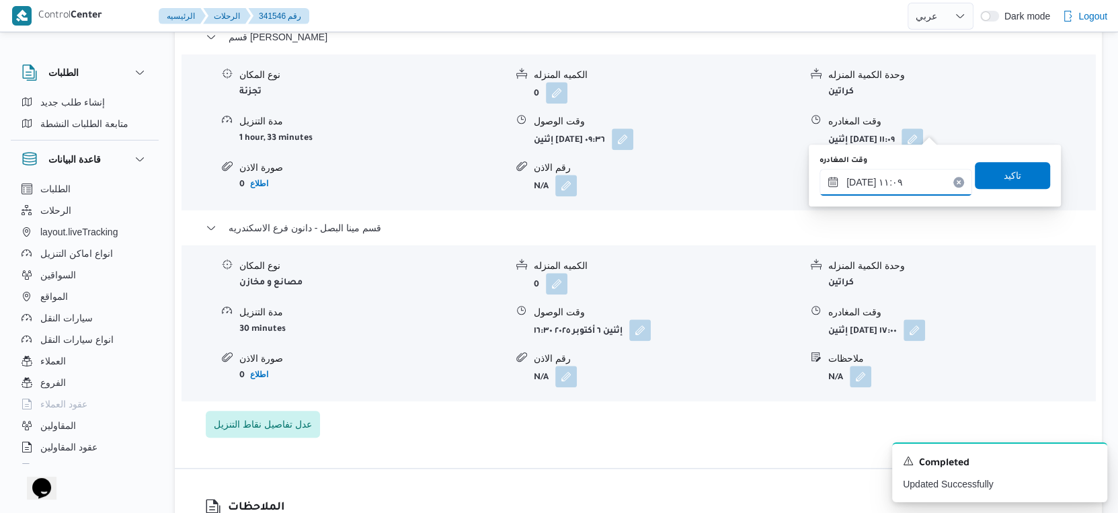
click at [906, 176] on input "٠٦/١٠/٢٠٢٥ ١١:٠٩" at bounding box center [896, 182] width 153 height 27
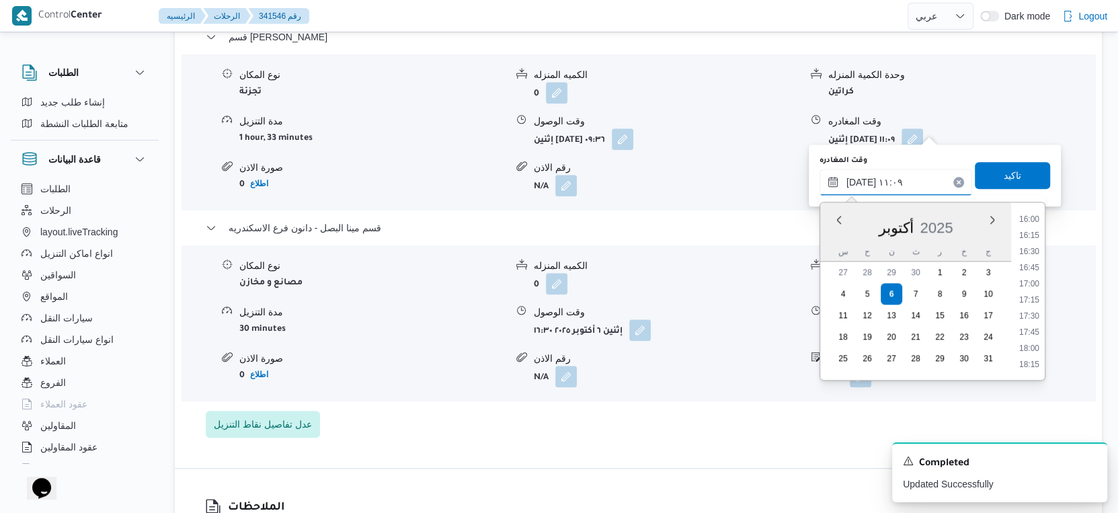
scroll to position [1001, 0]
click at [1028, 280] on li "16:30" at bounding box center [1029, 283] width 31 height 13
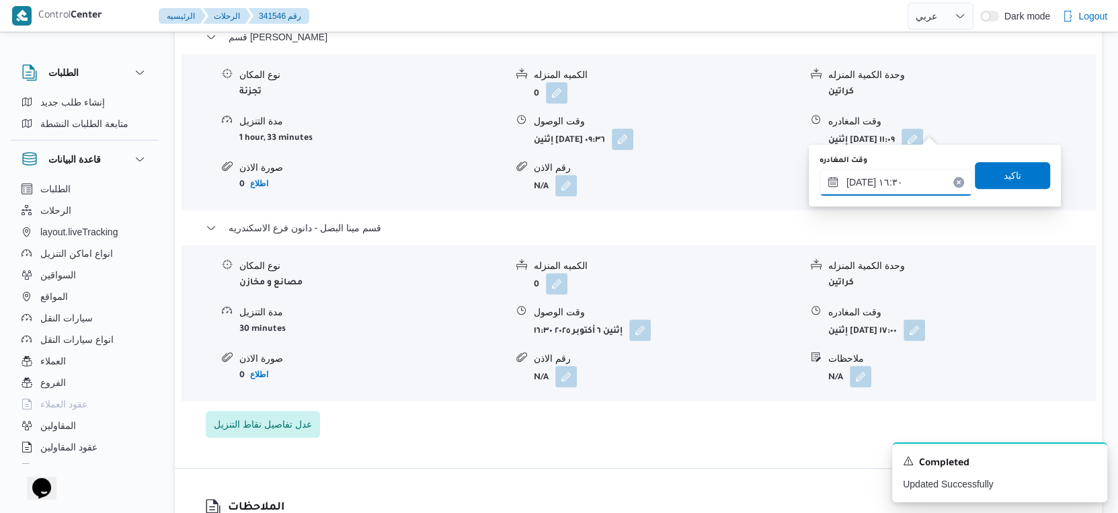
click at [905, 182] on input "٠٦/١٠/٢٠٢٥ ١٦:٣٠" at bounding box center [896, 182] width 153 height 27
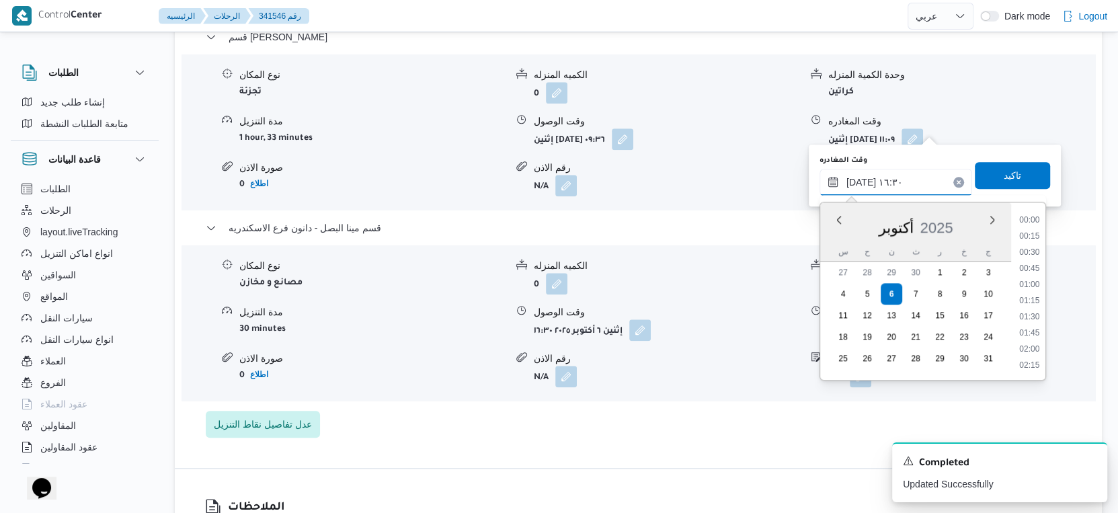
scroll to position [982, 0]
click at [1033, 268] on li "16:00" at bounding box center [1029, 270] width 31 height 13
type input "٠٦/١٠/٢٠٢٥ ١٦:٠٠"
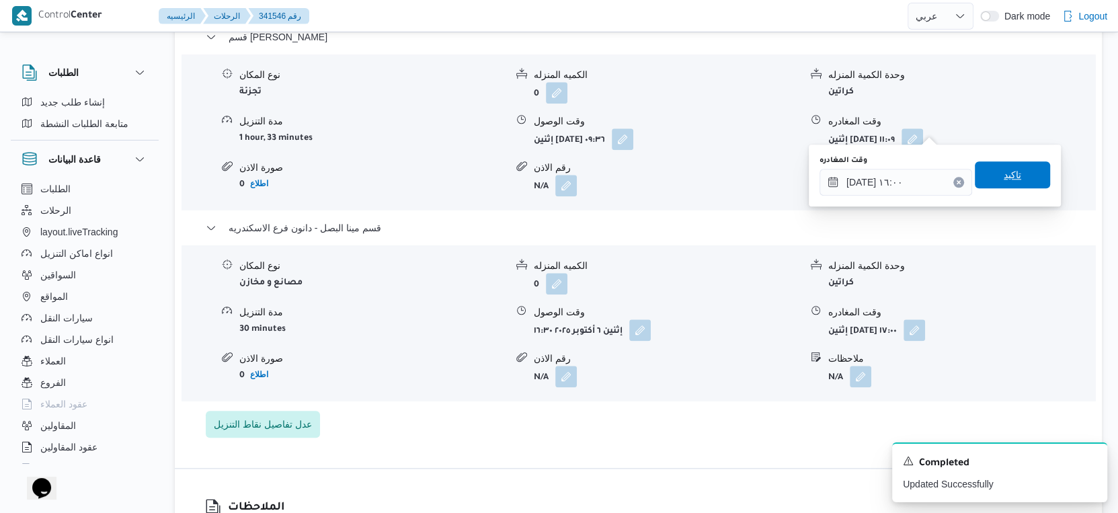
click at [1009, 172] on span "تاكيد" at bounding box center [1012, 175] width 17 height 16
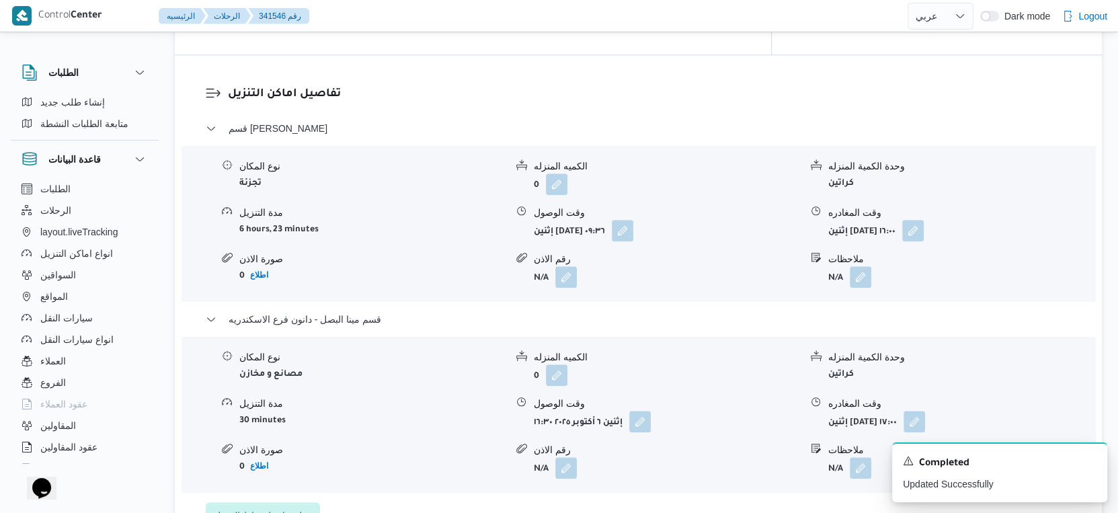
scroll to position [896, 0]
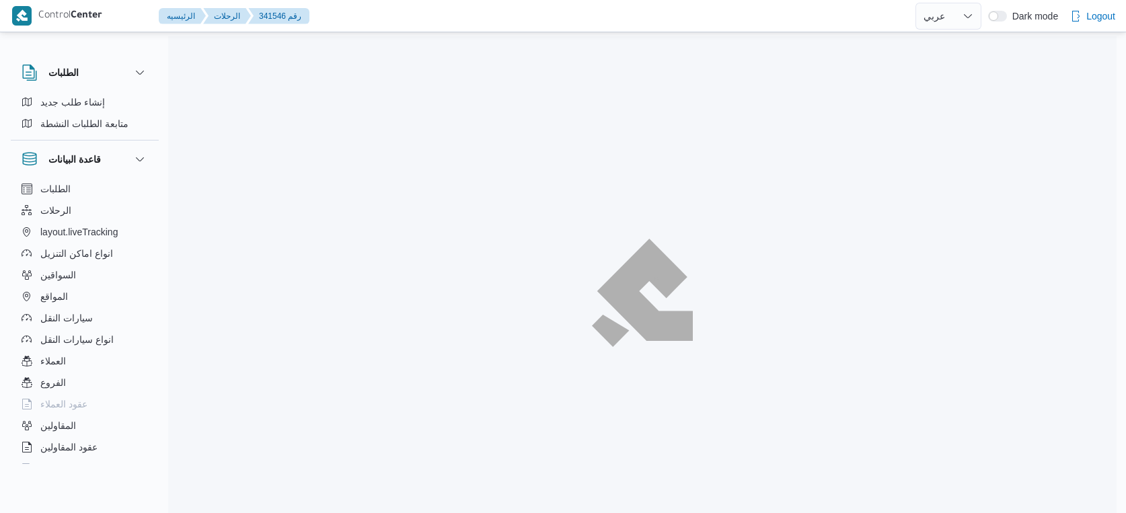
select select "ar"
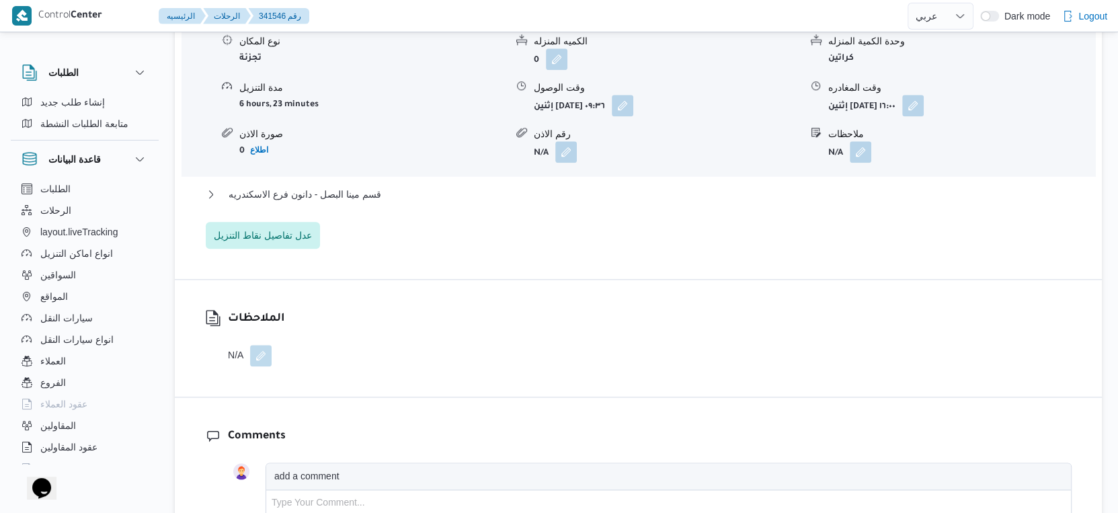
scroll to position [1231, 0]
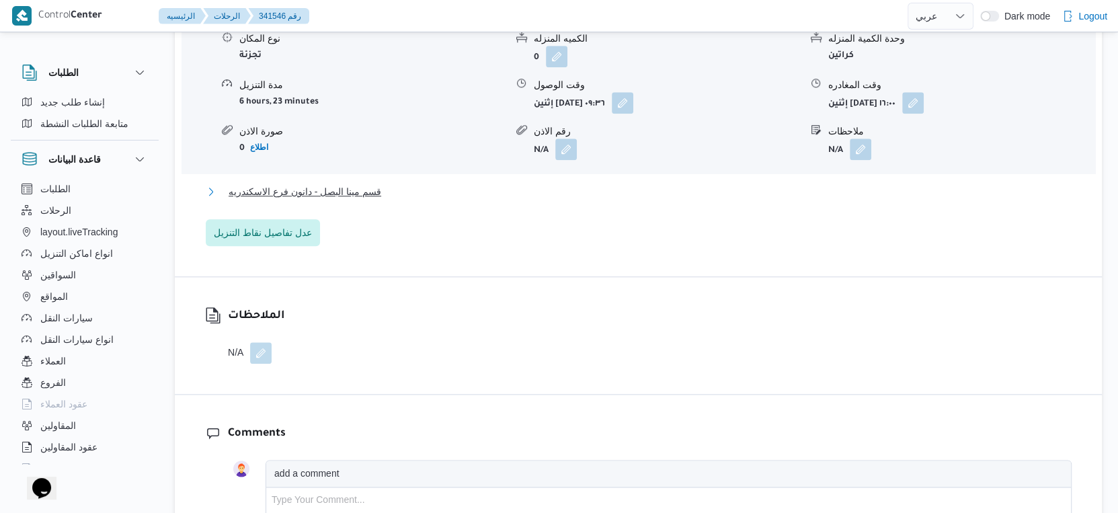
click at [360, 184] on span "قسم مينا البصل - دانون فرع الاسكندريه" at bounding box center [305, 192] width 153 height 16
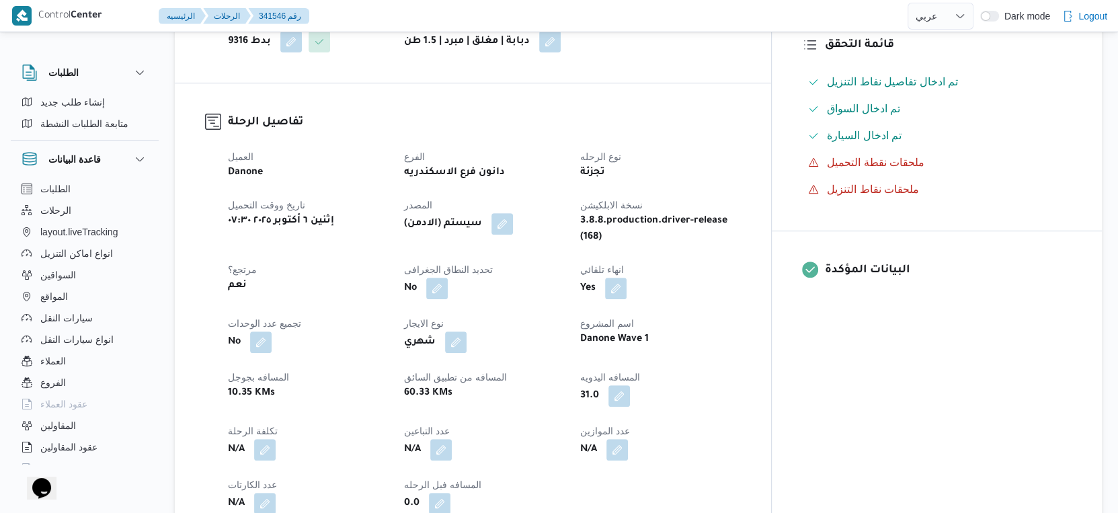
scroll to position [373, 0]
select select "ar"
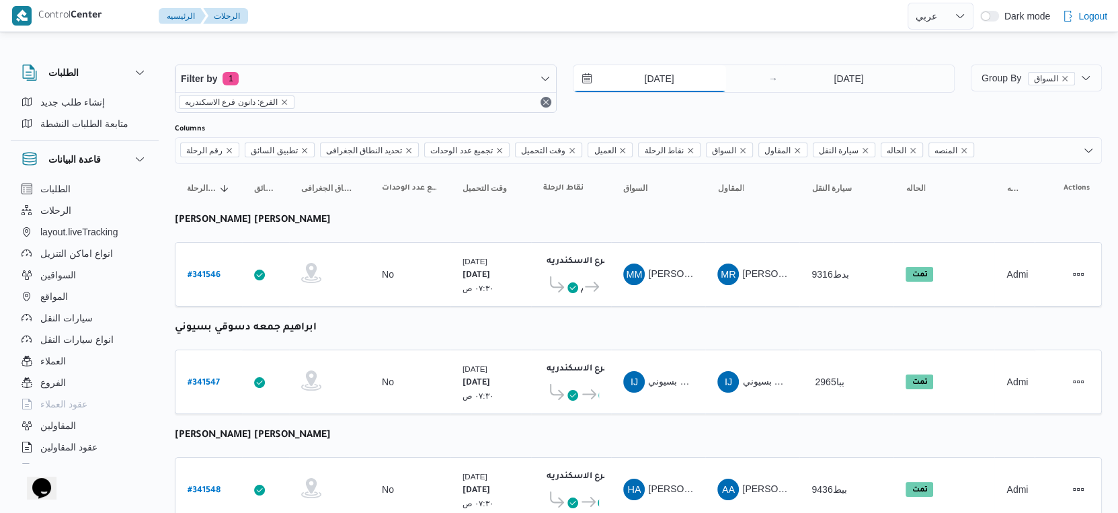
click at [674, 76] on input "[DATE]" at bounding box center [650, 78] width 153 height 27
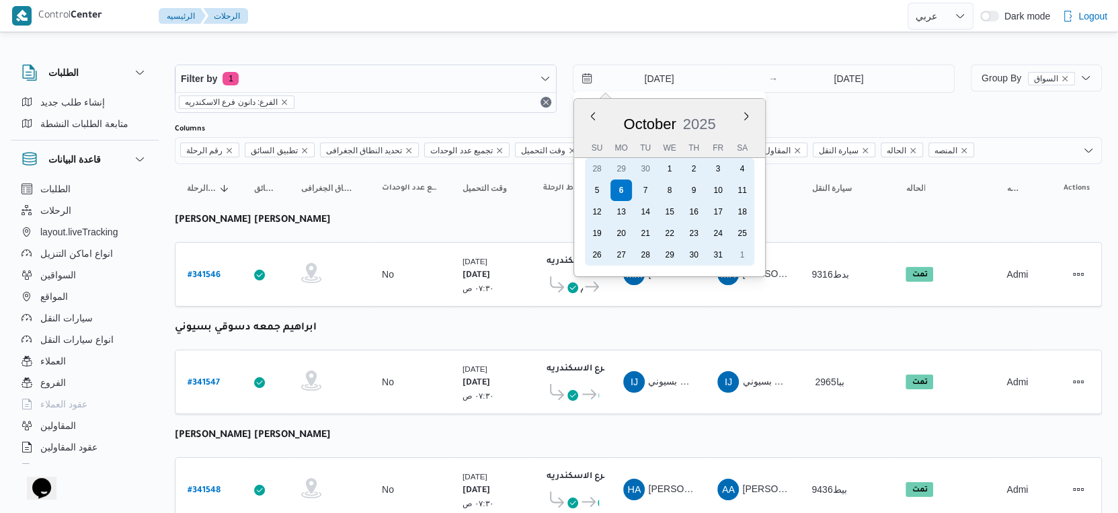
click at [639, 188] on div "7" at bounding box center [646, 191] width 22 height 22
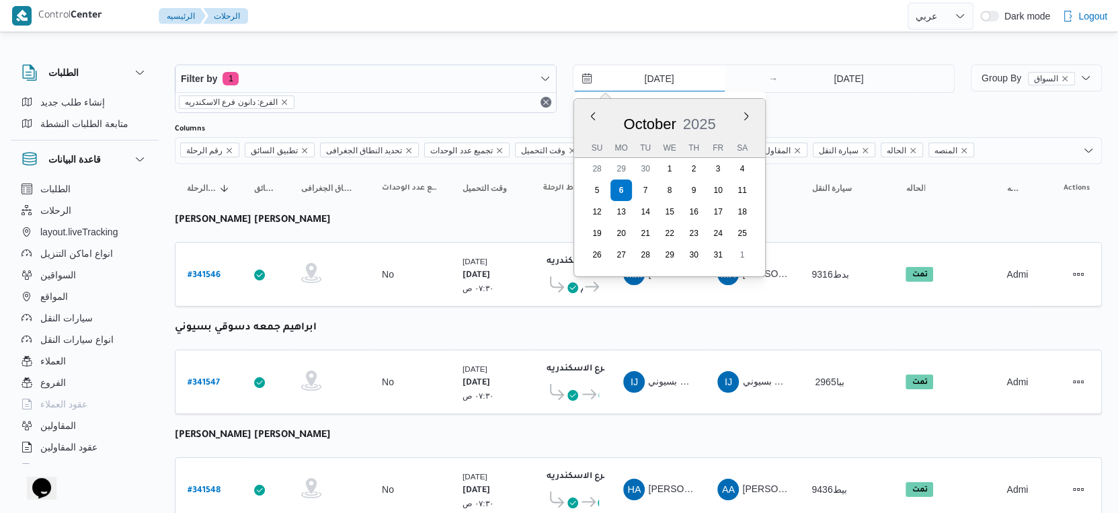
type input "[DATE]"
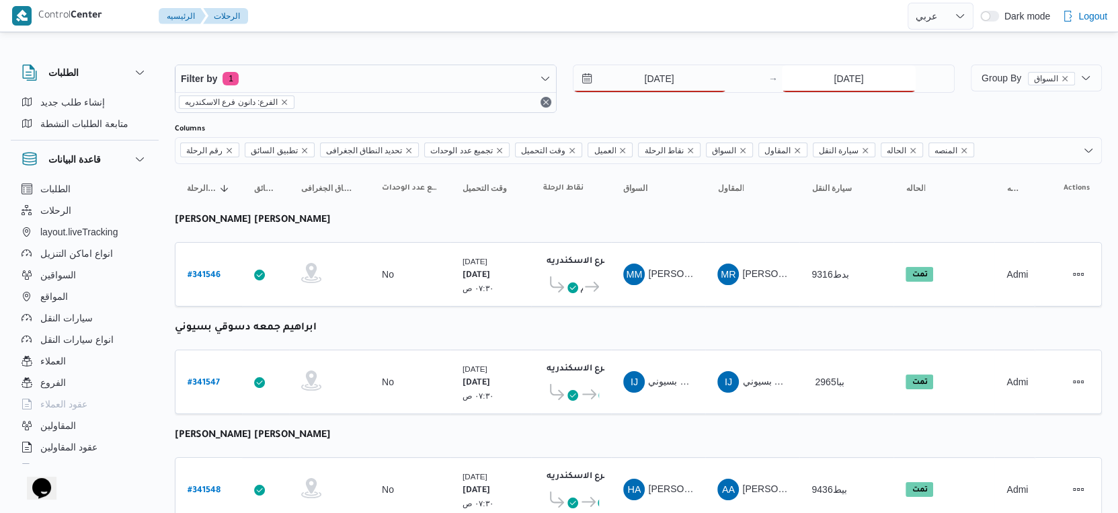
click at [871, 89] on input "[DATE]" at bounding box center [849, 78] width 134 height 27
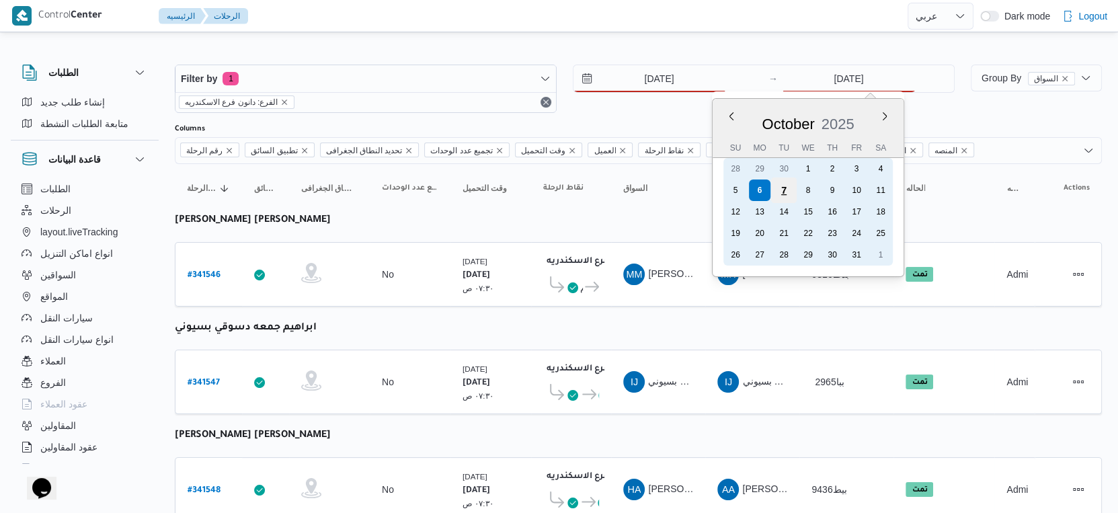
click at [781, 190] on div "7" at bounding box center [784, 191] width 26 height 26
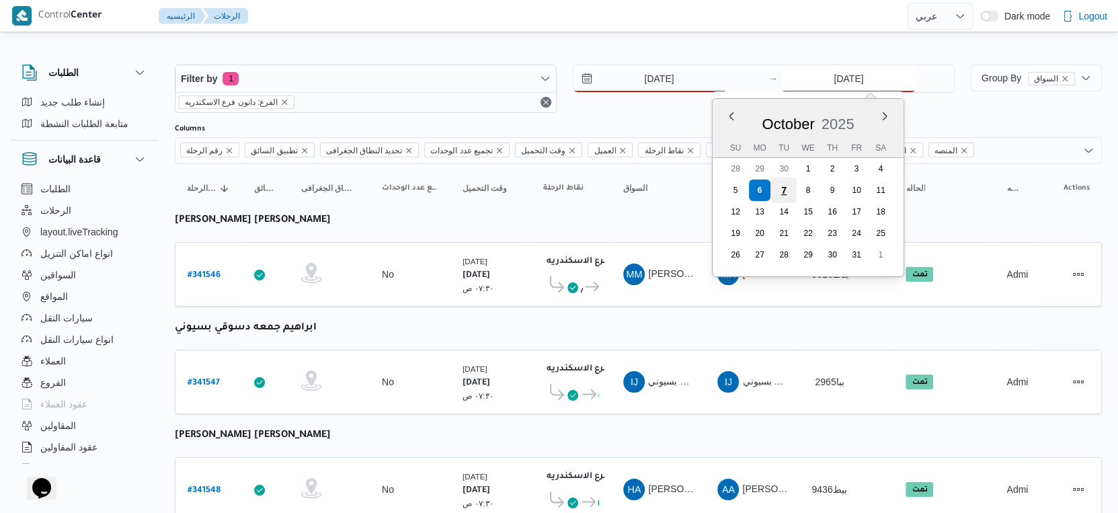
type input "[DATE]"
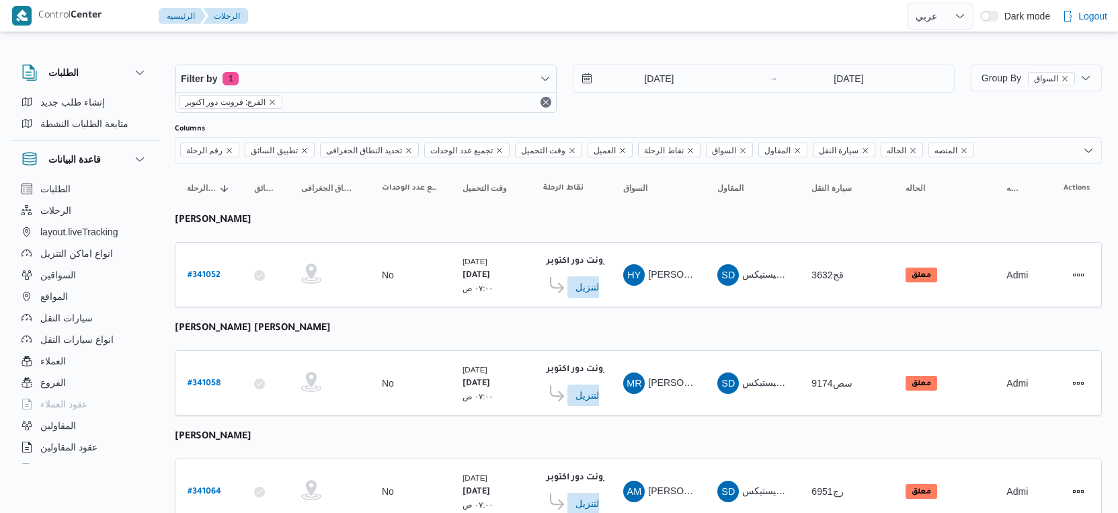
select select "ar"
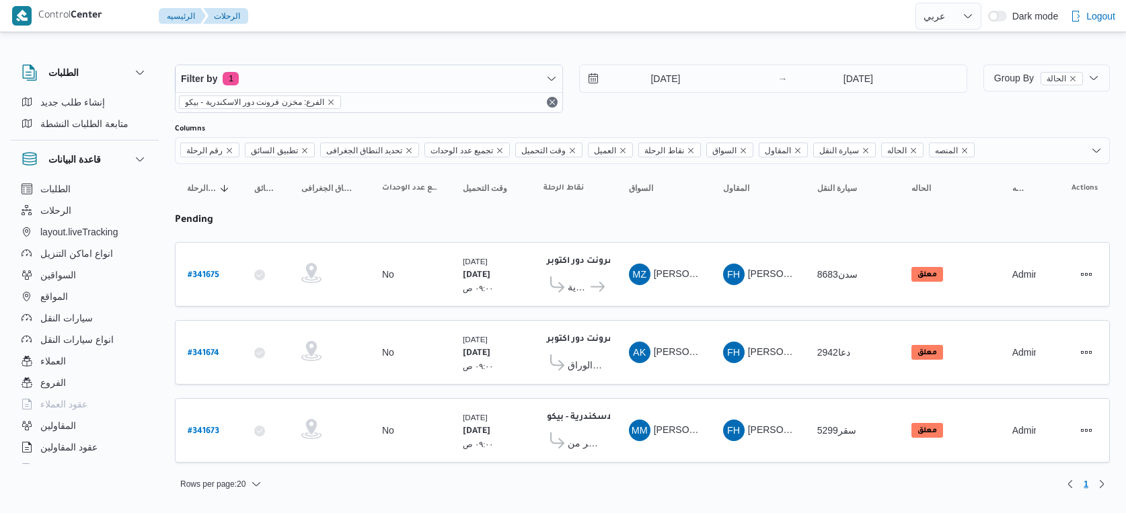
select select "ar"
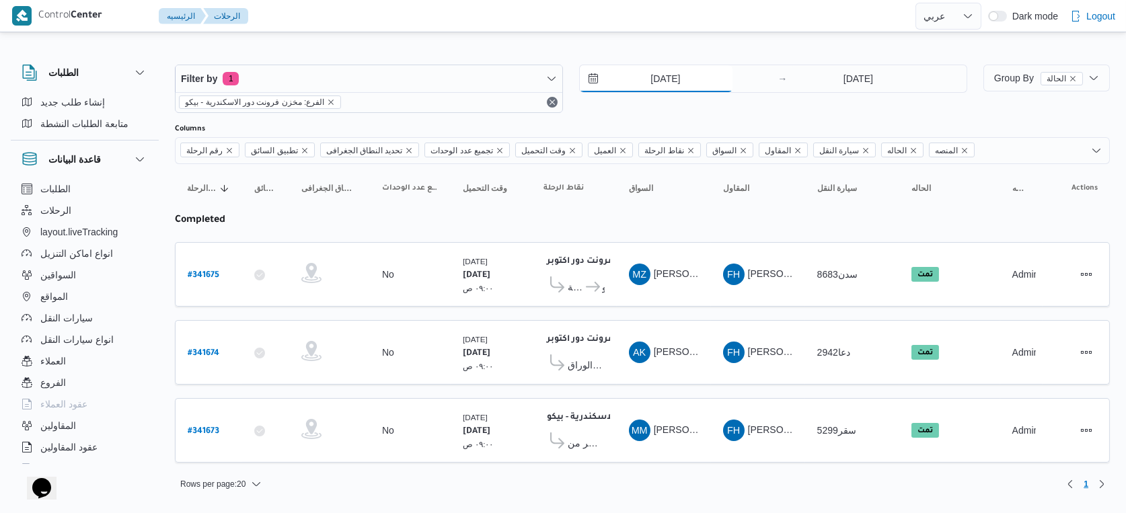
click at [679, 81] on input "[DATE]" at bounding box center [656, 78] width 153 height 27
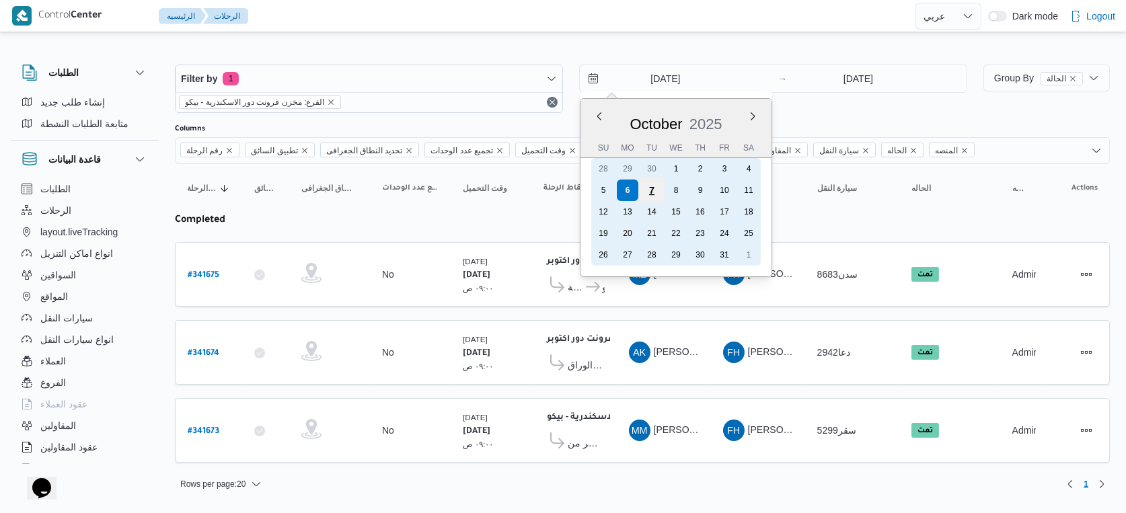
click at [652, 190] on div "7" at bounding box center [652, 191] width 26 height 26
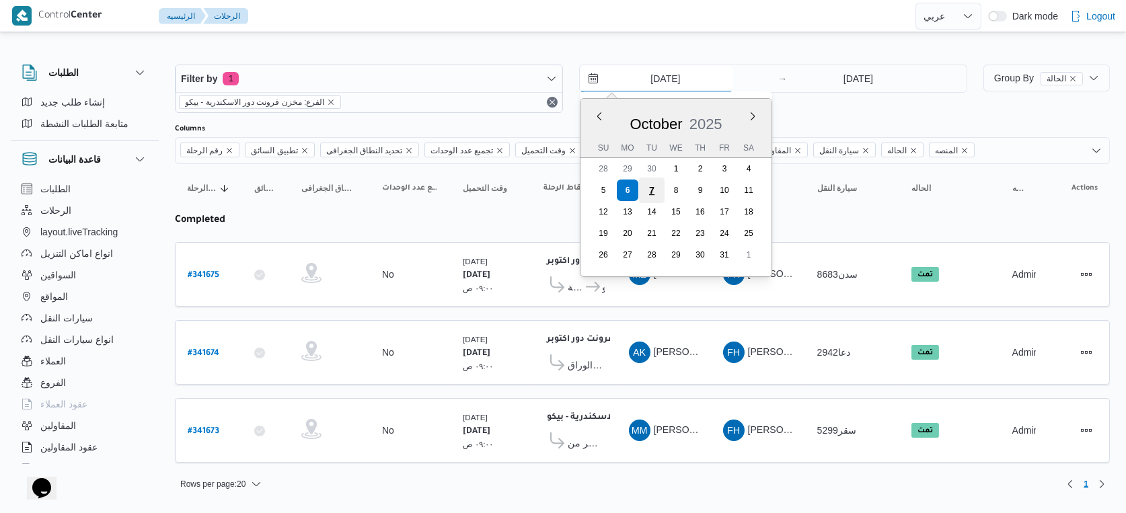
type input "[DATE]"
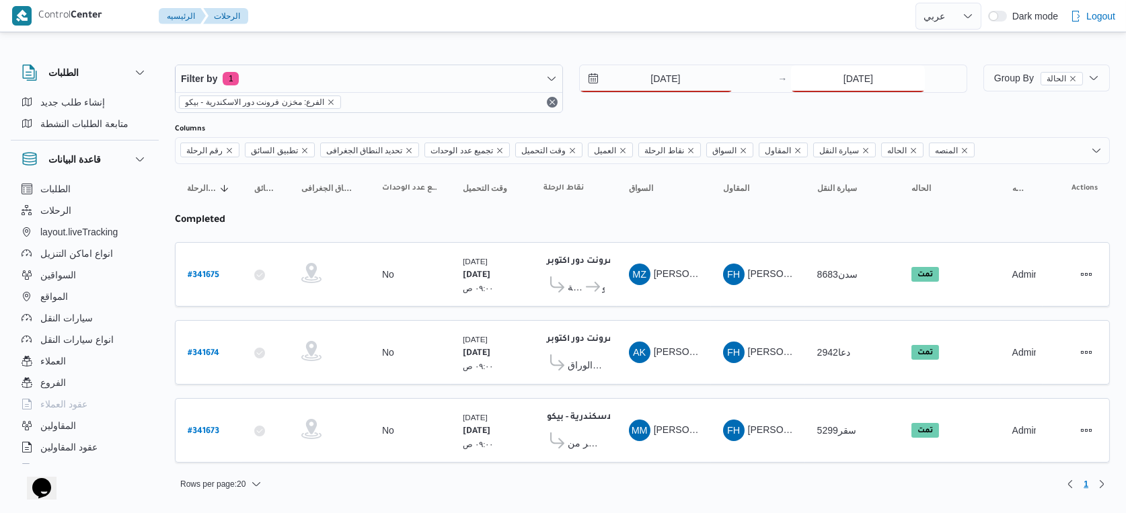
click at [851, 82] on input "[DATE]" at bounding box center [858, 78] width 134 height 27
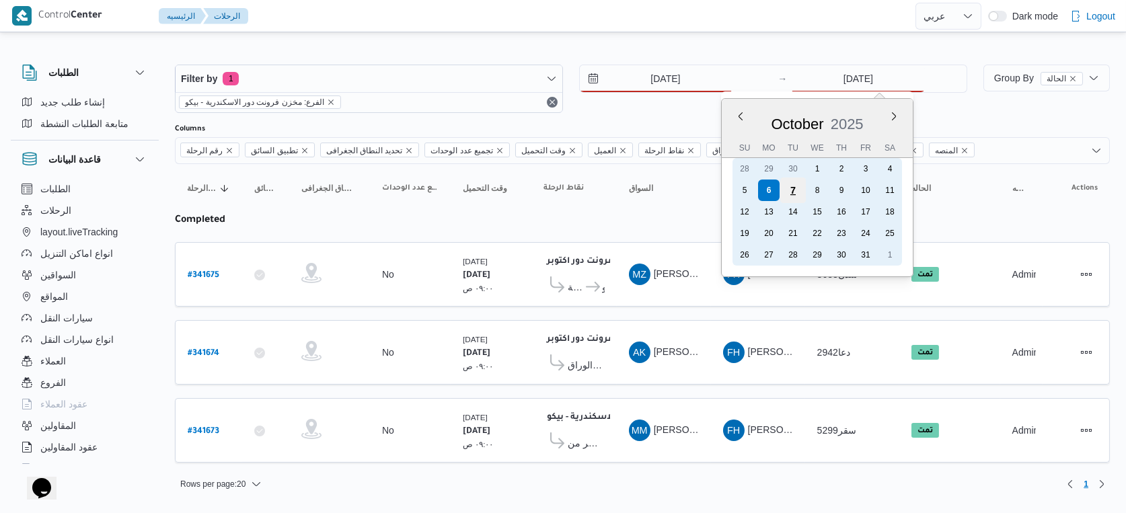
click at [789, 186] on div "7" at bounding box center [793, 191] width 26 height 26
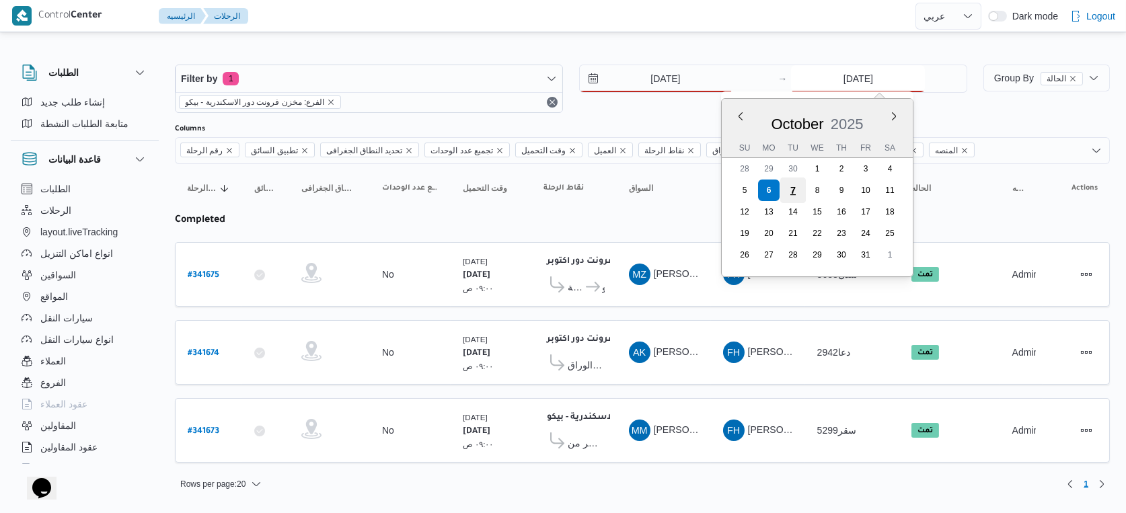
type input "[DATE]"
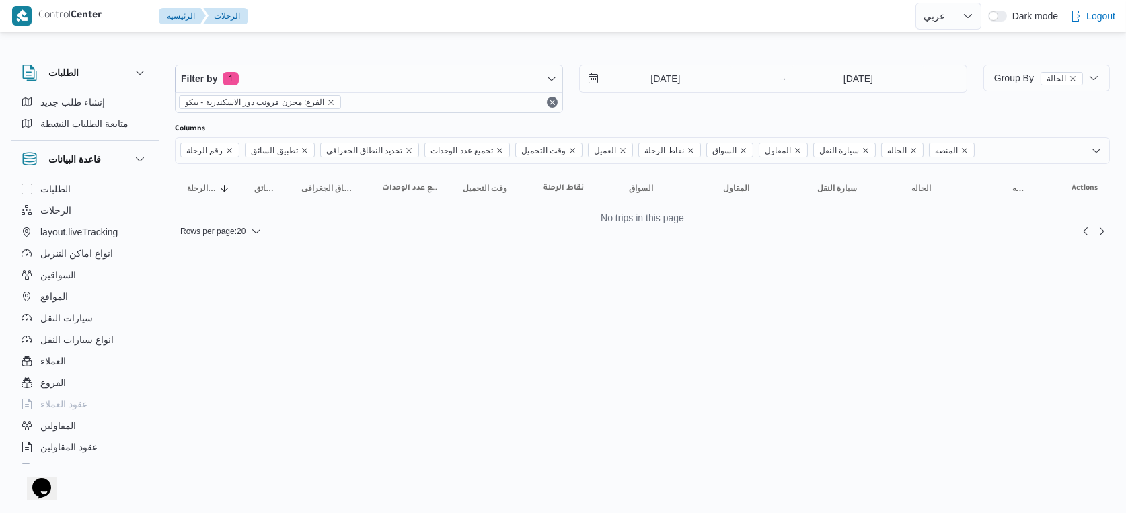
click at [655, 270] on html "Control Center الرئيسيه الرحلات English عربي Dark mode Logout الطلبات إنشاء طلب…" at bounding box center [563, 256] width 1126 height 513
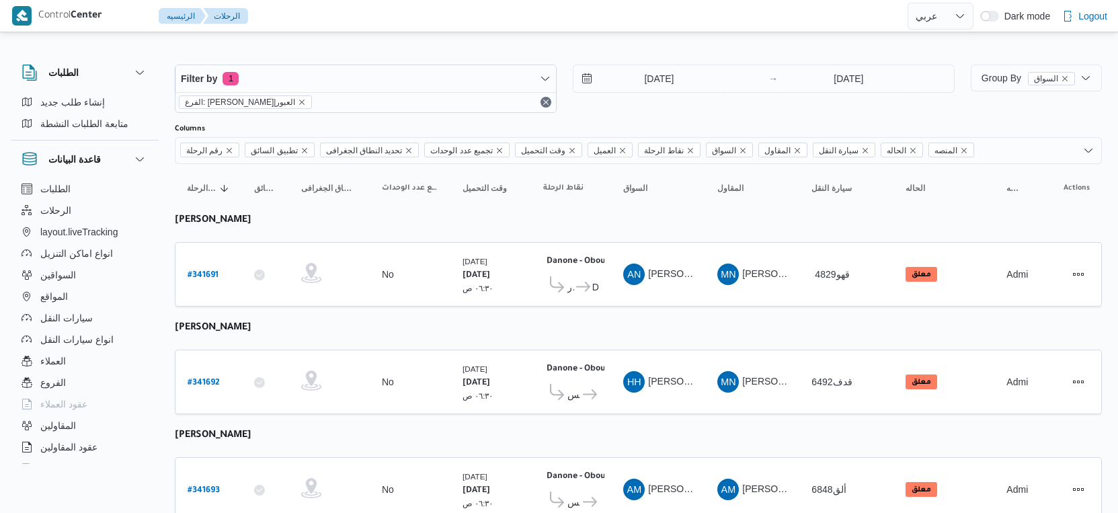
select select "ar"
